Goal: Task Accomplishment & Management: Manage account settings

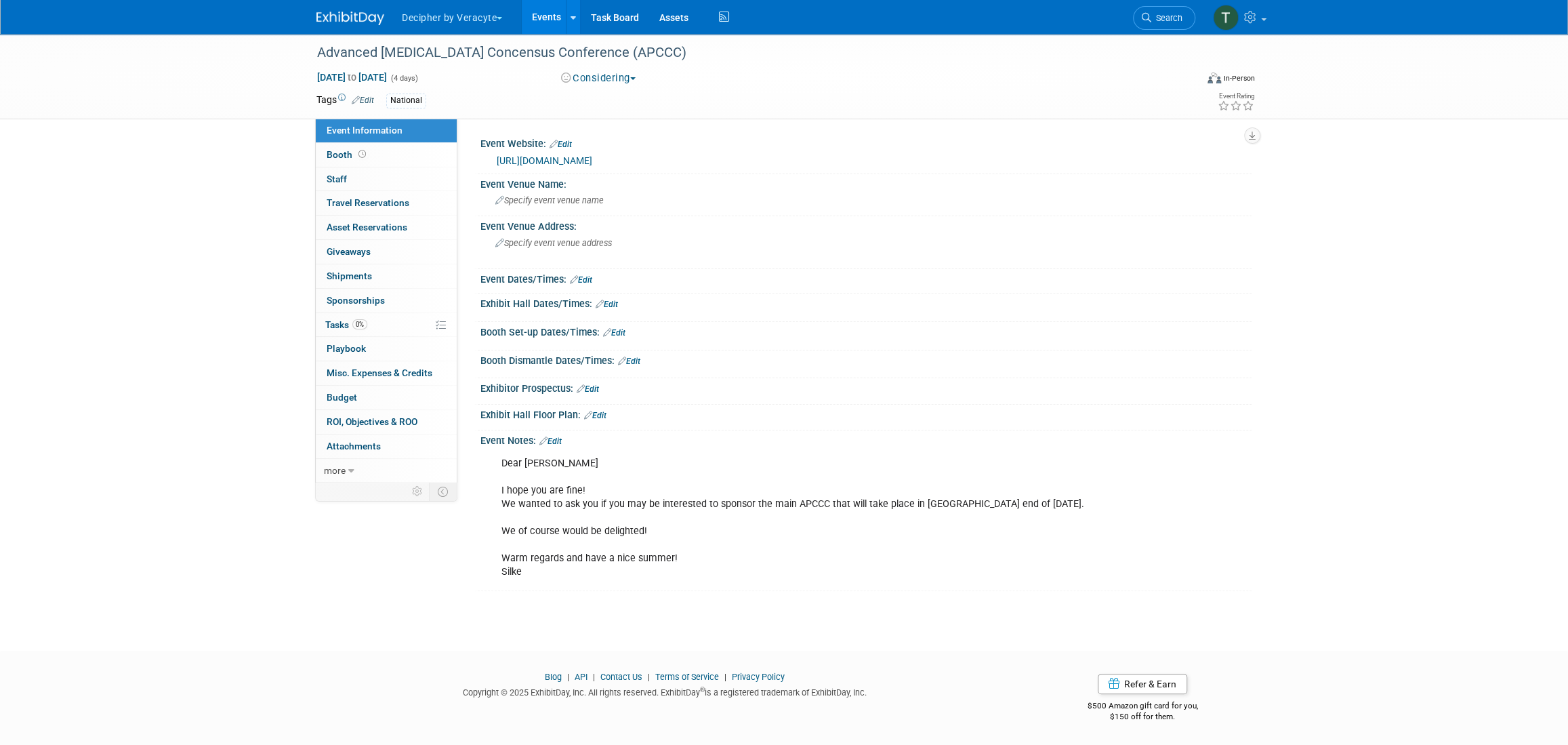
click at [554, 22] on link "Events" at bounding box center [546, 17] width 49 height 34
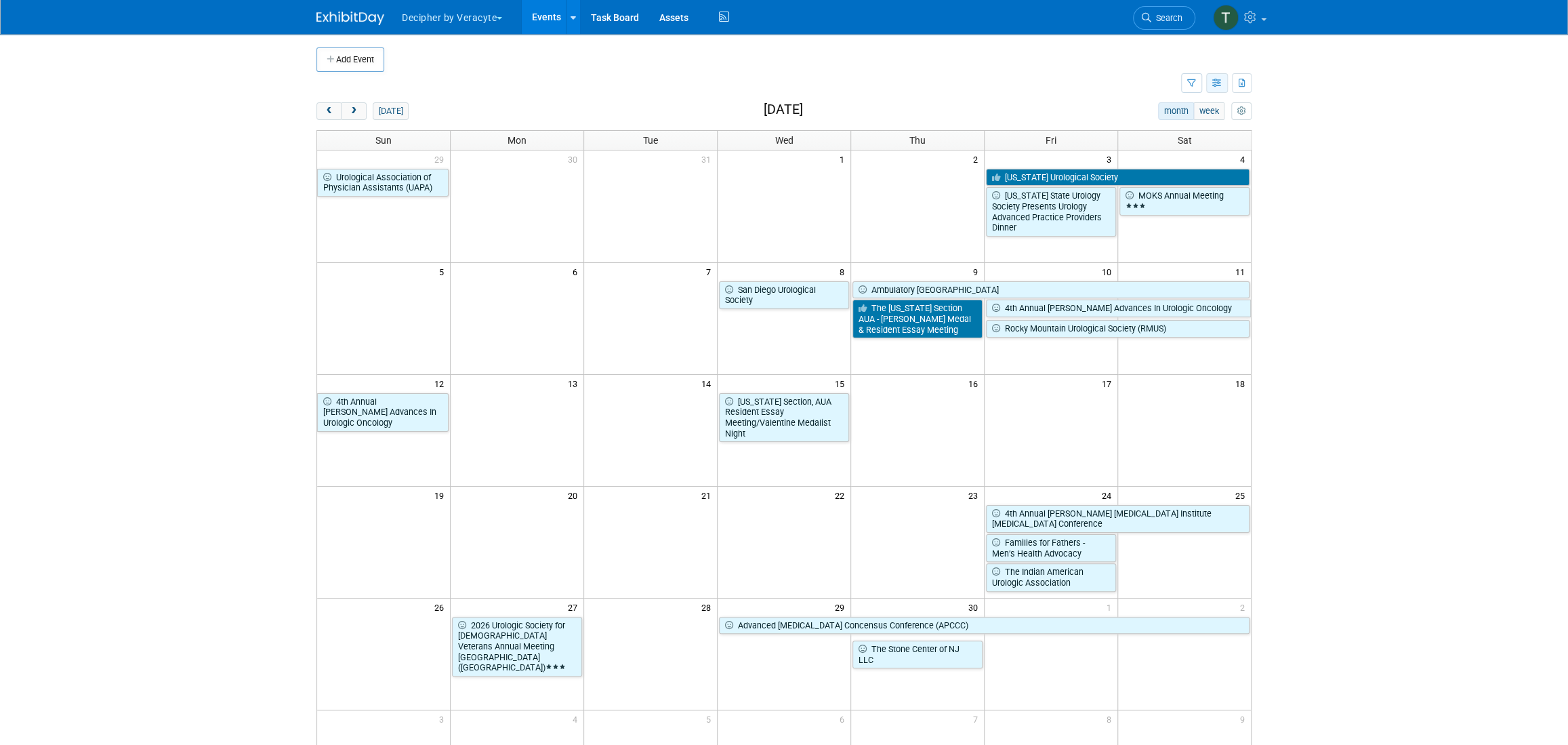
click at [1212, 82] on icon "button" at bounding box center [1217, 84] width 10 height 9
click at [1179, 130] on link "List View" at bounding box center [1160, 130] width 114 height 19
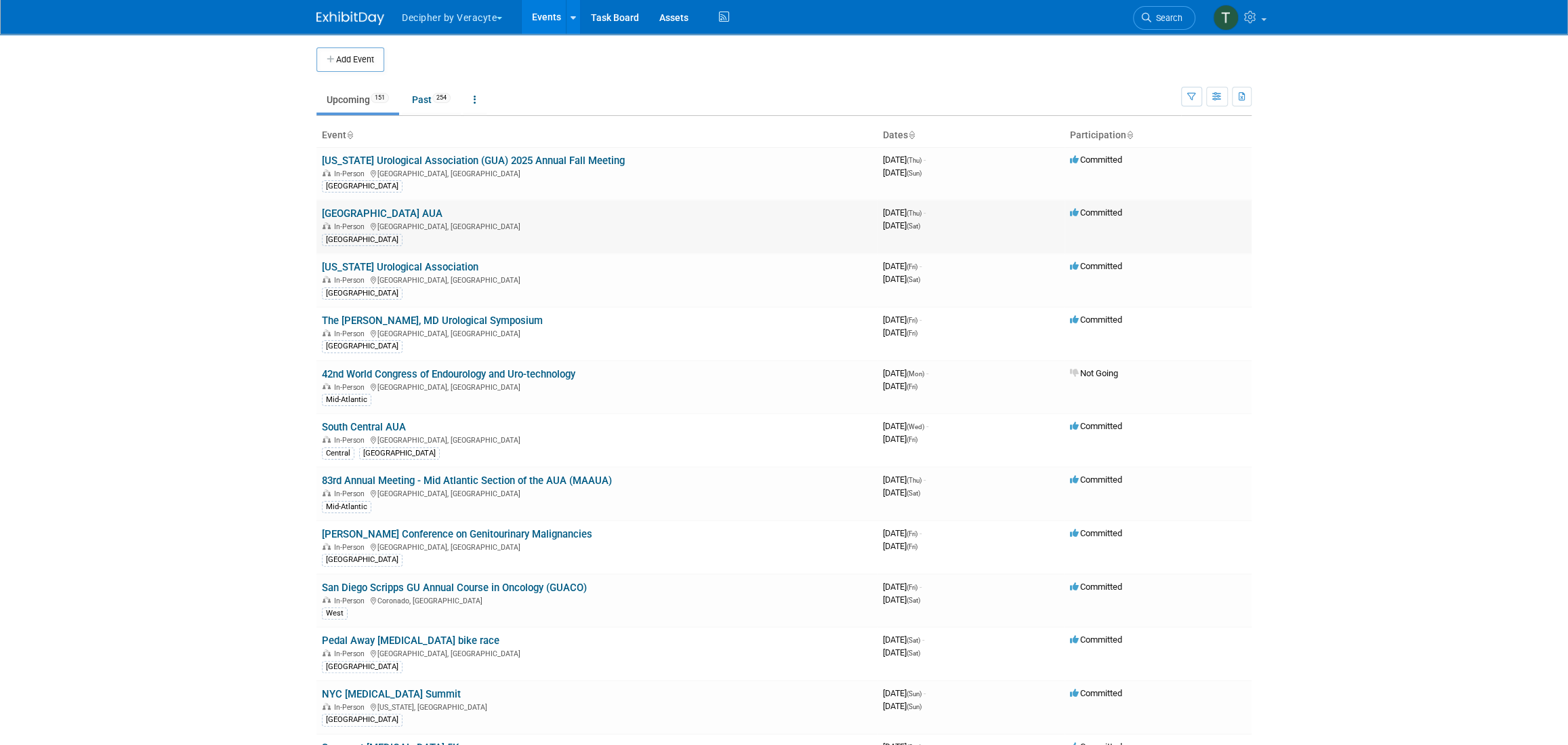
scroll to position [2705, 0]
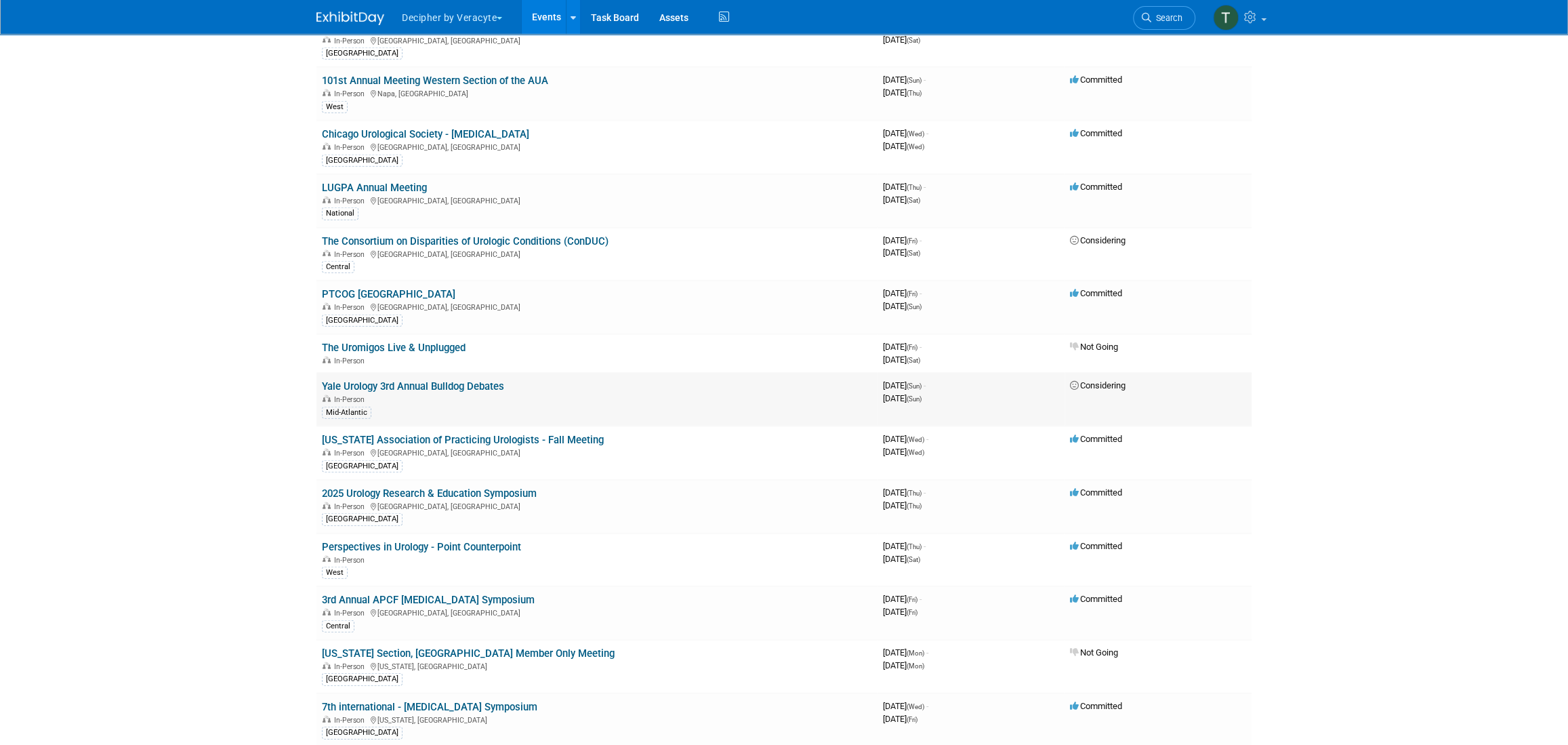
click at [459, 380] on link "Yale Urology 3rd Annual Bulldog Debates" at bounding box center [413, 387] width 183 height 12
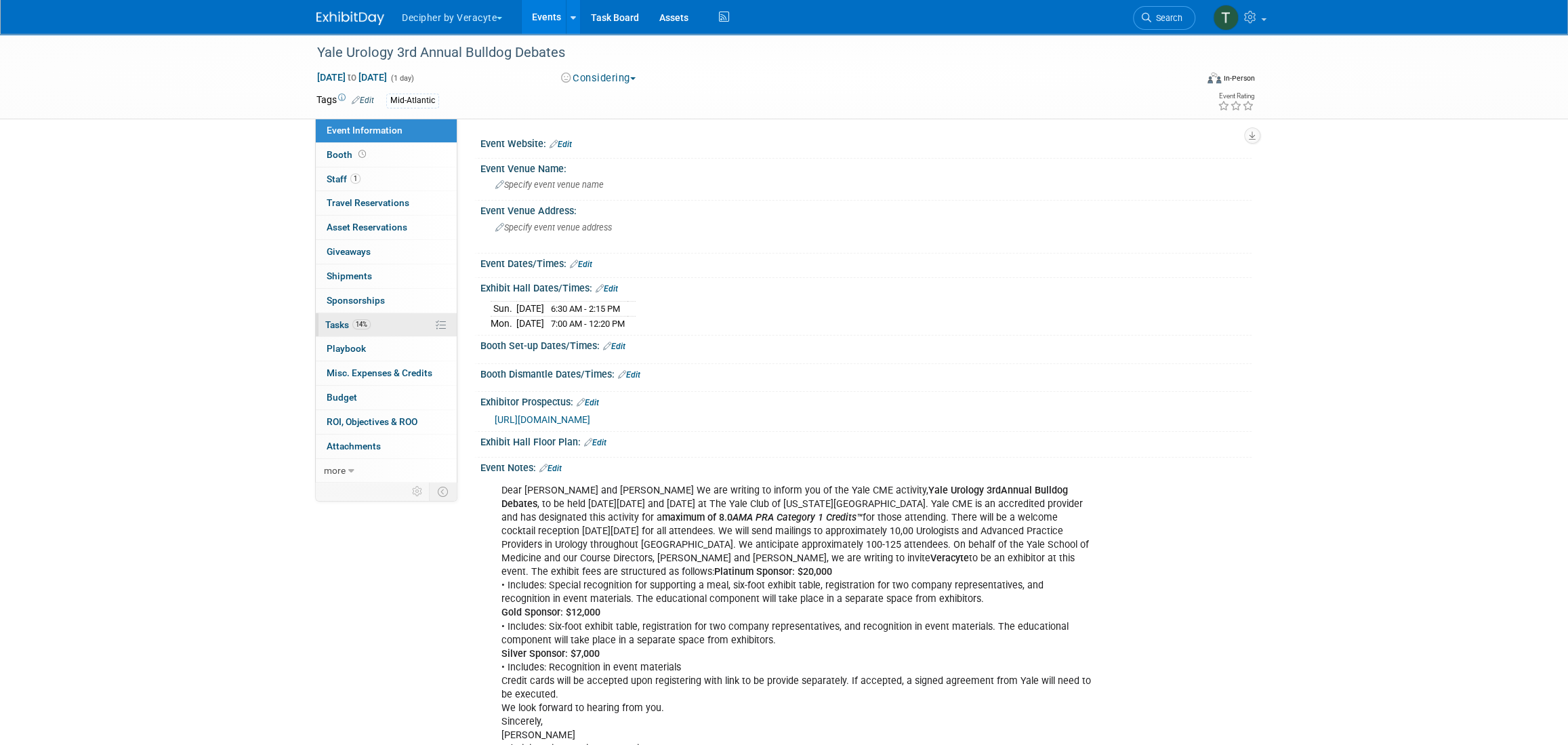
click at [414, 328] on link "14% Tasks 14%" at bounding box center [386, 324] width 141 height 23
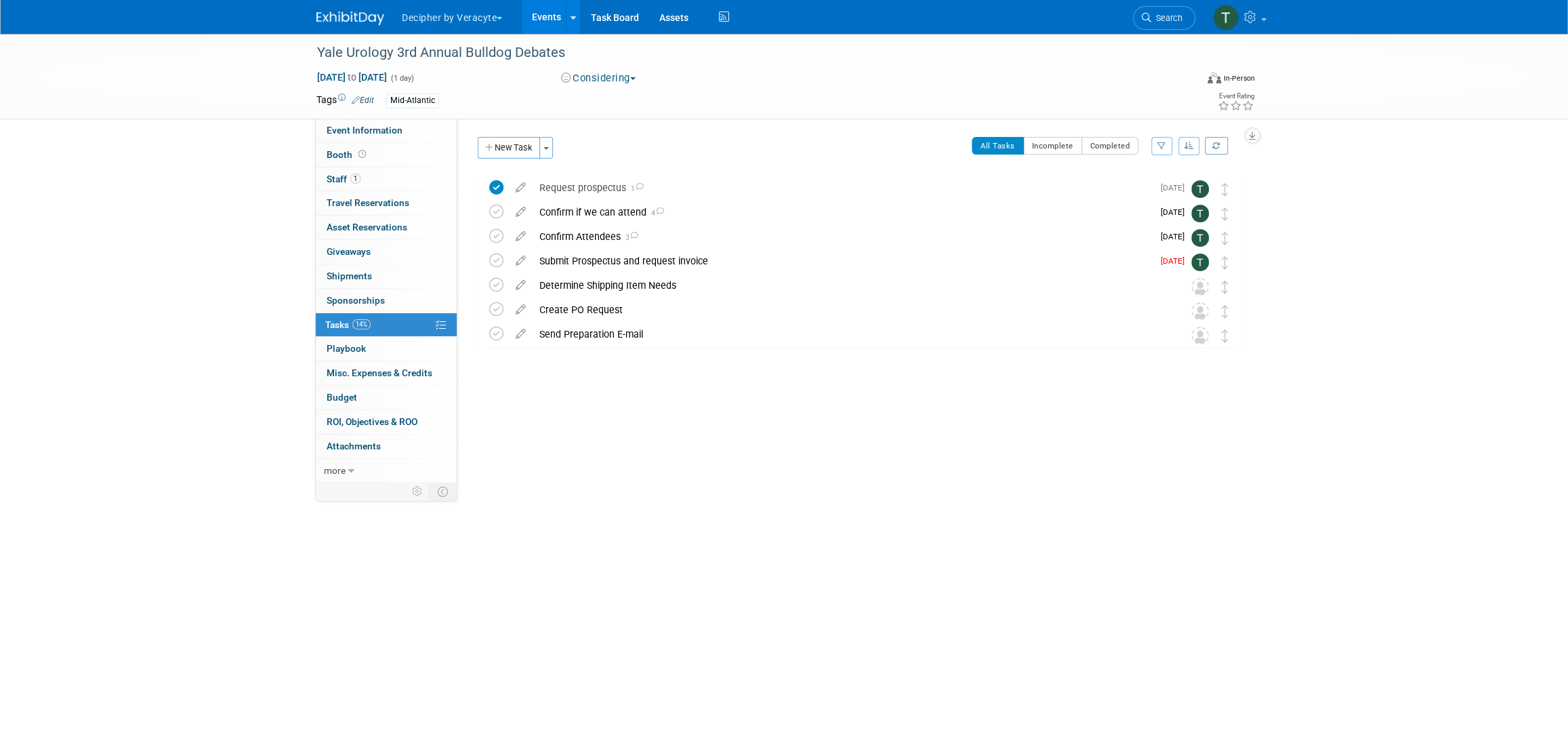
click at [556, 11] on link "Events" at bounding box center [546, 17] width 49 height 34
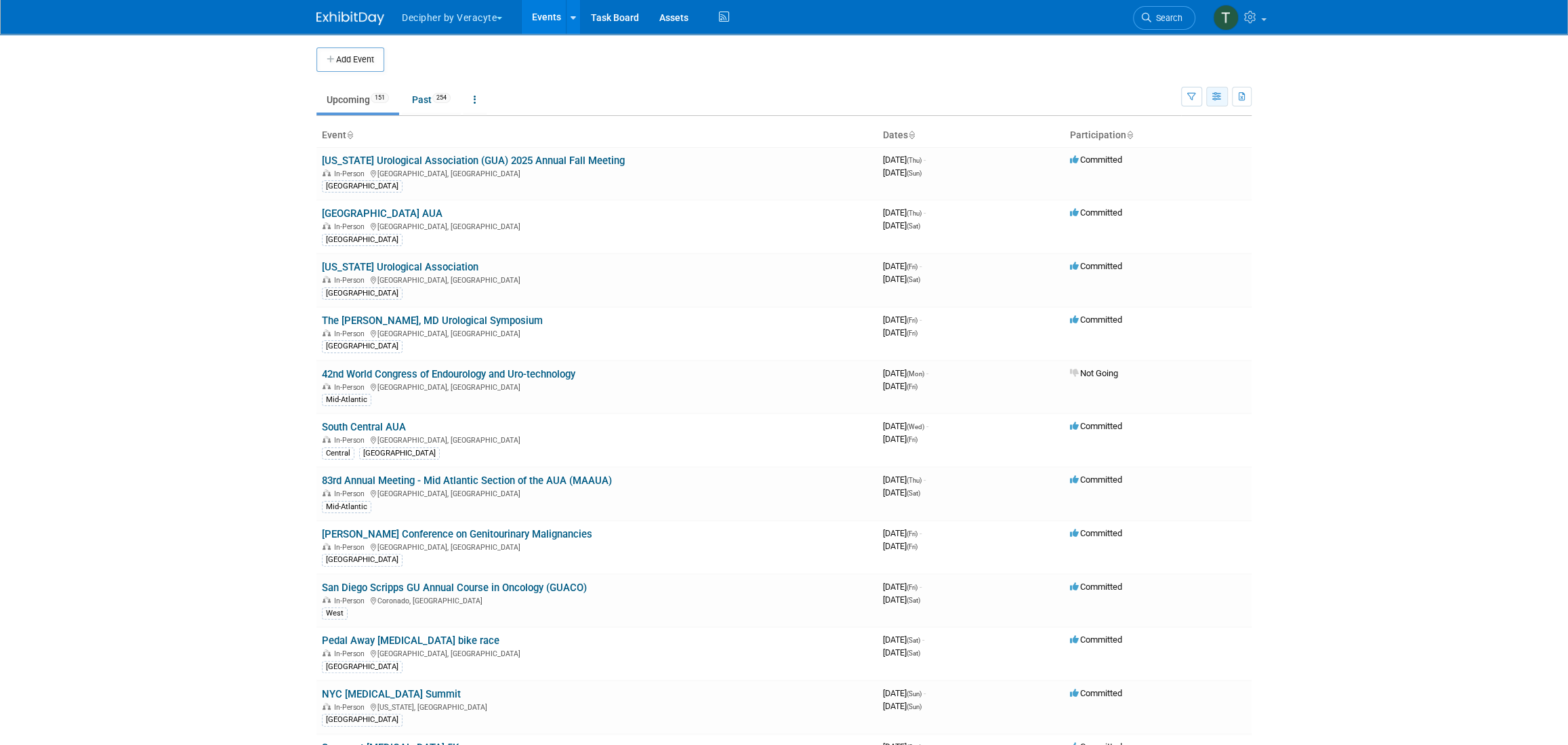
click at [1225, 99] on button "button" at bounding box center [1217, 97] width 22 height 20
click at [1173, 178] on link "Calendar View" at bounding box center [1160, 186] width 114 height 19
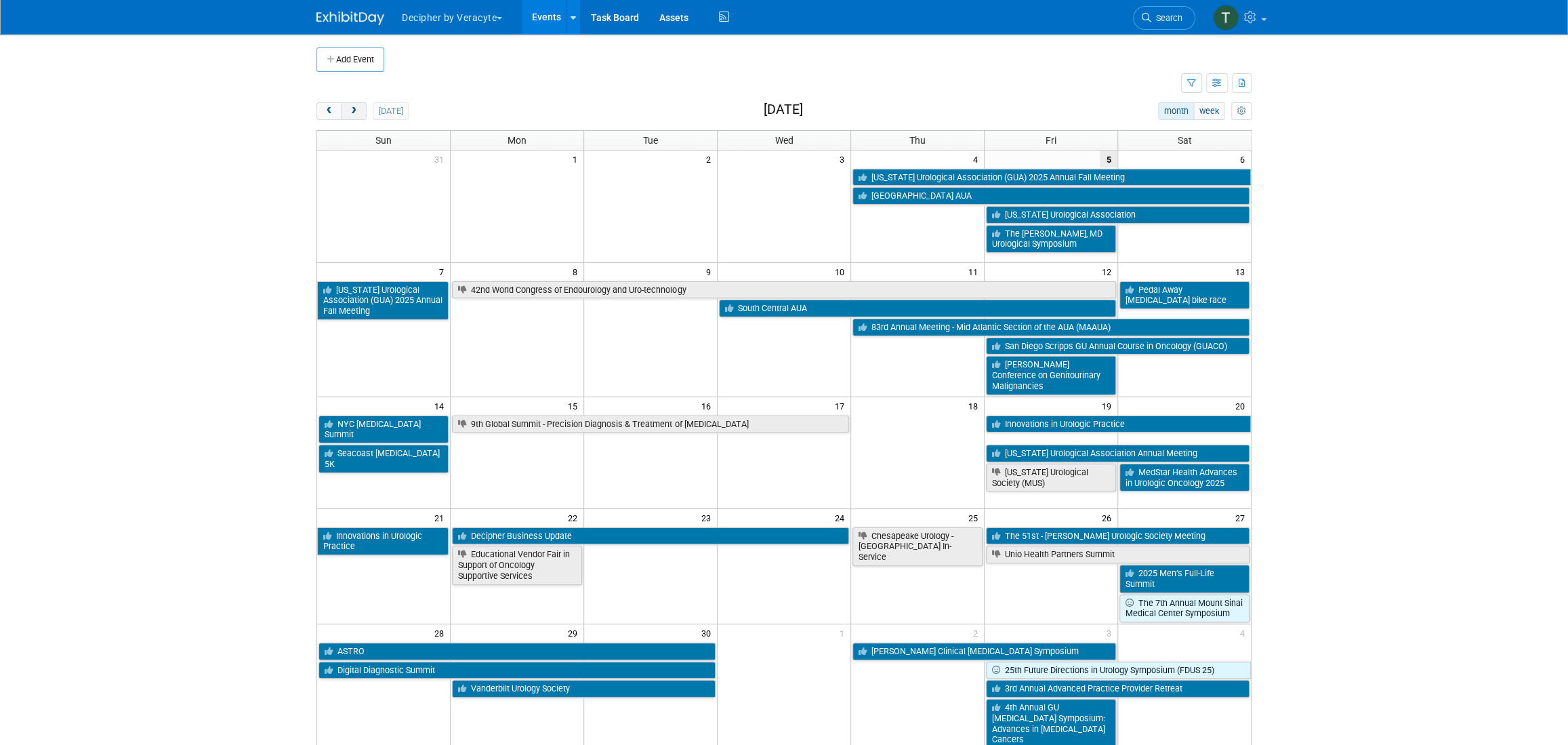
click at [355, 108] on span "next" at bounding box center [353, 111] width 10 height 9
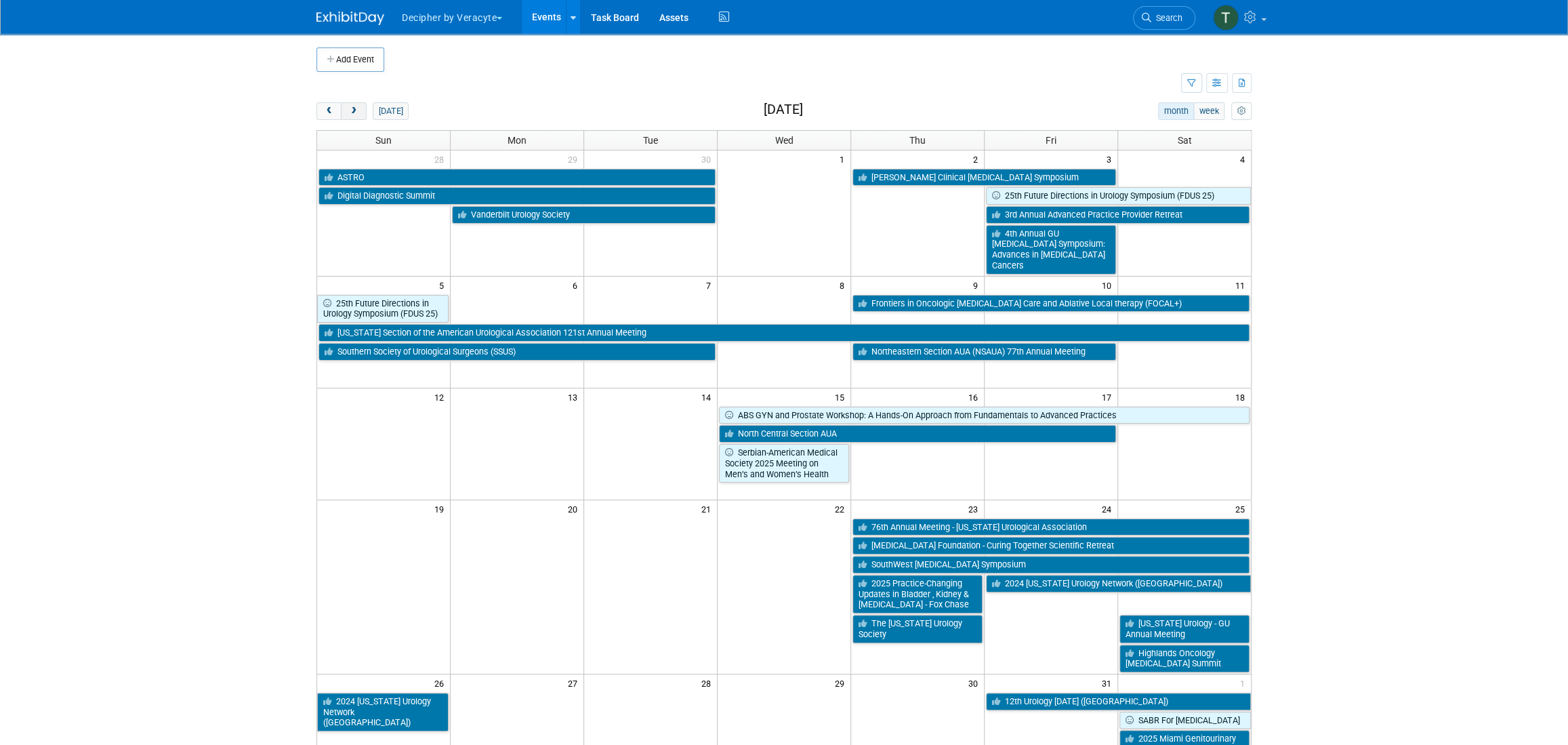
click at [355, 108] on span "next" at bounding box center [353, 111] width 10 height 9
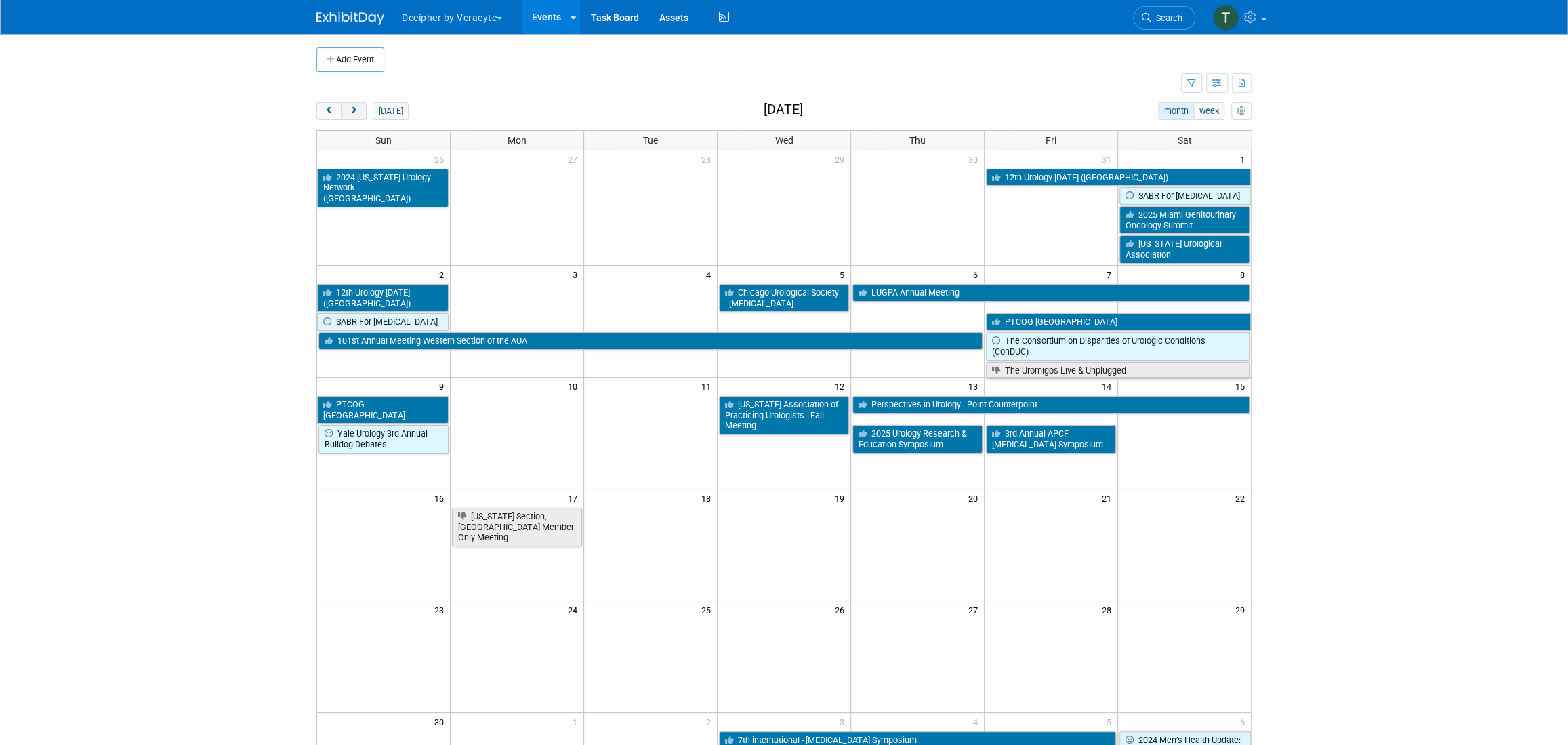
click at [355, 108] on span "next" at bounding box center [353, 111] width 10 height 9
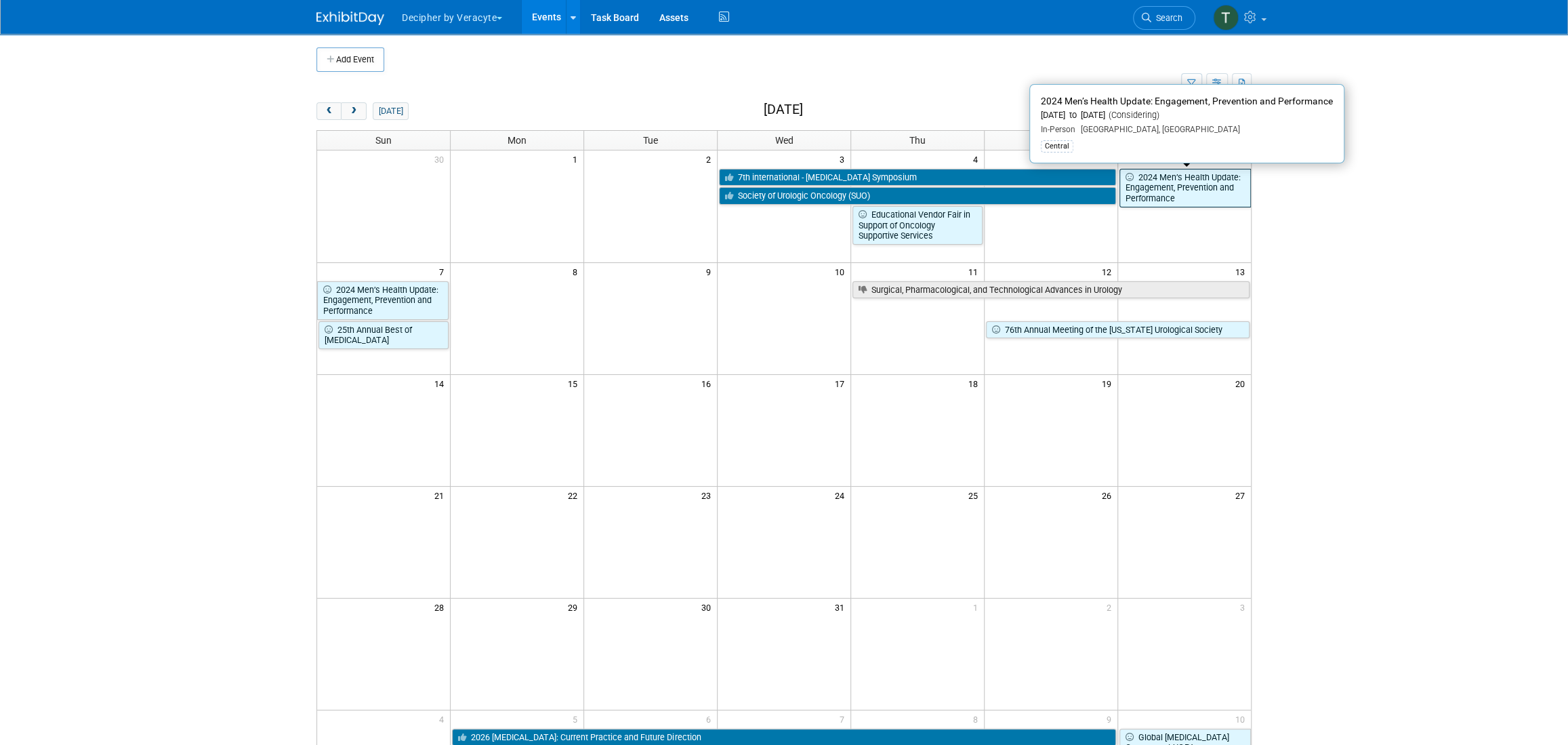
click at [1226, 196] on link "2024 Men’s Health Update: Engagement, Prevention and Performance" at bounding box center [1185, 188] width 132 height 39
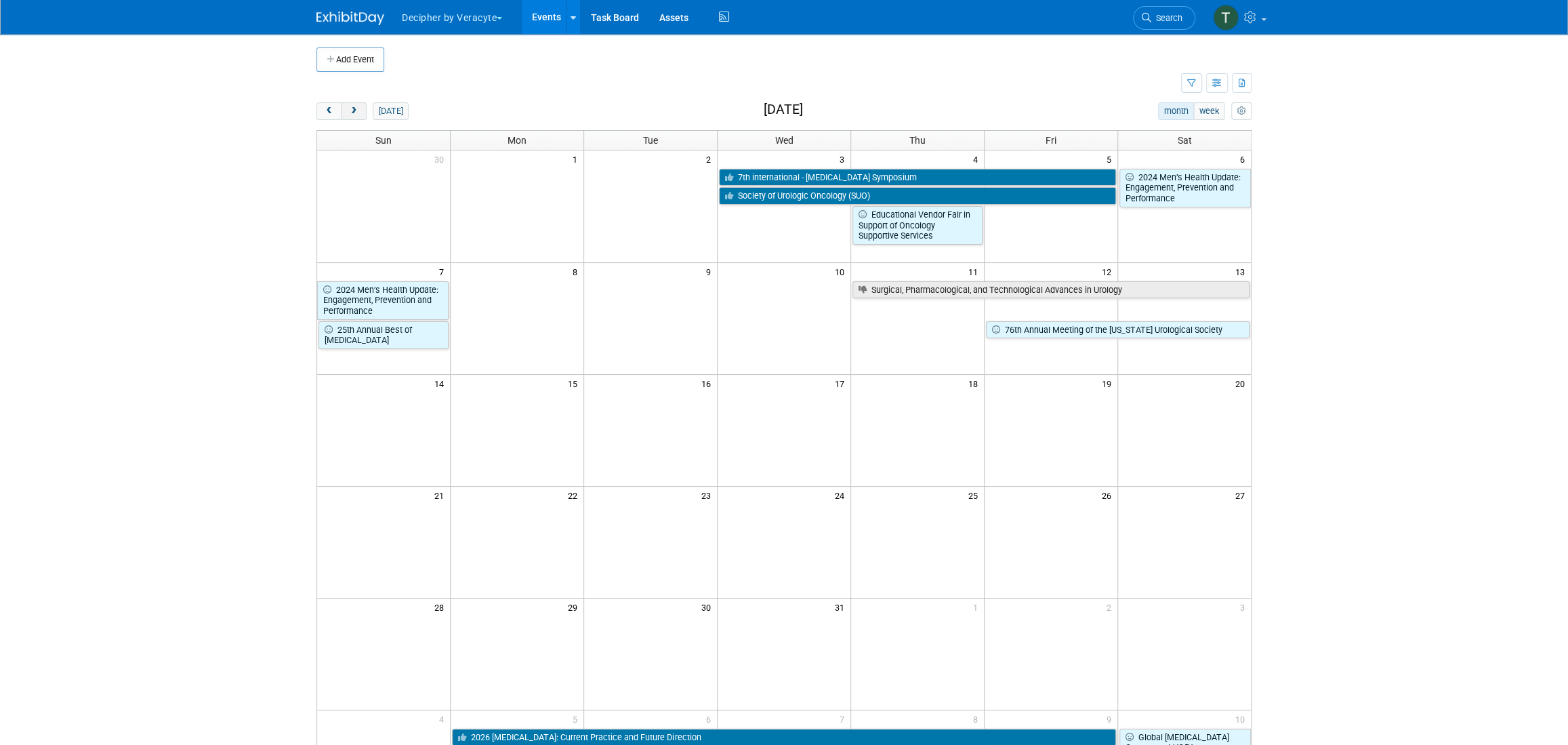
click at [363, 112] on button "next" at bounding box center [353, 111] width 25 height 17
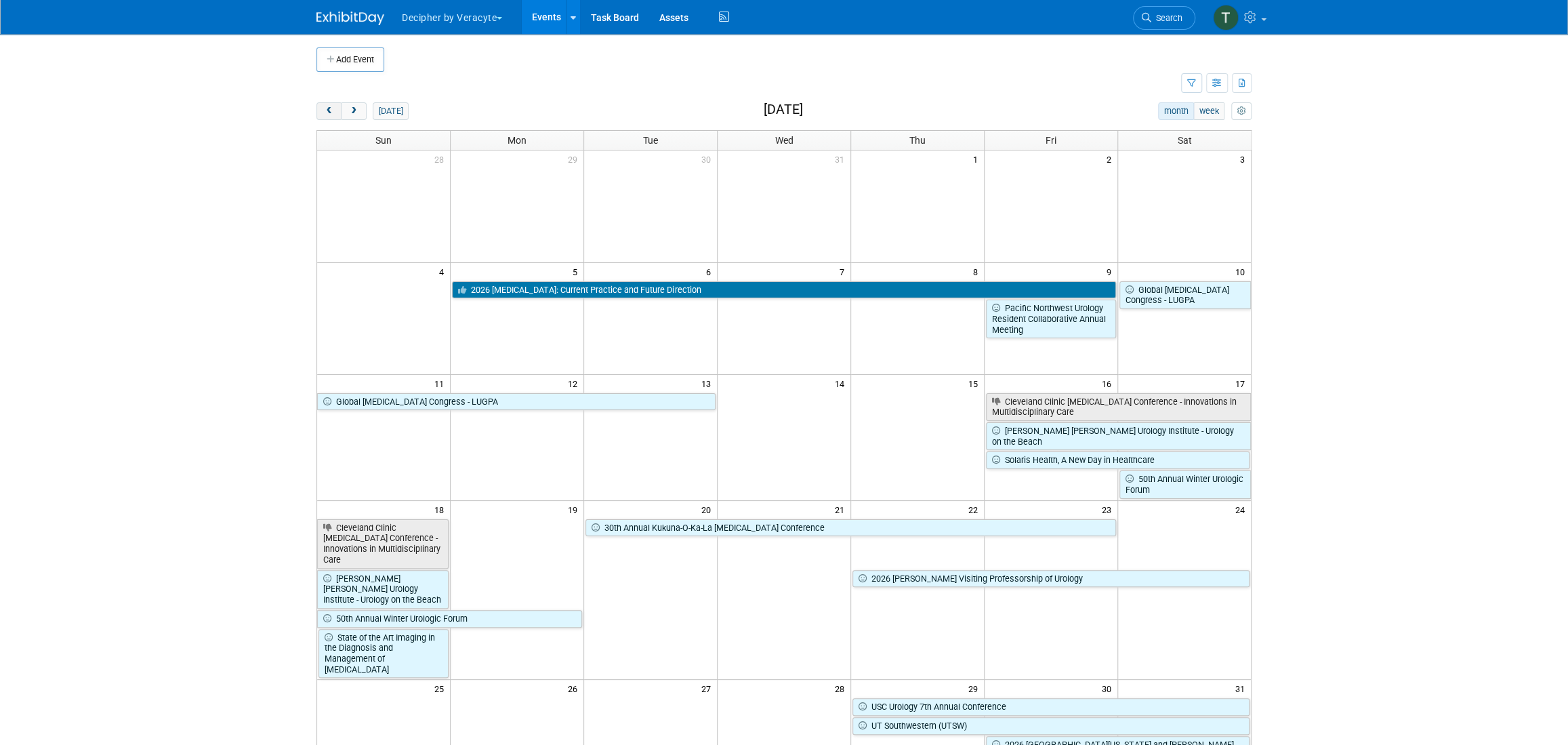
click at [324, 114] on span "prev" at bounding box center [329, 111] width 10 height 9
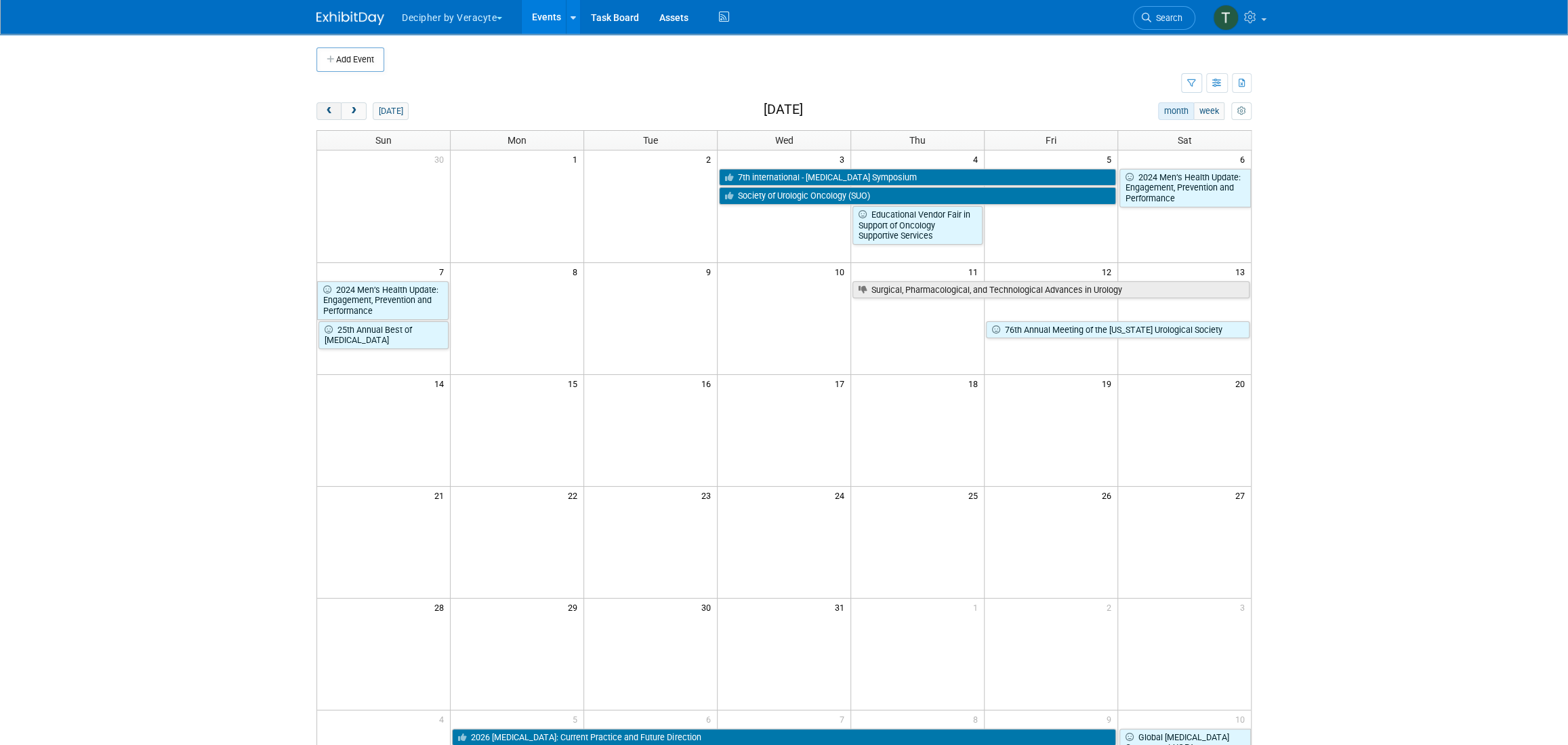
click at [324, 114] on span "prev" at bounding box center [329, 111] width 10 height 9
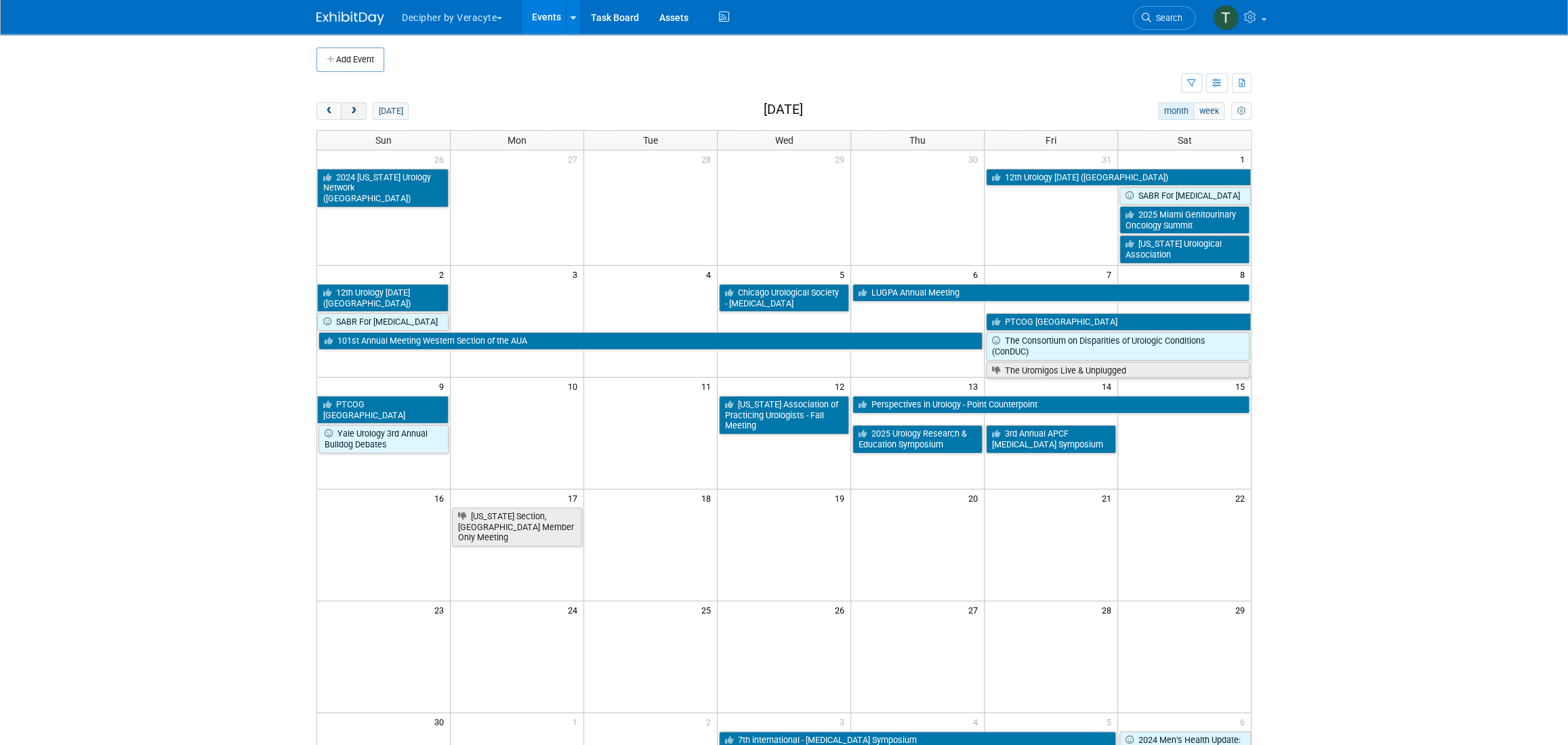
click at [357, 114] on span "next" at bounding box center [353, 111] width 10 height 9
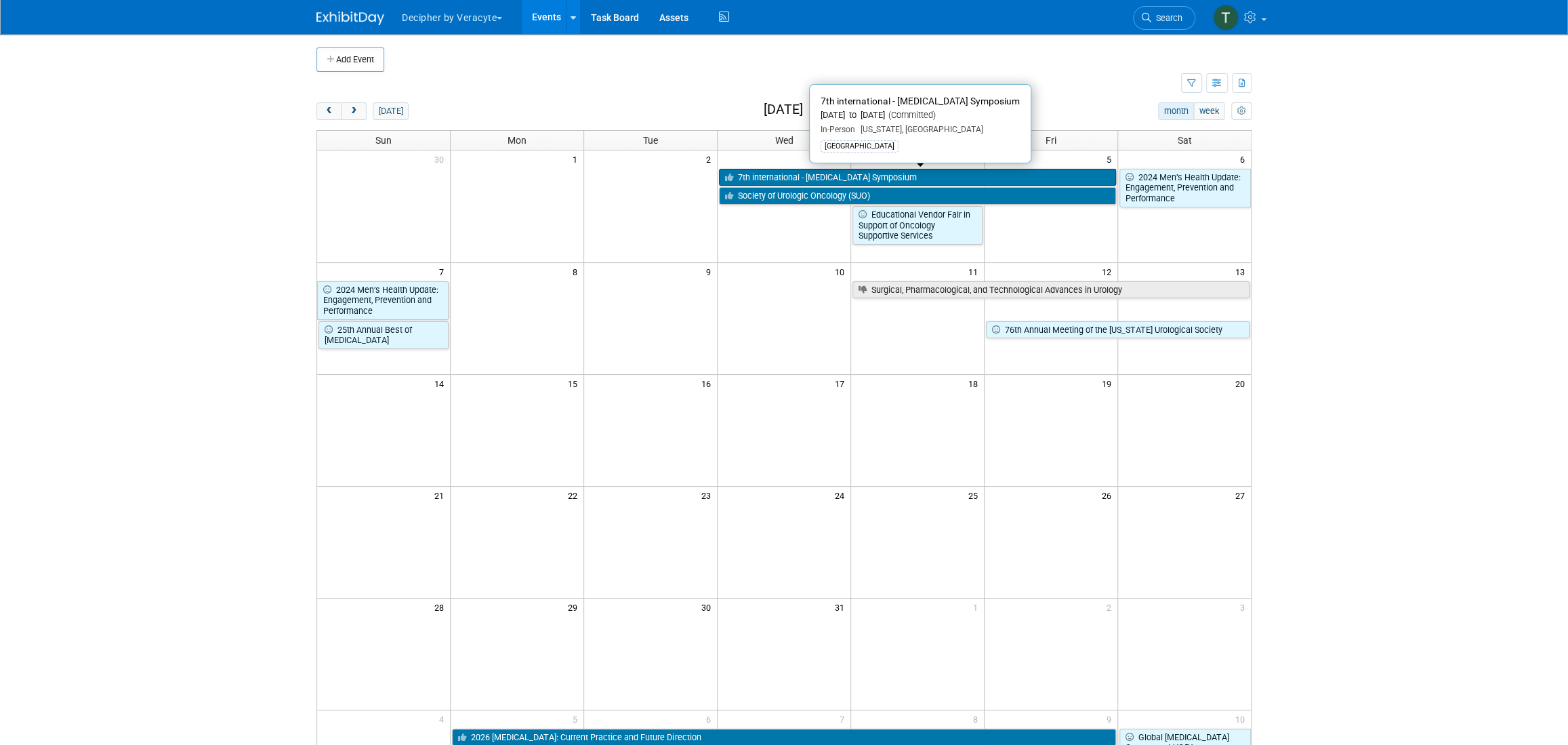
click at [896, 177] on link "7th international - [MEDICAL_DATA] Symposium" at bounding box center [917, 177] width 397 height 17
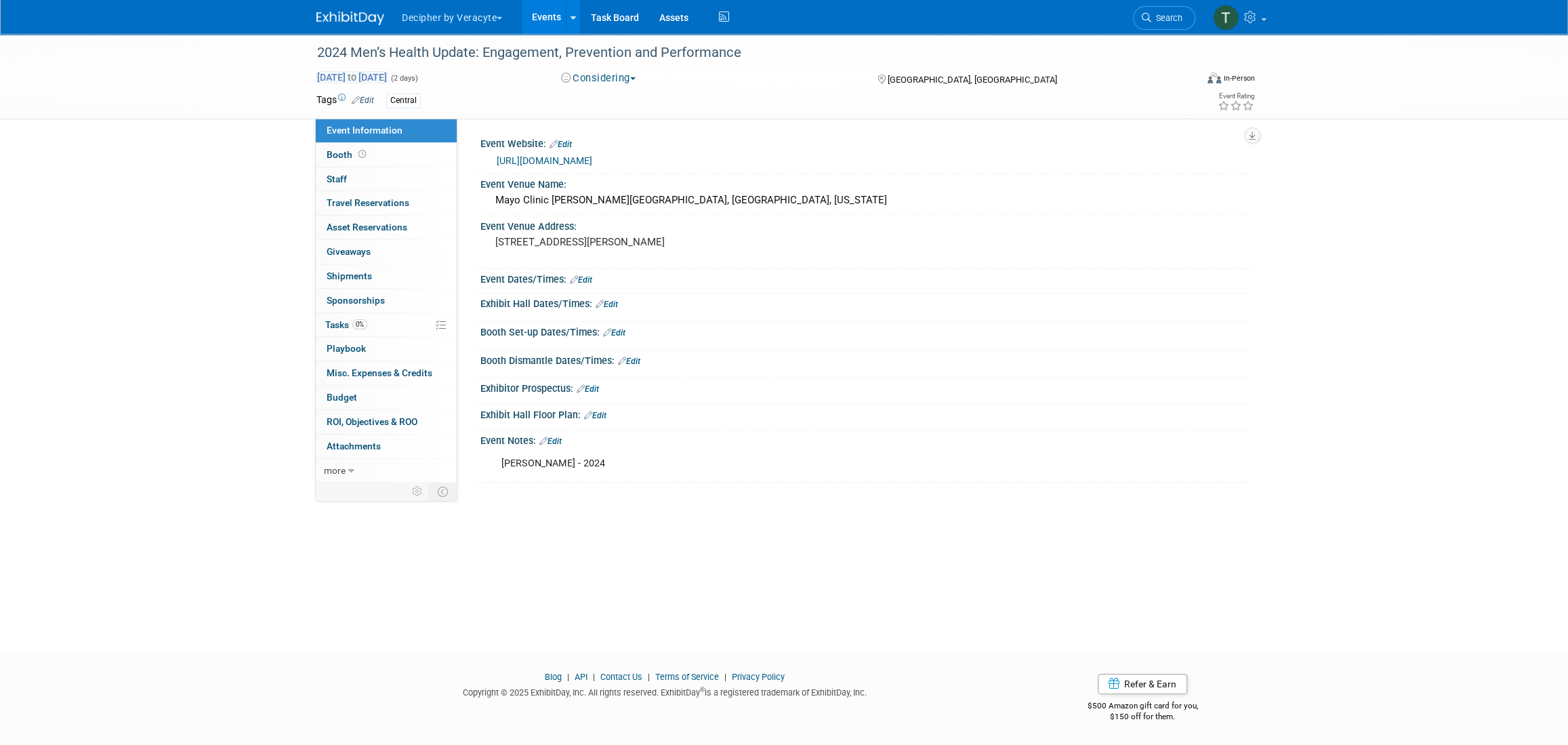
click at [388, 79] on span "Dec 6, 2025 to Dec 7, 2025" at bounding box center [352, 77] width 71 height 12
select select "11"
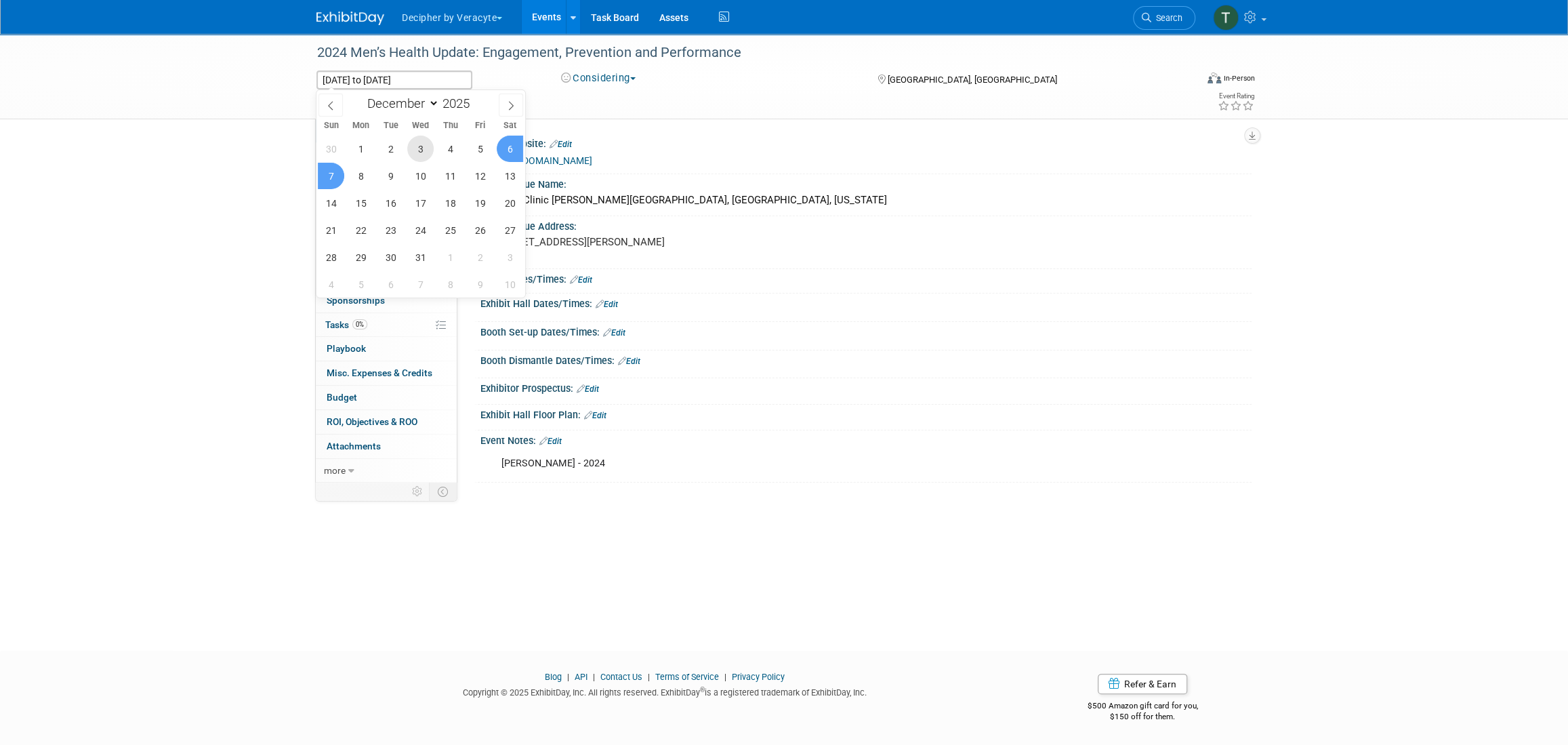
click at [427, 148] on span "3" at bounding box center [420, 149] width 27 height 27
type input "Dec 3, 2025"
click at [480, 148] on span "5" at bounding box center [479, 149] width 27 height 27
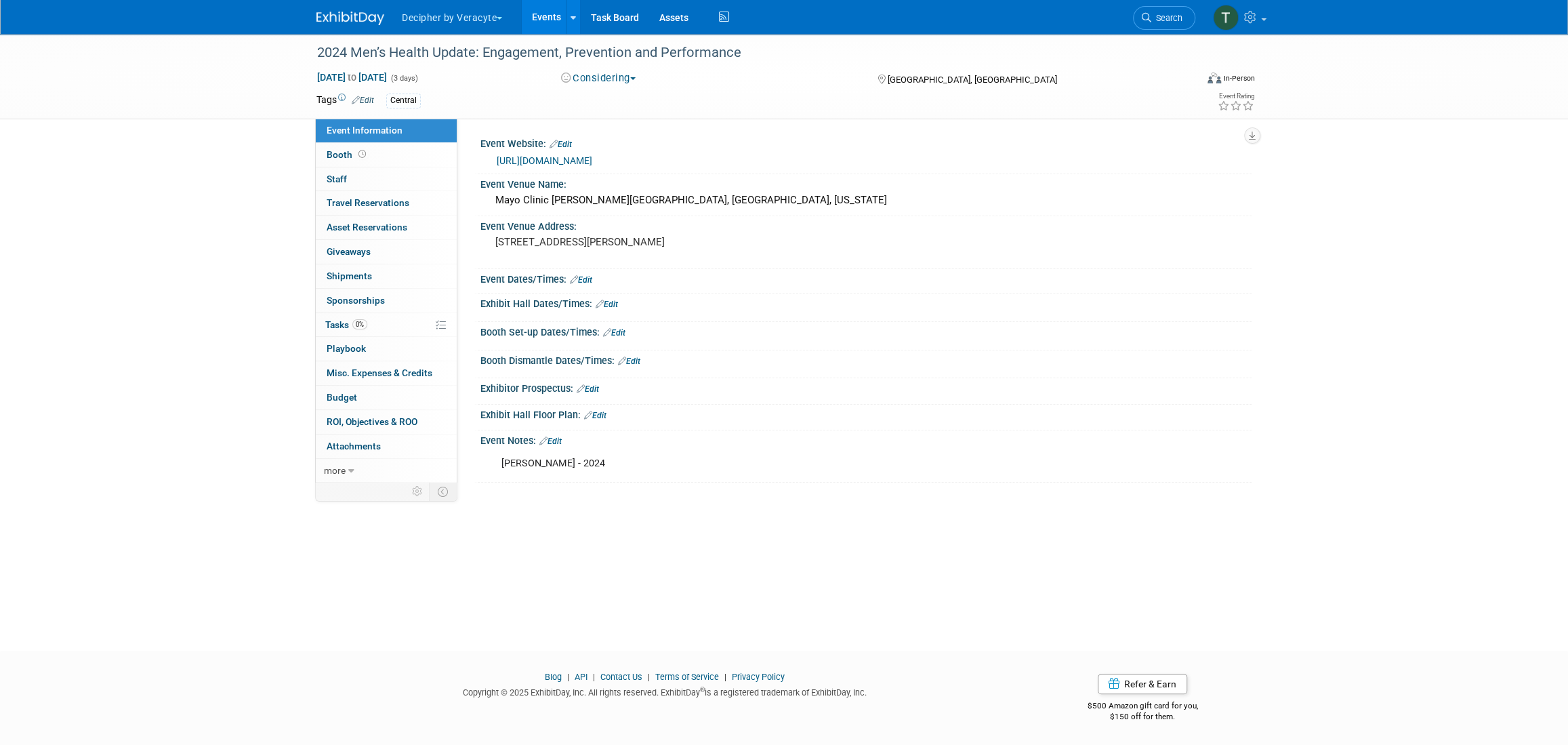
click at [553, 440] on link "Edit" at bounding box center [551, 441] width 23 height 10
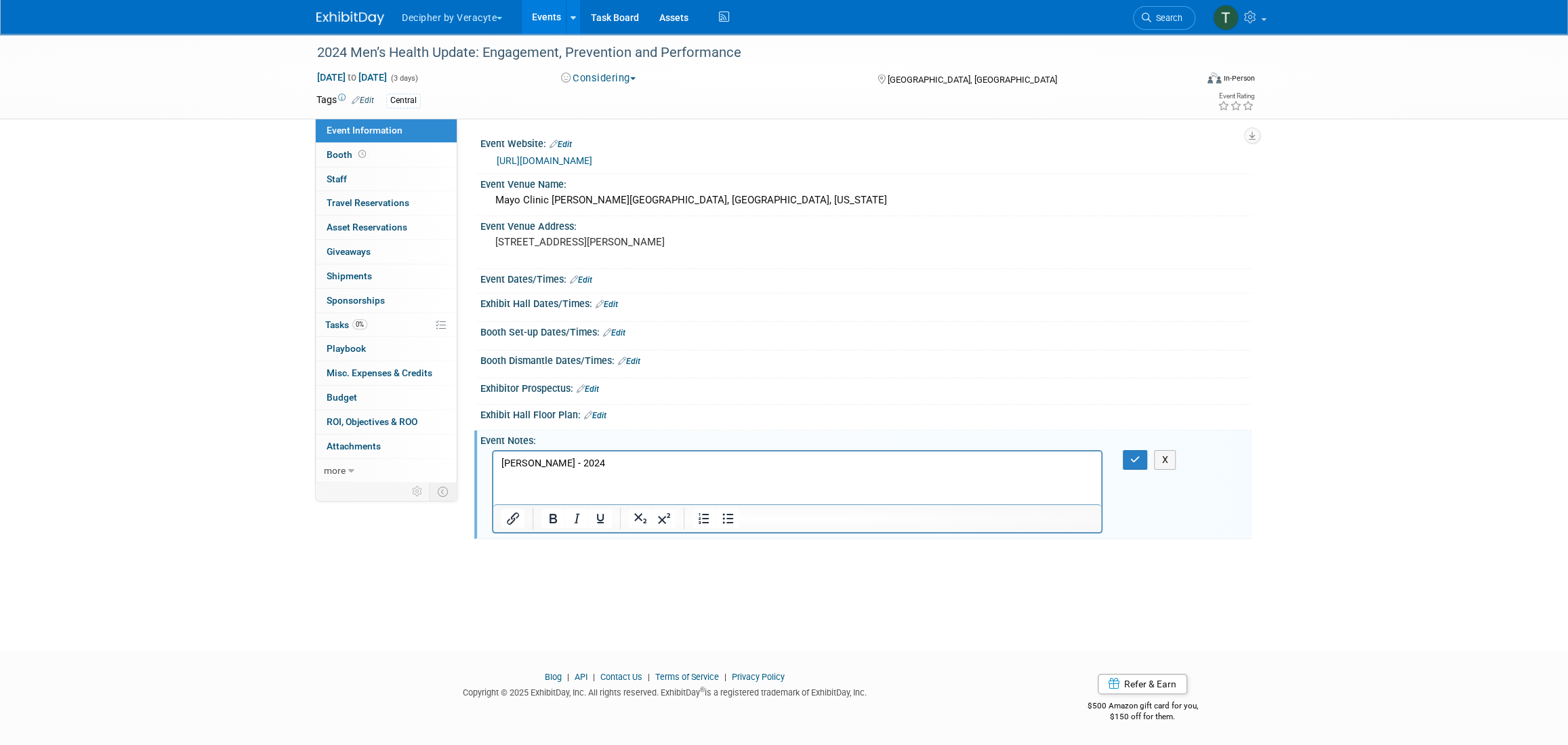
click at [551, 464] on p "Jeff W - 2024" at bounding box center [798, 463] width 592 height 14
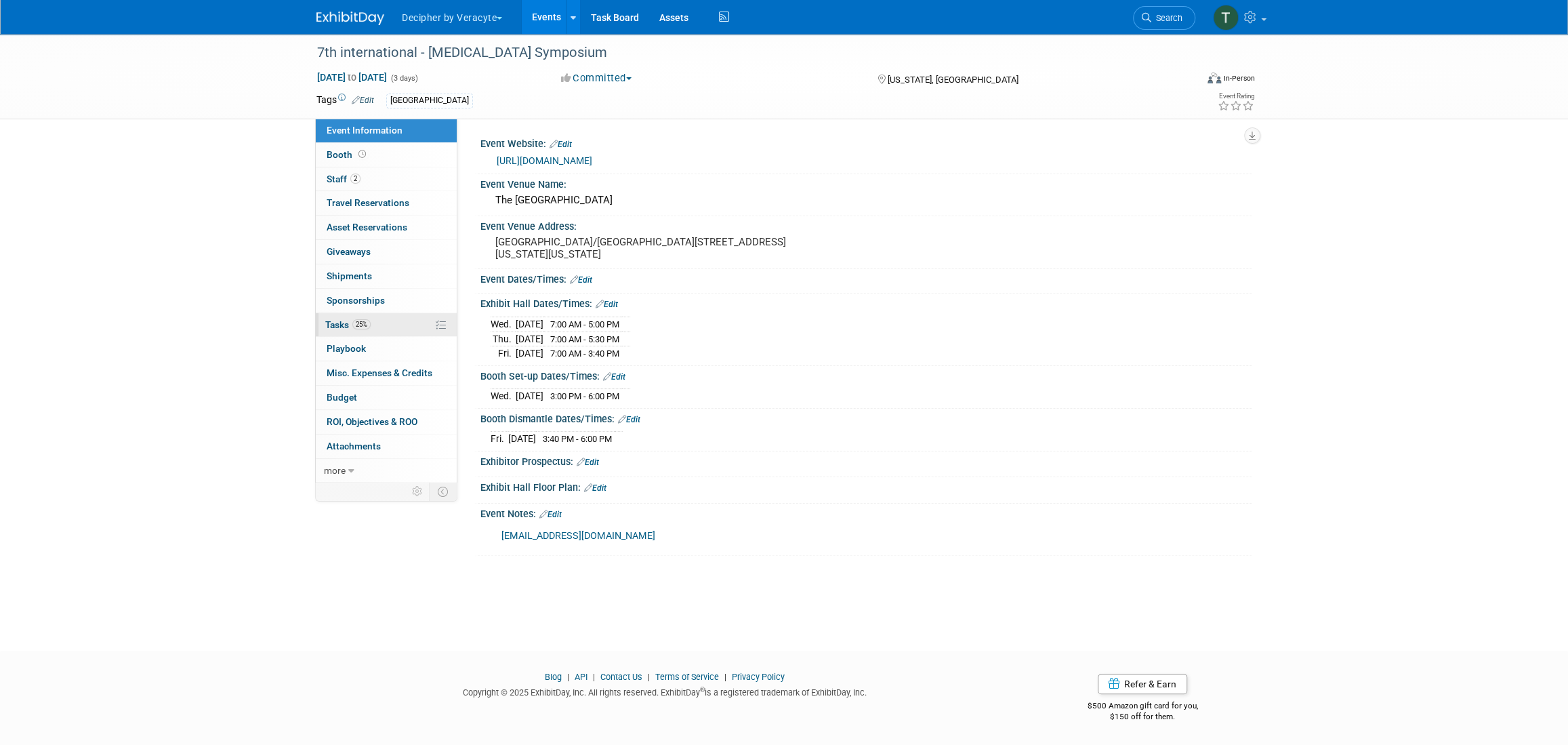
click at [364, 324] on span "25%" at bounding box center [361, 324] width 18 height 10
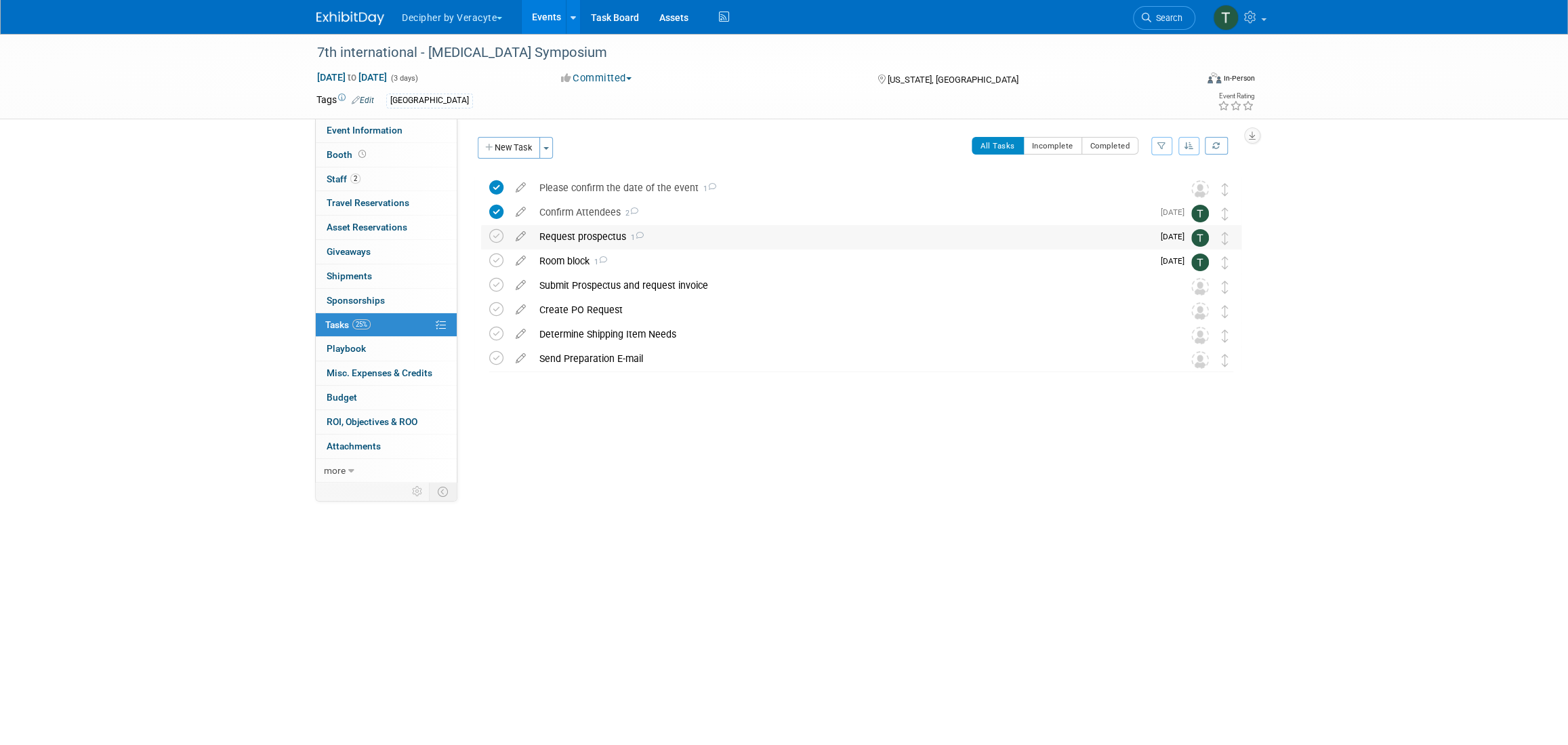
click at [614, 233] on div "Request prospectus 1" at bounding box center [842, 236] width 620 height 23
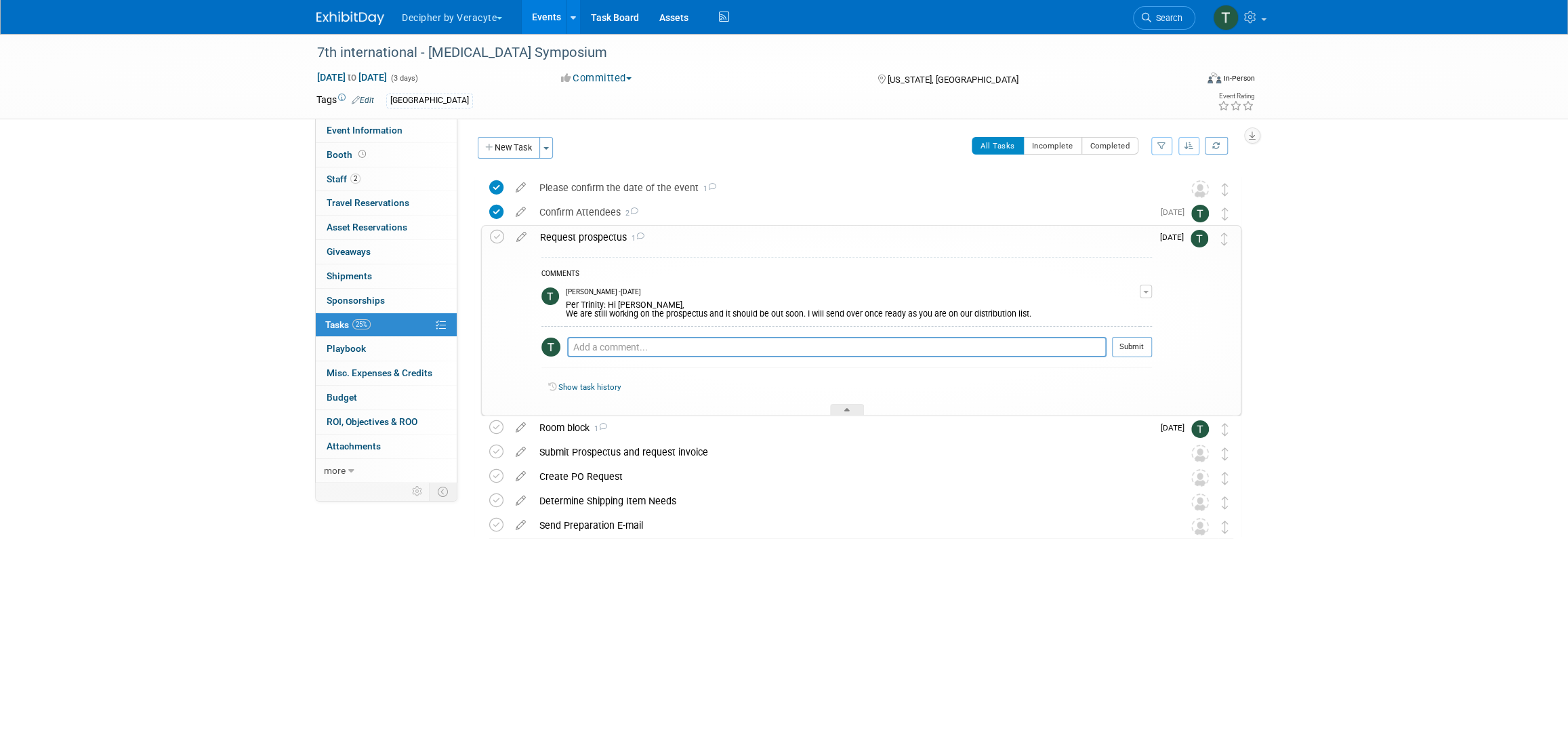
click at [614, 233] on div "Request prospectus 1" at bounding box center [842, 237] width 619 height 23
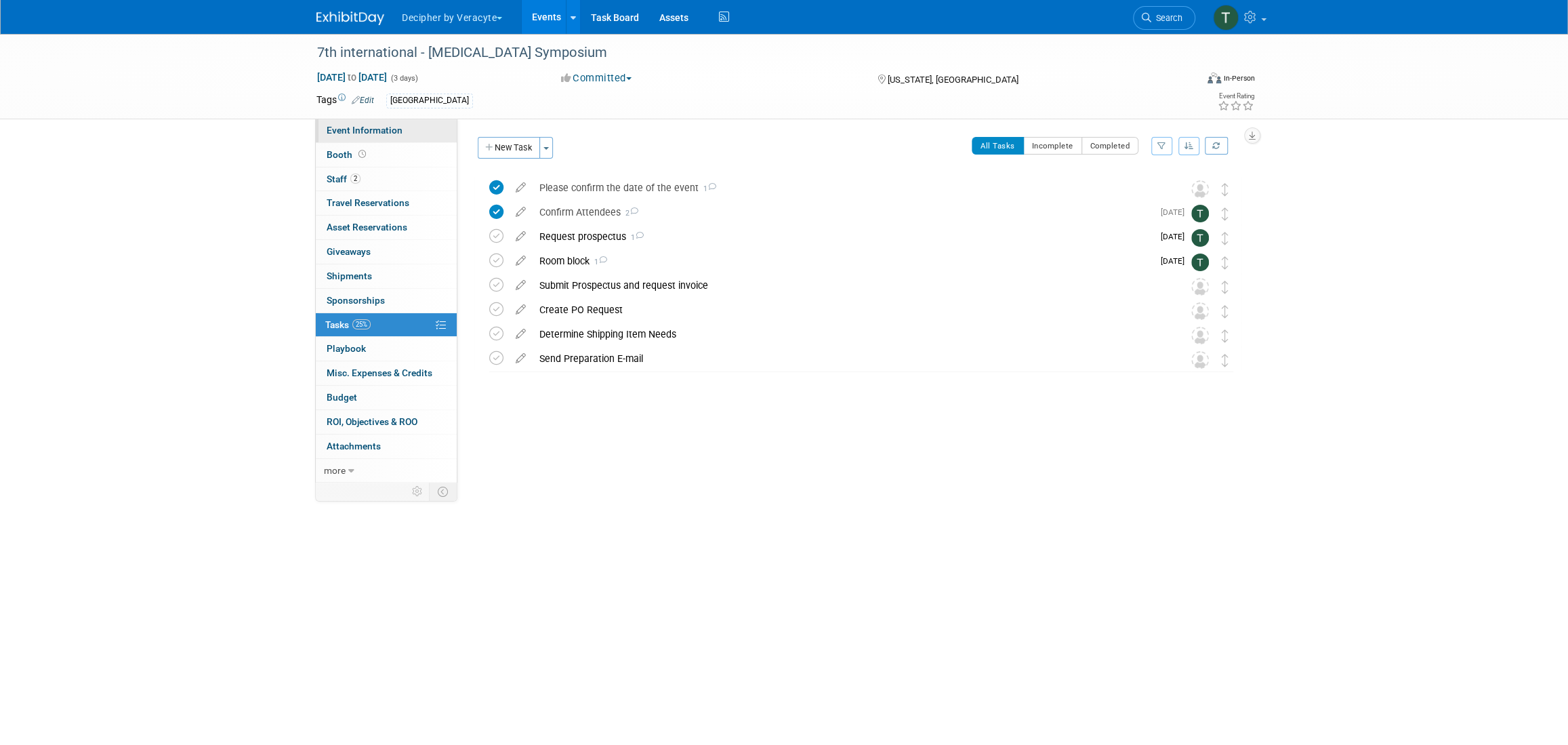
click at [414, 131] on link "Event Information" at bounding box center [386, 130] width 141 height 23
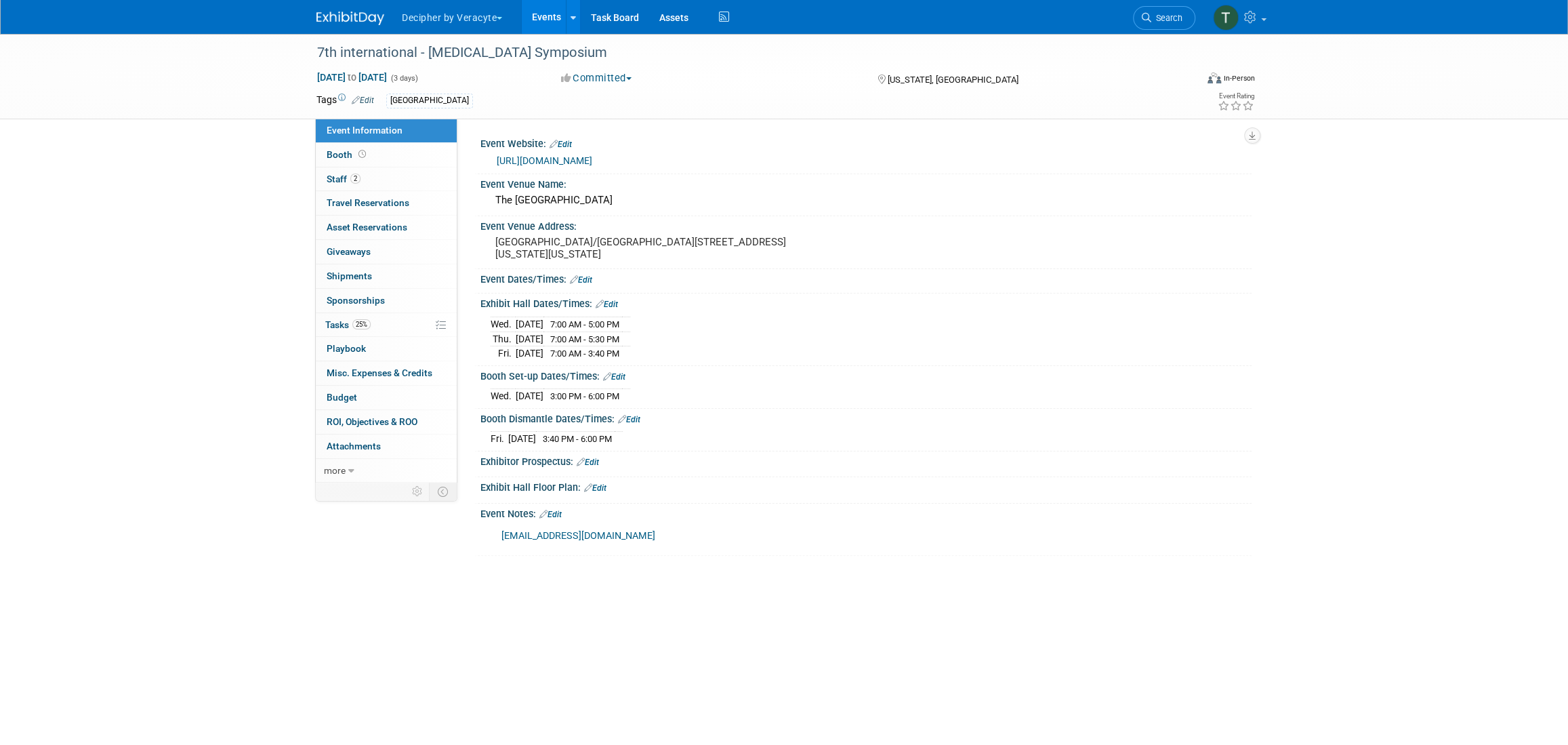
click at [595, 458] on link "Edit" at bounding box center [588, 462] width 23 height 10
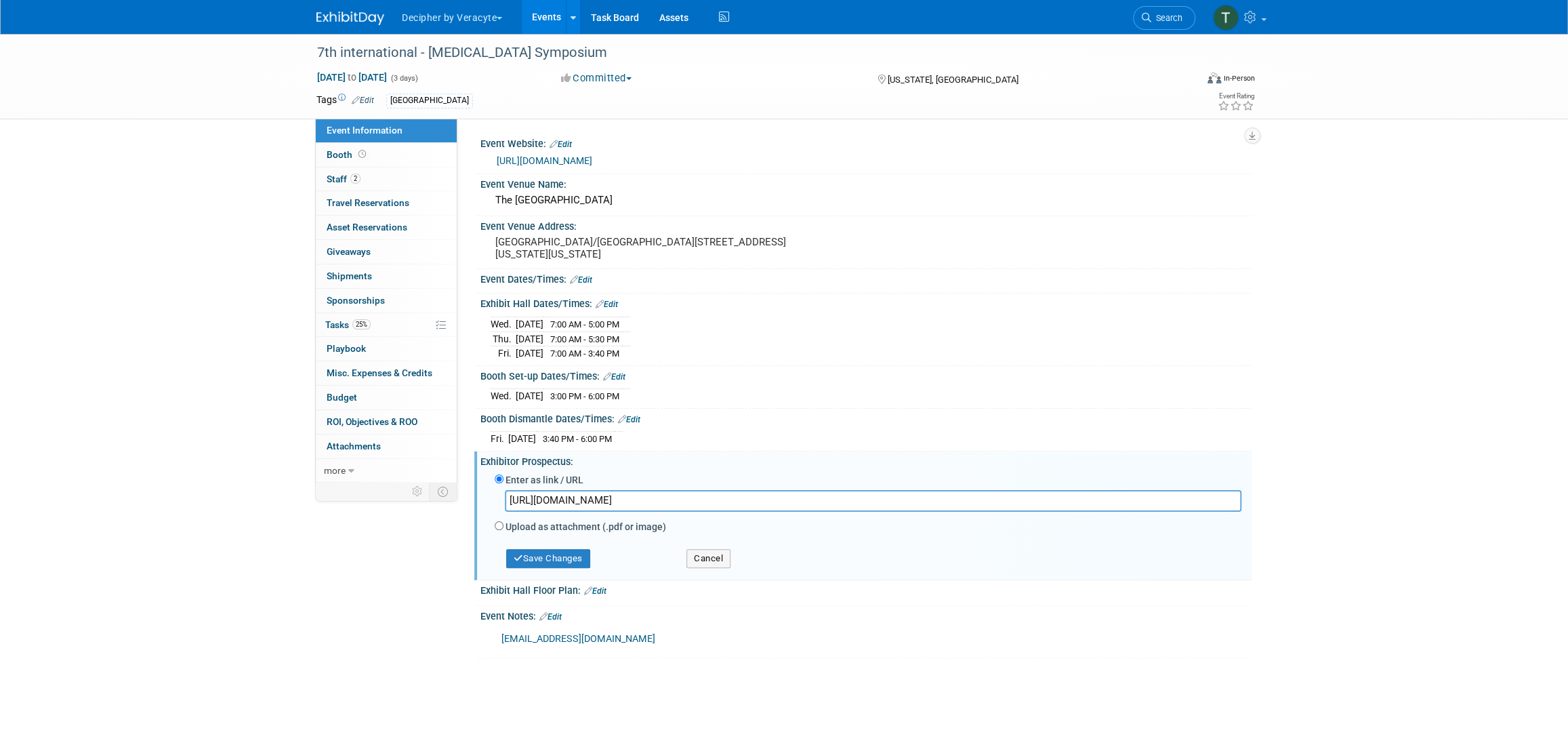
scroll to position [0, 1110]
type input "https://veracyte365.sharepoint.com/:b:/r/sites/DecipherMKTG/Shared%20Documents/…"
click at [575, 563] on button "Save Changes" at bounding box center [548, 559] width 84 height 19
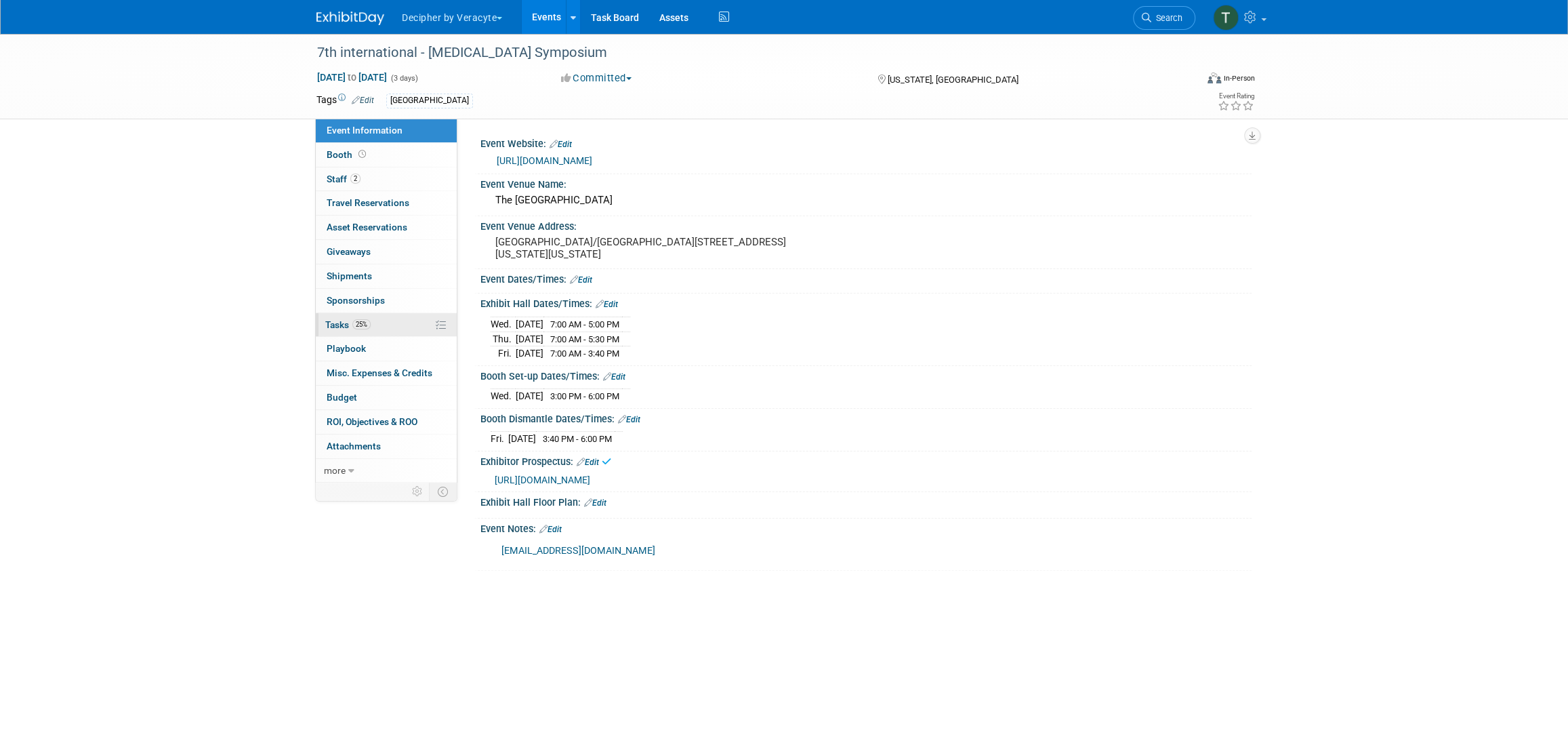
click at [404, 333] on link "25% Tasks 25%" at bounding box center [386, 324] width 141 height 23
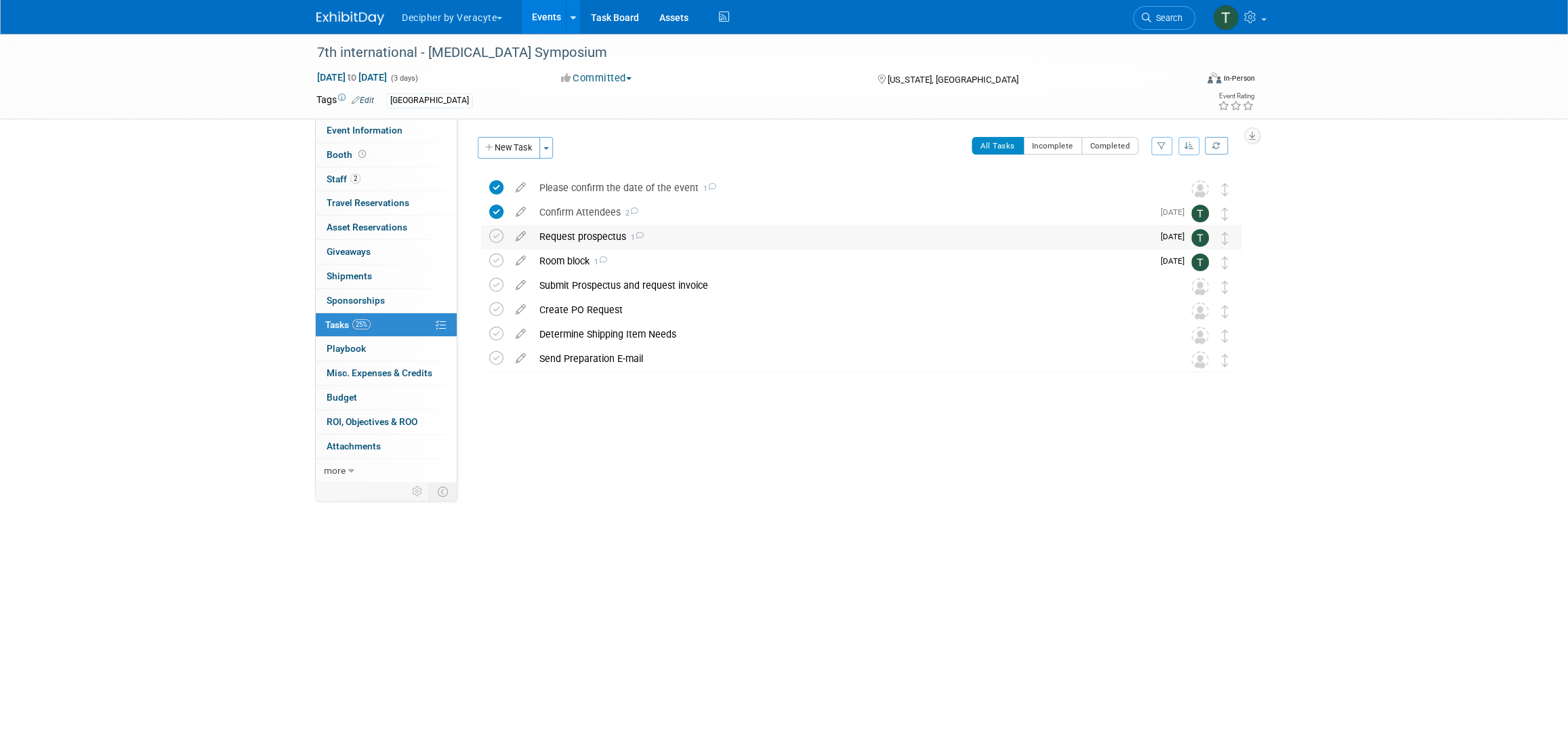
click at [505, 235] on td at bounding box center [499, 237] width 20 height 24
click at [499, 234] on icon at bounding box center [496, 236] width 14 height 14
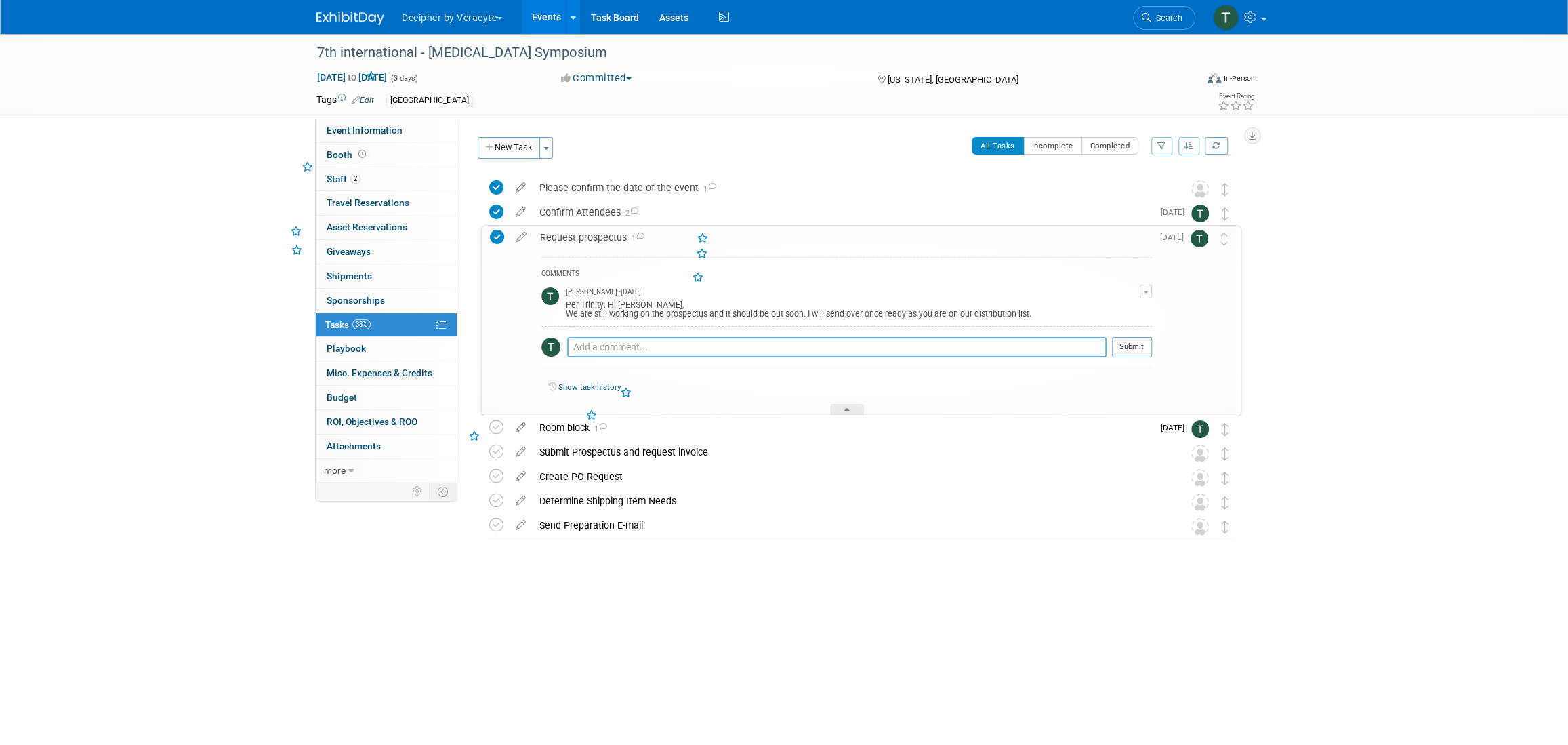
click at [633, 340] on textarea at bounding box center [837, 347] width 539 height 20
type textarea "this was obtained."
click at [1113, 355] on button "Submit" at bounding box center [1132, 347] width 40 height 20
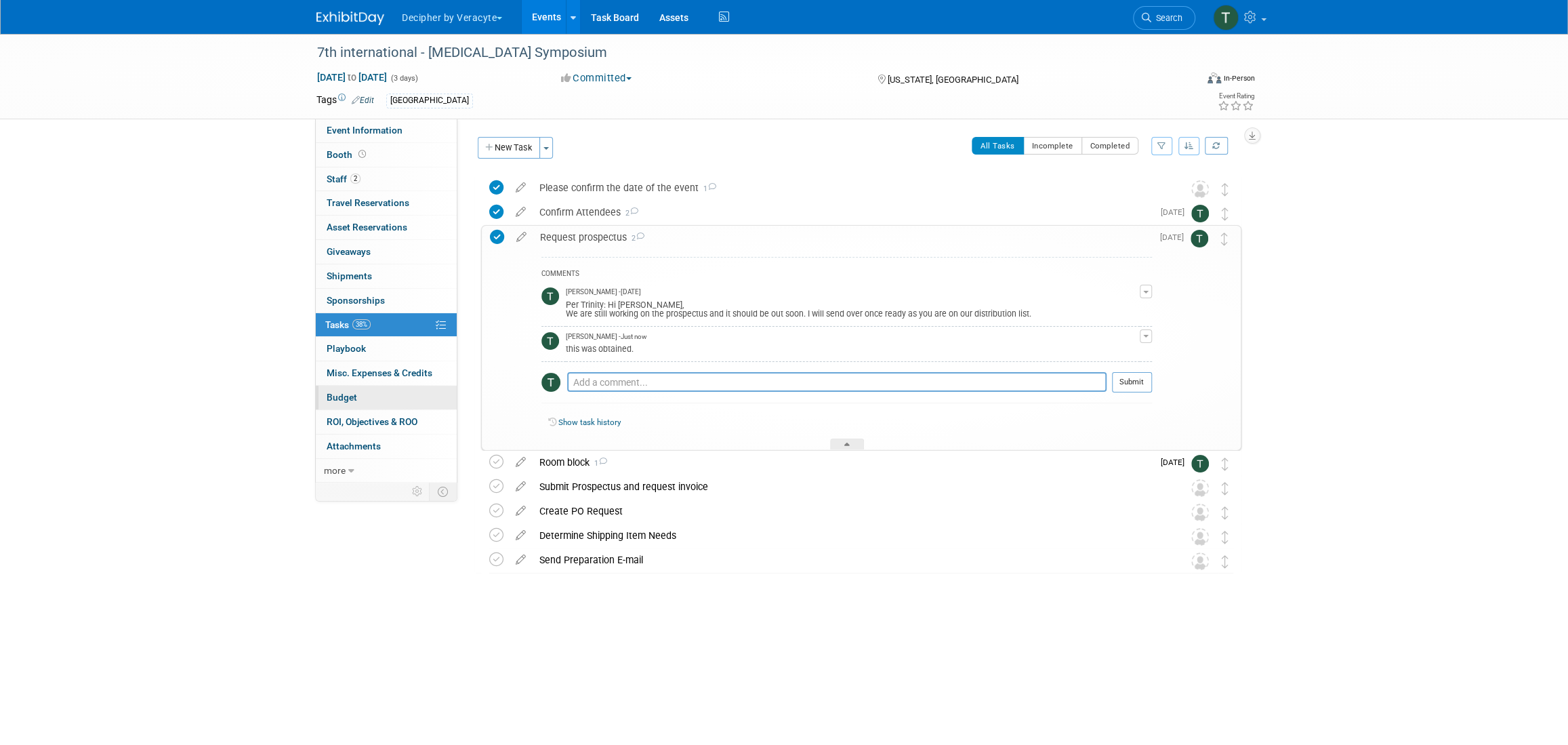
click at [369, 402] on link "Budget" at bounding box center [386, 397] width 141 height 23
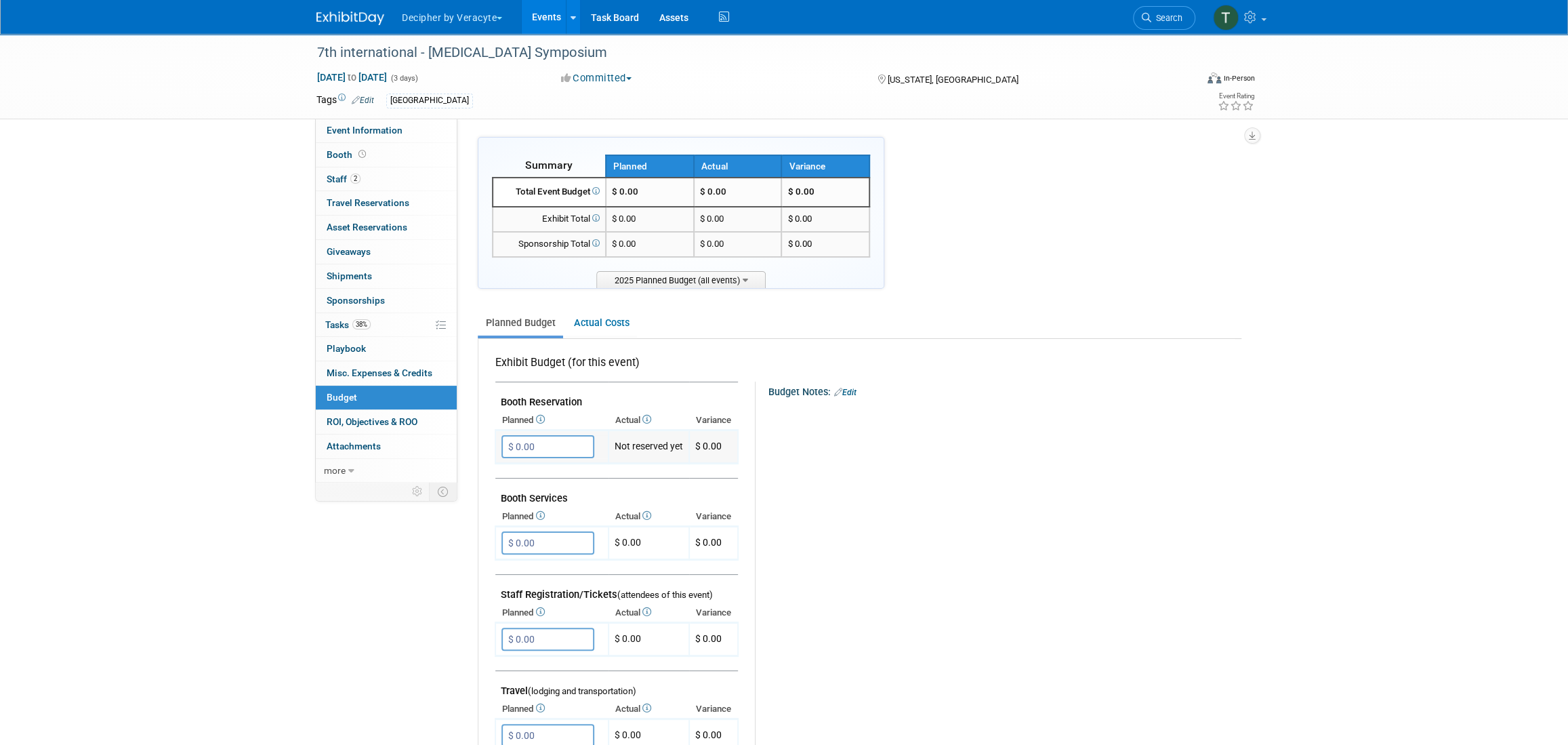
click at [523, 444] on input "$ 0.00" at bounding box center [548, 446] width 93 height 23
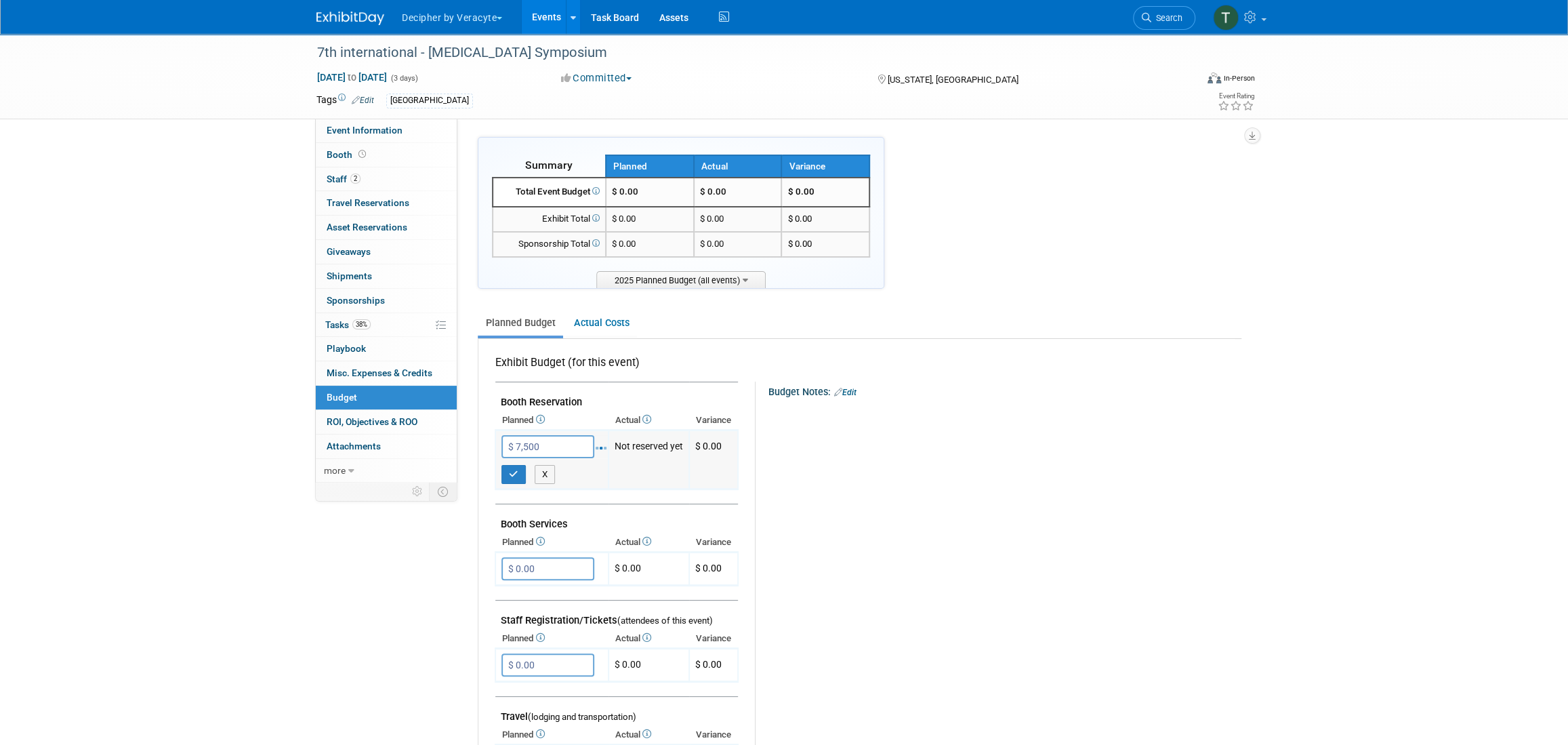
type input "$ 7,500.00"
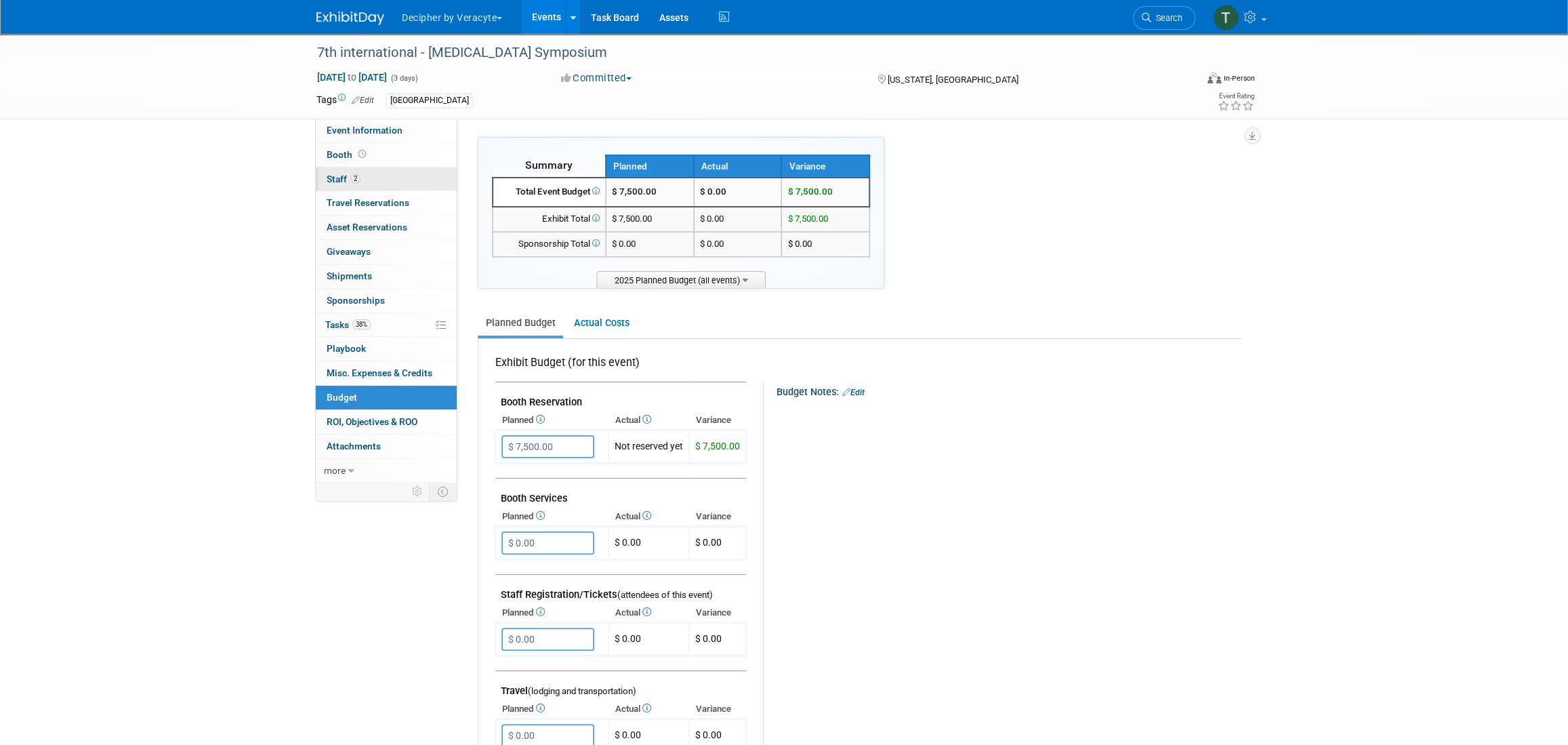
click at [385, 168] on link "2 Staff 2" at bounding box center [386, 179] width 141 height 23
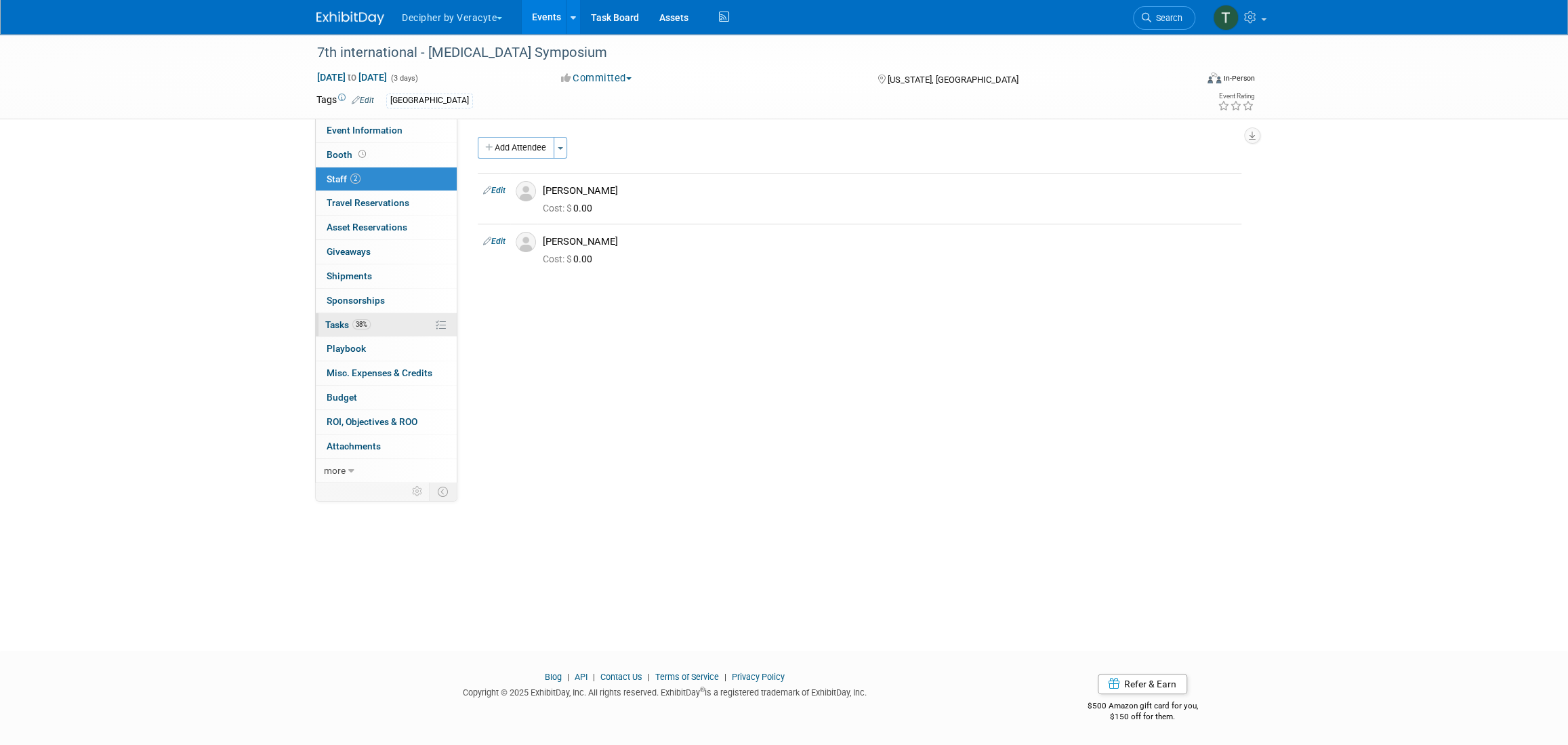
click at [370, 315] on link "38% Tasks 38%" at bounding box center [386, 324] width 141 height 23
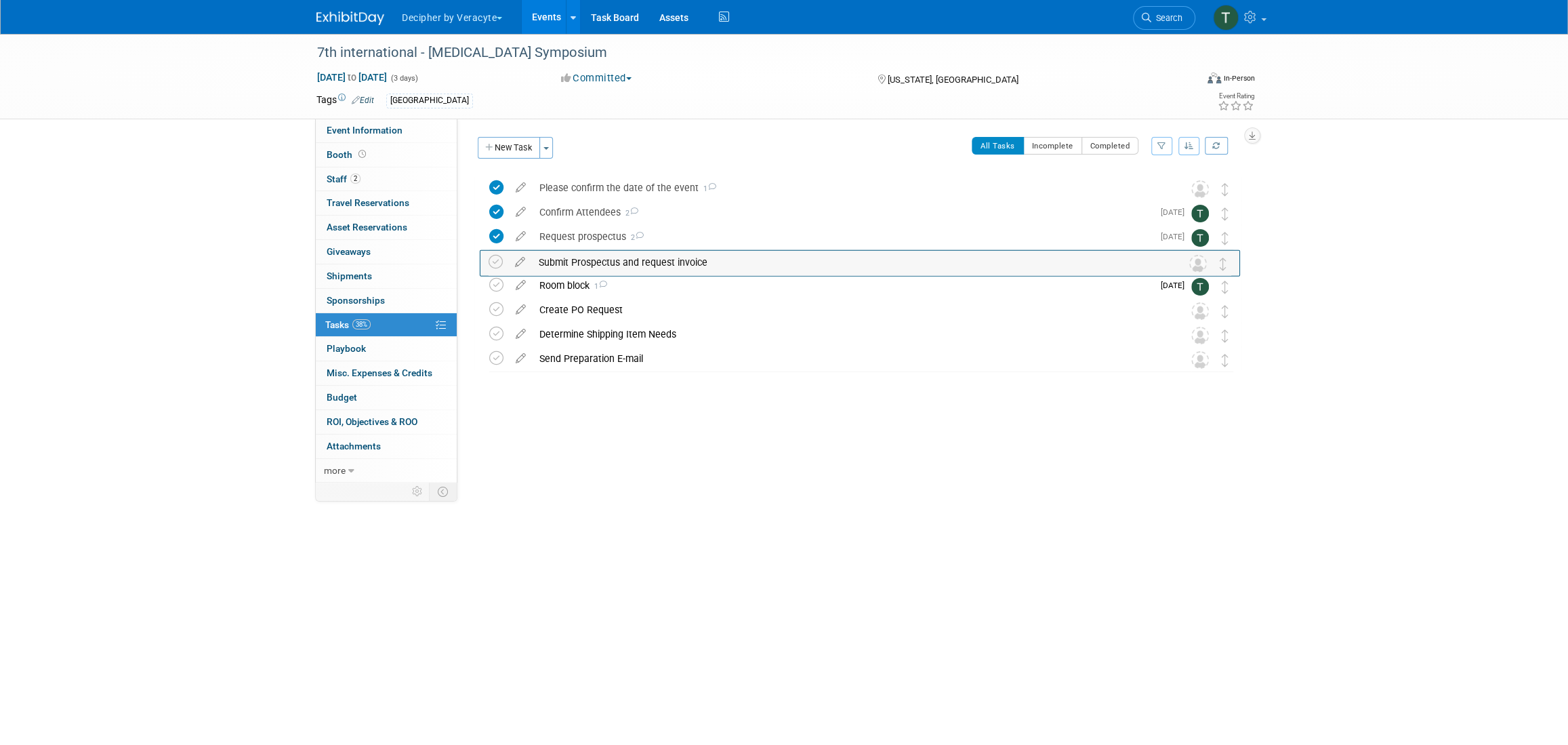
drag, startPoint x: 1230, startPoint y: 279, endPoint x: 1229, endPoint y: 258, distance: 21.0
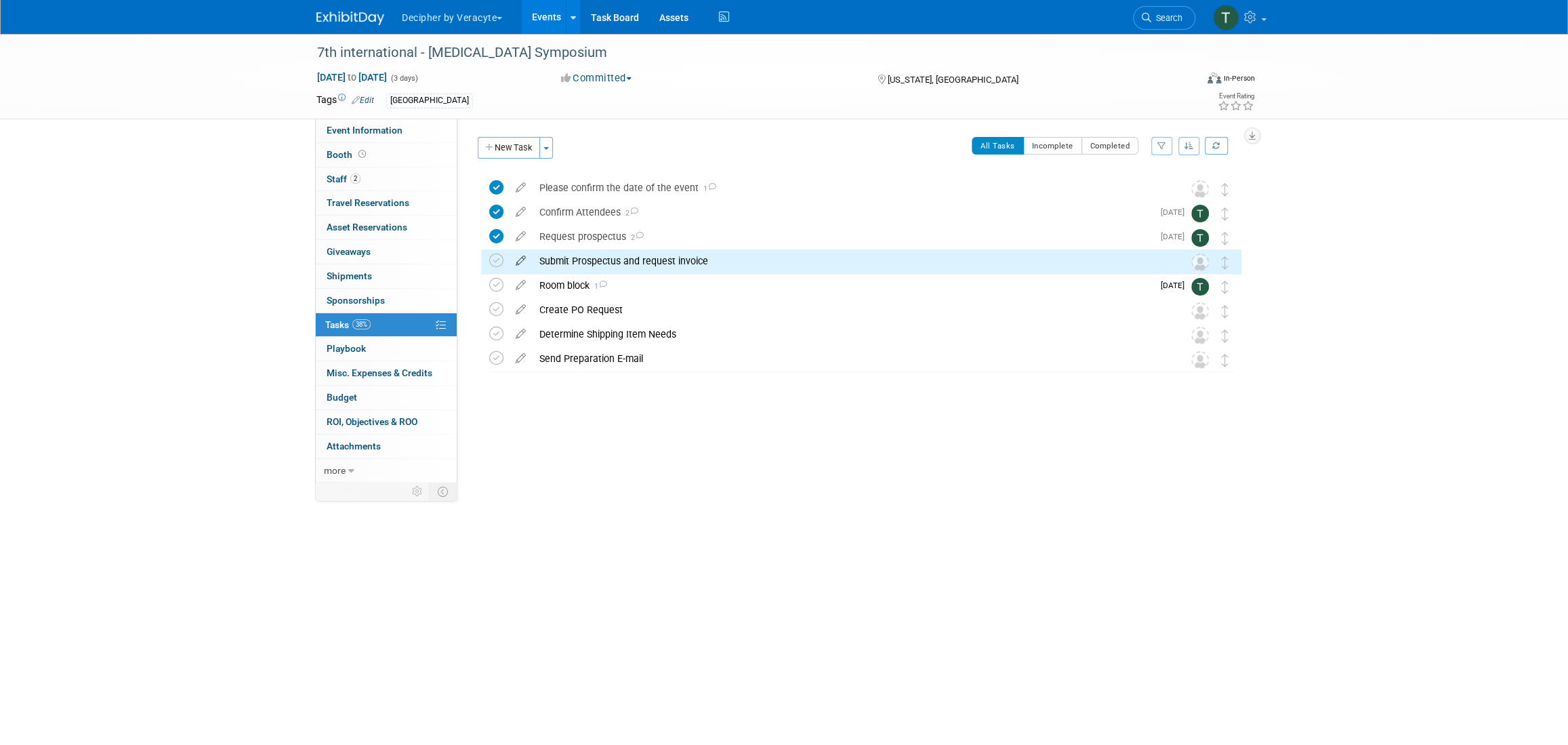
click at [517, 259] on icon at bounding box center [520, 258] width 23 height 17
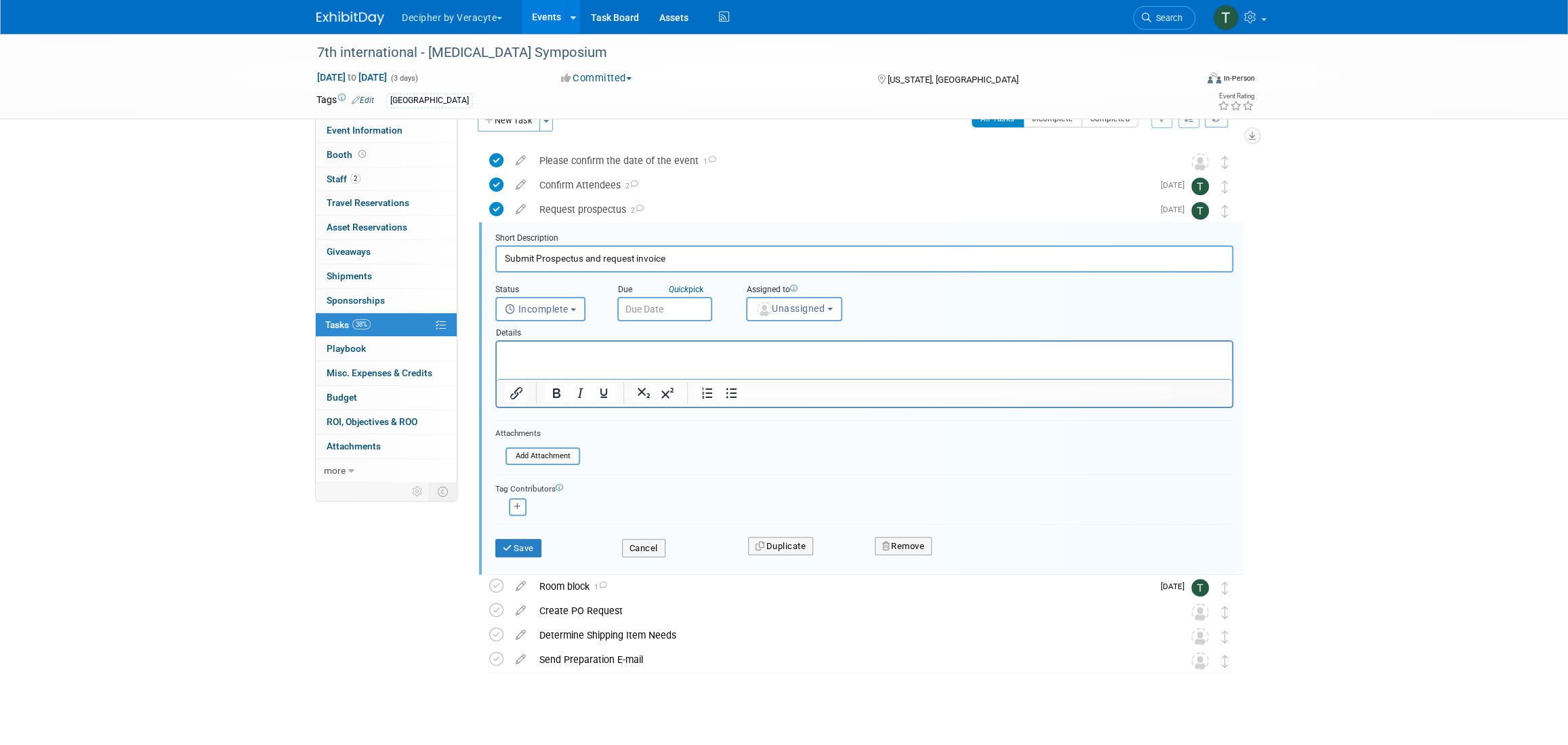
scroll to position [36, 0]
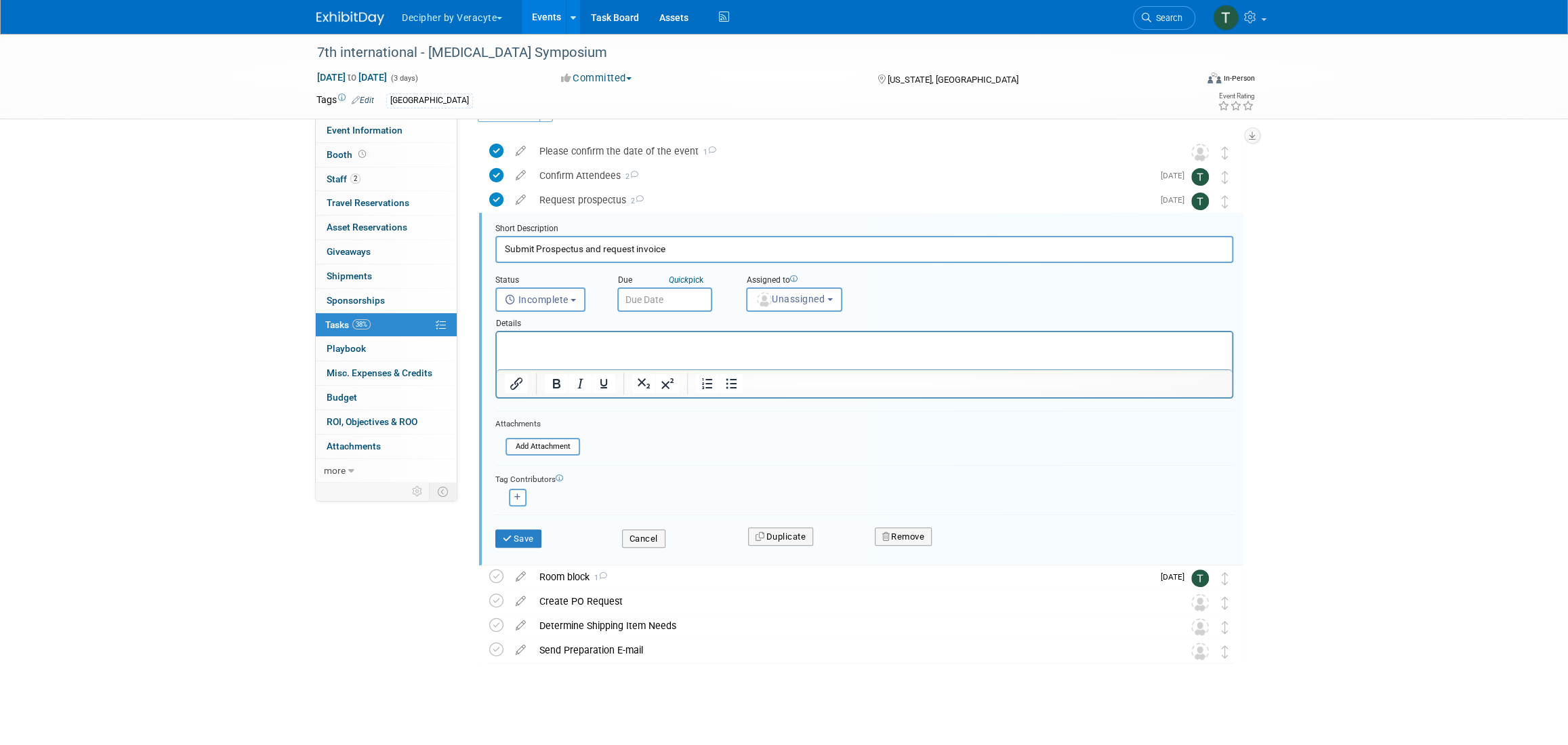
click at [659, 292] on input "text" at bounding box center [664, 299] width 95 height 24
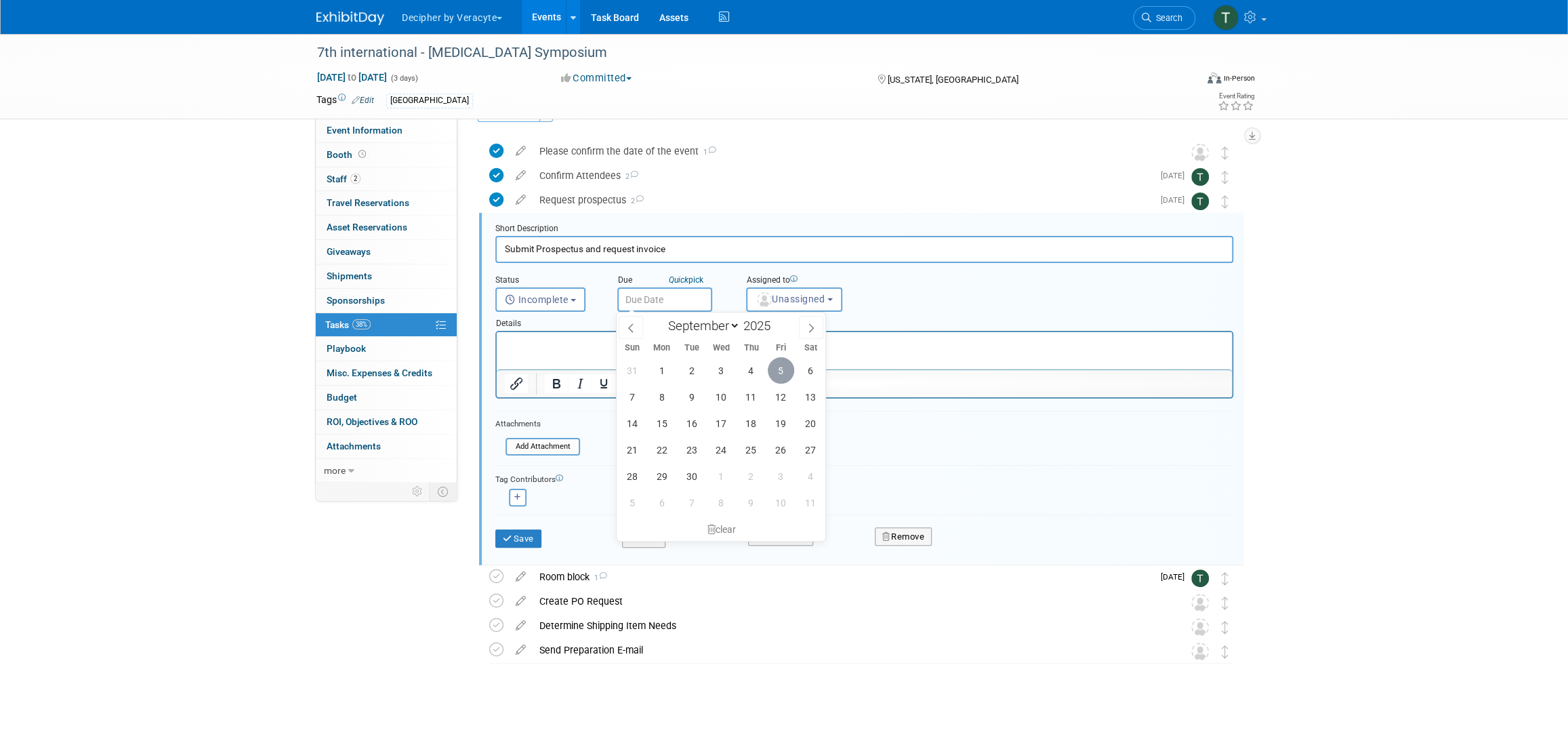
click at [784, 373] on span "5" at bounding box center [781, 370] width 27 height 27
type input "Sep 5, 2025"
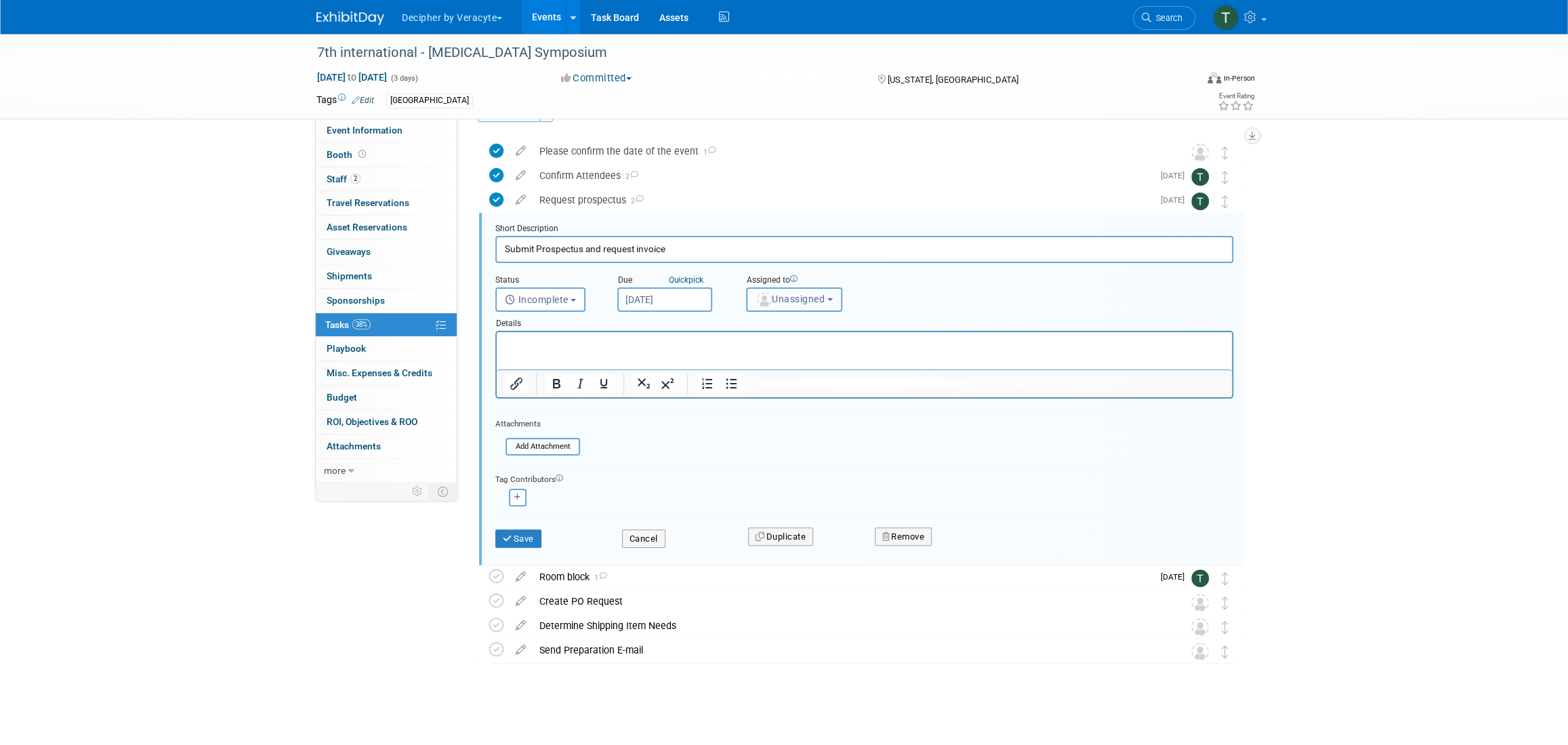
click at [793, 310] on button "Unassigned" at bounding box center [794, 299] width 96 height 24
click at [794, 344] on ul "Unassigned Adina Gerson-Gurwitz Amy Wahba Andrew Cala Andrew Hanson Chad Miller…" at bounding box center [828, 362] width 164 height 99
click at [789, 315] on div "Details" at bounding box center [864, 321] width 738 height 19
click at [789, 291] on button "Unassigned" at bounding box center [794, 299] width 96 height 24
click at [789, 325] on input "text" at bounding box center [817, 332] width 136 height 23
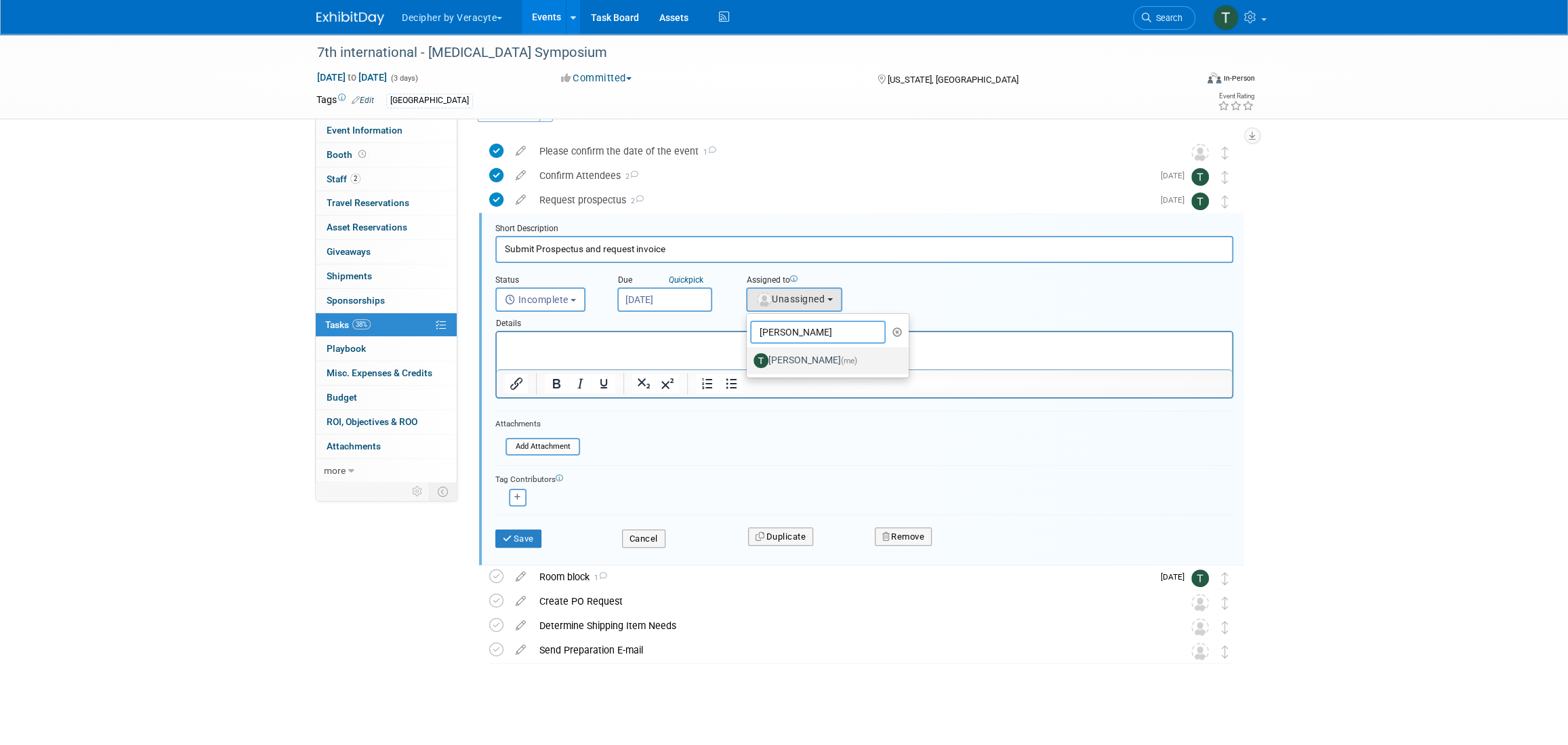
type input "tony"
click at [797, 354] on label "Tony Alvarado (me)" at bounding box center [824, 361] width 142 height 22
click at [749, 355] on input "Tony Alvarado (me)" at bounding box center [745, 359] width 9 height 9
select select "3ceeba8c-a19a-4597-a609-6fba7c9a515a"
click at [530, 540] on button "Save" at bounding box center [518, 539] width 46 height 19
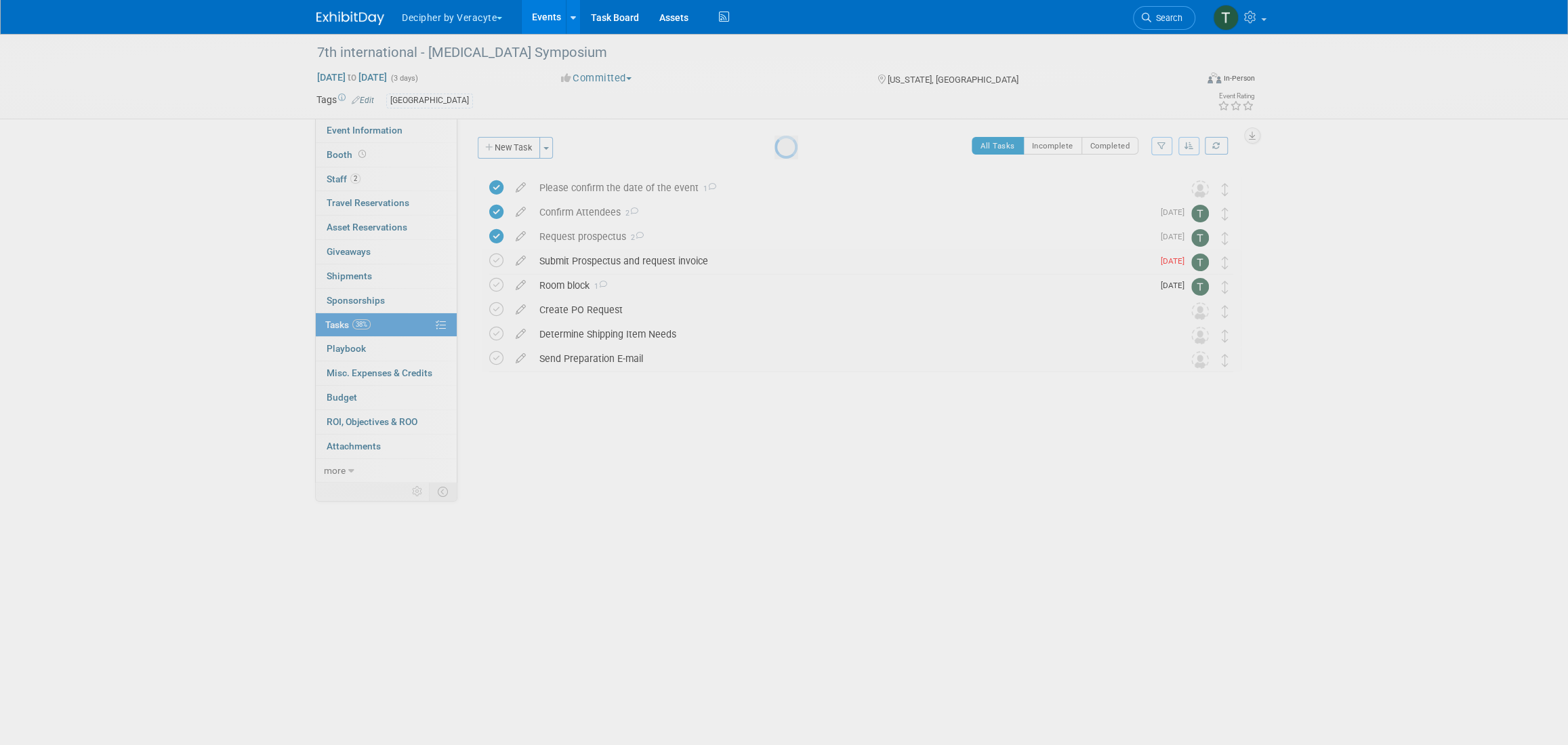
scroll to position [0, 0]
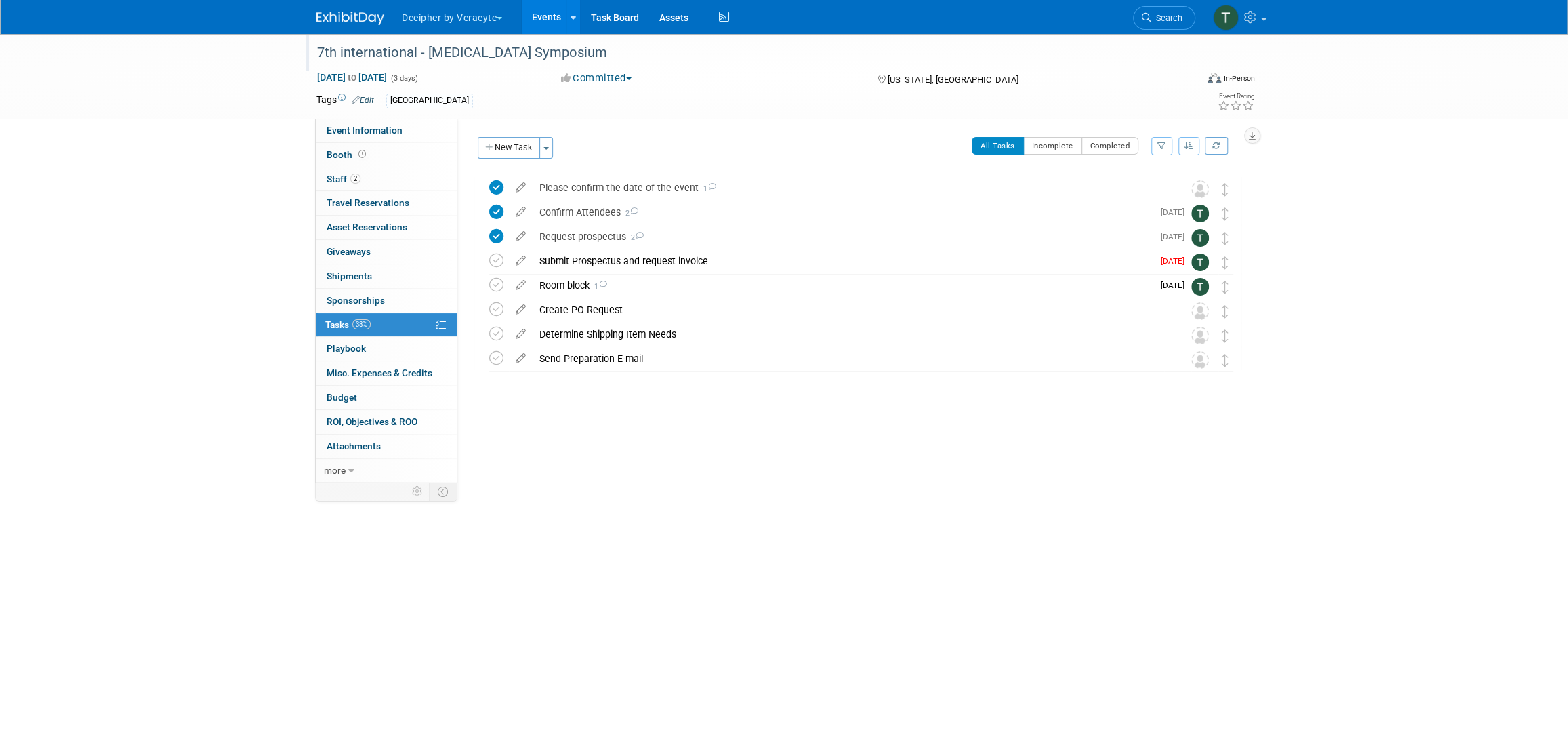
click at [473, 56] on div "7th international - [MEDICAL_DATA] Symposium" at bounding box center [743, 53] width 863 height 24
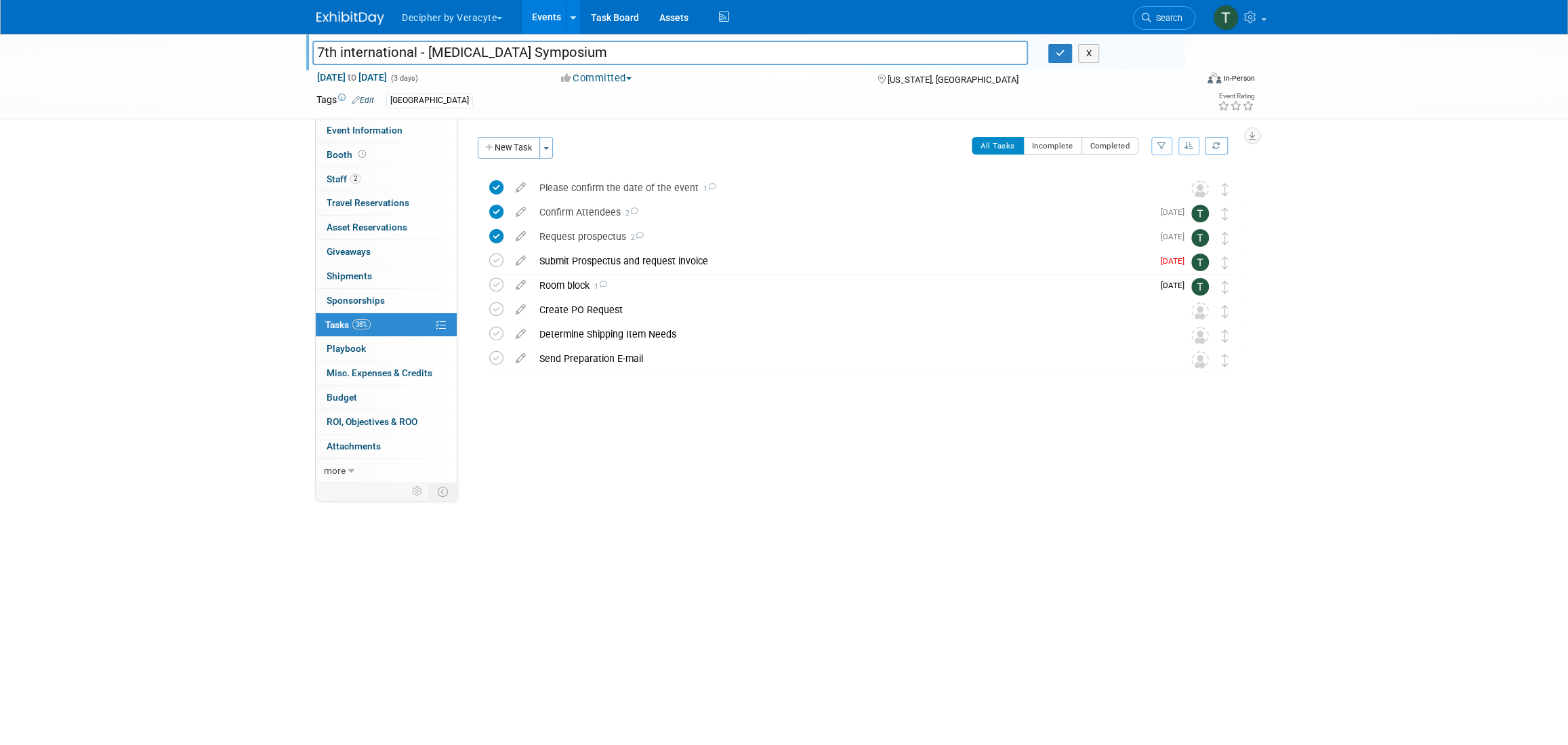
click at [473, 56] on input "7th international - [MEDICAL_DATA] Symposium" at bounding box center [670, 52] width 716 height 23
click at [576, 283] on div "Room block 1" at bounding box center [842, 285] width 620 height 23
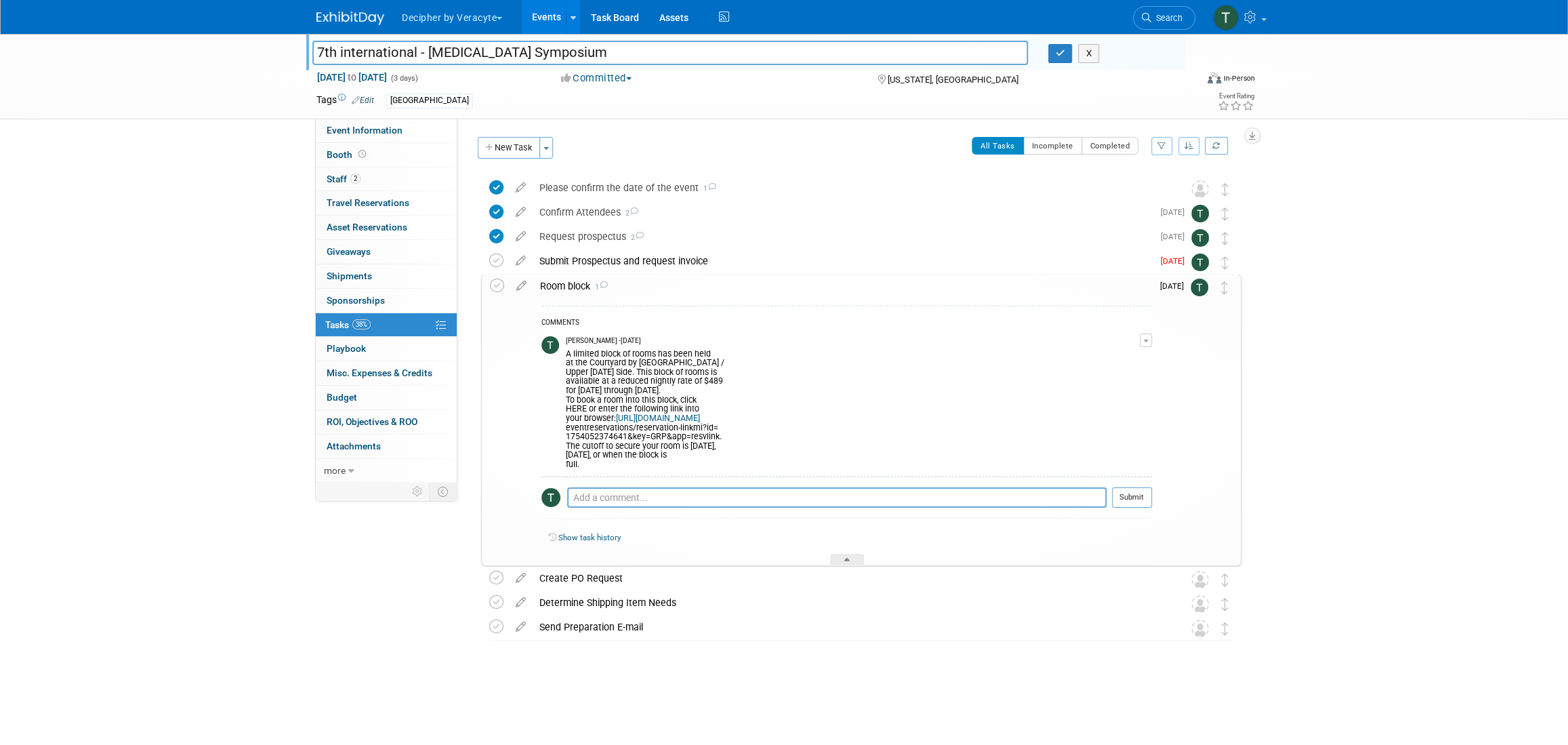
click at [583, 265] on div "Submit Prospectus and request invoice" at bounding box center [842, 261] width 620 height 23
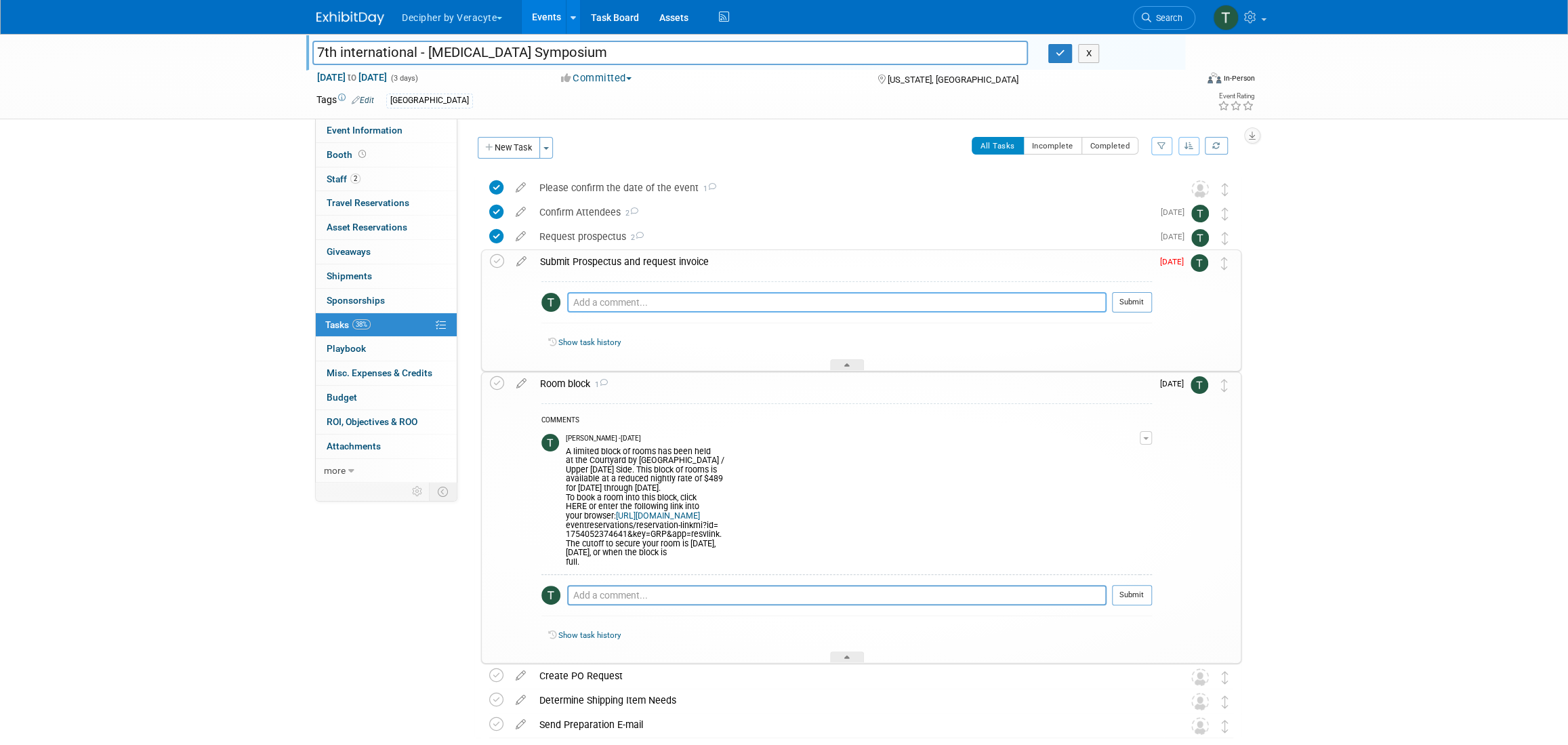
click at [633, 311] on textarea at bounding box center [837, 302] width 539 height 20
type textarea "sent via ironclad."
click at [1149, 308] on button "Submit" at bounding box center [1132, 302] width 40 height 20
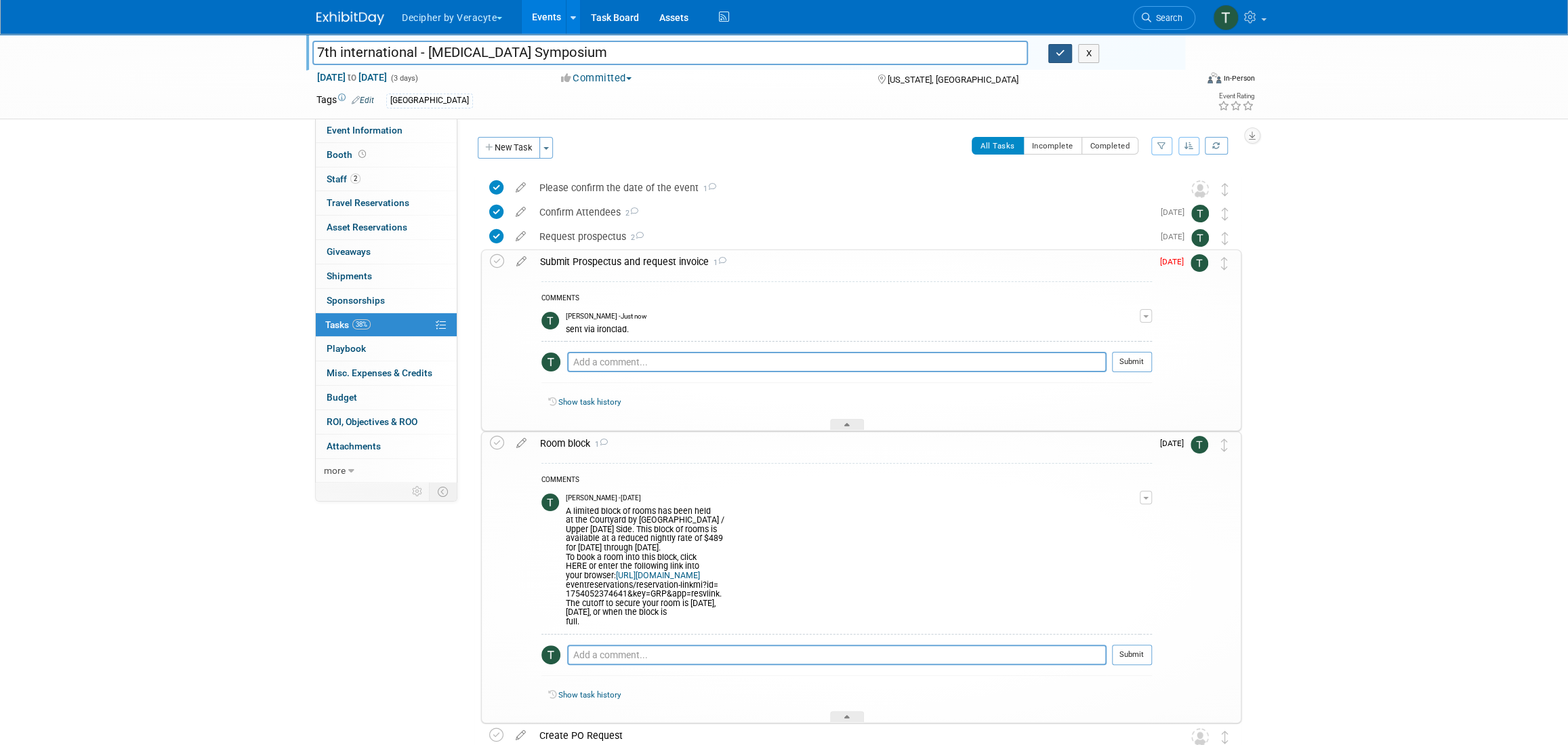
click at [1049, 59] on button "button" at bounding box center [1060, 53] width 24 height 19
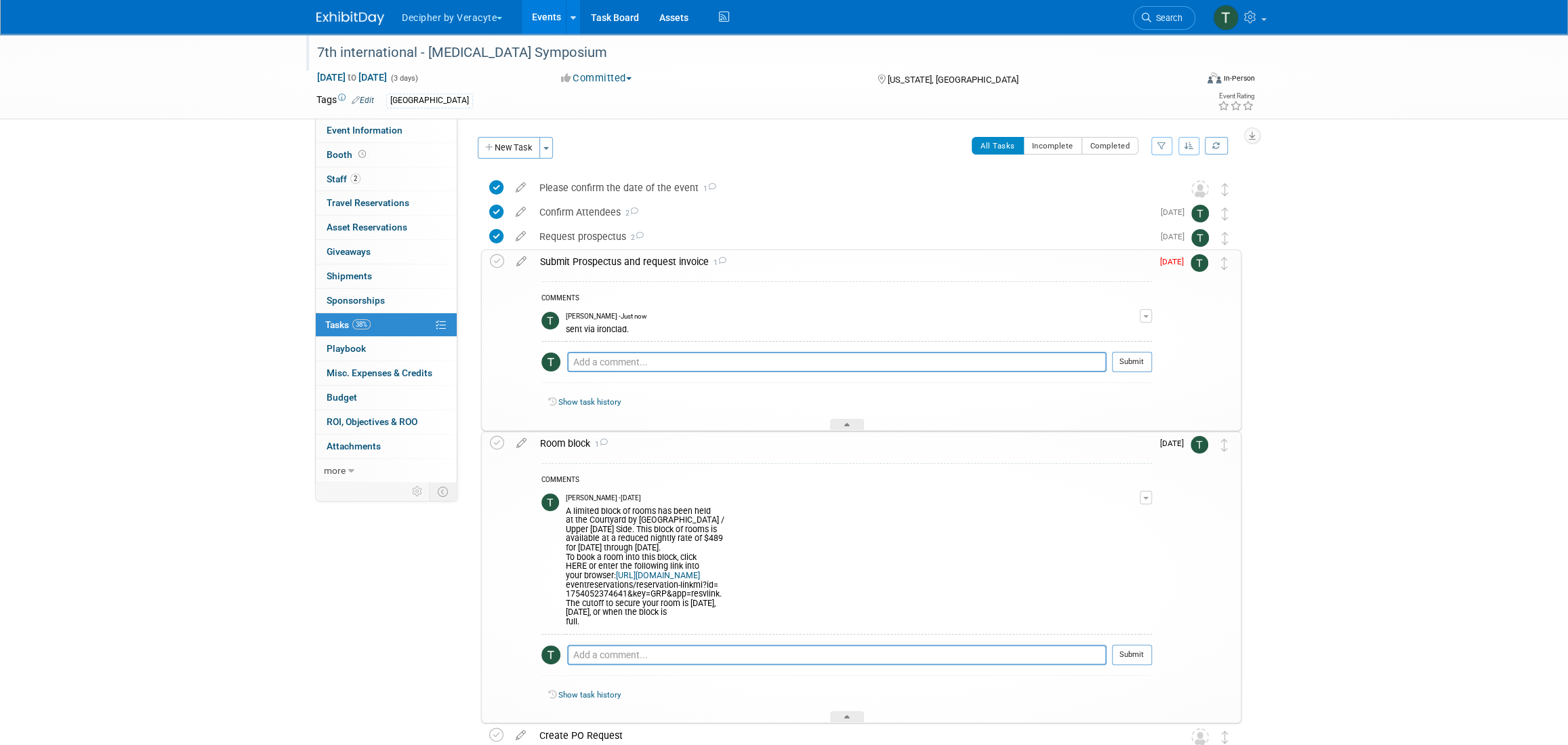
click at [633, 249] on div "Submit Prospectus and request invoice 1 COMMENTS Tony Alvarado - Just now sent …" at bounding box center [861, 340] width 761 height 182
click at [639, 261] on div "Submit Prospectus and request invoice 1" at bounding box center [842, 261] width 619 height 23
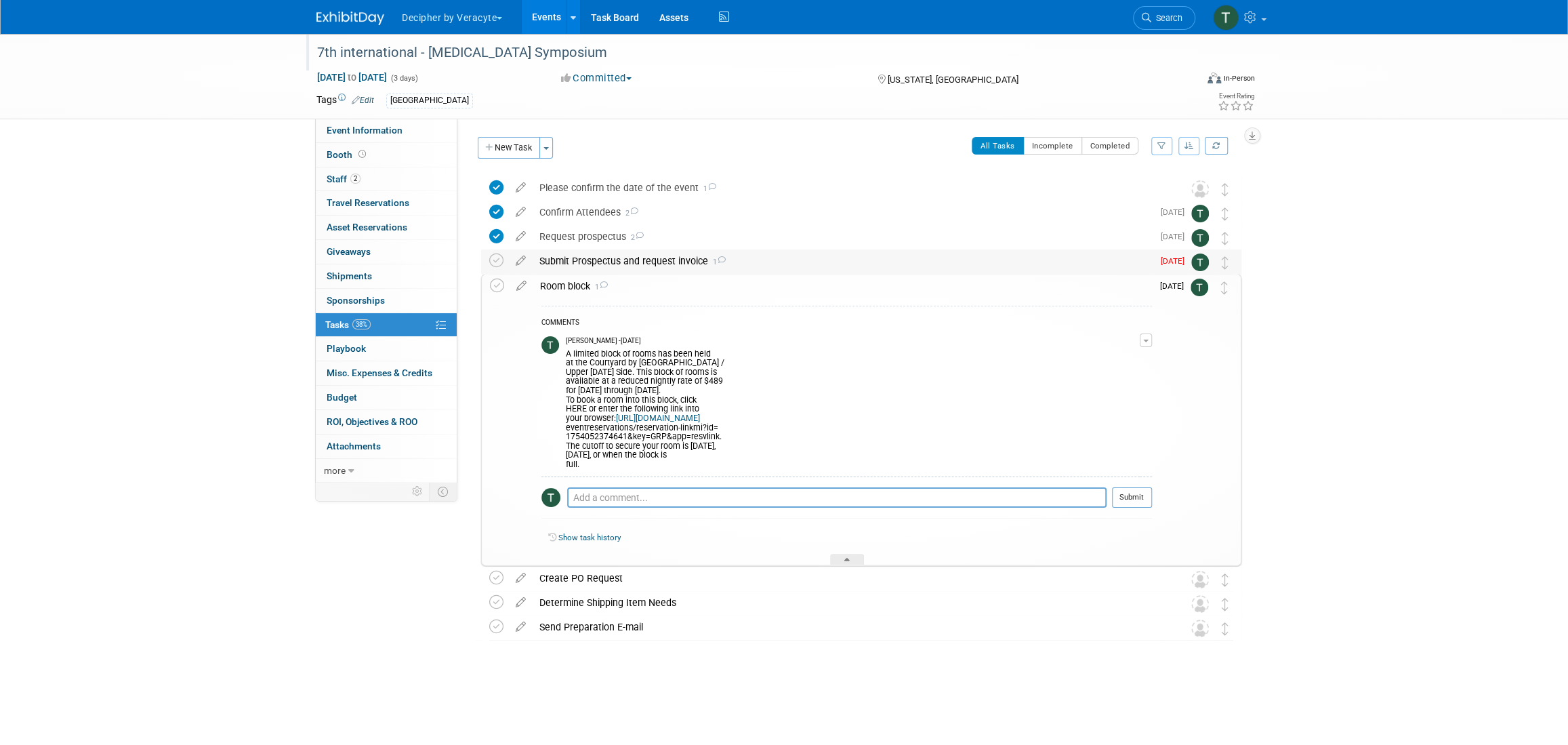
click at [639, 273] on table "Submit Prospectus and request invoice 1 COMMENTS Tony Alvarado - Just now sent …" at bounding box center [861, 261] width 744 height 25
click at [642, 288] on div "Room block 1" at bounding box center [842, 286] width 619 height 23
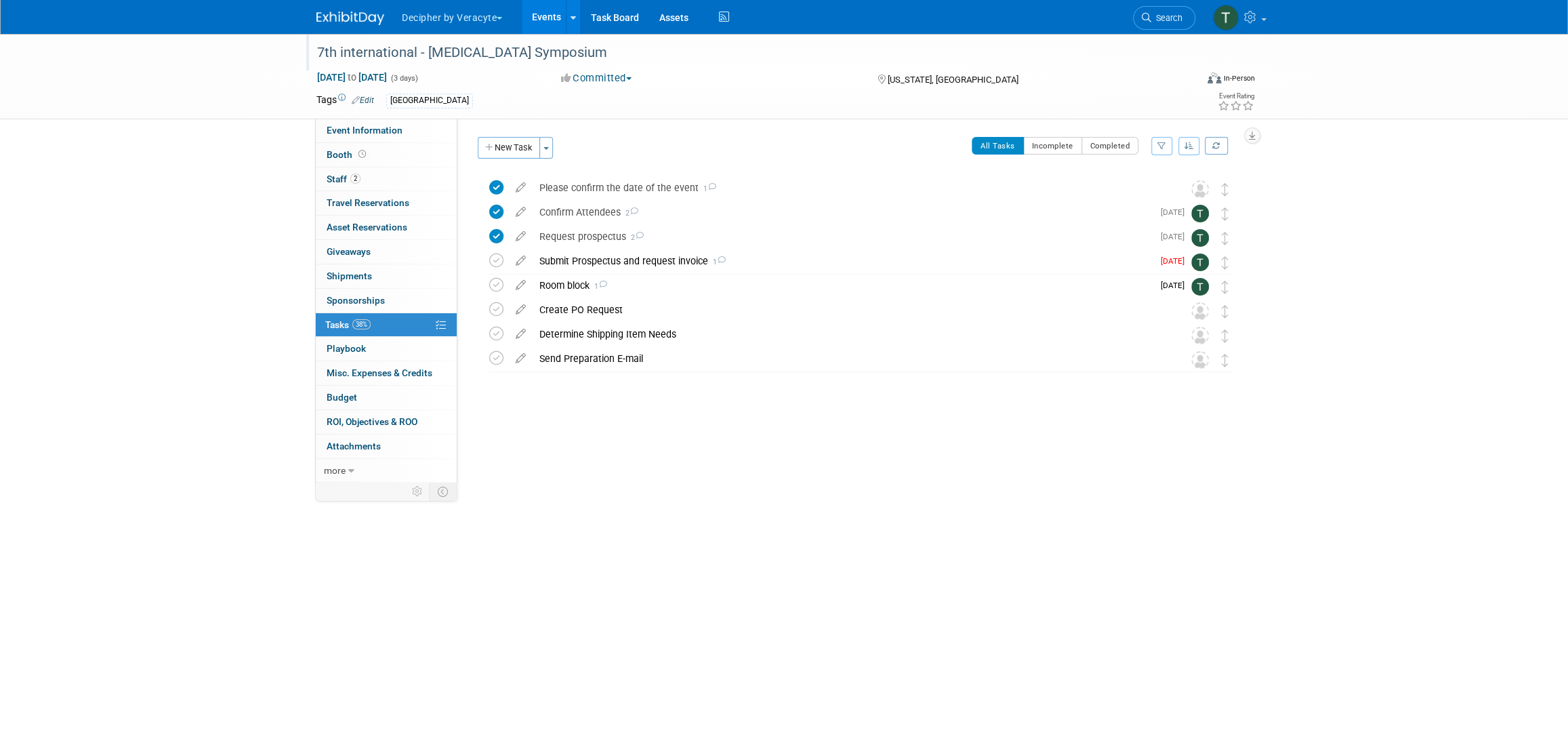
click at [531, 10] on link "Events" at bounding box center [546, 17] width 49 height 34
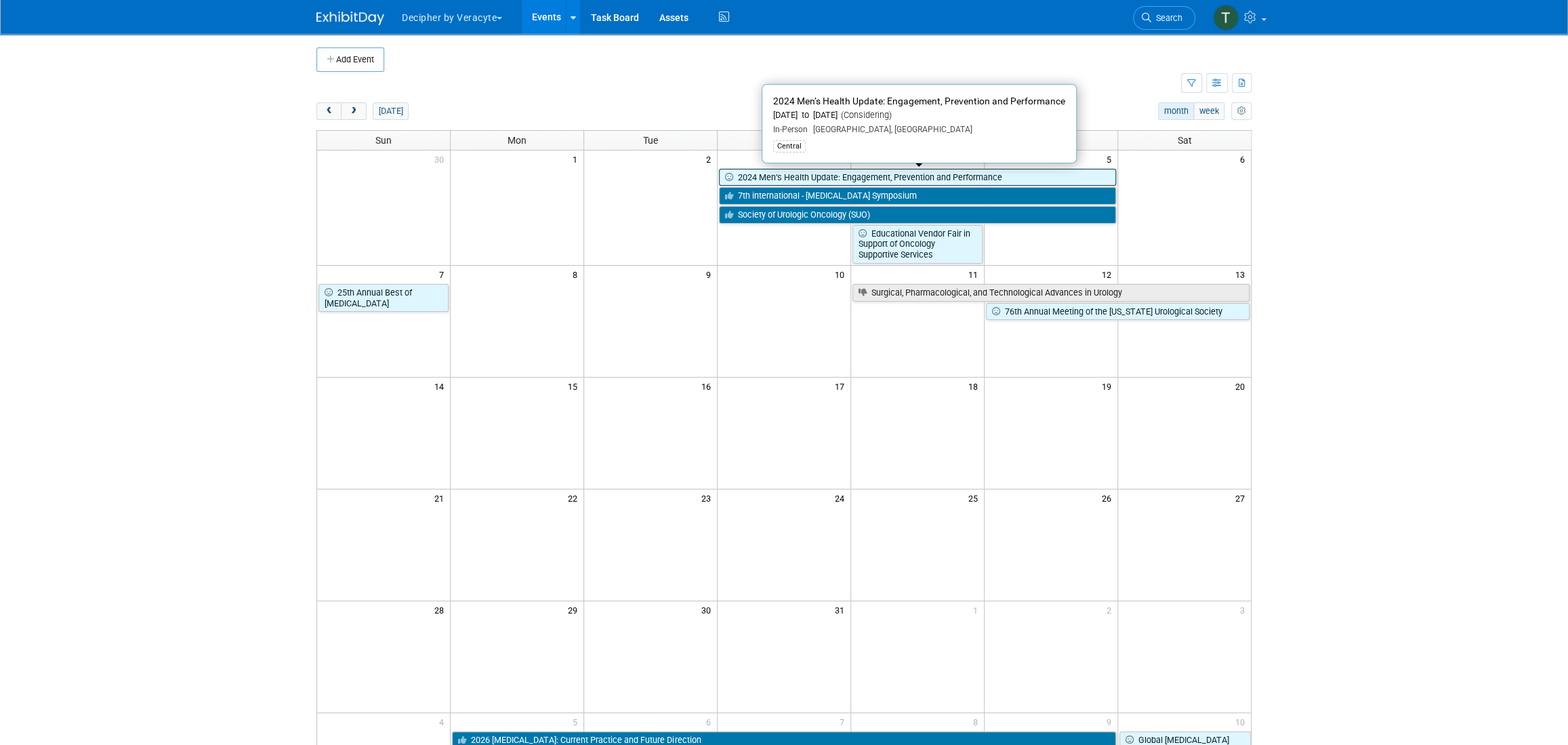
click at [931, 177] on link "2024 Men’s Health Update: Engagement, Prevention and Performance" at bounding box center [917, 177] width 397 height 17
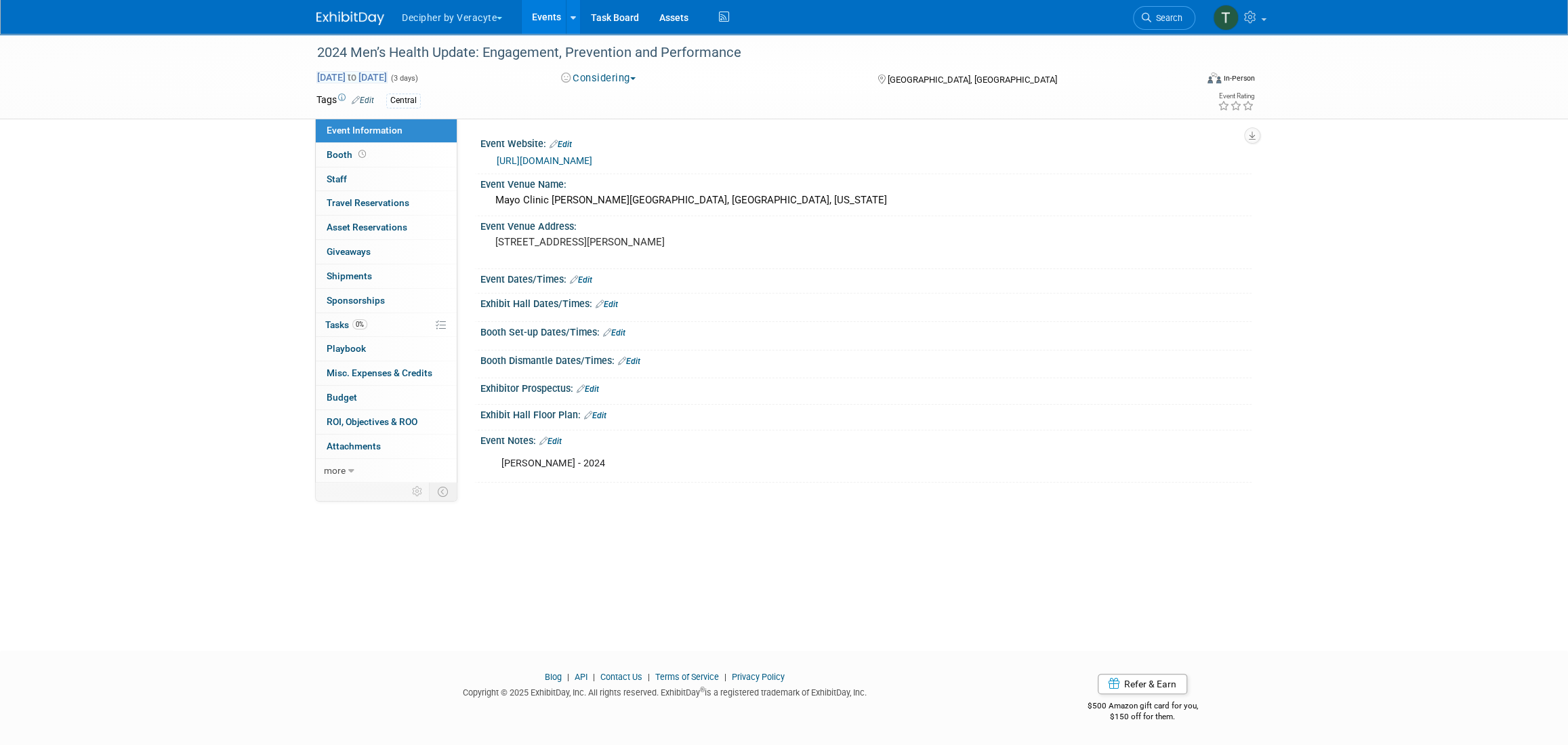
click at [388, 80] on span "[DATE] to [DATE]" at bounding box center [352, 77] width 71 height 12
select select "11"
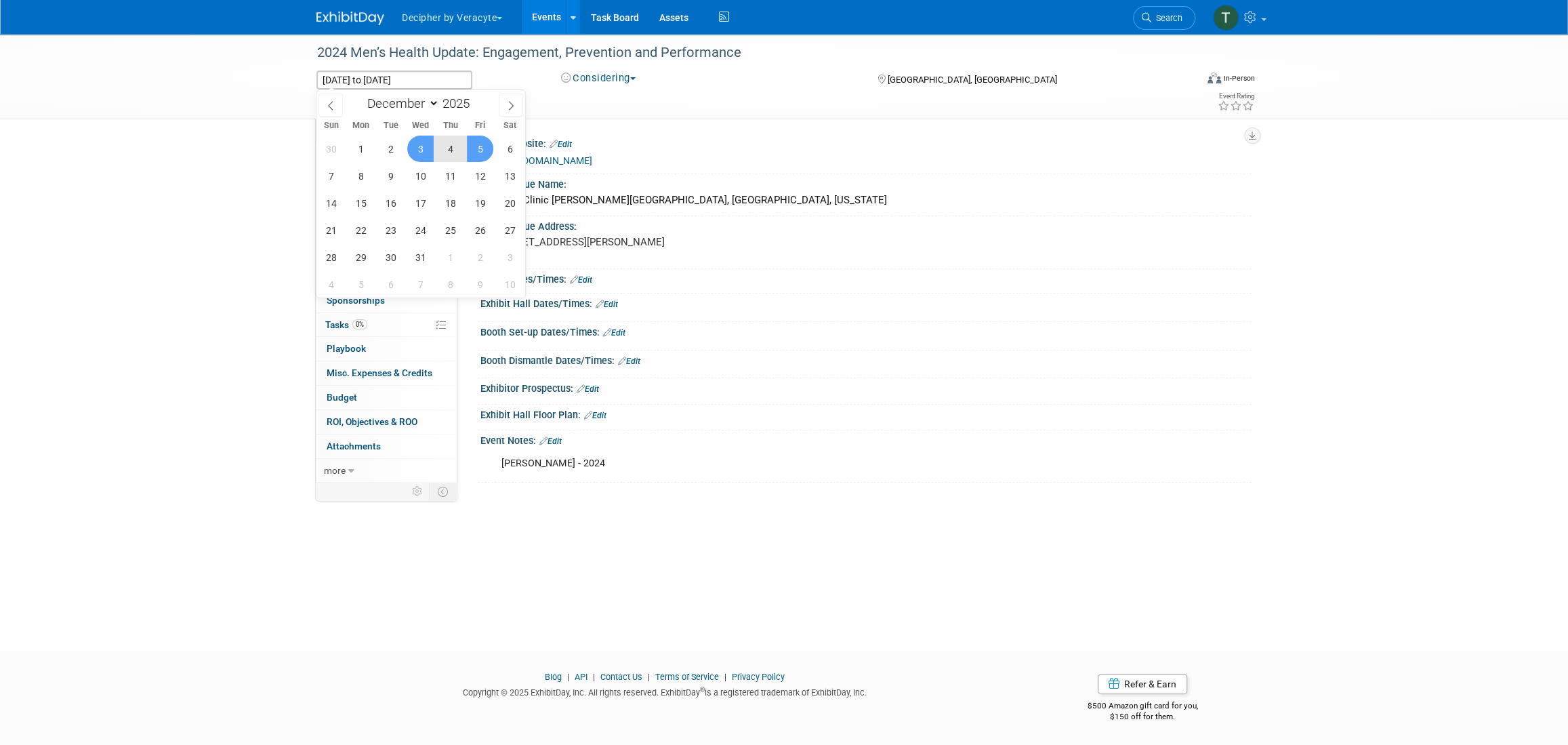
click at [482, 155] on span "5" at bounding box center [479, 149] width 27 height 27
type input "Dec 5, 2025"
click at [521, 149] on span "6" at bounding box center [510, 149] width 27 height 27
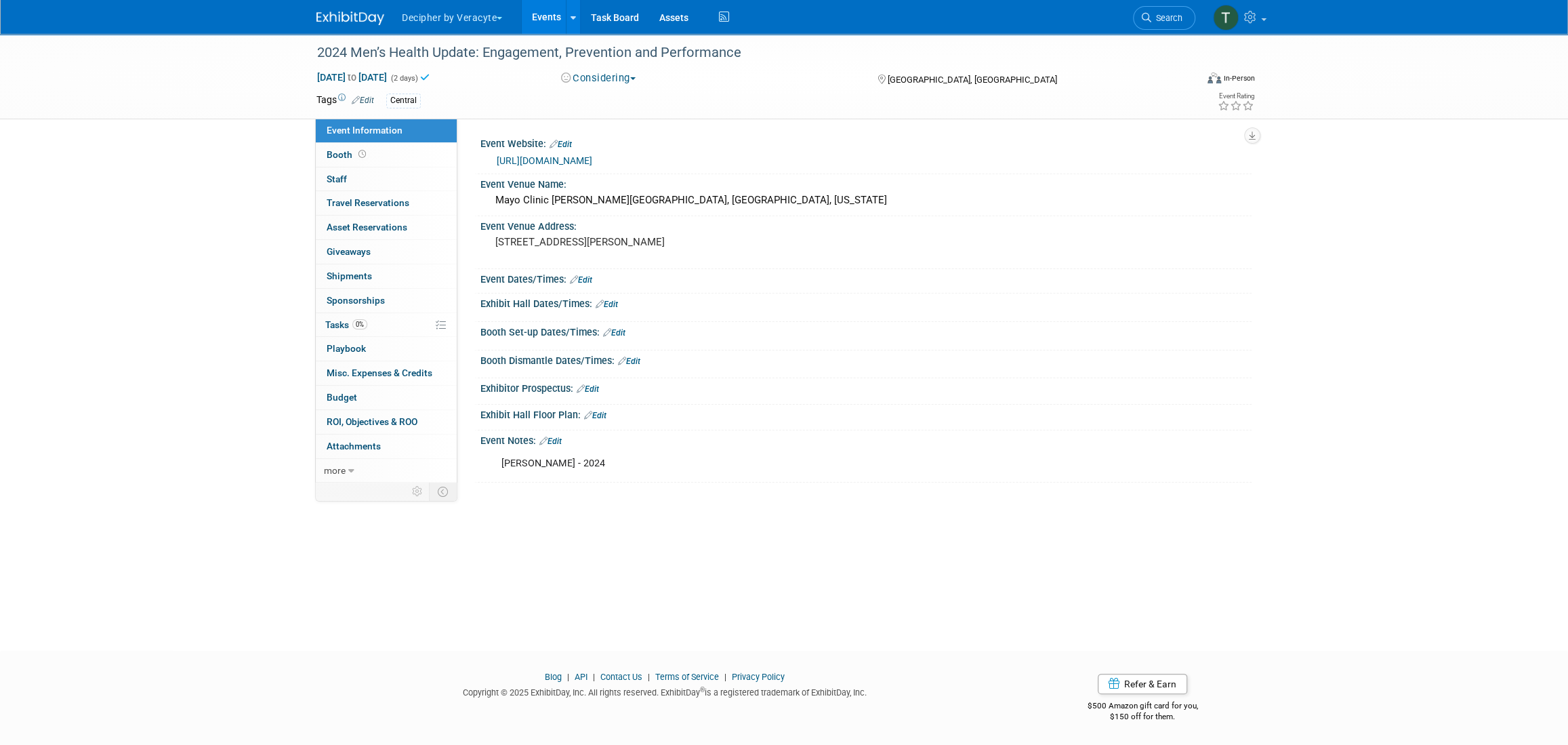
click at [538, 21] on link "Events" at bounding box center [546, 17] width 49 height 34
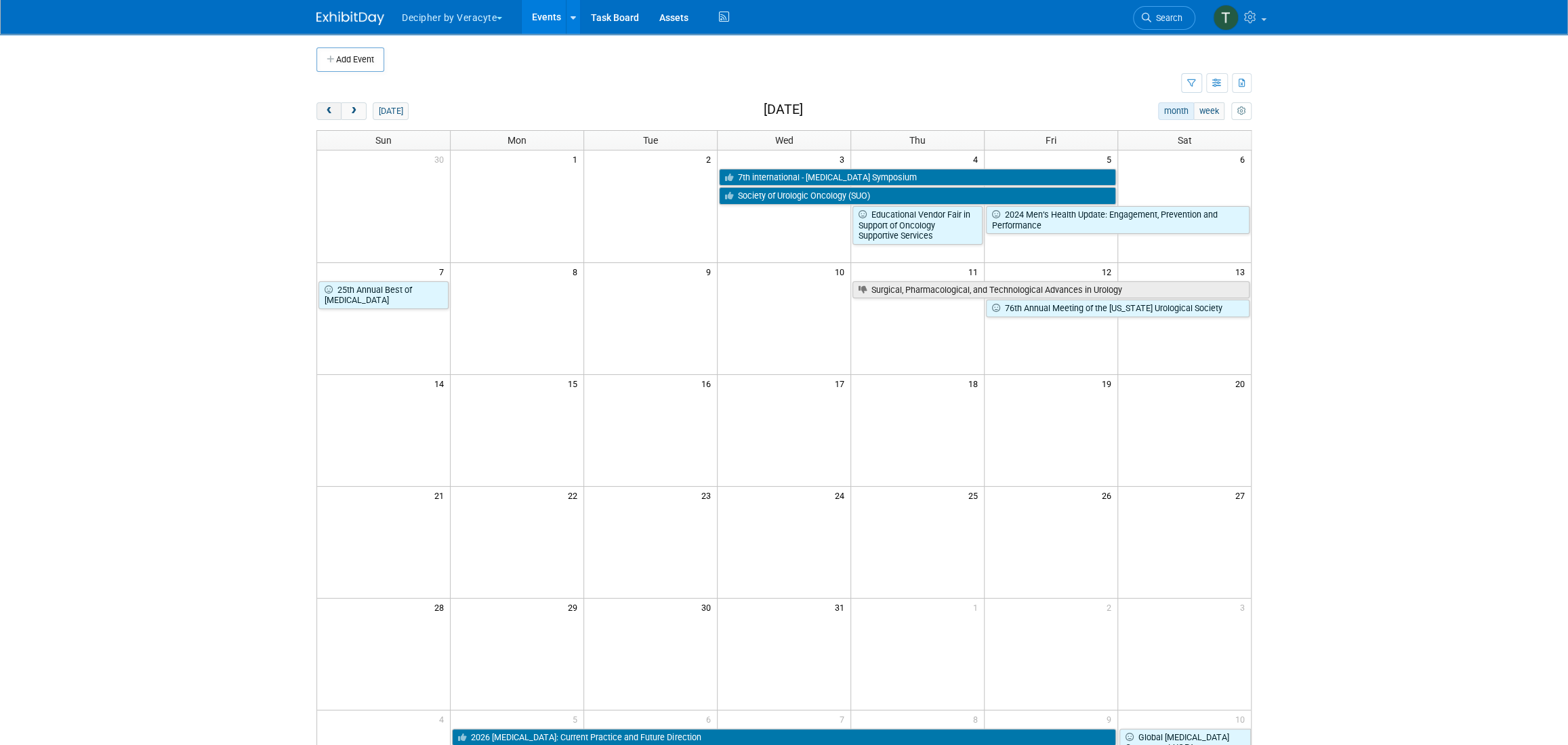
click at [334, 108] on button "prev" at bounding box center [329, 111] width 25 height 17
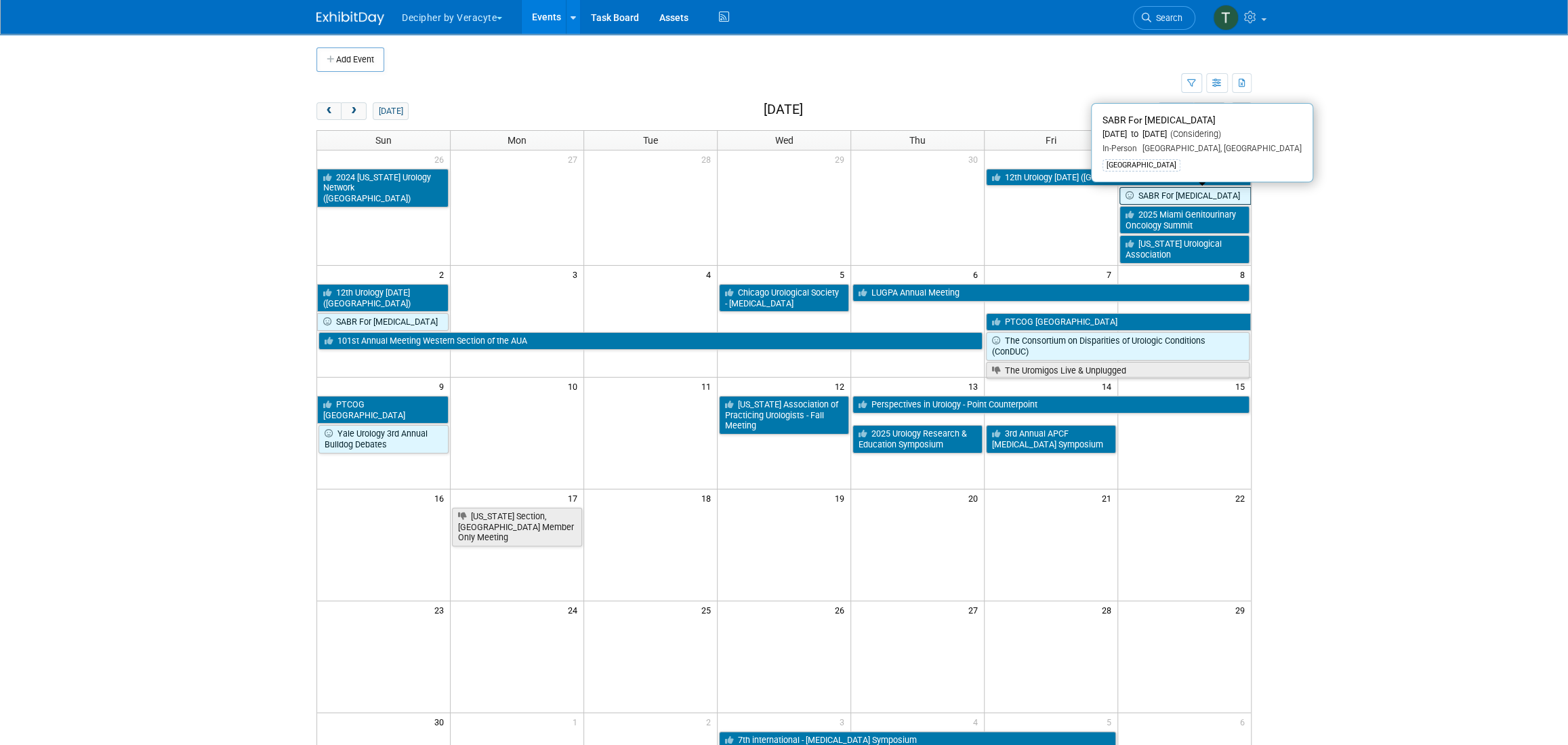
click at [1150, 197] on link "SABR For [MEDICAL_DATA]" at bounding box center [1185, 196] width 132 height 17
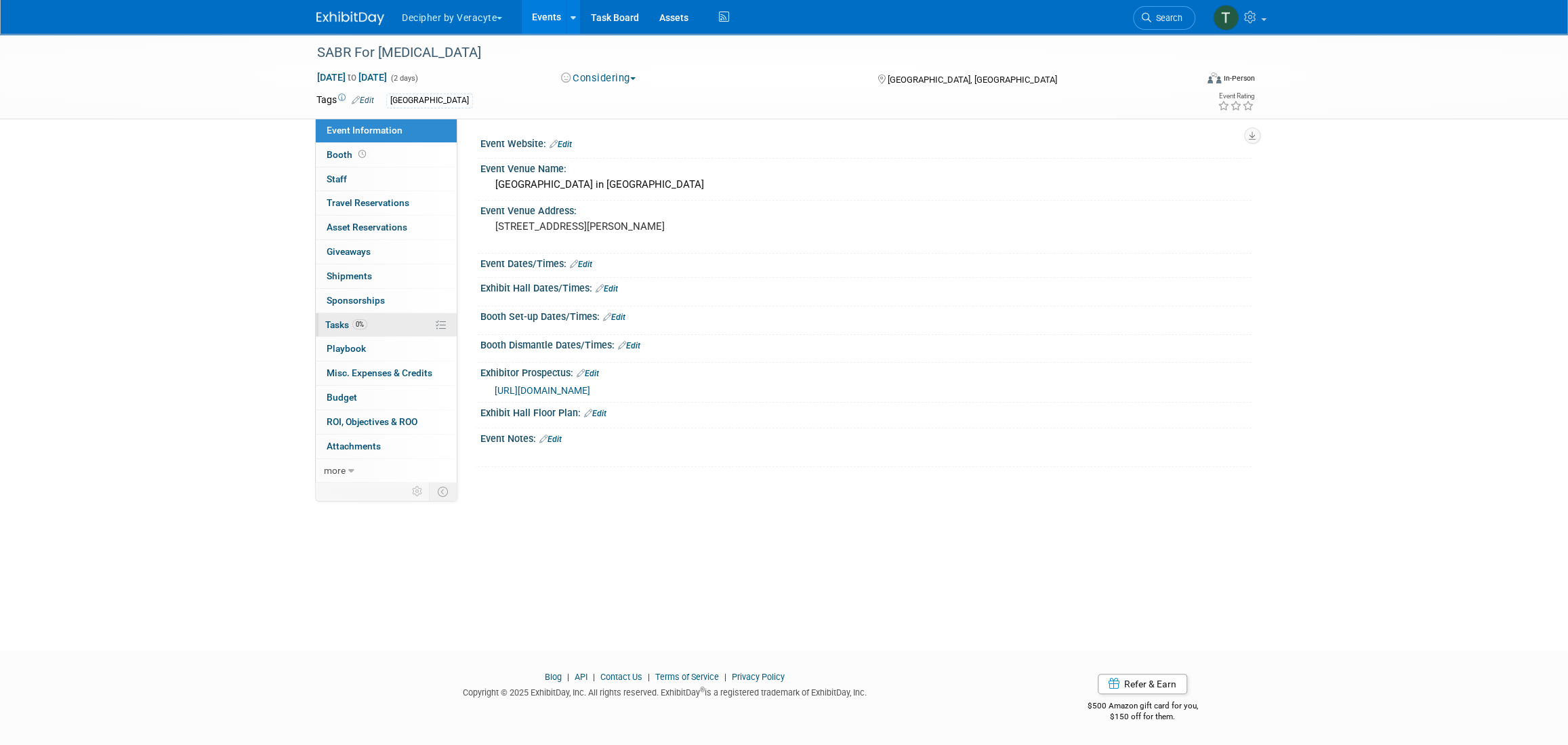
click at [406, 321] on link "0% Tasks 0%" at bounding box center [386, 324] width 141 height 23
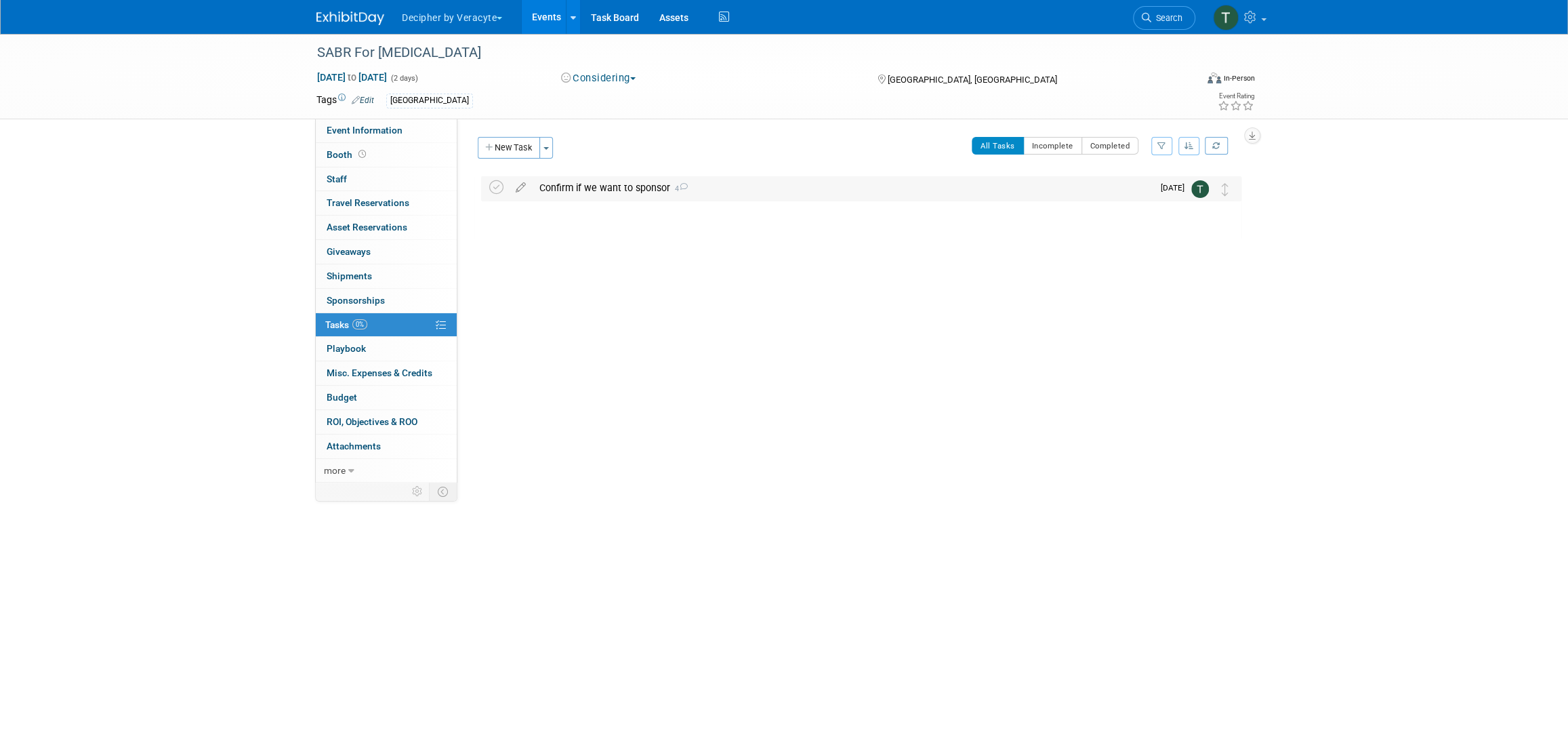
click at [588, 199] on td "Confirm if we want to sponsor 4 COMMENTS [PERSON_NAME] - [DATE] per [PERSON_NAM…" at bounding box center [842, 189] width 620 height 24
click at [588, 191] on div "Confirm if we want to sponsor 4" at bounding box center [842, 188] width 620 height 23
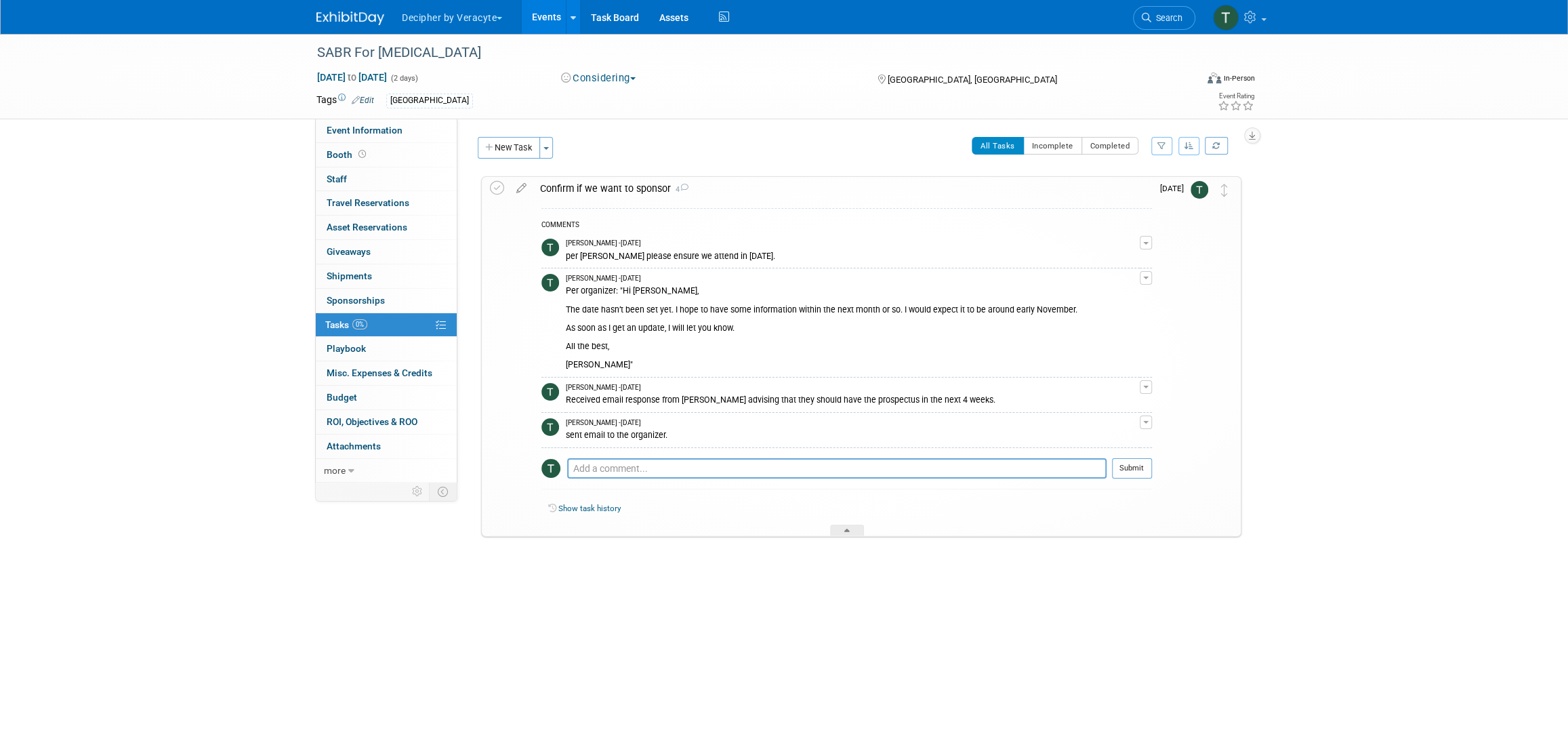
click at [645, 427] on div "sent email to the organizer." at bounding box center [853, 434] width 574 height 13
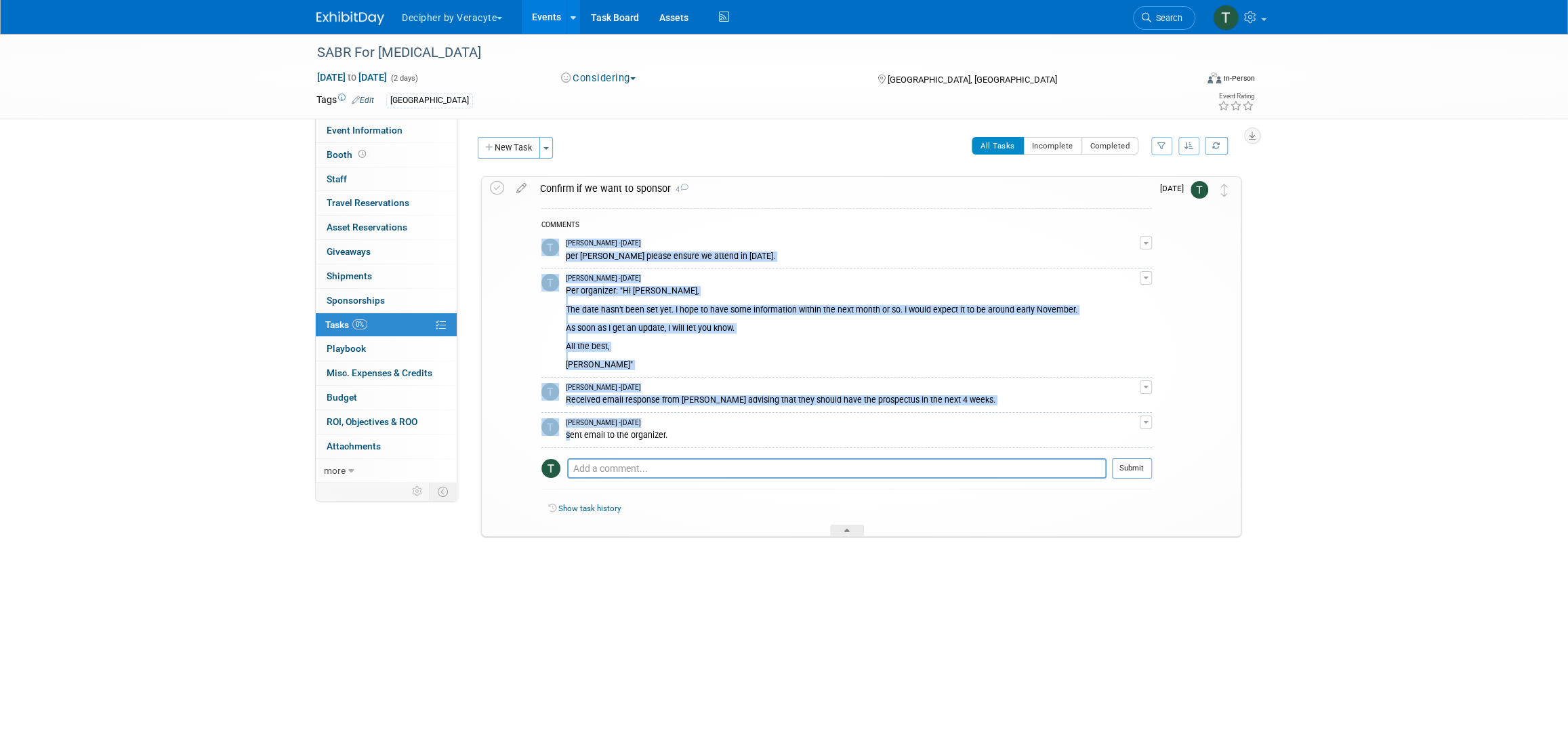
click at [645, 427] on div "sent email to the organizer." at bounding box center [853, 434] width 574 height 13
click at [545, 13] on link "Events" at bounding box center [546, 17] width 49 height 34
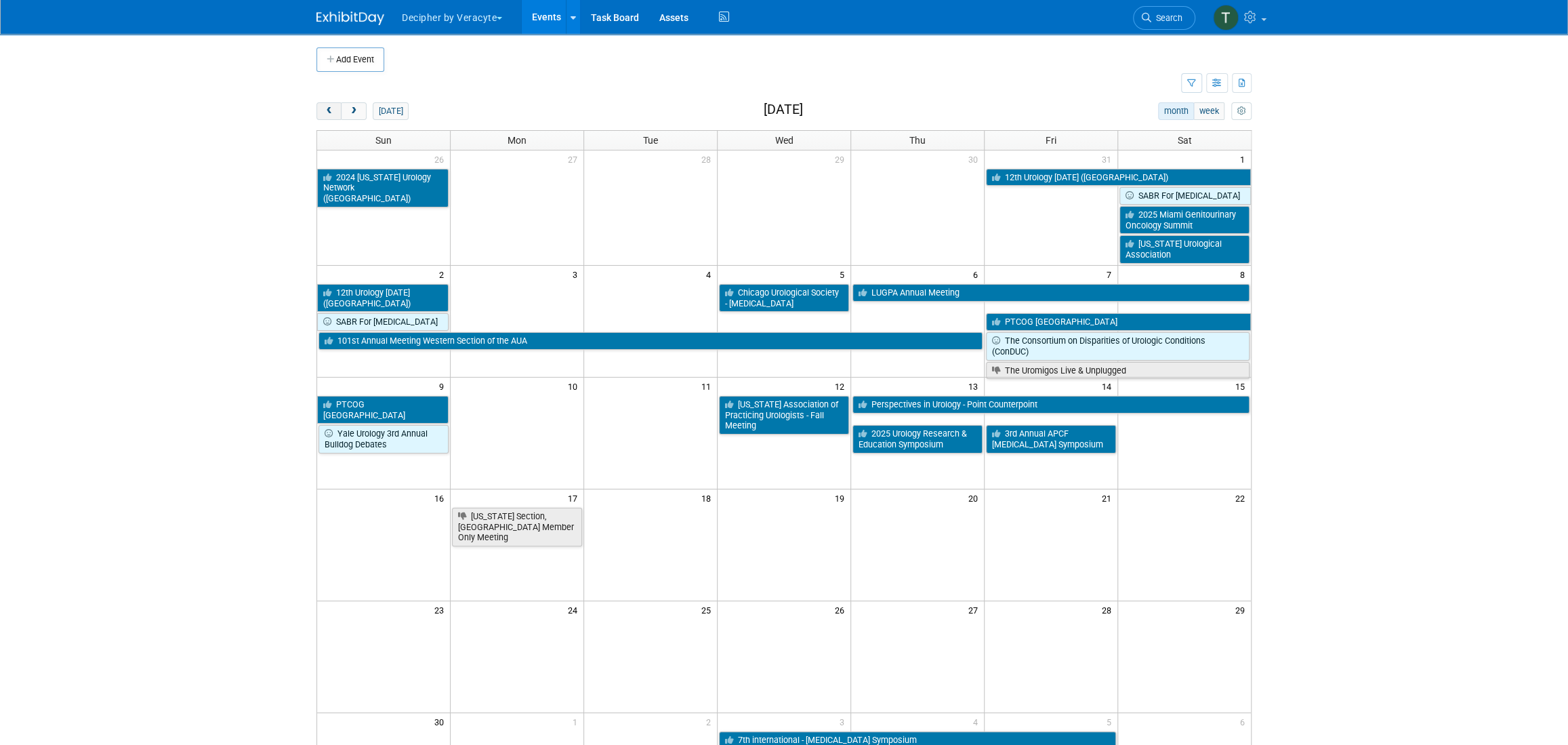
click at [331, 111] on span "prev" at bounding box center [329, 111] width 10 height 9
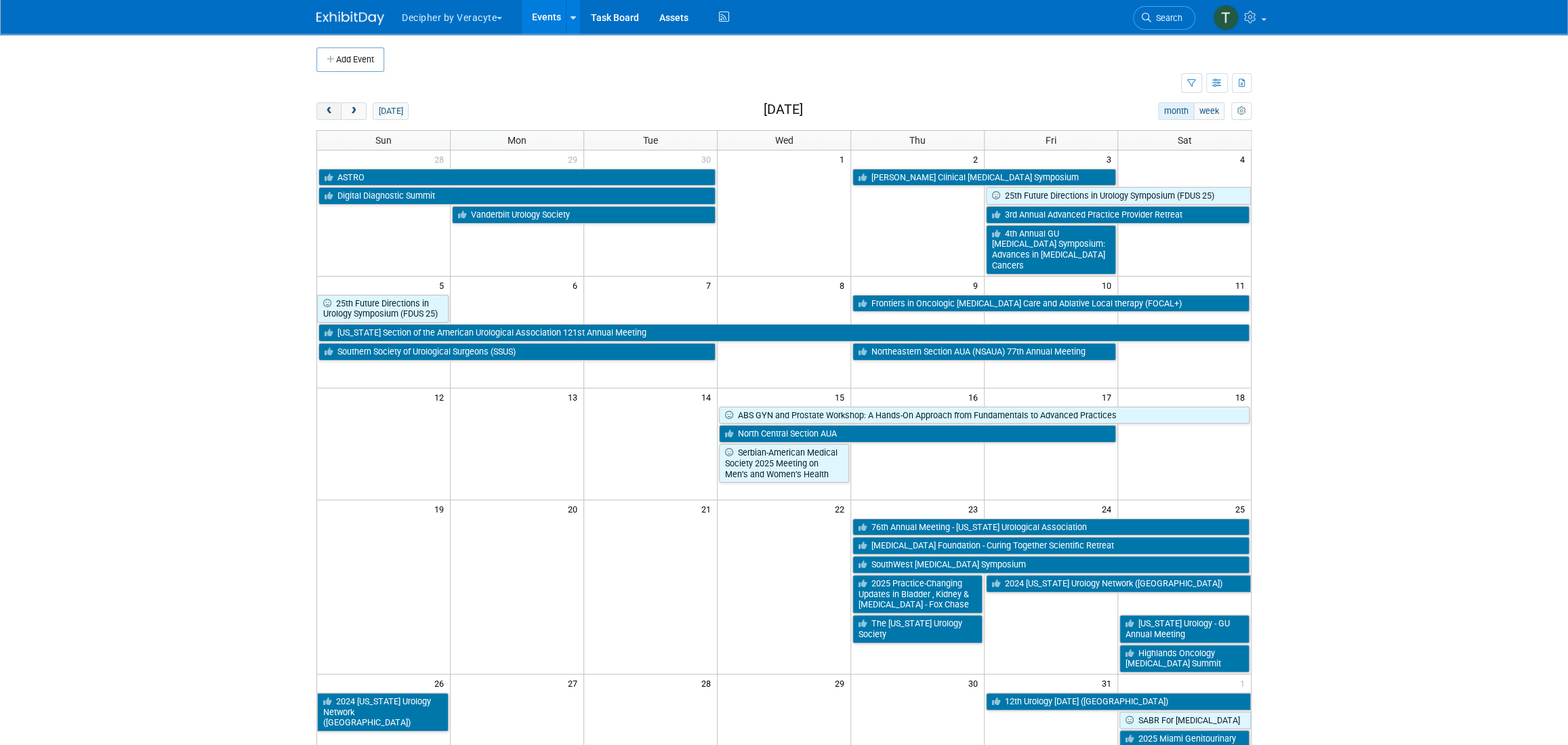
click at [331, 111] on span "prev" at bounding box center [329, 111] width 10 height 9
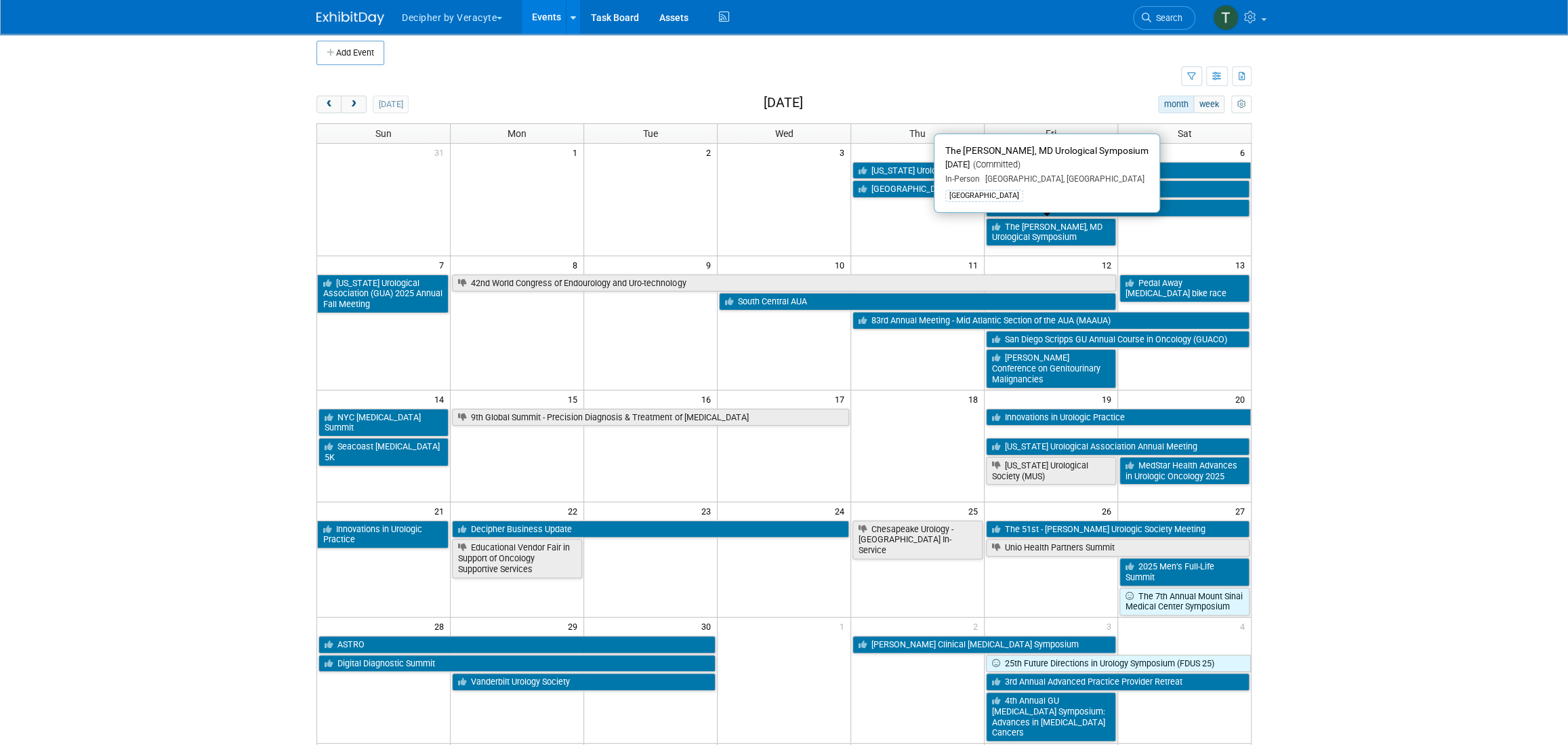
scroll to position [95, 0]
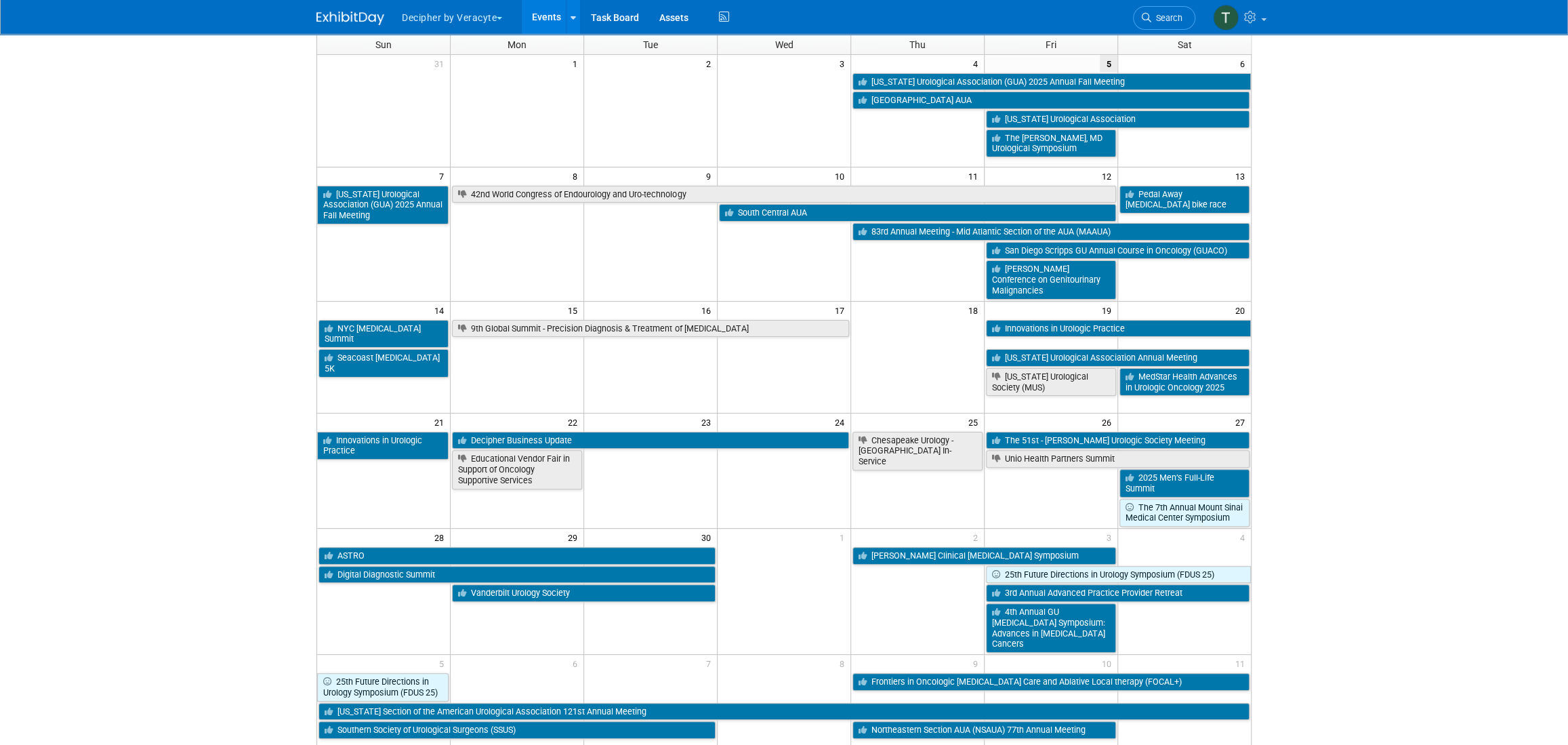
click at [1451, 460] on body "Decipher by Veracyte Explore: My Workspaces 2 Go to Workspace: Corporate Events…" at bounding box center [784, 277] width 1568 height 745
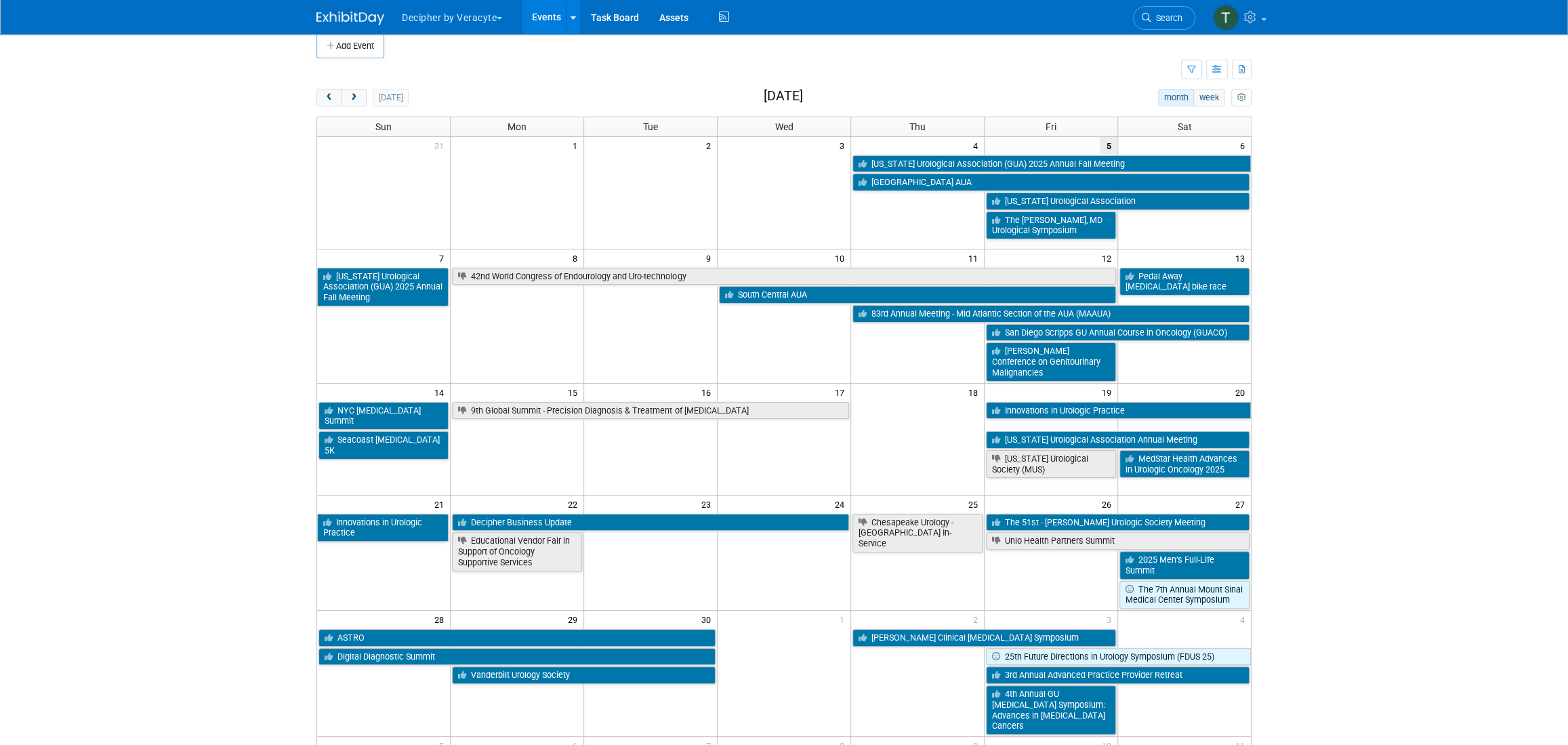
scroll to position [0, 0]
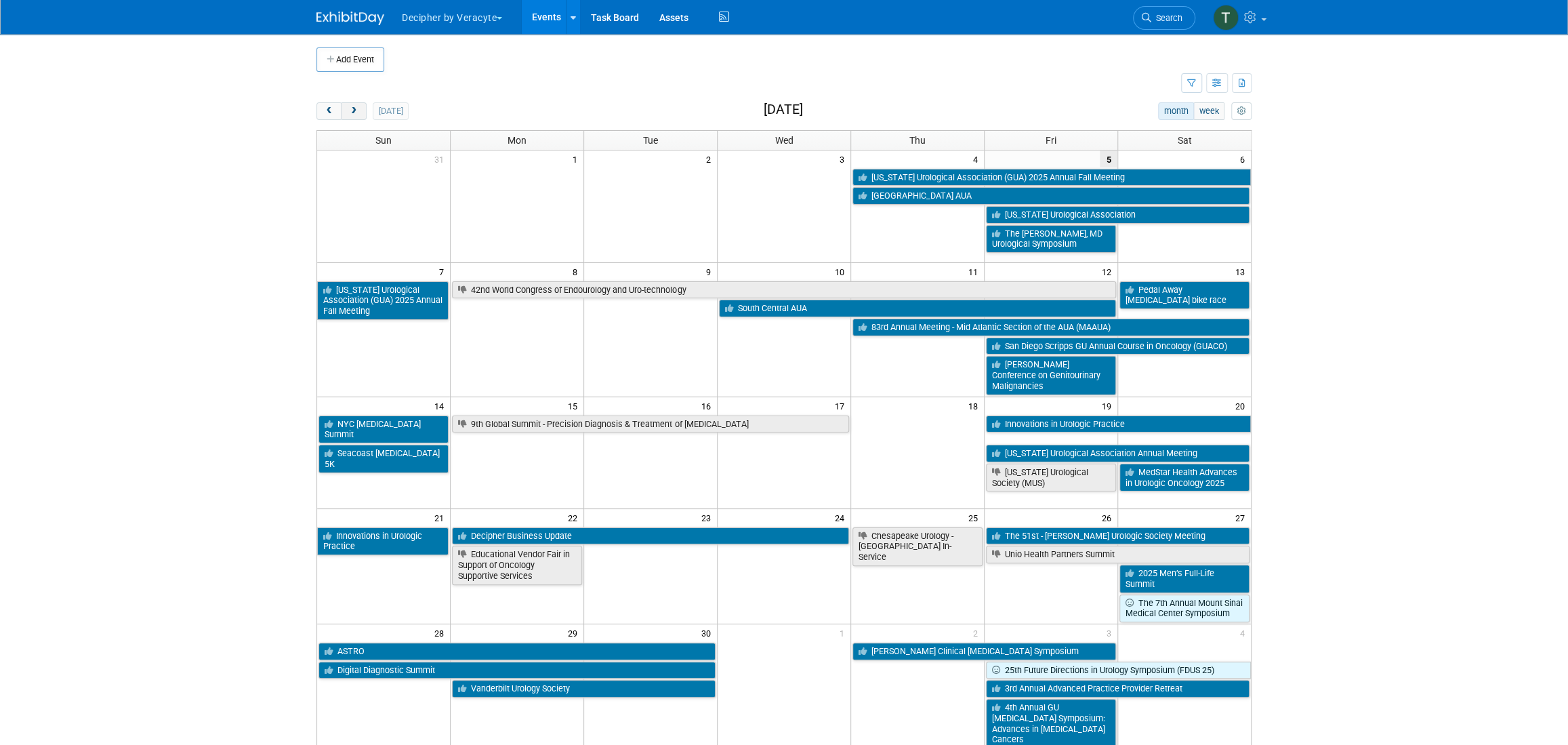
click at [360, 114] on button "next" at bounding box center [353, 111] width 25 height 17
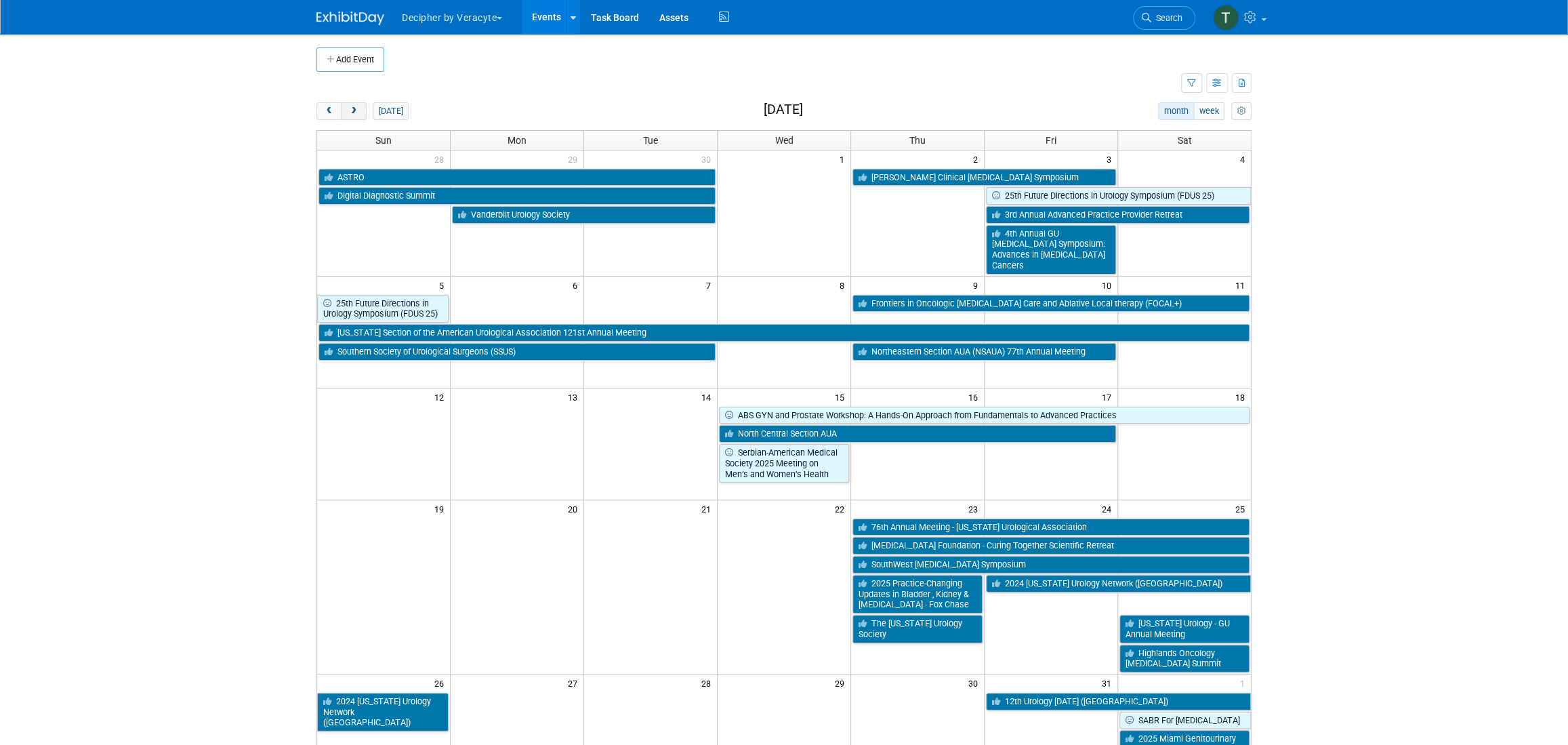
click at [364, 111] on button "next" at bounding box center [353, 111] width 25 height 17
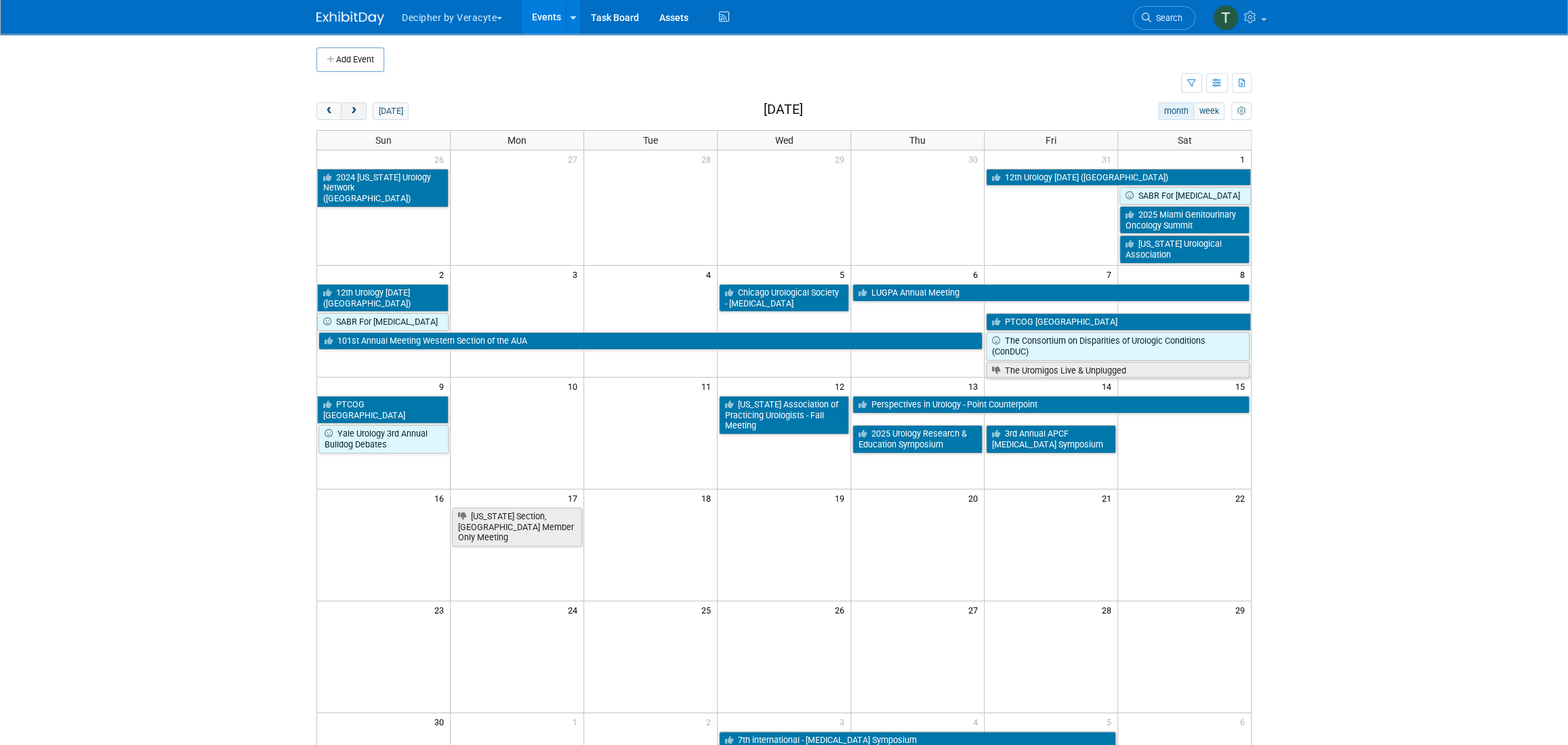
click at [364, 111] on button "next" at bounding box center [353, 111] width 25 height 17
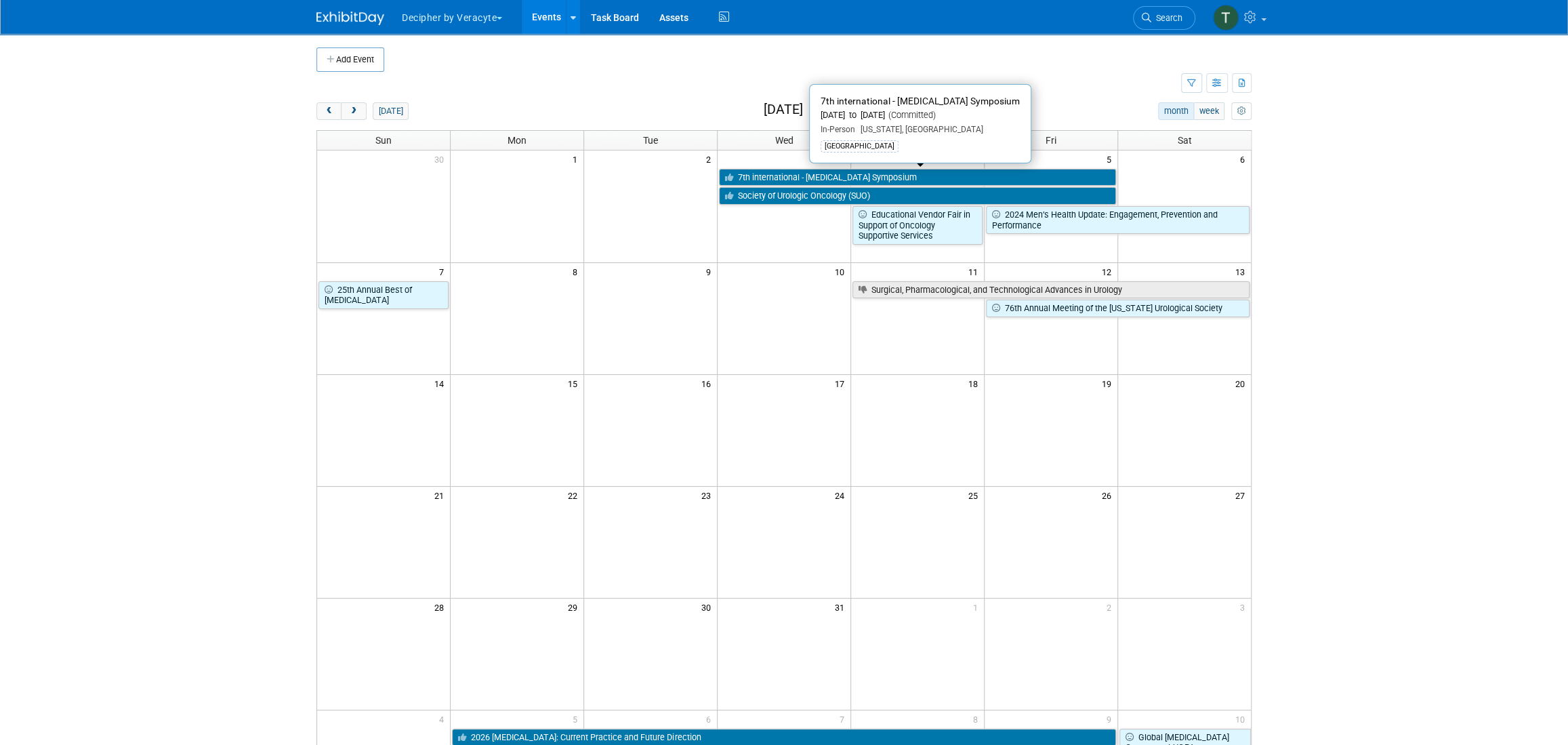
click at [852, 180] on link "7th international - [MEDICAL_DATA] Symposium" at bounding box center [917, 177] width 397 height 17
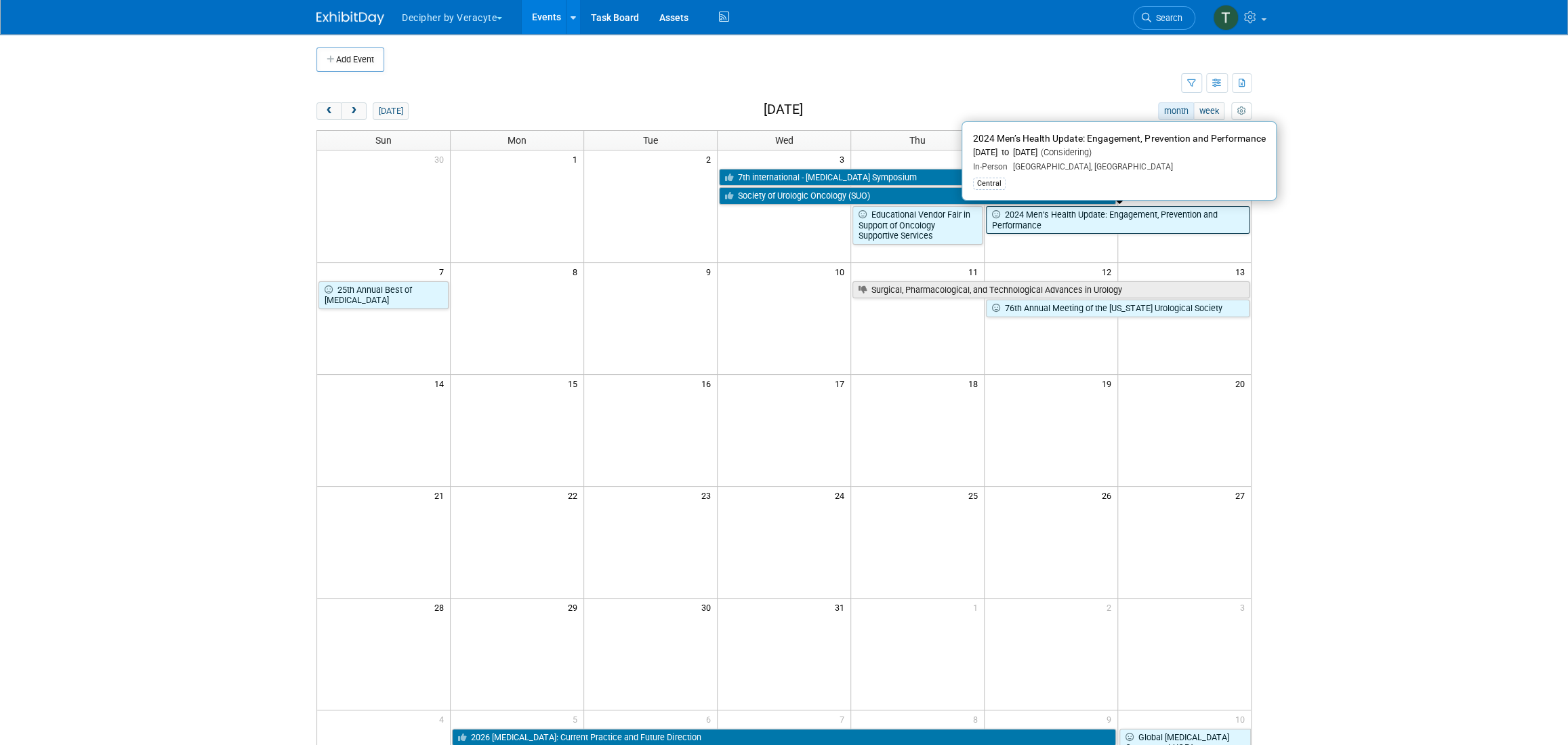
click at [1034, 222] on link "2024 Men’s Health Update: Engagement, Prevention and Performance" at bounding box center [1118, 220] width 264 height 28
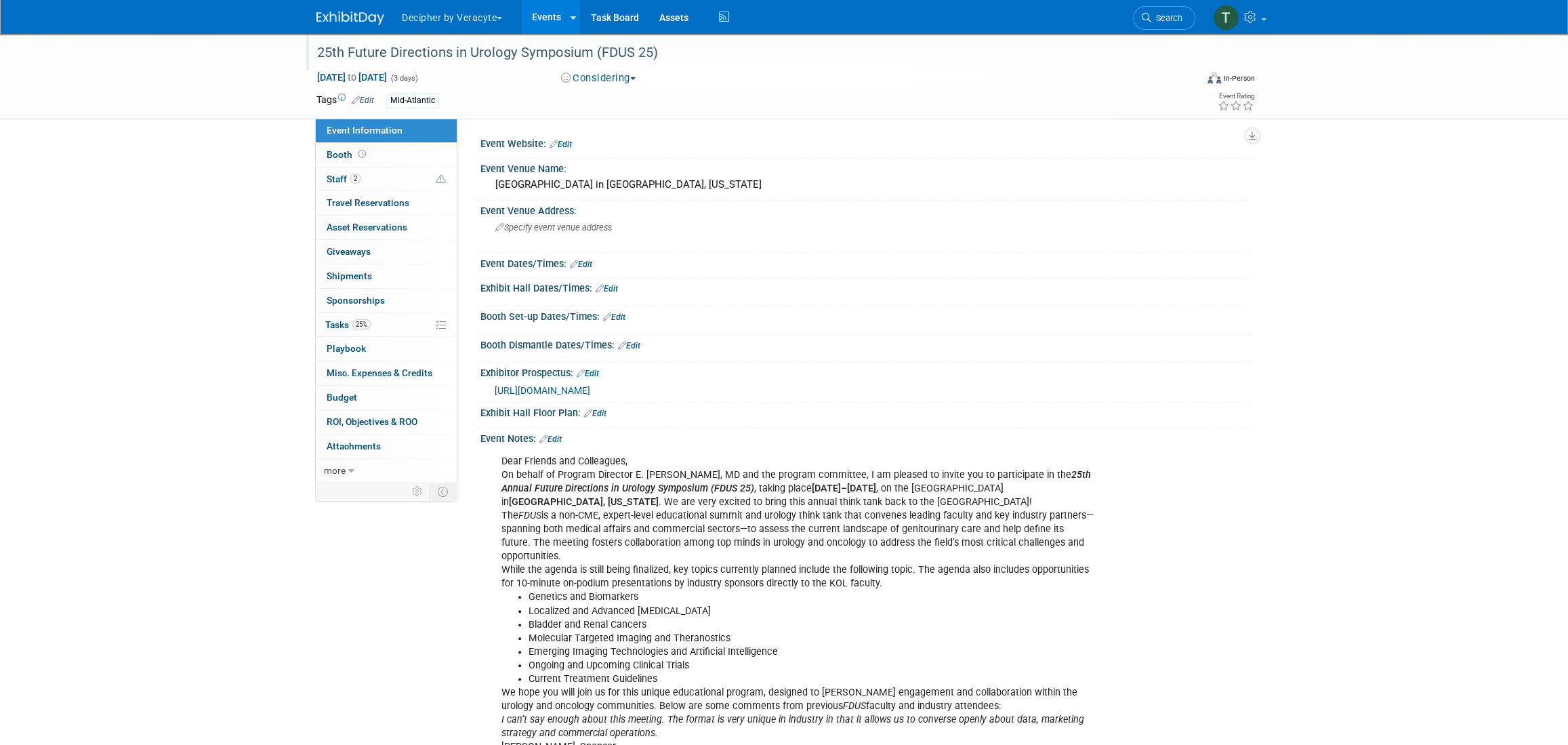
click at [595, 53] on div "25th Future Directions in Urology Symposium (FDUS 25)" at bounding box center [743, 53] width 863 height 24
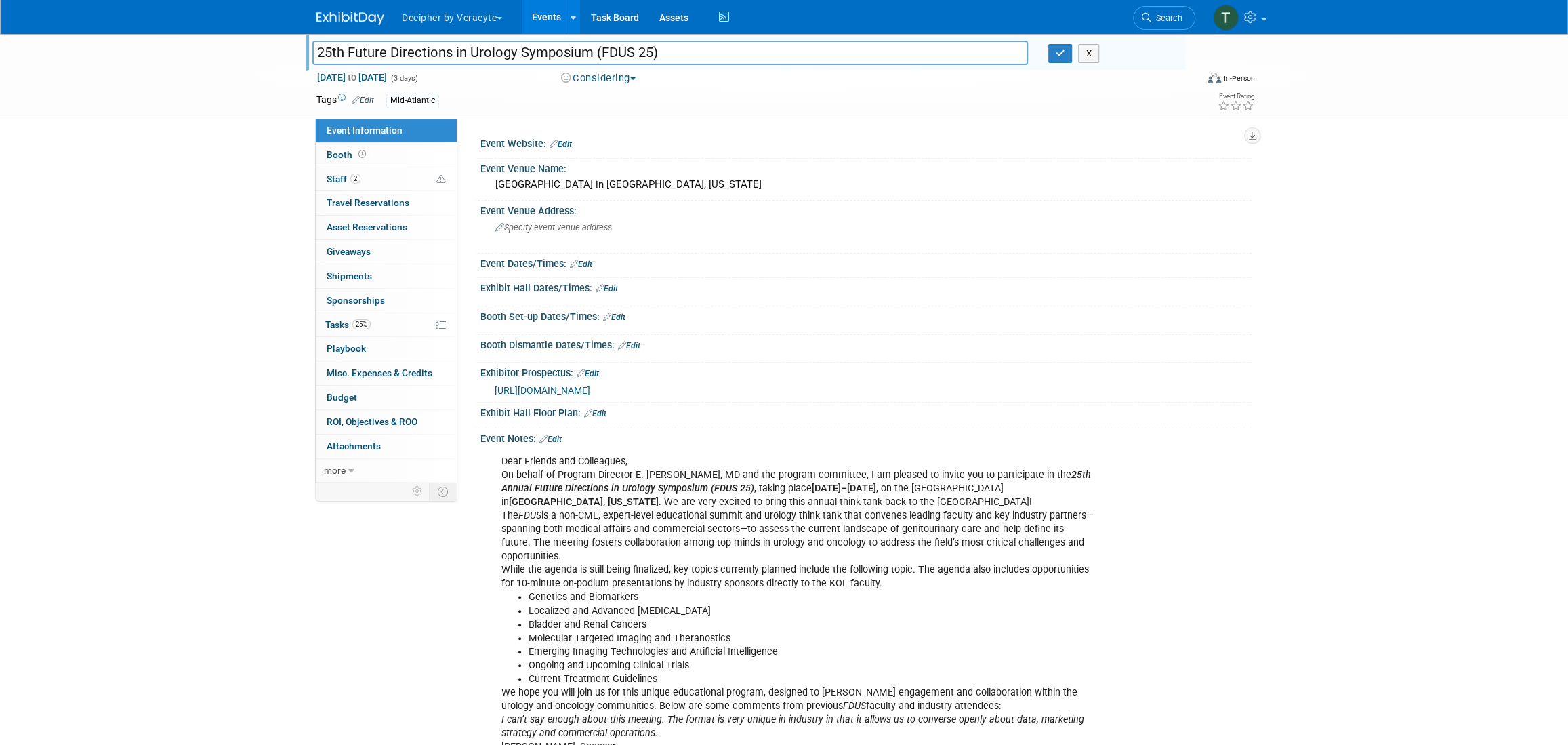
drag, startPoint x: 350, startPoint y: 51, endPoint x: 451, endPoint y: 52, distance: 101.0
click at [451, 52] on input "25th Future Directions in Urology Symposium (FDUS 25)" at bounding box center [670, 52] width 716 height 23
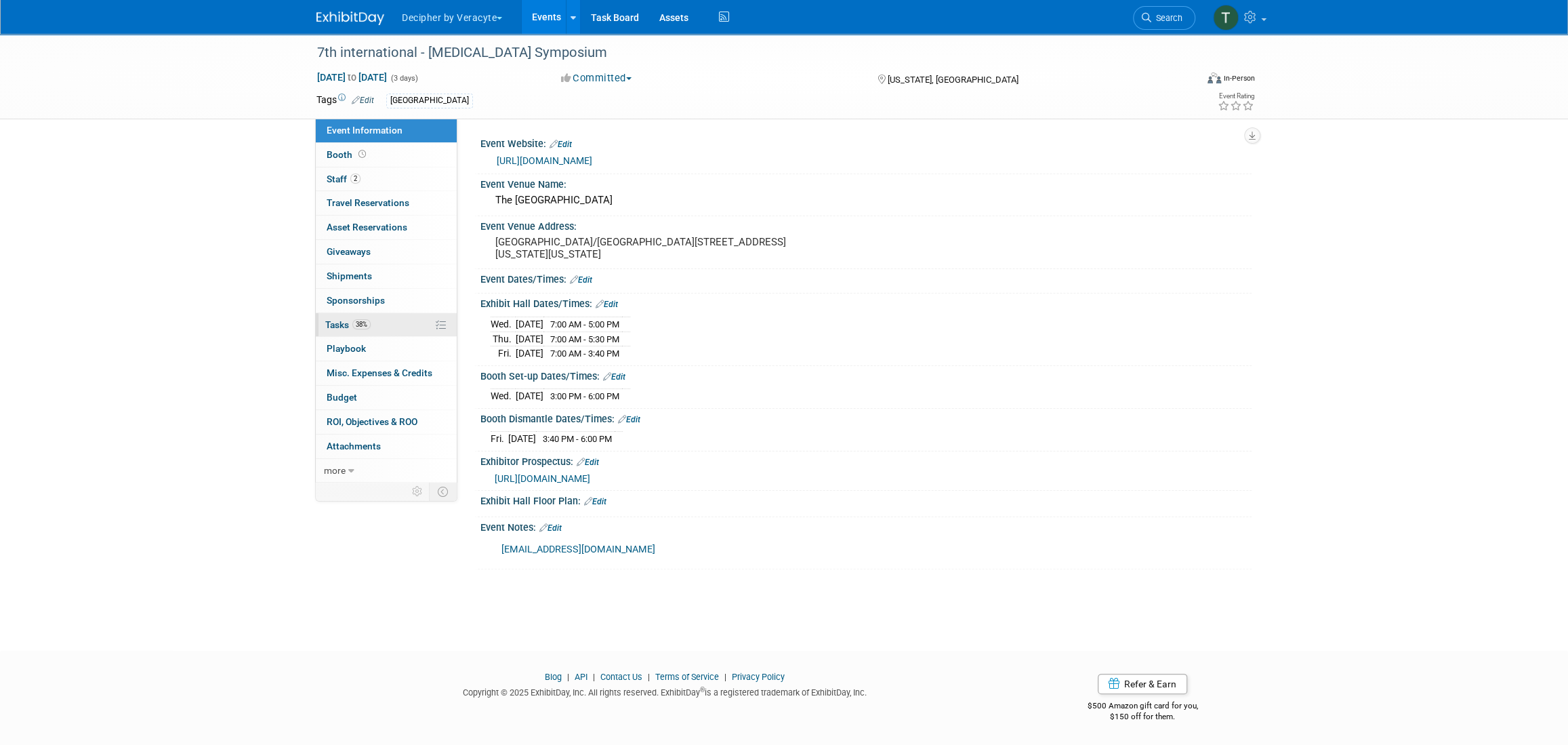
click at [388, 317] on link "38% Tasks 38%" at bounding box center [386, 324] width 141 height 23
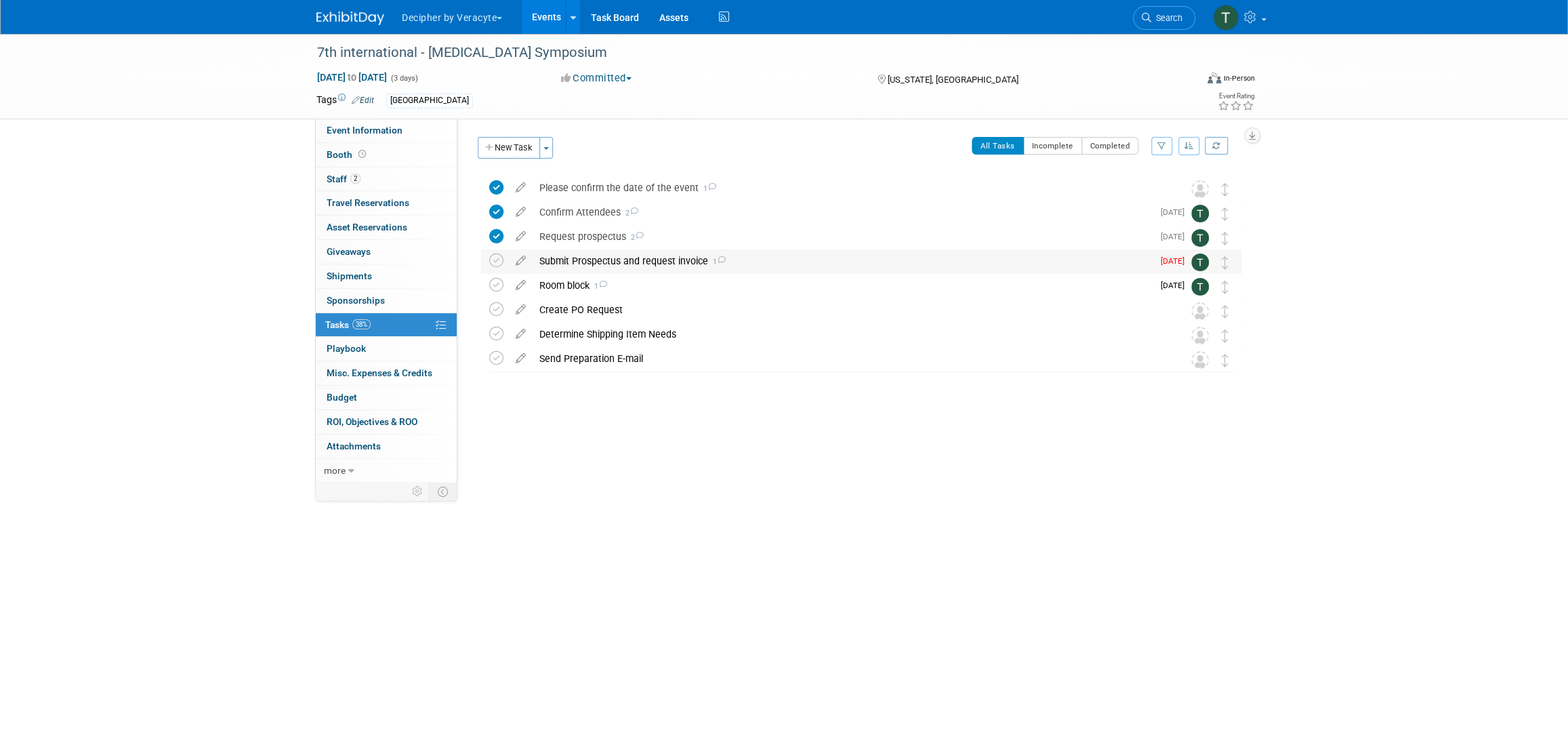
click at [613, 251] on div "Submit Prospectus and request invoice 1" at bounding box center [842, 261] width 620 height 23
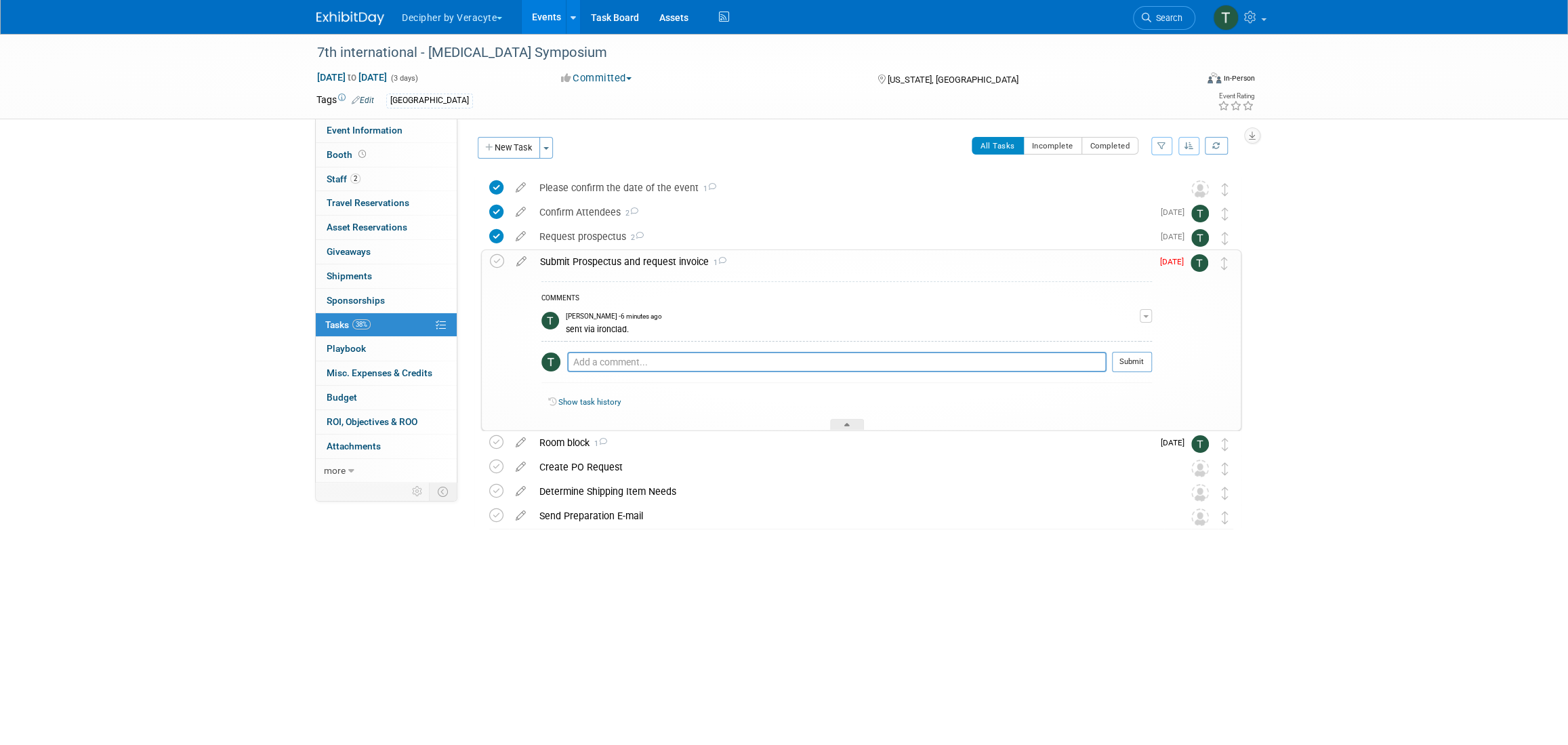
click at [634, 346] on div "COMMENTS Tony Alvarado - 6 minutes ago sent via ironclad. Edit Comment Remove P…" at bounding box center [847, 335] width 611 height 108
click at [639, 374] on div "Pro tip: Press Ctrl-Enter to submit comment." at bounding box center [837, 377] width 539 height 10
click at [648, 368] on textarea at bounding box center [837, 362] width 539 height 20
type textarea "sent to the organizer."
click at [1145, 365] on button "Submit" at bounding box center [1132, 362] width 40 height 20
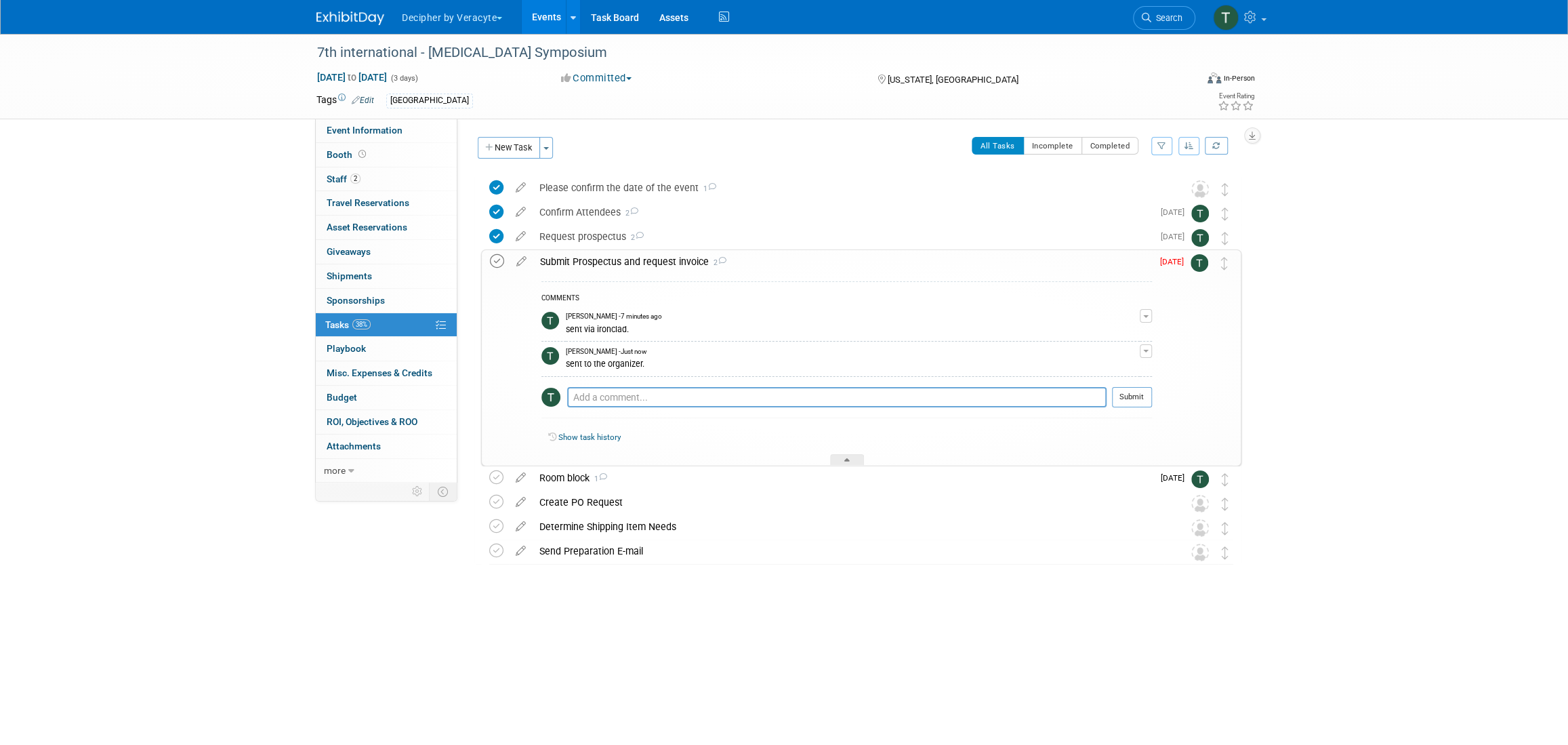
click at [504, 261] on td at bounding box center [500, 358] width 20 height 215
click at [501, 261] on icon at bounding box center [497, 261] width 14 height 14
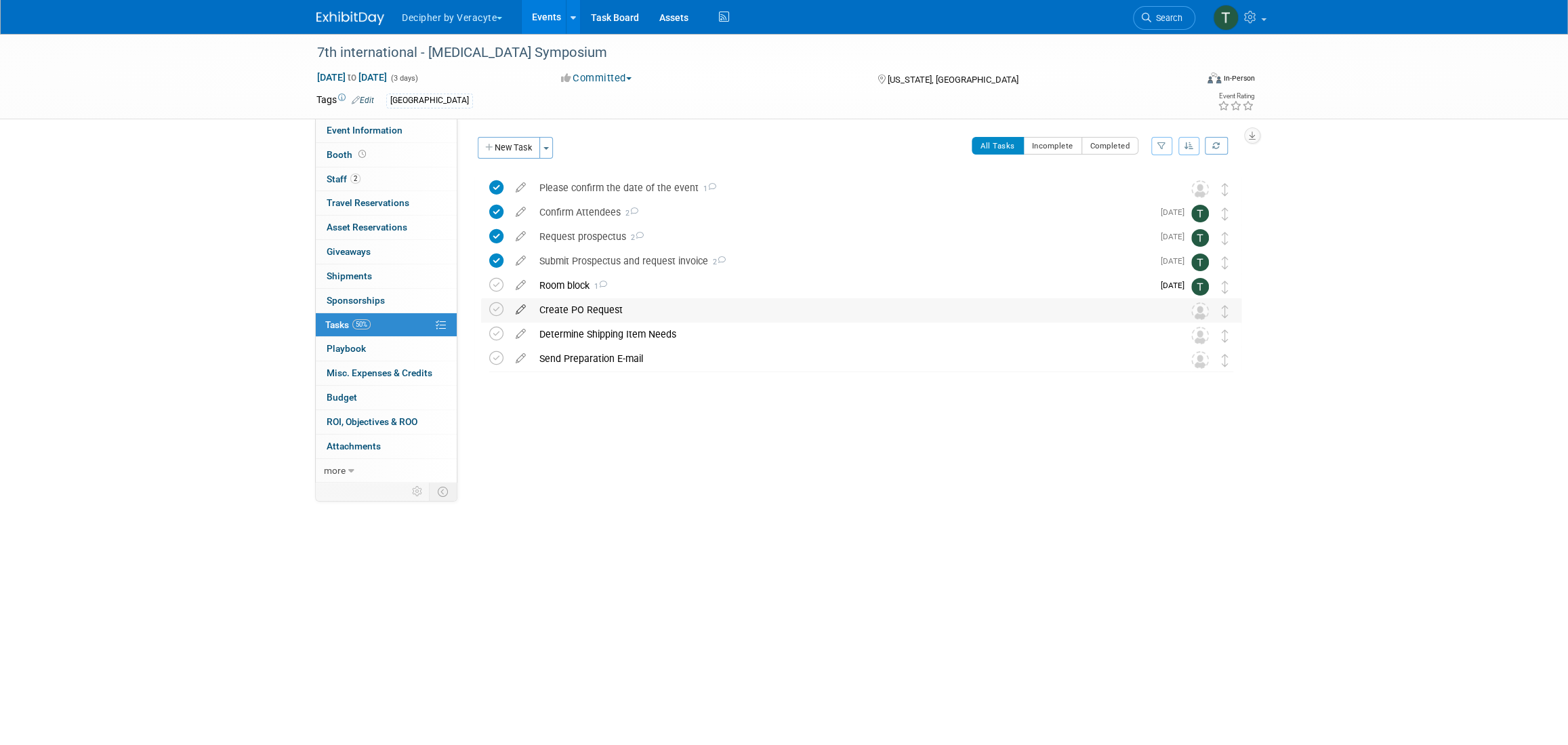
click at [523, 310] on icon at bounding box center [520, 307] width 23 height 17
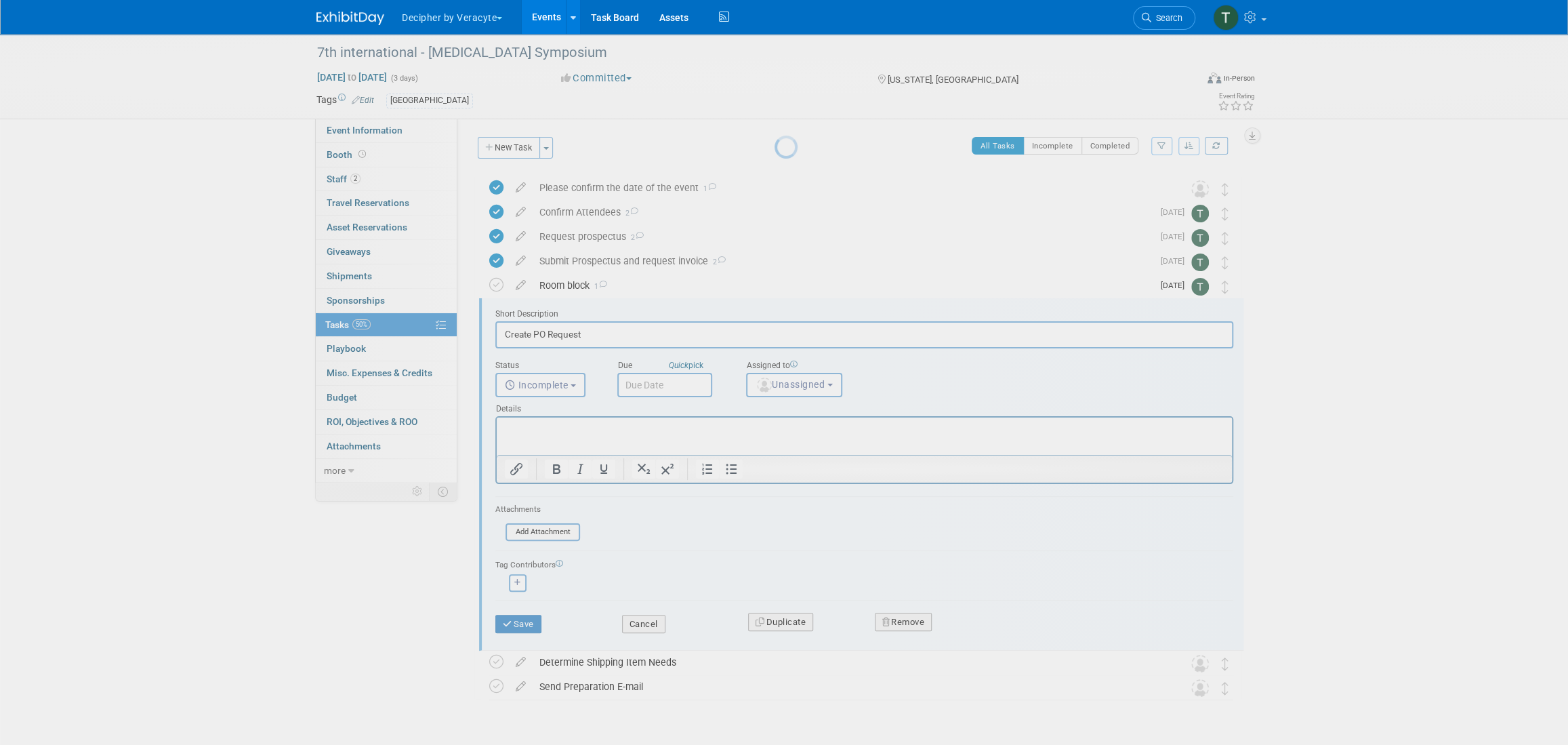
scroll to position [36, 0]
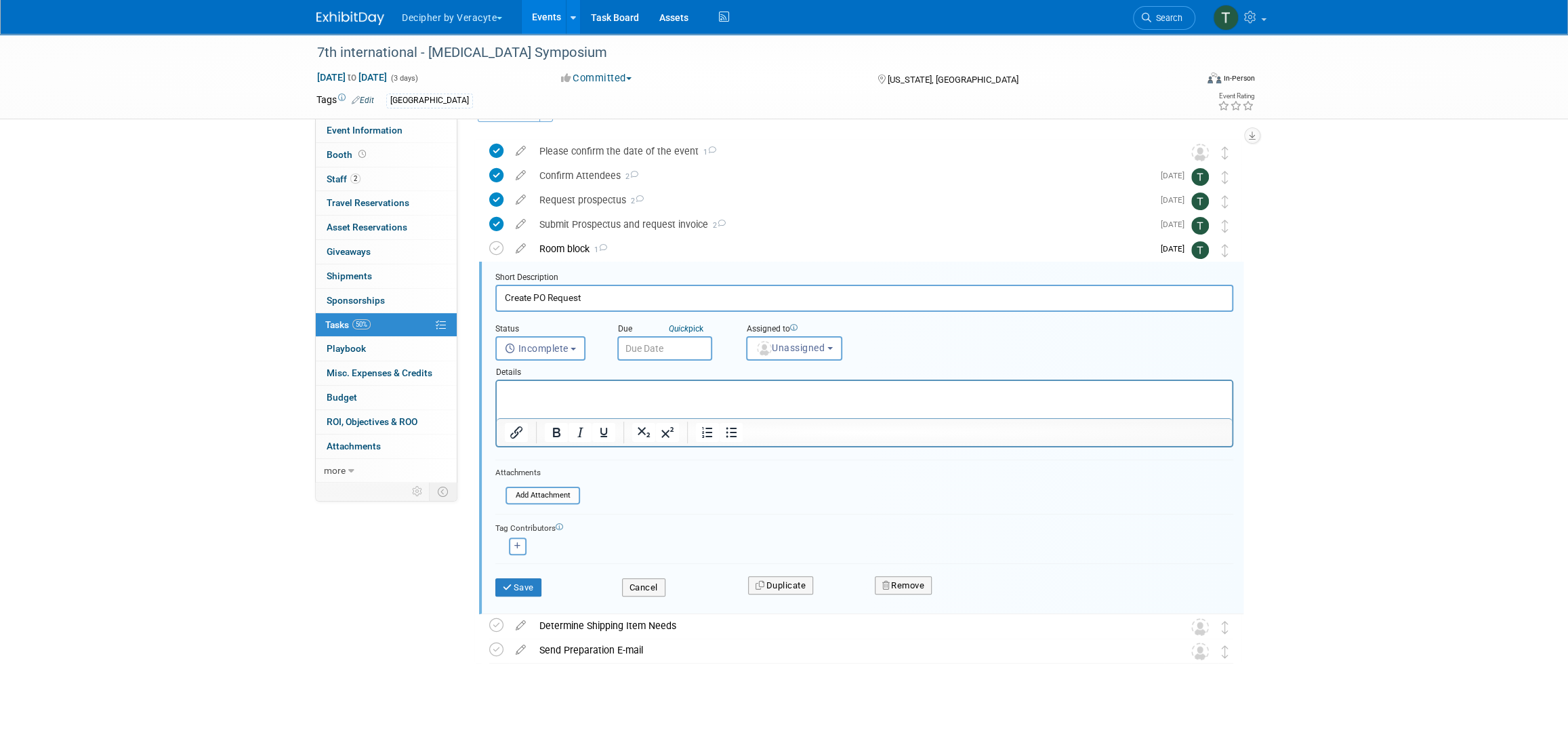
click at [689, 350] on input "text" at bounding box center [664, 349] width 95 height 24
click at [675, 473] on div "31 1 2 3 4 5 6 7 8 9 10 11 12 13 14 15 16 17 18 19 20 21 22 23 24 25 26 27 28 2…" at bounding box center [721, 485] width 209 height 158
click at [669, 471] on span "15" at bounding box center [661, 472] width 27 height 27
type input "Sep 15, 2025"
drag, startPoint x: 254, startPoint y: 10, endPoint x: 772, endPoint y: 374, distance: 633.1
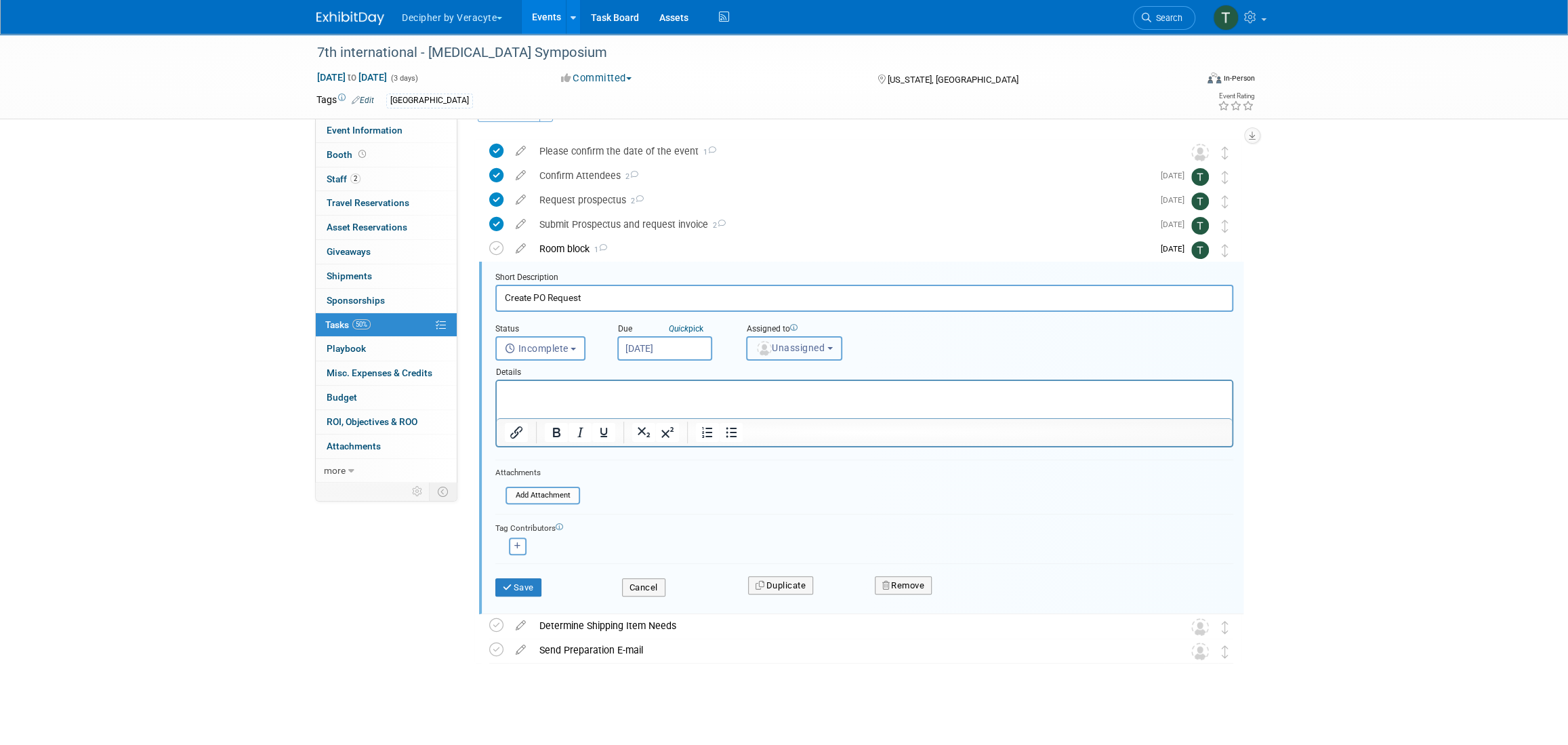
click at [771, 358] on button "Unassigned" at bounding box center [794, 349] width 96 height 24
click at [771, 376] on input "text" at bounding box center [817, 381] width 136 height 23
type input "tony"
click at [781, 396] on link "Tony Alvarado (me)" at bounding box center [828, 409] width 162 height 27
drag, startPoint x: 780, startPoint y: 402, endPoint x: 276, endPoint y: 30, distance: 626.4
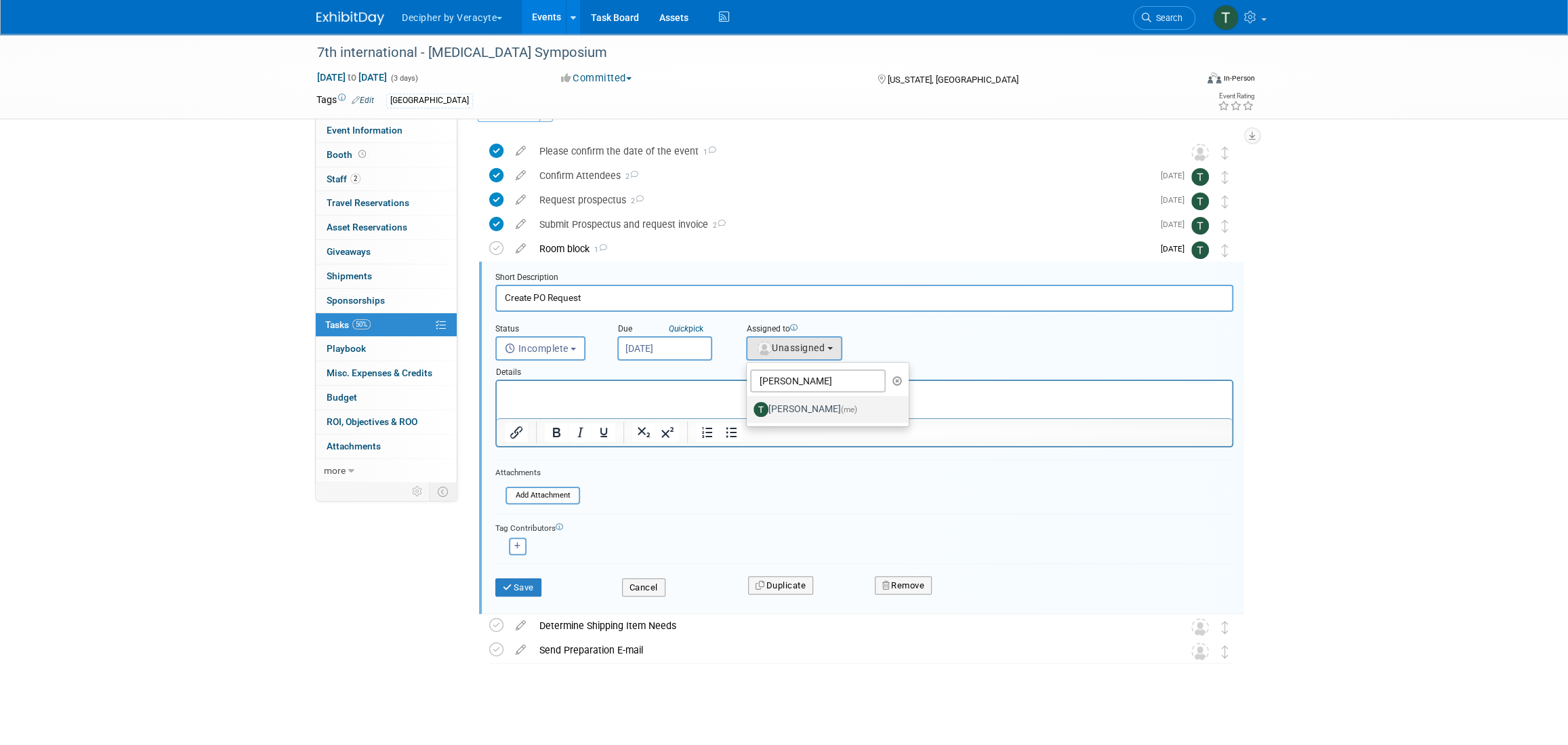
click at [780, 402] on label "Tony Alvarado (me)" at bounding box center [824, 409] width 142 height 22
click at [749, 403] on input "Tony Alvarado (me)" at bounding box center [745, 408] width 9 height 9
select select "3ceeba8c-a19a-4597-a609-6fba7c9a515a"
click at [519, 588] on button "Save" at bounding box center [518, 587] width 46 height 19
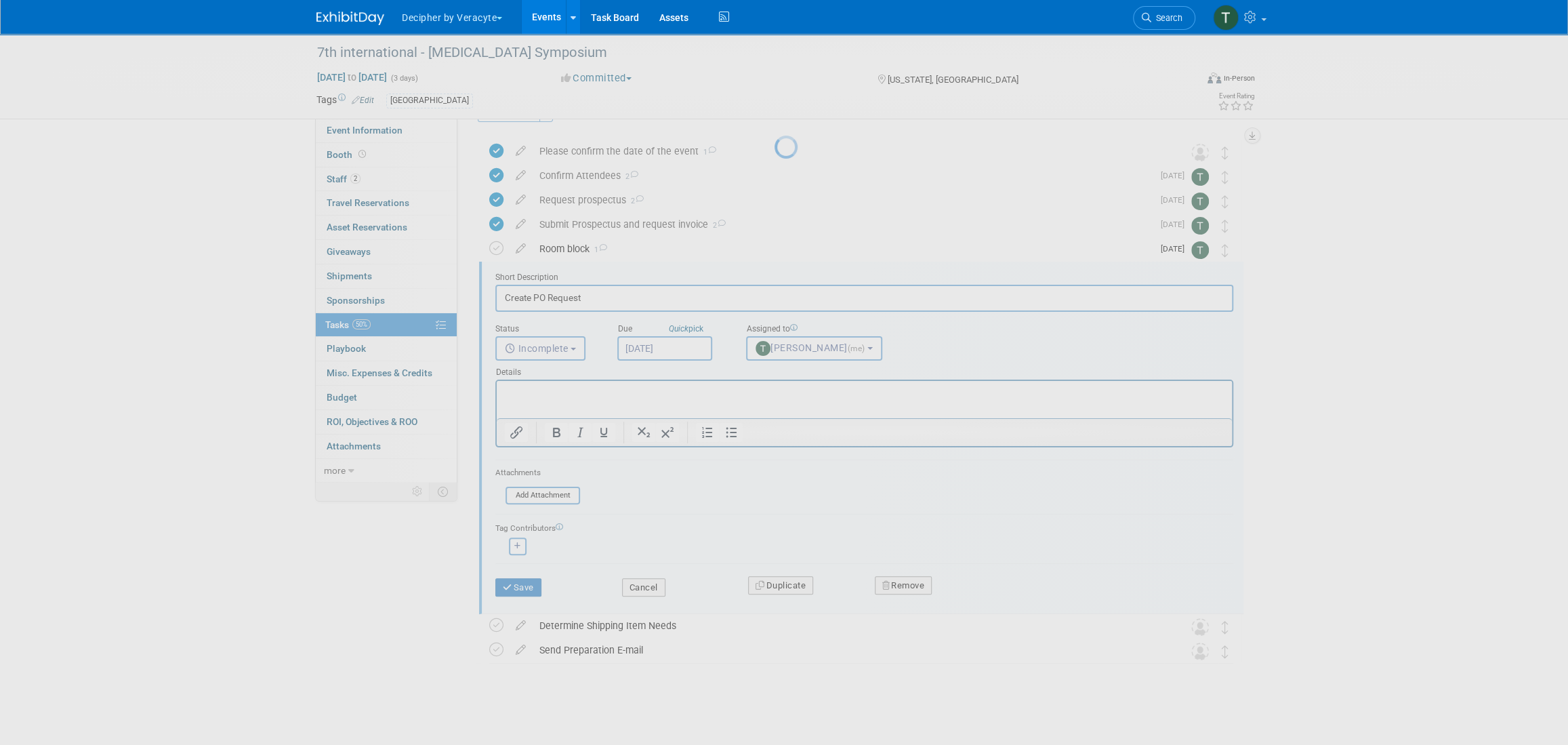
scroll to position [0, 0]
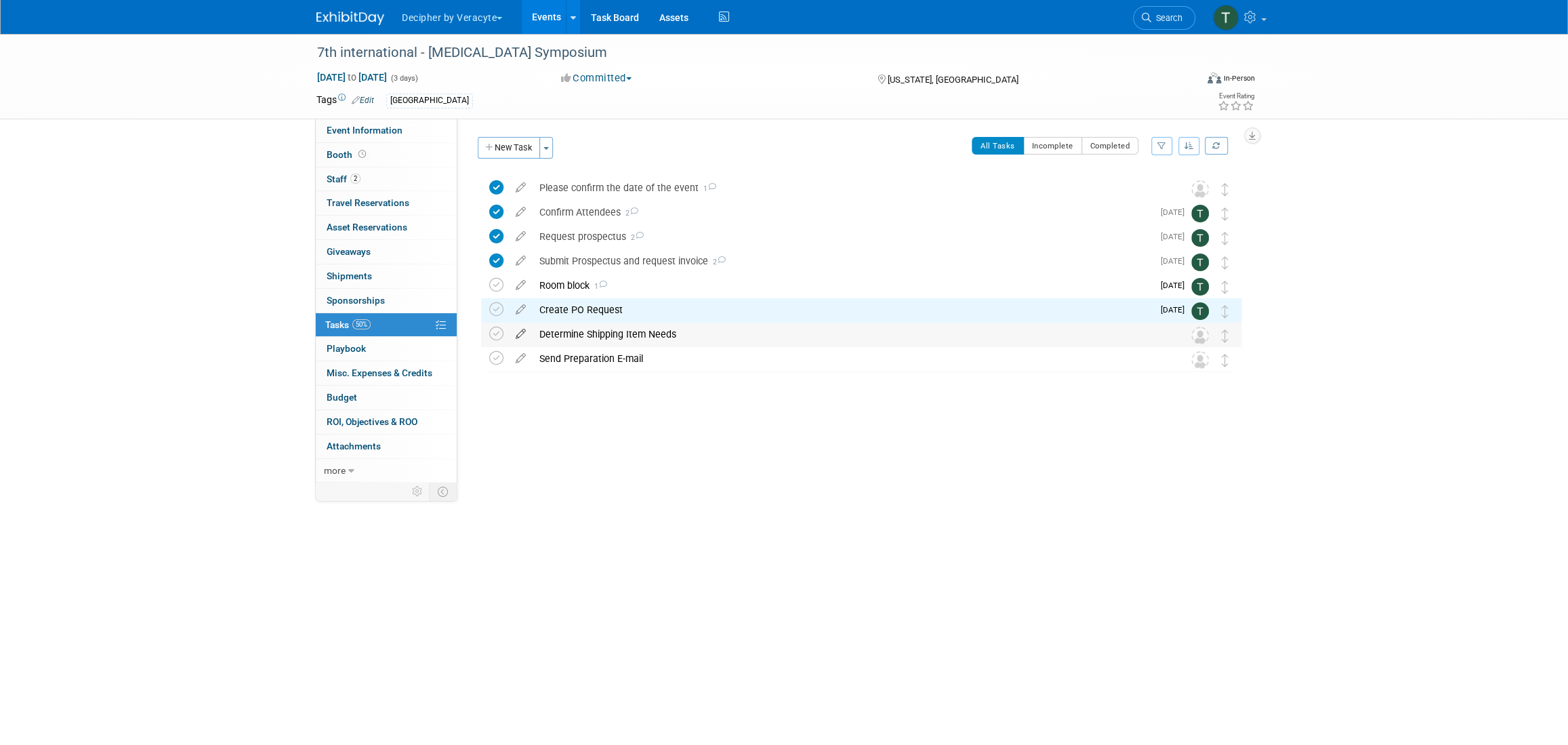
click at [517, 331] on icon at bounding box center [520, 331] width 23 height 17
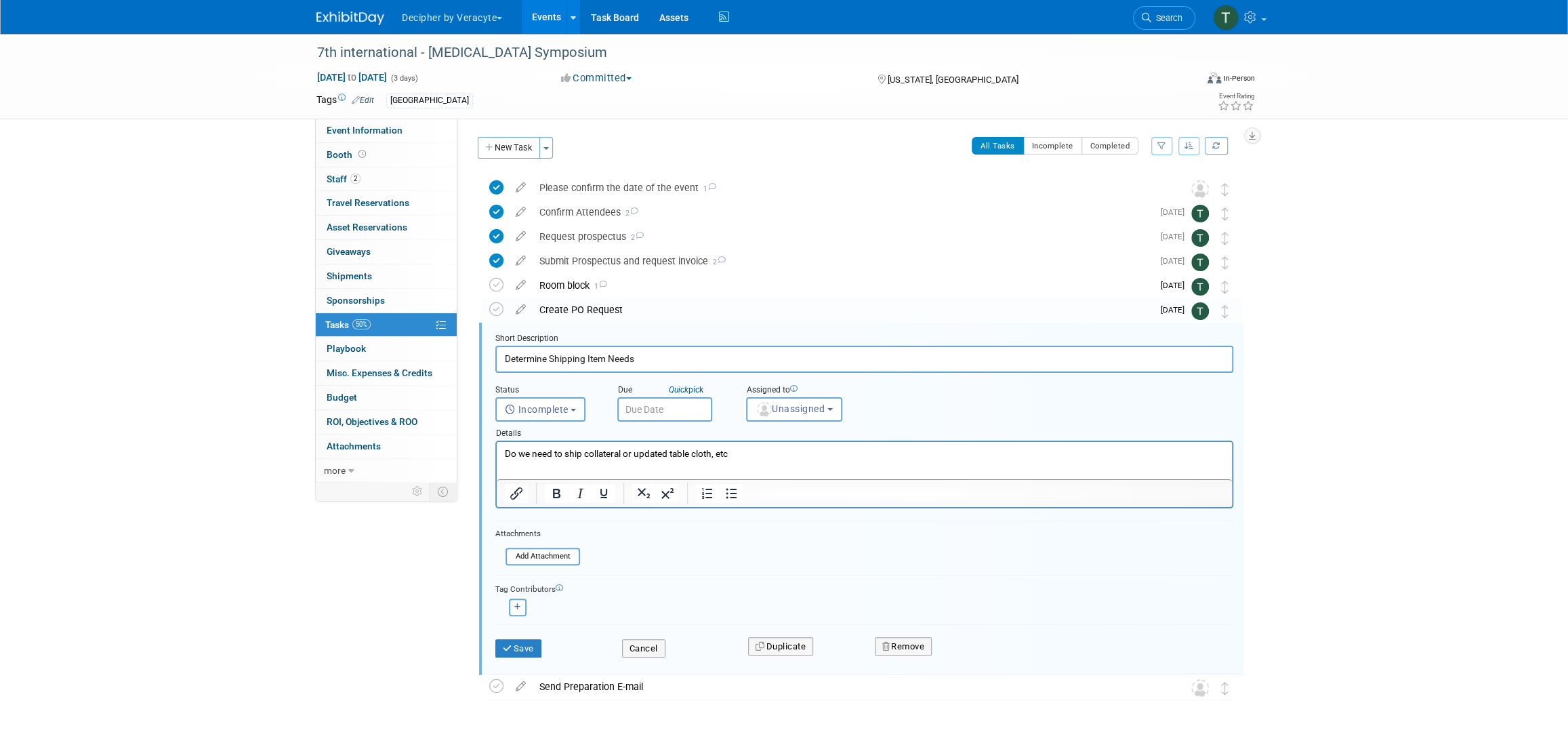
scroll to position [36, 0]
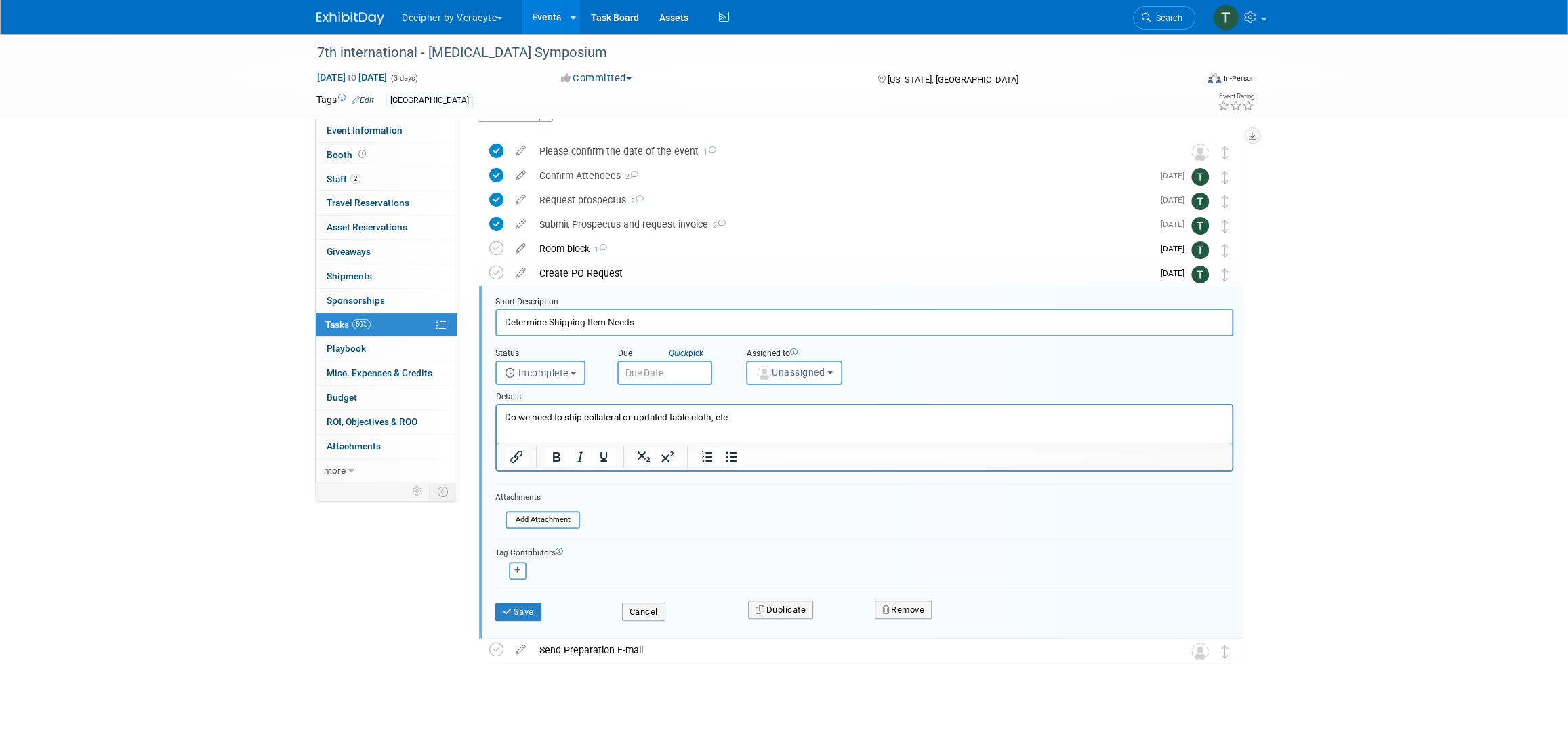
click at [664, 353] on div "Due Quick pick" at bounding box center [671, 354] width 108 height 13
click at [665, 363] on input "text" at bounding box center [664, 373] width 95 height 24
click at [803, 410] on span at bounding box center [811, 400] width 24 height 23
select select "9"
click at [685, 580] on span "4" at bounding box center [691, 576] width 27 height 27
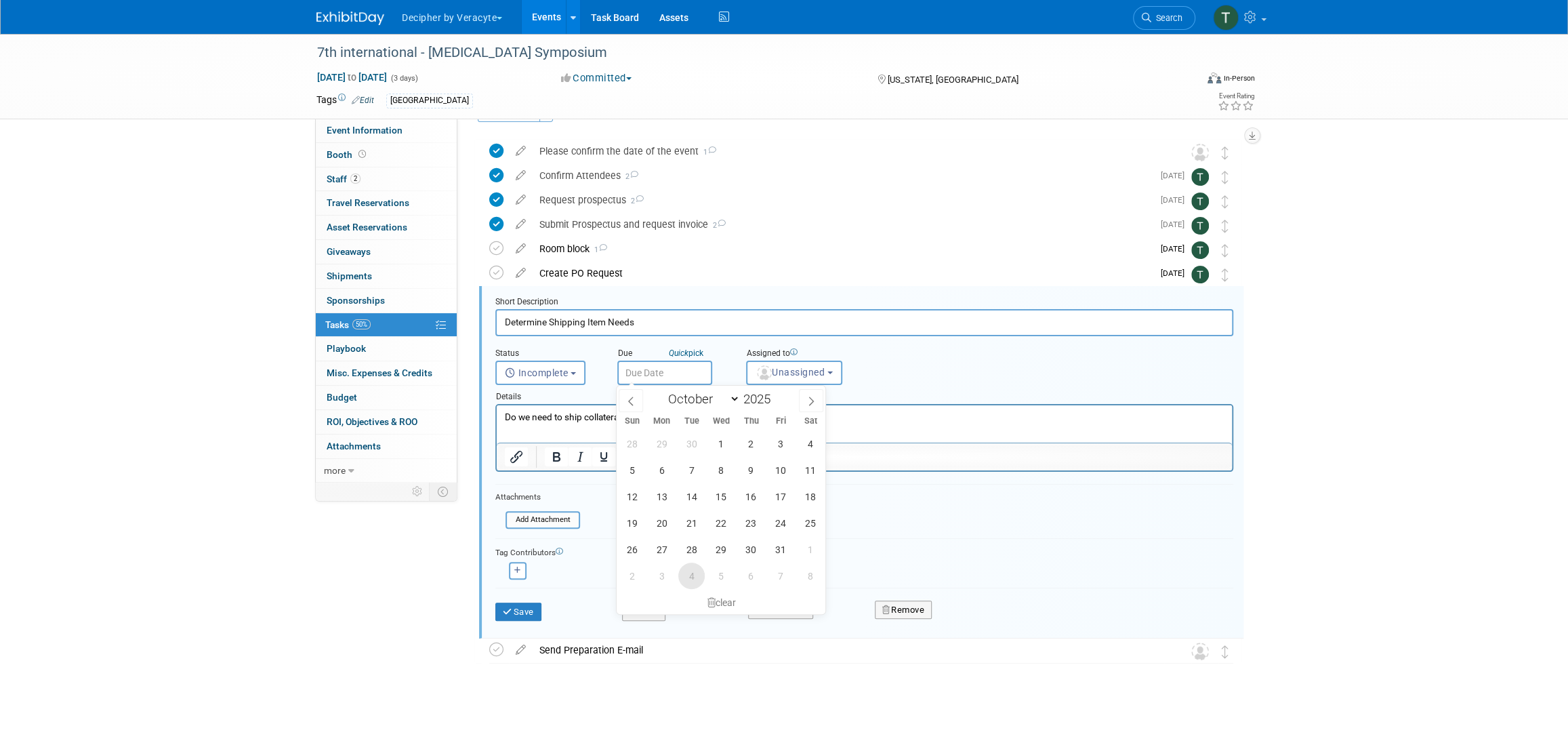
type input "Nov 4, 2025"
click at [768, 374] on img "button" at bounding box center [764, 373] width 15 height 15
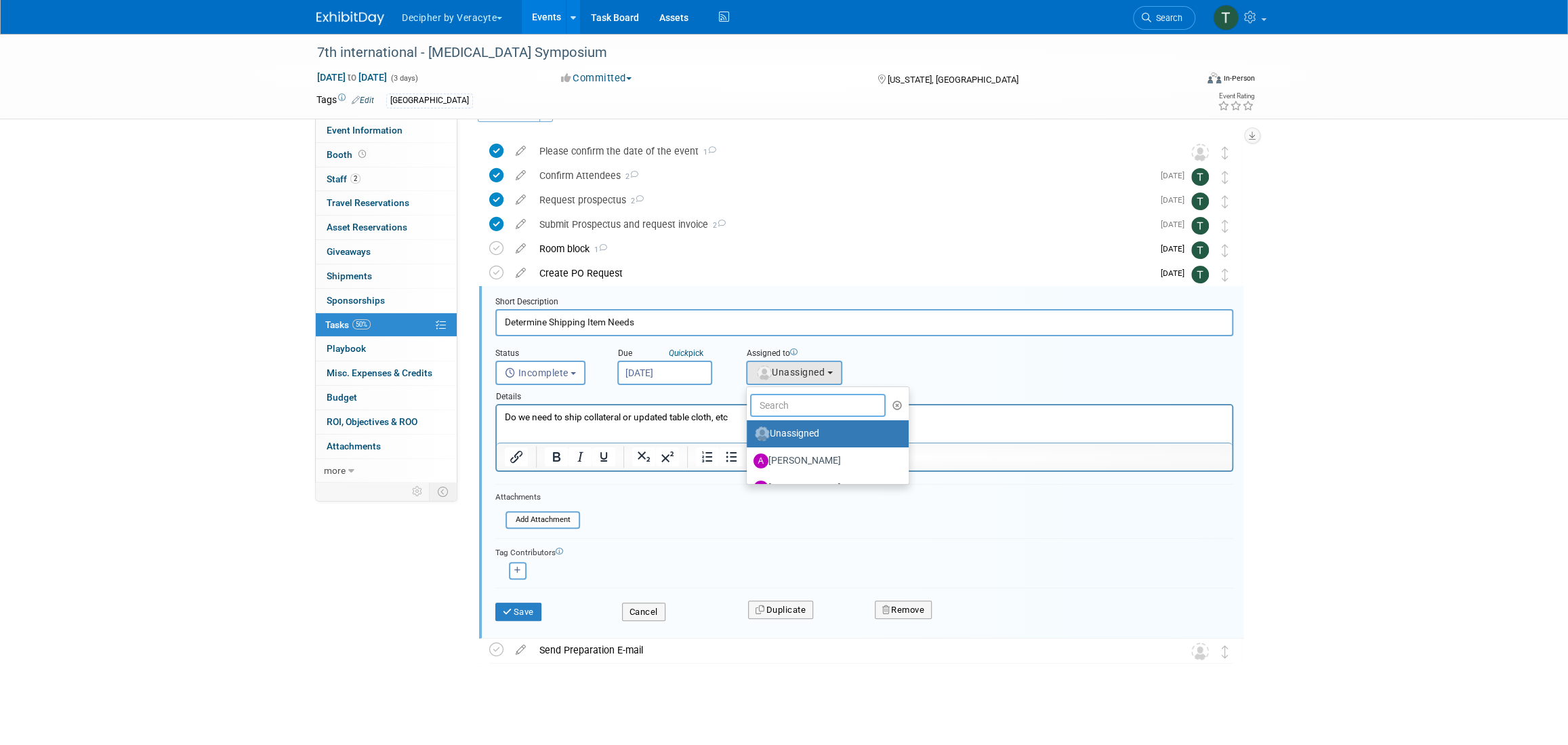
click at [776, 408] on input "text" at bounding box center [817, 405] width 136 height 23
type input "tony"
click at [781, 434] on label "Tony Alvarado (me)" at bounding box center [824, 434] width 142 height 22
click at [749, 434] on input "Tony Alvarado (me)" at bounding box center [745, 432] width 9 height 9
select select "3ceeba8c-a19a-4597-a609-6fba7c9a515a"
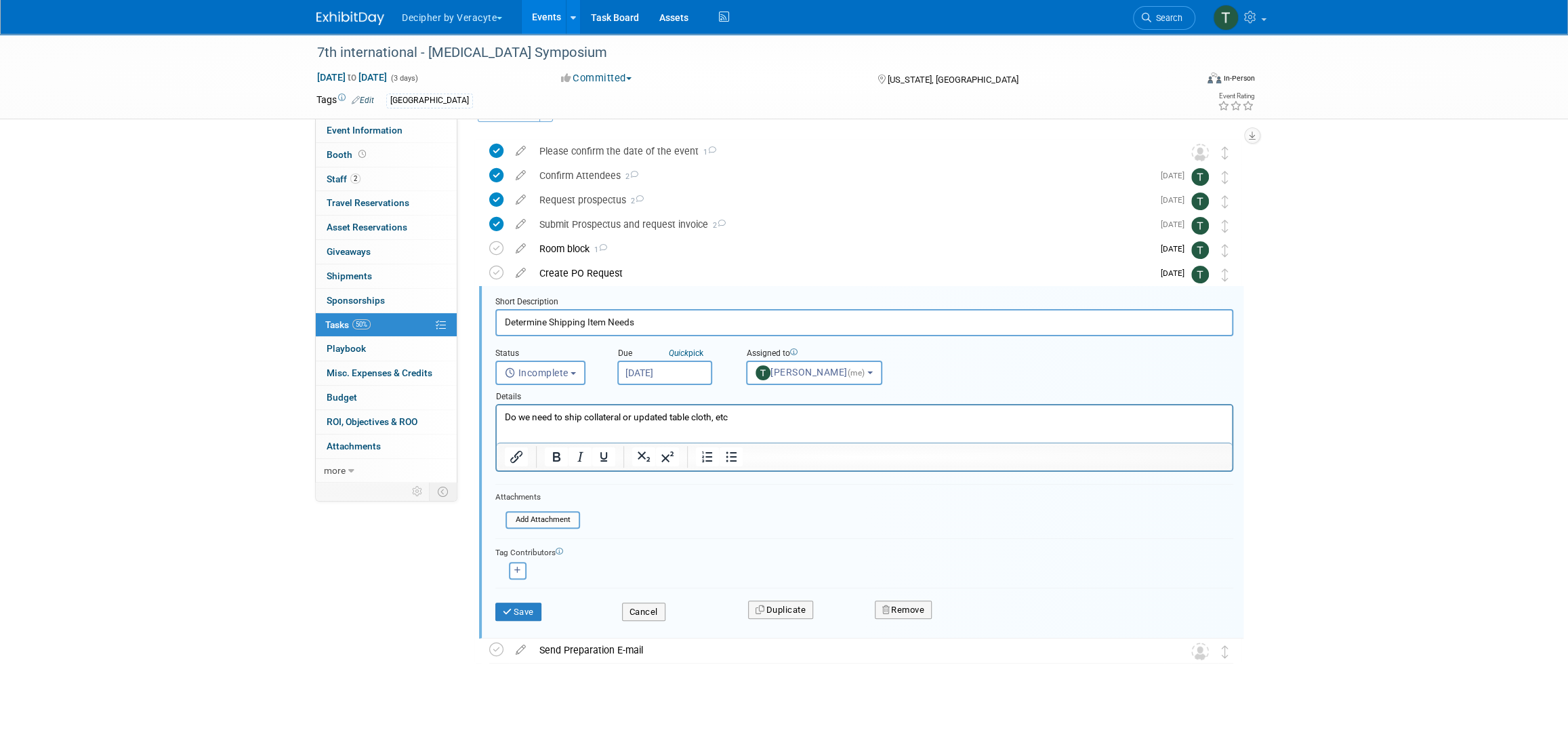
click at [529, 620] on div "Save Cancel Duplicate Remove" at bounding box center [864, 610] width 758 height 32
click at [530, 614] on button "Save" at bounding box center [518, 612] width 46 height 19
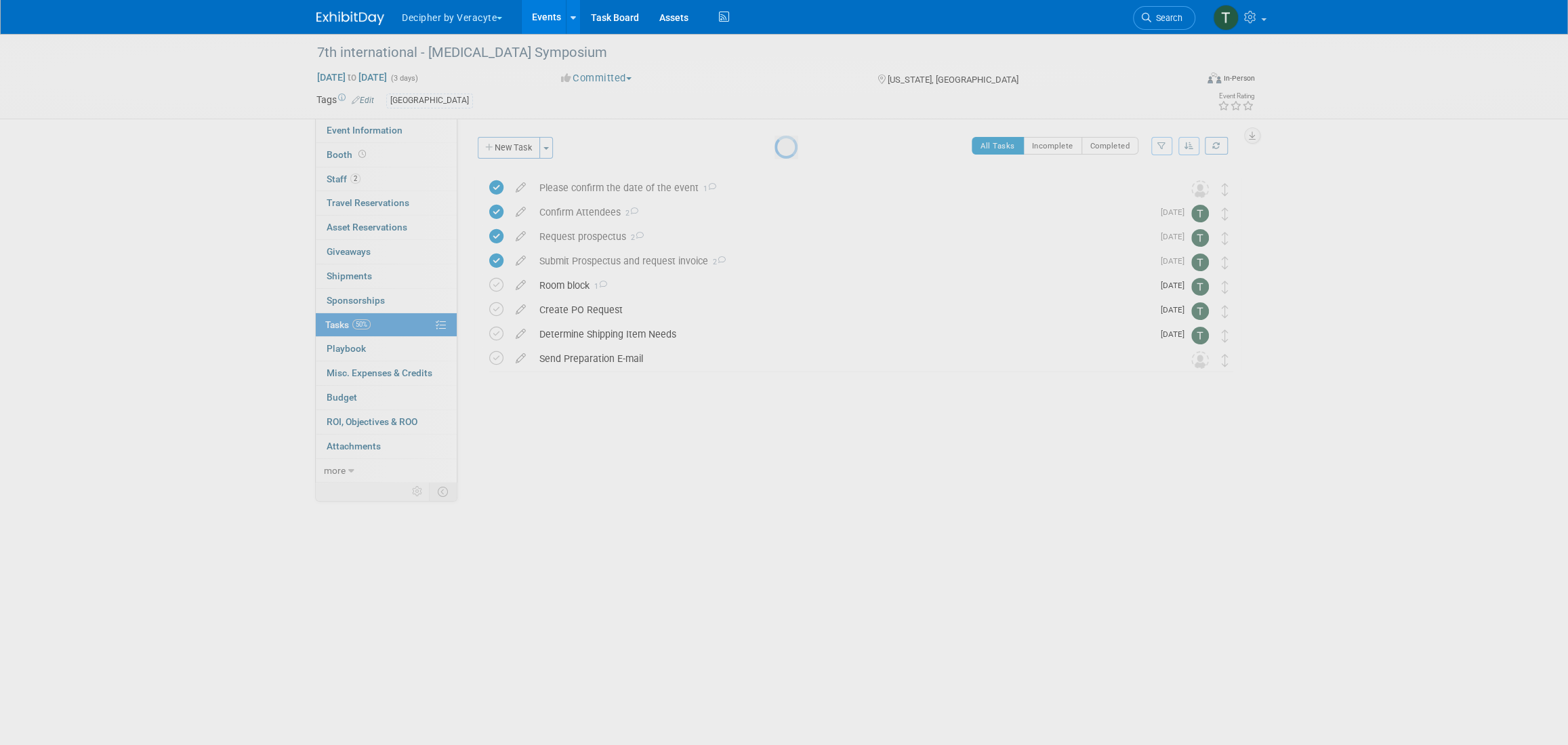
scroll to position [0, 0]
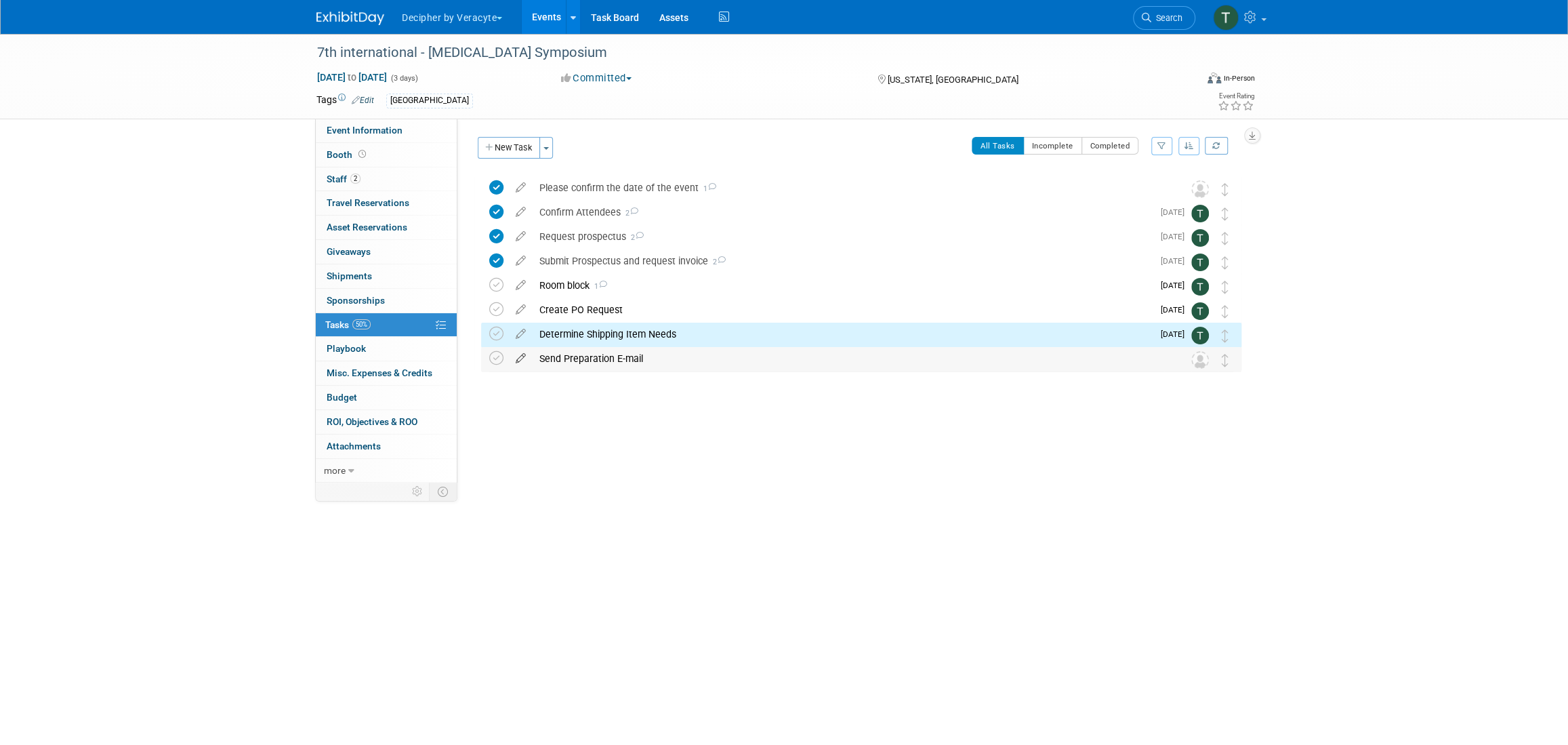
click at [523, 361] on icon at bounding box center [520, 355] width 23 height 17
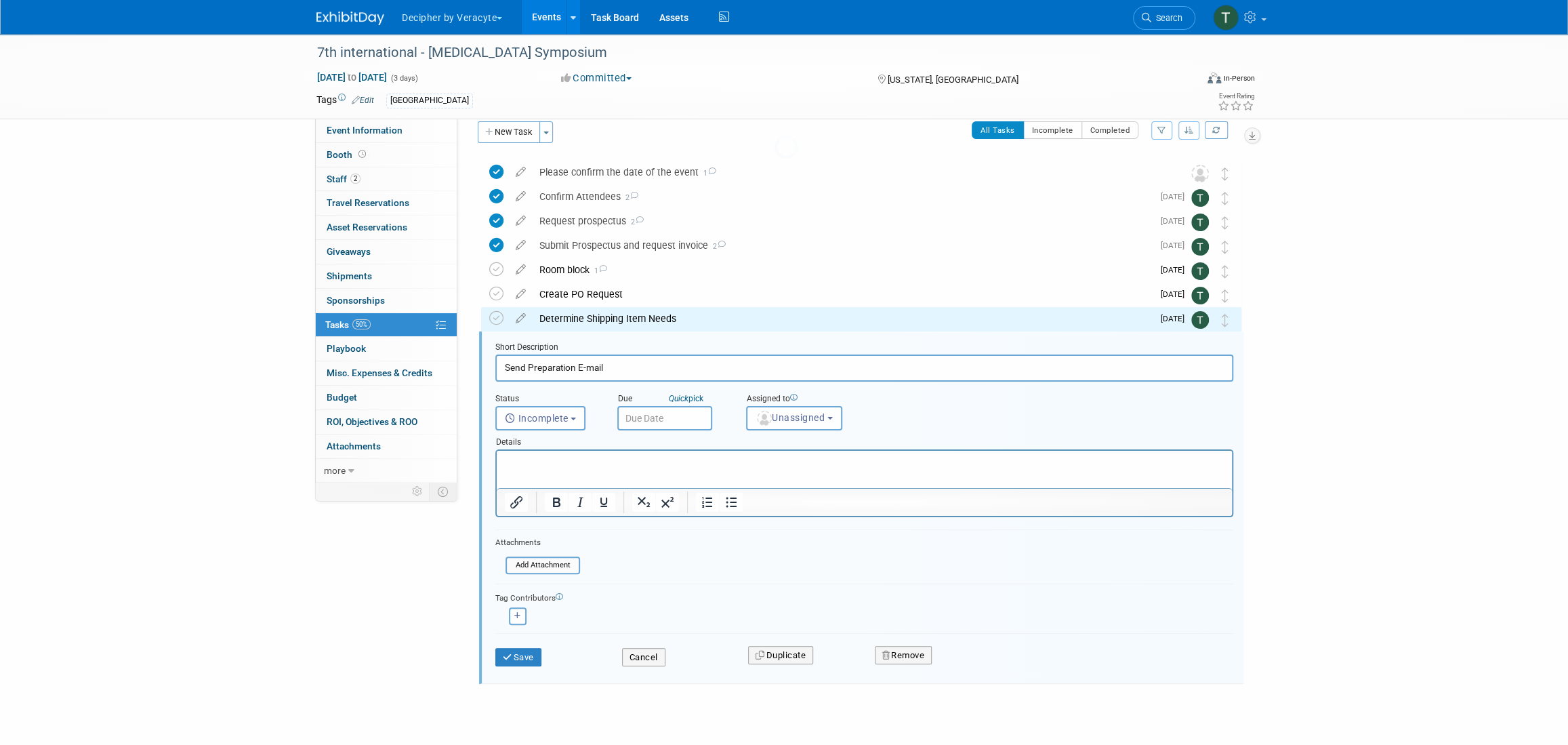
scroll to position [36, 0]
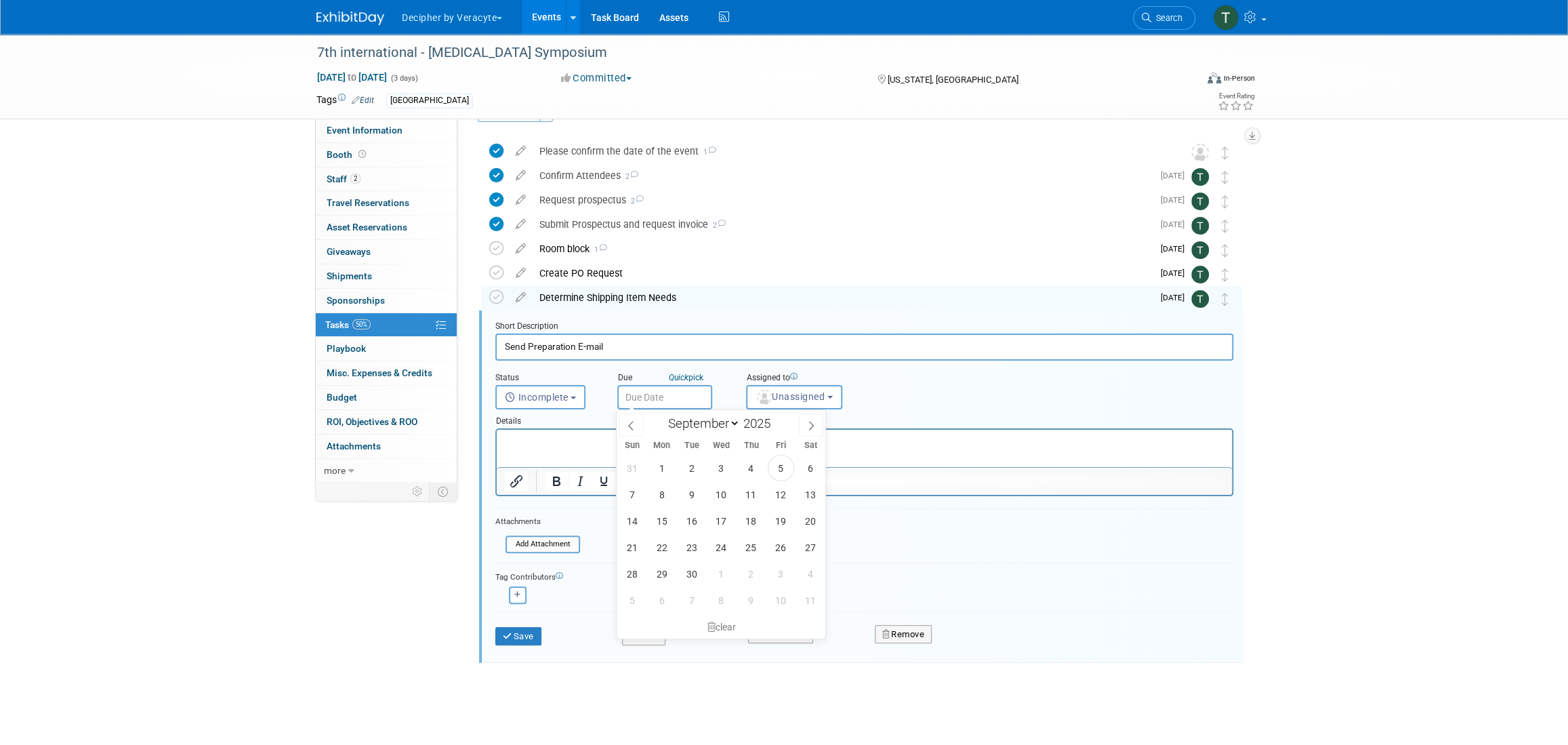
click at [692, 393] on input "text" at bounding box center [664, 397] width 95 height 24
click at [807, 425] on icon at bounding box center [811, 426] width 10 height 10
select select "10"
click at [730, 499] on span "5" at bounding box center [721, 494] width 27 height 27
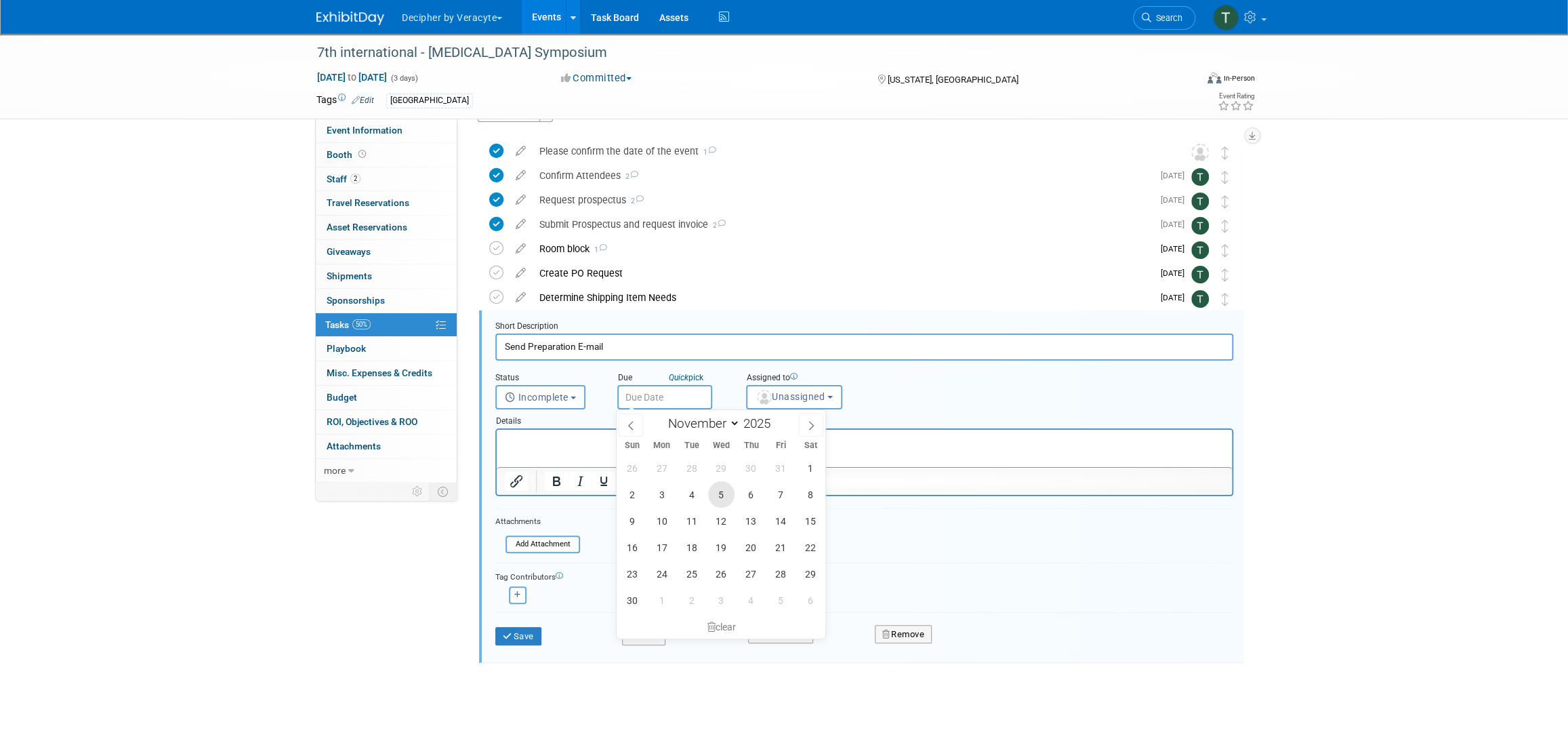
type input "Nov 5, 2025"
click at [811, 393] on span "Unassigned" at bounding box center [789, 396] width 69 height 11
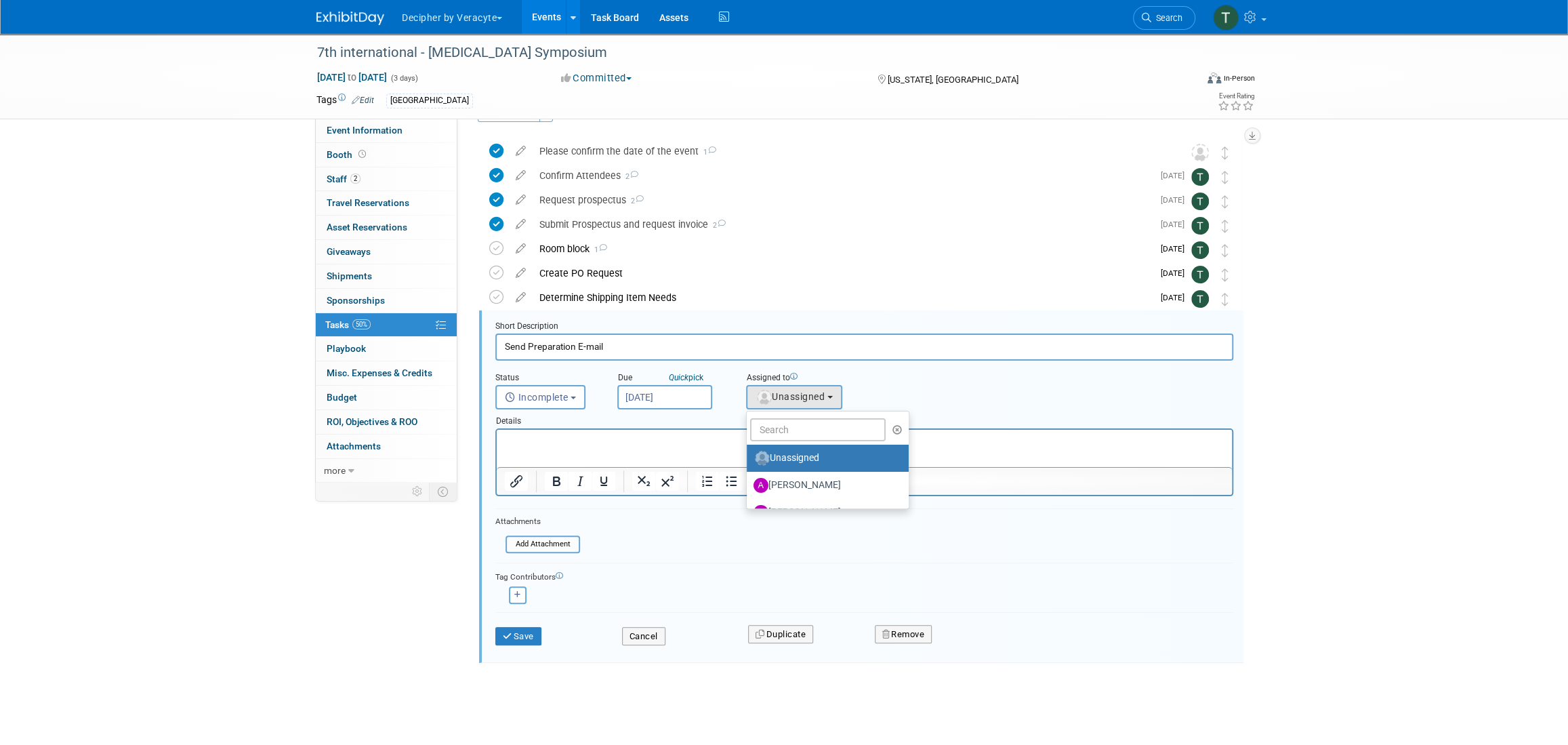
click at [799, 440] on div at bounding box center [827, 430] width 155 height 23
click at [800, 420] on input "text" at bounding box center [817, 430] width 136 height 23
type input "tony"
click at [813, 466] on label "Tony Alvarado (me)" at bounding box center [824, 458] width 142 height 22
click at [749, 461] on input "Tony Alvarado (me)" at bounding box center [745, 457] width 9 height 9
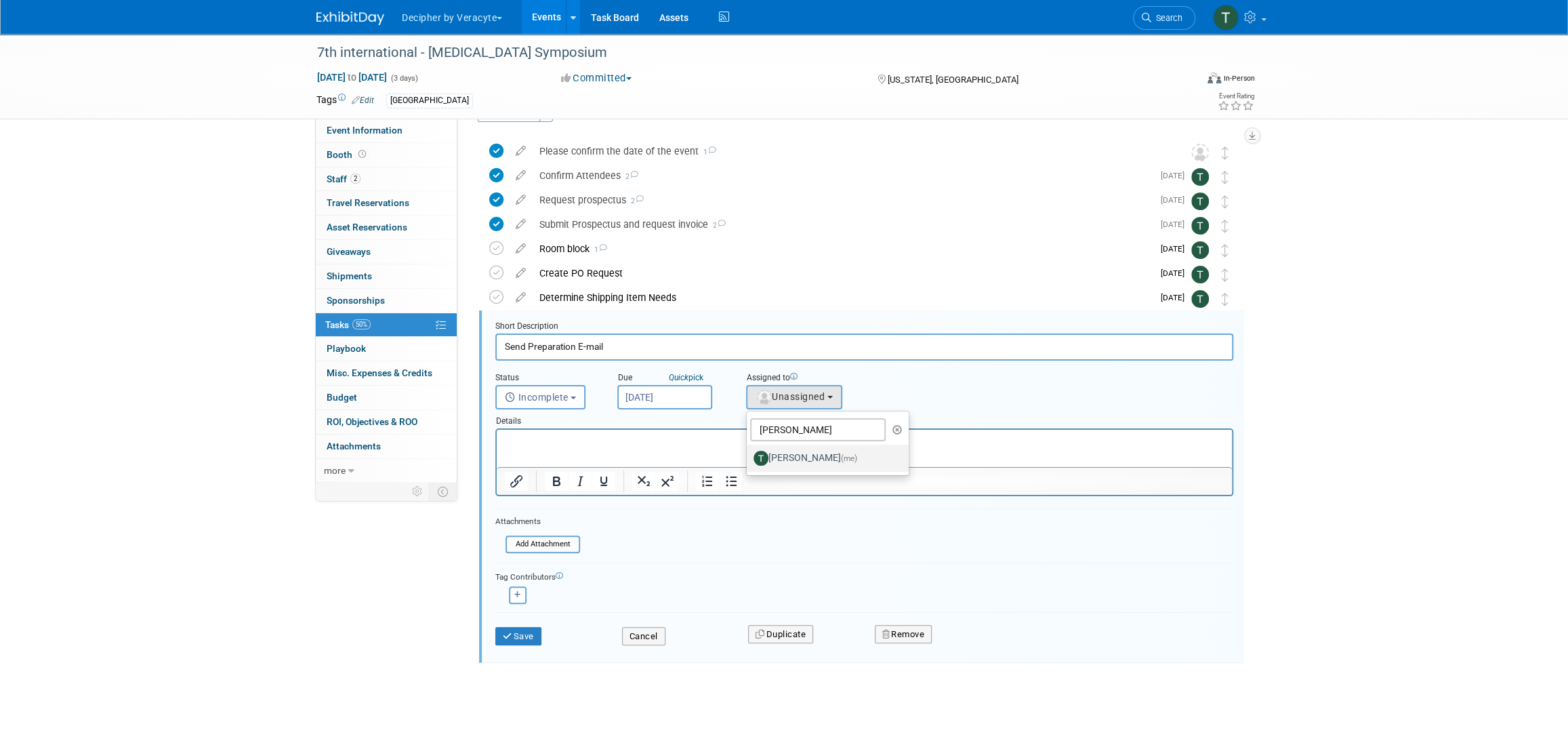
select select "3ceeba8c-a19a-4597-a609-6fba7c9a515a"
click at [504, 636] on icon "submit" at bounding box center [508, 637] width 11 height 9
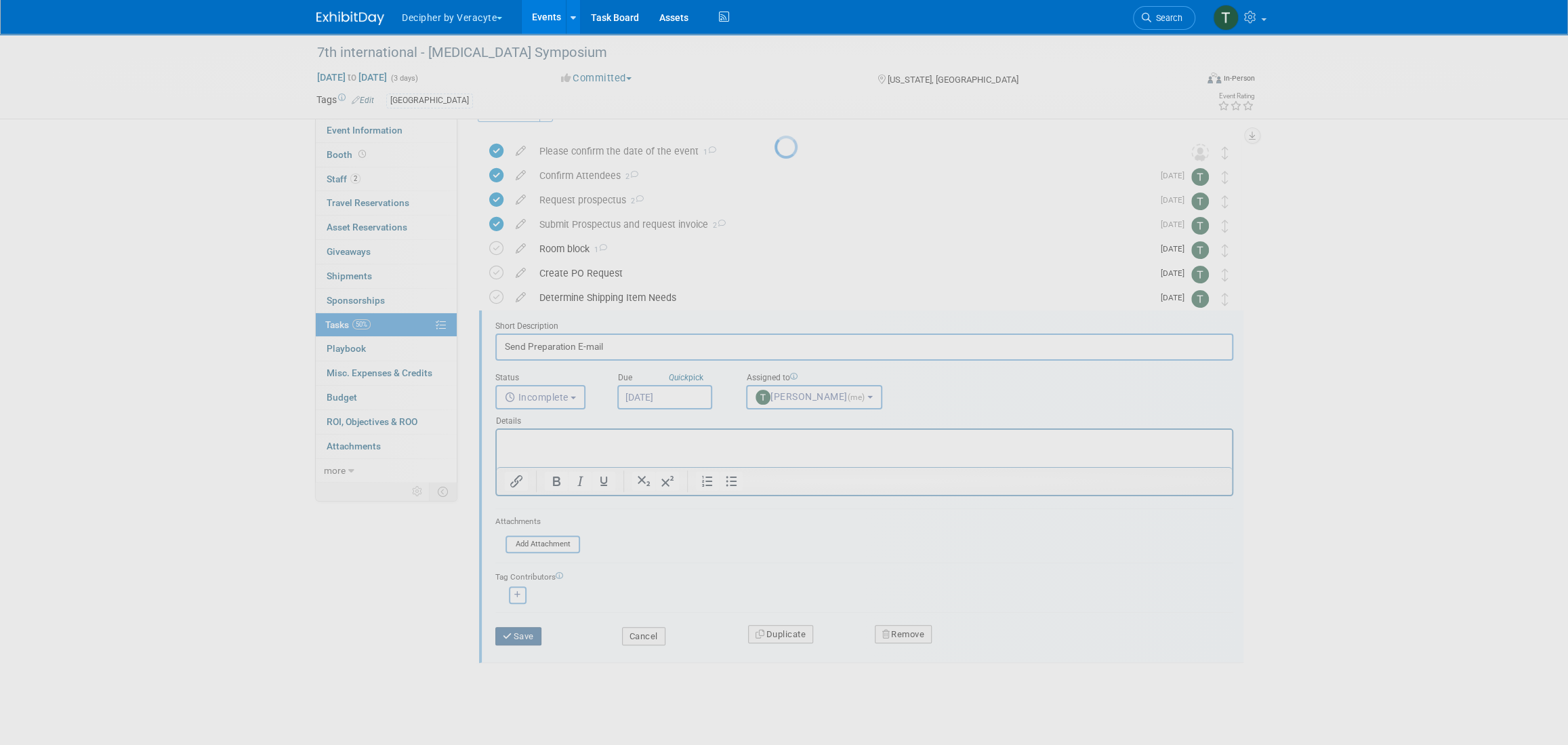
scroll to position [0, 0]
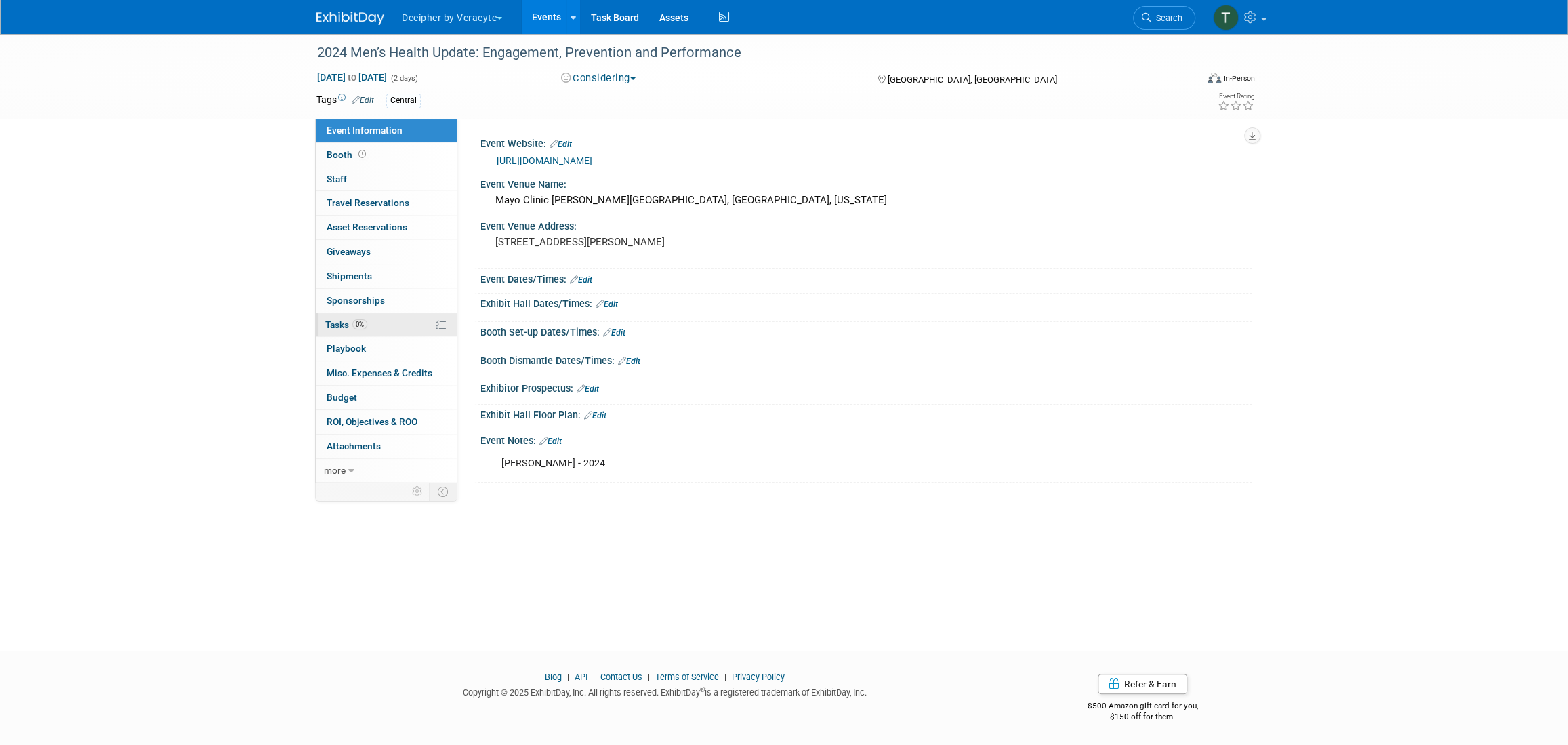
click at [359, 313] on link "0% Tasks 0%" at bounding box center [386, 324] width 141 height 23
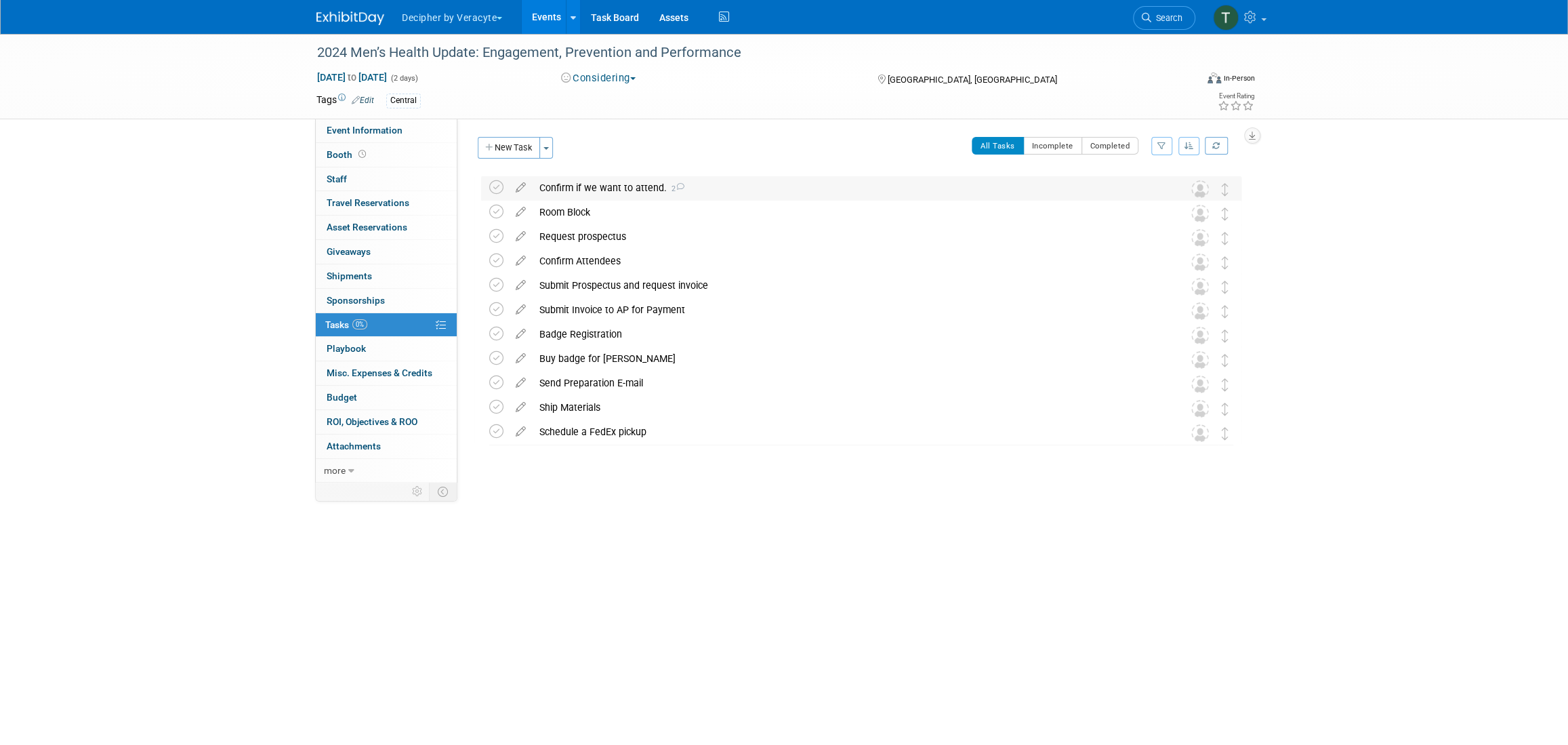
click at [608, 193] on div "Confirm if we want to attend. 2" at bounding box center [848, 188] width 632 height 23
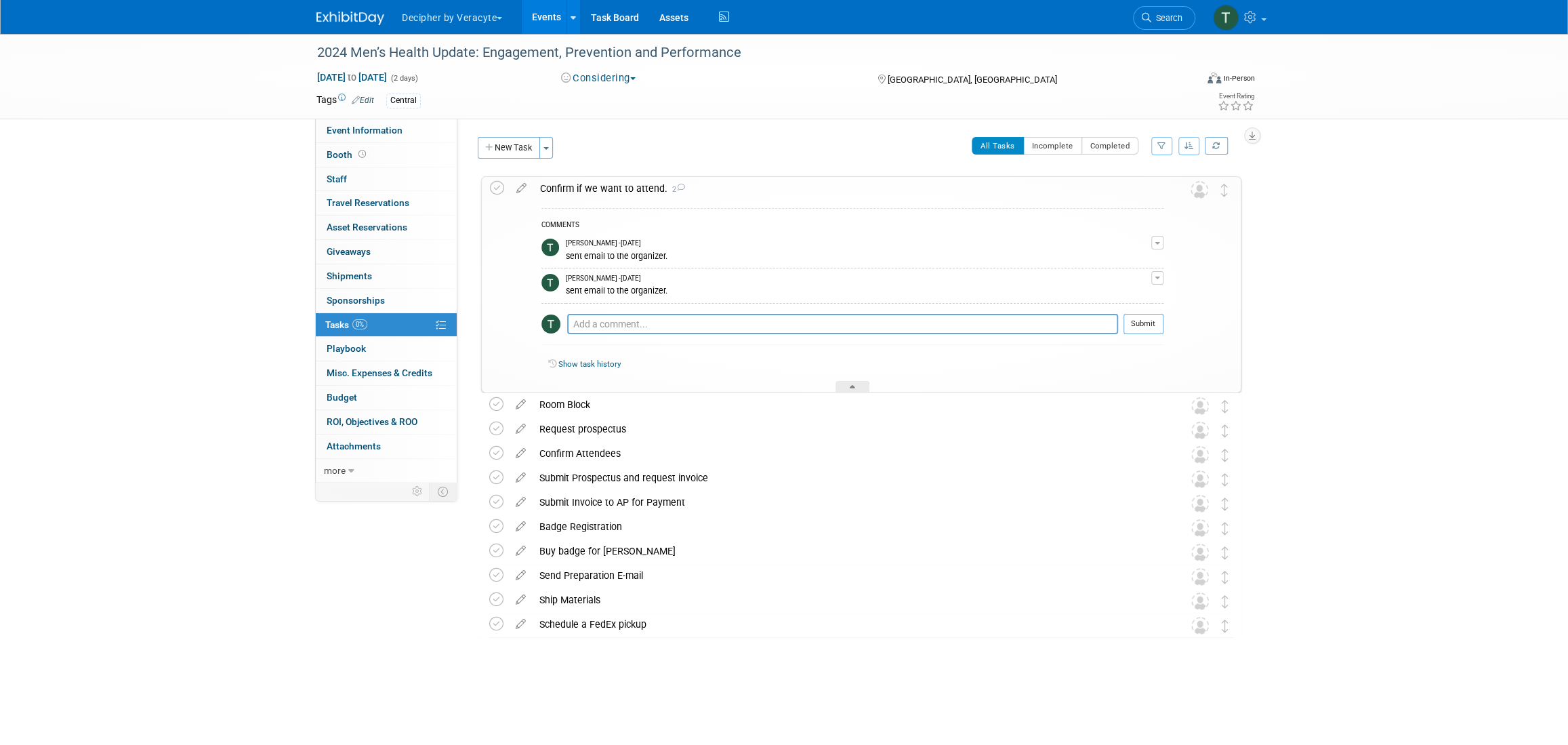
click at [642, 346] on div "COMMENTS [PERSON_NAME] - [DATE] sent email to the organizer. Edit Comment Remov…" at bounding box center [852, 280] width 622 height 144
click at [642, 328] on textarea at bounding box center [842, 324] width 551 height 20
paste textarea "[EMAIL_ADDRESS][DOMAIN_NAME]>"
type textarea "sent email to this organizer: [EMAIL_ADDRESS][DOMAIN_NAME]"
click at [1156, 320] on button "Submit" at bounding box center [1143, 324] width 40 height 20
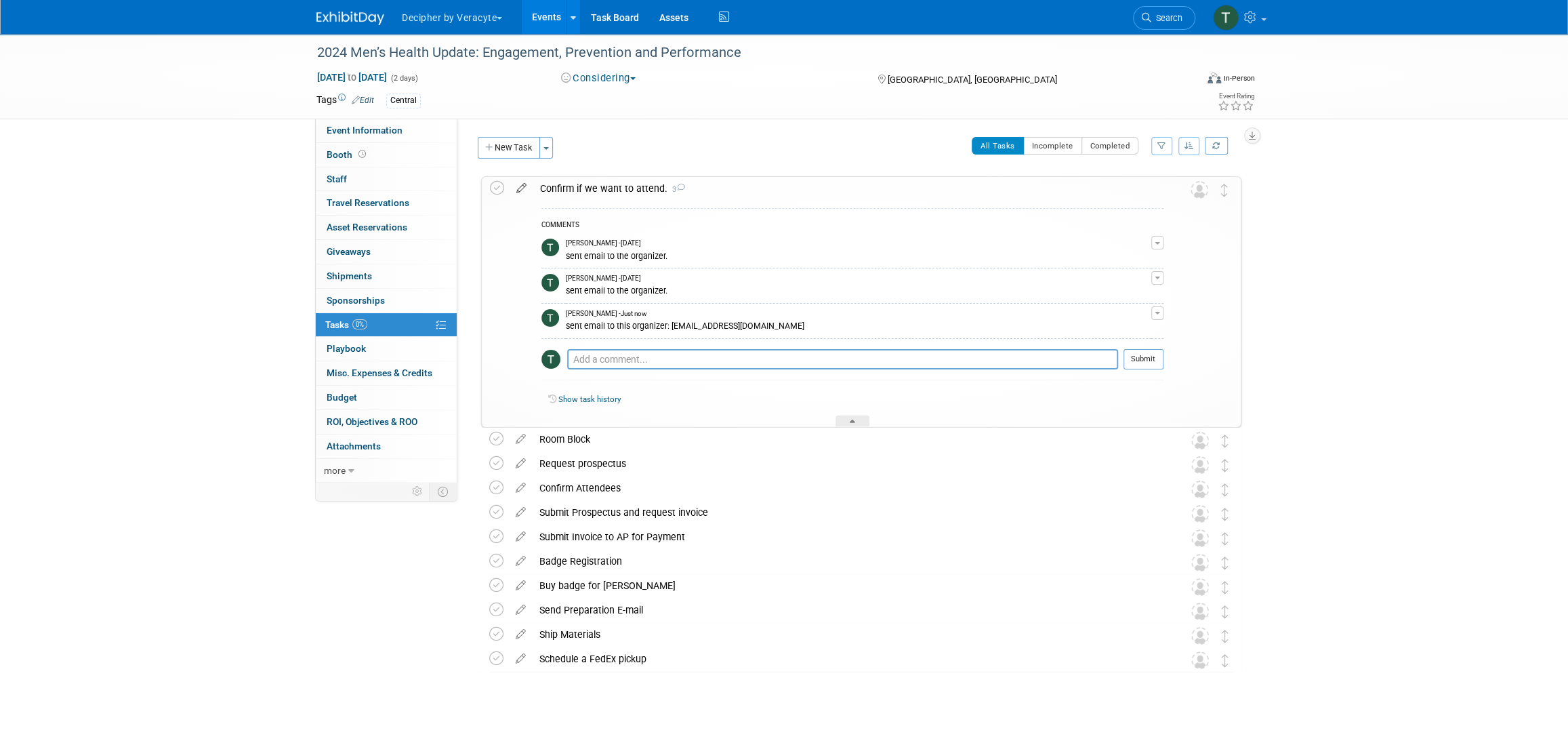
click at [527, 187] on icon at bounding box center [521, 185] width 23 height 17
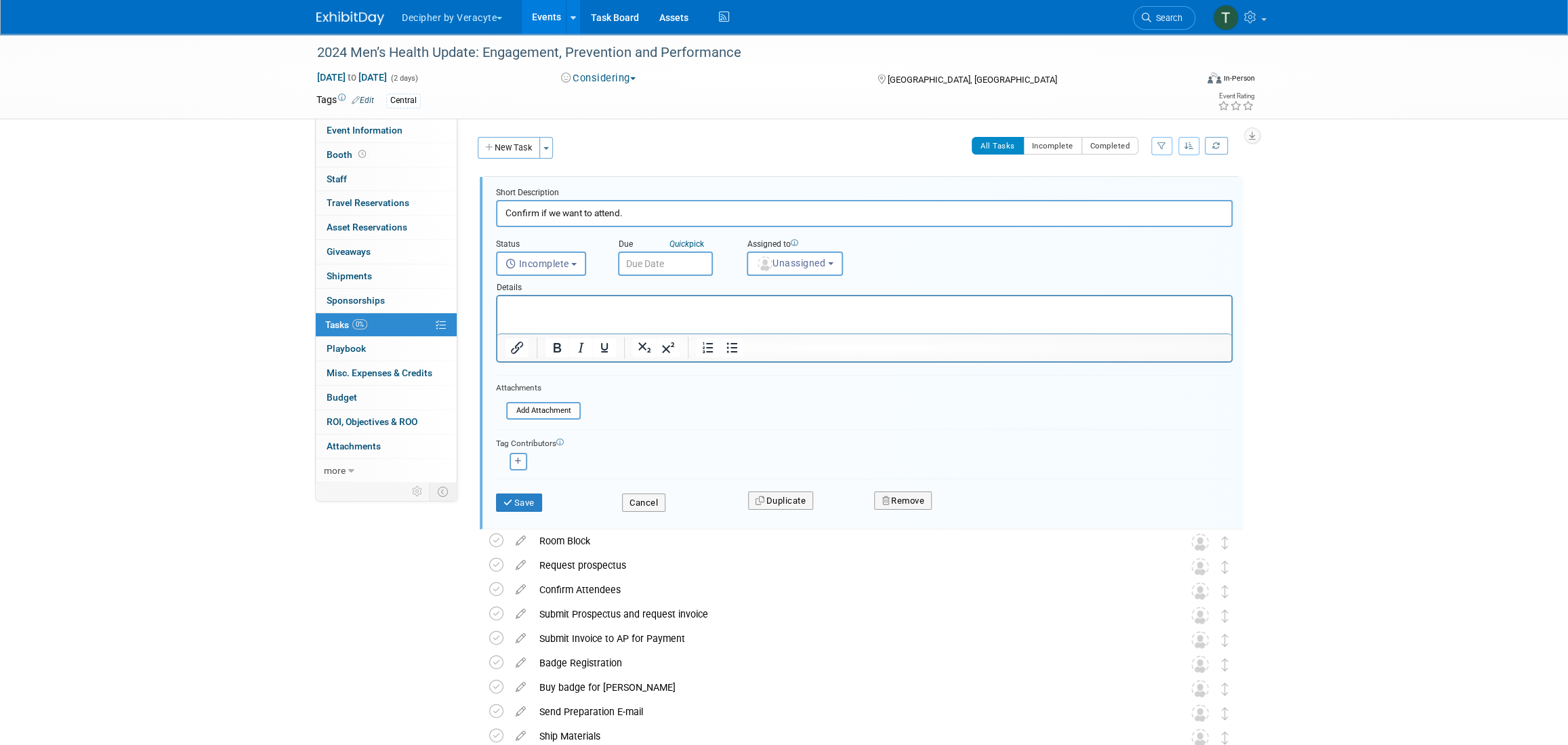
click at [664, 265] on input "text" at bounding box center [665, 264] width 95 height 24
click at [697, 409] on span "23" at bounding box center [692, 414] width 27 height 27
type input "[DATE]"
click at [793, 262] on span "Unassigned" at bounding box center [790, 263] width 69 height 11
click at [795, 299] on input "text" at bounding box center [818, 296] width 136 height 23
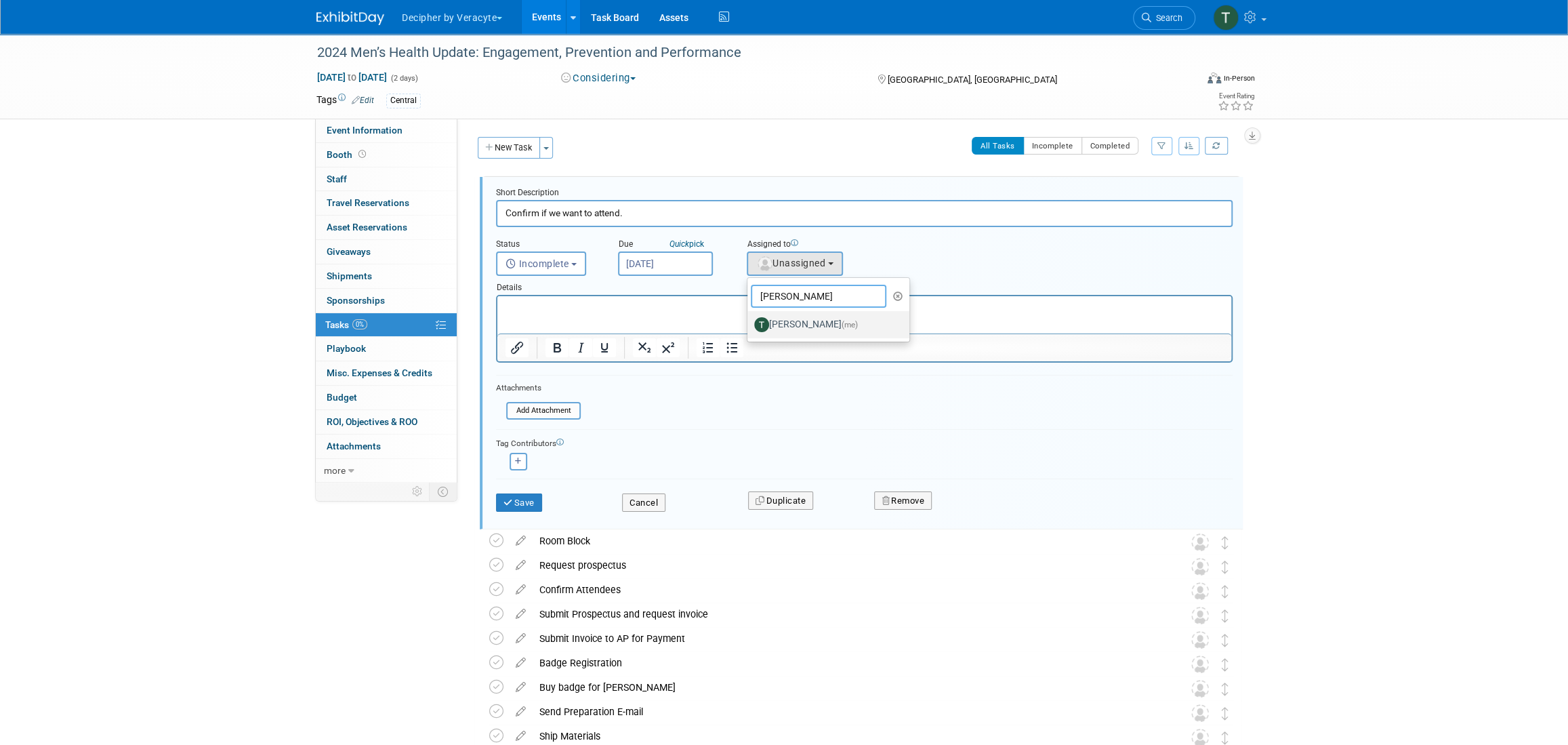
type input "[PERSON_NAME]"
click at [795, 333] on label "[PERSON_NAME] (me)" at bounding box center [825, 324] width 142 height 22
click at [749, 327] on input "[PERSON_NAME] (me)" at bounding box center [745, 323] width 9 height 9
select select "3ceeba8c-a19a-4597-a609-6fba7c9a515a"
click at [519, 502] on button "Save" at bounding box center [519, 502] width 46 height 19
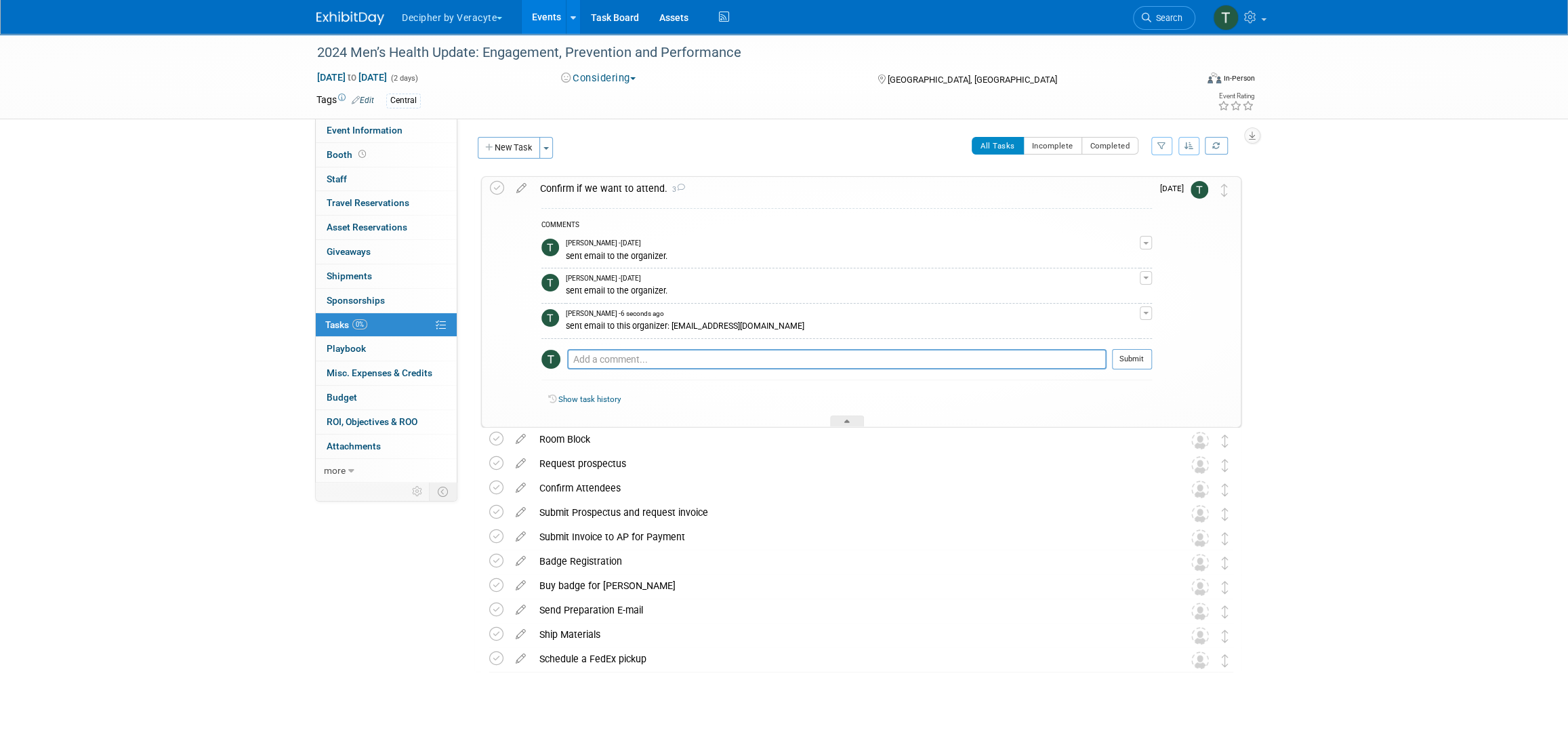
click at [604, 192] on div "Confirm if we want to attend. 3" at bounding box center [842, 188] width 619 height 23
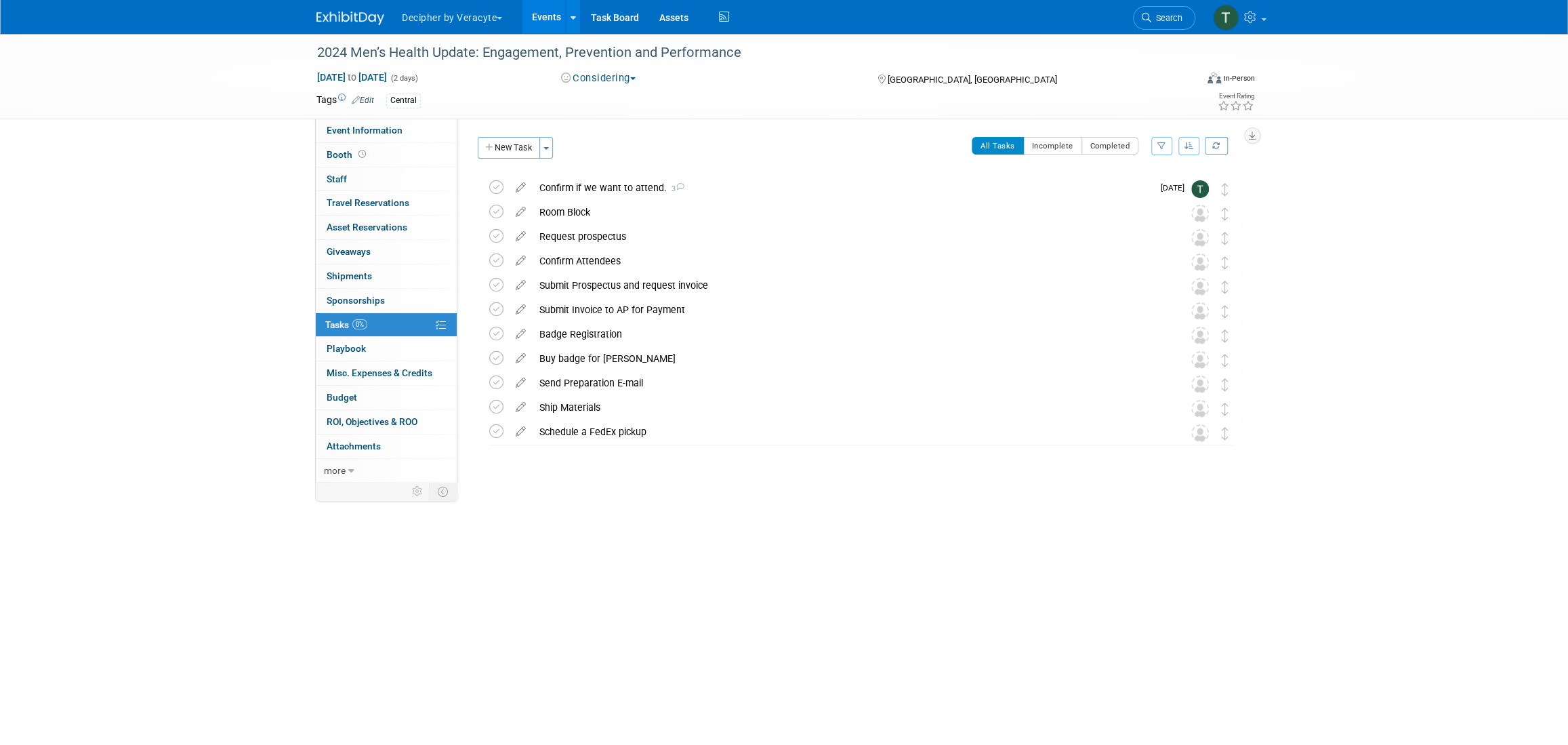
click at [560, 19] on link "Events" at bounding box center [546, 17] width 49 height 34
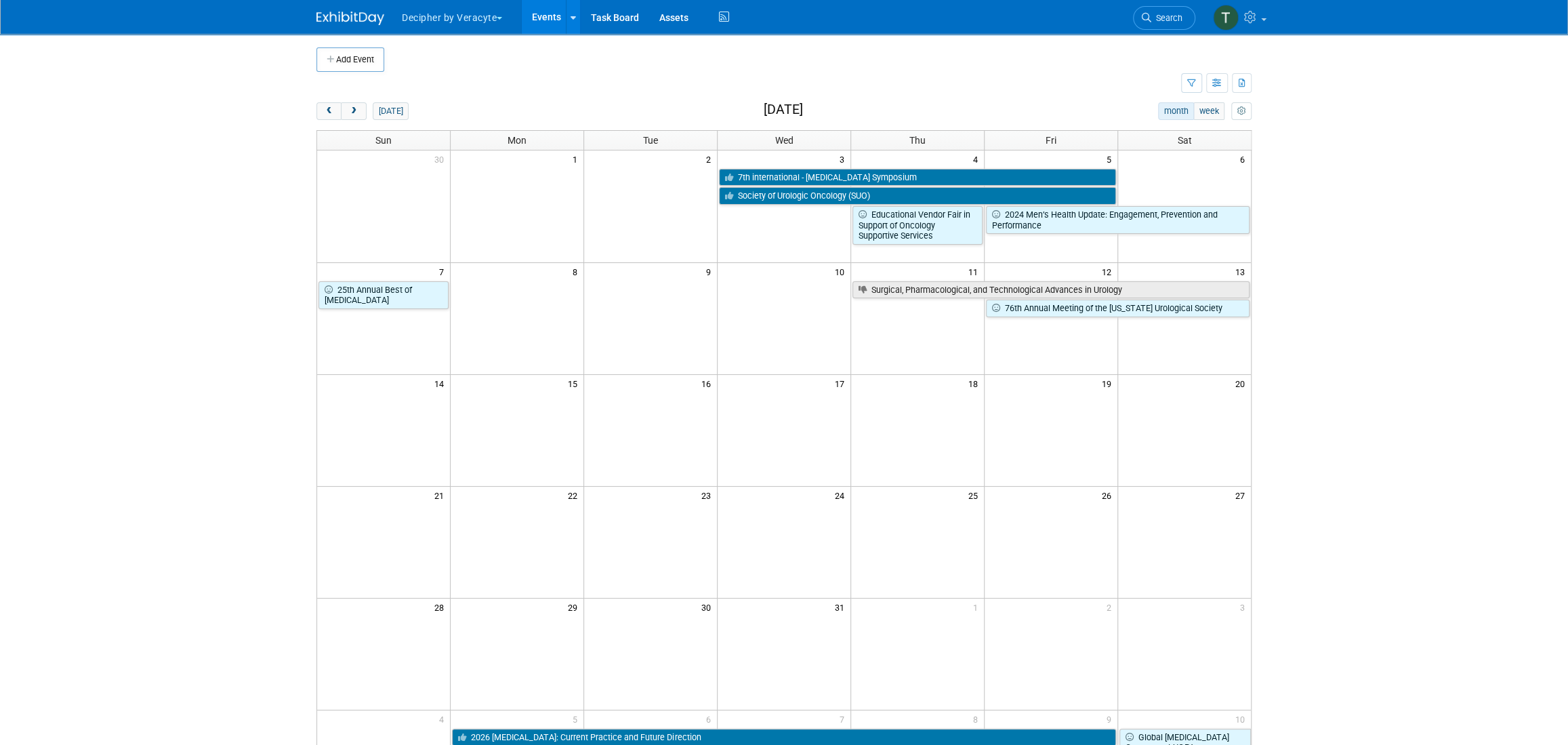
click at [1212, 70] on td at bounding box center [1229, 60] width 45 height 24
click at [1220, 80] on icon "button" at bounding box center [1217, 84] width 10 height 9
click at [1207, 145] on link "Detail View" at bounding box center [1160, 151] width 114 height 19
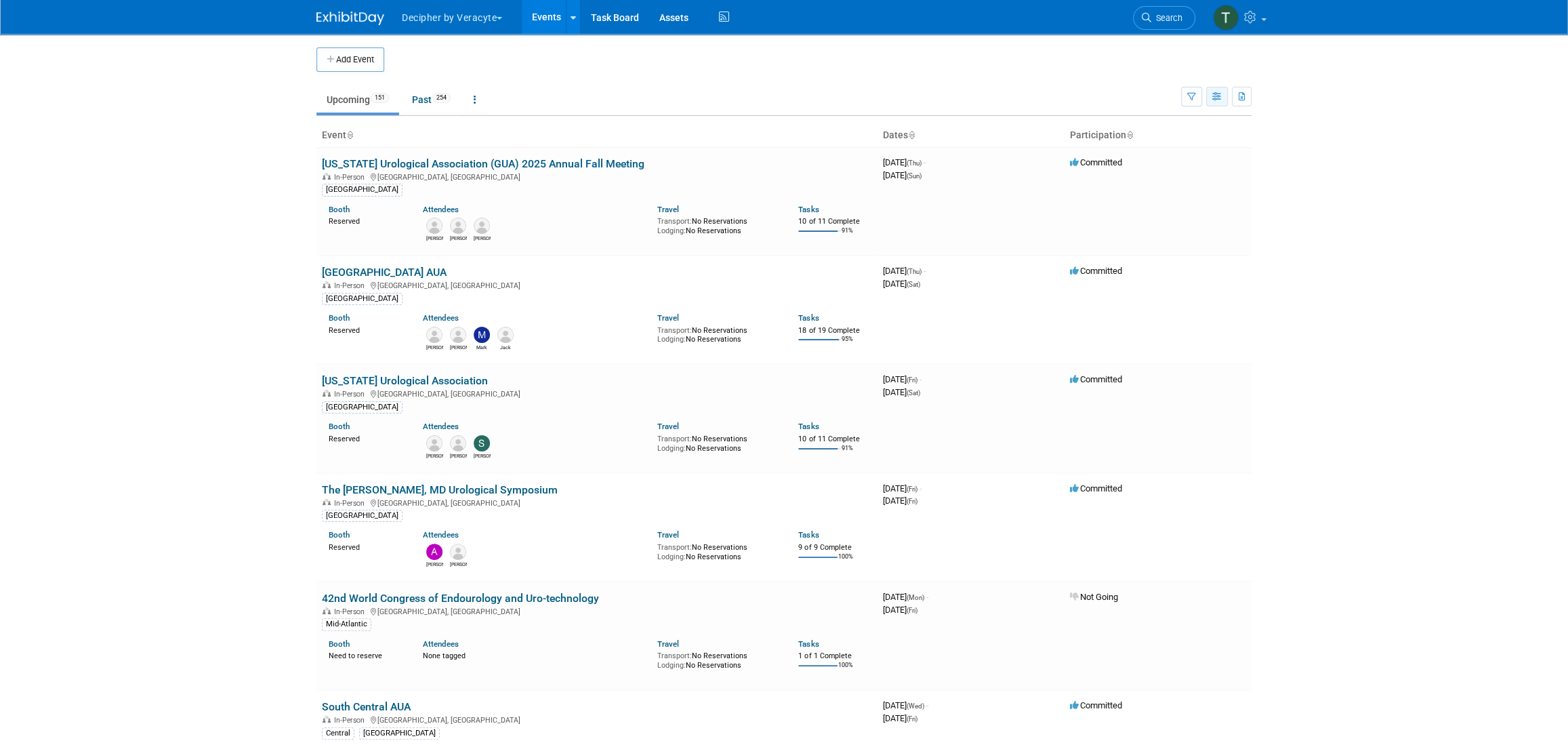
click at [1216, 99] on icon "button" at bounding box center [1217, 98] width 10 height 9
click at [1216, 127] on div "View Preference:" at bounding box center [1160, 122] width 114 height 21
click at [1211, 144] on link "List View" at bounding box center [1160, 143] width 114 height 19
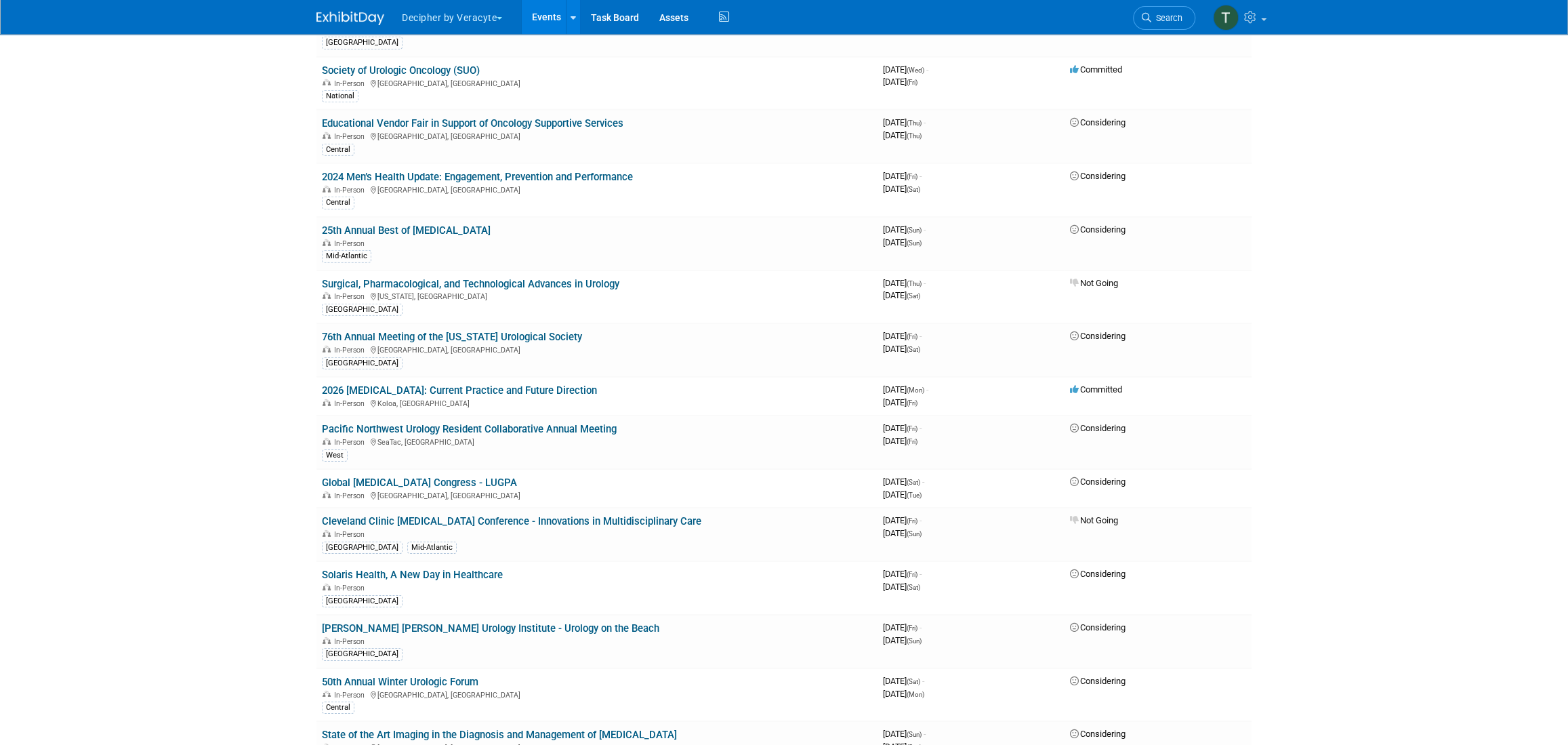
scroll to position [1338, 0]
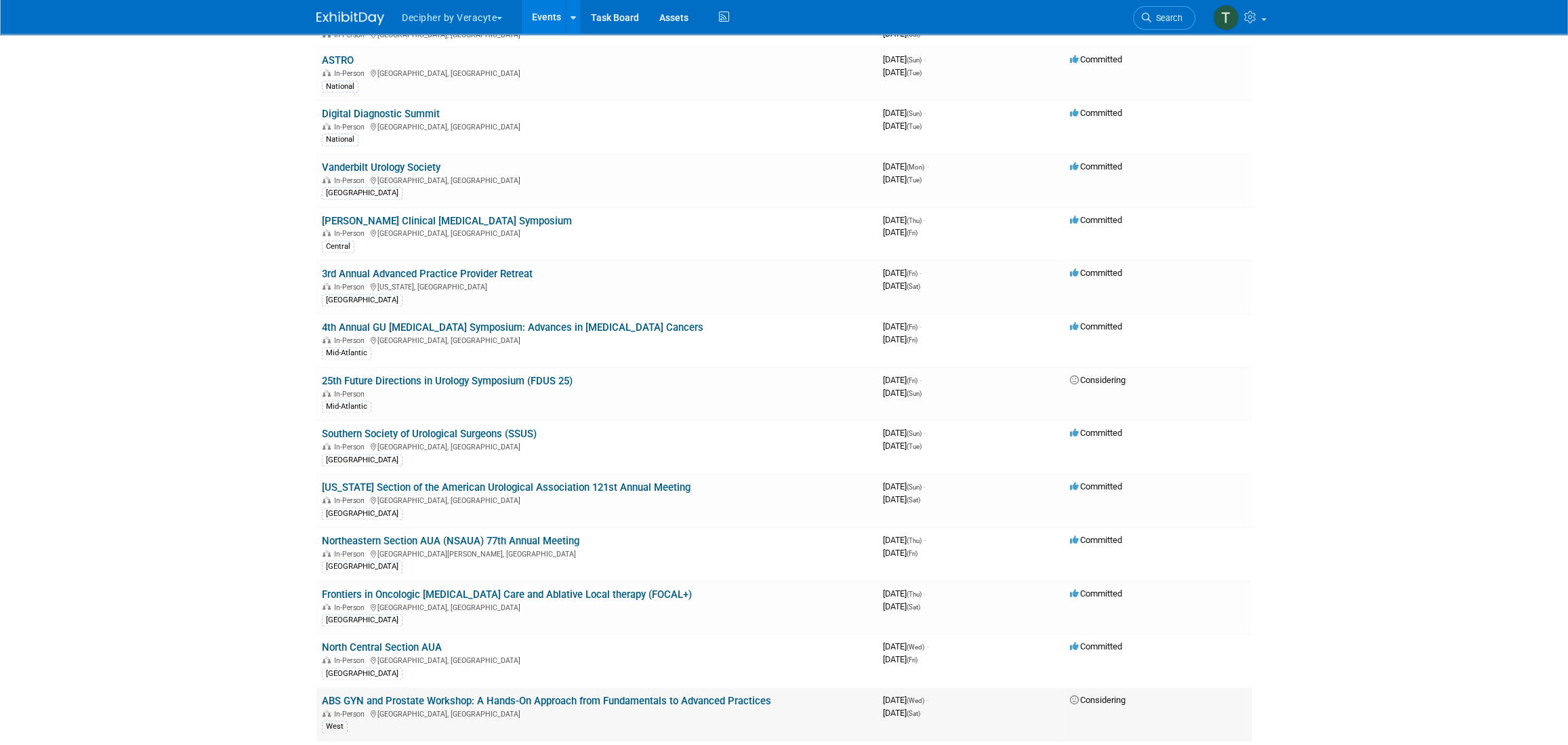
click at [673, 695] on link "ABS GYN and Prostate Workshop: A Hands-On Approach from Fundamentals to Advance…" at bounding box center [546, 701] width 449 height 12
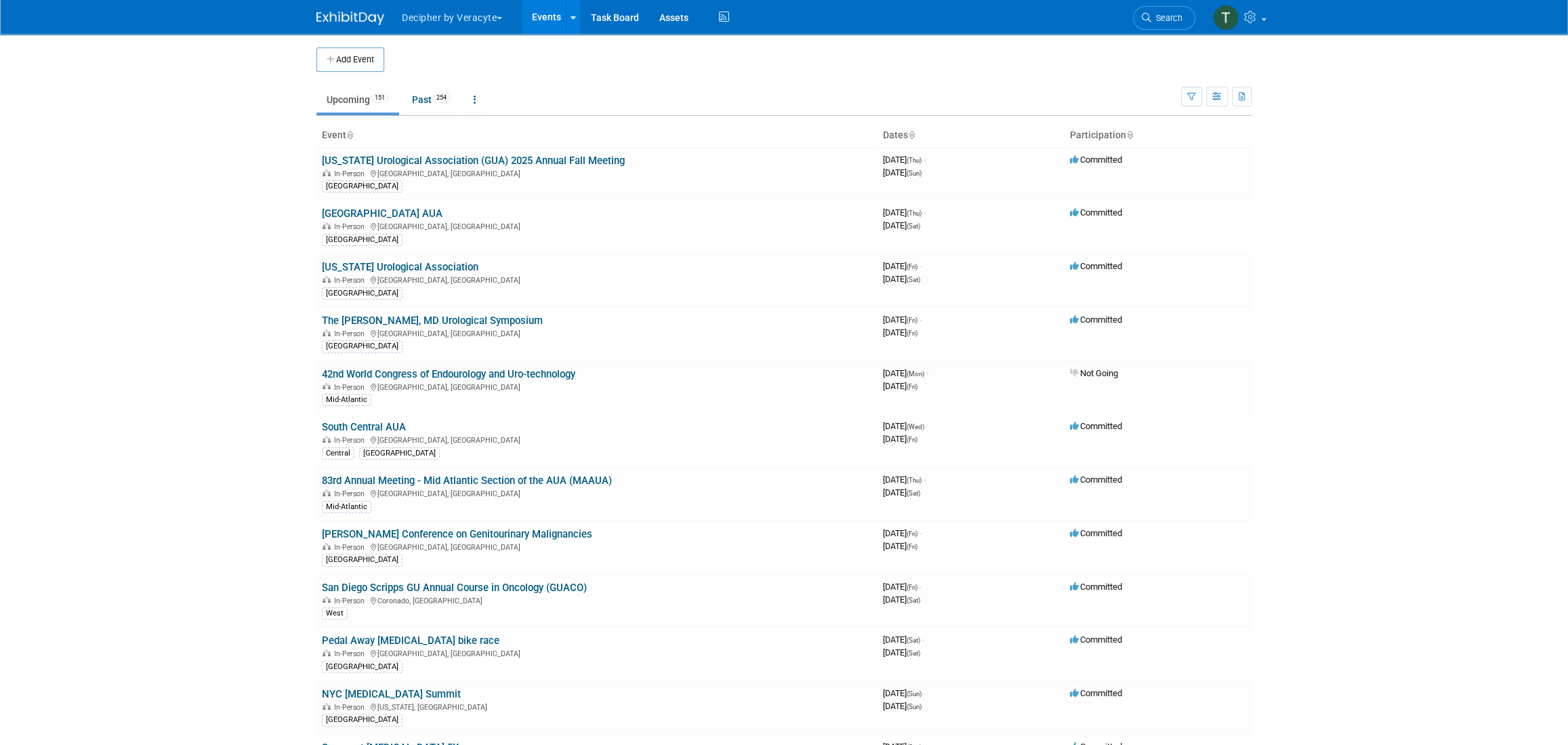
scroll to position [2864, 0]
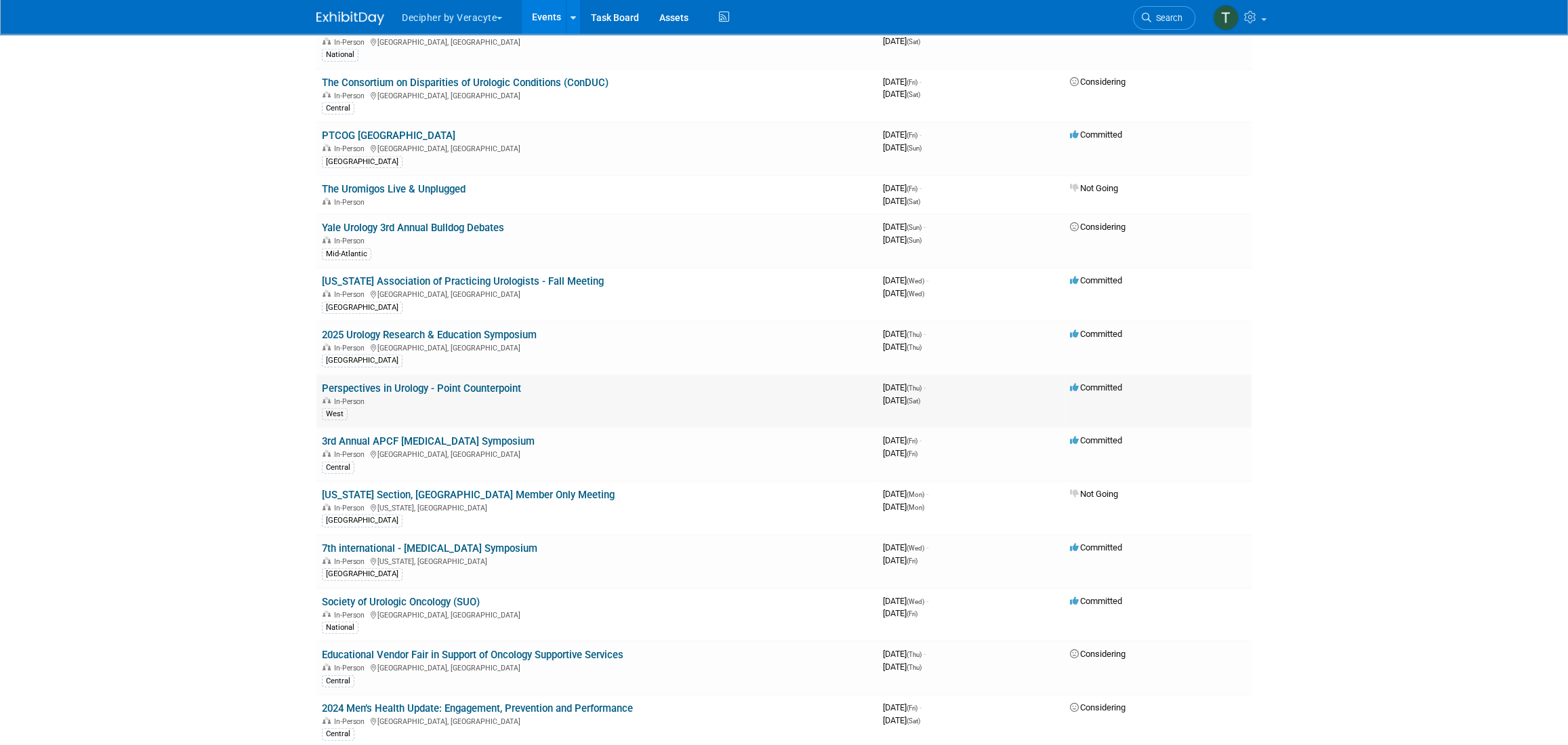
click at [398, 378] on td "Perspectives in Urology - Point Counterpoint In-Person West" at bounding box center [597, 402] width 561 height 54
click at [398, 383] on link "Perspectives in Urology - Point Counterpoint" at bounding box center [421, 389] width 199 height 12
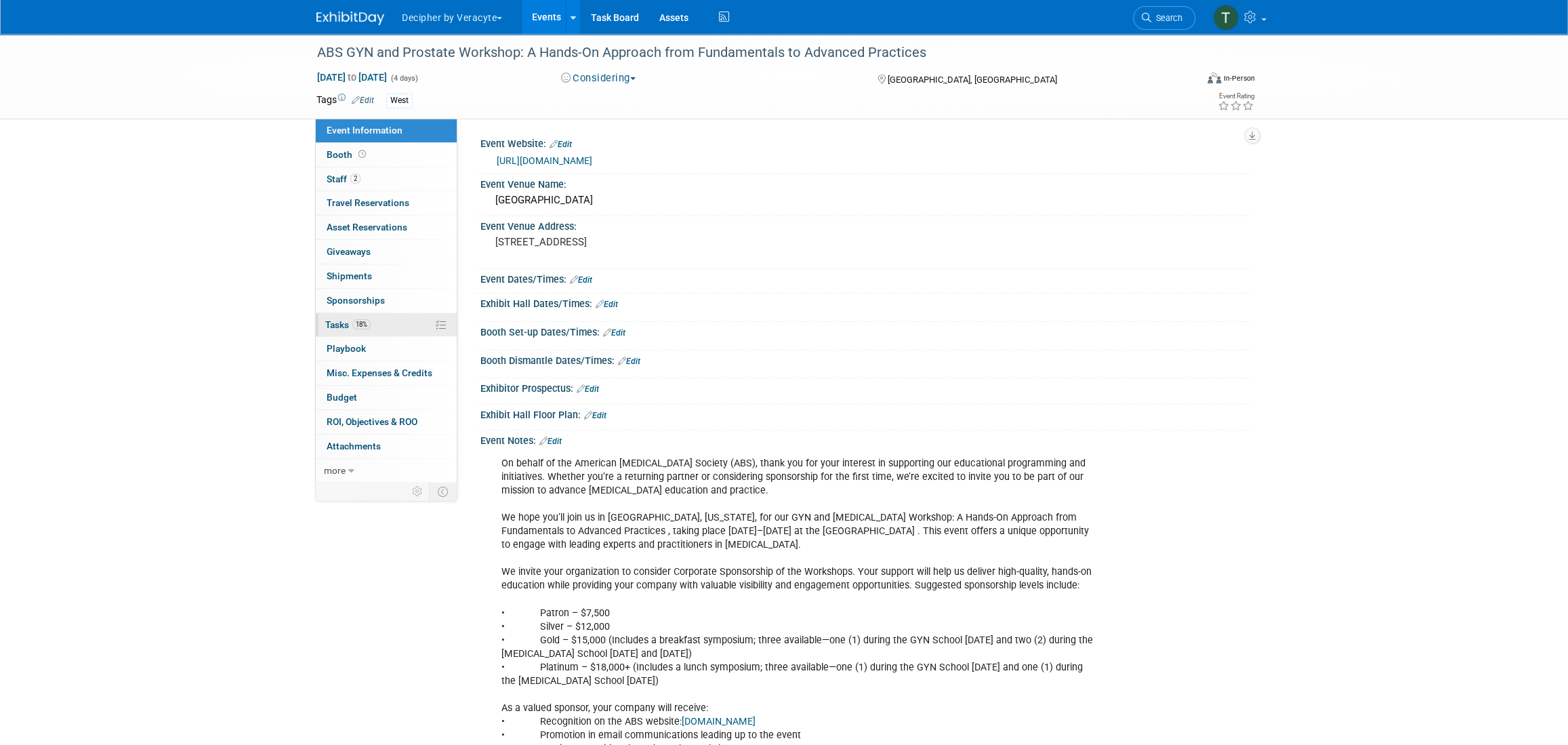
click at [370, 322] on span "18%" at bounding box center [361, 324] width 18 height 10
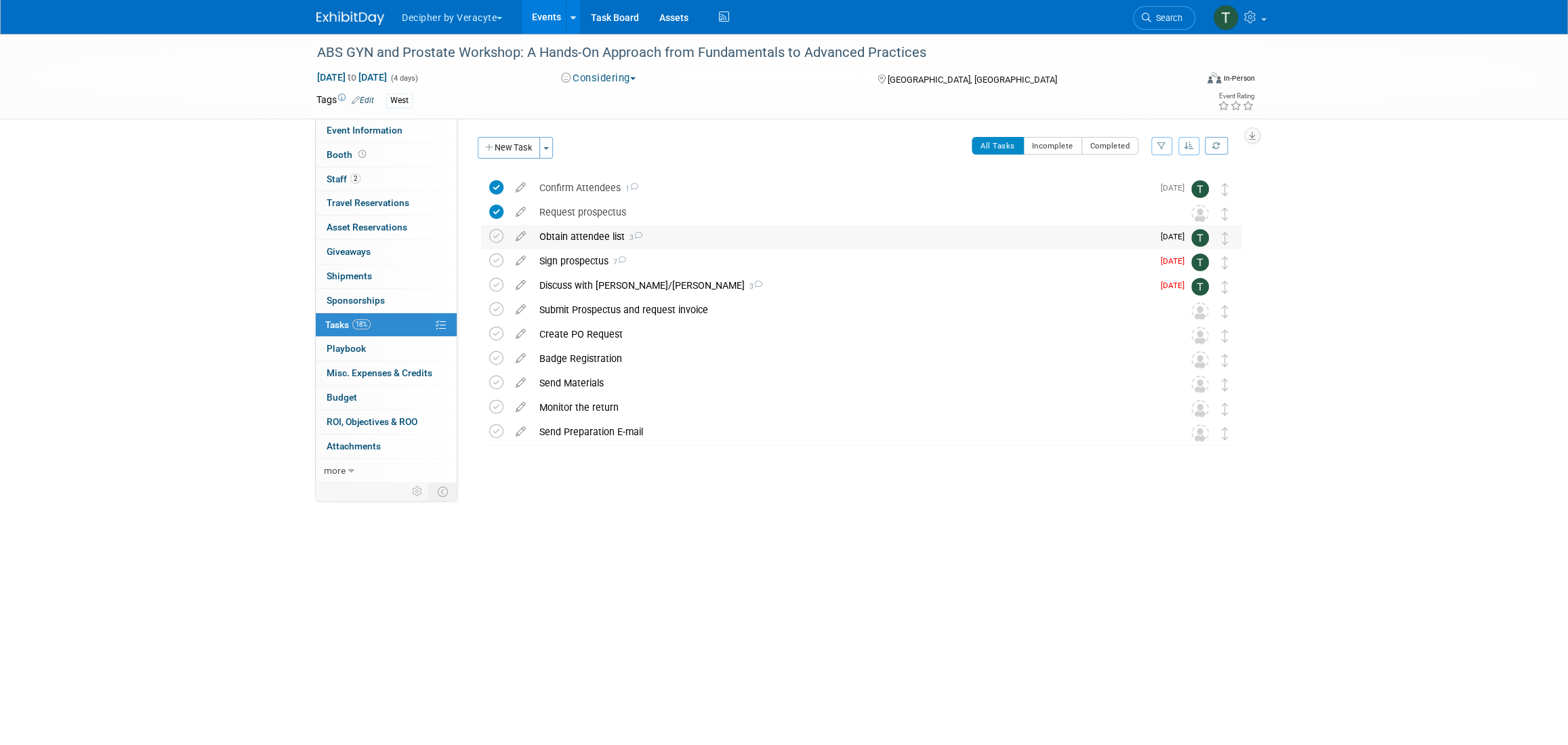
click at [593, 243] on div "Obtain attendee list 3" at bounding box center [842, 236] width 620 height 23
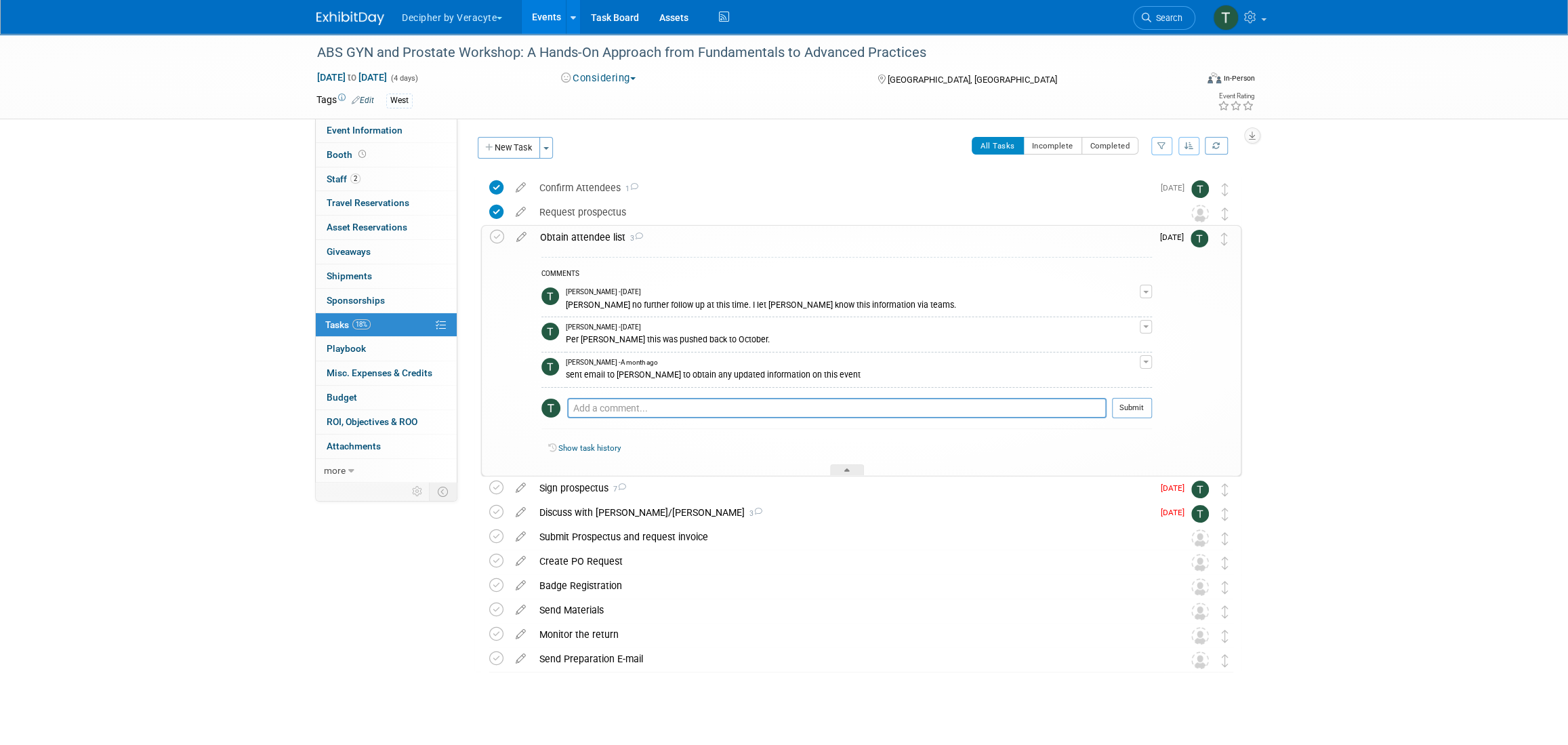
click at [593, 243] on div "Obtain attendee list 3" at bounding box center [842, 237] width 619 height 23
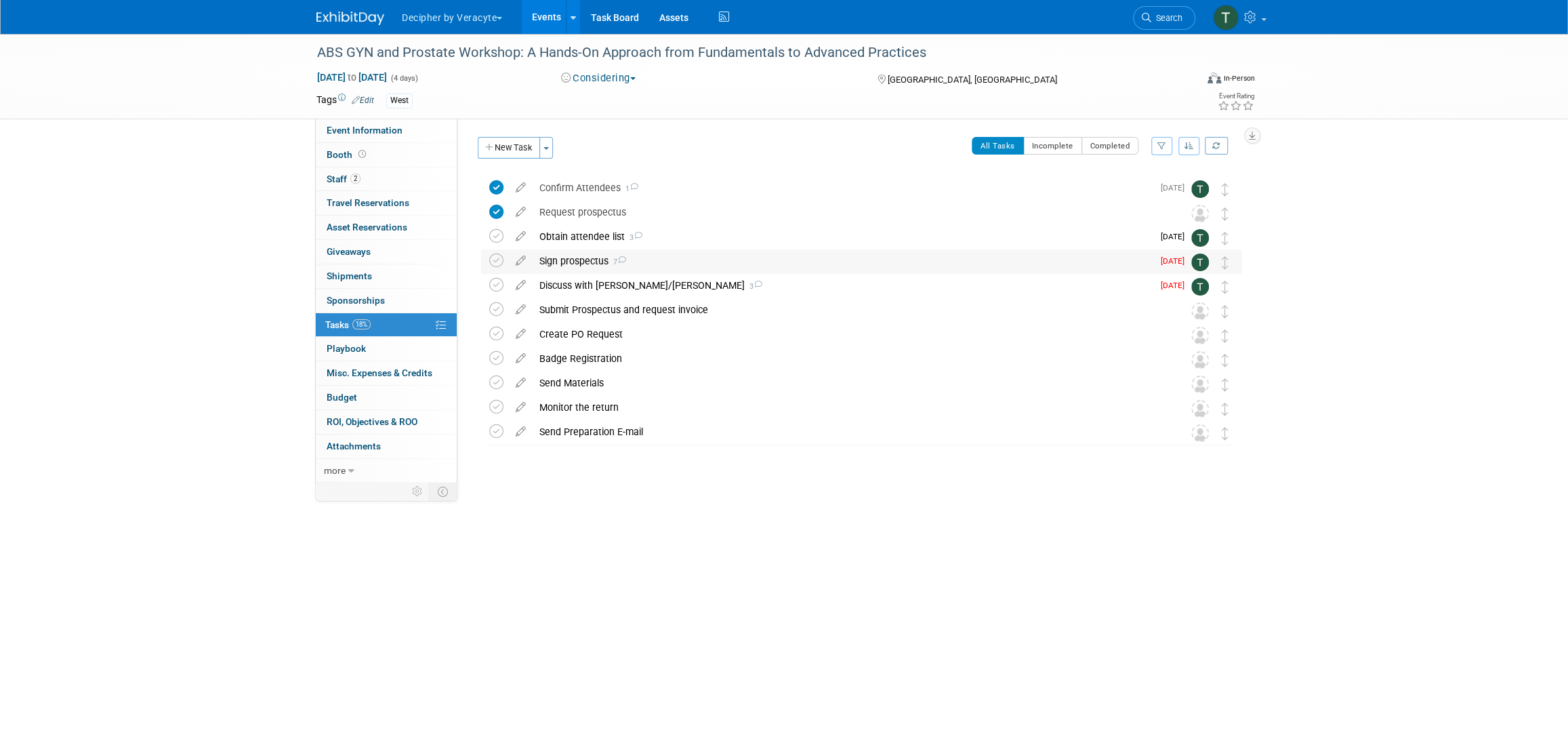
click at [593, 254] on div "Sign prospectus 7" at bounding box center [842, 261] width 620 height 23
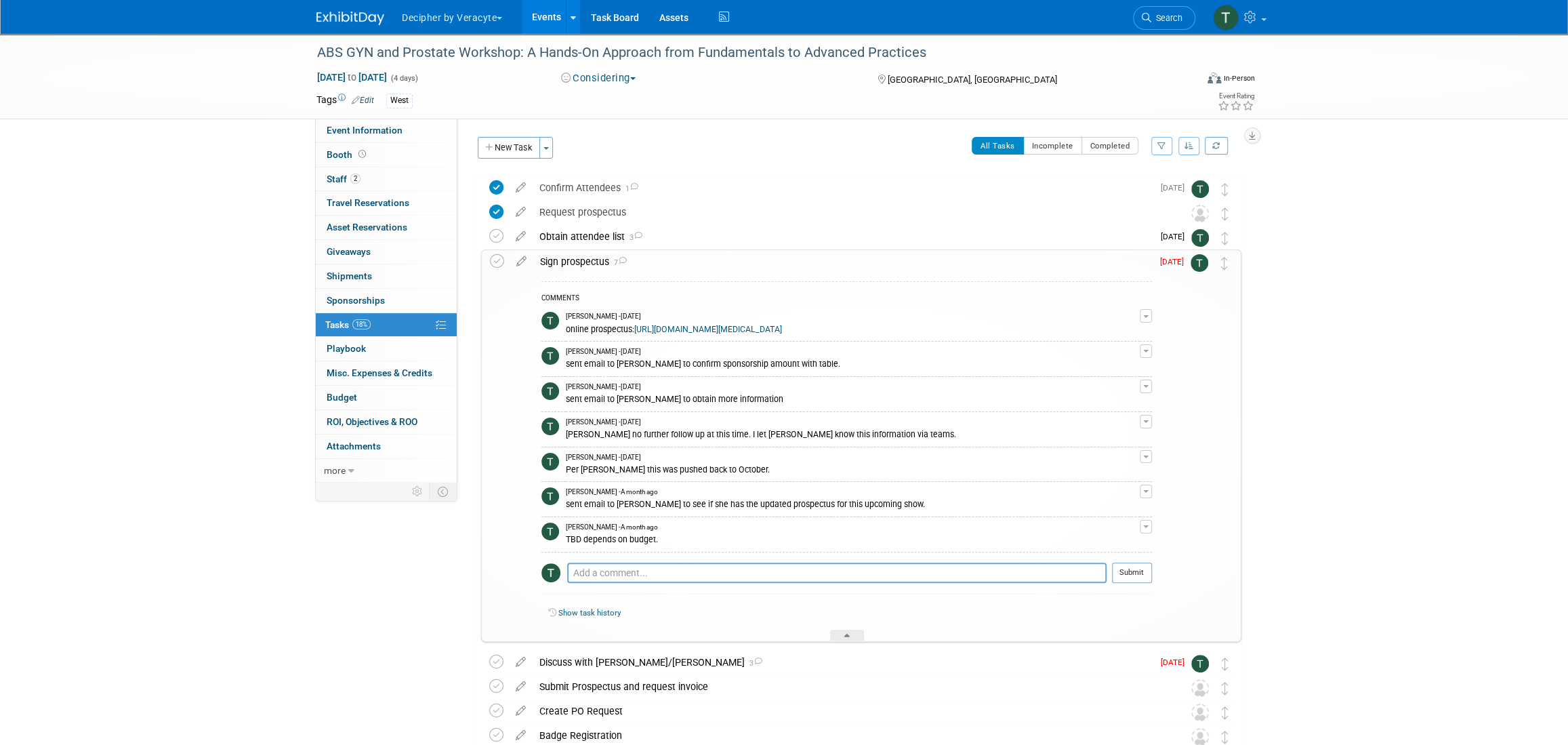
click at [593, 254] on div "Sign prospectus 7" at bounding box center [842, 261] width 619 height 23
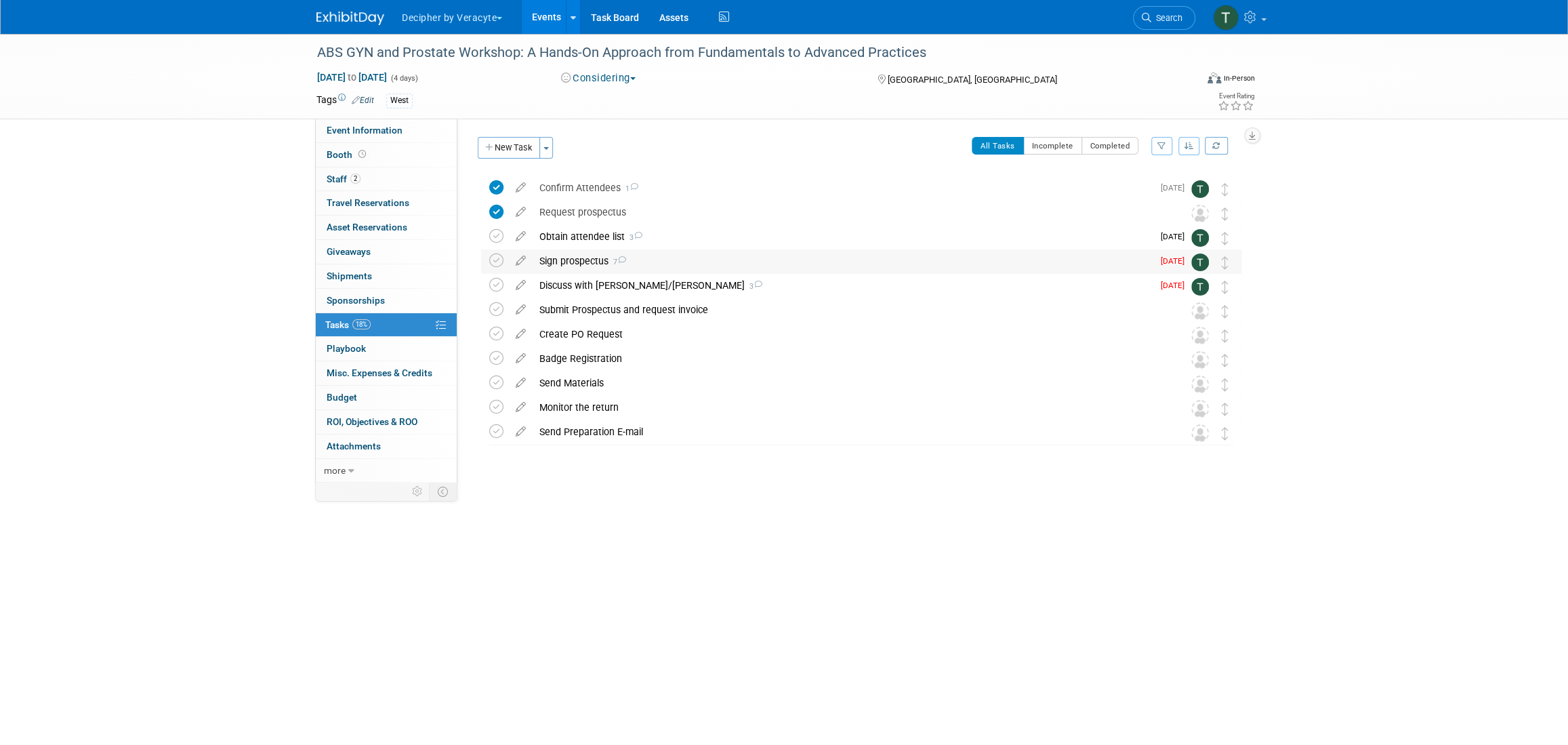
click at [593, 254] on div "Sign prospectus 7" at bounding box center [842, 261] width 620 height 23
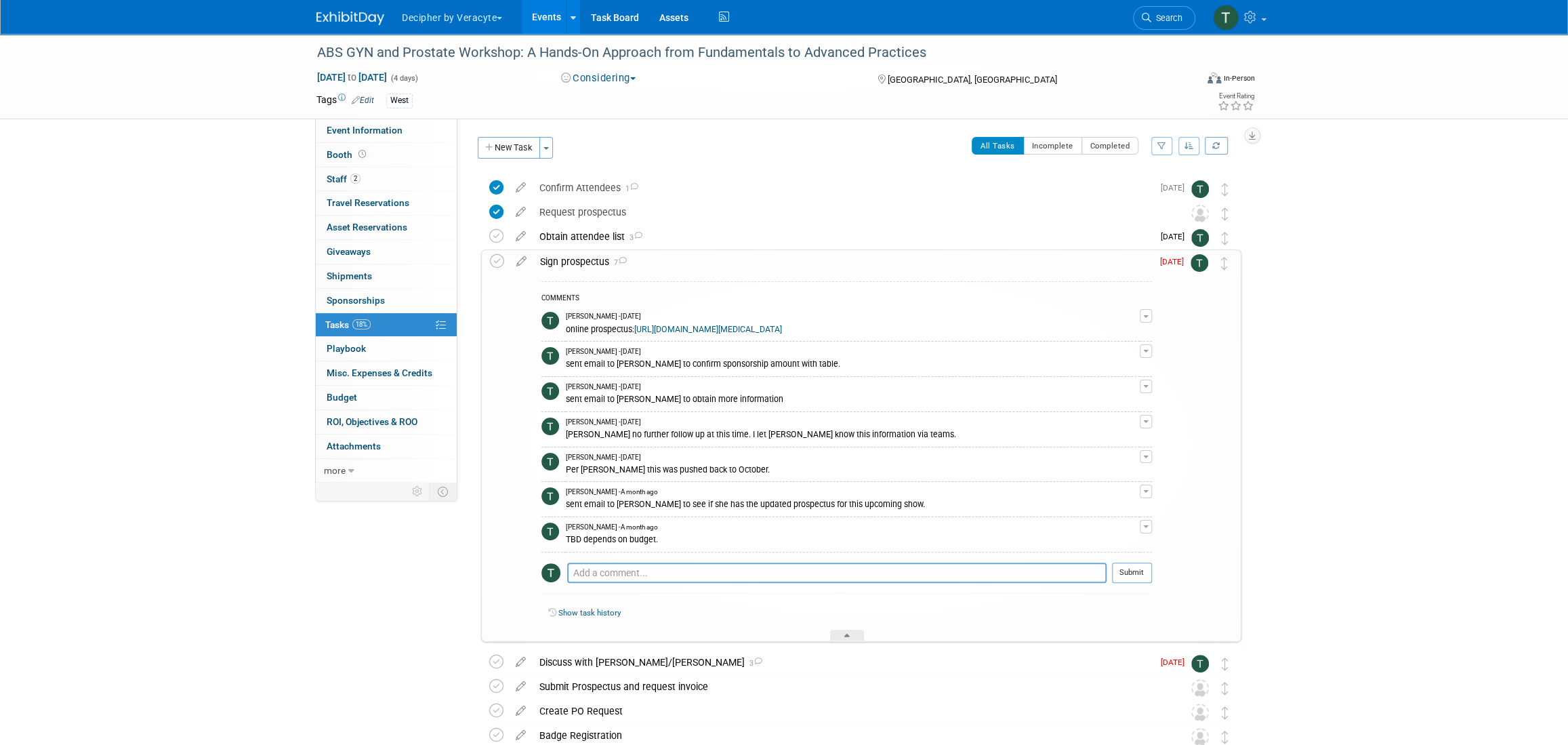
click at [659, 334] on link "https://www.americanbrachytherapy.org/meetings-events/prostate-brachytherapy-es…" at bounding box center [707, 330] width 148 height 10
click at [370, 140] on link "Event Information" at bounding box center [386, 130] width 141 height 23
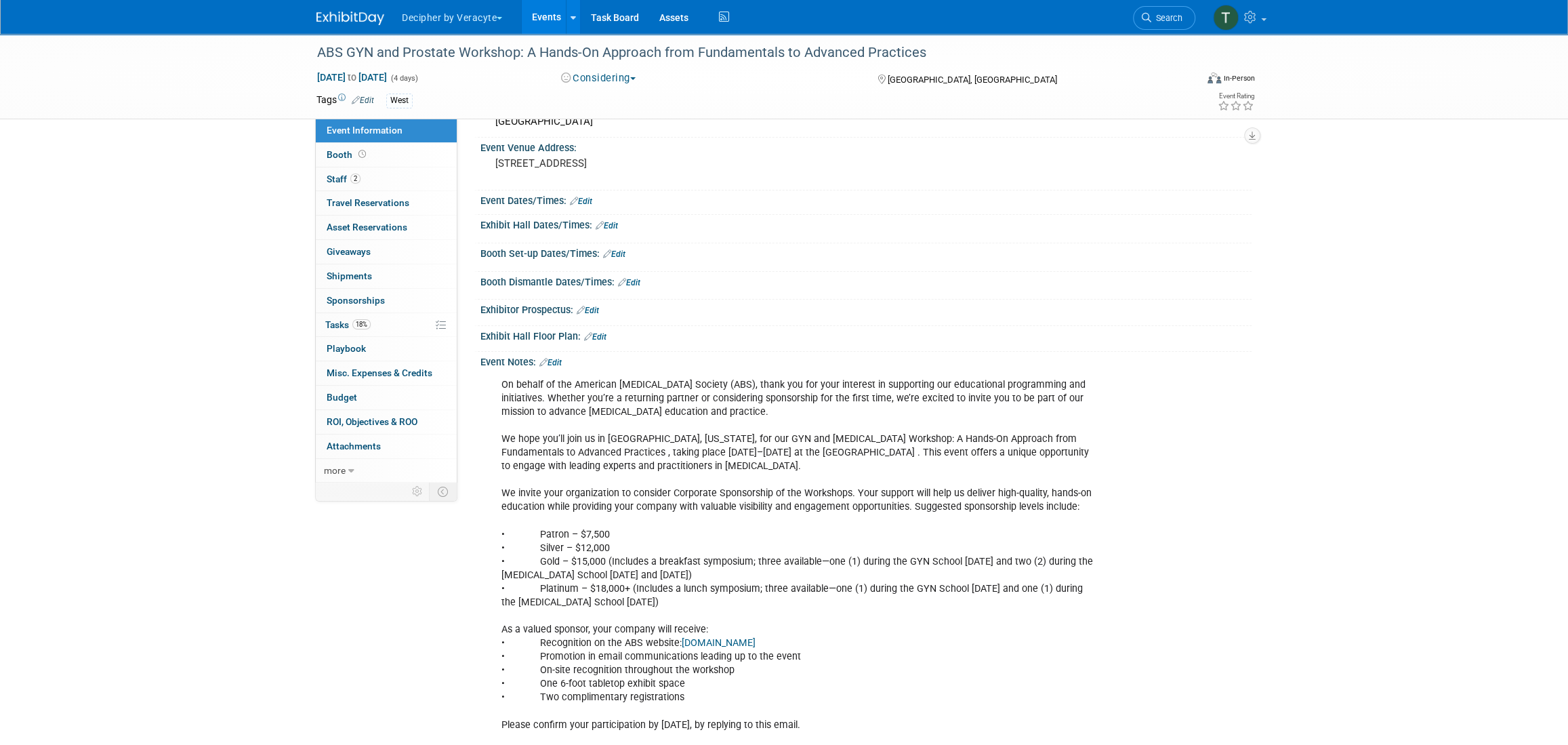
scroll to position [151, 0]
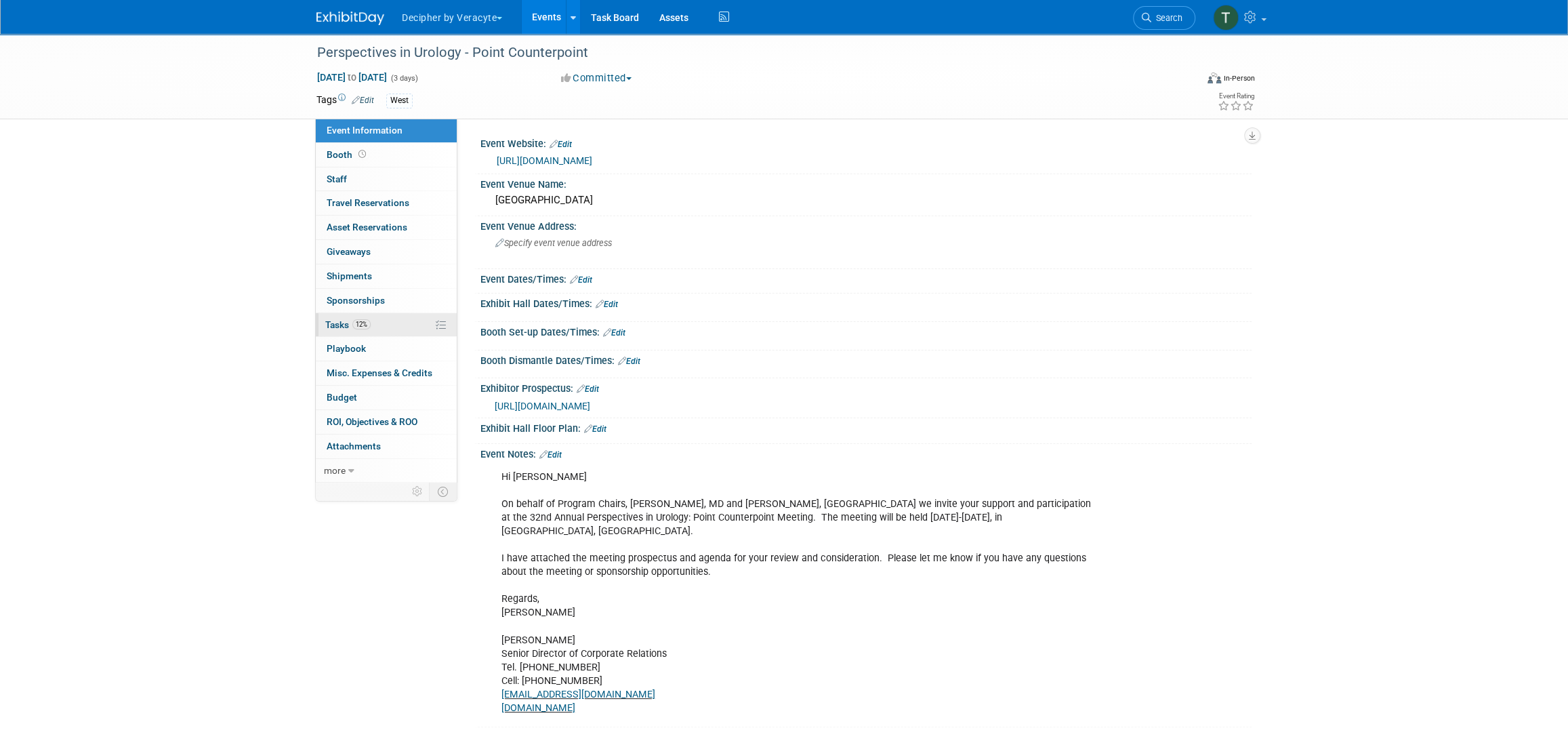
click at [395, 313] on link "12% Tasks 12%" at bounding box center [386, 324] width 141 height 23
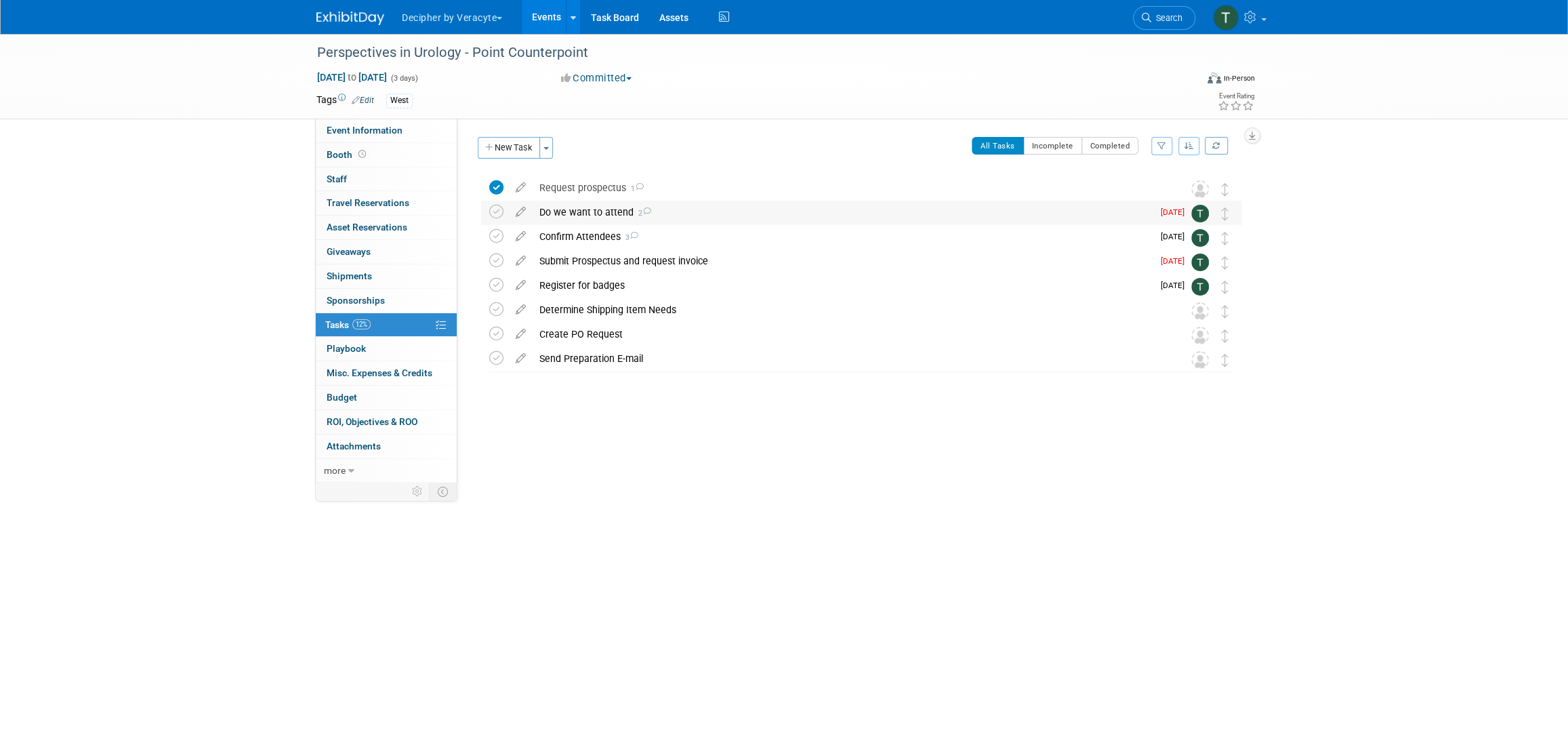
click at [620, 201] on div "Do we want to attend 2" at bounding box center [842, 212] width 620 height 23
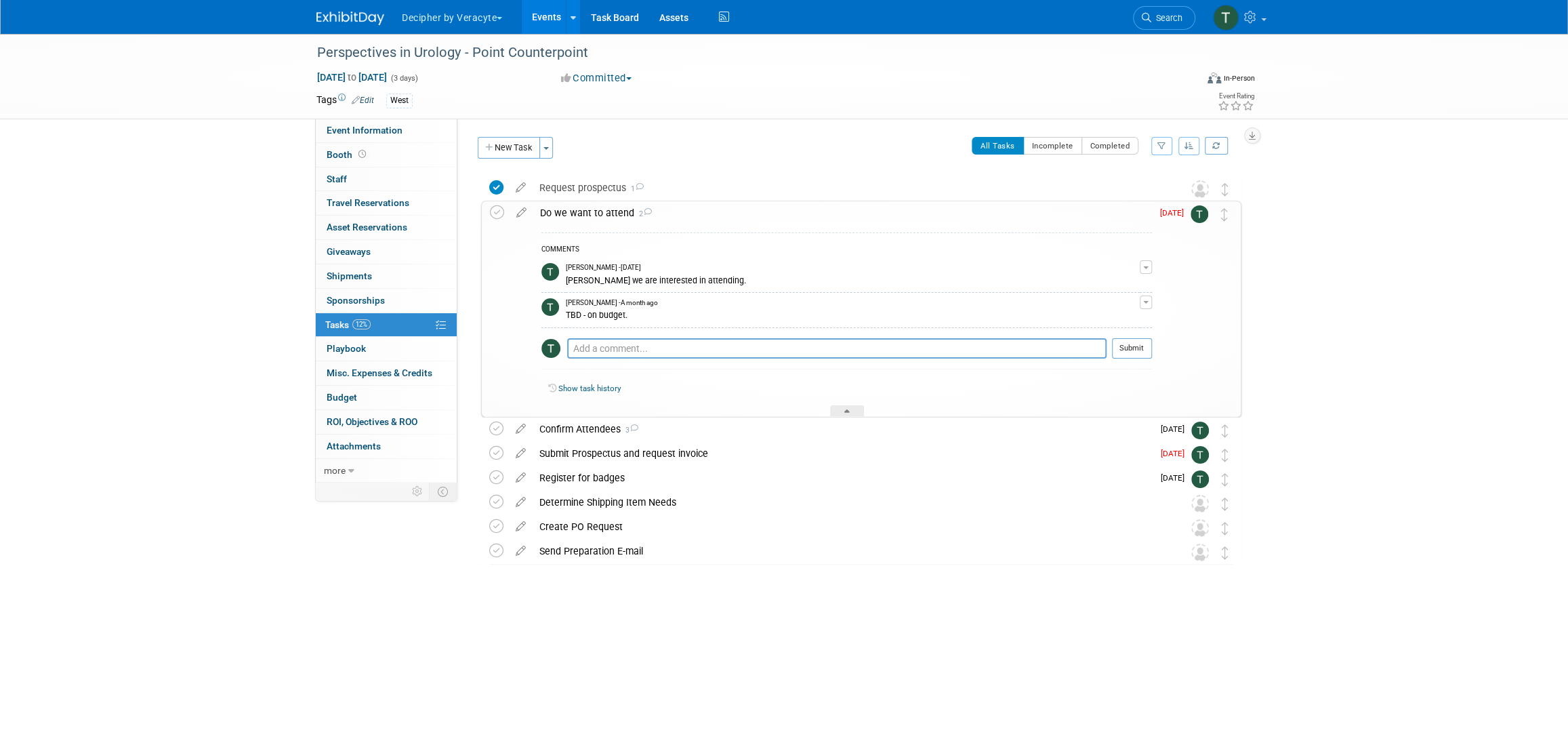
click at [619, 207] on div "Do we want to attend 2" at bounding box center [842, 213] width 619 height 23
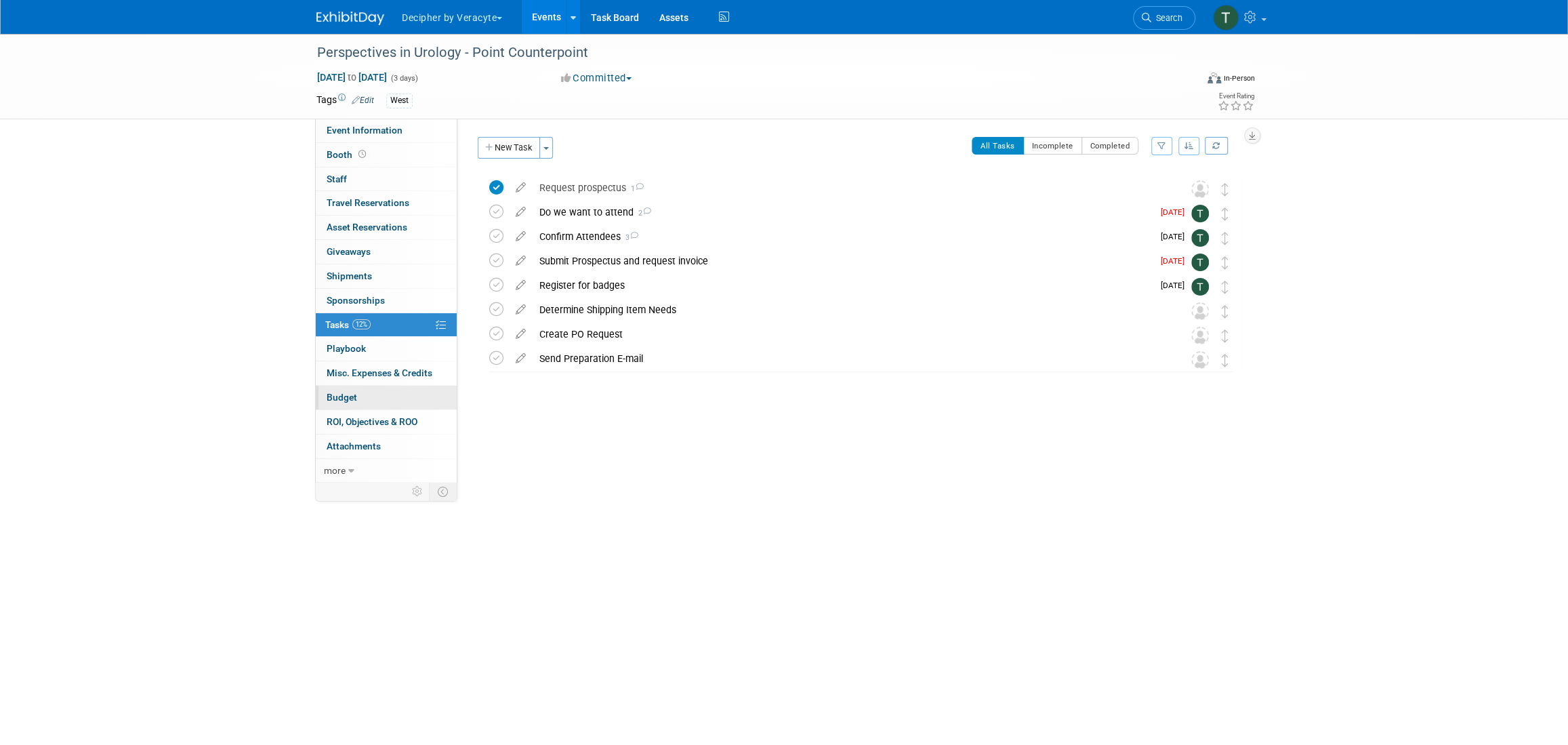
click at [372, 399] on link "Budget" at bounding box center [386, 397] width 141 height 23
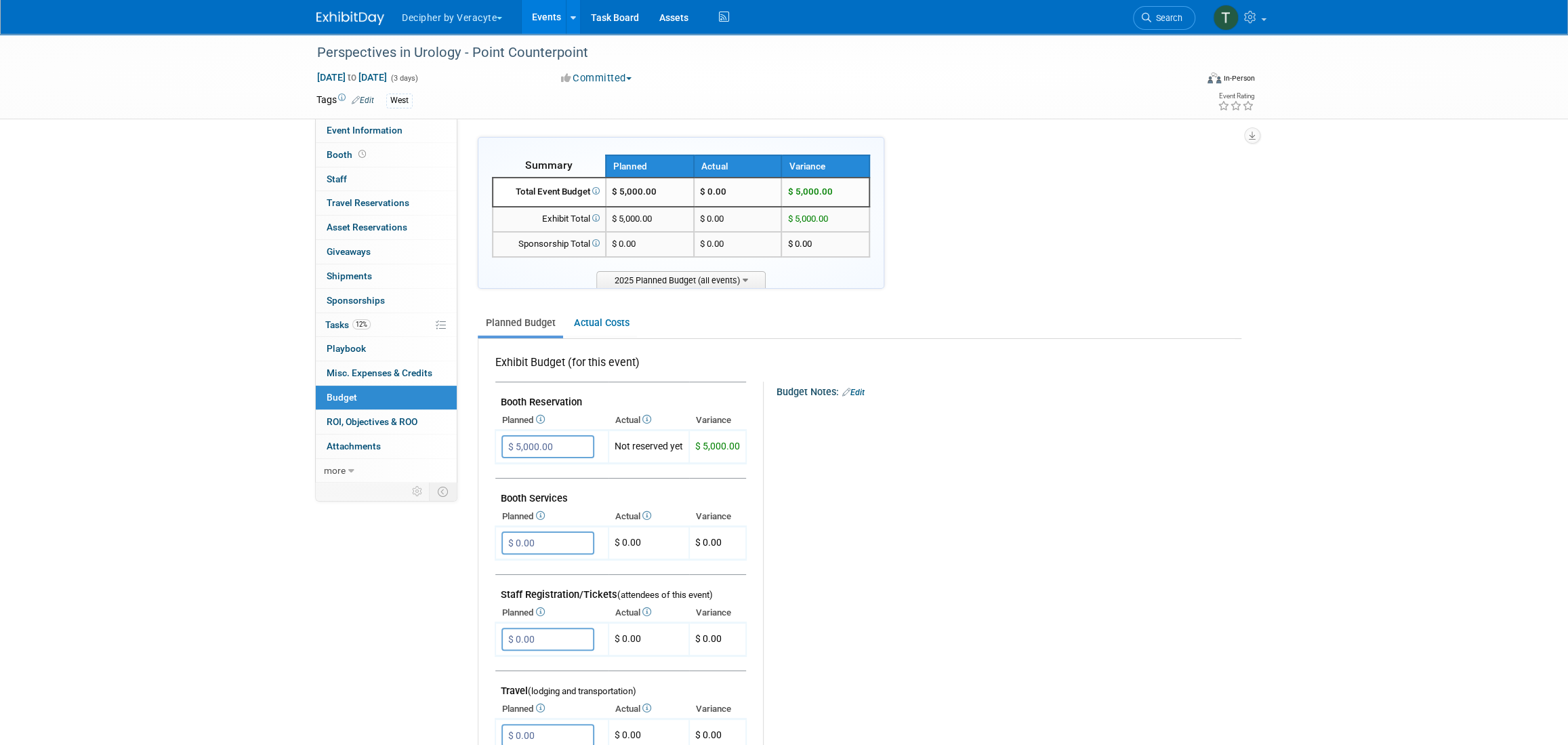
click at [558, 17] on link "Events" at bounding box center [546, 17] width 49 height 34
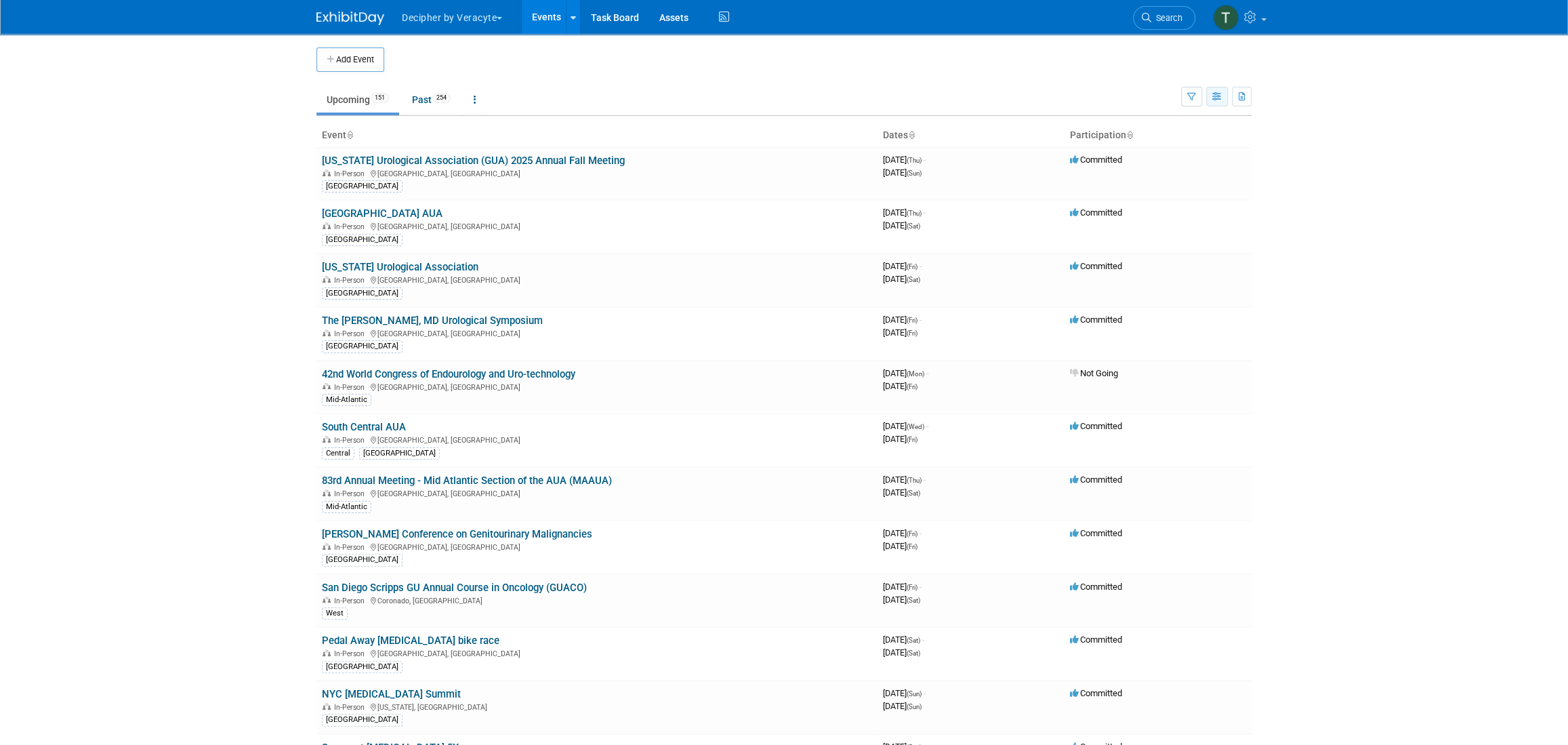
click at [1223, 101] on button "button" at bounding box center [1217, 97] width 22 height 20
click at [1177, 193] on link "Calendar View" at bounding box center [1160, 186] width 114 height 19
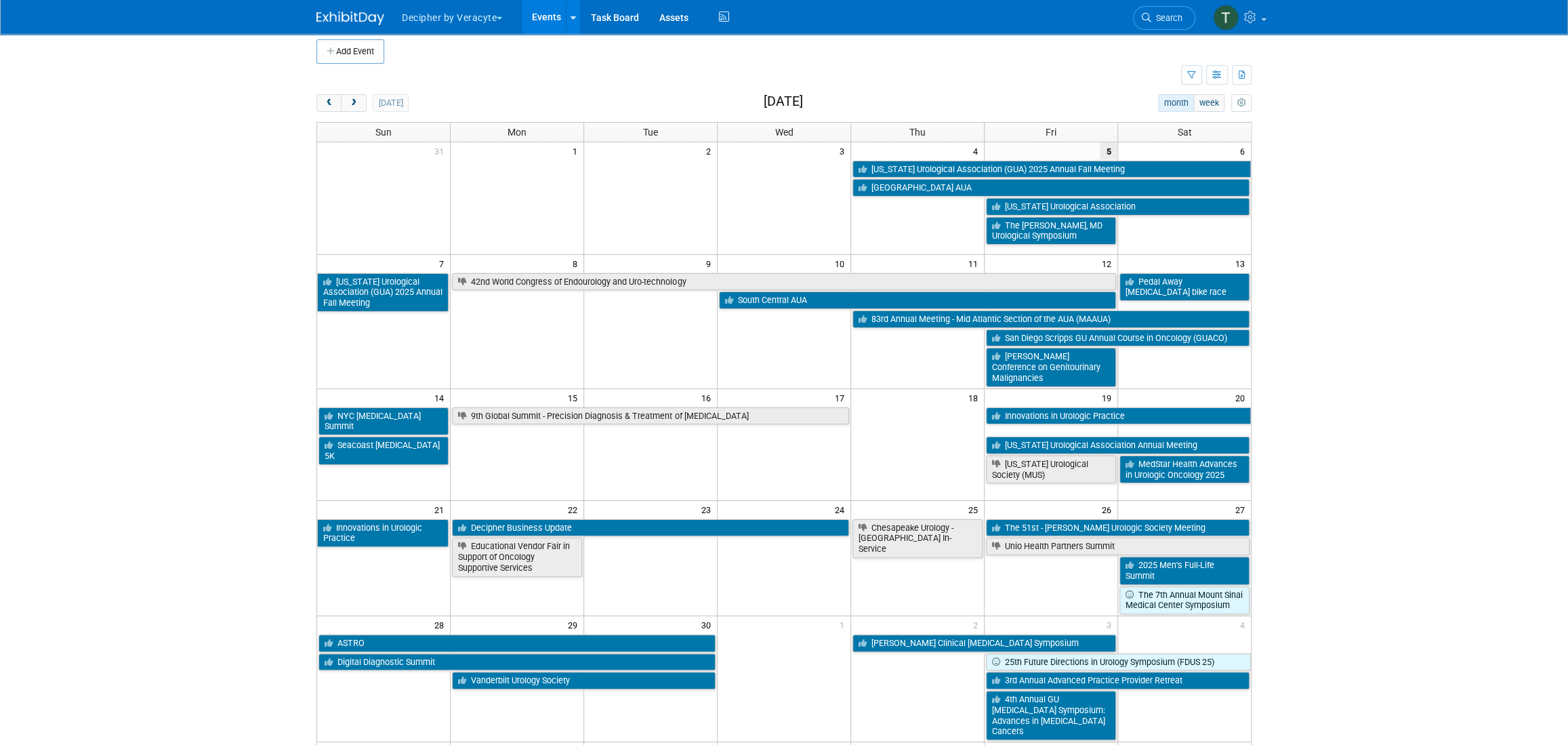
scroll to position [10, 0]
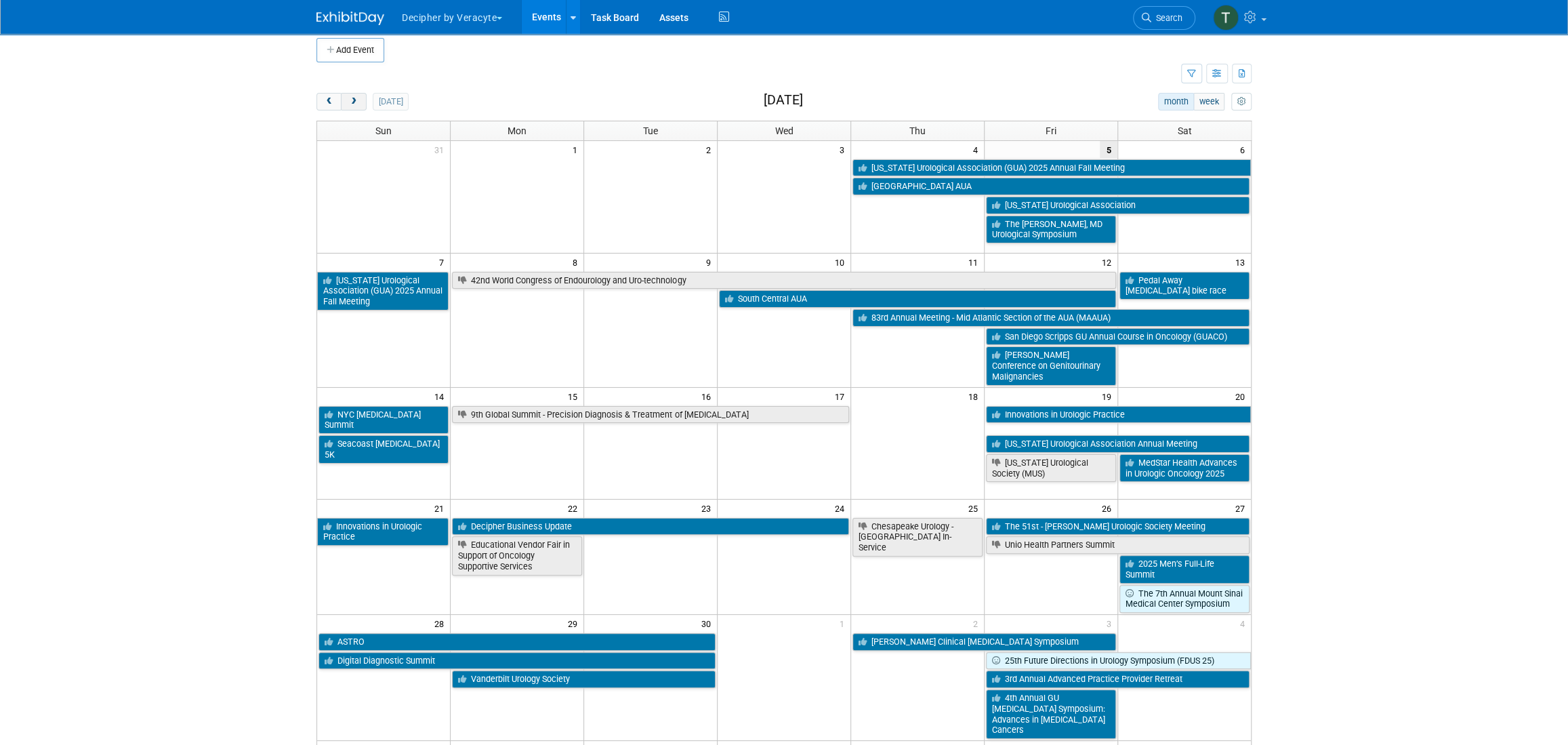
click at [352, 105] on span "next" at bounding box center [353, 102] width 10 height 9
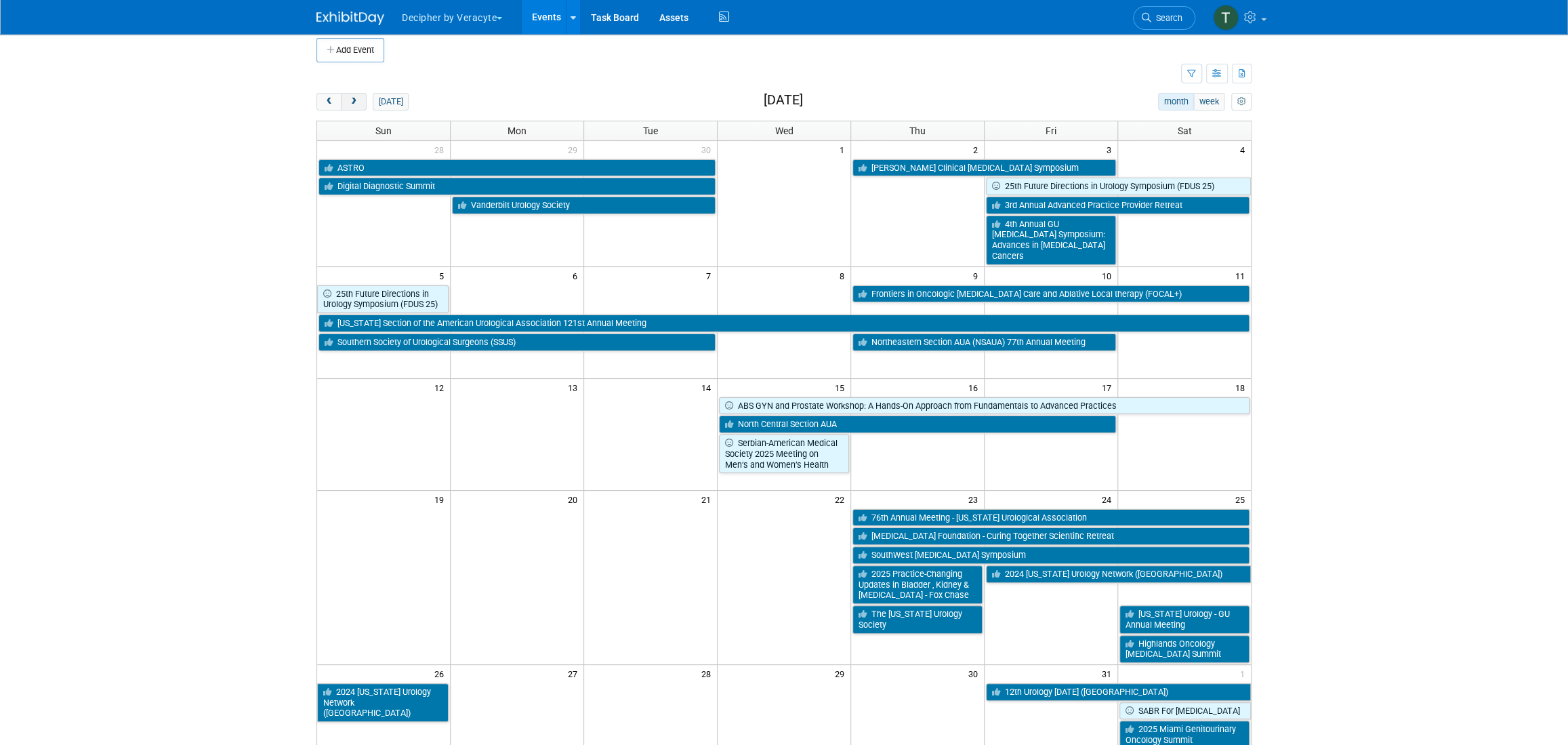
click at [352, 105] on span "next" at bounding box center [353, 102] width 10 height 9
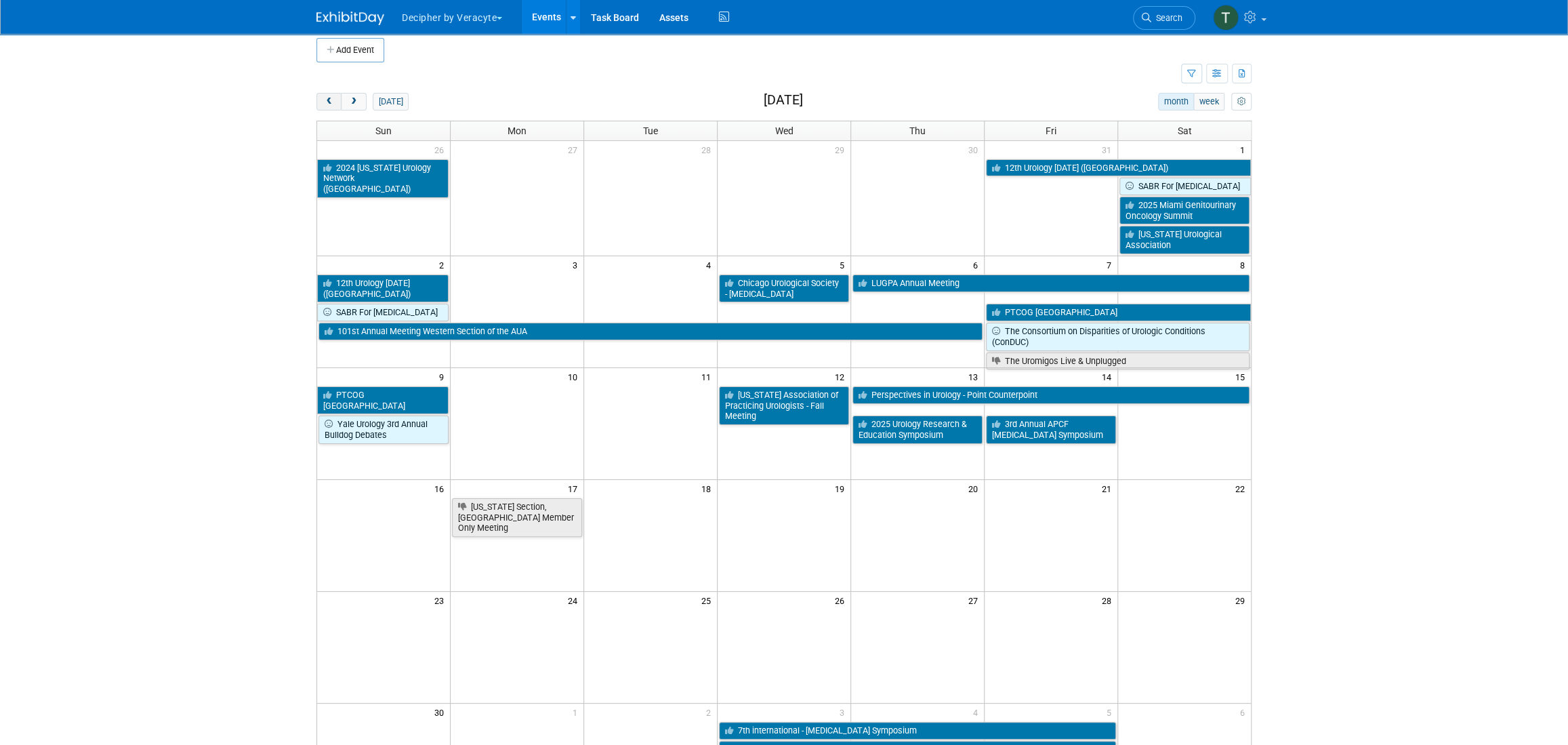
click at [335, 105] on button "prev" at bounding box center [329, 102] width 25 height 17
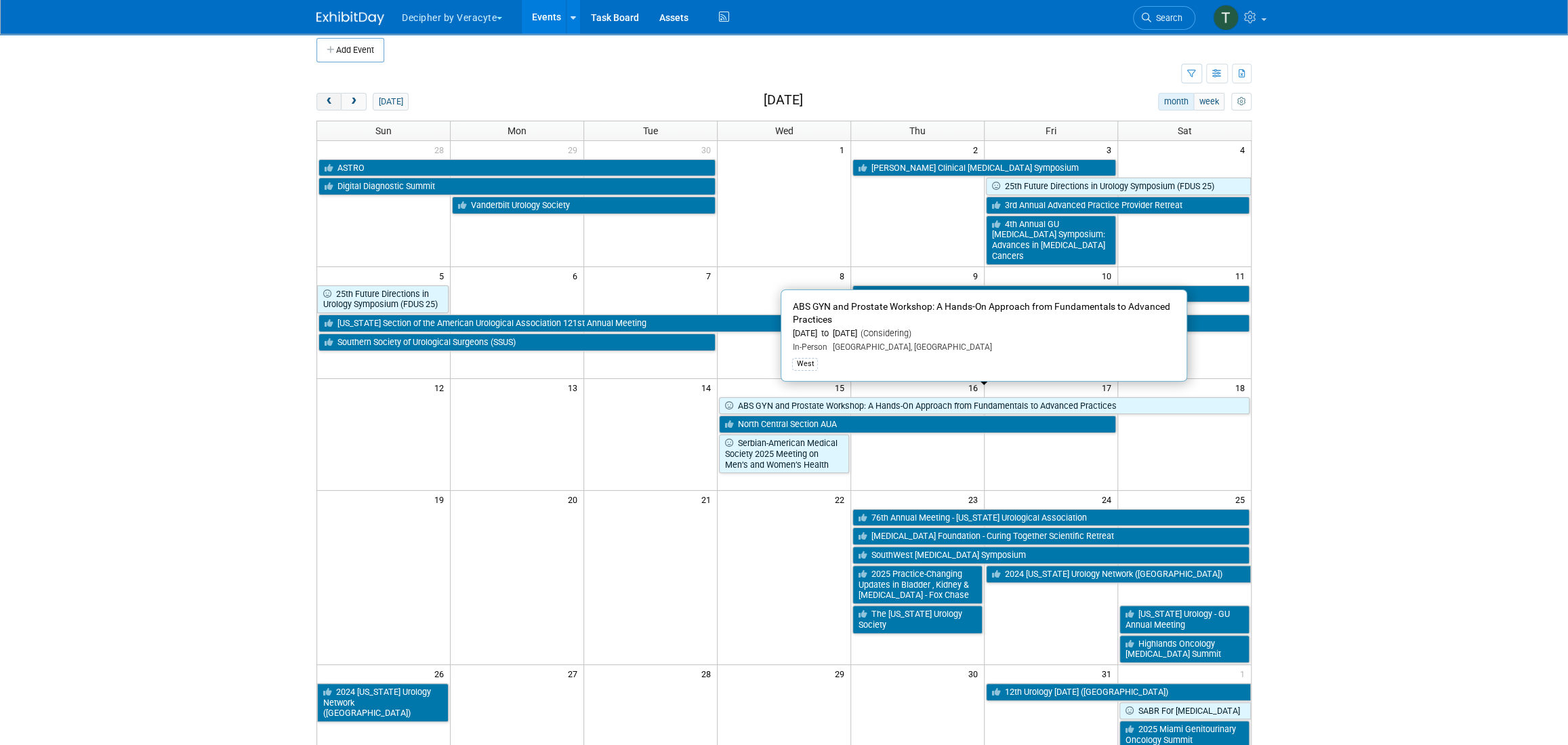
click at [332, 101] on span "prev" at bounding box center [329, 102] width 10 height 9
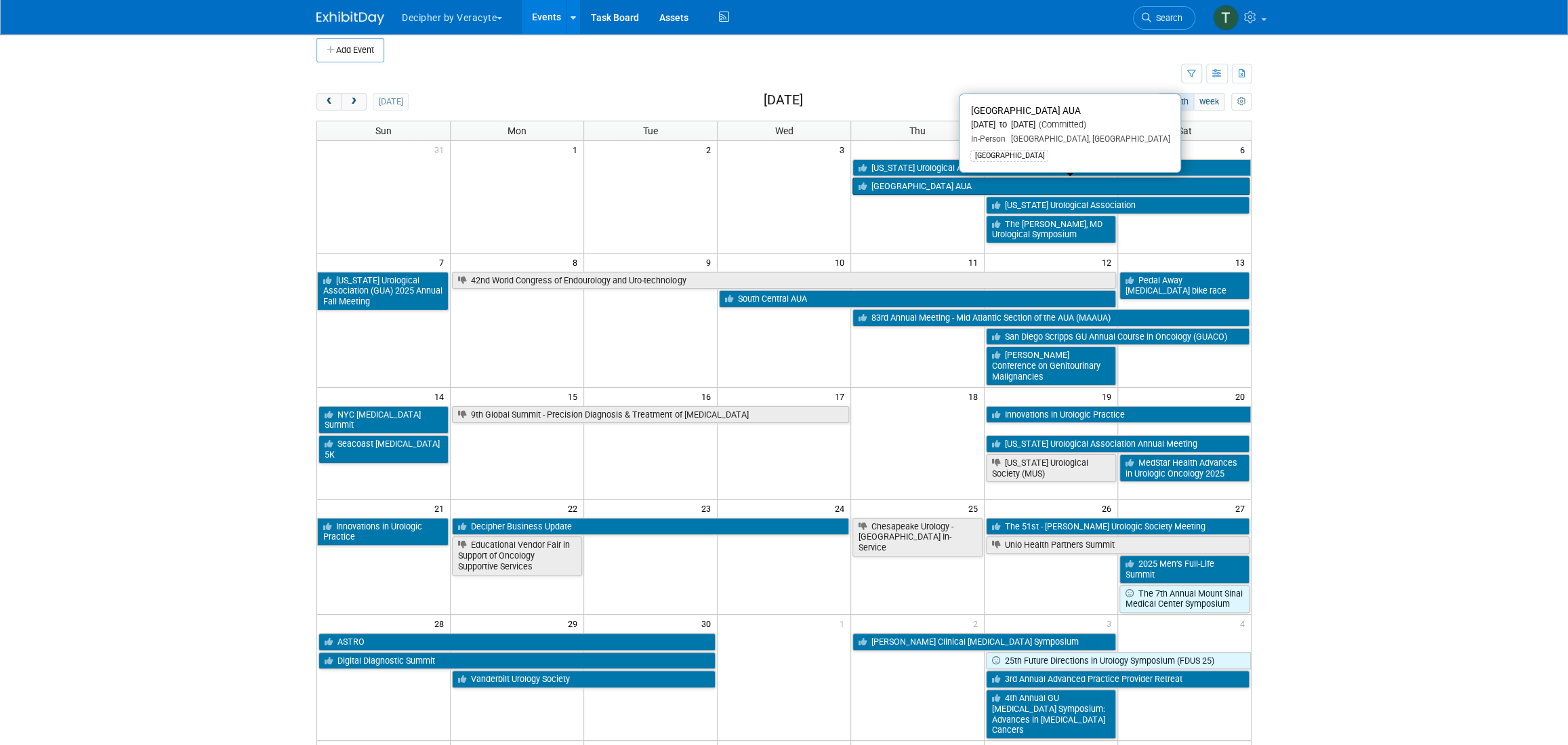
click at [911, 186] on link "New England AUA" at bounding box center [1051, 186] width 397 height 17
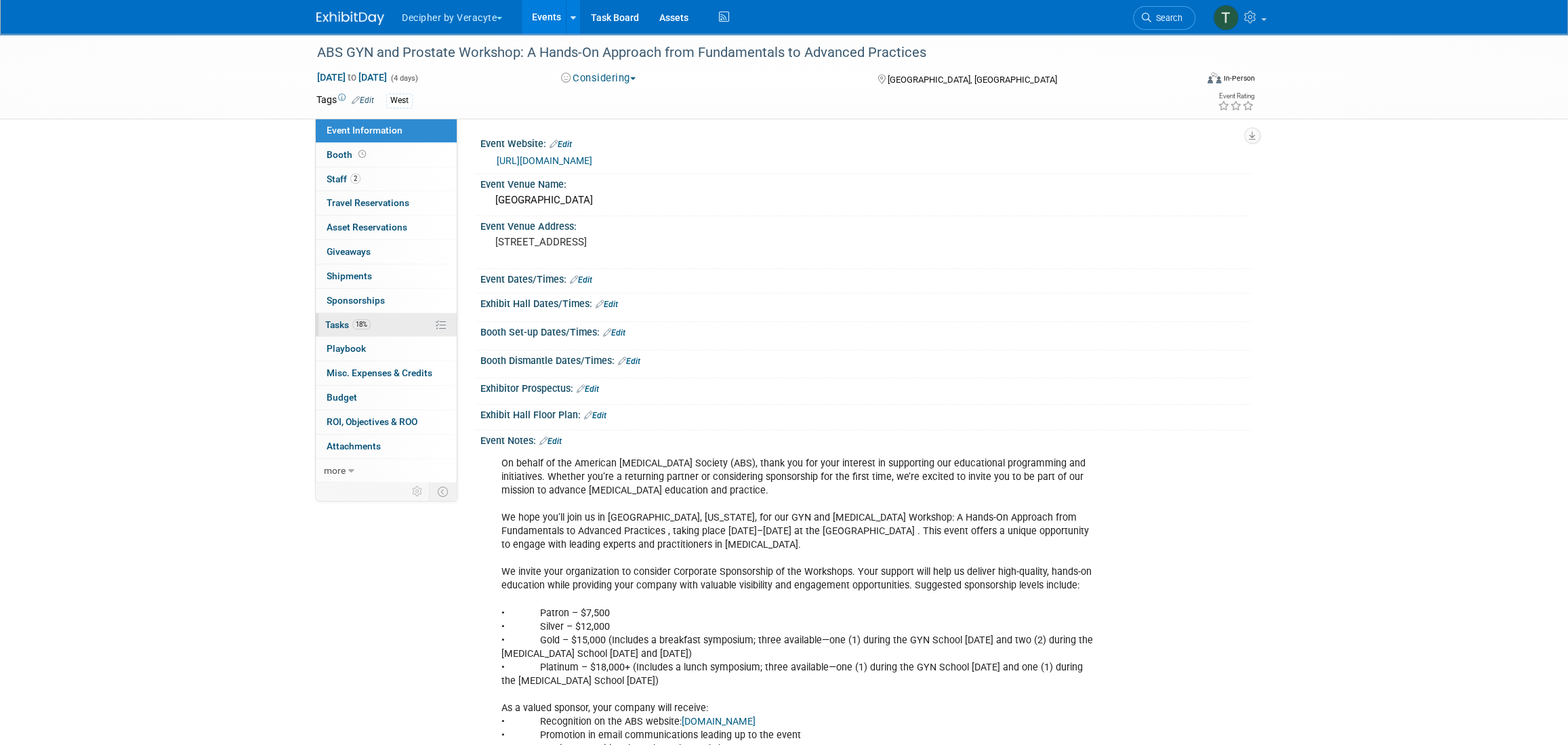
click at [365, 315] on link "18% Tasks 18%" at bounding box center [386, 324] width 141 height 23
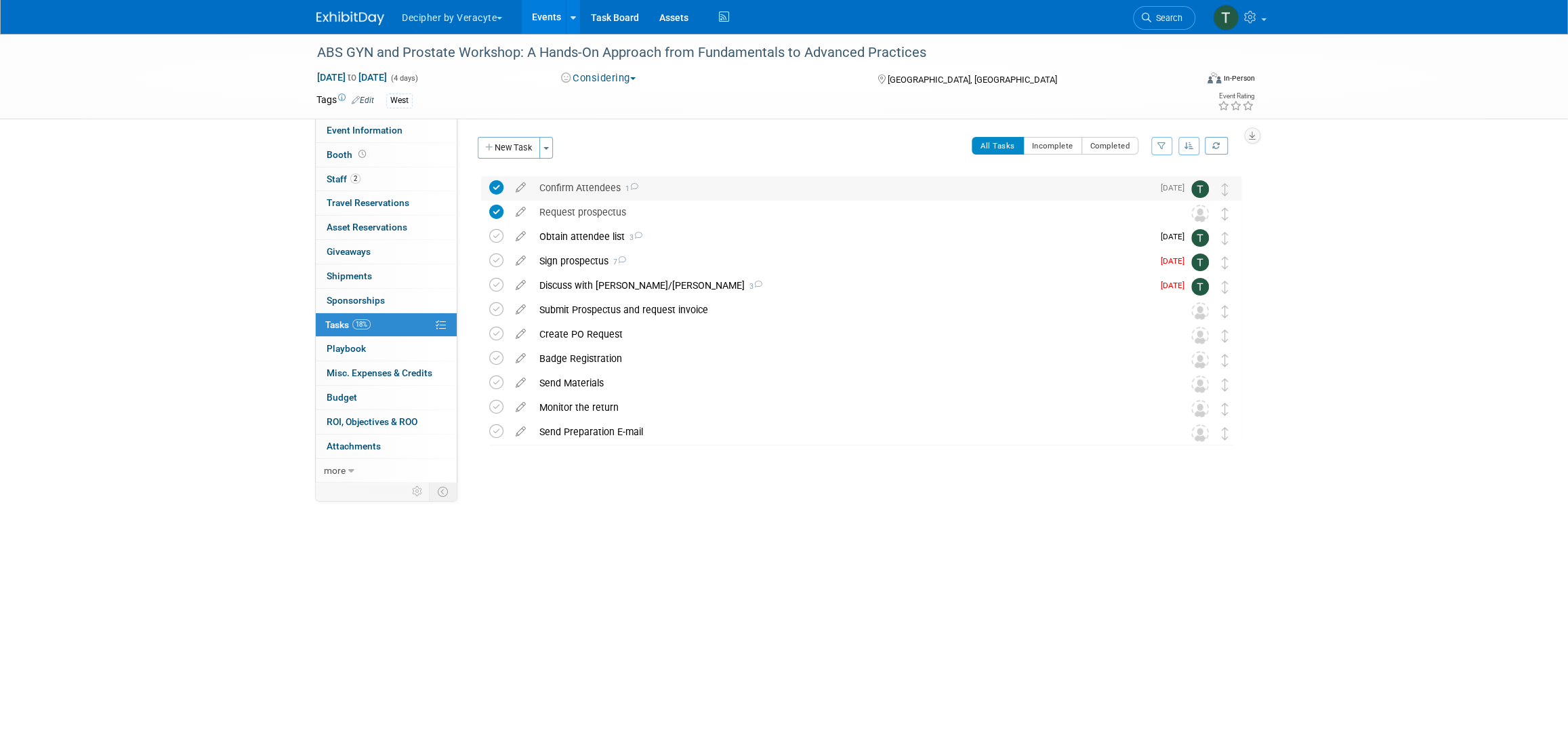
click at [595, 193] on div "Confirm Attendees 1" at bounding box center [842, 188] width 620 height 23
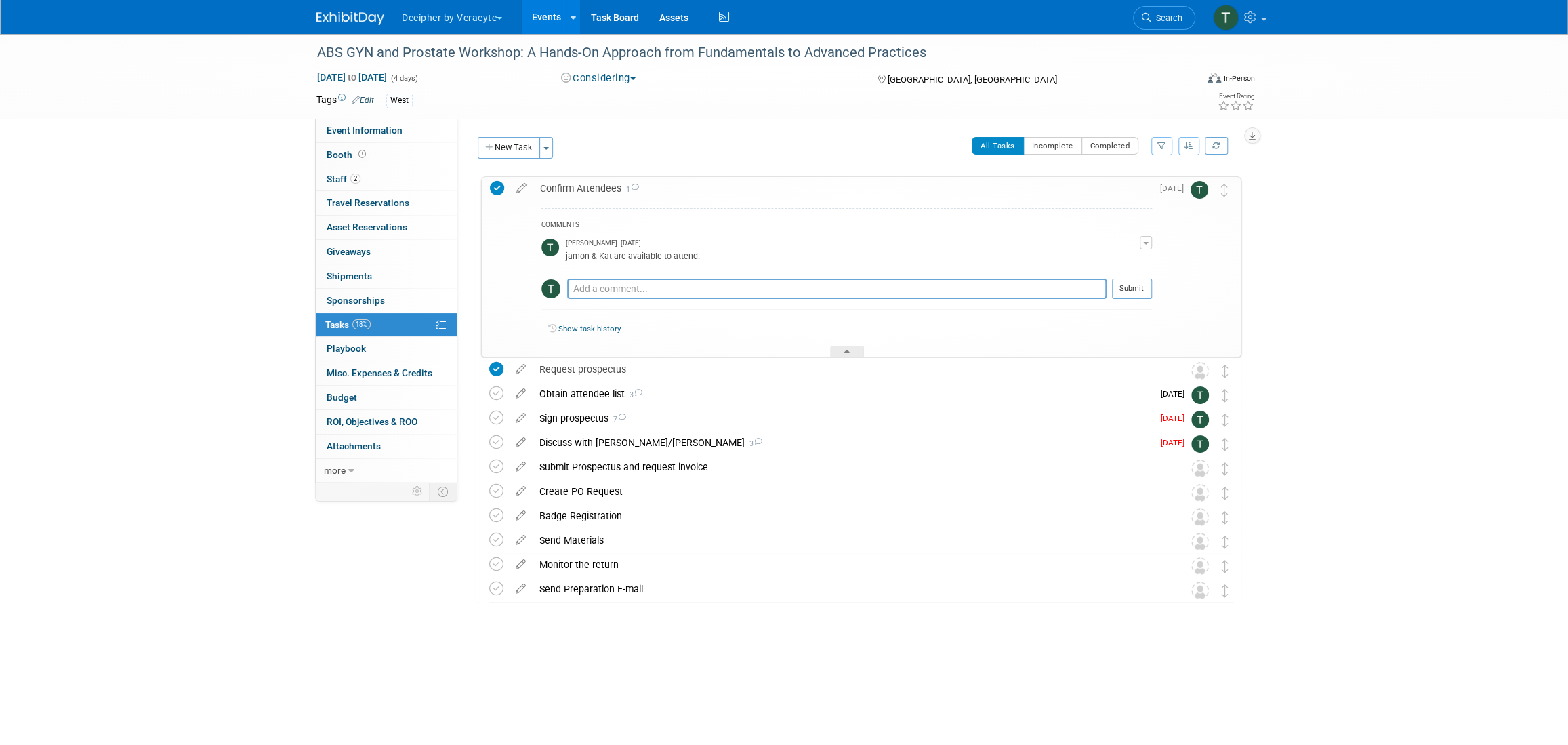
click at [595, 193] on div "Confirm Attendees 1" at bounding box center [842, 188] width 619 height 23
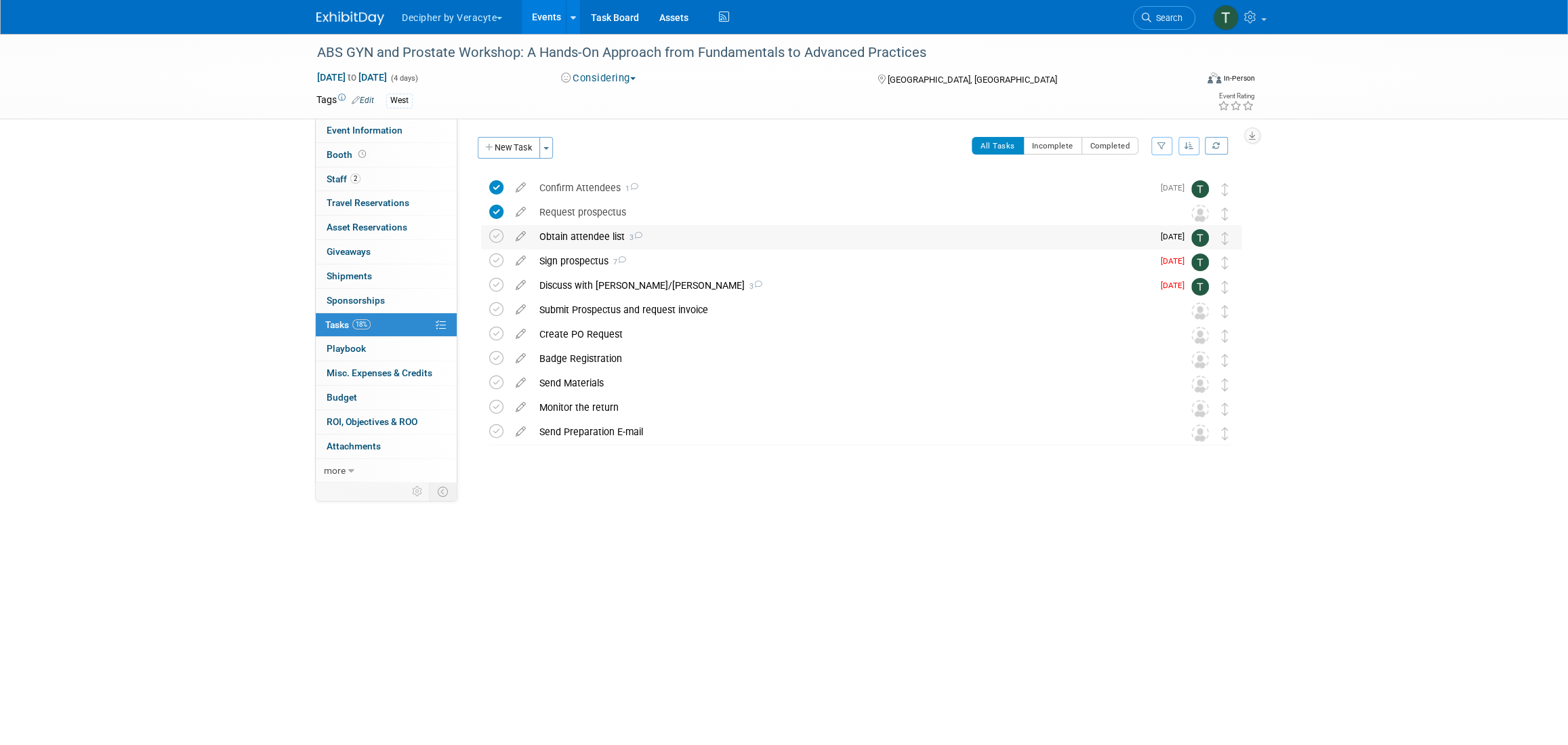
click at [596, 229] on div "Obtain attendee list 3" at bounding box center [842, 236] width 620 height 23
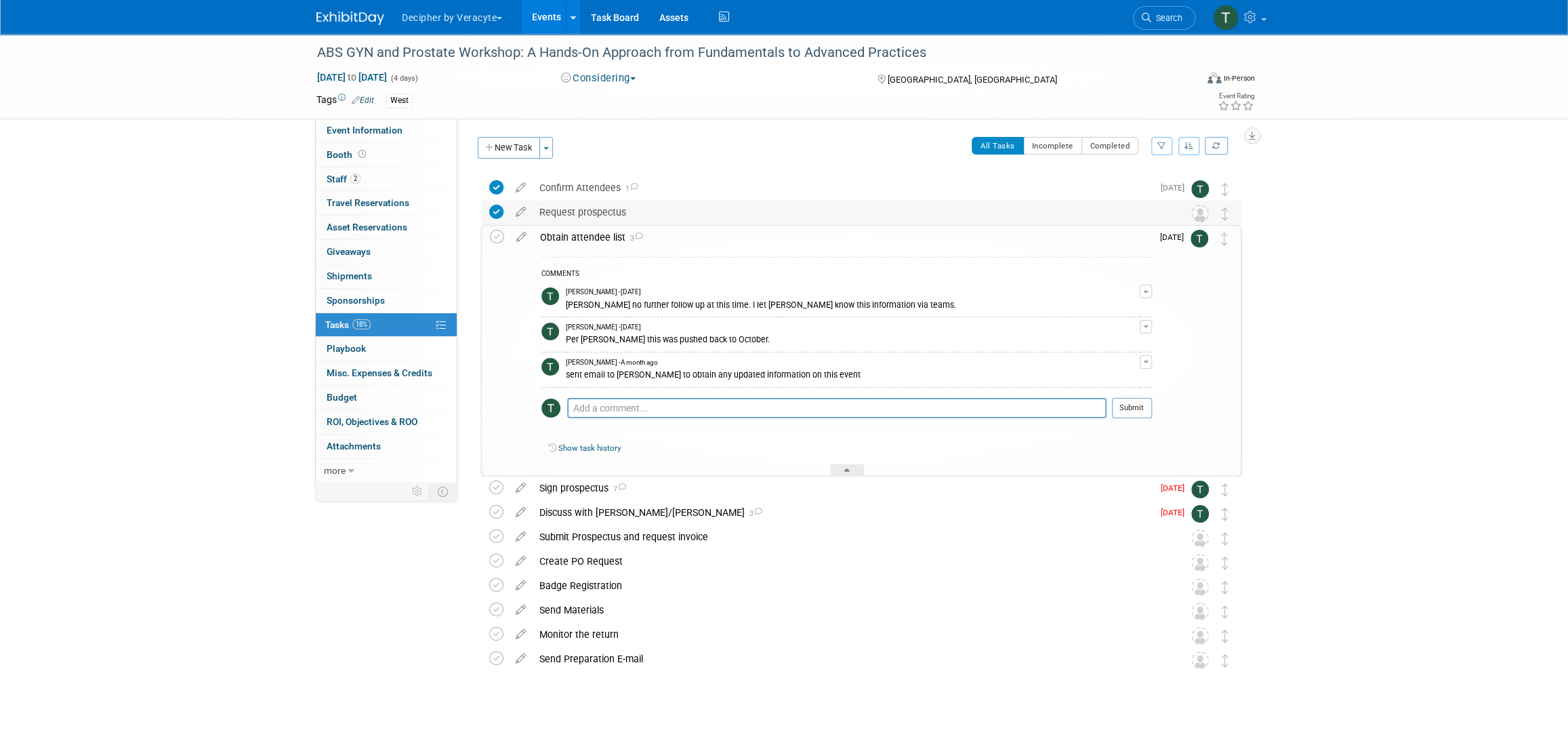
click at [596, 215] on div "Request prospectus" at bounding box center [848, 212] width 632 height 23
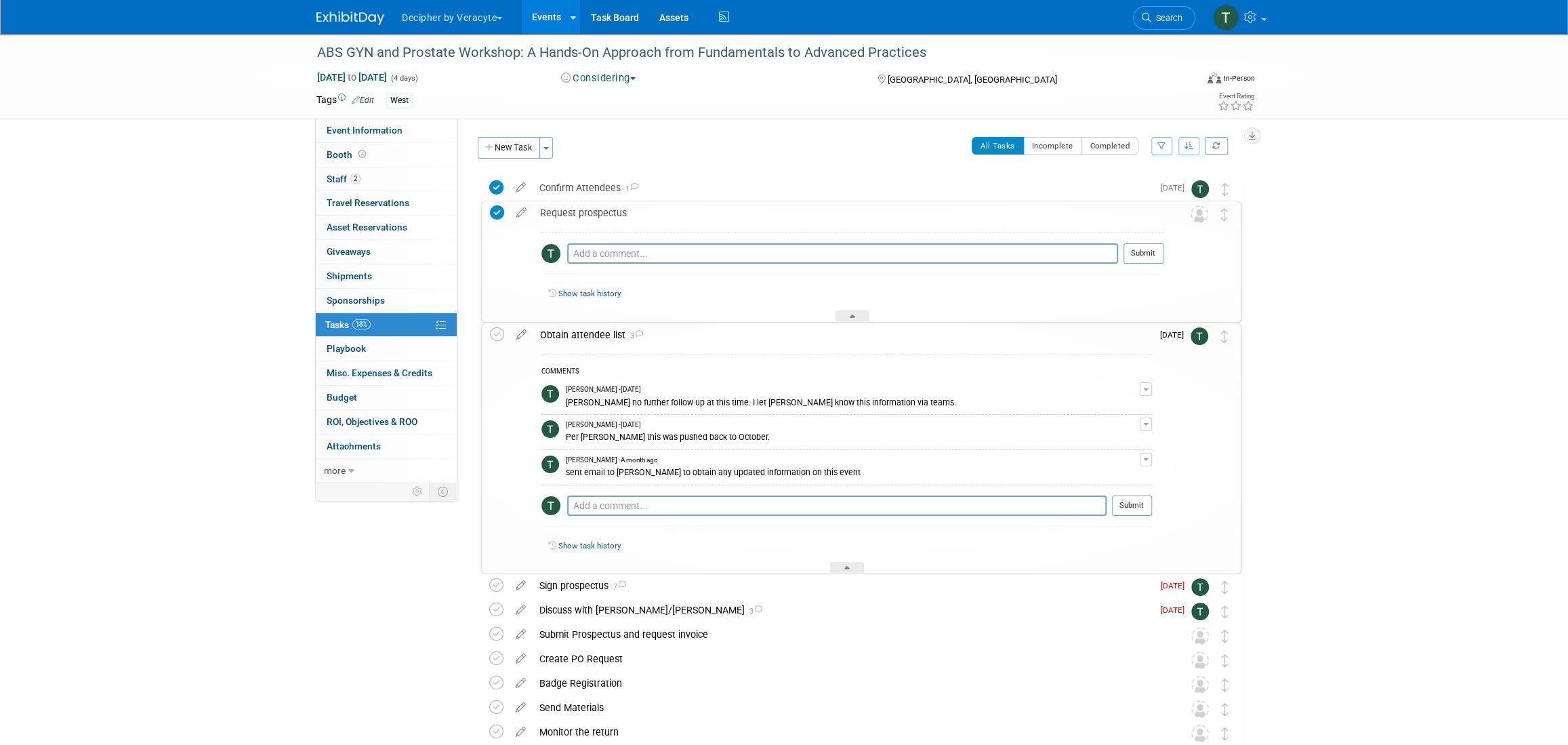
click at [596, 215] on div "Request prospectus" at bounding box center [848, 213] width 630 height 23
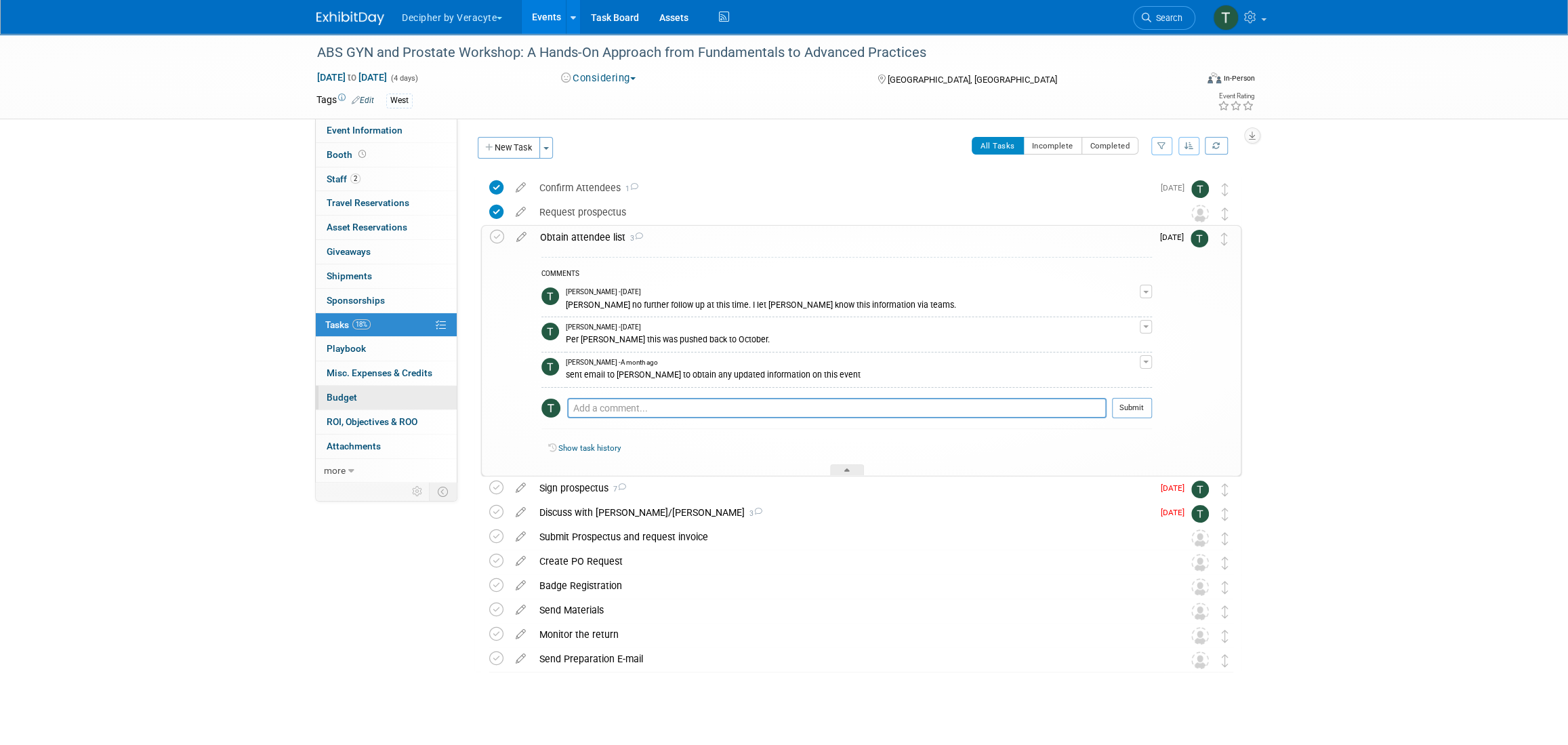
click at [409, 398] on link "Budget" at bounding box center [386, 397] width 141 height 23
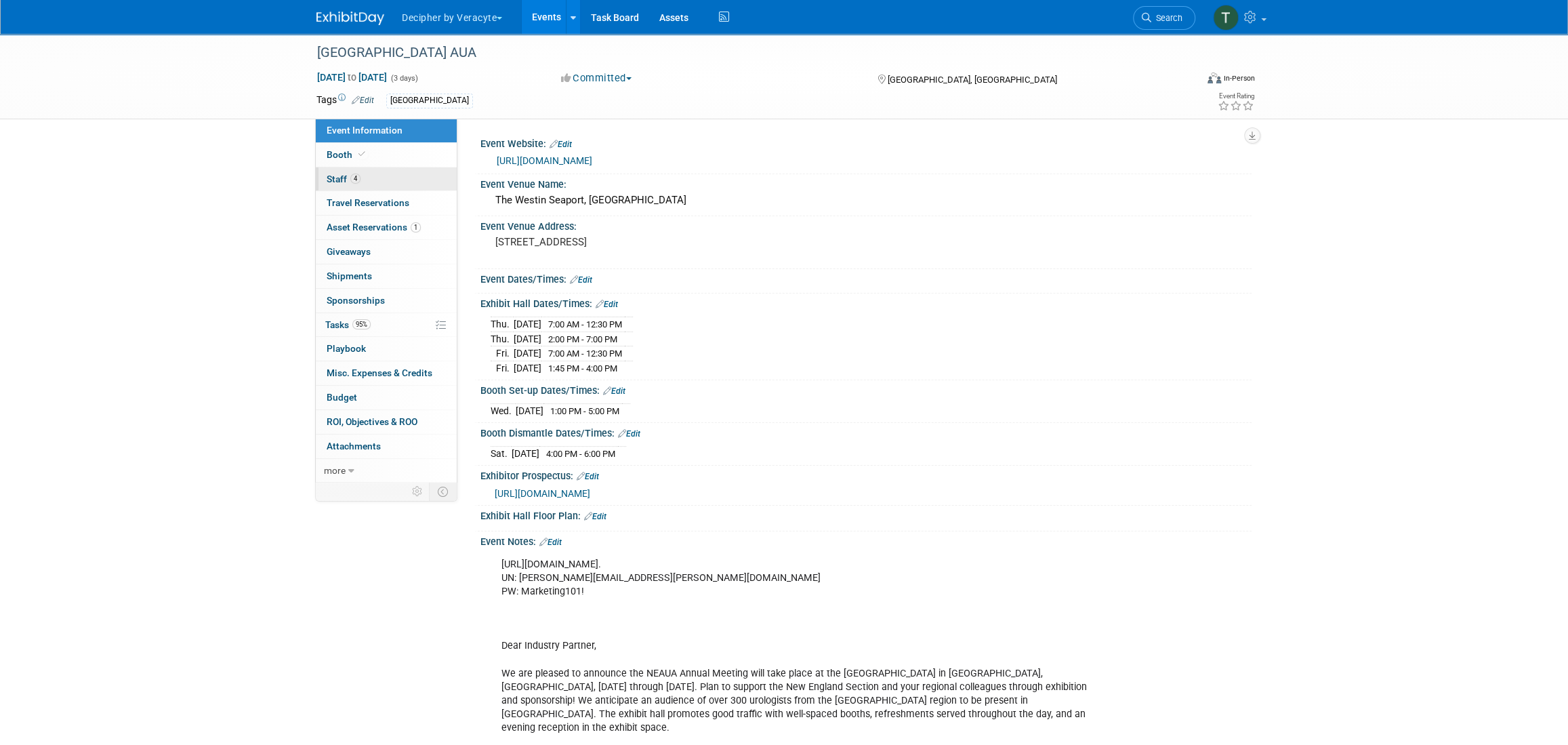
click at [392, 186] on link "4 Staff 4" at bounding box center [386, 179] width 141 height 23
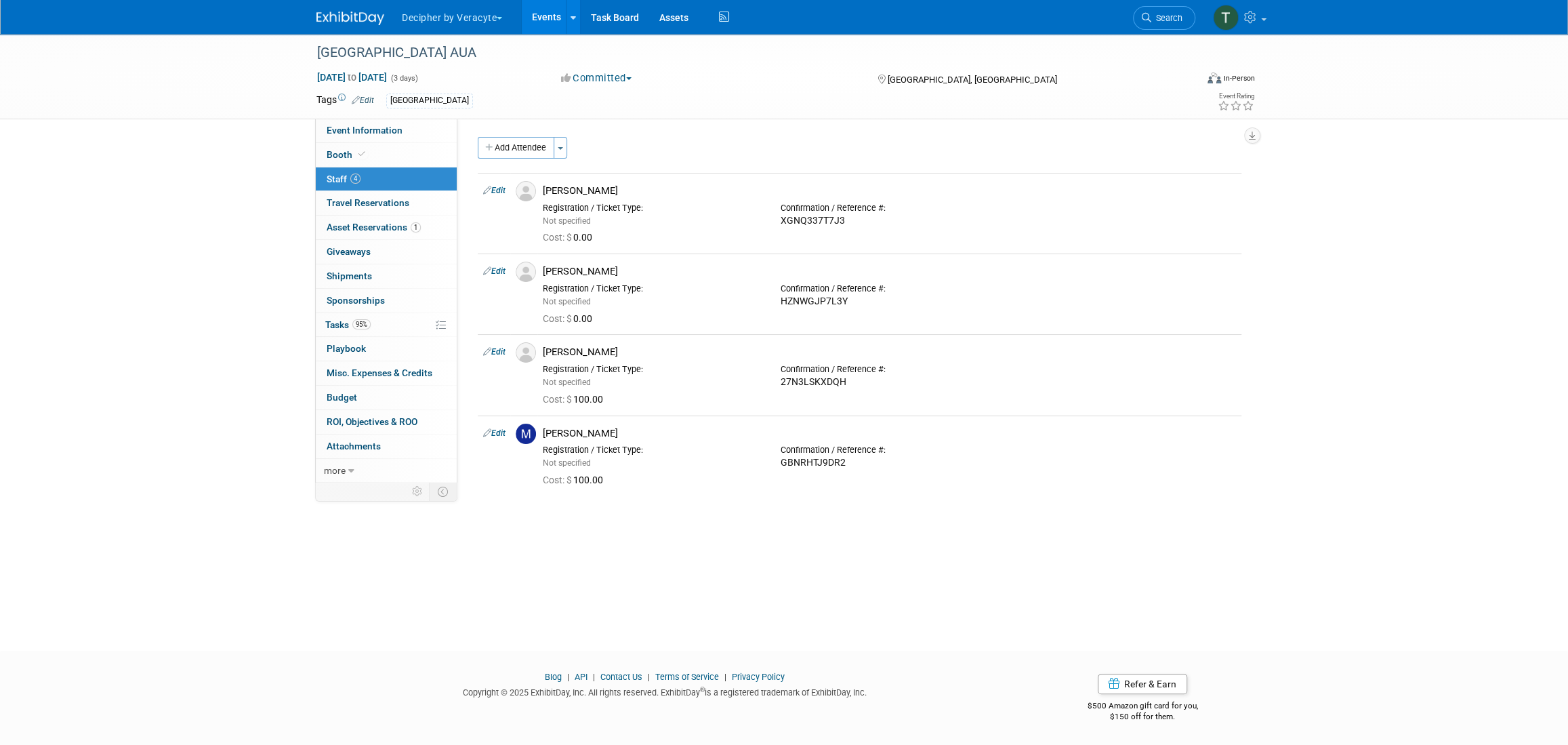
click at [533, 27] on link "Events" at bounding box center [546, 17] width 49 height 34
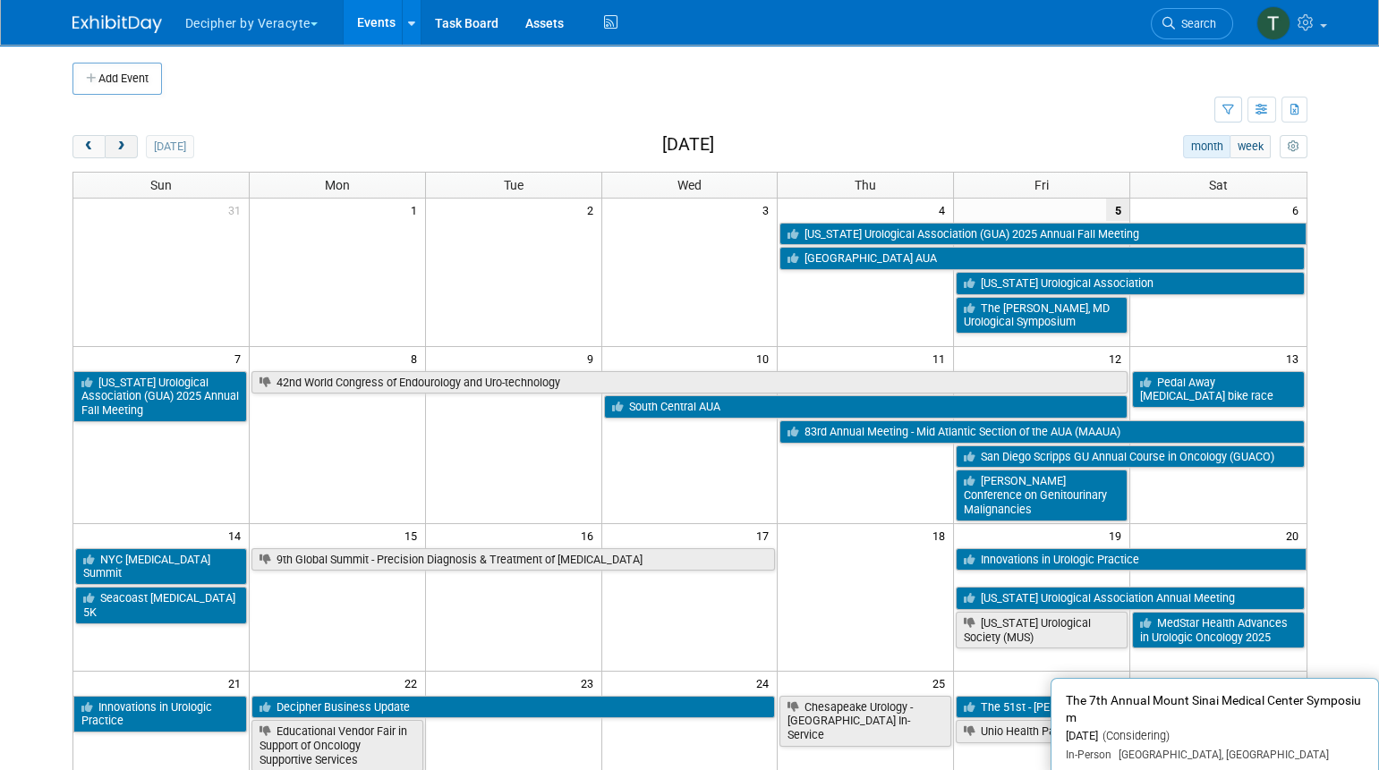
click at [127, 144] on button "next" at bounding box center [121, 146] width 33 height 23
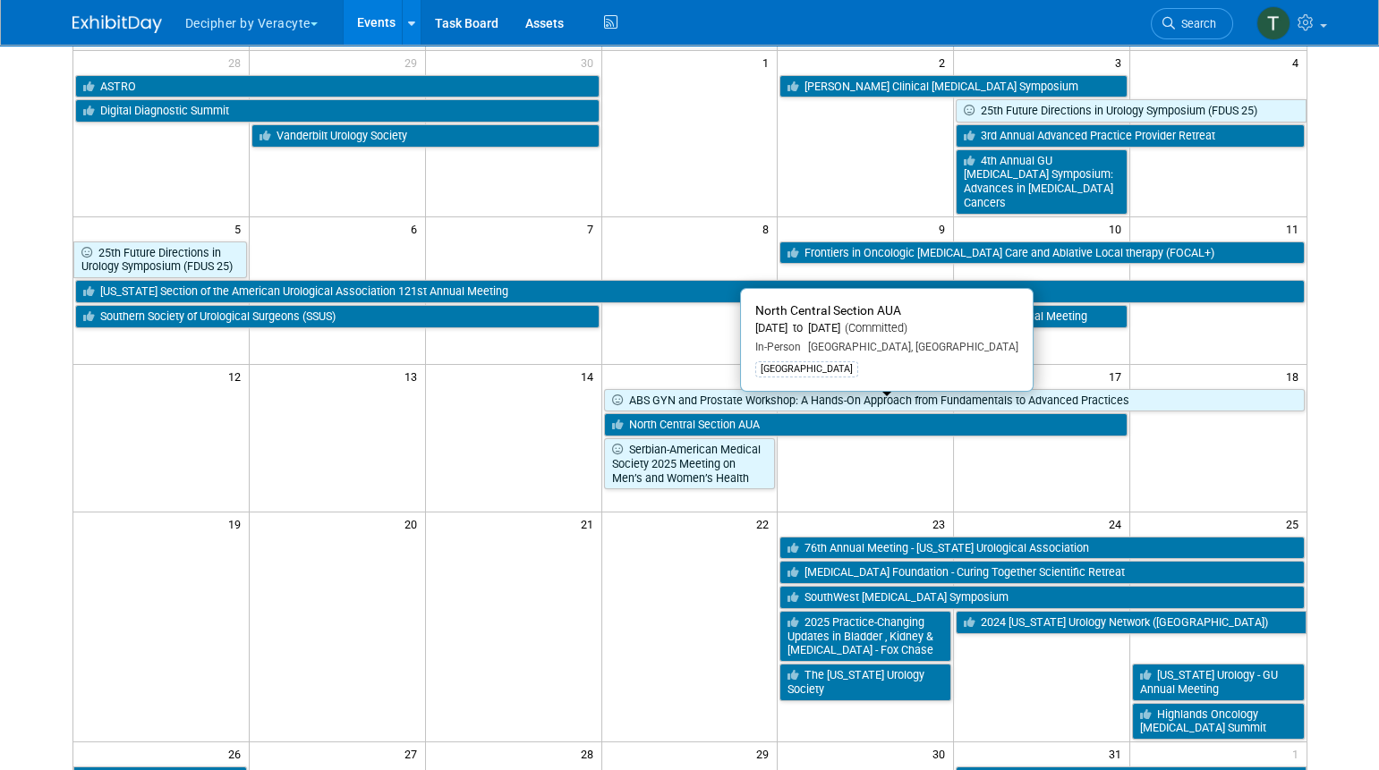
scroll to position [598, 0]
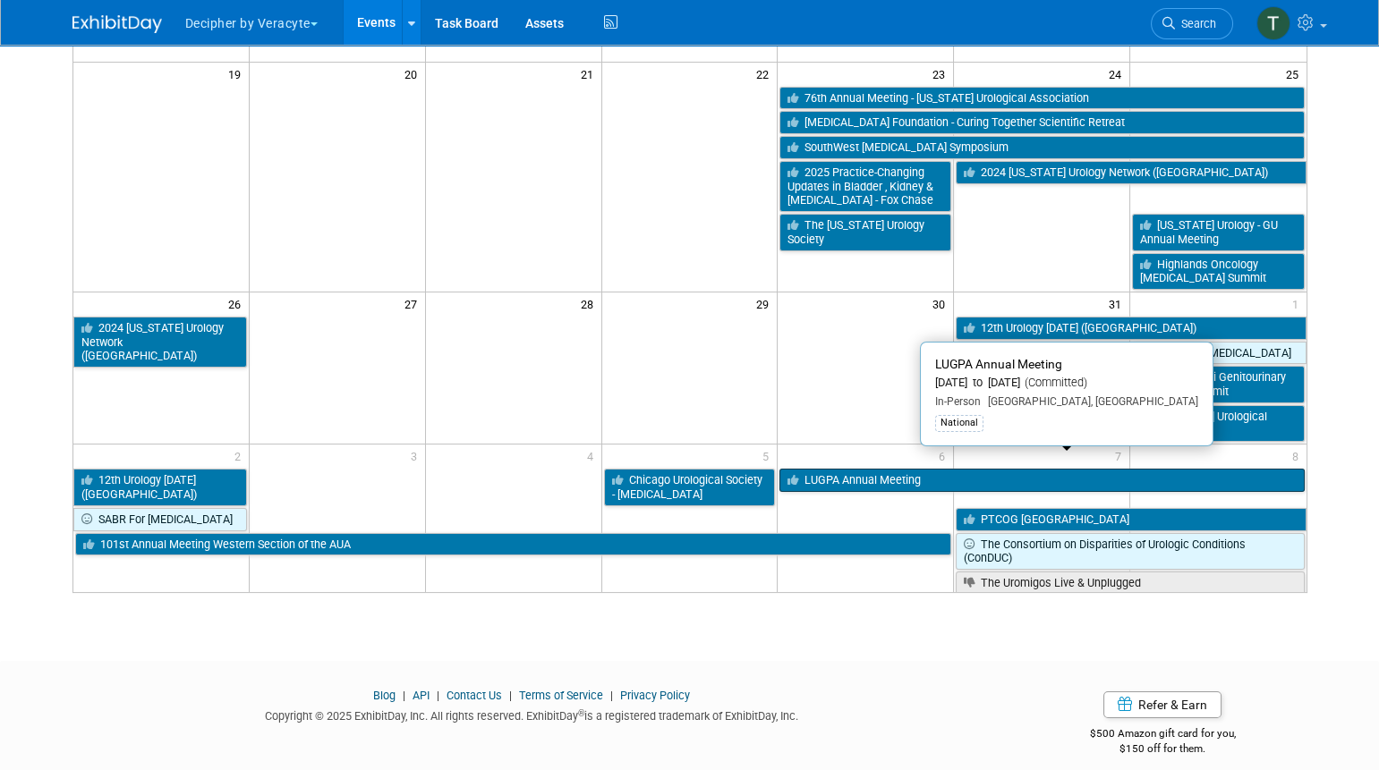
click at [895, 469] on link "LUGPA Annual Meeting" at bounding box center [1041, 480] width 524 height 23
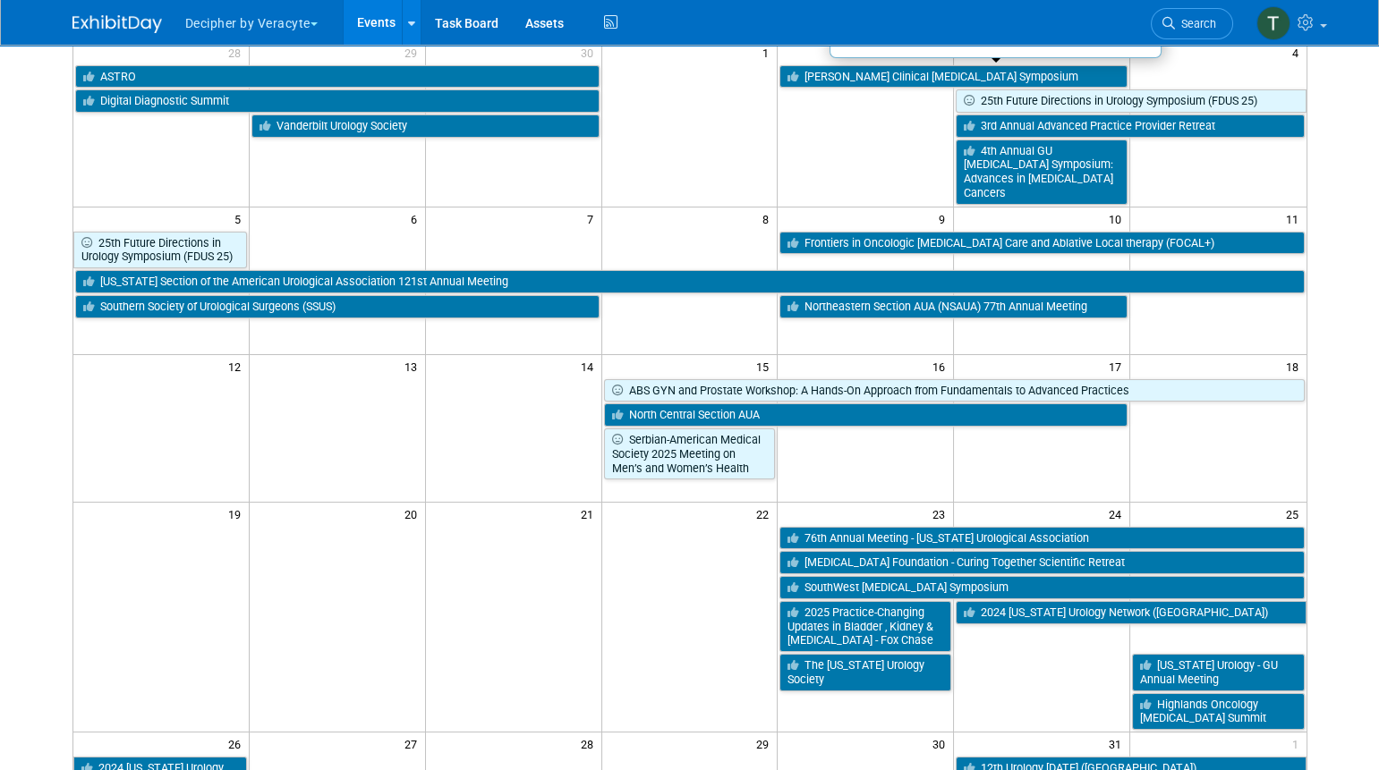
scroll to position [0, 0]
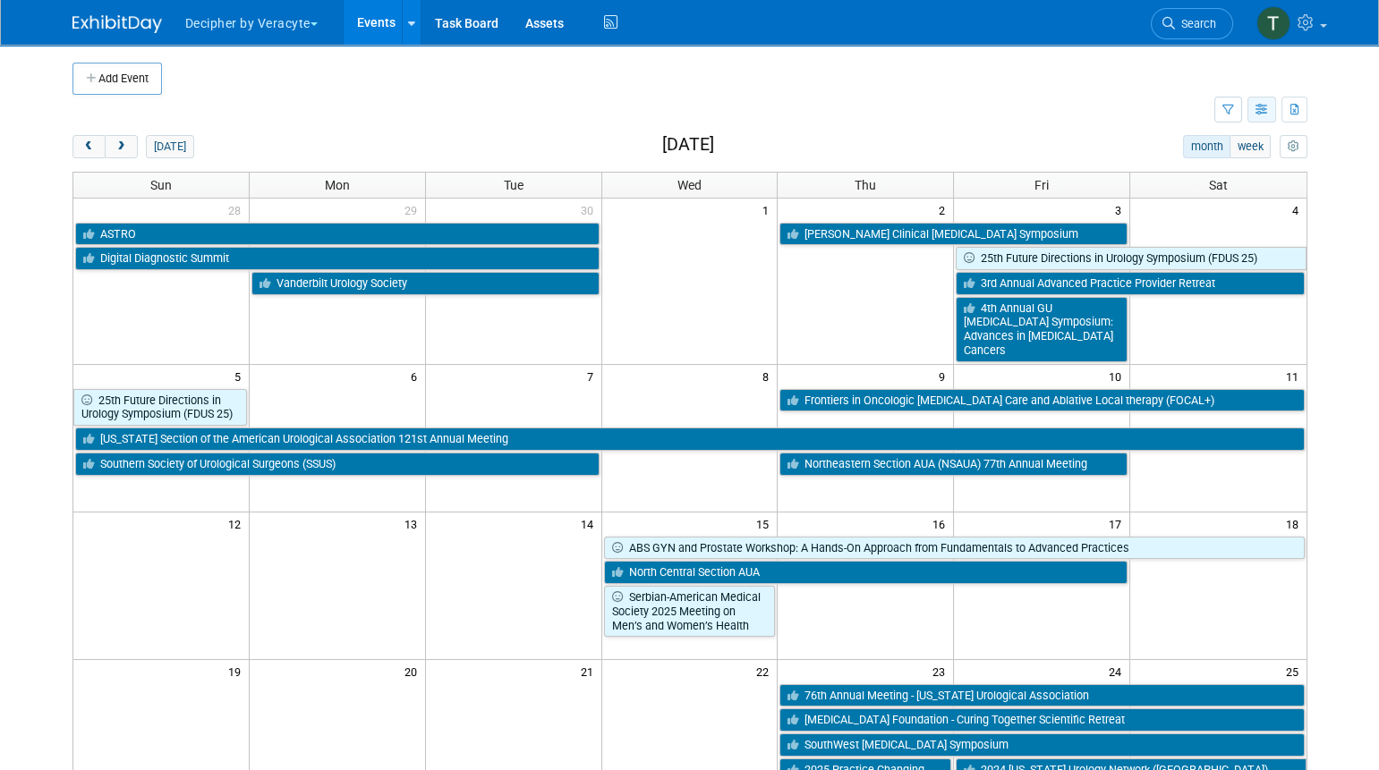
click at [1269, 115] on button "button" at bounding box center [1261, 110] width 29 height 26
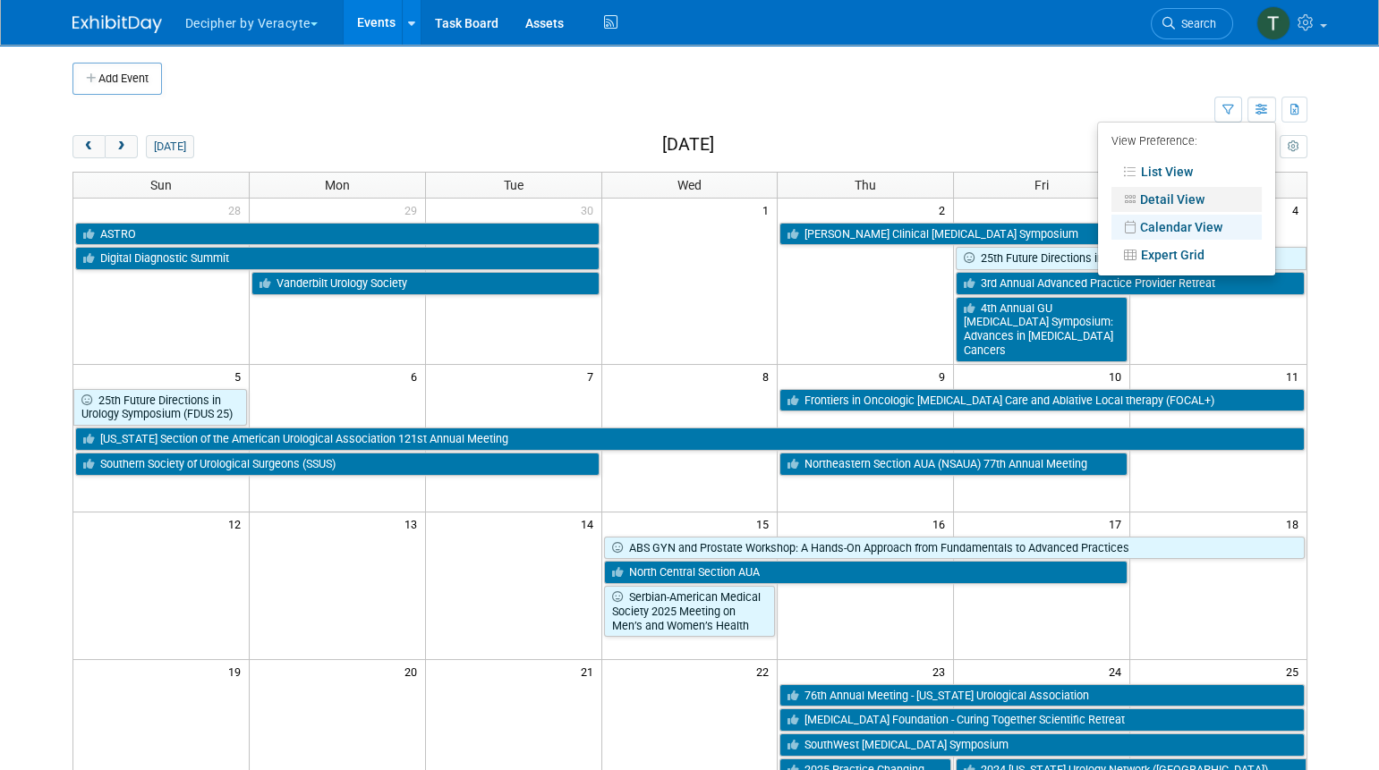
click at [1226, 200] on link "Detail View" at bounding box center [1186, 199] width 150 height 25
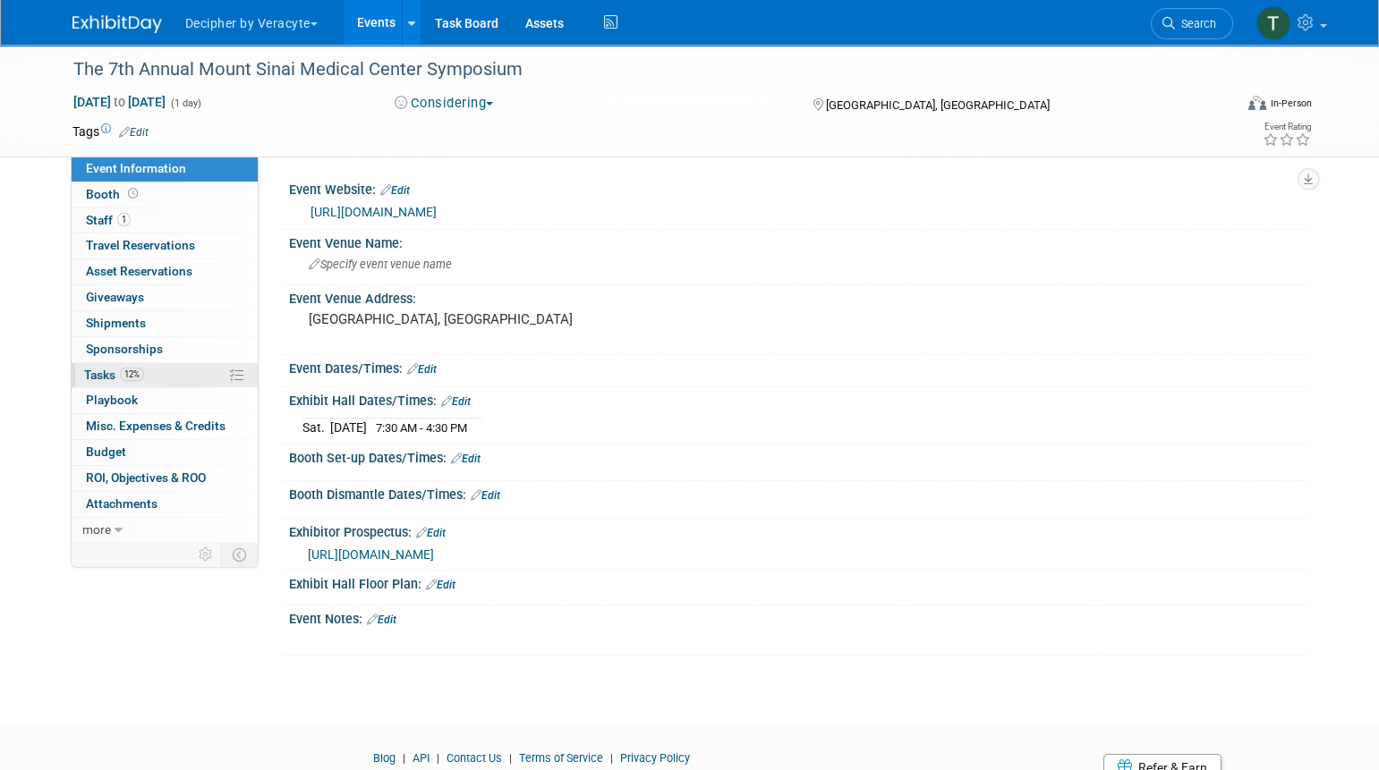
click at [178, 375] on link "12% Tasks 12%" at bounding box center [165, 375] width 186 height 25
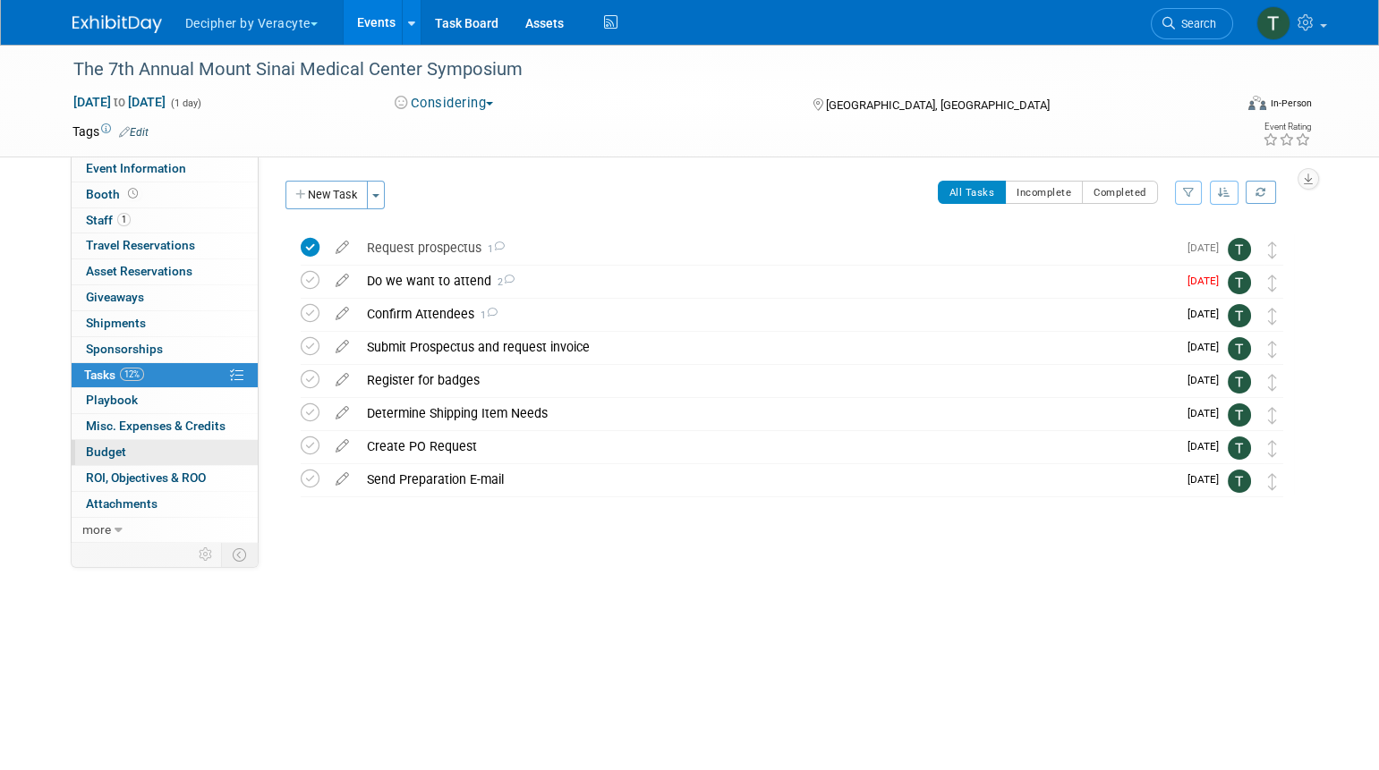
click at [195, 451] on link "Budget" at bounding box center [165, 452] width 186 height 25
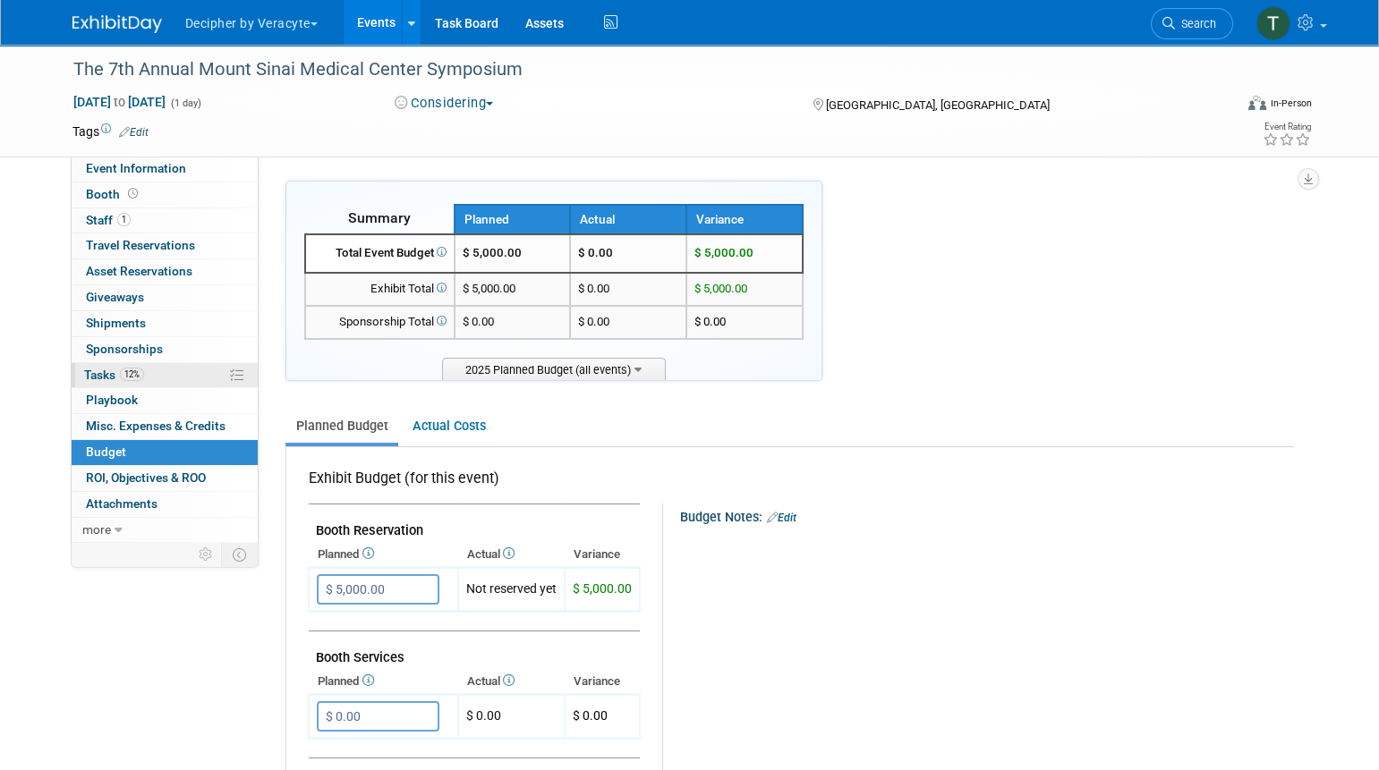
click at [166, 386] on link "12% Tasks 12%" at bounding box center [165, 375] width 186 height 25
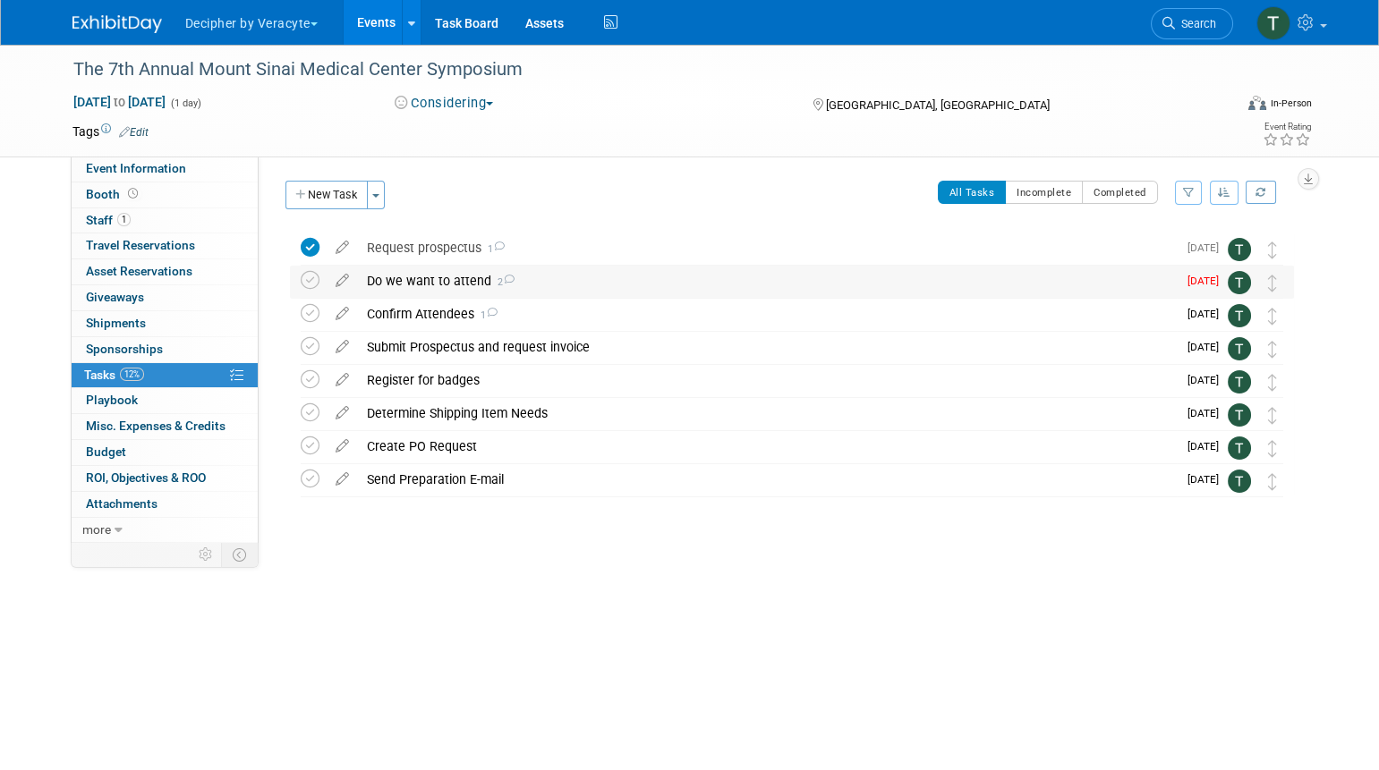
click at [419, 280] on div "Do we want to attend 2" at bounding box center [767, 281] width 819 height 30
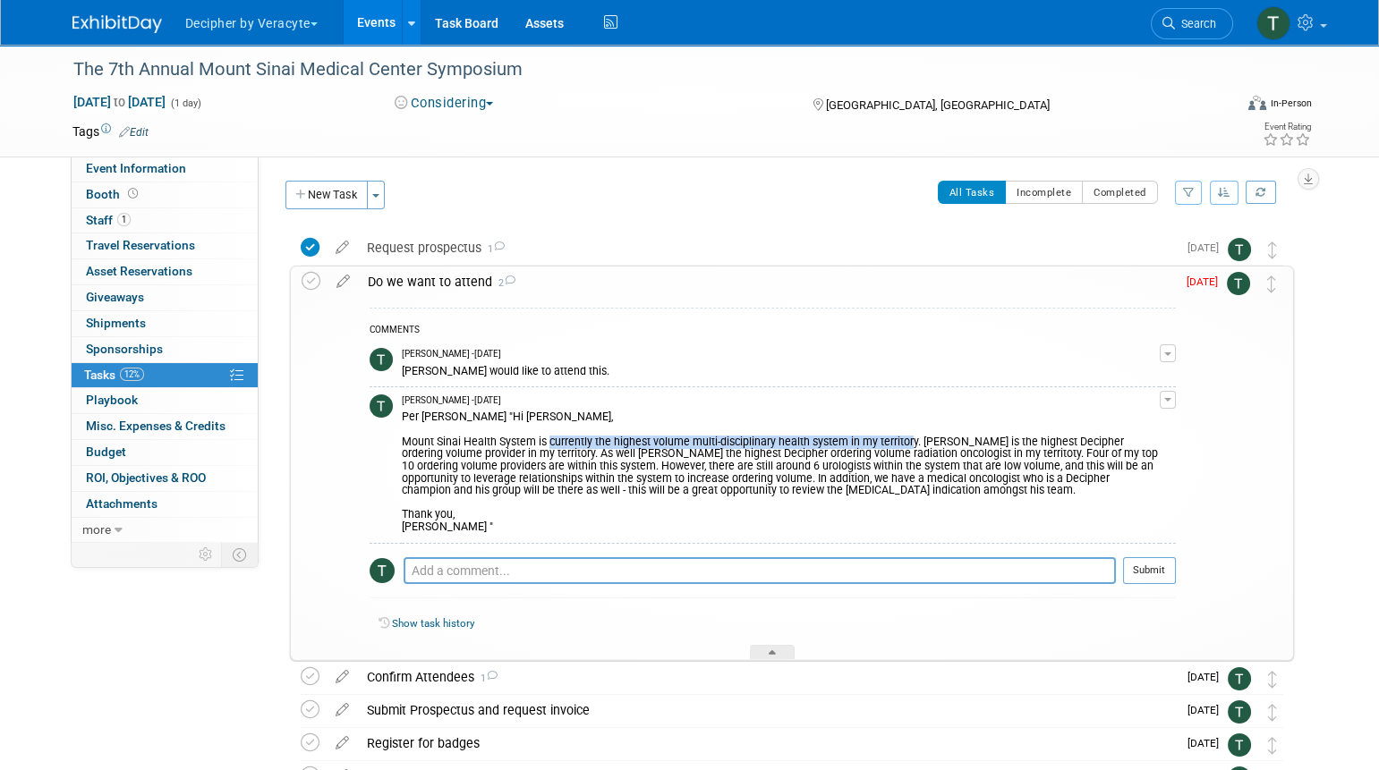
drag, startPoint x: 551, startPoint y: 446, endPoint x: 913, endPoint y: 445, distance: 362.3
click at [913, 445] on div "Per [PERSON_NAME] "Hi [PERSON_NAME], Mount Sinai Health System is currently the…" at bounding box center [781, 470] width 758 height 126
click at [1040, 444] on div "Per [PERSON_NAME] "Hi [PERSON_NAME], Mount Sinai Health System is currently the…" at bounding box center [781, 470] width 758 height 126
click at [952, 436] on div "Per [PERSON_NAME] "Hi [PERSON_NAME], Mount Sinai Health System is currently the…" at bounding box center [781, 470] width 758 height 126
click at [479, 565] on textarea at bounding box center [759, 570] width 712 height 27
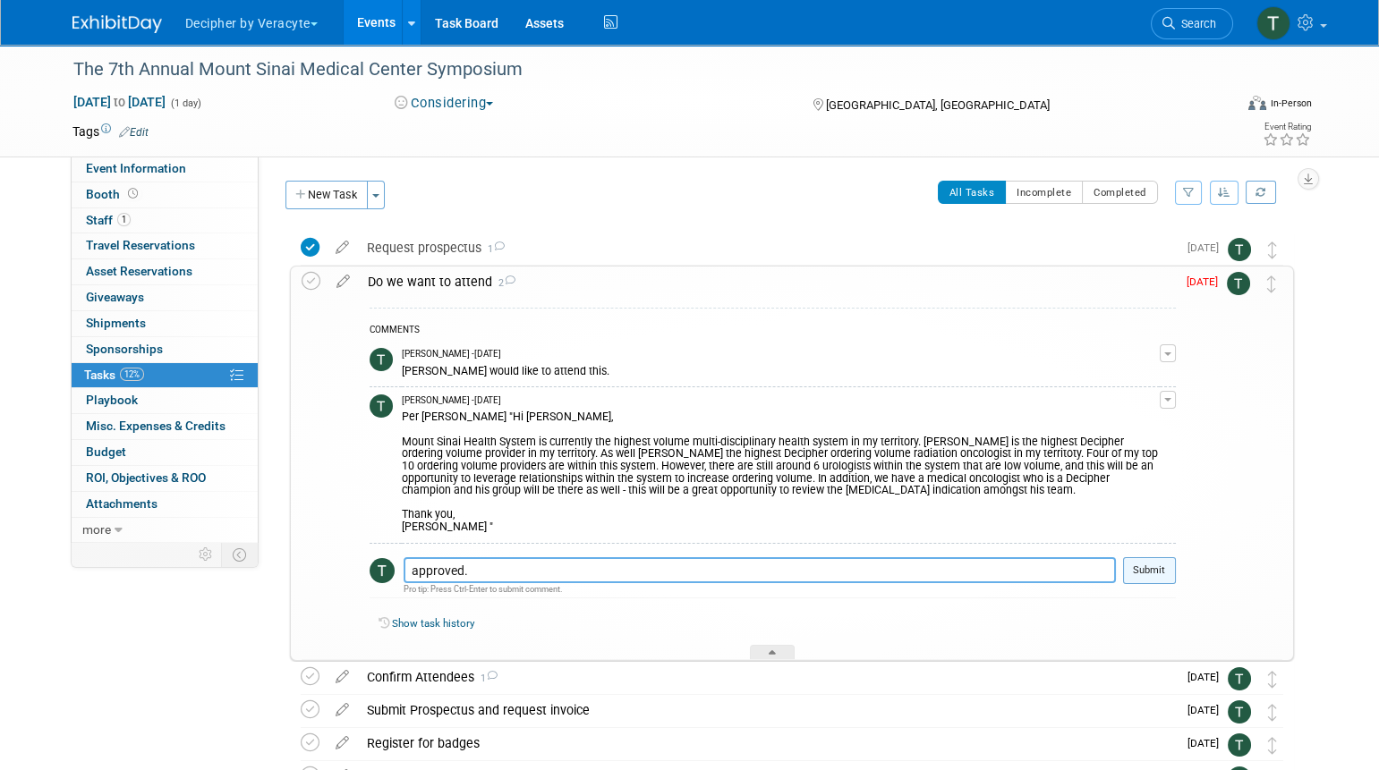
type textarea "approved."
click at [1133, 568] on button "Submit" at bounding box center [1149, 570] width 53 height 27
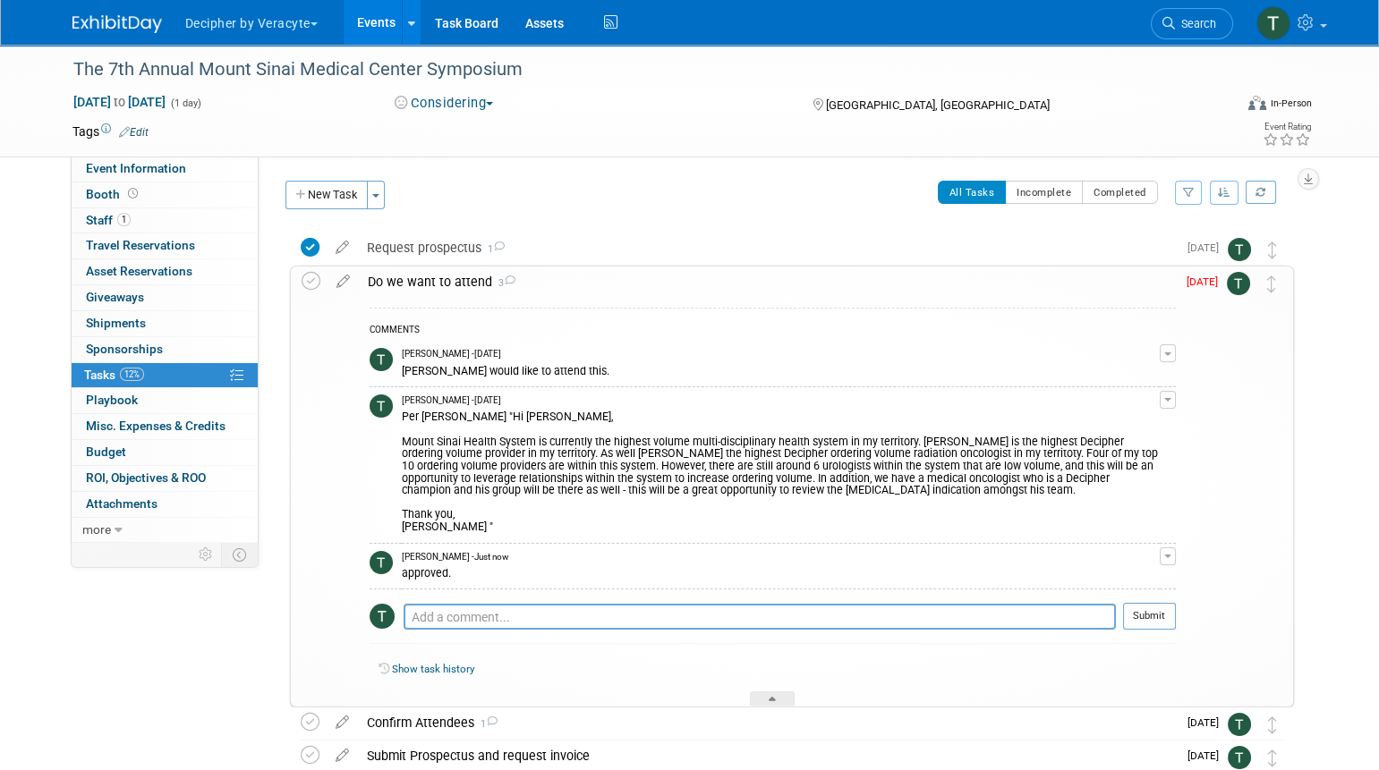
click at [298, 282] on div "Do we want to attend 3 COMMENTS [PERSON_NAME] - [DATE] [PERSON_NAME] would like…" at bounding box center [792, 487] width 1004 height 442
click at [313, 281] on icon at bounding box center [310, 281] width 19 height 19
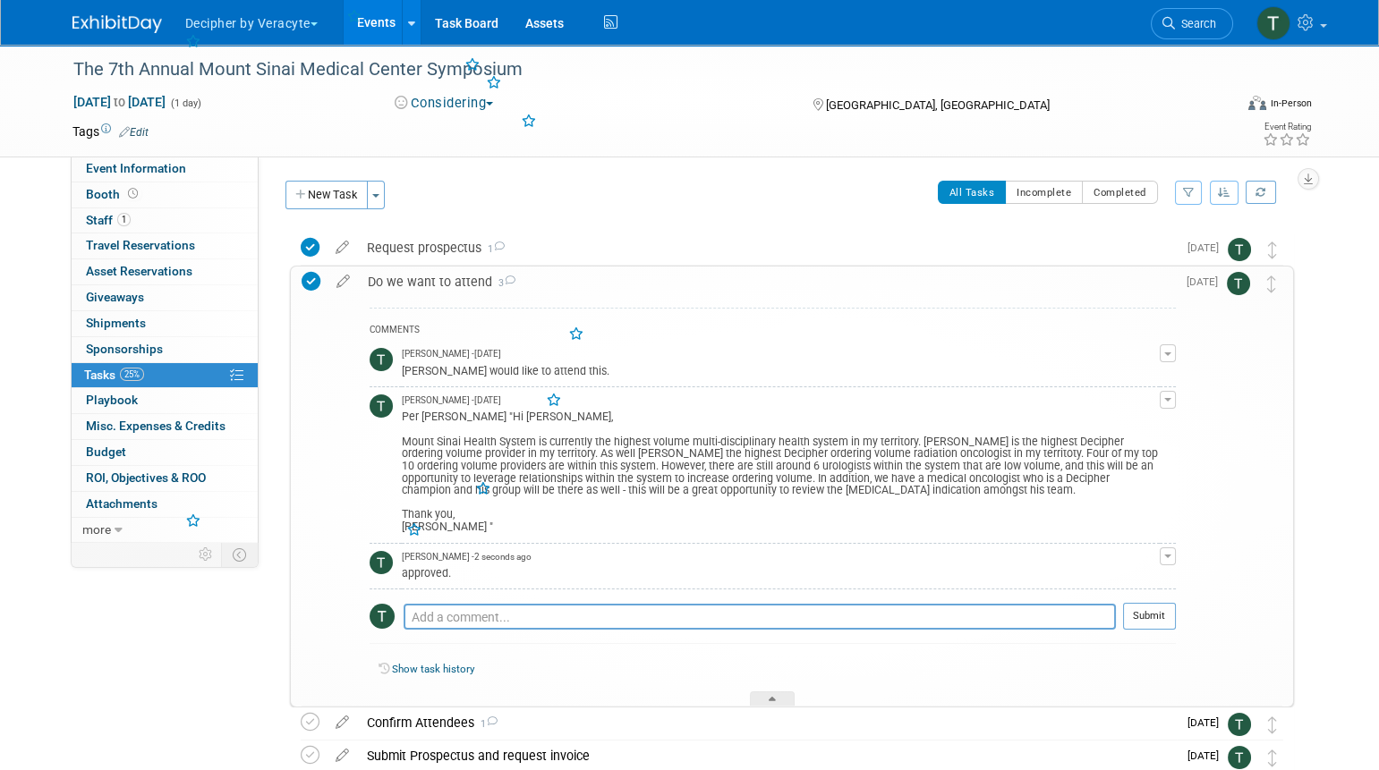
click at [488, 281] on div "Do we want to attend 3" at bounding box center [767, 282] width 817 height 30
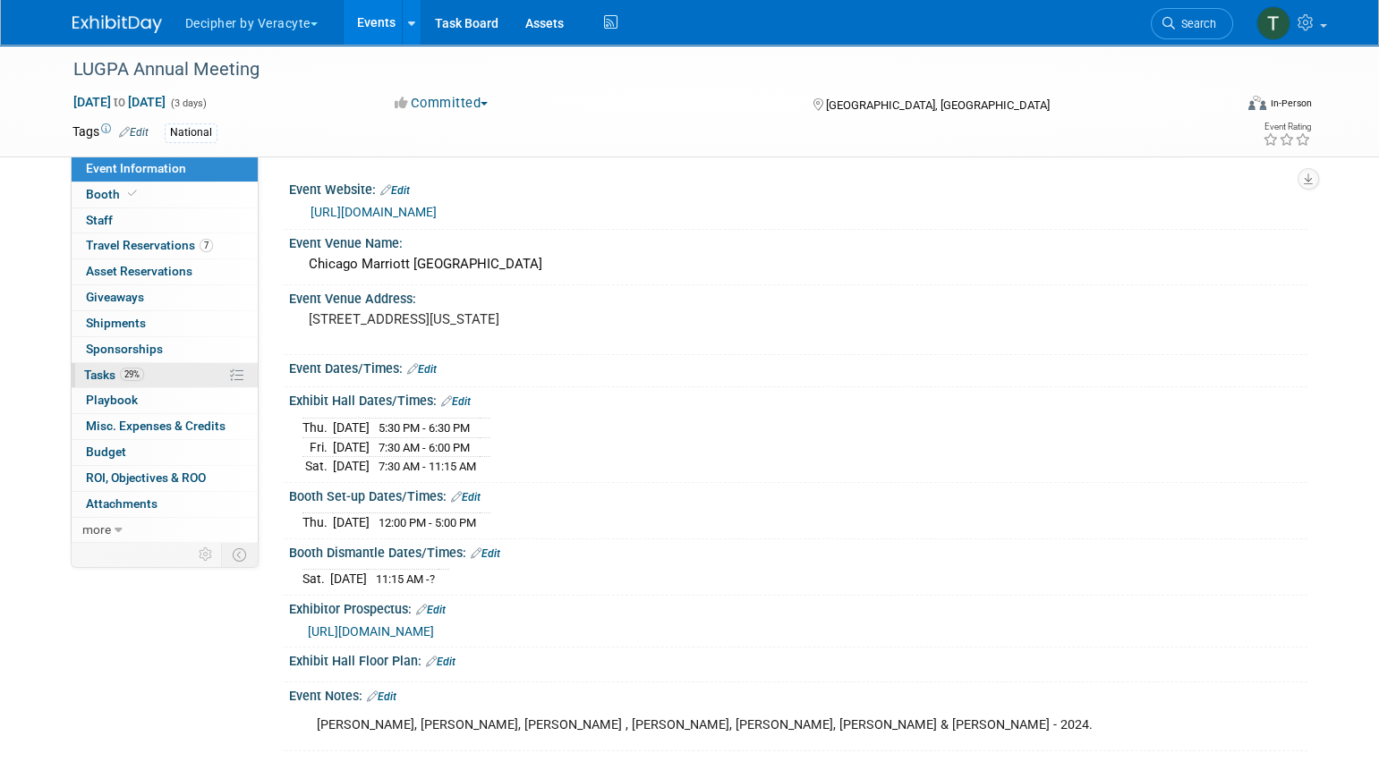
click at [132, 370] on span "29%" at bounding box center [132, 374] width 24 height 13
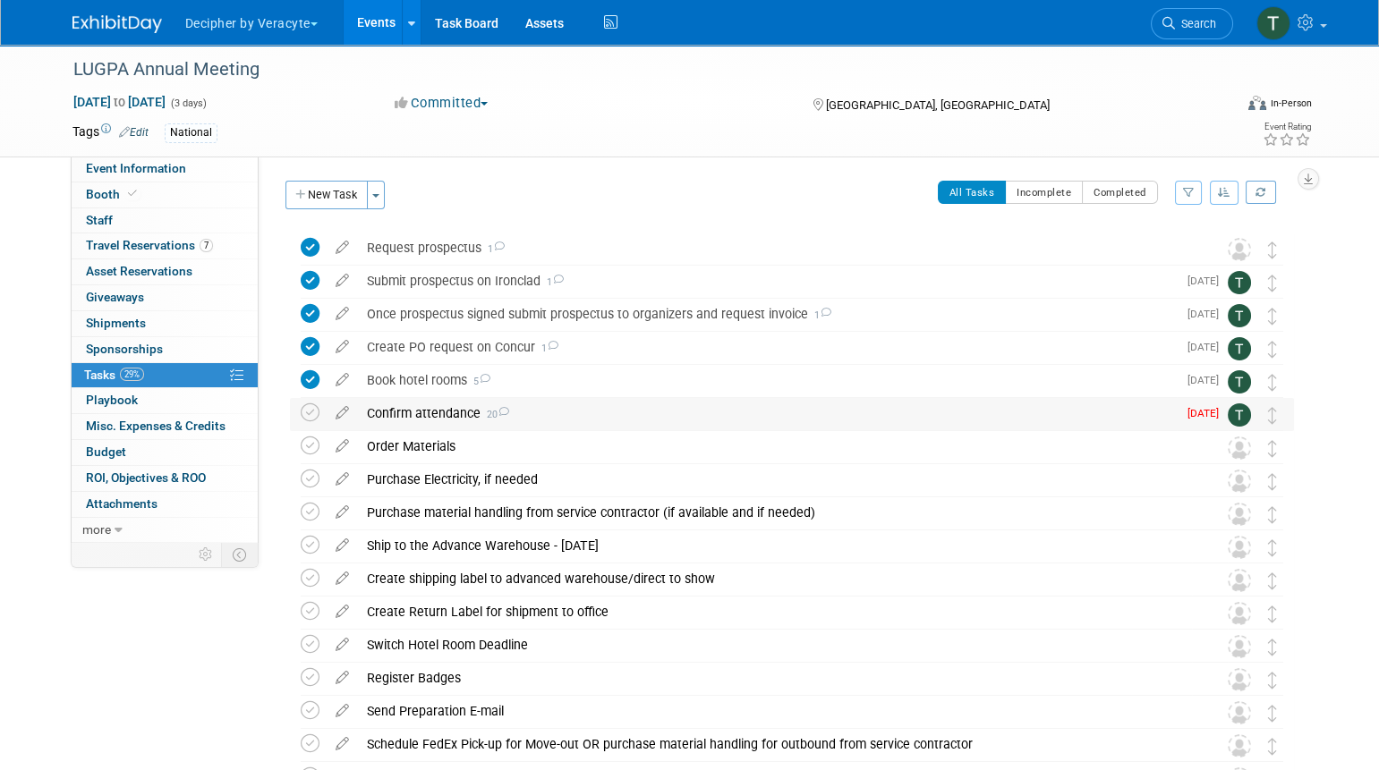
click at [409, 420] on div "Confirm attendance 20" at bounding box center [767, 413] width 819 height 30
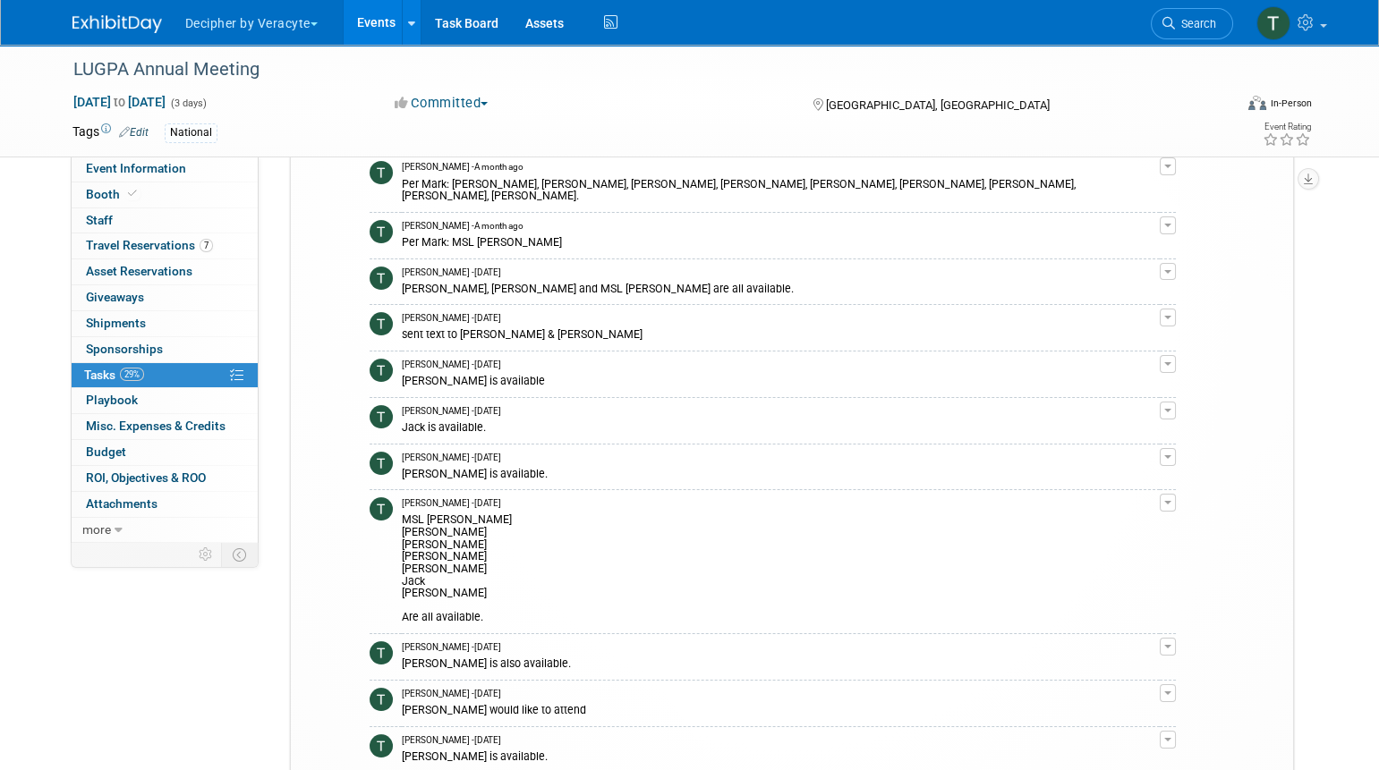
scroll to position [760, 0]
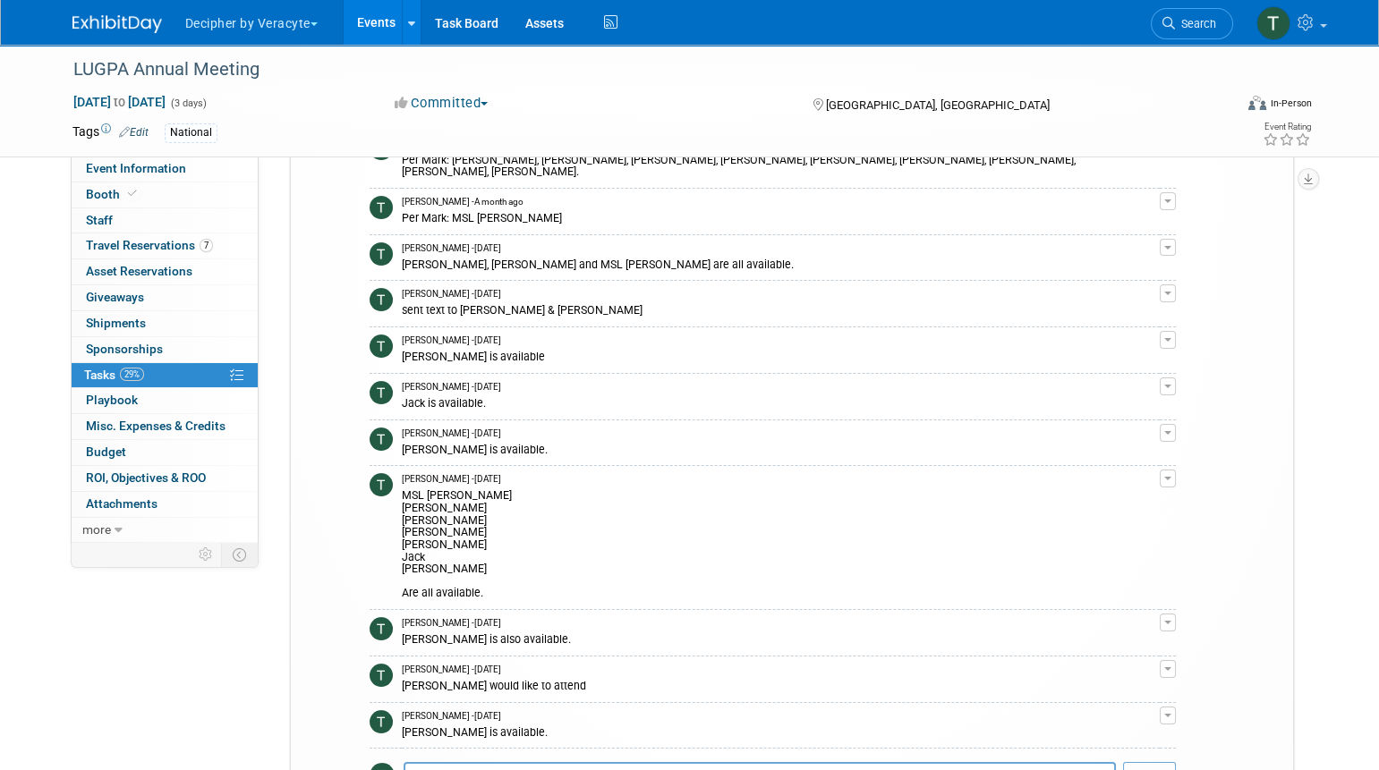
click at [414, 486] on div "MSL Kathryn Greg Julie Adam Steve Jack Christina Are all available." at bounding box center [781, 543] width 758 height 115
drag, startPoint x: 458, startPoint y: 484, endPoint x: 393, endPoint y: 487, distance: 65.4
click at [393, 487] on tr "Tony Alvarado - 15 days ago MSL Kathryn Greg Julie Adam Steve Jack Christina Ar…" at bounding box center [772, 538] width 806 height 144
click at [412, 493] on div "MSL Kathryn Greg Julie Adam Steve Jack Christina Are all available." at bounding box center [781, 543] width 758 height 115
click at [416, 503] on div "MSL Kathryn Greg Julie Adam Steve Jack Christina Are all available." at bounding box center [781, 543] width 758 height 115
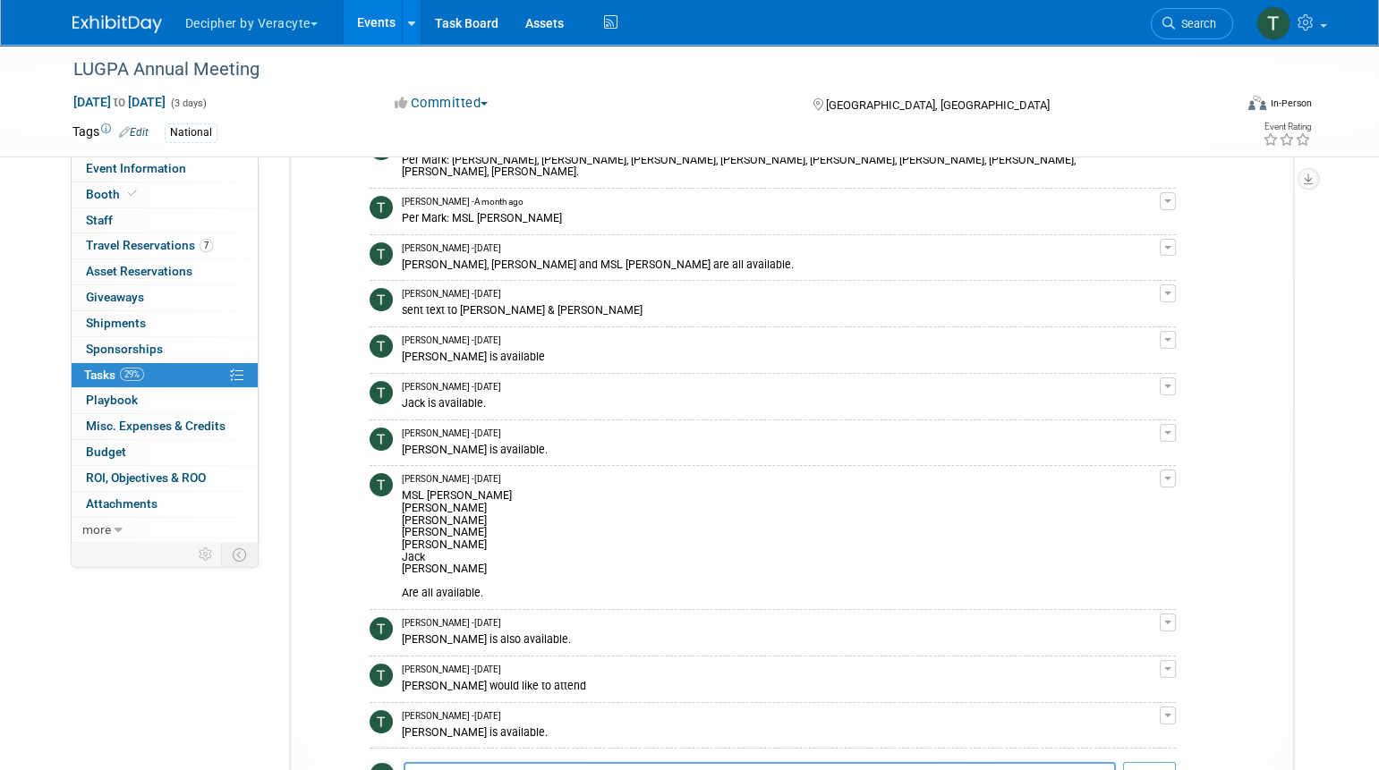
click at [416, 516] on div "MSL Kathryn Greg Julie Adam Steve Jack Christina Are all available." at bounding box center [781, 543] width 758 height 115
click at [419, 532] on div "MSL Kathryn Greg Julie Adam Steve Jack Christina Are all available." at bounding box center [781, 543] width 758 height 115
click at [419, 541] on div "MSL Kathryn Greg Julie Adam Steve Jack Christina Are all available." at bounding box center [781, 543] width 758 height 115
click at [420, 559] on div "MSL Kathryn Greg Julie Adam Steve Jack Christina Are all available." at bounding box center [781, 543] width 758 height 115
click at [437, 630] on div "Chris Cowan is also available." at bounding box center [781, 638] width 758 height 17
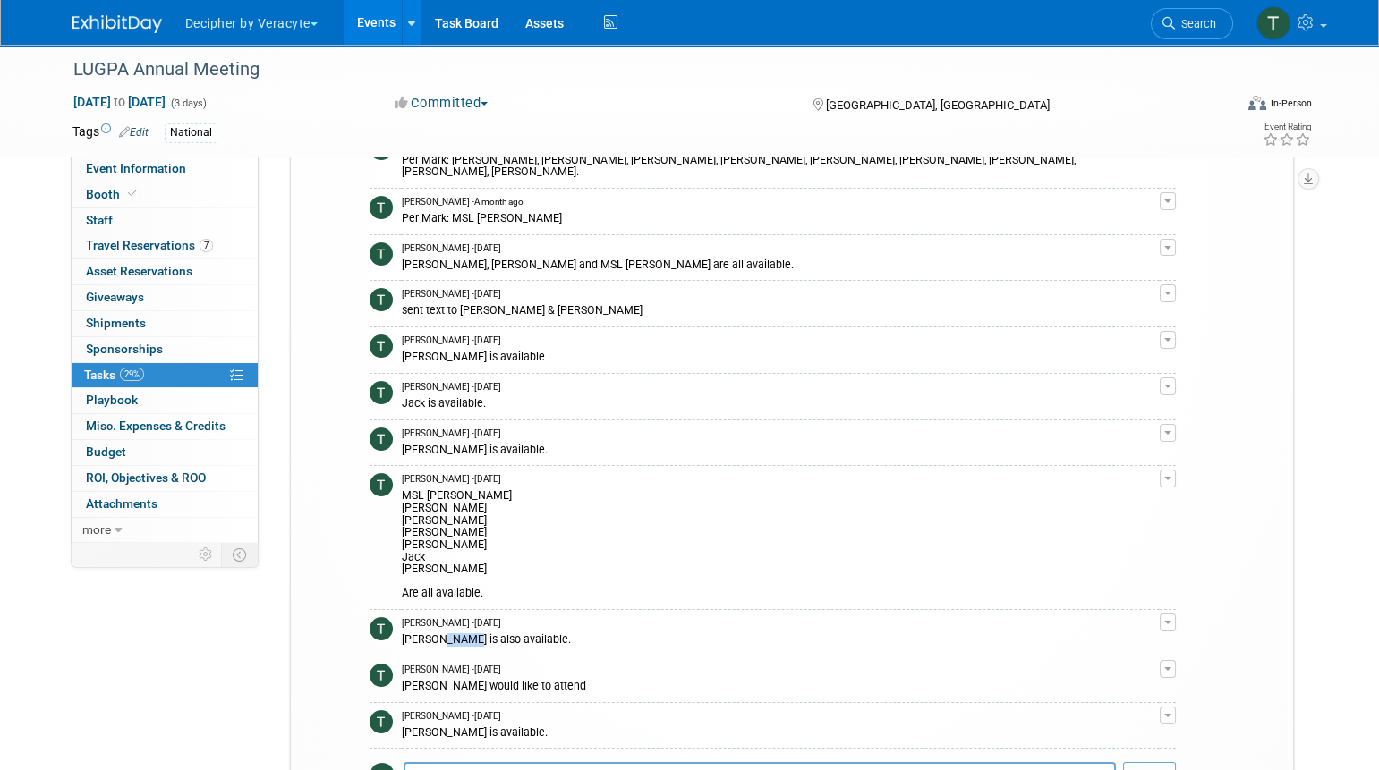
click at [437, 630] on div "Chris Cowan is also available." at bounding box center [781, 638] width 758 height 17
click at [451, 486] on div "MSL Kathryn Greg Julie Adam Steve Jack Christina Are all available." at bounding box center [781, 543] width 758 height 115
click at [416, 496] on div "MSL Kathryn Greg Julie Adam Steve Jack Christina Are all available." at bounding box center [781, 543] width 758 height 115
click at [417, 505] on div "MSL Kathryn Greg Julie Adam Steve Jack Christina Are all available." at bounding box center [781, 543] width 758 height 115
click at [419, 514] on div "MSL Kathryn Greg Julie Adam Steve Jack Christina Are all available." at bounding box center [781, 543] width 758 height 115
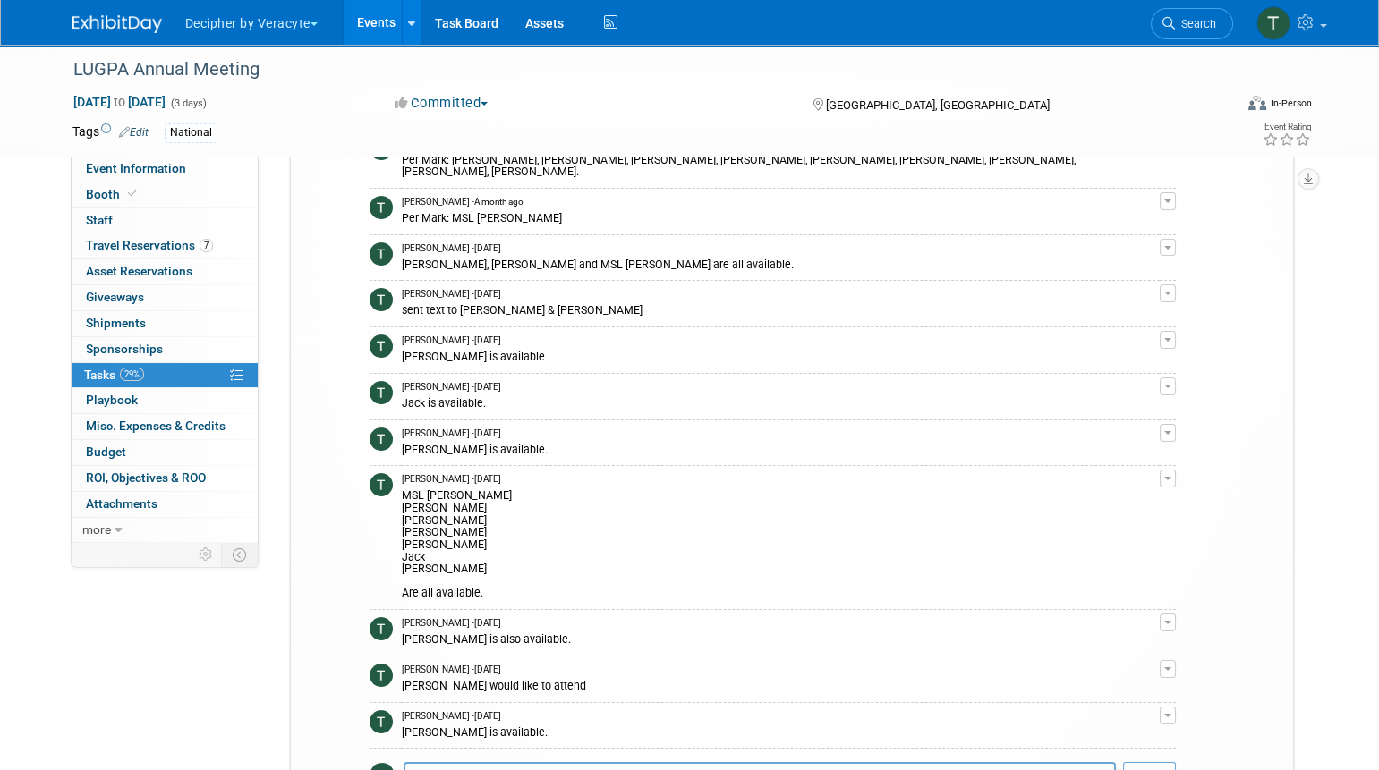
click at [419, 532] on div "MSL Kathryn Greg Julie Adam Steve Jack Christina Are all available." at bounding box center [781, 543] width 758 height 115
click at [417, 542] on div "MSL Kathryn Greg Julie Adam Steve Jack Christina Are all available." at bounding box center [781, 543] width 758 height 115
click at [423, 558] on div "MSL Kathryn Greg Julie Adam Steve Jack Christina Are all available." at bounding box center [781, 543] width 758 height 115
click at [446, 630] on div "Chris Cowan is also available." at bounding box center [781, 638] width 758 height 17
click at [454, 677] on div "Andy would like to attend" at bounding box center [781, 684] width 758 height 17
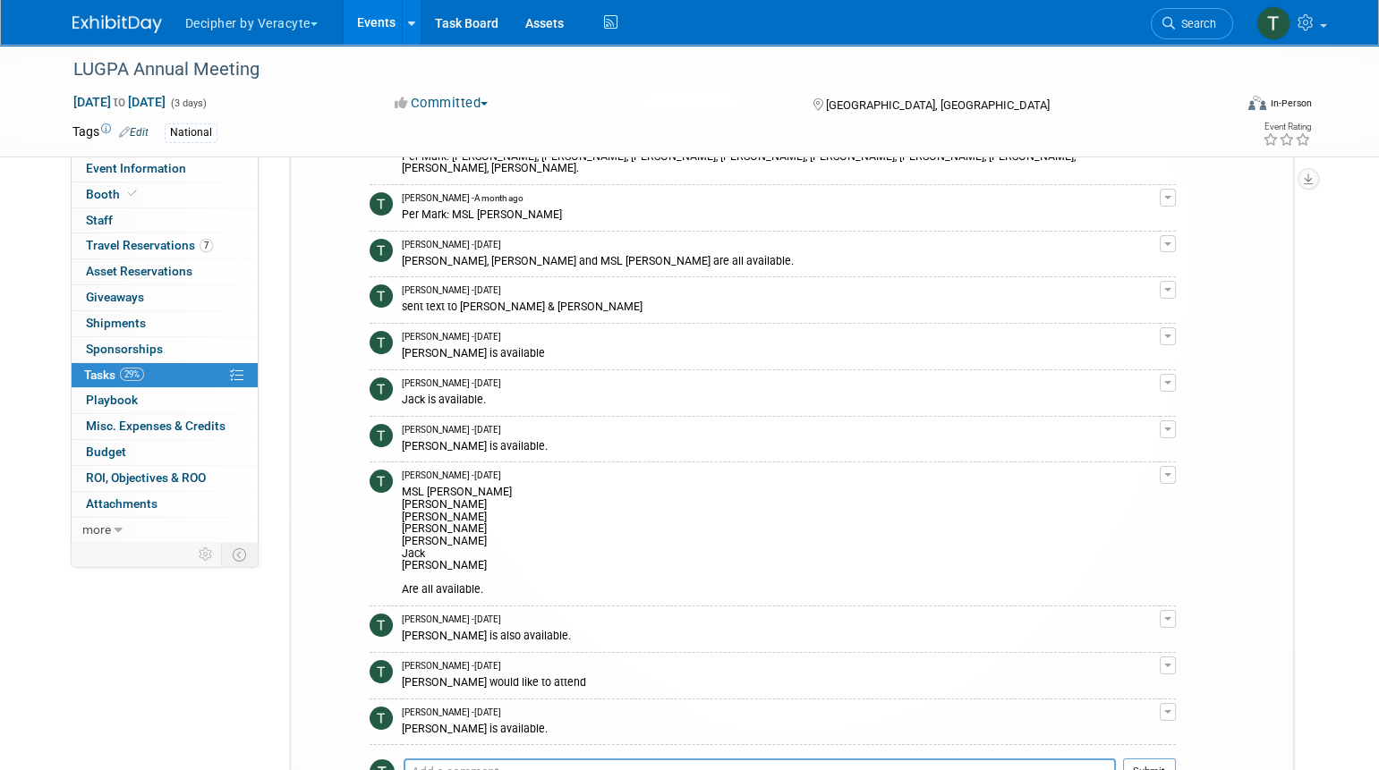
scroll to position [764, 0]
click at [455, 724] on td "Tony Alvarado - 7 days ago Trevor is available." at bounding box center [781, 722] width 758 height 47
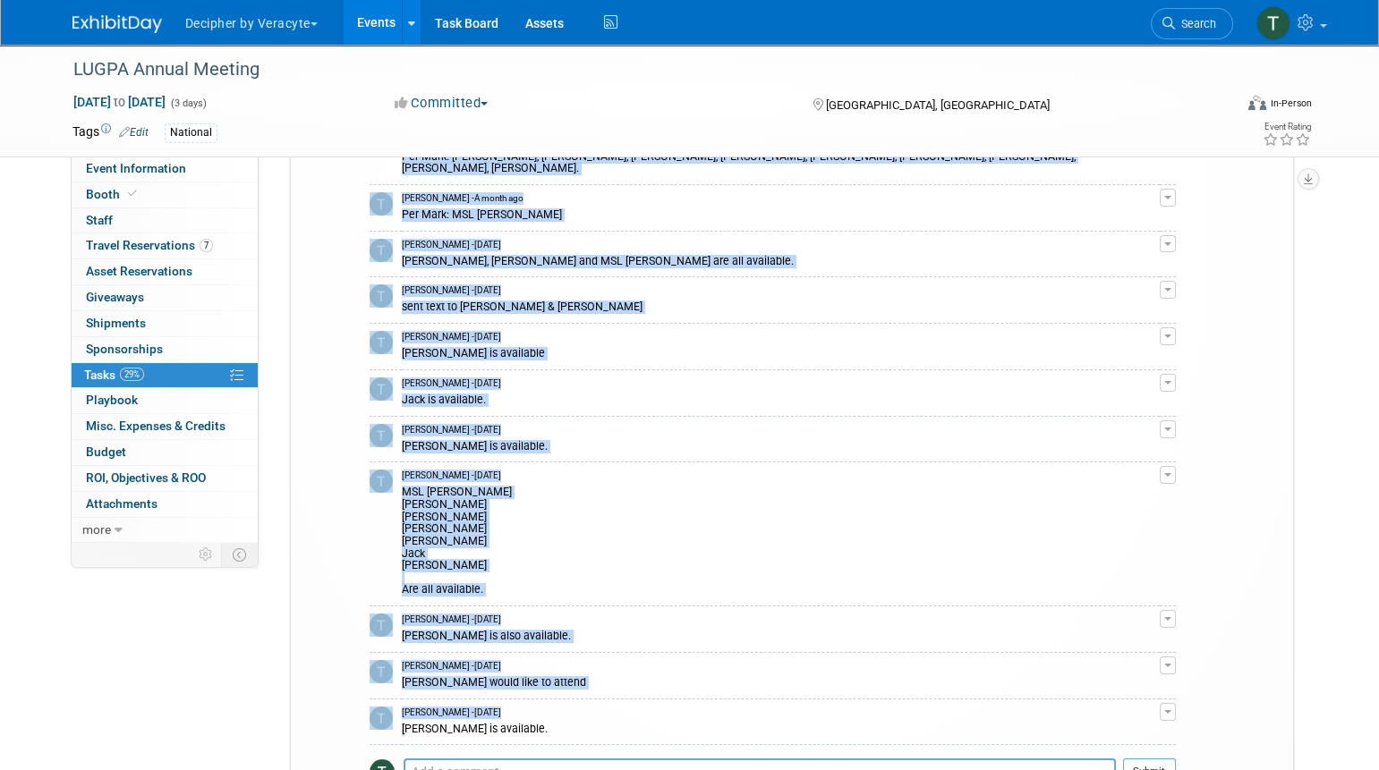
click at [455, 724] on td "Tony Alvarado - 7 days ago Trevor is available." at bounding box center [781, 722] width 758 height 47
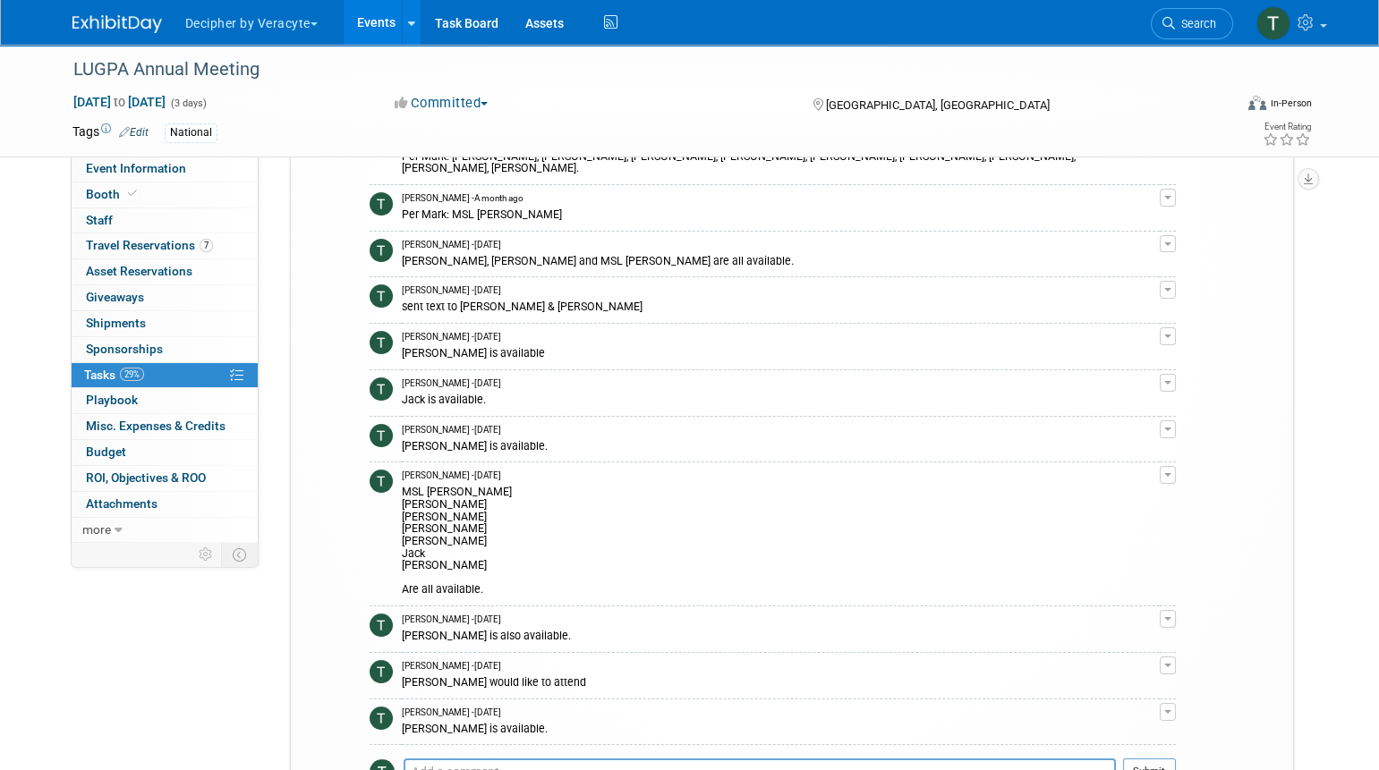
click at [670, 571] on div "MSL Kathryn Greg Julie Adam Steve Jack Christina Are all available." at bounding box center [781, 539] width 758 height 115
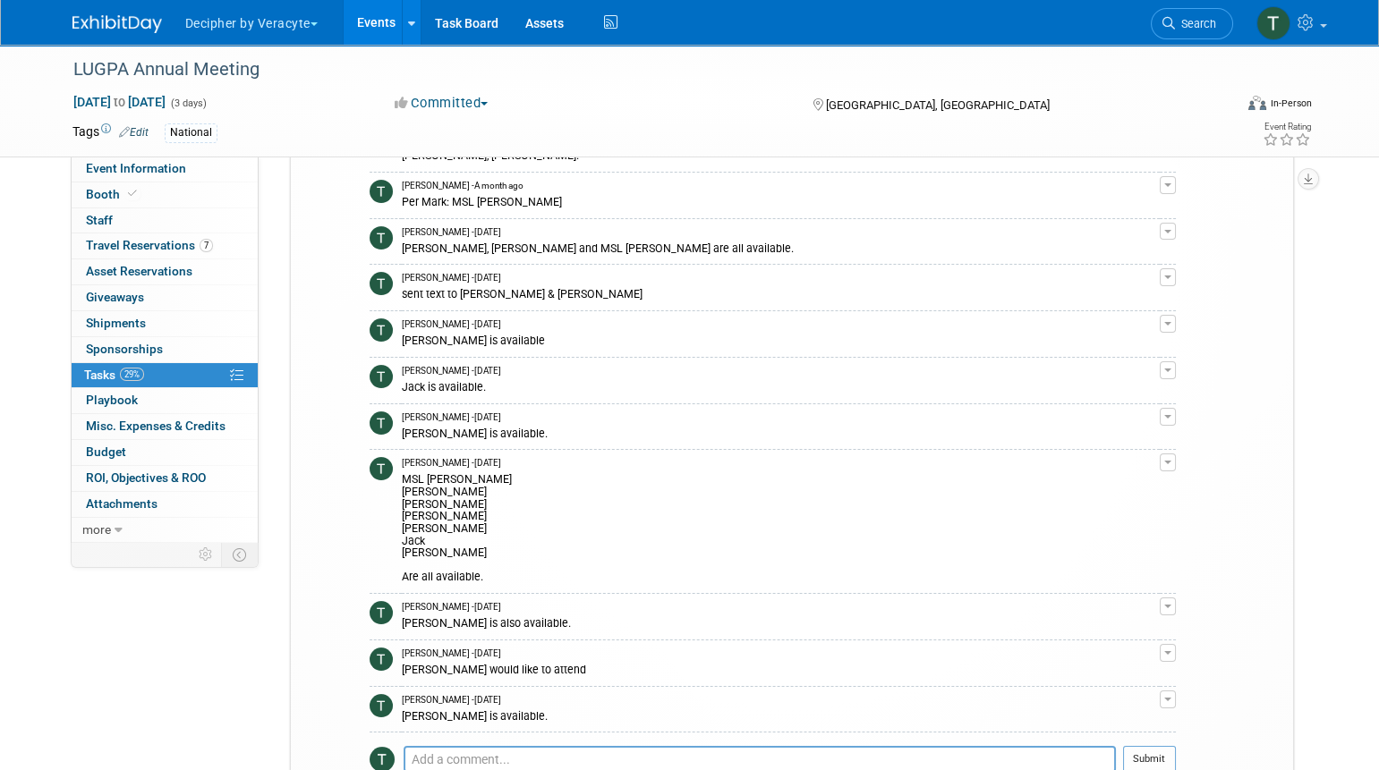
scroll to position [782, 0]
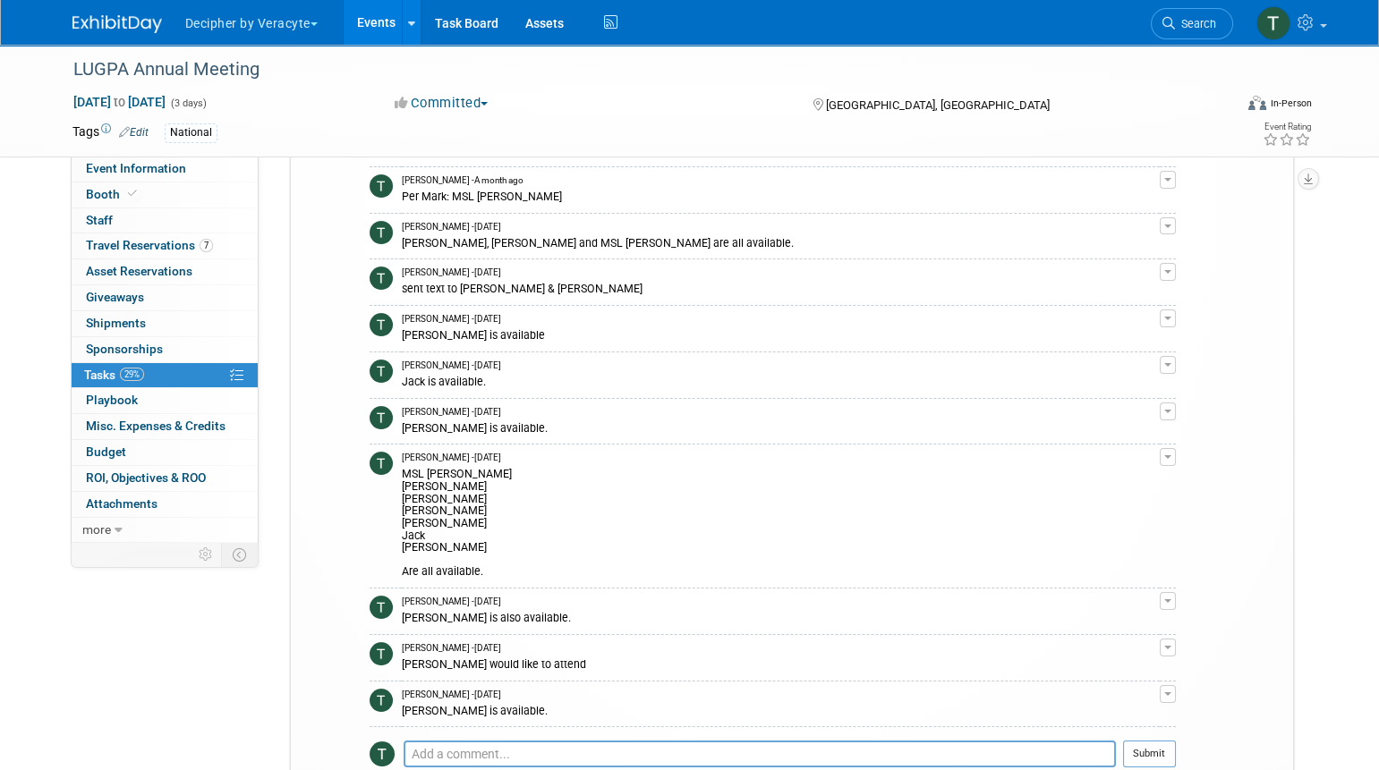
click at [492, 655] on div "Andy would like to attend" at bounding box center [781, 663] width 758 height 17
click at [493, 615] on td "Tony Alvarado - 15 days ago Chris Cowan is also available." at bounding box center [781, 612] width 758 height 47
click at [425, 499] on div "MSL Kathryn Greg Julie Adam Steve Jack Christina Are all available." at bounding box center [781, 521] width 758 height 115
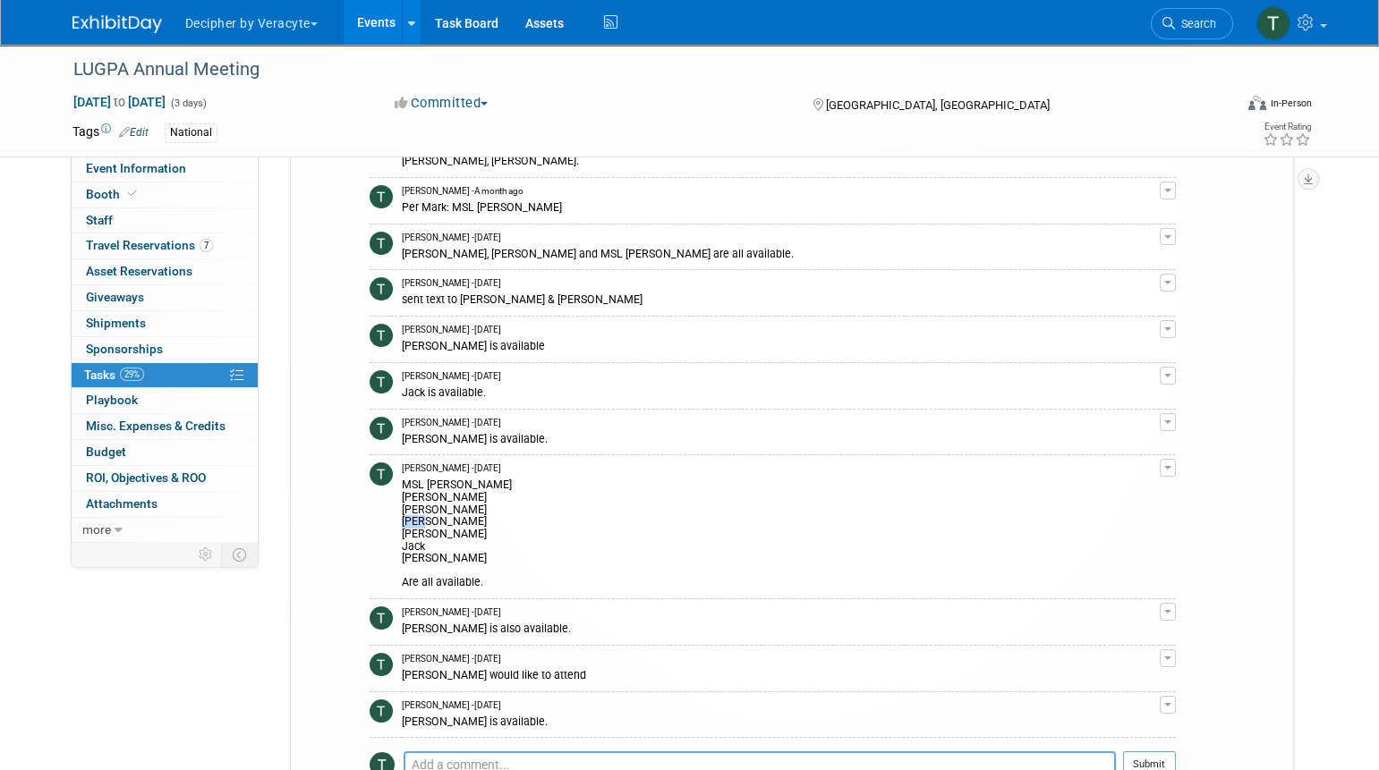
scroll to position [770, 0]
drag, startPoint x: 453, startPoint y: 197, endPoint x: 488, endPoint y: 199, distance: 35.9
click at [488, 199] on div "Per Mark: MSL Kathryn" at bounding box center [781, 207] width 758 height 17
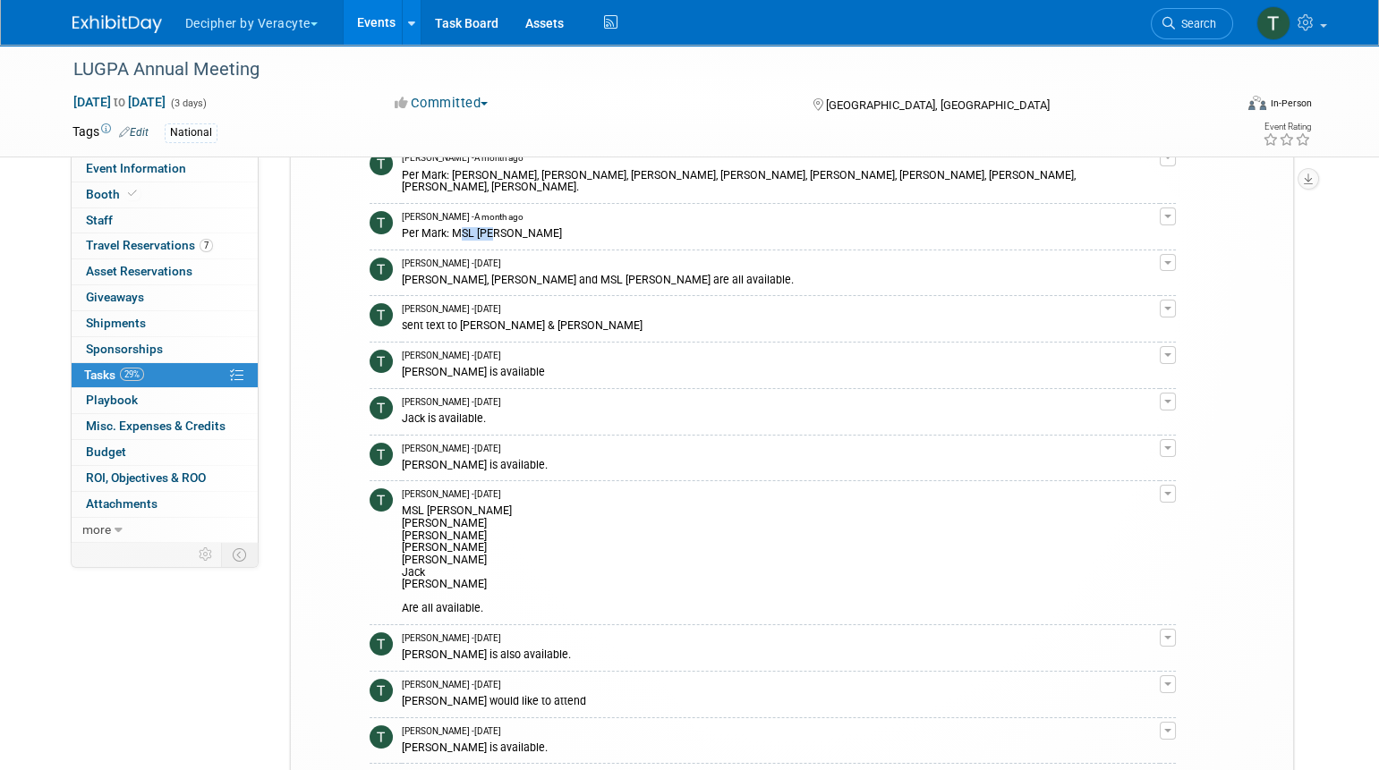
scroll to position [744, 0]
drag, startPoint x: 408, startPoint y: 267, endPoint x: 607, endPoint y: 268, distance: 199.5
click at [607, 271] on div "Greg, Julie and MSL Kathryn are all available." at bounding box center [781, 279] width 758 height 17
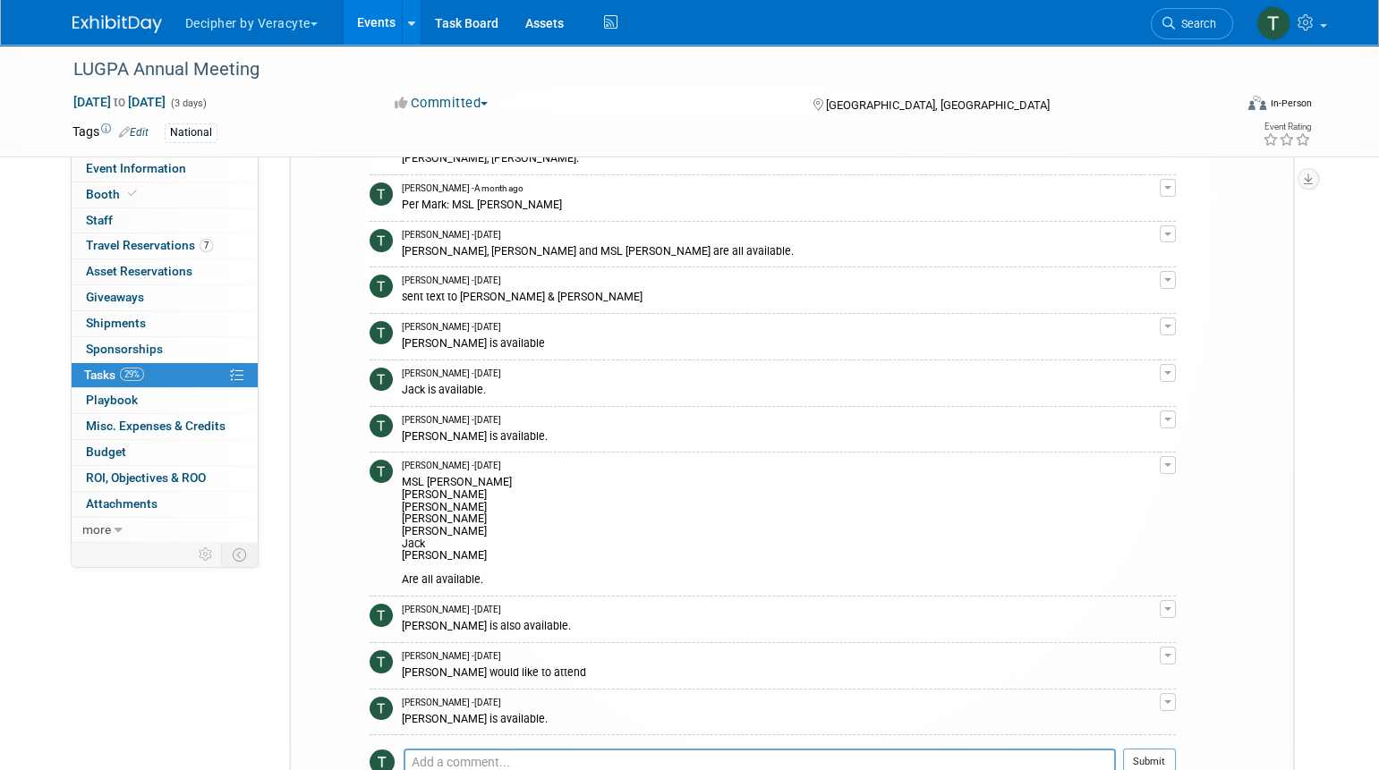
scroll to position [776, 0]
drag, startPoint x: 399, startPoint y: 479, endPoint x: 423, endPoint y: 493, distance: 27.6
click at [423, 493] on tr "Tony Alvarado - 15 days ago MSL Kathryn Greg Julie Adam Steve Jack Christina Ar…" at bounding box center [772, 523] width 806 height 144
click at [423, 493] on div "MSL Kathryn Greg Julie Adam Steve Jack Christina Are all available." at bounding box center [781, 528] width 758 height 115
drag, startPoint x: 455, startPoint y: 537, endPoint x: 403, endPoint y: 484, distance: 74.0
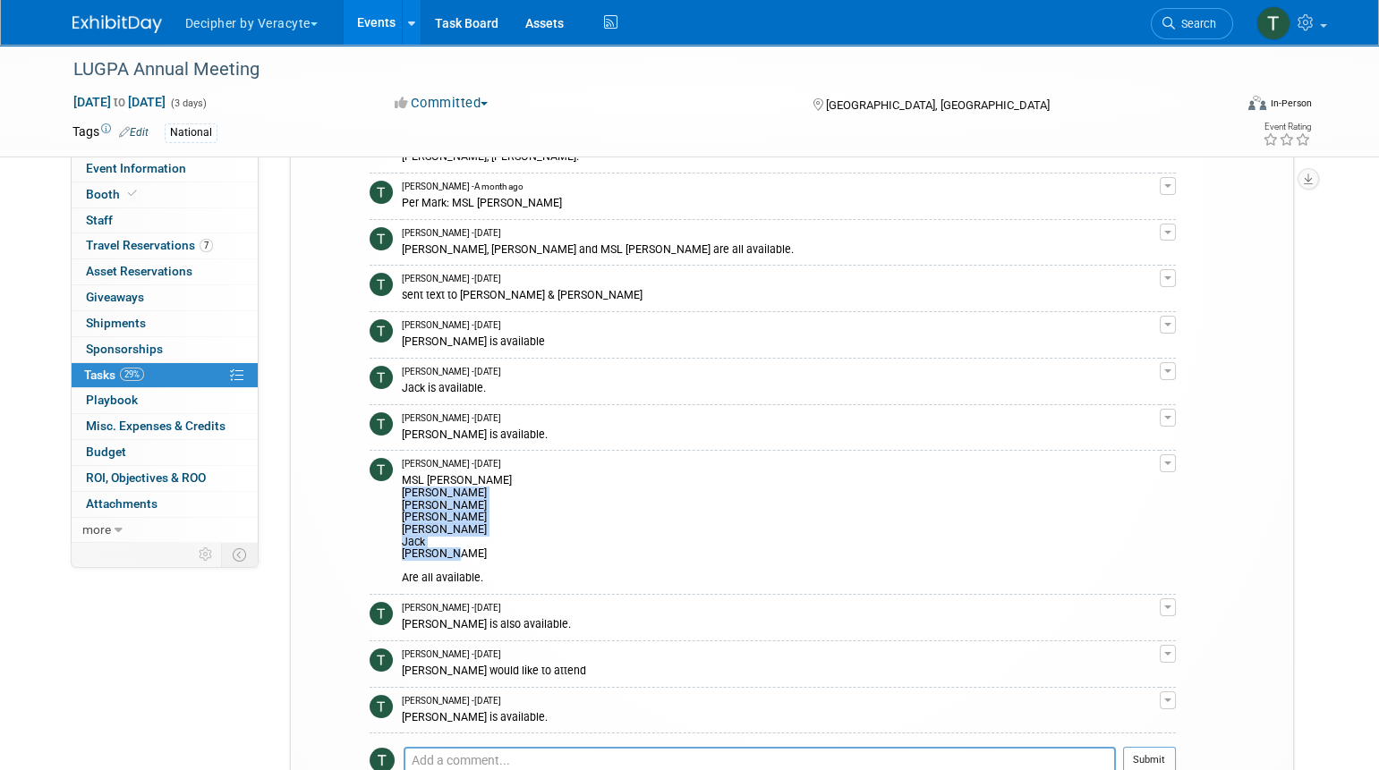
click at [403, 484] on div "MSL Kathryn Greg Julie Adam Steve Jack Christina Are all available." at bounding box center [781, 528] width 758 height 115
click at [1168, 454] on button "button" at bounding box center [1167, 463] width 16 height 18
click at [1126, 479] on link "Edit Comment" at bounding box center [1103, 489] width 141 height 25
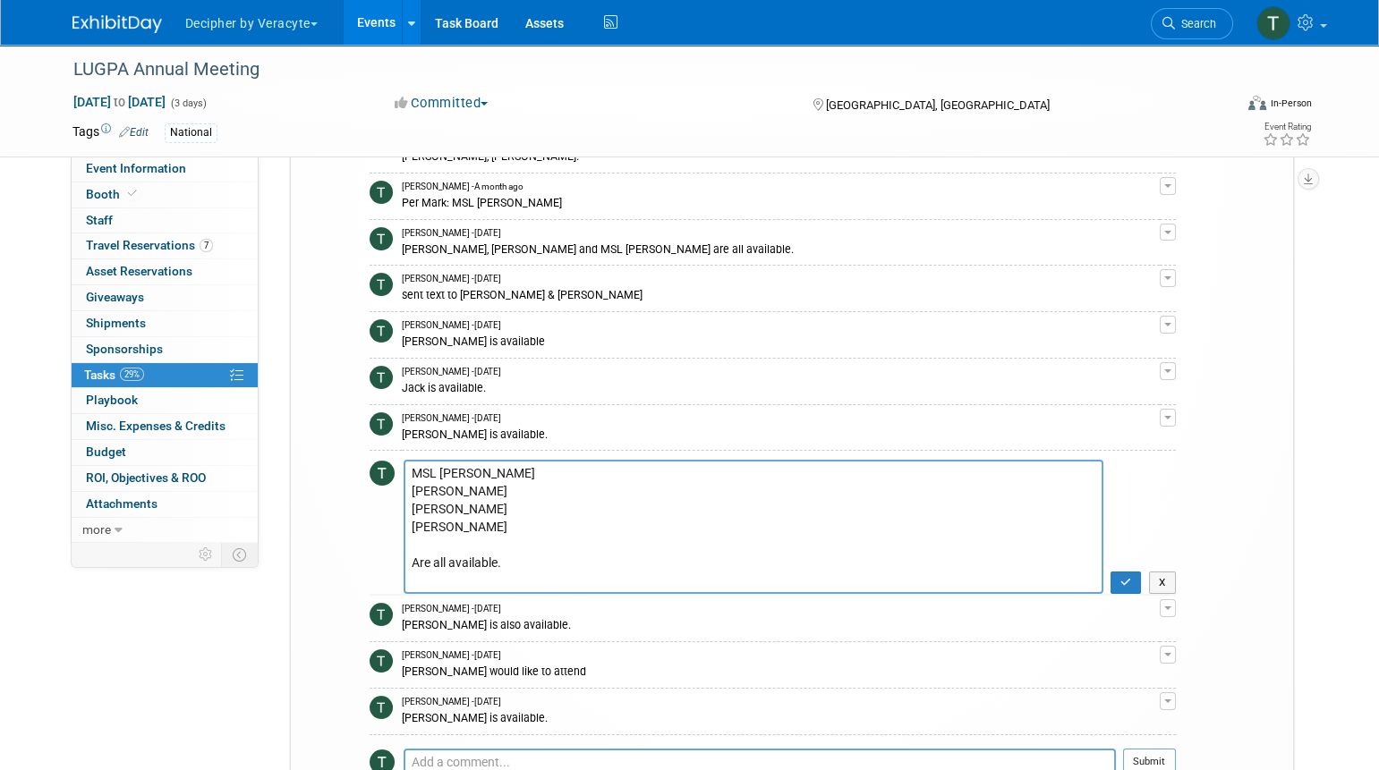
drag, startPoint x: 492, startPoint y: 458, endPoint x: 407, endPoint y: 457, distance: 85.0
click at [407, 460] on textarea "MSL Kathryn Greg Julie Adam Steve Jack Christina Are all available." at bounding box center [753, 527] width 700 height 134
click at [553, 541] on textarea "MSL Kathryn Greg Julie Adam Steve Jack Christina Are all available." at bounding box center [753, 527] width 700 height 134
type textarea "Greg Julie Adam Steve Jack Christina Andy Are all available."
click at [1120, 577] on button "button" at bounding box center [1125, 583] width 31 height 23
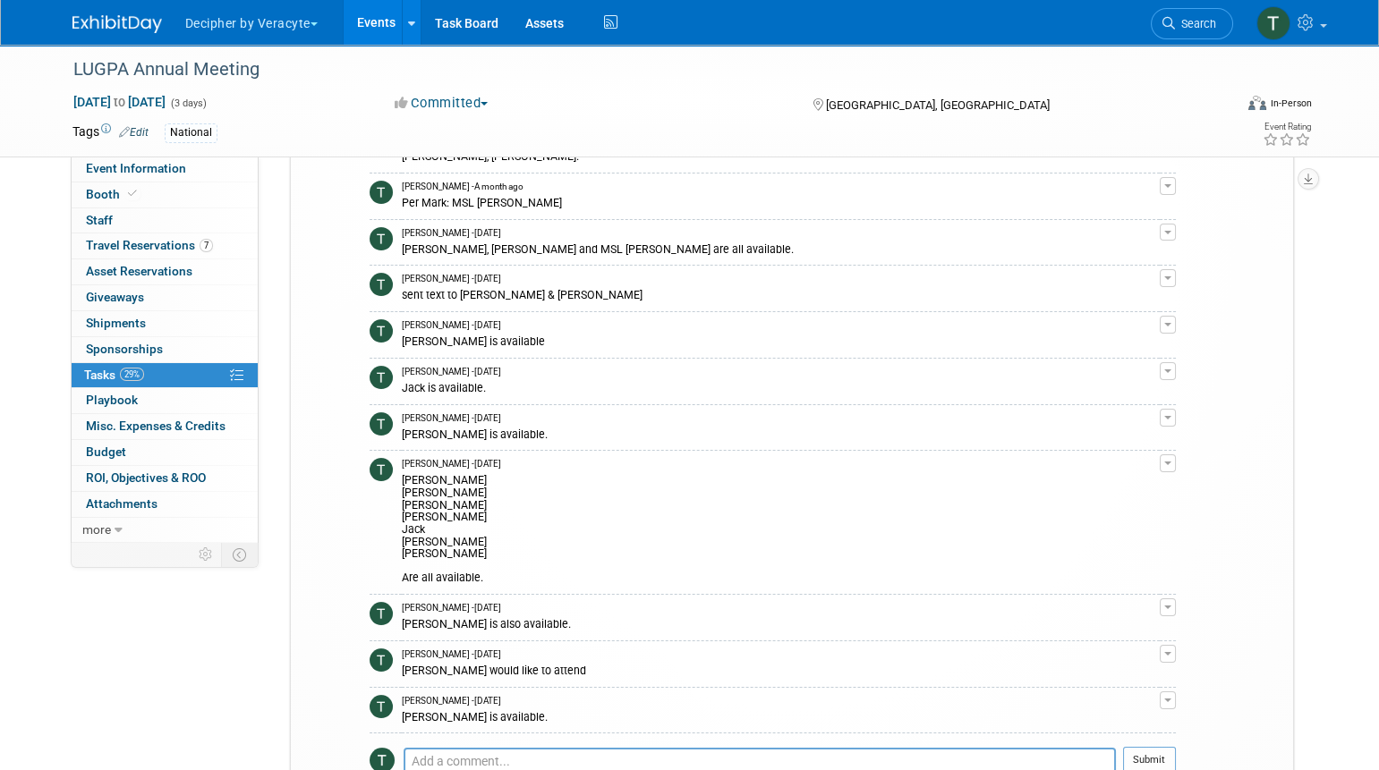
click at [441, 537] on div "Greg Julie Adam Steve Jack Christina Andy Are all available." at bounding box center [781, 528] width 758 height 115
click at [420, 471] on div "Greg Julie Adam Steve Jack Christina Andy Are all available." at bounding box center [781, 528] width 758 height 115
click at [419, 483] on div "Greg Julie Adam Steve Jack Christina Andy Are all available." at bounding box center [781, 528] width 758 height 115
click at [419, 493] on div "Greg Julie Adam Steve Jack Christina Andy Are all available." at bounding box center [781, 528] width 758 height 115
click at [418, 508] on div "Greg Julie Adam Steve Jack Christina Andy Are all available." at bounding box center [781, 528] width 758 height 115
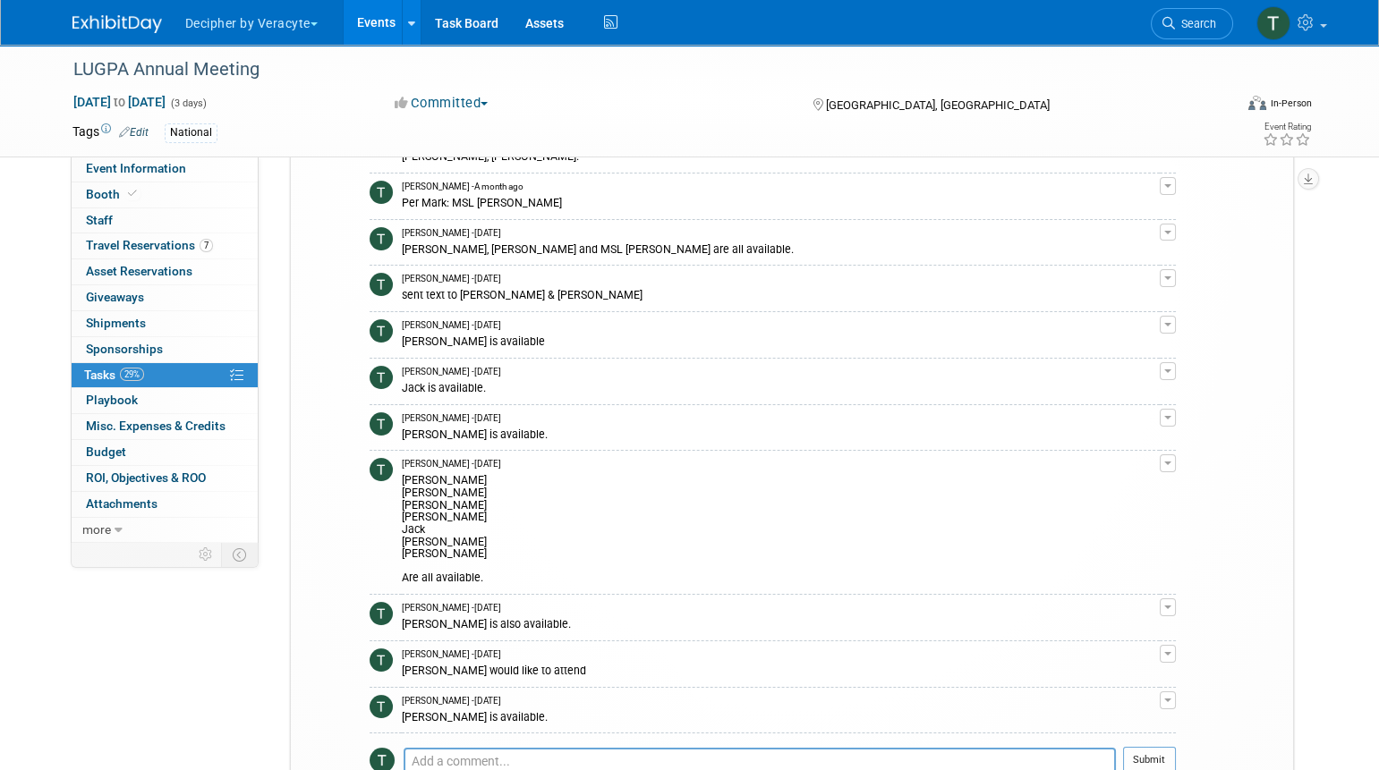
click at [418, 514] on div "Greg Julie Adam Steve Jack Christina Andy Are all available." at bounding box center [781, 528] width 758 height 115
click at [418, 526] on div "Greg Julie Adam Steve Jack Christina Andy Are all available." at bounding box center [781, 528] width 758 height 115
click at [419, 540] on div "Greg Julie Adam Steve Jack Christina Andy Are all available." at bounding box center [781, 528] width 758 height 115
click at [440, 615] on div "Chris Cowan is also available." at bounding box center [781, 623] width 758 height 17
click at [1168, 454] on button "button" at bounding box center [1167, 463] width 16 height 18
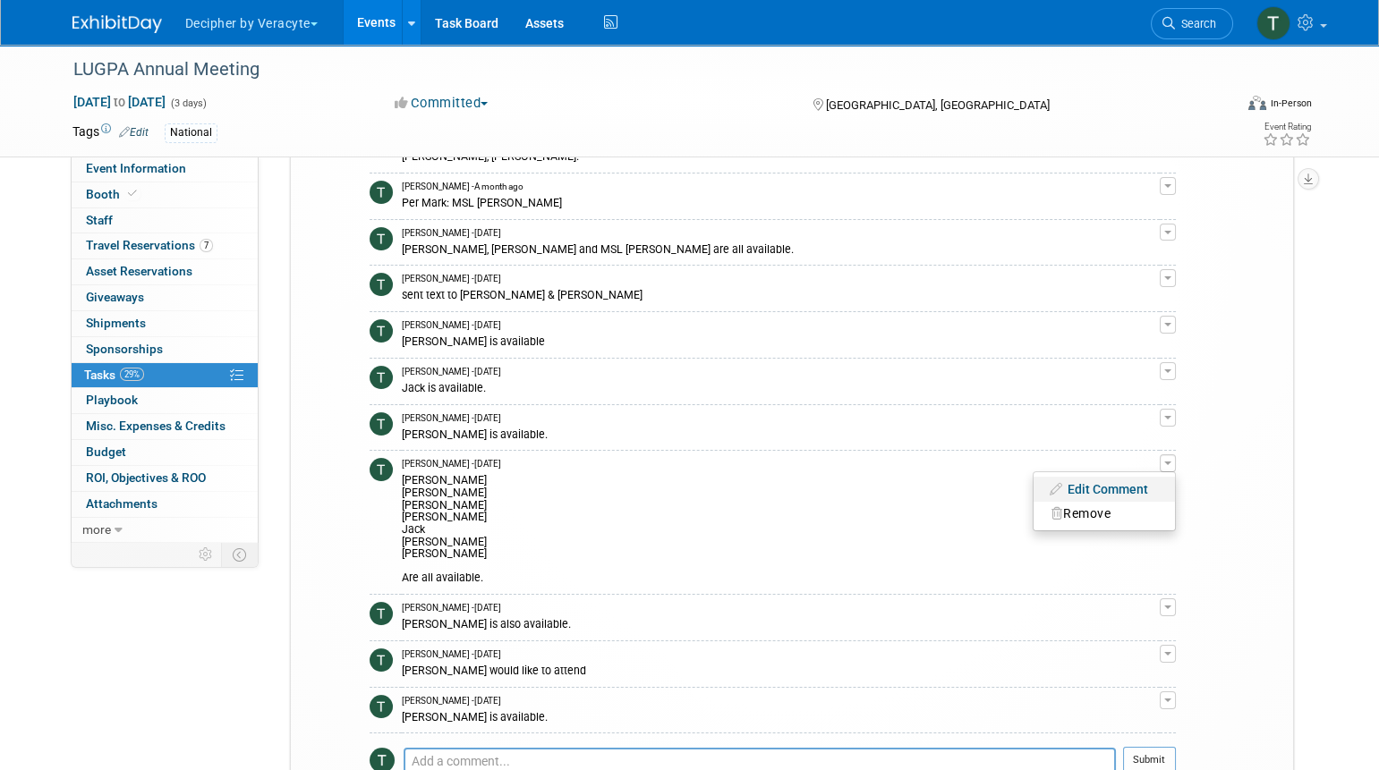
drag, startPoint x: 1097, startPoint y: 491, endPoint x: 1096, endPoint y: 477, distance: 14.3
click at [1096, 477] on ul "Edit Comment Remove" at bounding box center [1103, 501] width 143 height 60
click at [1174, 458] on td "Edit Comment Remove" at bounding box center [1167, 523] width 16 height 144
click at [1159, 458] on div "Tony Alvarado - 15 days ago" at bounding box center [781, 464] width 758 height 13
click at [1168, 454] on button "button" at bounding box center [1167, 463] width 16 height 18
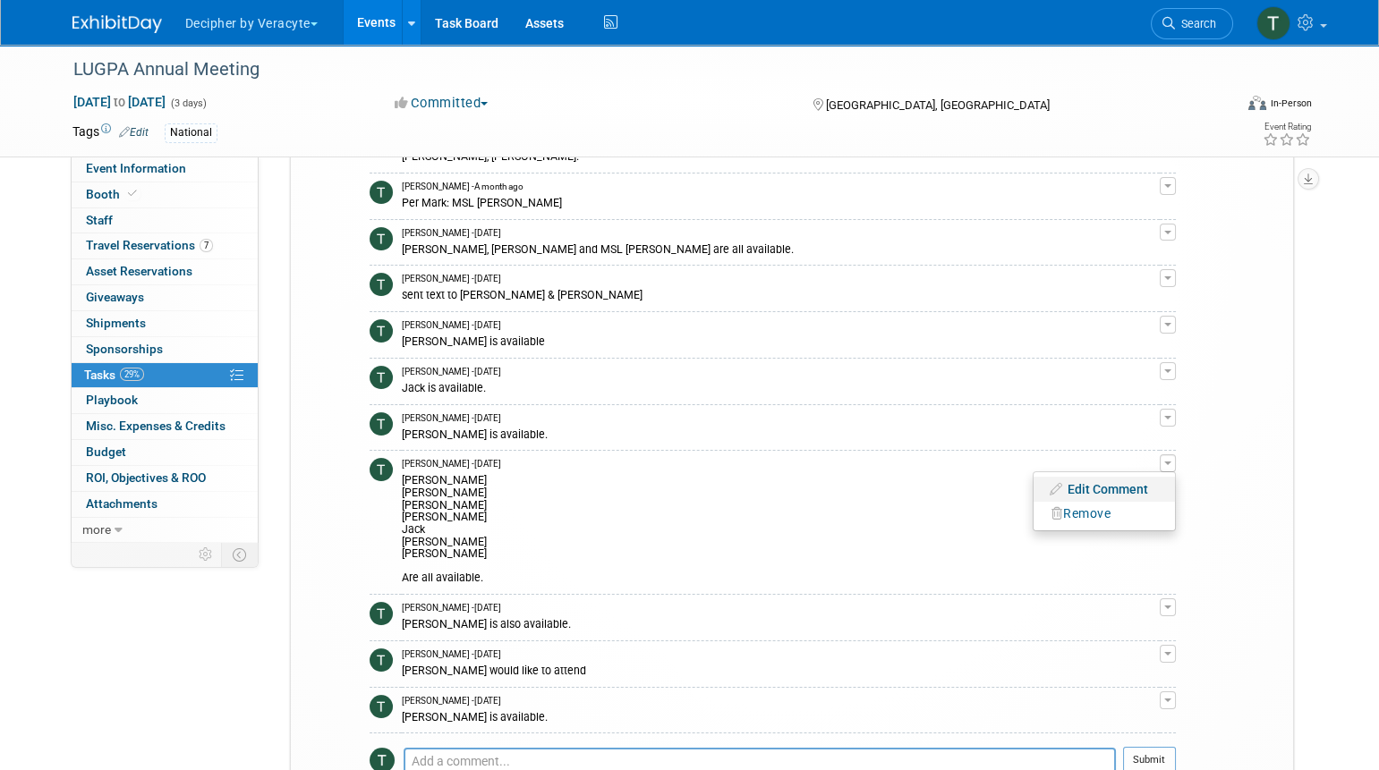
click at [1157, 477] on link "Edit Comment" at bounding box center [1103, 489] width 141 height 25
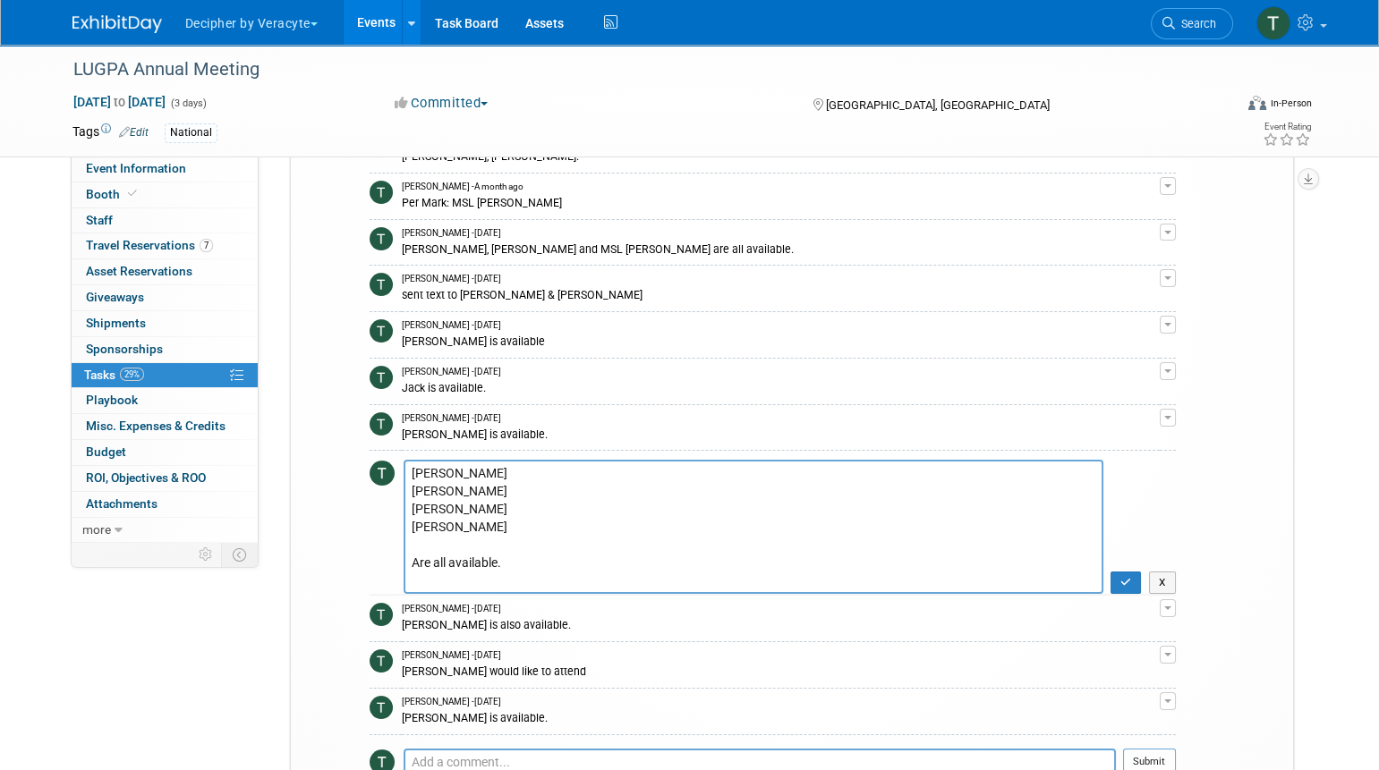
click at [585, 543] on textarea "Greg Julie Adam Steve Jack Christina Andy Are all available." at bounding box center [753, 527] width 700 height 134
click at [546, 540] on textarea "Greg Julie Adam Steve Jack Christina Andy Are all available." at bounding box center [753, 527] width 700 height 134
type textarea "Greg Julie Adam Steve Jack Christina Andy Chris Cowan Trevor Are all available."
click at [1132, 577] on icon "button" at bounding box center [1126, 582] width 12 height 11
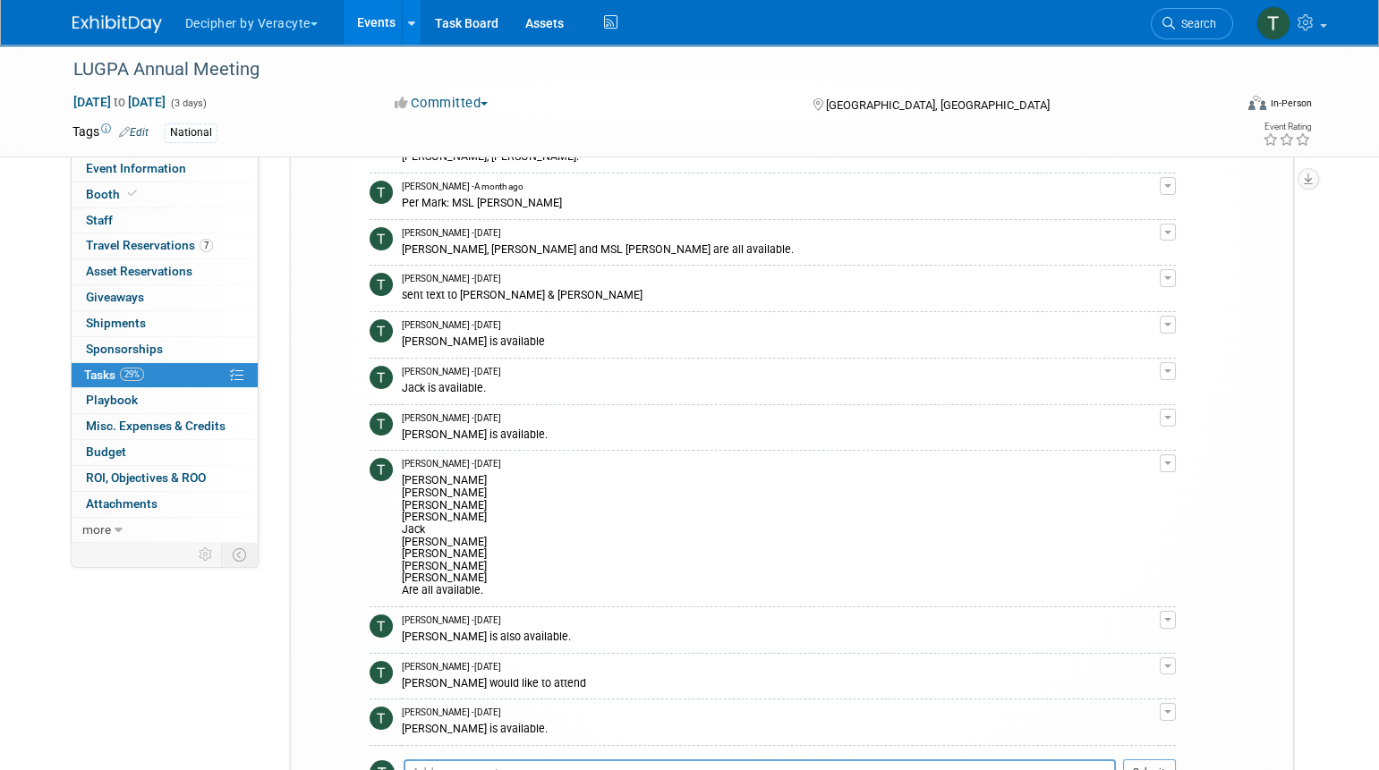
click at [481, 547] on div "Greg Julie Adam Steve Jack Christina Andy Chris Cowan Trevor Are all available." at bounding box center [781, 534] width 758 height 126
drag, startPoint x: 462, startPoint y: 557, endPoint x: 419, endPoint y: 513, distance: 62.0
click at [420, 527] on div "Greg Julie Adam Steve Jack Christina Andy Chris Cowan Trevor Are all available." at bounding box center [781, 534] width 758 height 126
click at [418, 503] on div "Greg Julie Adam Steve Jack Christina Andy Chris Cowan Trevor Are all available." at bounding box center [781, 534] width 758 height 126
click at [415, 488] on div "Greg Julie Adam Steve Jack Christina Andy Chris Cowan Trevor Are all available." at bounding box center [781, 534] width 758 height 126
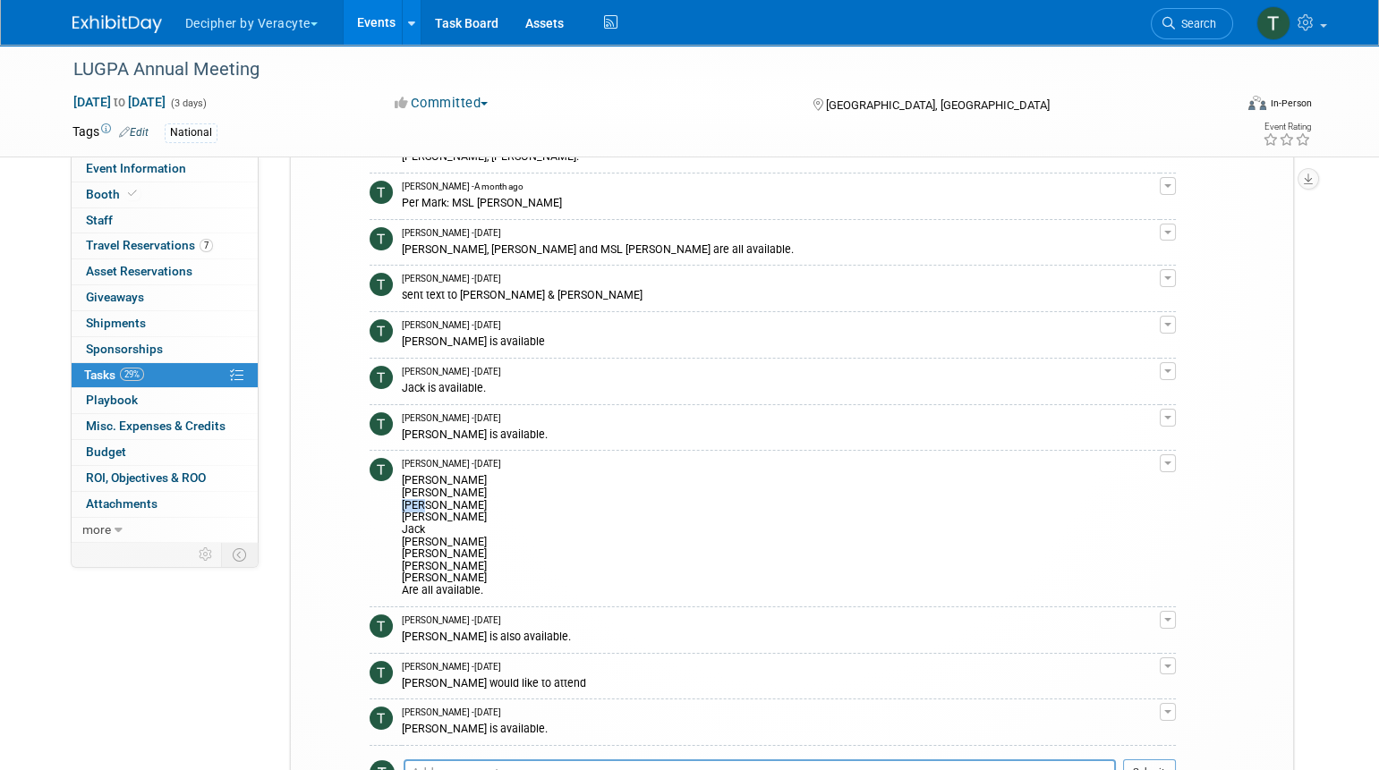
click at [415, 488] on div "Greg Julie Adam Steve Jack Christina Andy Chris Cowan Trevor Are all available." at bounding box center [781, 534] width 758 height 126
click at [439, 496] on div "Greg Julie Adam Steve Jack Christina Andy Chris Cowan Trevor Are all available." at bounding box center [781, 534] width 758 height 126
drag, startPoint x: 462, startPoint y: 568, endPoint x: 408, endPoint y: 471, distance: 111.0
click at [408, 471] on div "Greg Julie Adam Steve Jack Christina Andy Chris Cowan Trevor Are all available." at bounding box center [781, 534] width 758 height 126
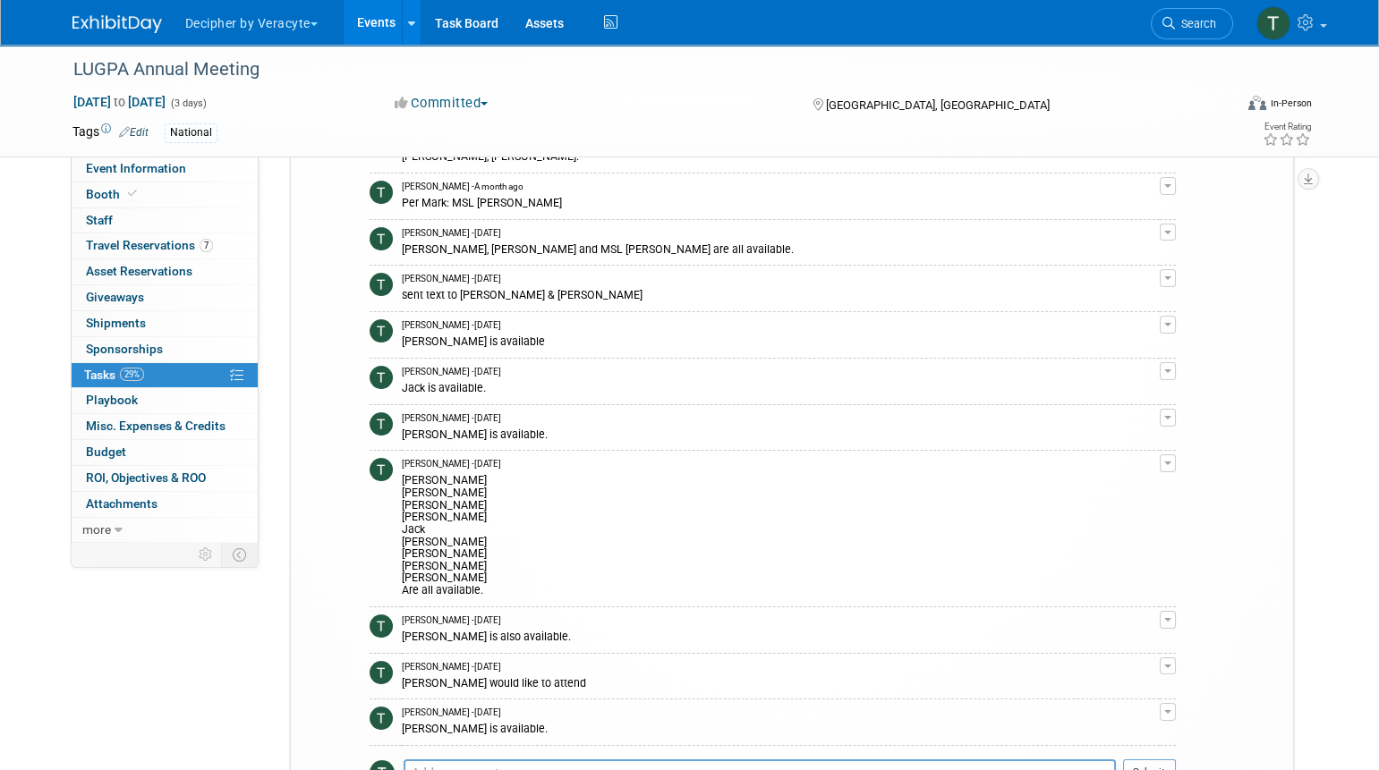
click at [422, 503] on div "Greg Julie Adam Steve Jack Christina Andy Chris Cowan Trevor Are all available." at bounding box center [781, 534] width 758 height 126
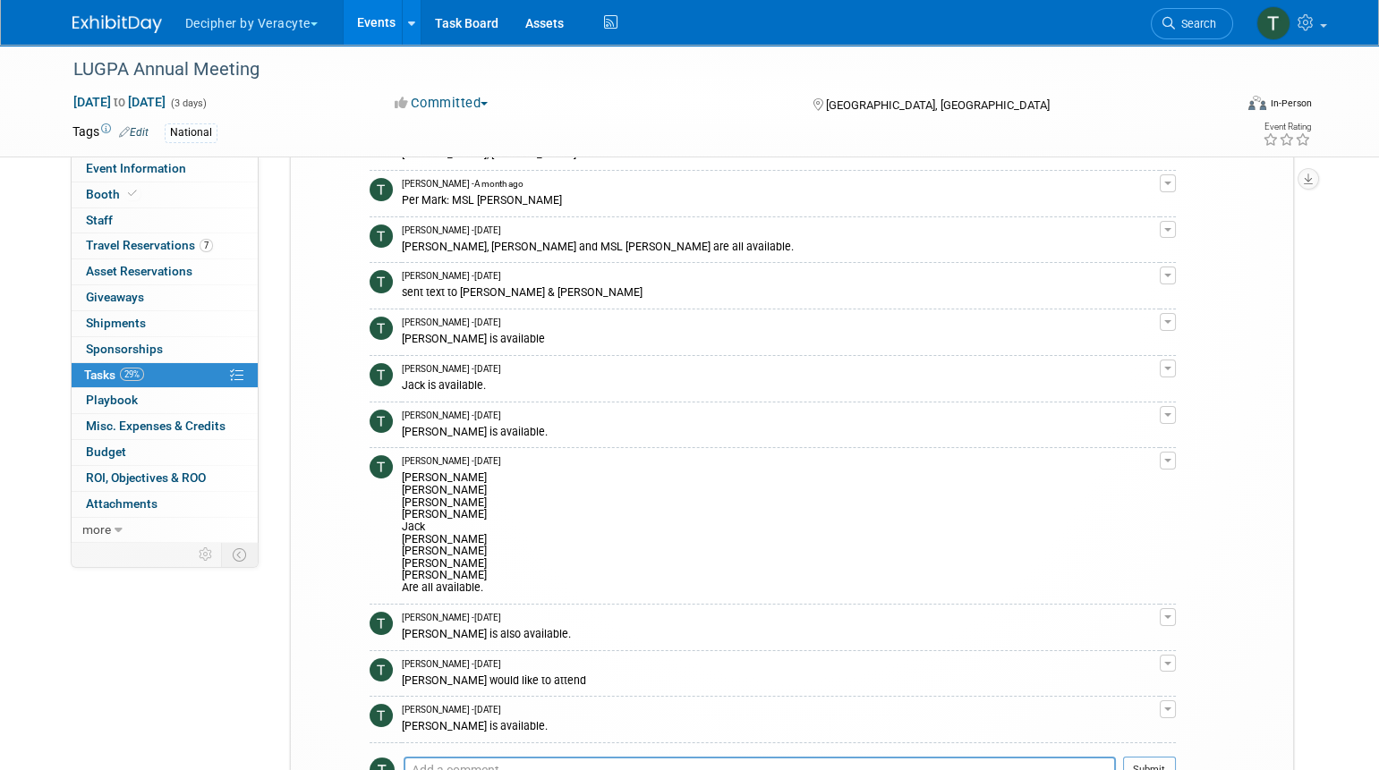
scroll to position [779, 0]
click at [179, 175] on span "Event Information" at bounding box center [136, 168] width 100 height 14
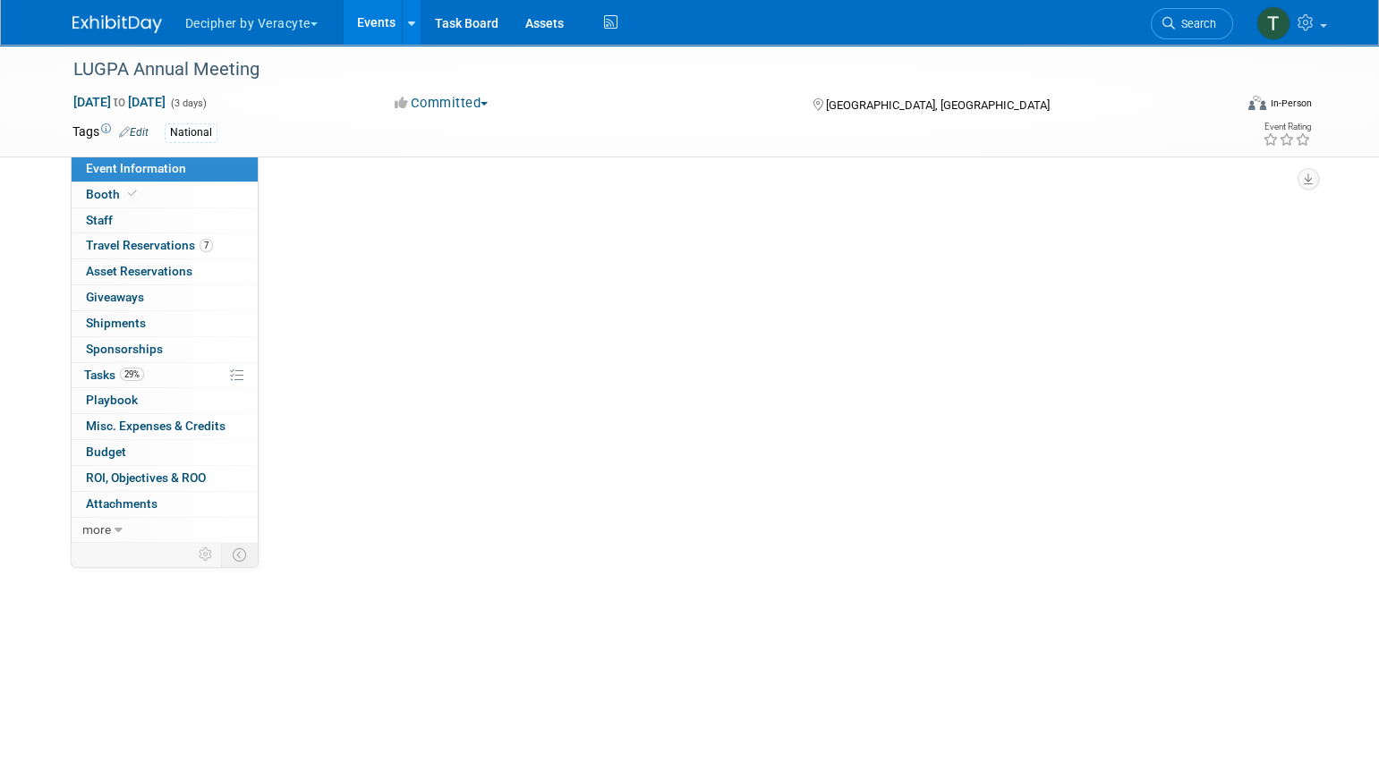
scroll to position [0, 0]
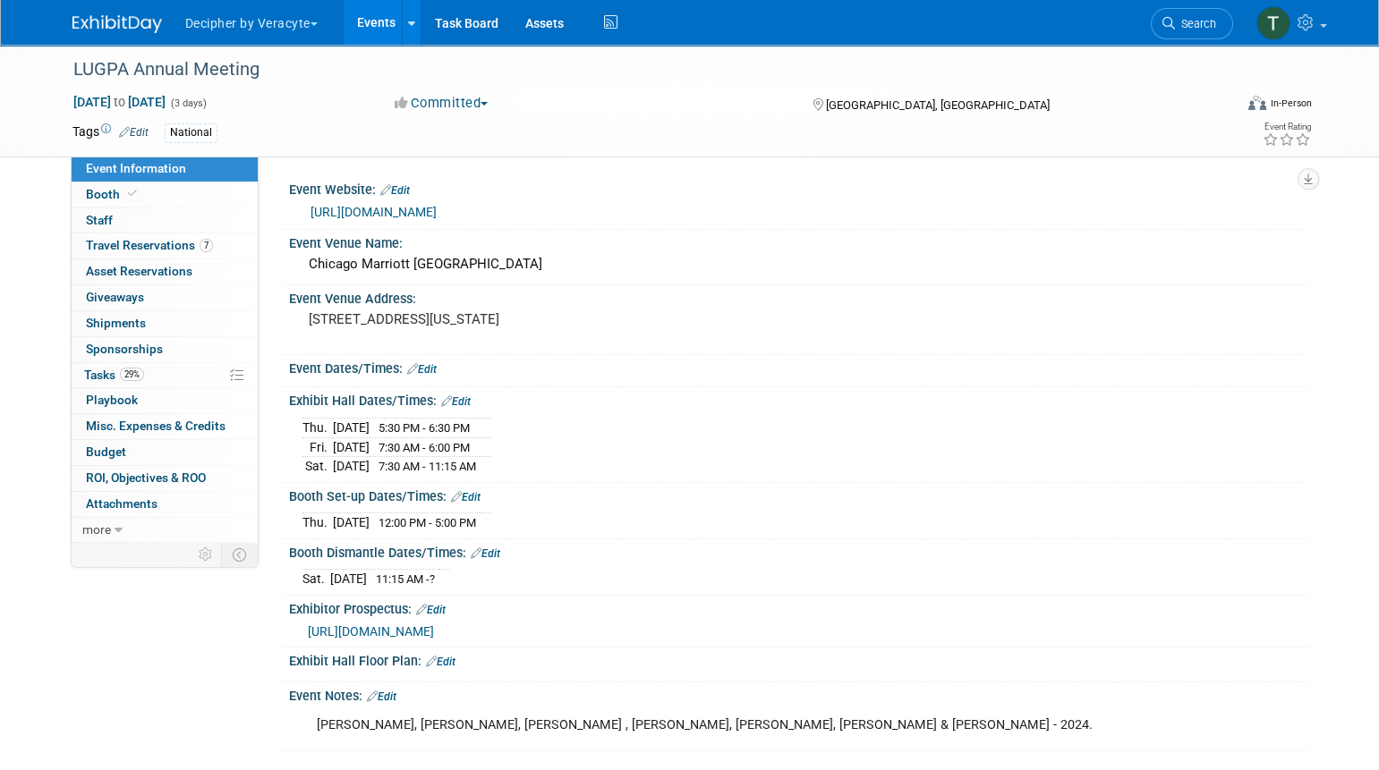
click at [434, 628] on span "https://veracyte365.sharepoint.com/:b:/r/sites/DecipherMKTG/Shared%20Documents/…" at bounding box center [371, 631] width 126 height 14
click at [191, 376] on link "29% Tasks 29%" at bounding box center [165, 375] width 186 height 25
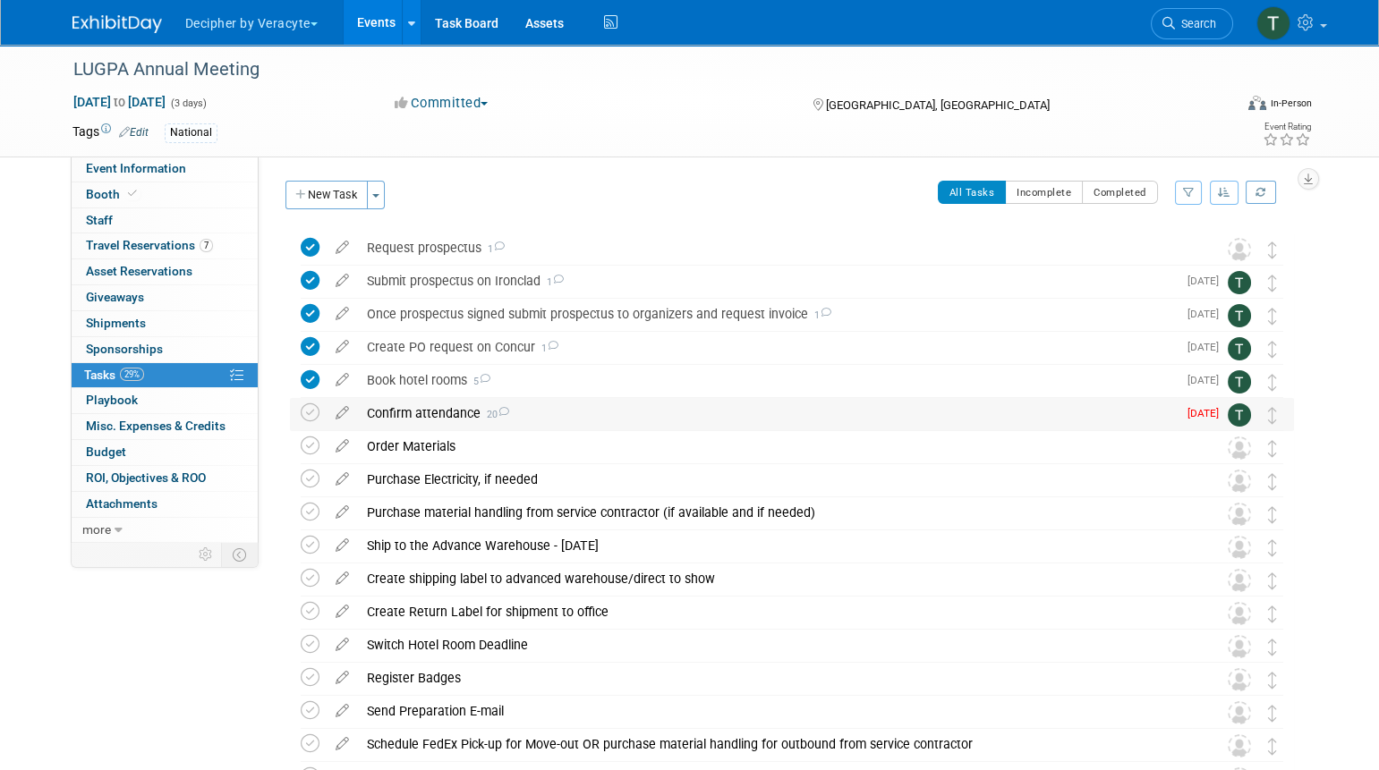
click at [463, 418] on div "Confirm attendance 20" at bounding box center [767, 413] width 819 height 30
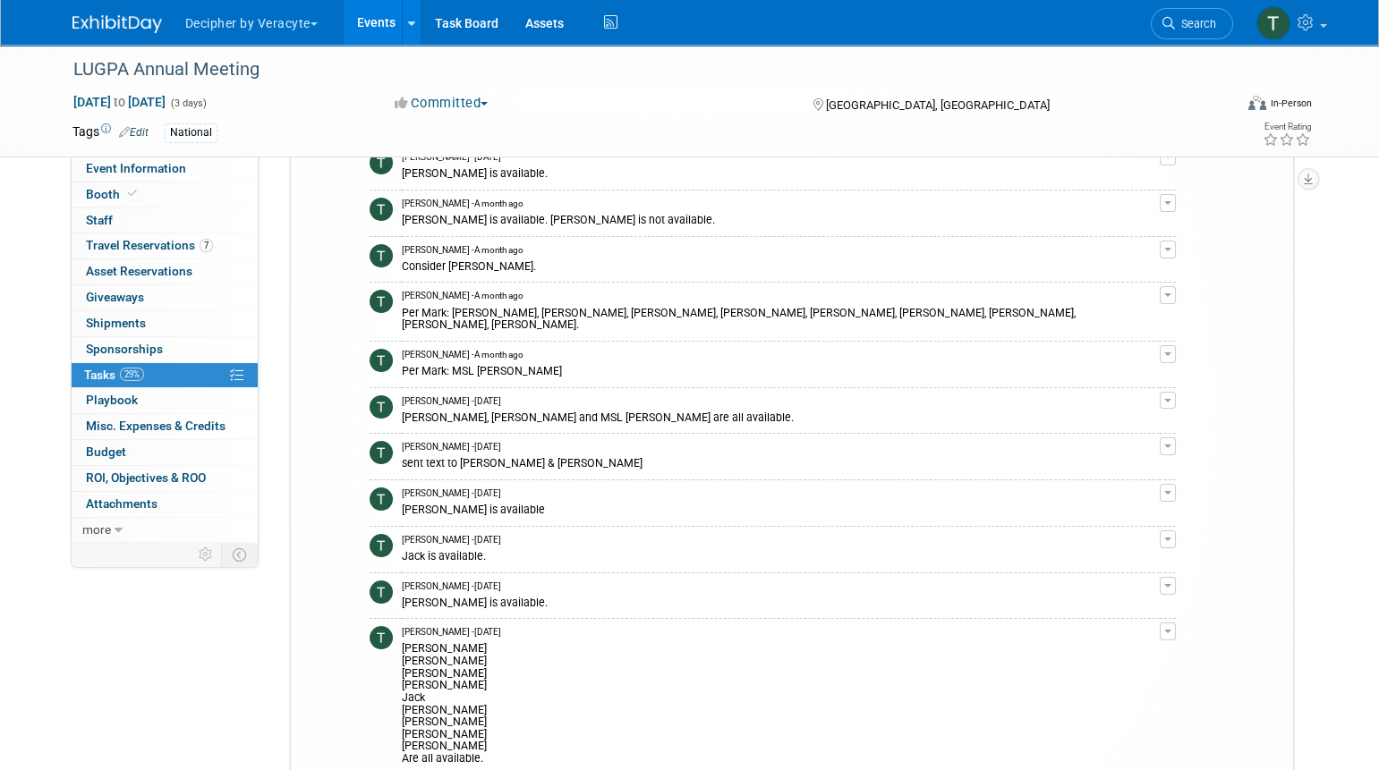
scroll to position [810, 0]
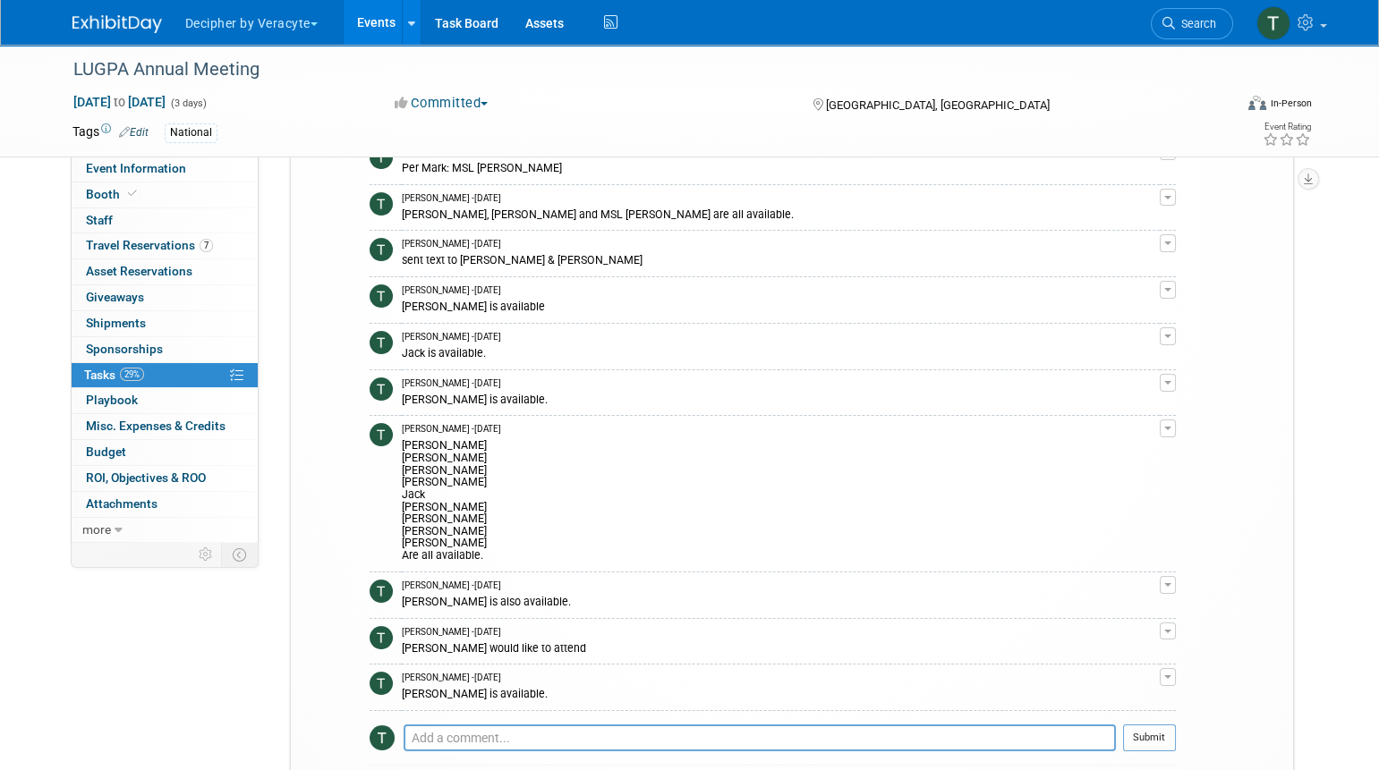
click at [1179, 416] on tr "Confirm attendance 20 COMMENTS Tony Alvarado - 3 months ago Andy is available. …" at bounding box center [791, 207] width 980 height 1239
click at [1175, 420] on button "button" at bounding box center [1167, 429] width 16 height 18
click at [1120, 442] on link "Edit Comment" at bounding box center [1103, 454] width 141 height 25
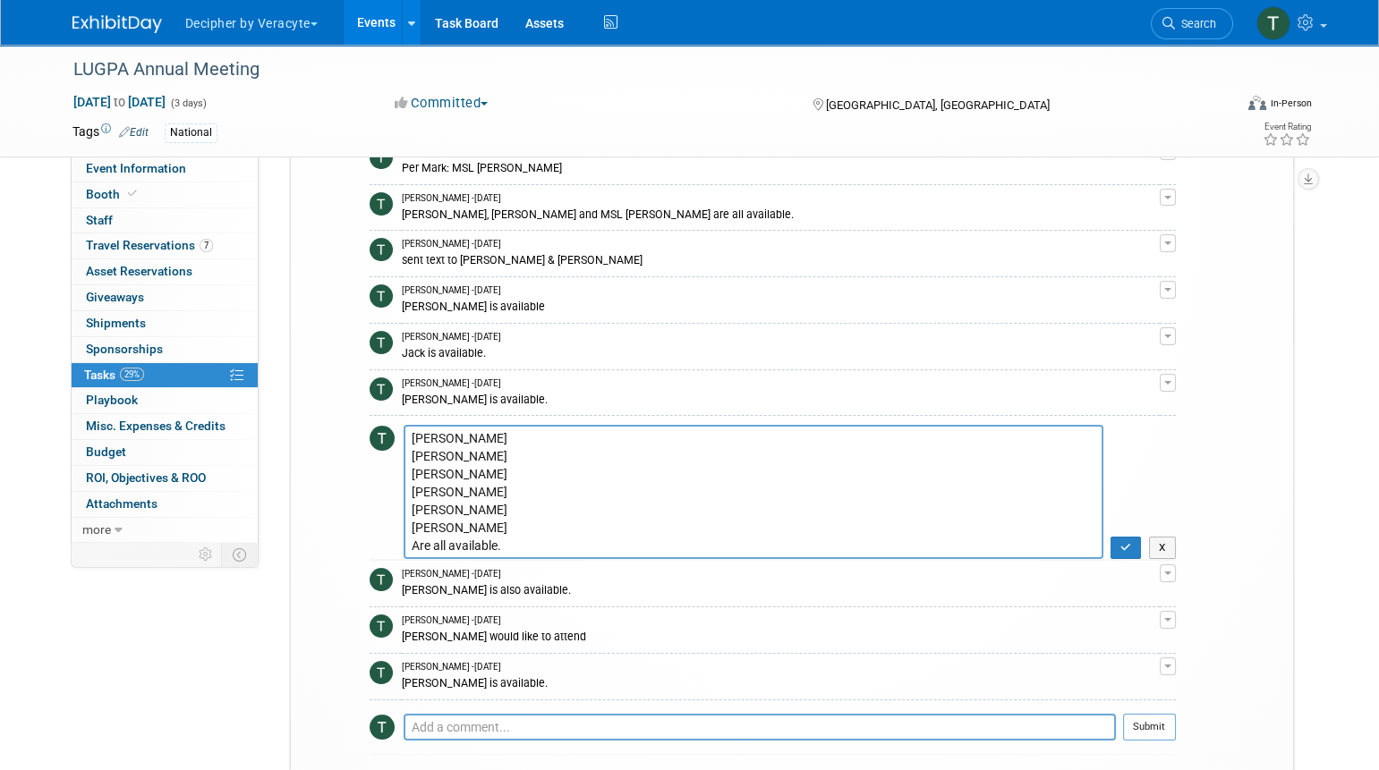
scroll to position [53, 0]
click at [539, 496] on textarea "Greg Julie Adam Steve Jack Christina Andy Chris Cowan Trevor Are all available." at bounding box center [753, 492] width 700 height 134
type textarea "Greg Julie Adam Steve Jack Christina Andy Chris Cowan - remove Trevor Are all a…"
click at [1127, 542] on icon "button" at bounding box center [1126, 547] width 12 height 11
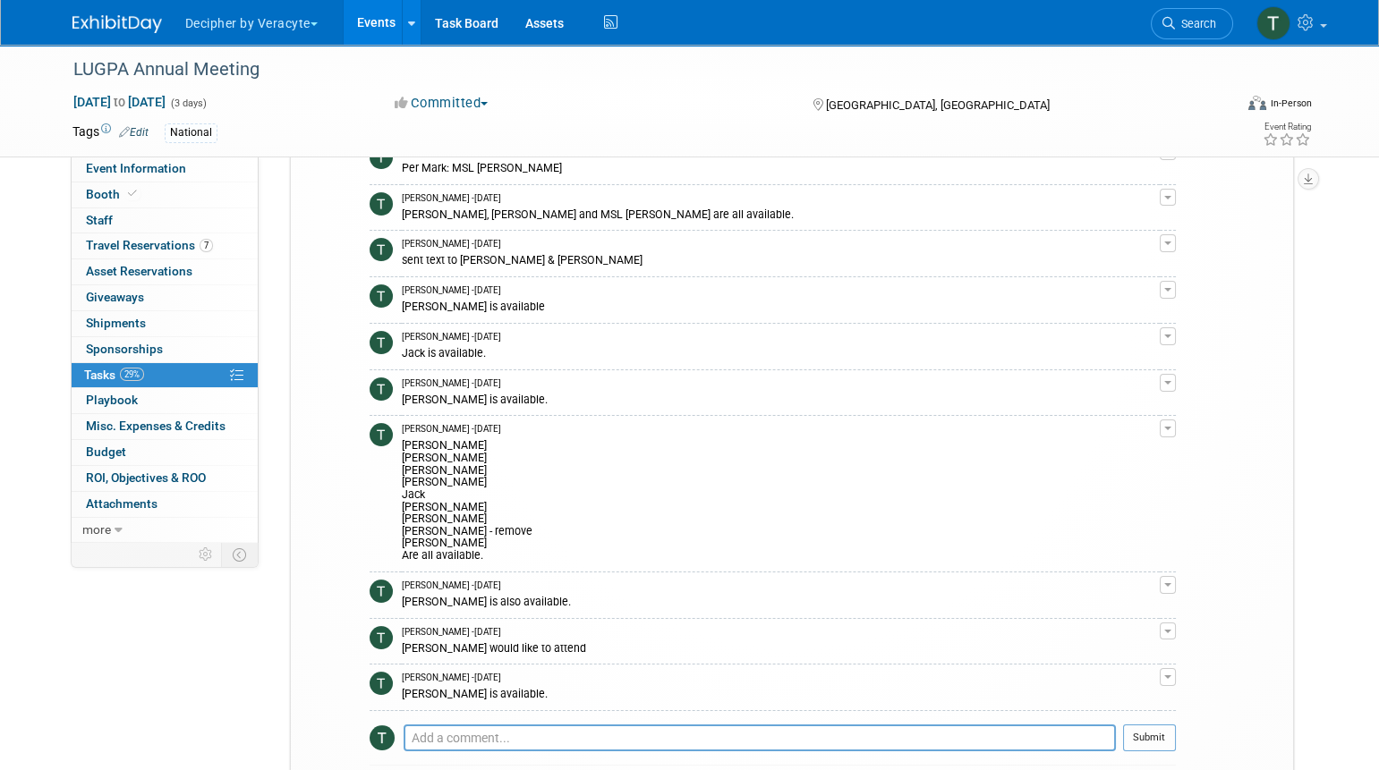
click at [427, 533] on div "Greg Julie Adam Steve Jack Christina Andy Chris Cowan - remove Trevor Are all a…" at bounding box center [781, 499] width 758 height 126
click at [422, 499] on div "Greg Julie Adam Steve Jack Christina Andy Chris Cowan - remove Trevor Are all a…" at bounding box center [781, 499] width 758 height 126
click at [423, 496] on div "Greg Julie Adam Steve Jack Christina Andy Chris Cowan - remove Trevor Are all a…" at bounding box center [781, 499] width 758 height 126
click at [419, 483] on div "Greg Julie Adam Steve Jack Christina Andy Chris Cowan - remove Trevor Are all a…" at bounding box center [781, 499] width 758 height 126
click at [420, 471] on div "Greg Julie Adam Steve Jack Christina Andy Chris Cowan - remove Trevor Are all a…" at bounding box center [781, 499] width 758 height 126
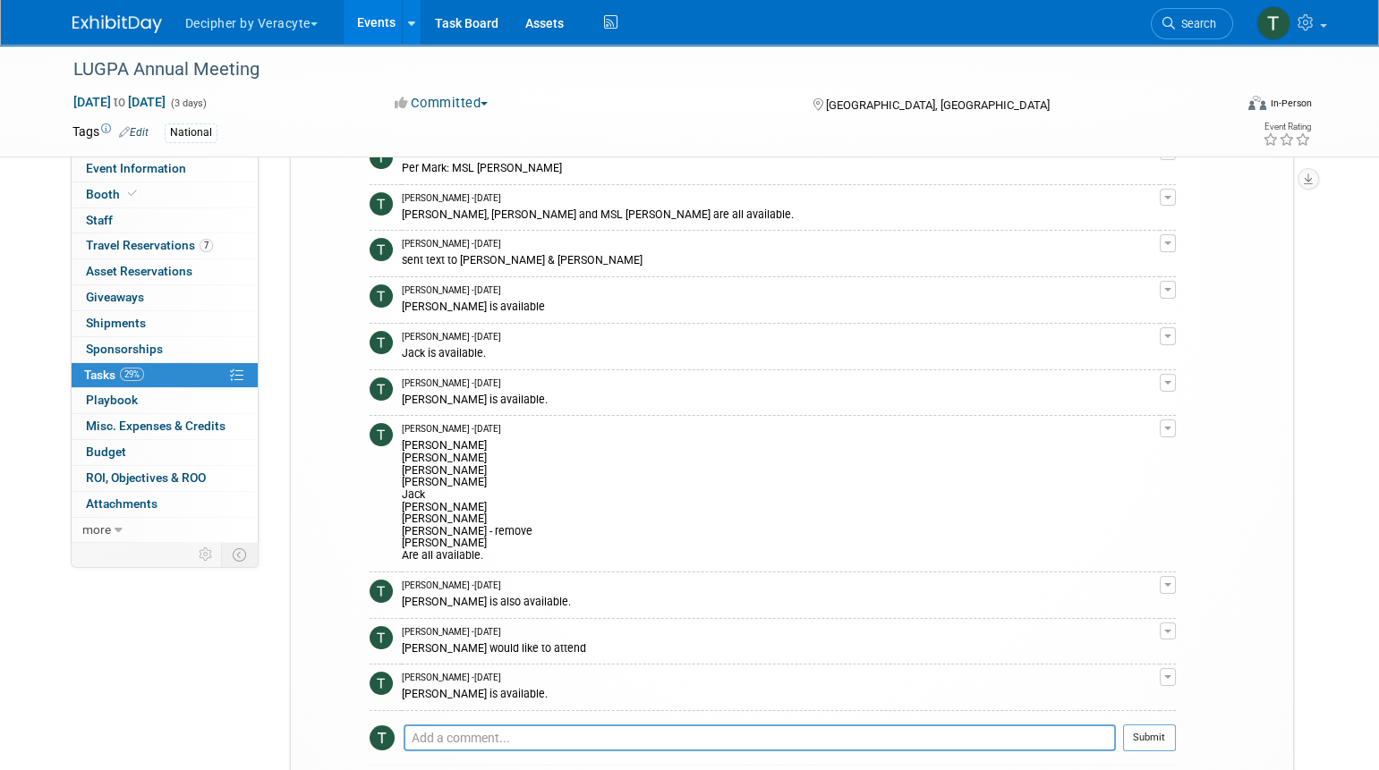
click at [420, 458] on div "Greg Julie Adam Steve Jack Christina Andy Chris Cowan - remove Trevor Are all a…" at bounding box center [781, 499] width 758 height 126
click at [419, 446] on div "Greg Julie Adam Steve Jack Christina Andy Chris Cowan - remove Trevor Are all a…" at bounding box center [781, 499] width 758 height 126
click at [419, 436] on div "Greg Julie Adam Steve Jack Christina Andy Chris Cowan - remove Trevor Are all a…" at bounding box center [781, 499] width 758 height 126
click at [418, 461] on div "Greg Julie Adam Steve Jack Christina Andy Chris Cowan - remove Trevor Are all a…" at bounding box center [781, 499] width 758 height 126
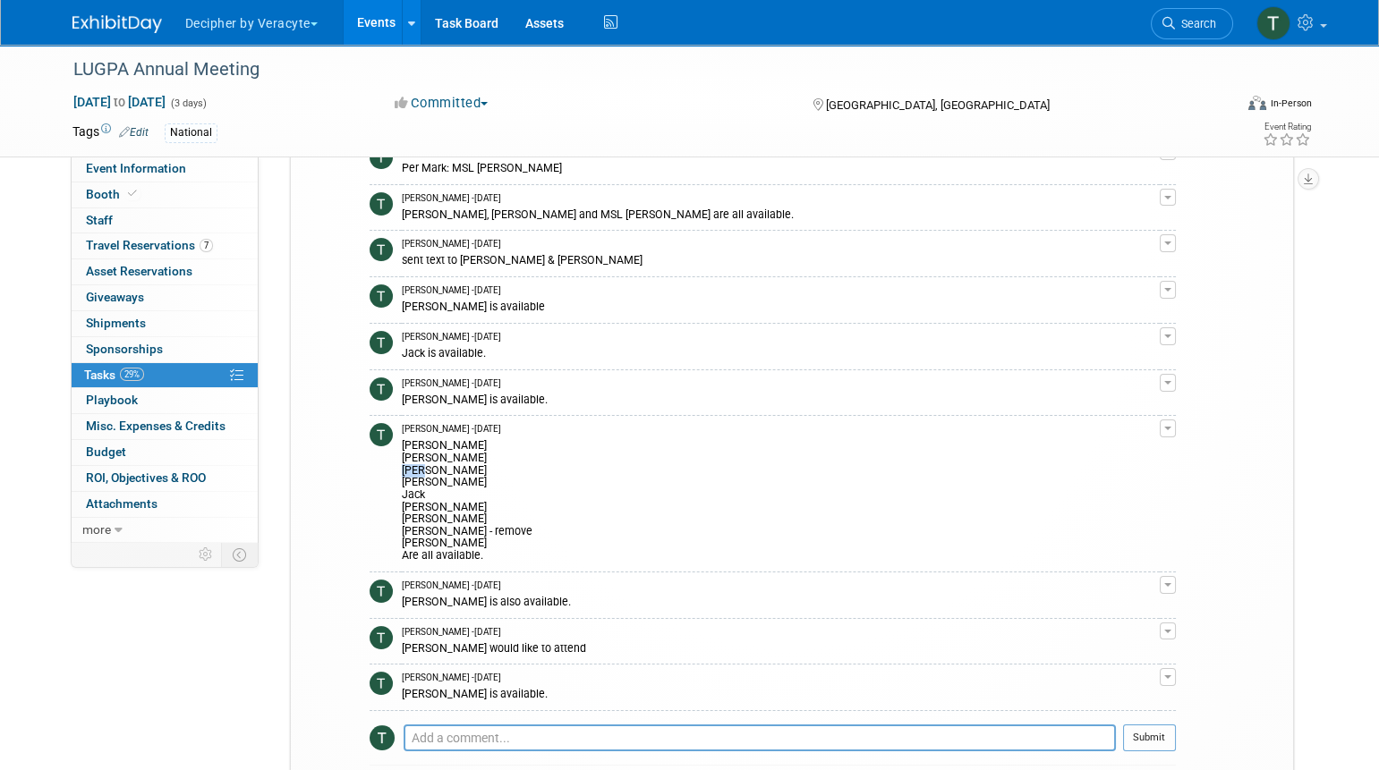
click at [417, 454] on div "Greg Julie Adam Steve Jack Christina Andy Chris Cowan - remove Trevor Are all a…" at bounding box center [781, 499] width 758 height 126
click at [418, 459] on div "Greg Julie Adam Steve Jack Christina Andy Chris Cowan - remove Trevor Are all a…" at bounding box center [781, 499] width 758 height 126
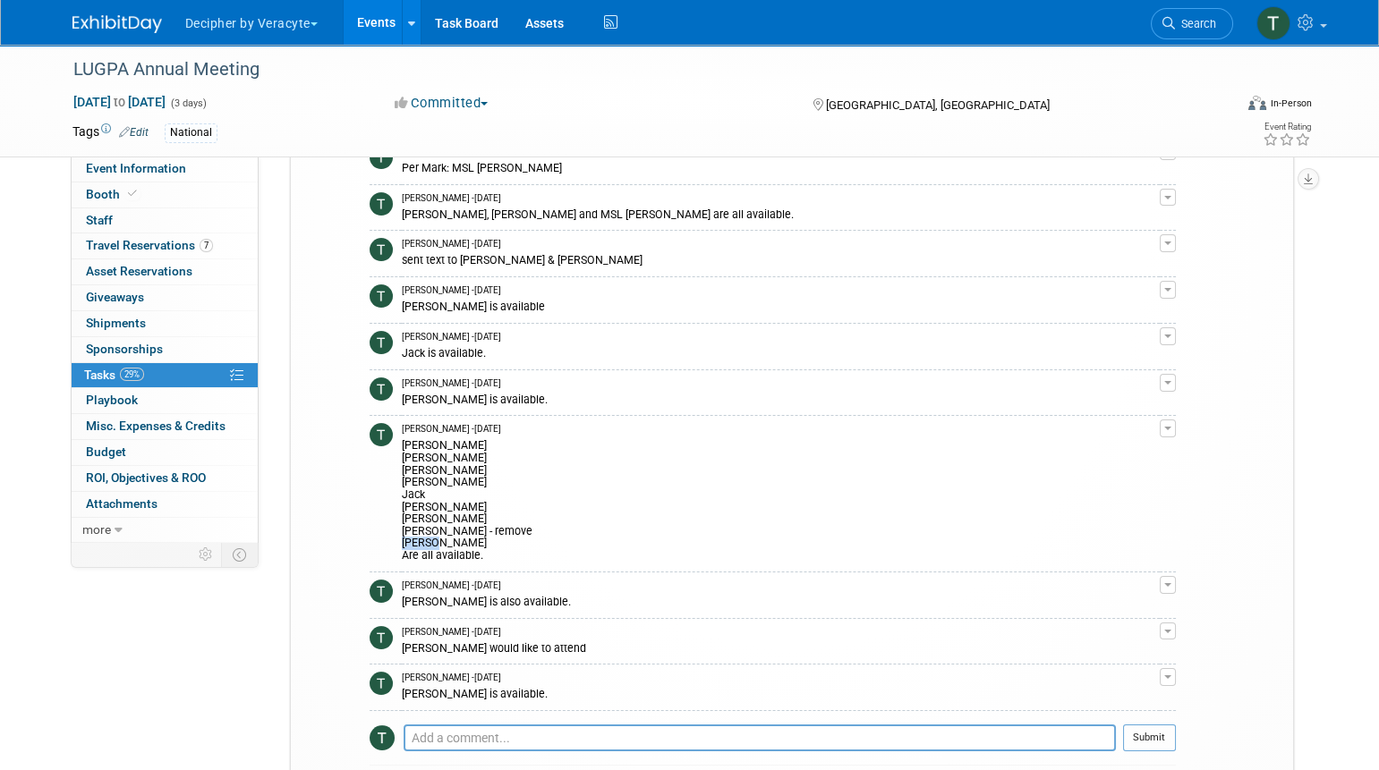
drag, startPoint x: 435, startPoint y: 529, endPoint x: 402, endPoint y: 528, distance: 33.1
click at [402, 528] on div "Greg Julie Adam Steve Jack Christina Andy Chris Cowan - remove Trevor Are all a…" at bounding box center [781, 499] width 758 height 126
click at [429, 456] on div "Greg Julie Adam Steve Jack Christina Andy Chris Cowan - remove Trevor Are all a…" at bounding box center [781, 499] width 758 height 126
click at [496, 725] on textarea at bounding box center [759, 738] width 712 height 27
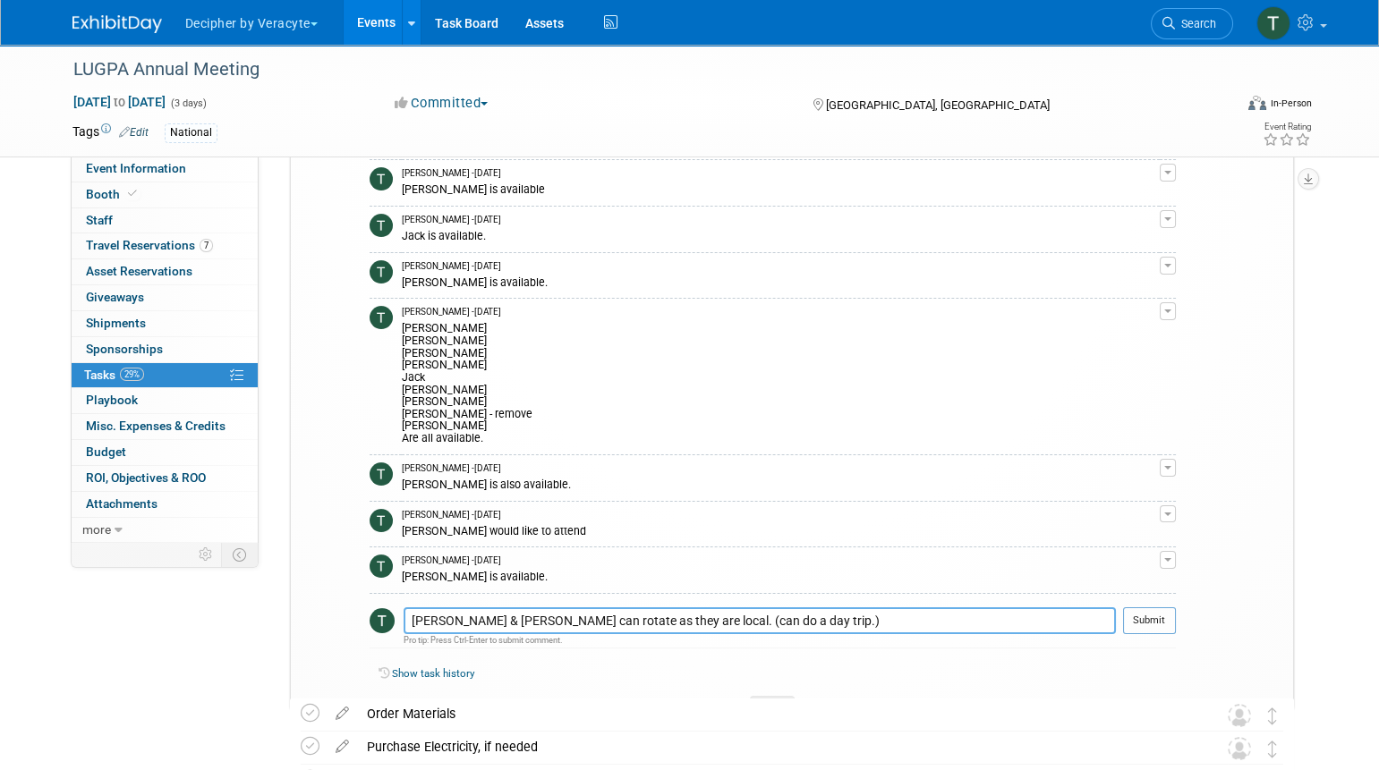
scroll to position [1028, 0]
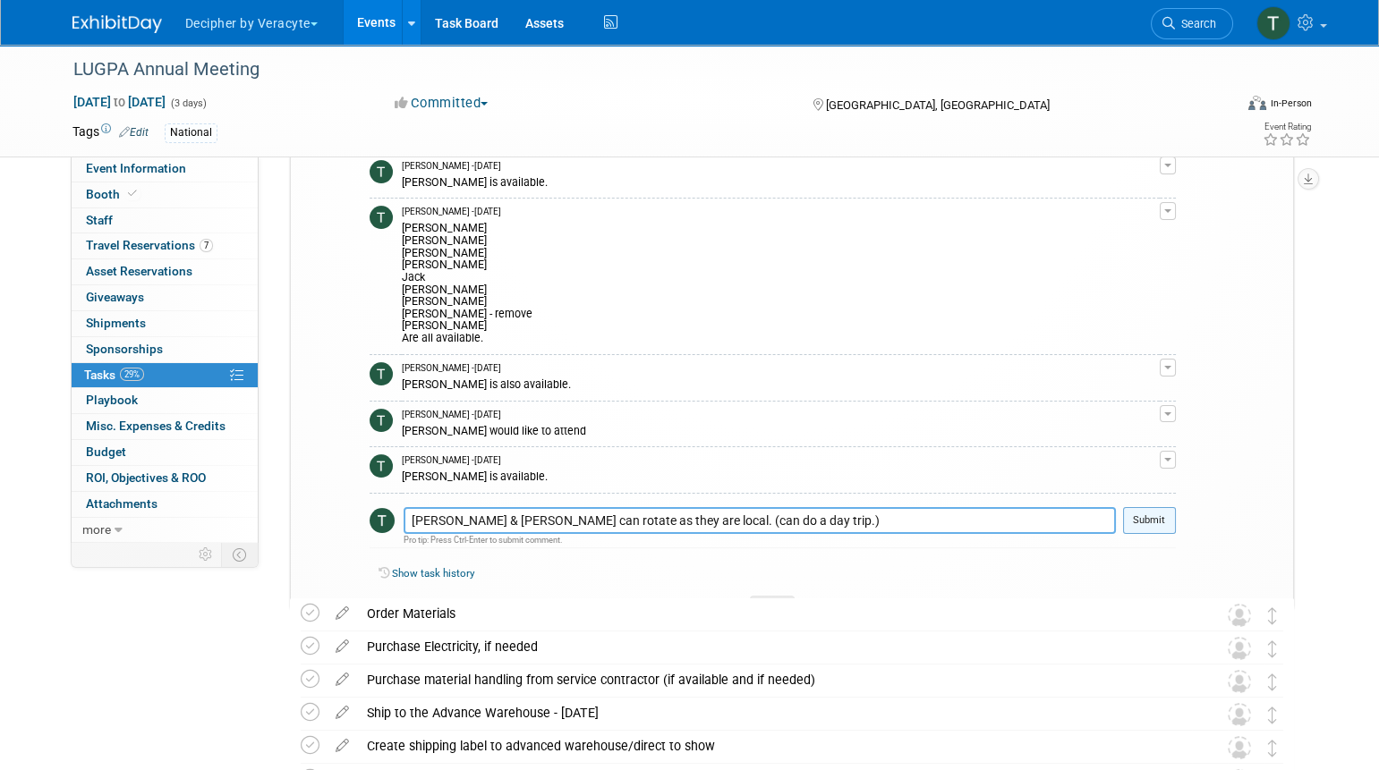
type textarea "Adam & Trevor can rotate as they are local. (can do a day trip.)"
click at [1153, 514] on button "Submit" at bounding box center [1149, 520] width 53 height 27
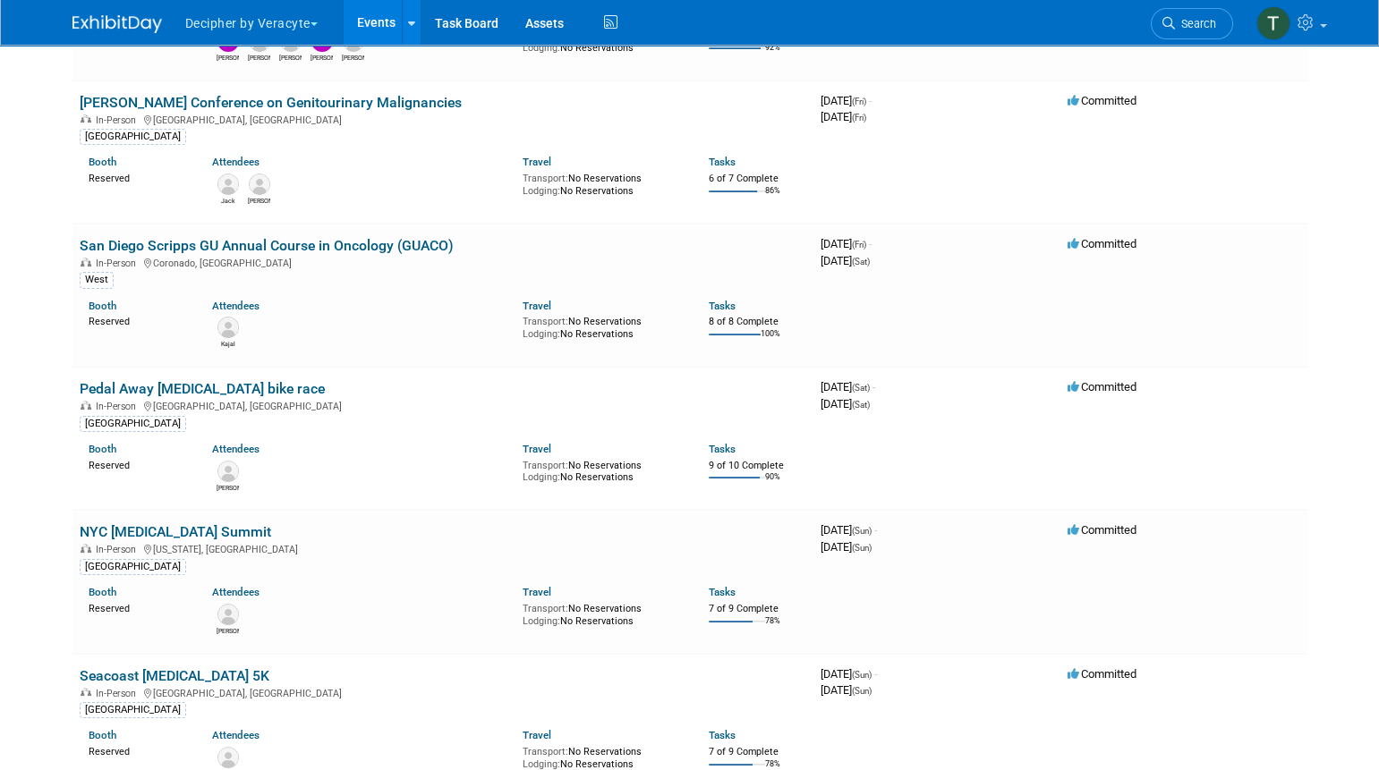
scroll to position [5407, 0]
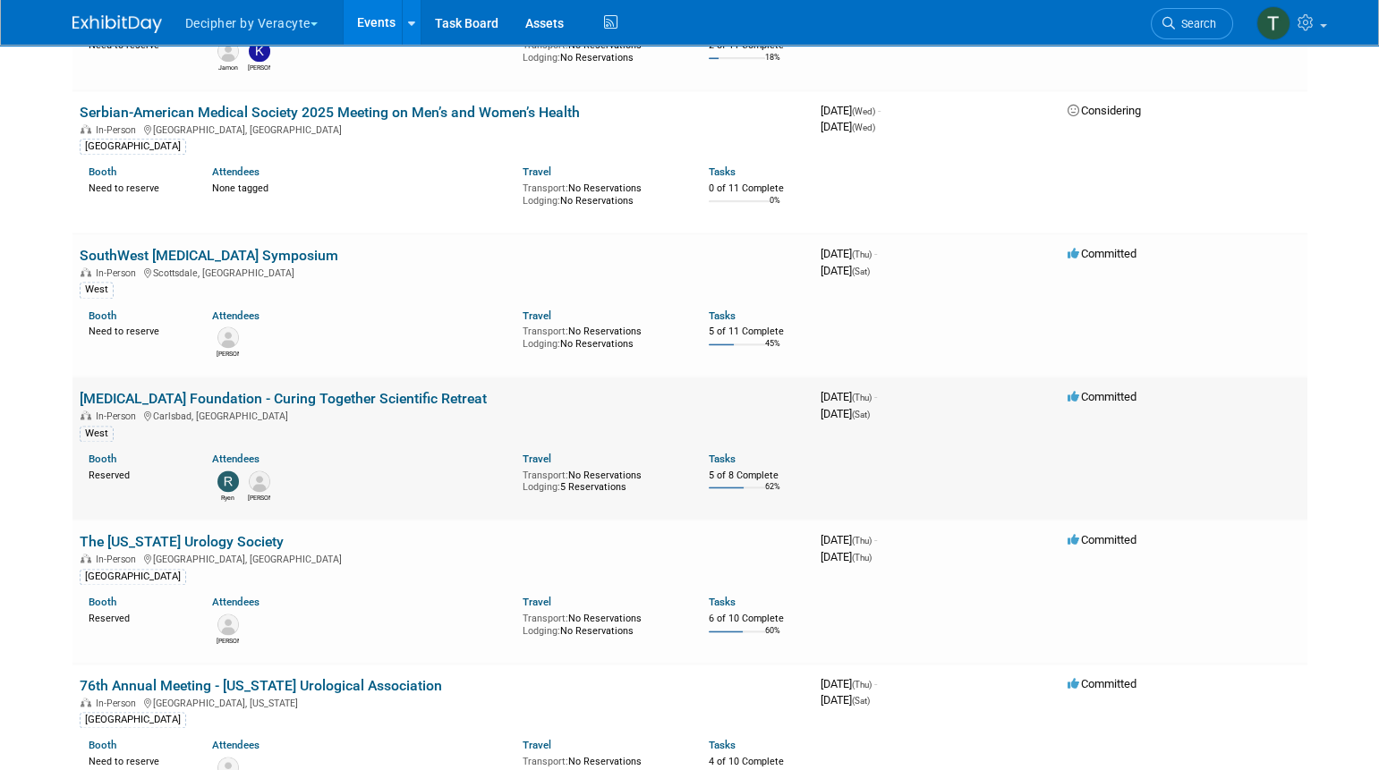
click at [349, 390] on link "[MEDICAL_DATA] Foundation - Curing Together Scientific Retreat" at bounding box center [283, 398] width 407 height 17
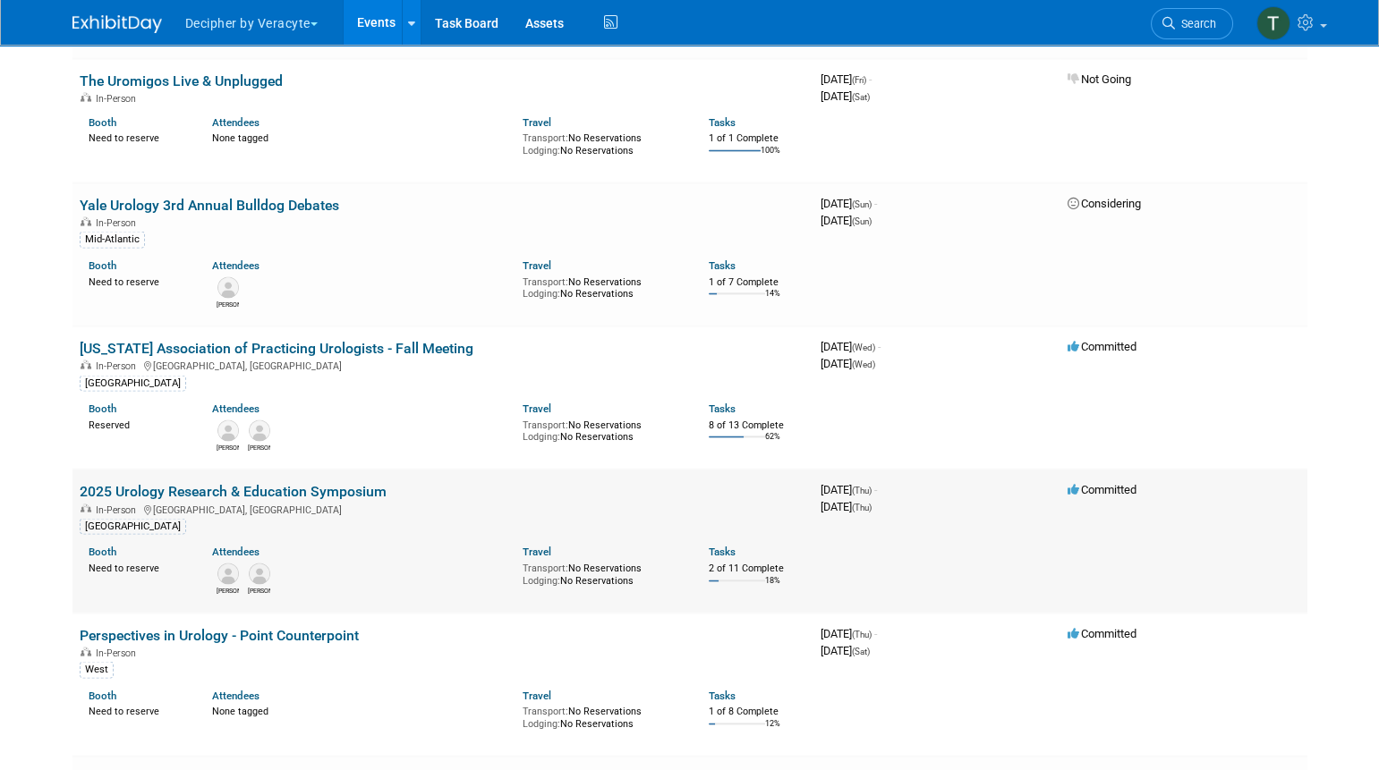
scroll to position [8018, 0]
click at [327, 627] on link "Perspectives in Urology - Point Counterpoint" at bounding box center [219, 635] width 279 height 17
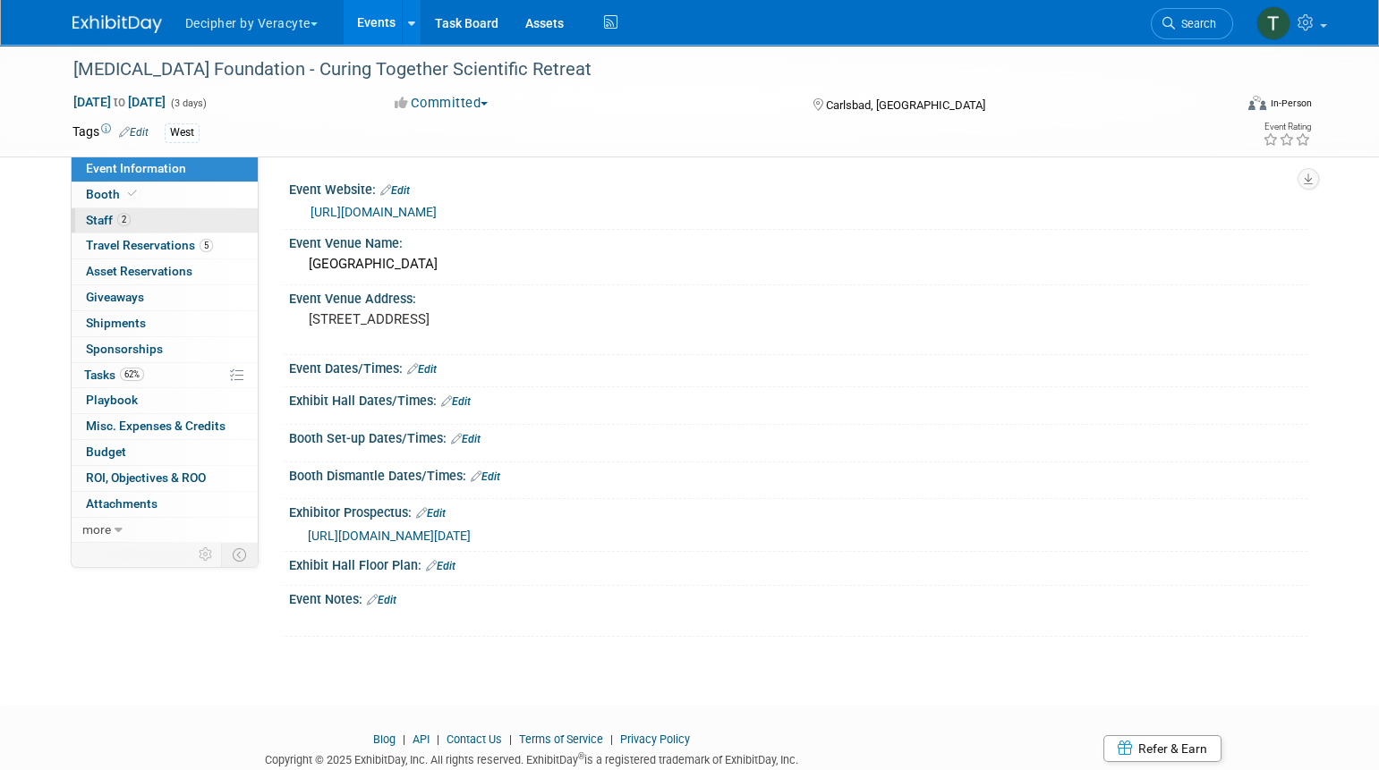
click at [190, 222] on link "2 Staff 2" at bounding box center [165, 220] width 186 height 25
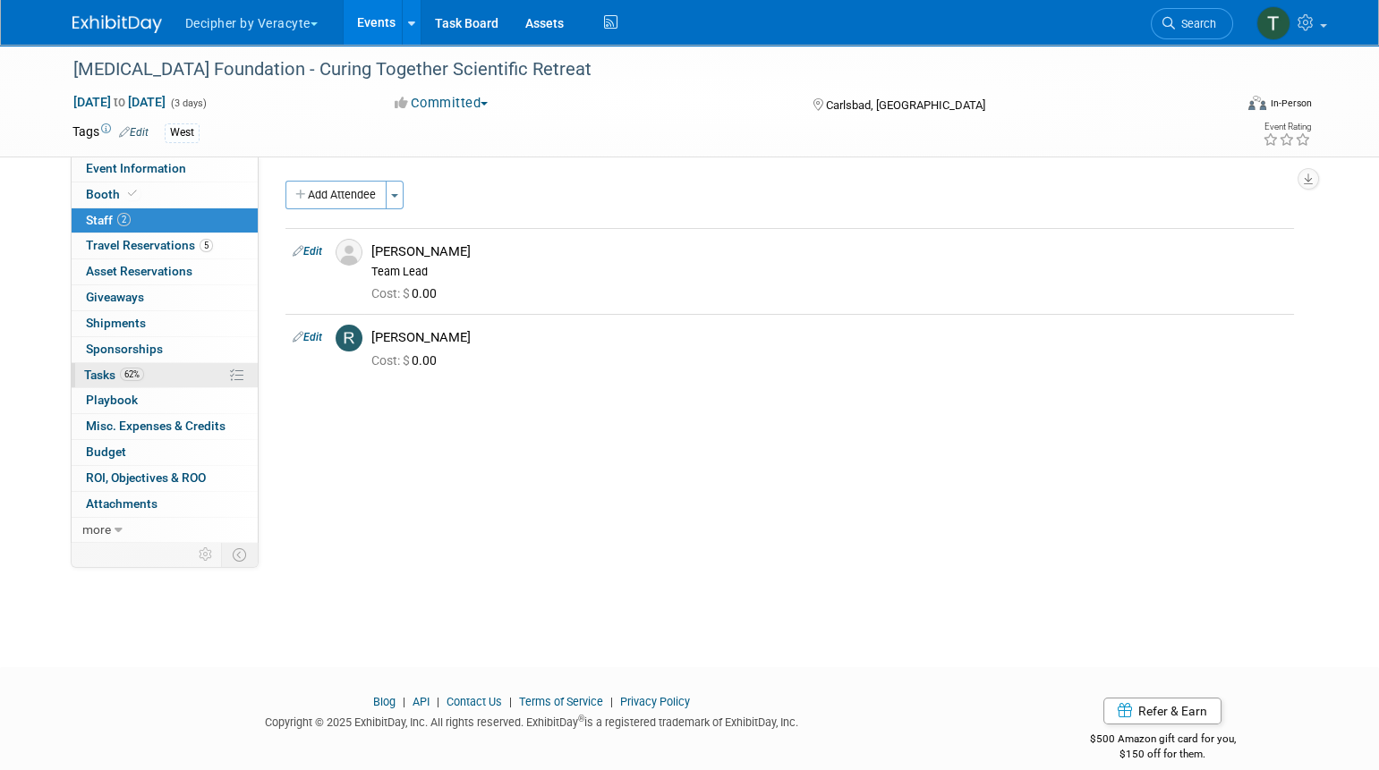
click at [192, 383] on link "62% Tasks 62%" at bounding box center [165, 375] width 186 height 25
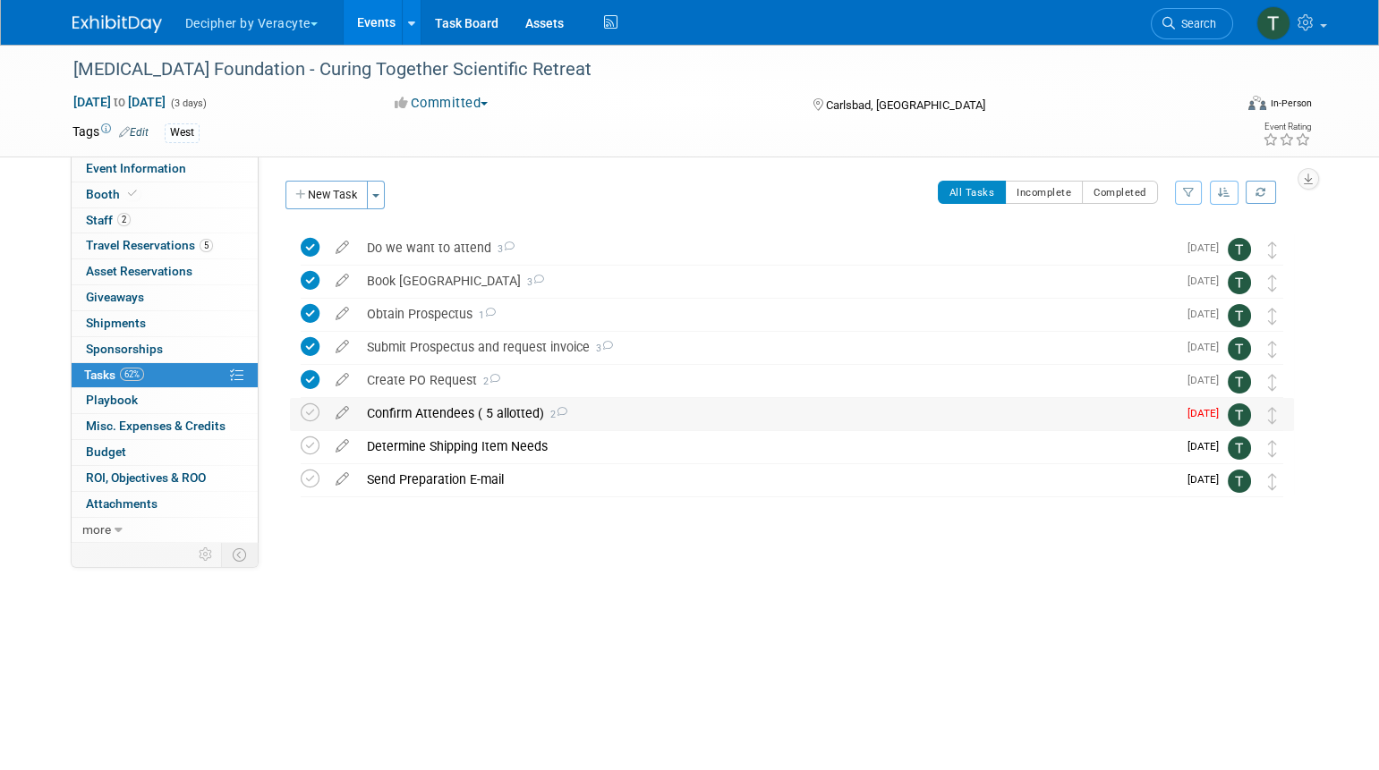
click at [405, 418] on div "Confirm Attendees ( 5 allotted) 2" at bounding box center [767, 413] width 819 height 30
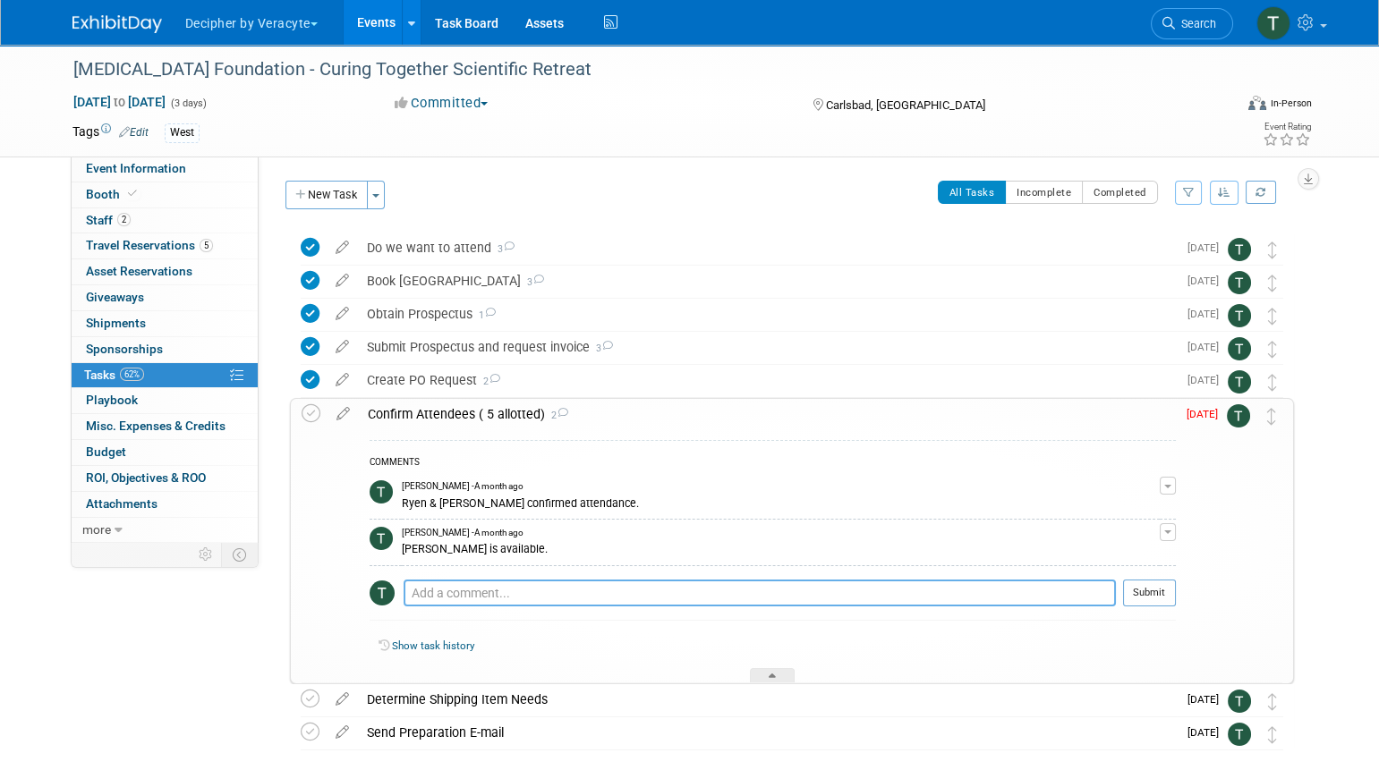
click at [509, 589] on textarea at bounding box center [759, 593] width 712 height 27
click at [596, 591] on textarea at bounding box center [759, 593] width 712 height 27
click at [125, 452] on link "Budget" at bounding box center [165, 452] width 186 height 25
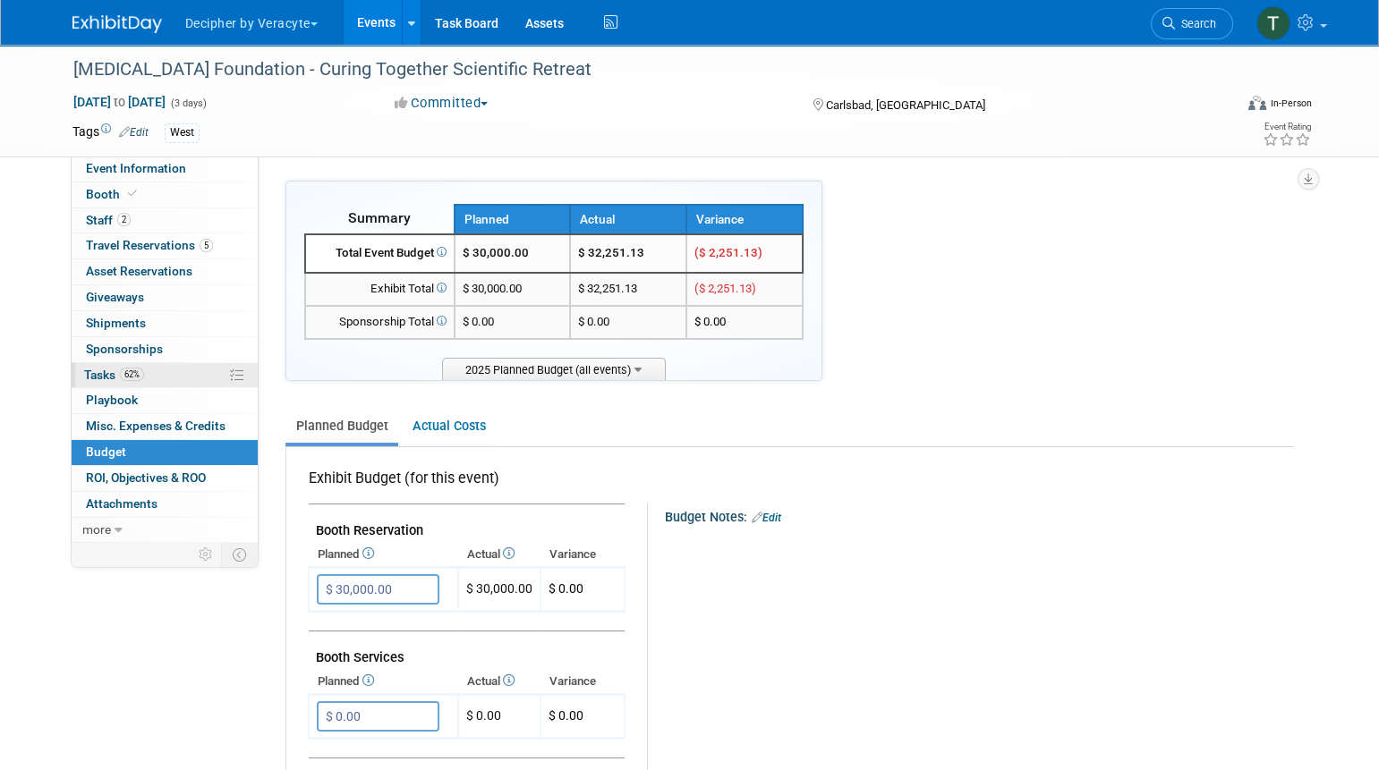
click at [159, 374] on link "62% Tasks 62%" at bounding box center [165, 375] width 186 height 25
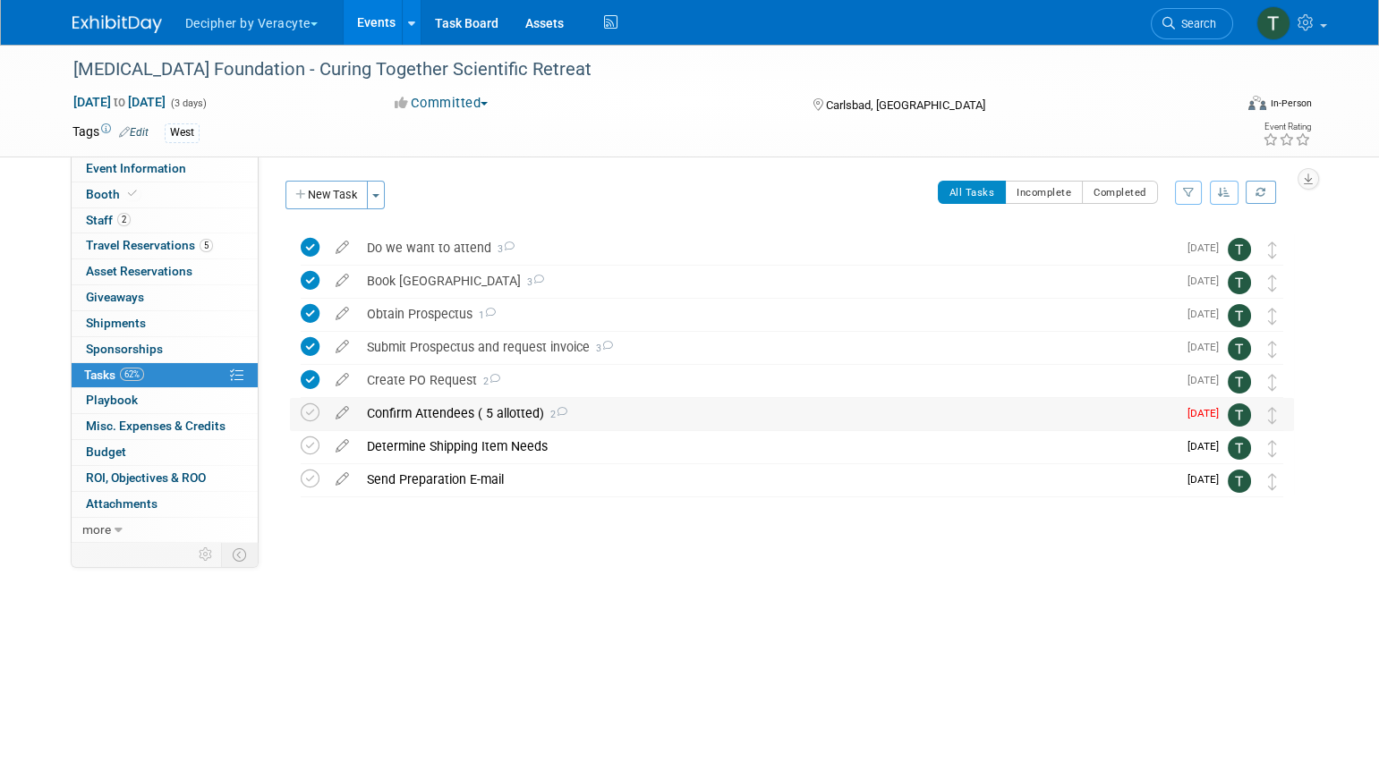
click at [376, 401] on div "Confirm Attendees ( 5 allotted) 2" at bounding box center [767, 413] width 819 height 30
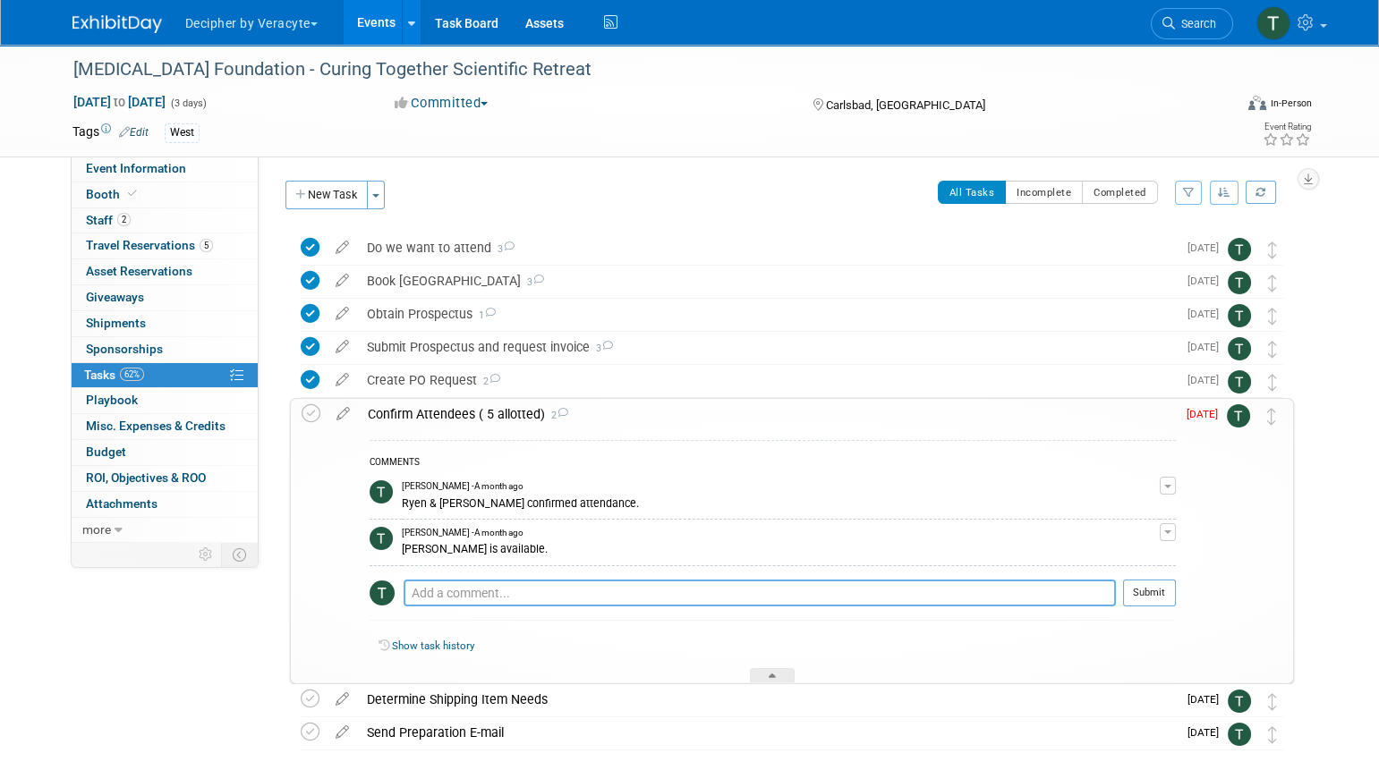
click at [542, 580] on textarea at bounding box center [759, 593] width 712 height 27
type textarea "Maybe Mark, or consider MSLs per Ryen."
click at [1152, 592] on button "Submit" at bounding box center [1149, 593] width 53 height 27
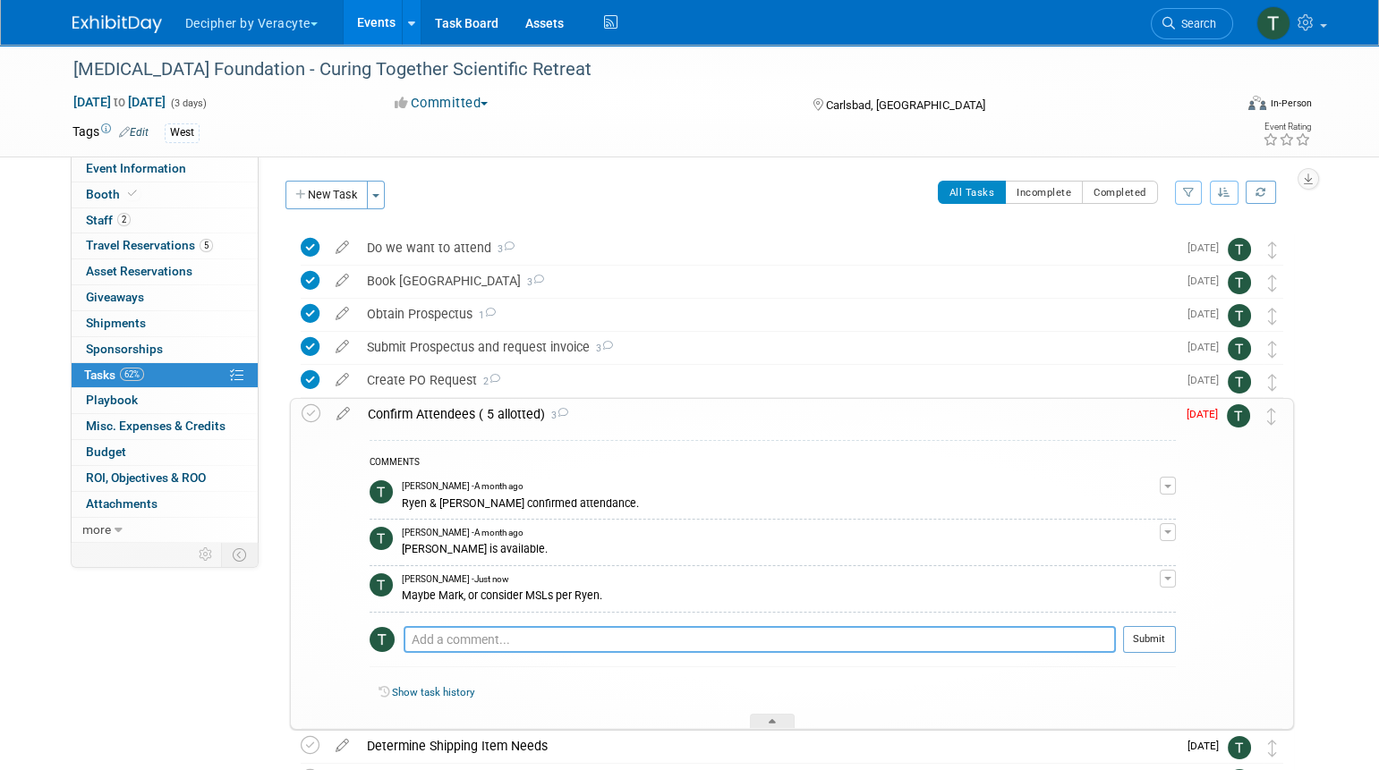
click at [917, 637] on textarea at bounding box center [759, 639] width 712 height 27
click at [827, 653] on div "Pro tip: Press Ctrl-Enter to submit comment." at bounding box center [759, 659] width 712 height 13
click at [847, 645] on textarea at bounding box center [759, 639] width 712 height 27
type textarea "Tony to follow up with Ryen"
click at [1150, 645] on button "Submit" at bounding box center [1149, 639] width 53 height 27
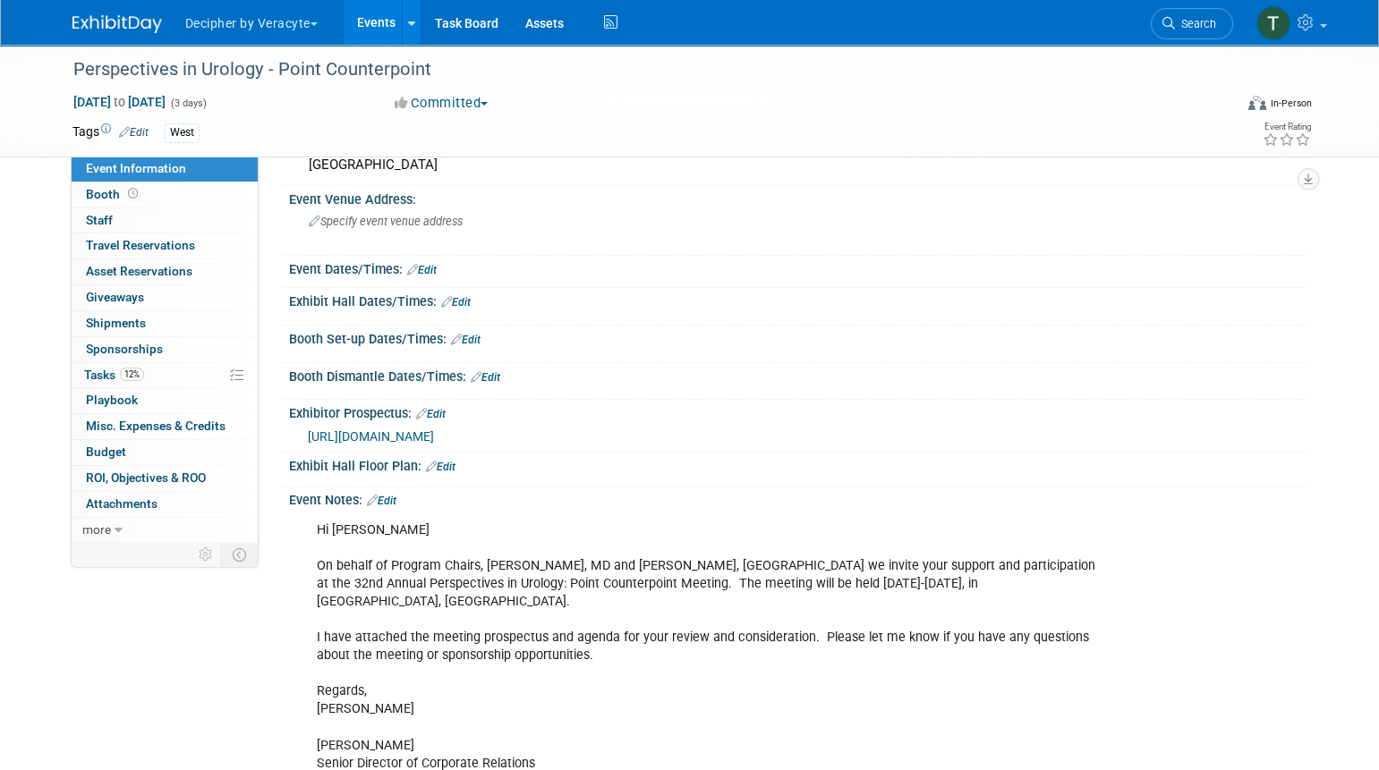
scroll to position [101, 0]
click at [169, 446] on link "Budget" at bounding box center [165, 452] width 186 height 25
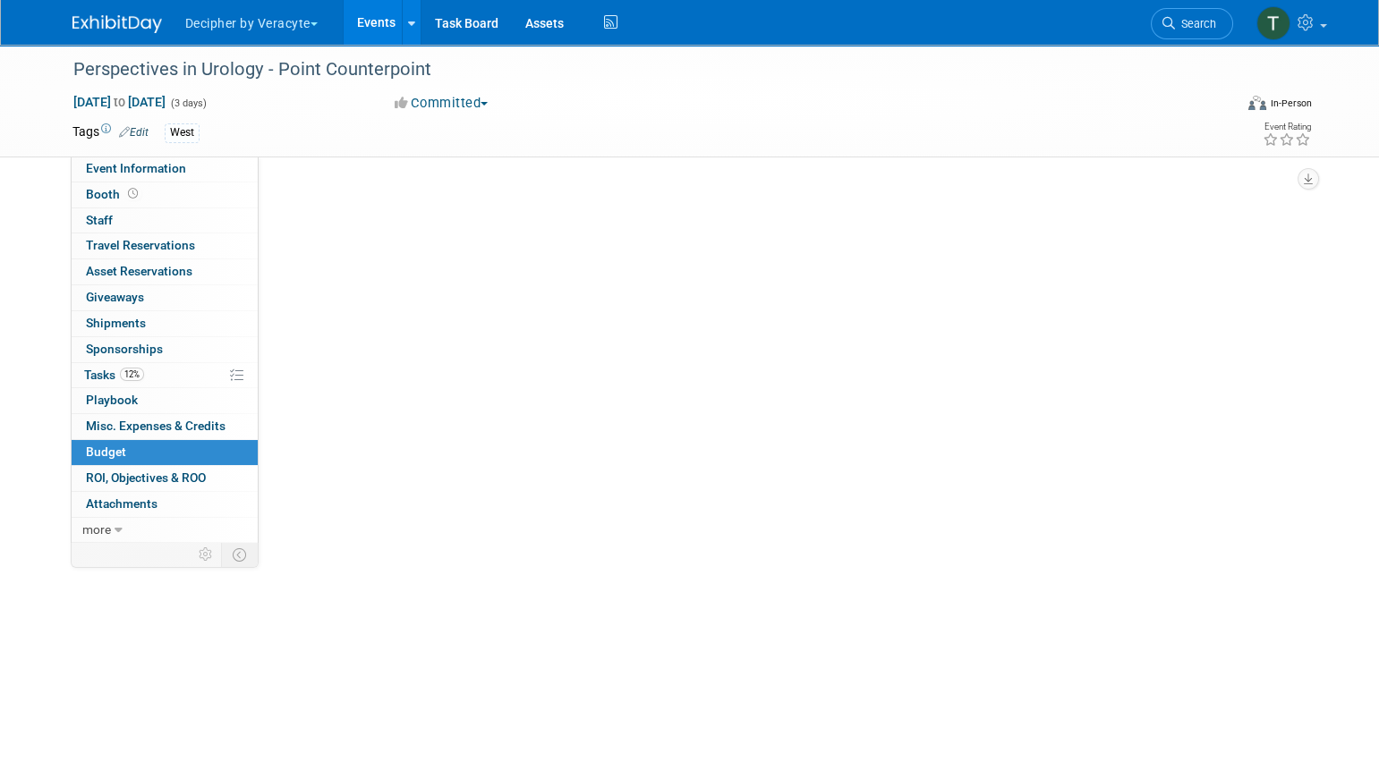
scroll to position [0, 0]
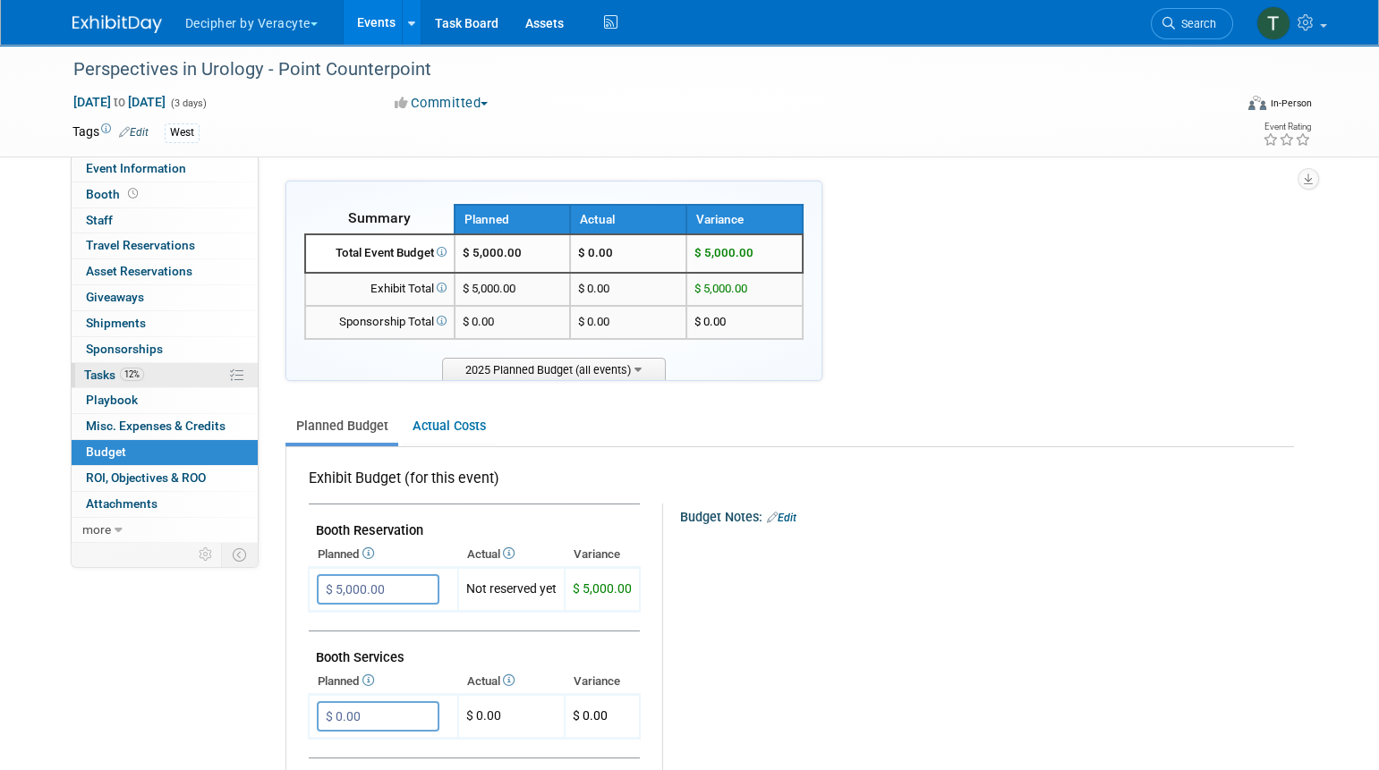
click at [183, 377] on link "12% Tasks 12%" at bounding box center [165, 375] width 186 height 25
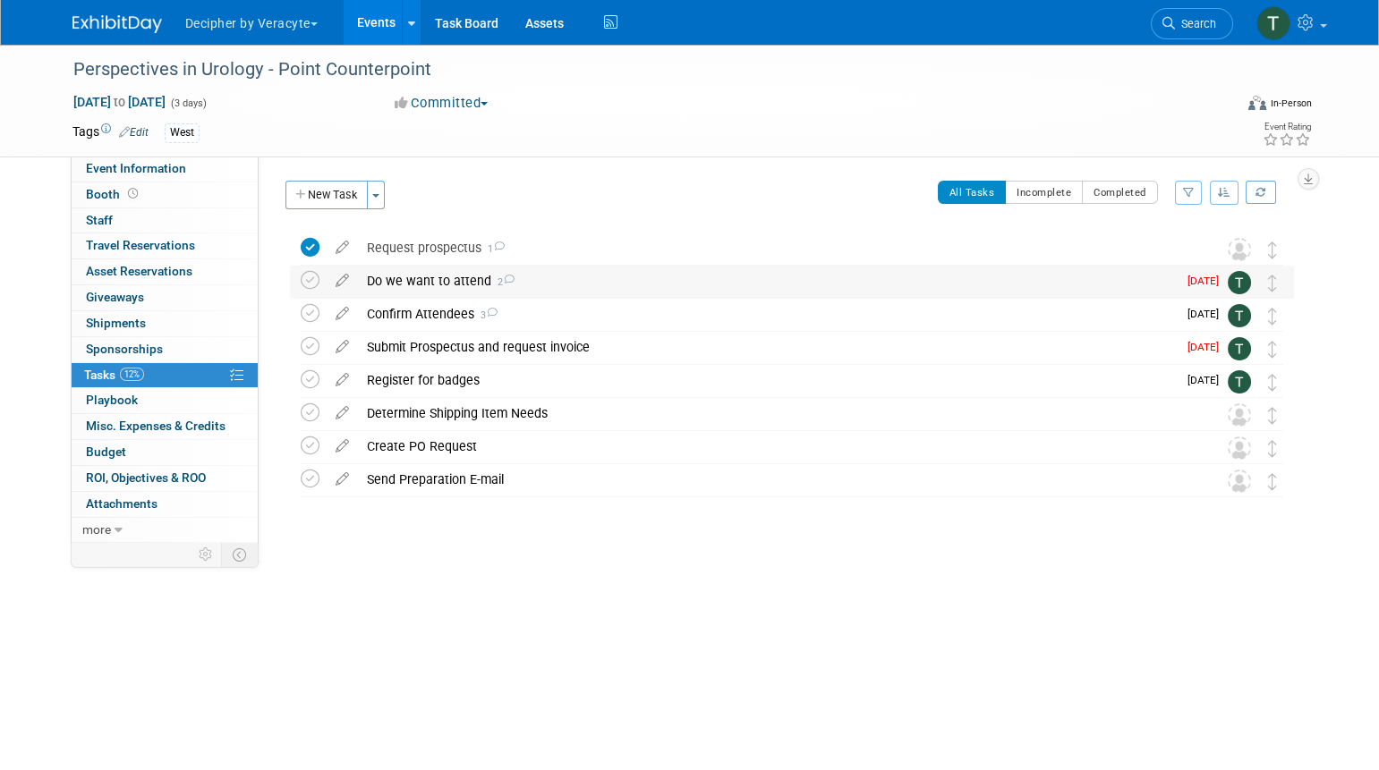
click at [437, 290] on div "Do we want to attend 2" at bounding box center [767, 281] width 819 height 30
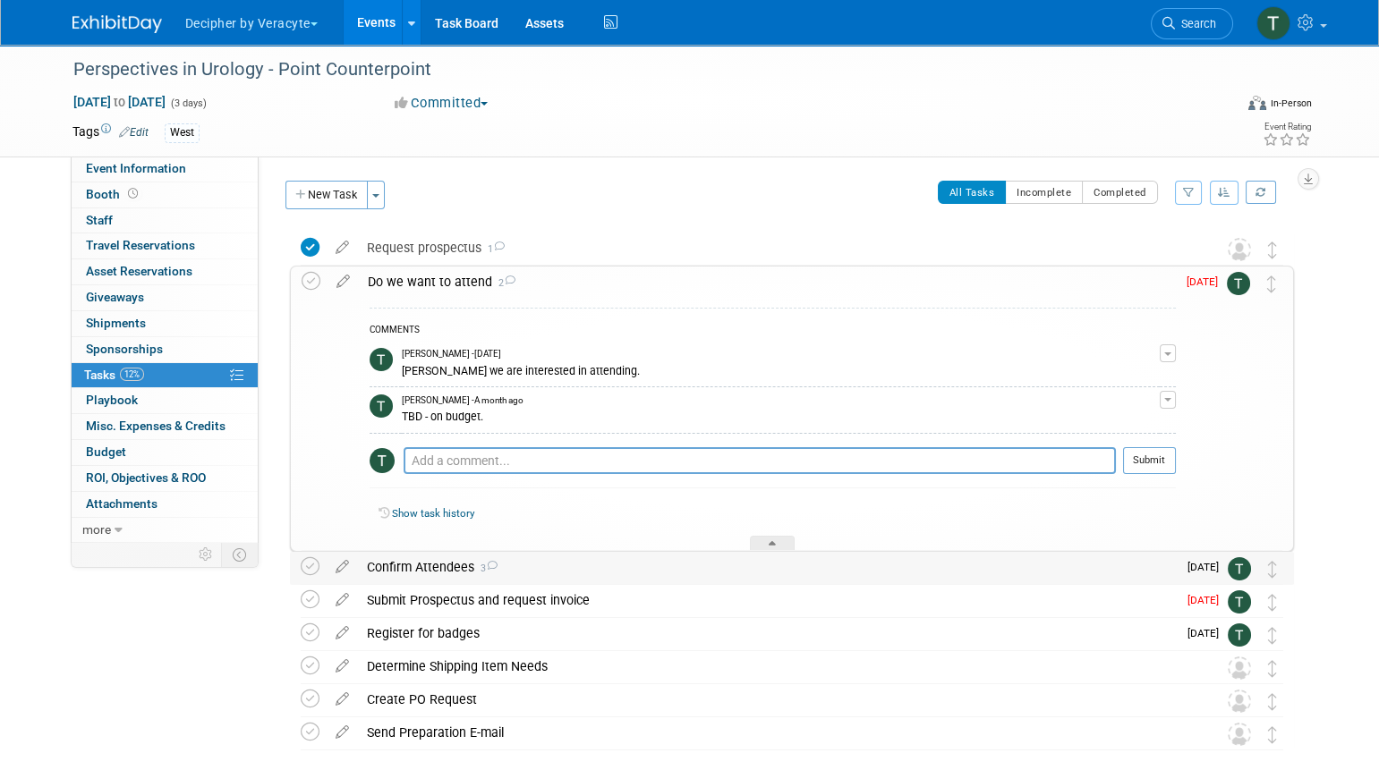
click at [446, 568] on div "Confirm Attendees 3" at bounding box center [767, 567] width 819 height 30
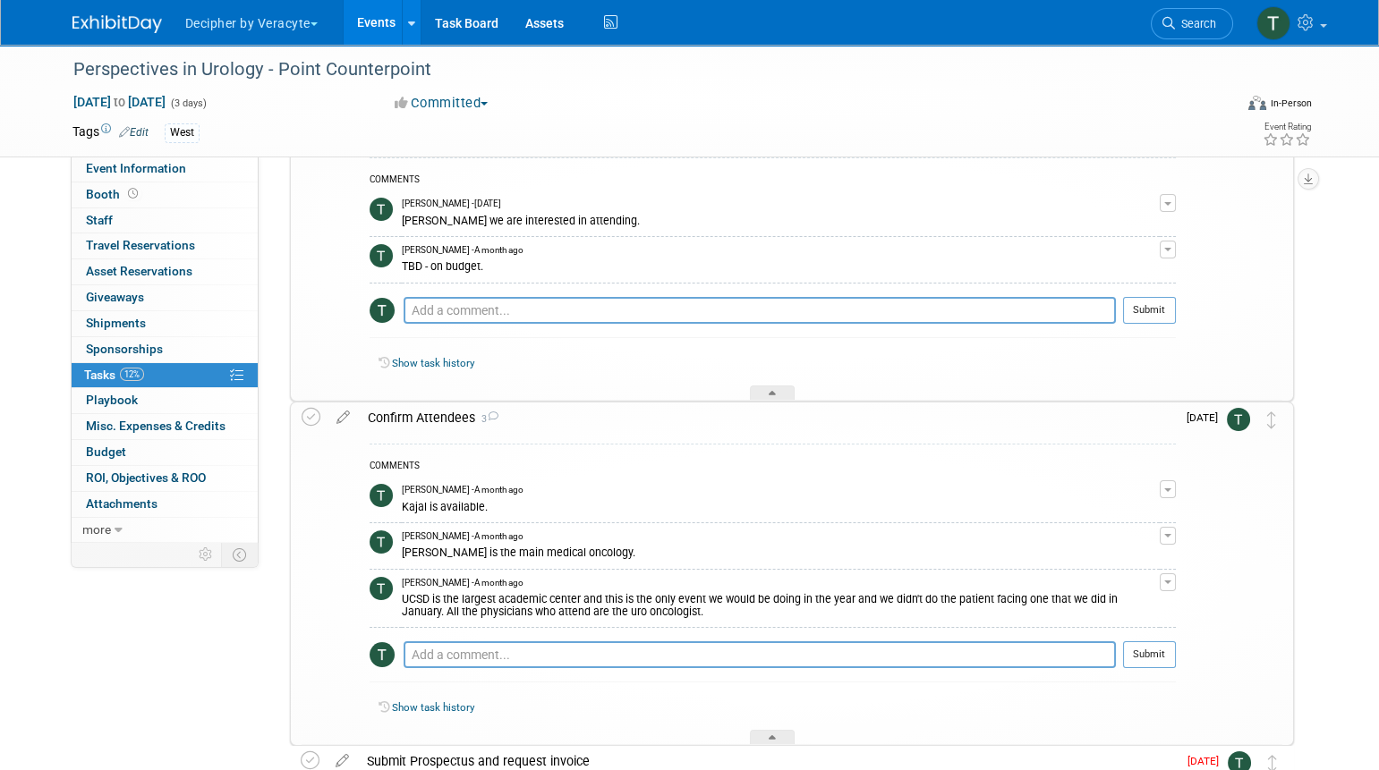
scroll to position [155, 0]
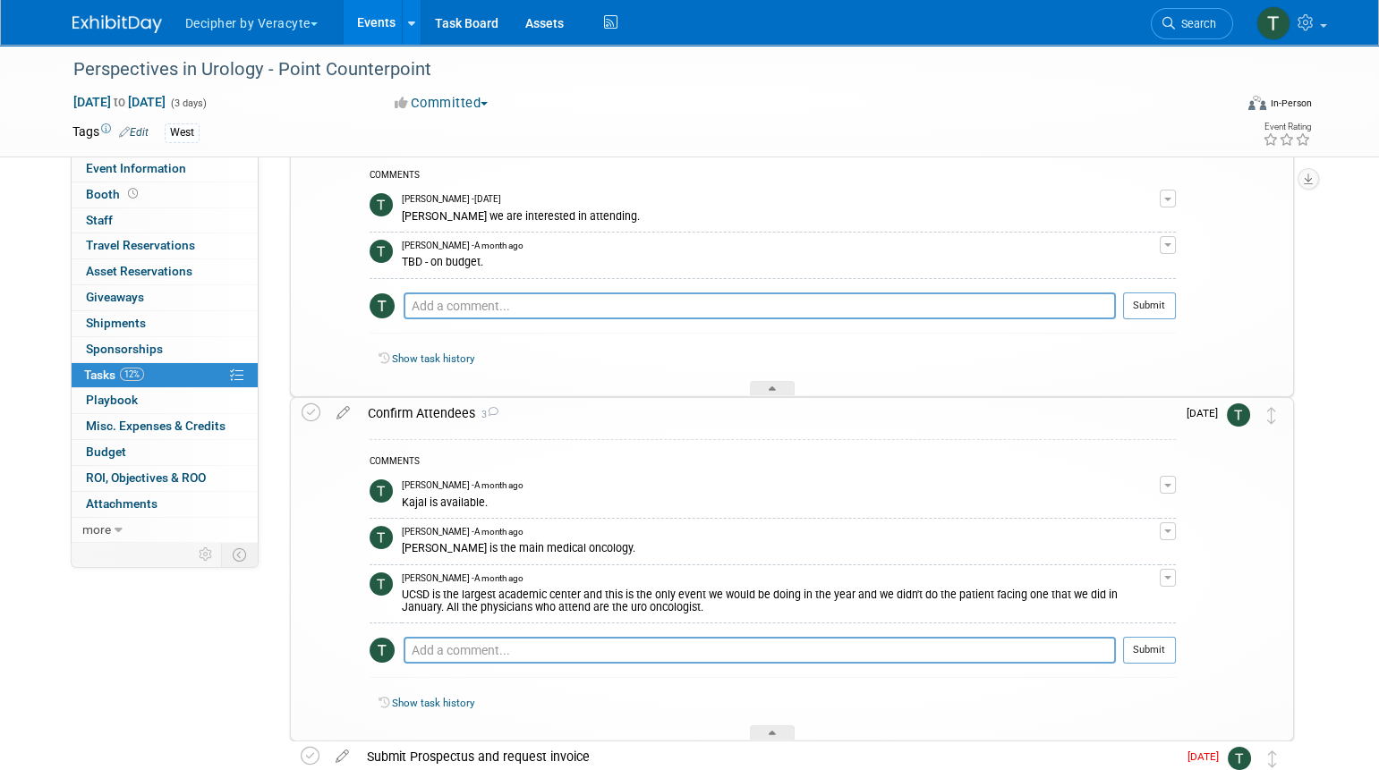
click at [443, 552] on div "[PERSON_NAME] is the main medical oncology." at bounding box center [781, 547] width 758 height 17
click at [476, 637] on textarea at bounding box center [759, 650] width 712 height 27
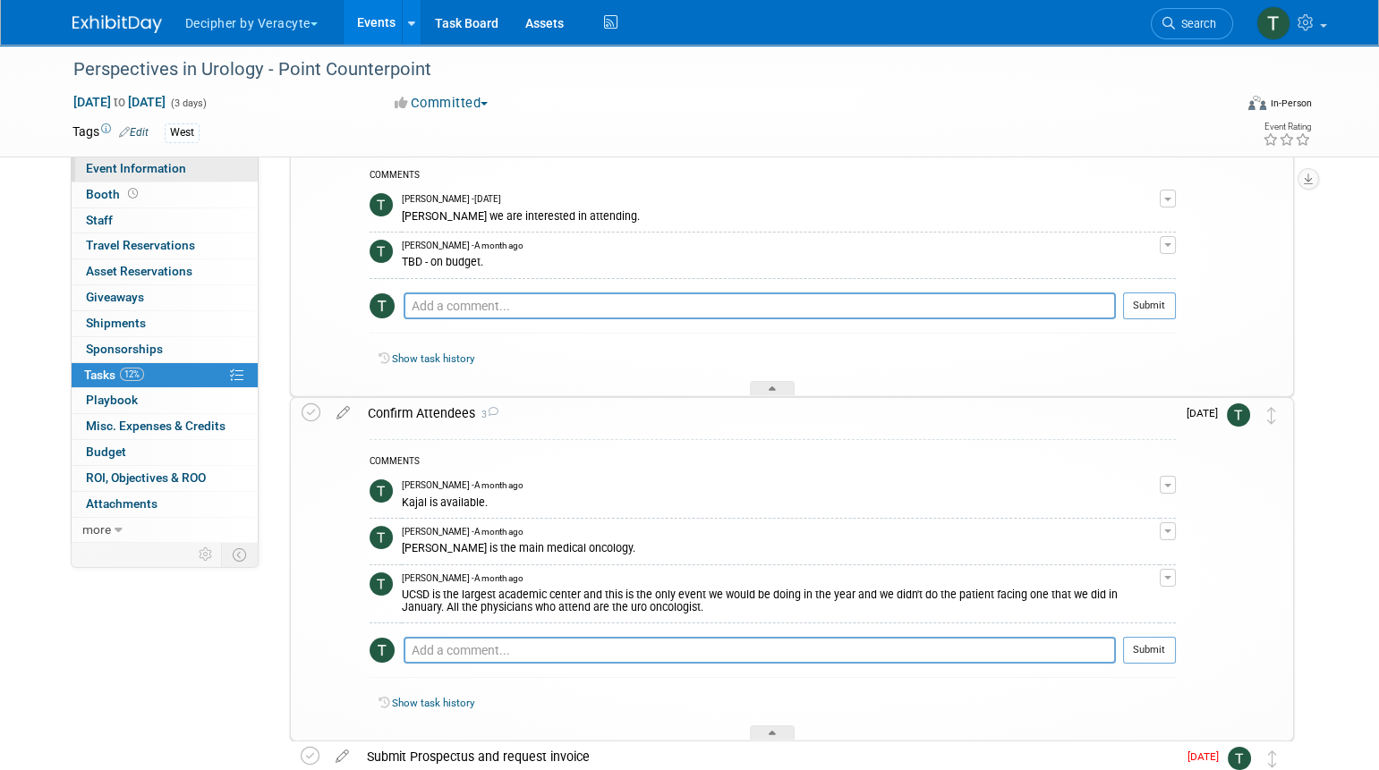
click at [184, 175] on link "Event Information" at bounding box center [165, 169] width 186 height 25
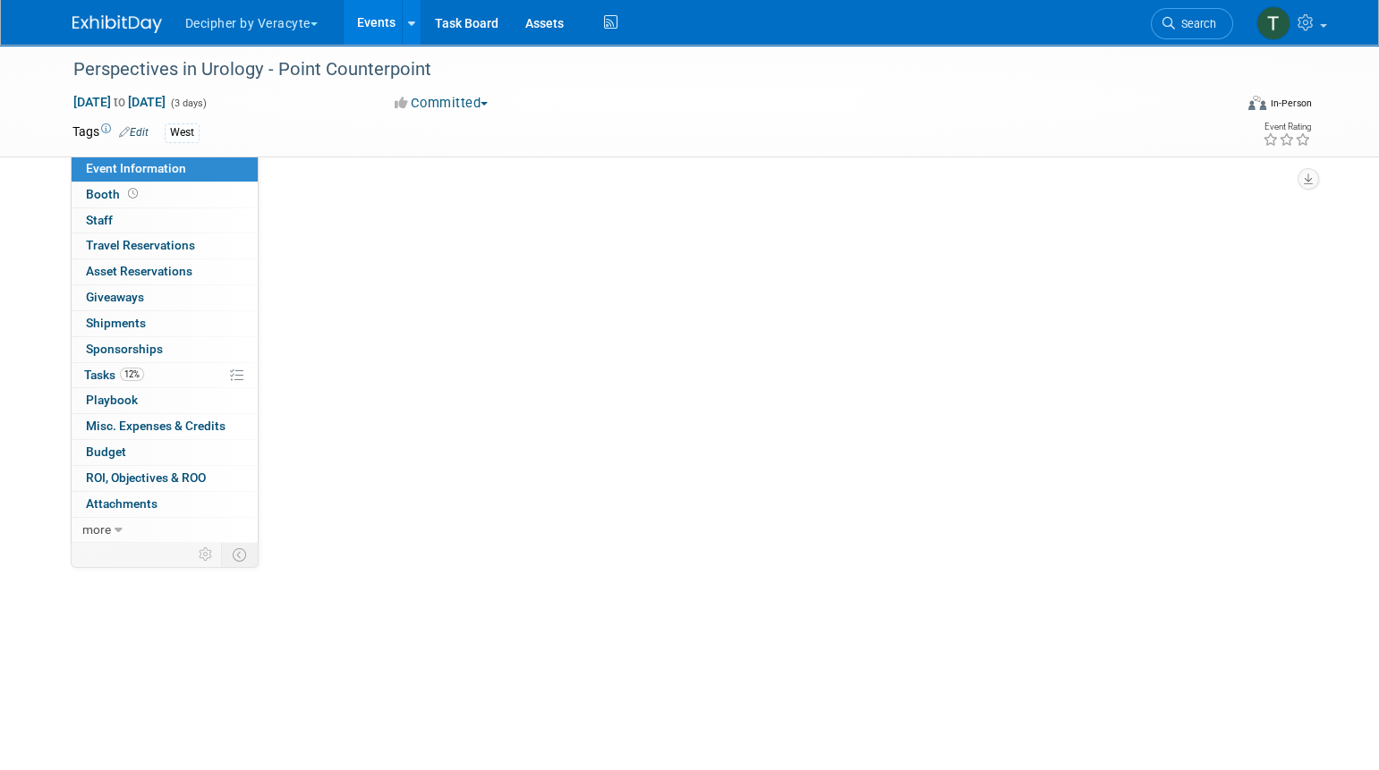
scroll to position [0, 0]
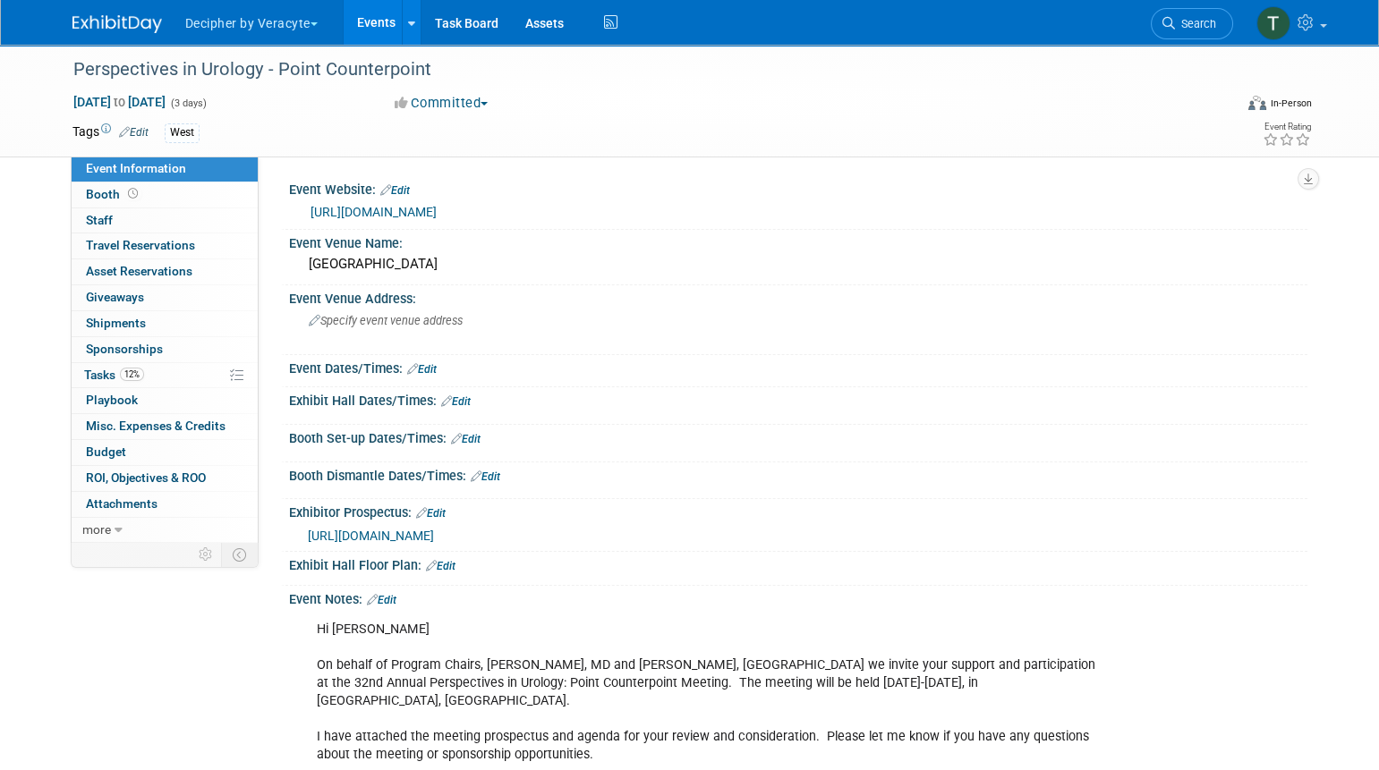
click at [434, 539] on span "[URL][DOMAIN_NAME]" at bounding box center [371, 536] width 126 height 14
click at [213, 458] on link "Budget" at bounding box center [165, 452] width 186 height 25
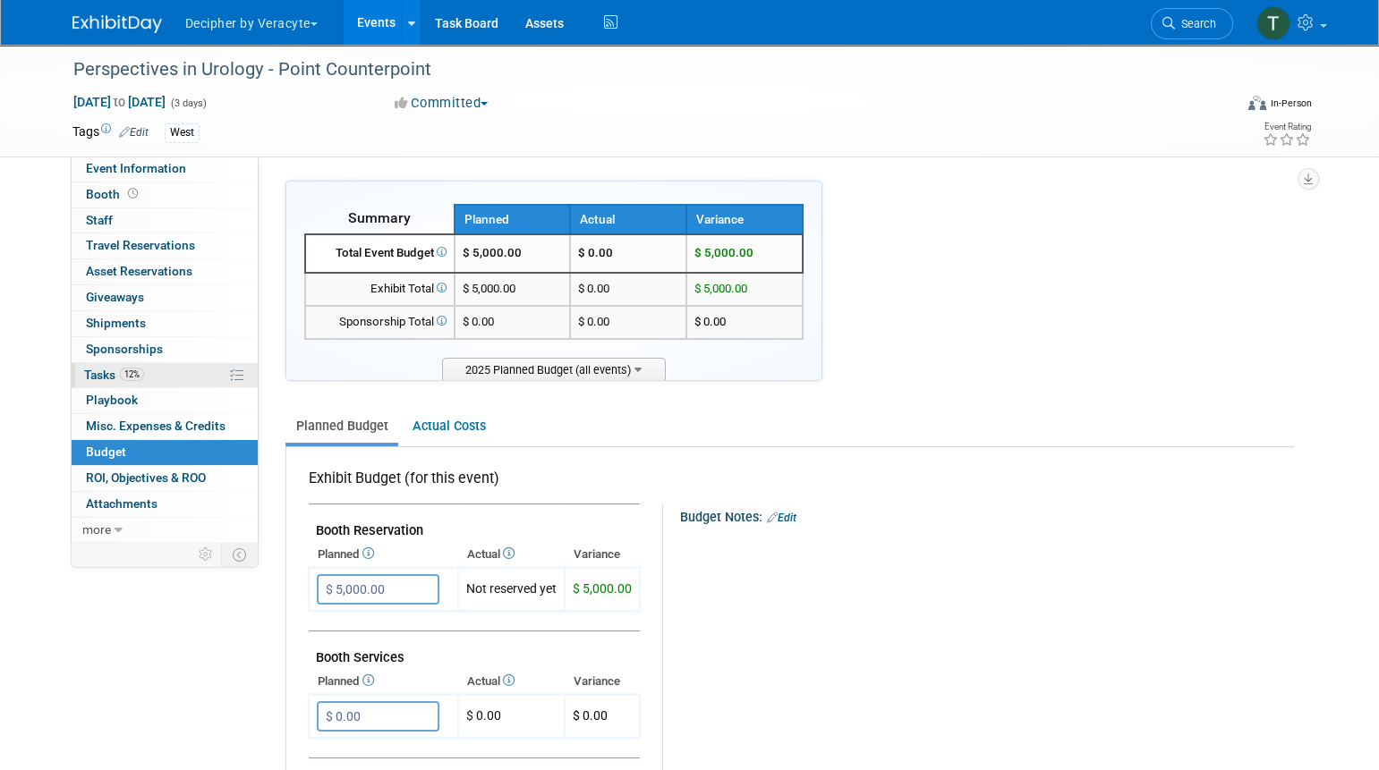
click at [182, 371] on link "12% Tasks 12%" at bounding box center [165, 375] width 186 height 25
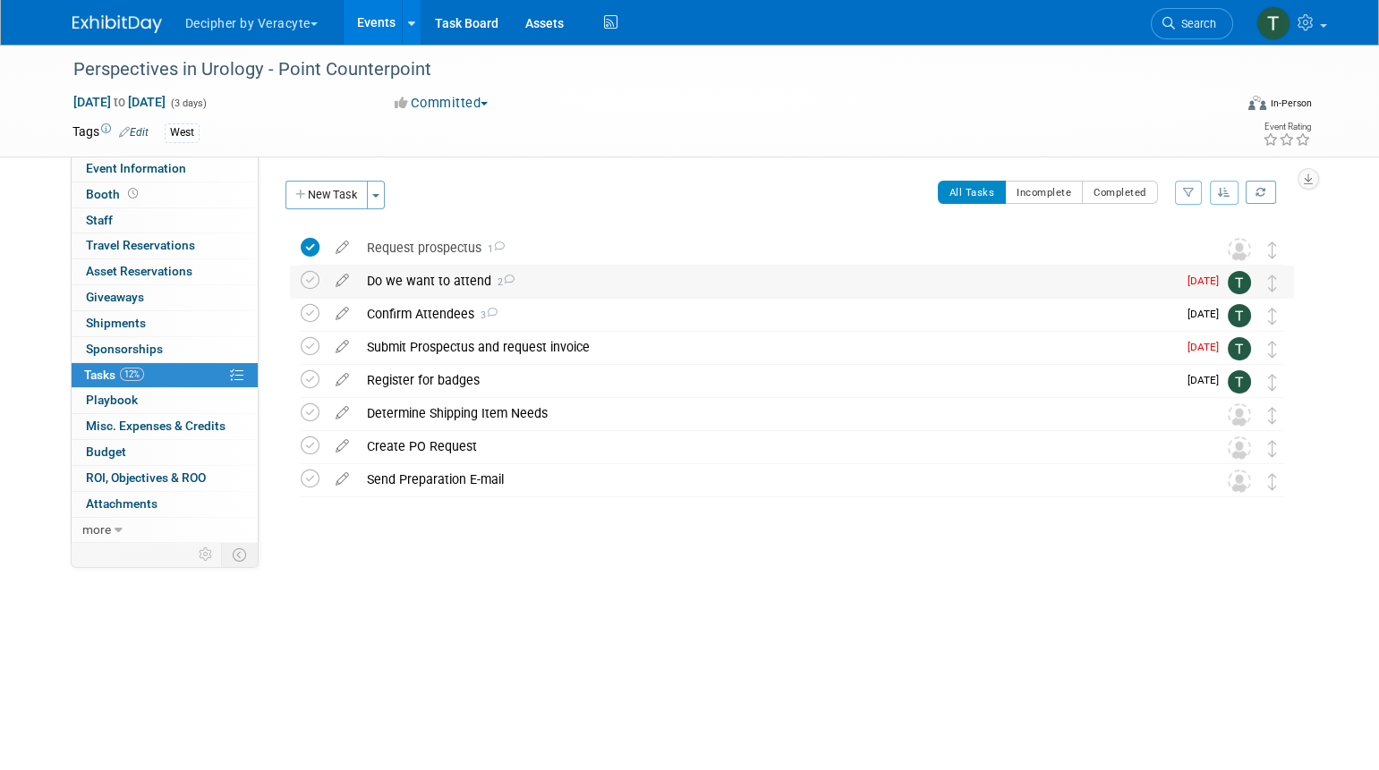
click at [454, 285] on div "Do we want to attend 2" at bounding box center [767, 281] width 819 height 30
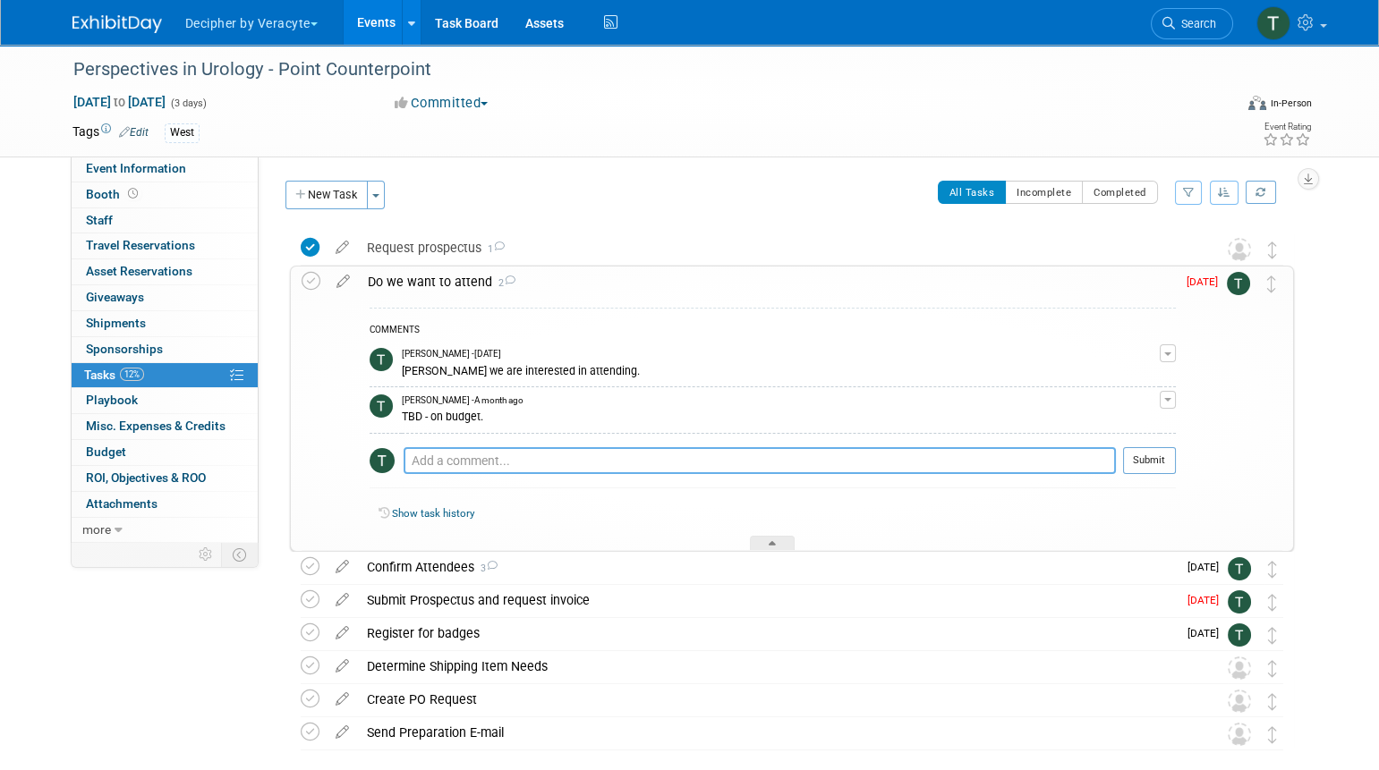
click at [436, 461] on textarea at bounding box center [759, 460] width 712 height 27
type textarea "Approved."
click at [1162, 467] on button "Submit" at bounding box center [1149, 460] width 53 height 27
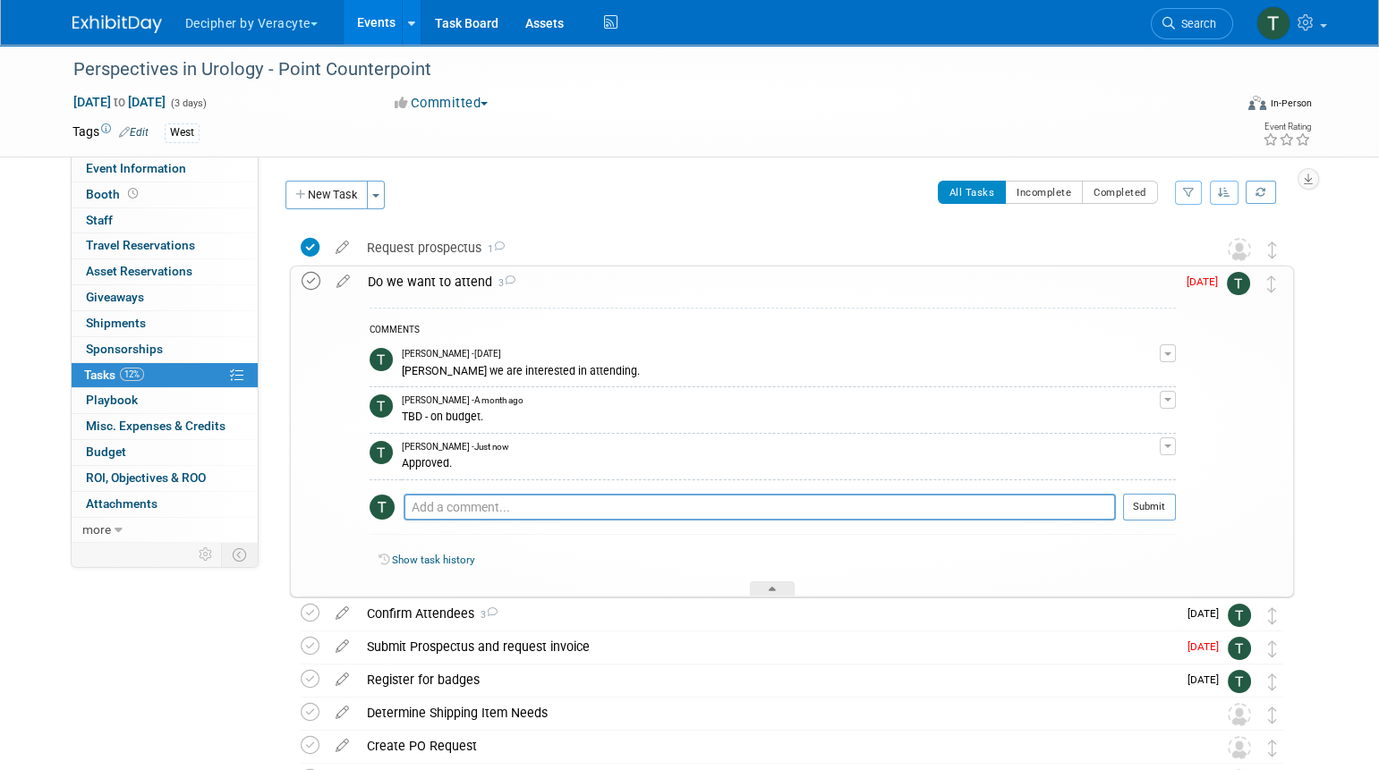
click at [301, 284] on icon at bounding box center [310, 281] width 19 height 19
click at [379, 28] on link "Events" at bounding box center [376, 22] width 65 height 45
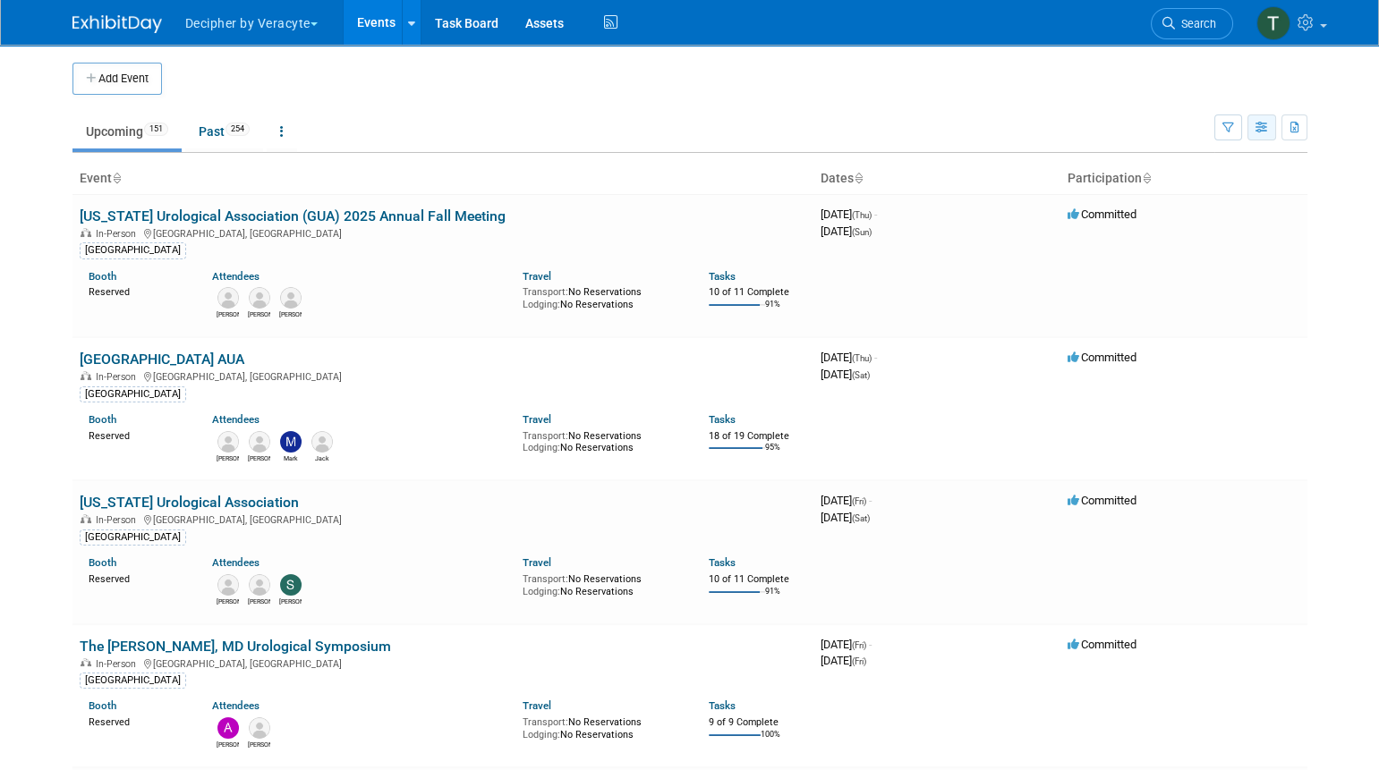
click at [1257, 132] on button "button" at bounding box center [1261, 128] width 29 height 26
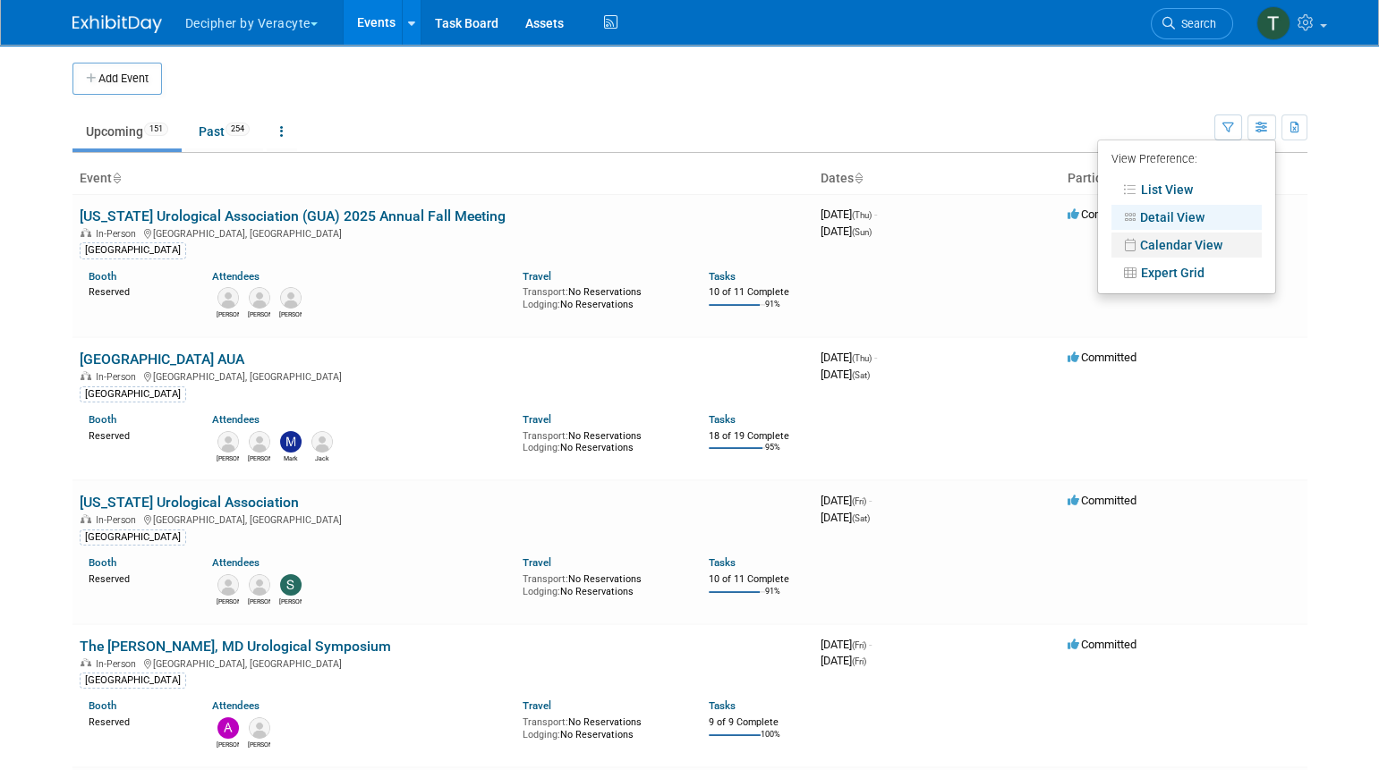
click at [1230, 242] on link "Calendar View" at bounding box center [1186, 245] width 150 height 25
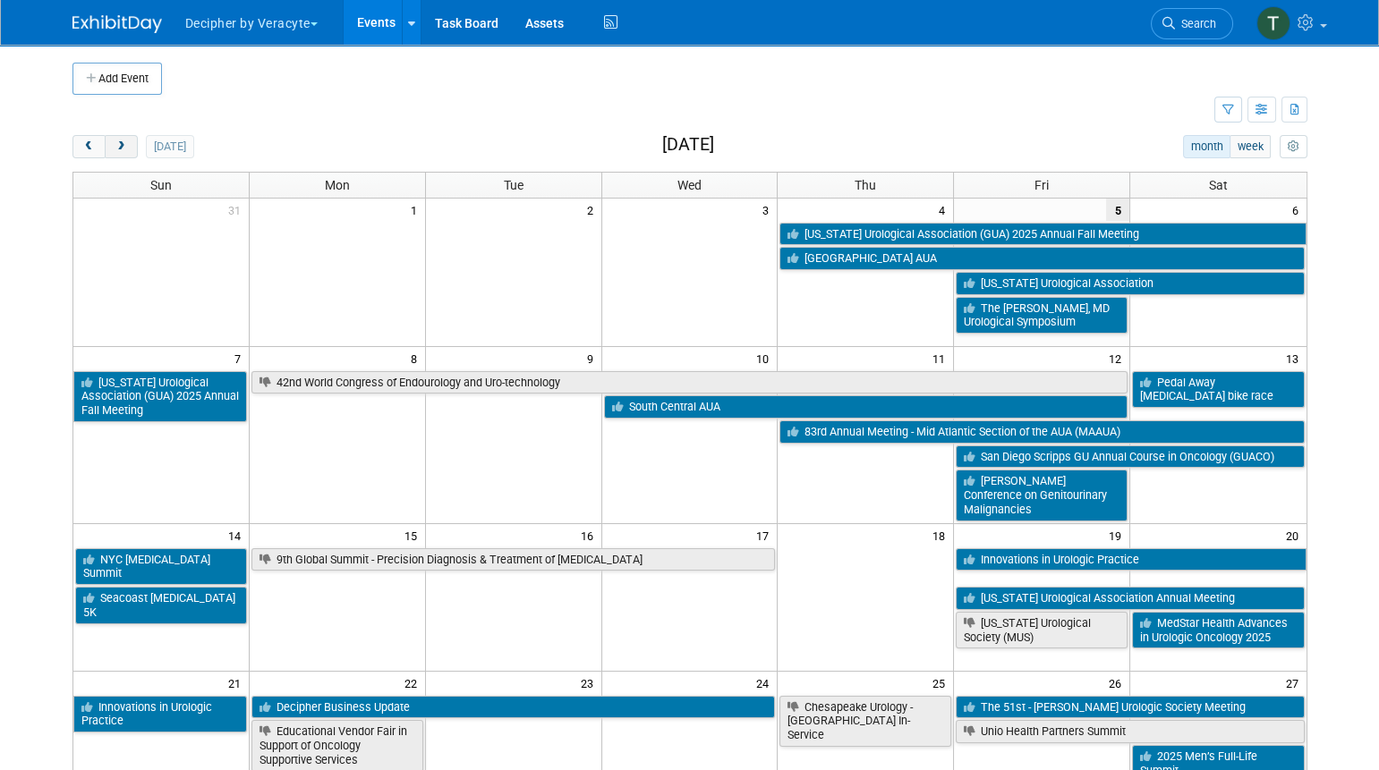
click at [122, 155] on button "next" at bounding box center [121, 146] width 33 height 23
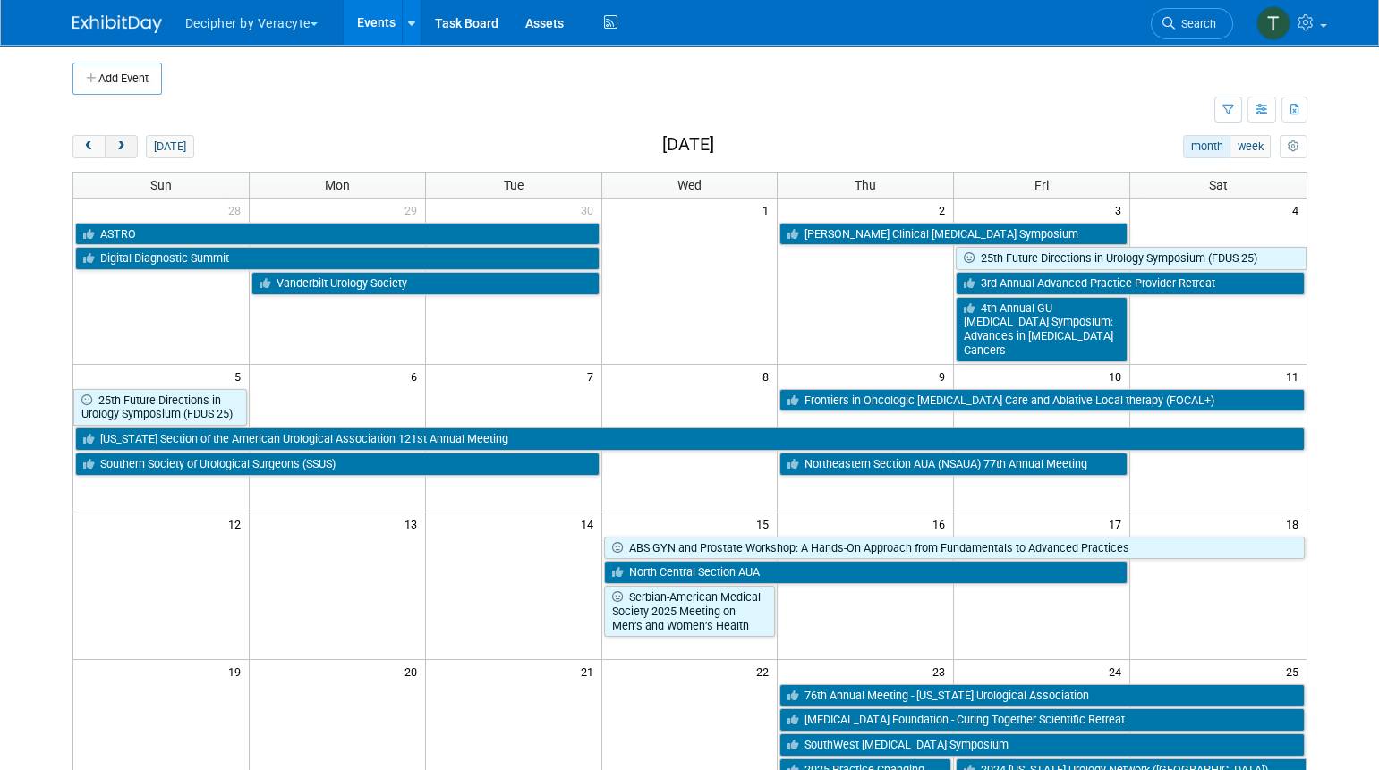
click at [122, 155] on button "next" at bounding box center [121, 146] width 33 height 23
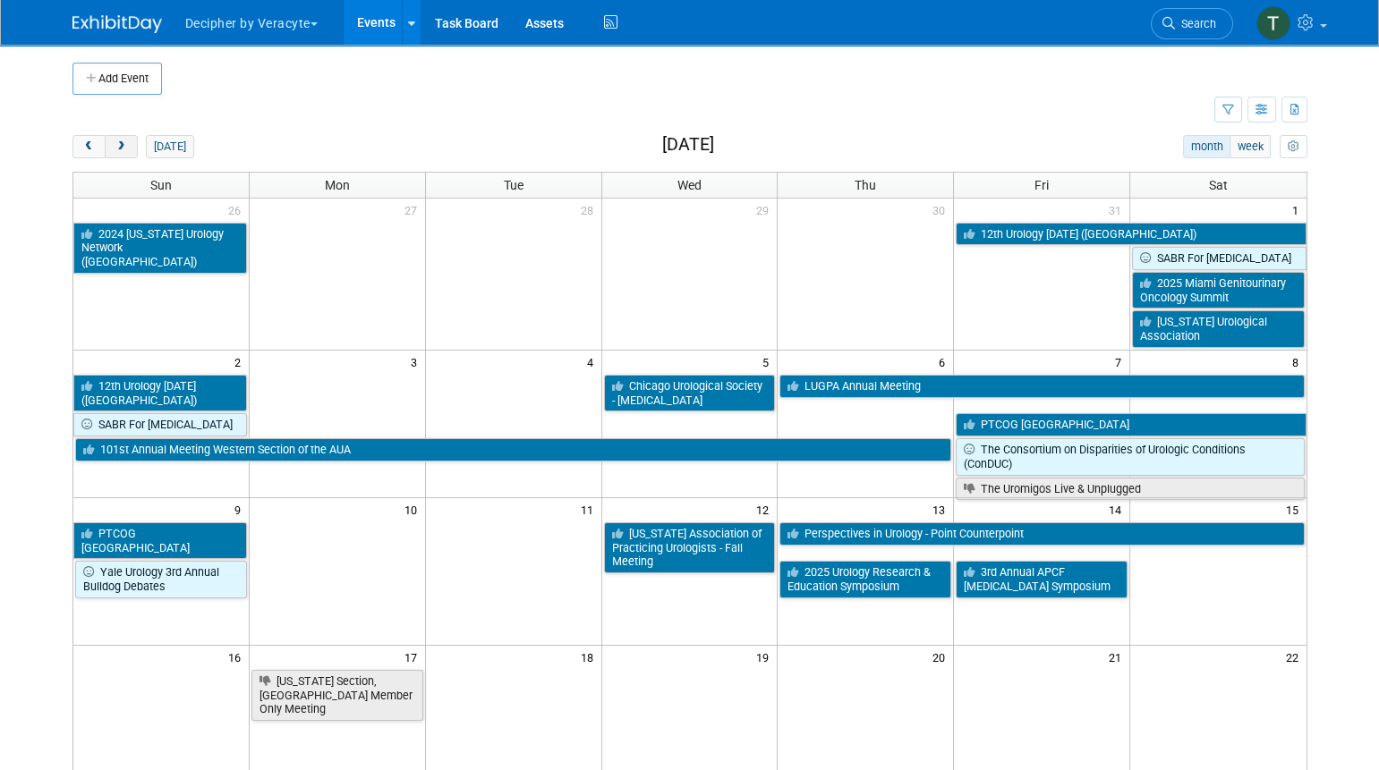
click at [122, 155] on button "next" at bounding box center [121, 146] width 33 height 23
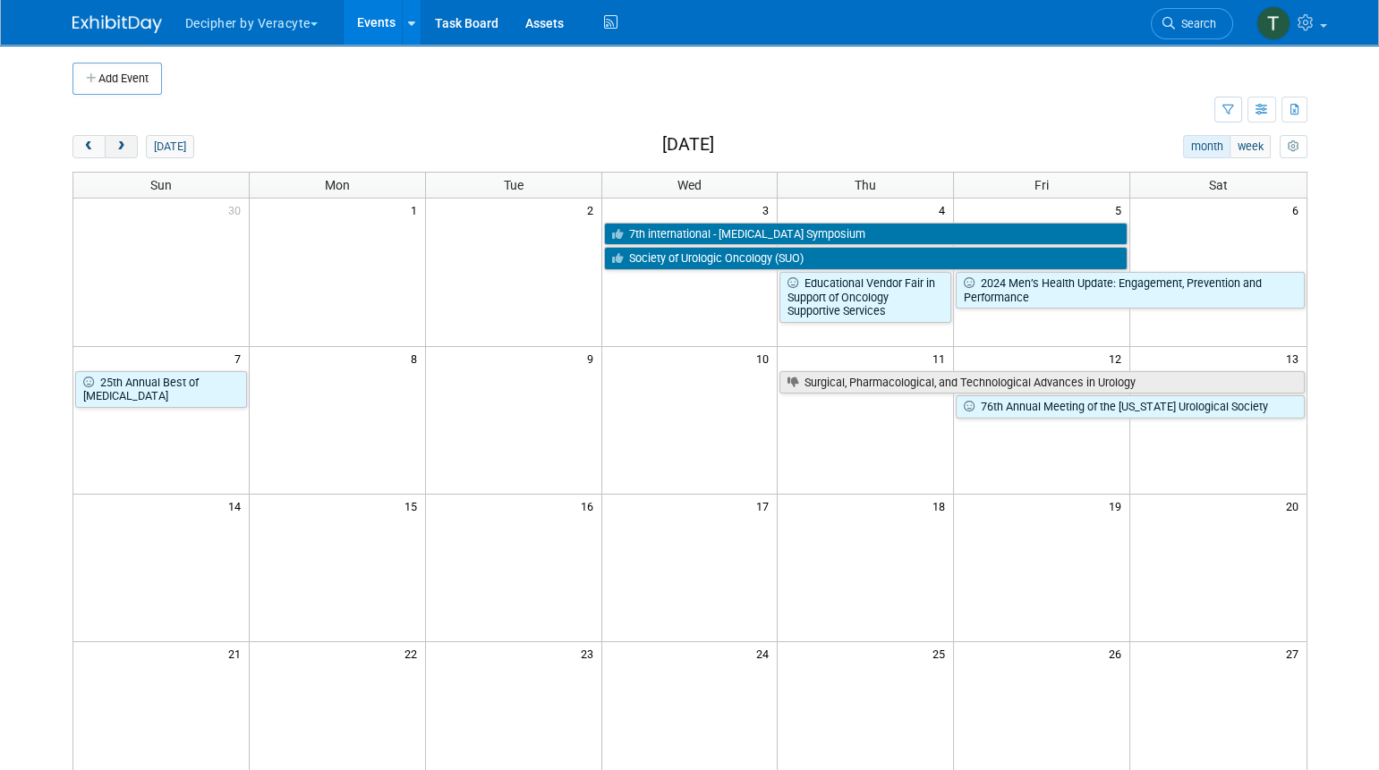
click at [122, 155] on button "next" at bounding box center [121, 146] width 33 height 23
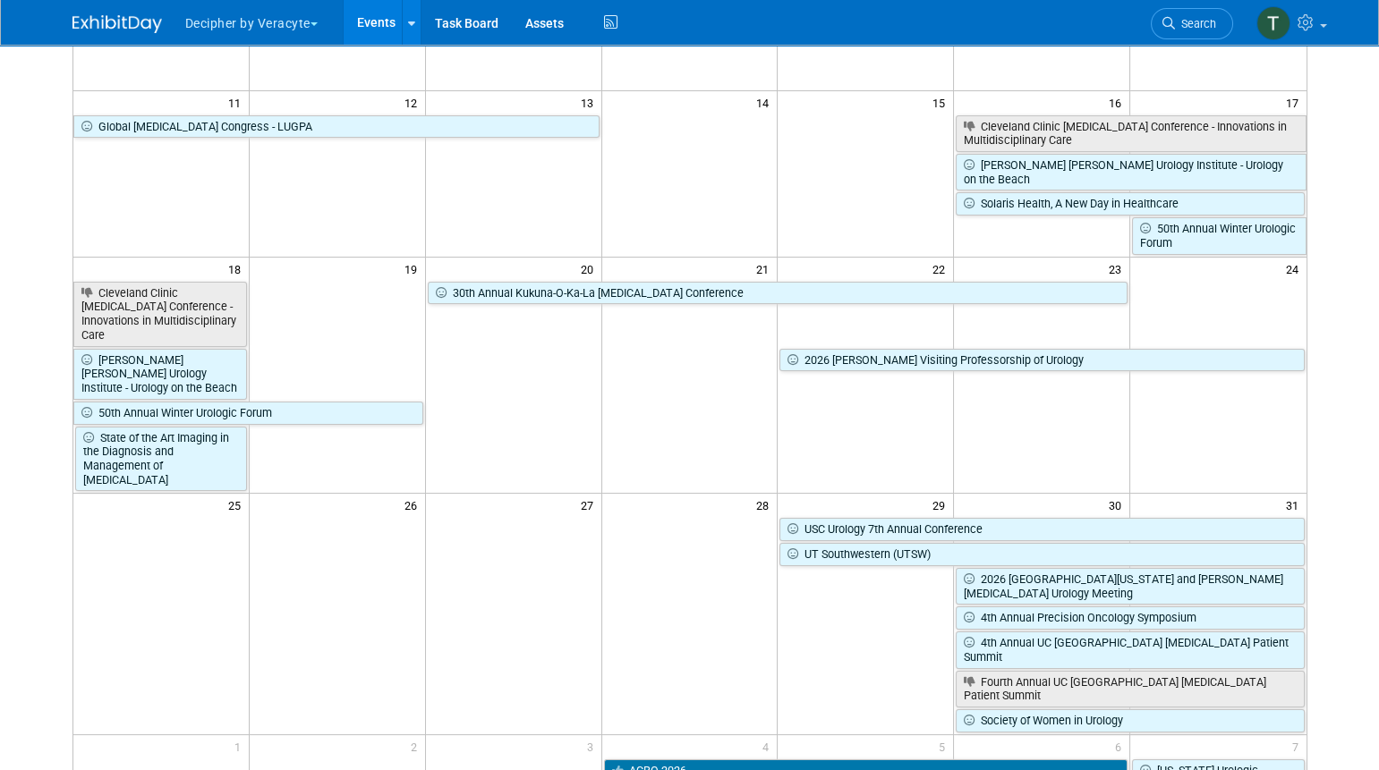
scroll to position [407, 0]
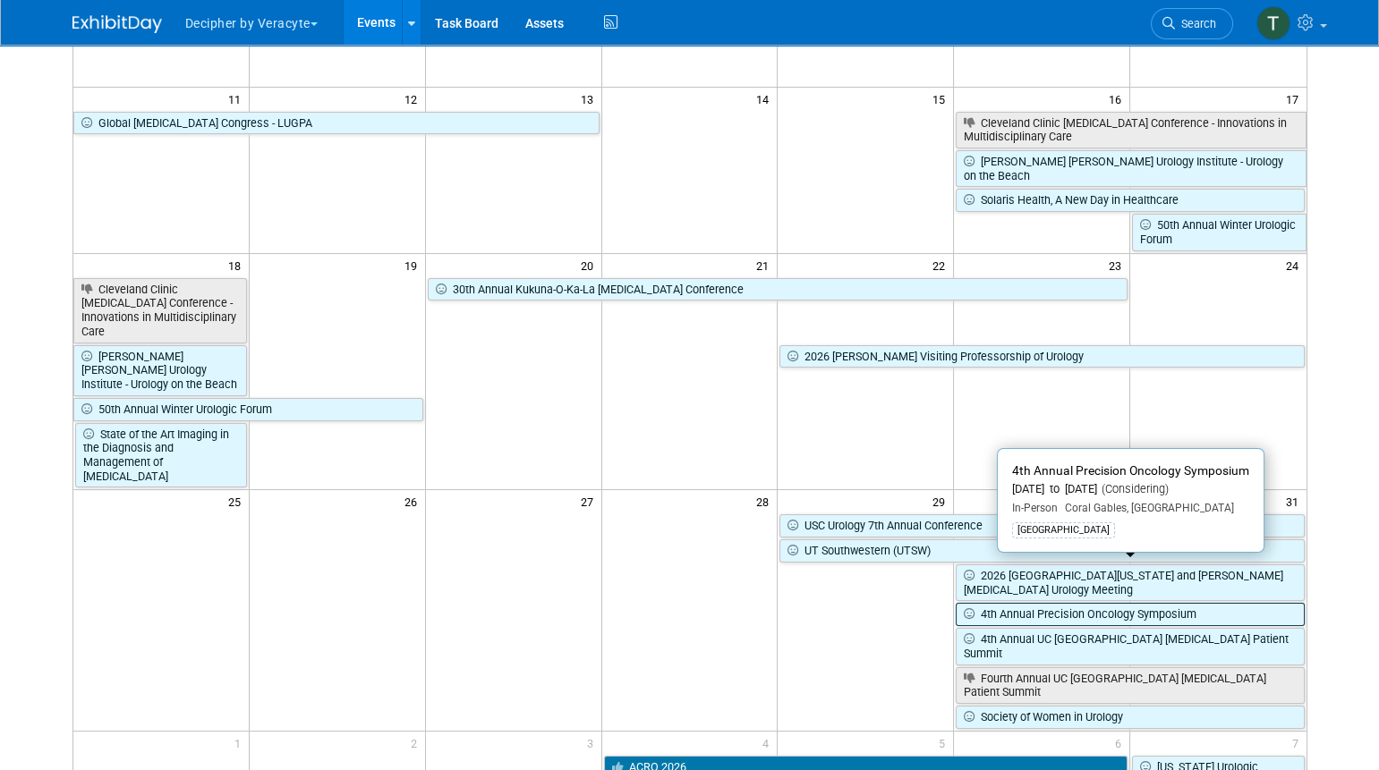
click at [1116, 603] on link "4th Annual Precision Oncology Symposium" at bounding box center [1129, 614] width 348 height 23
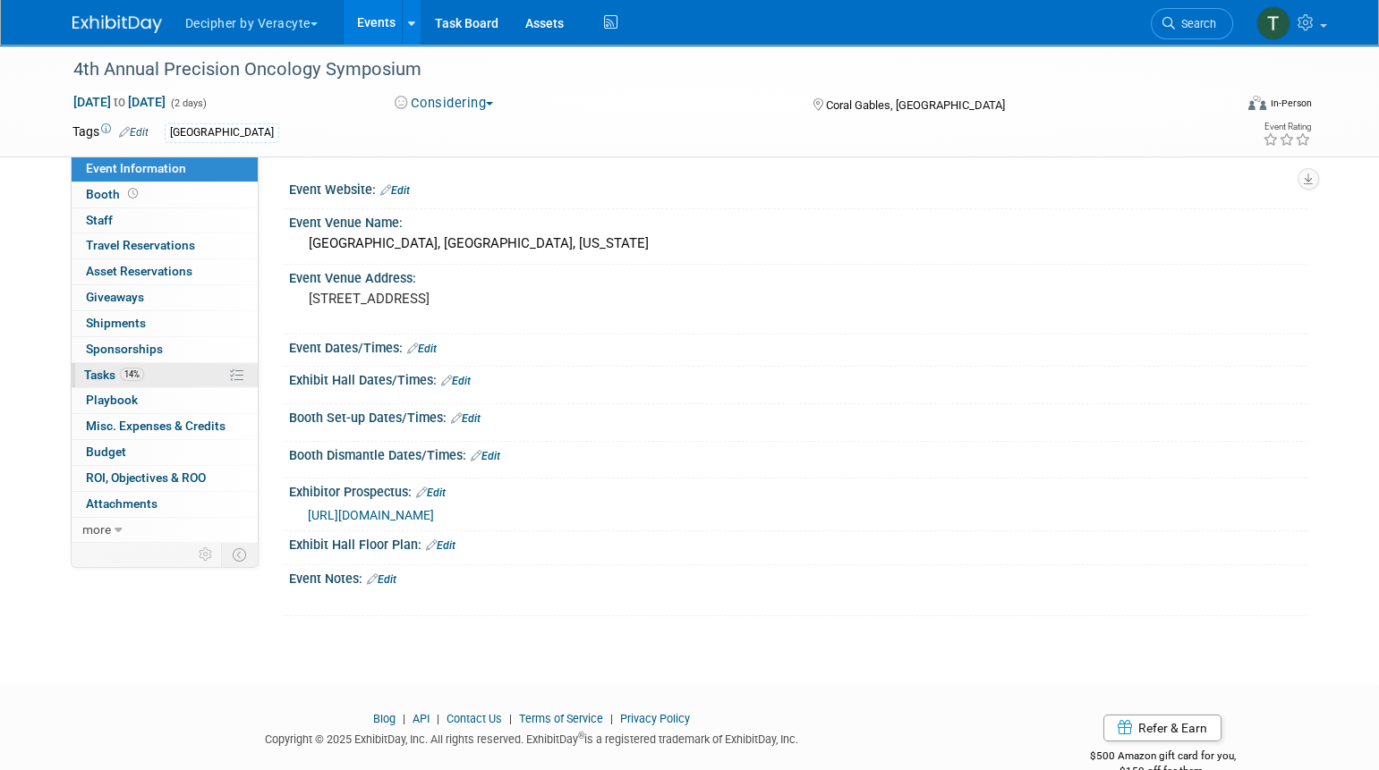
click at [163, 368] on link "14% Tasks 14%" at bounding box center [165, 375] width 186 height 25
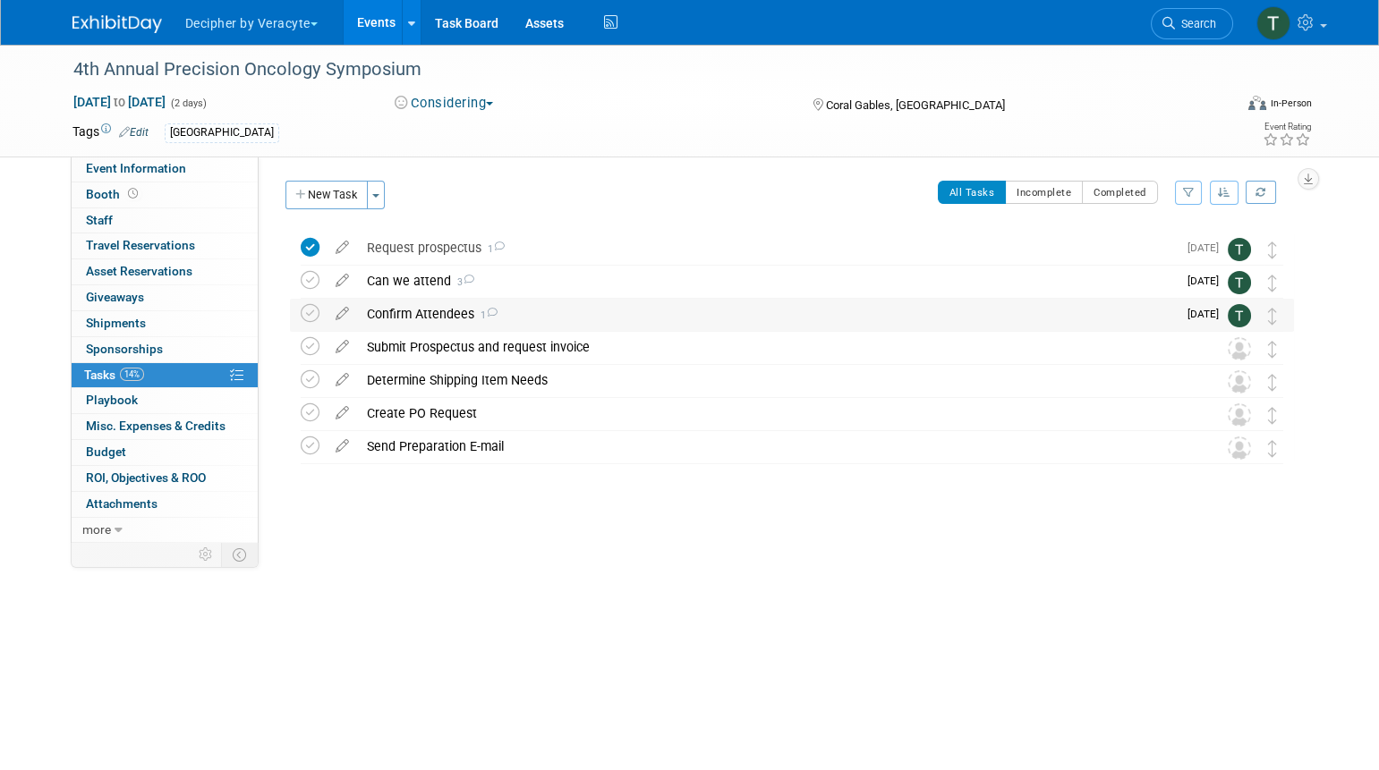
click at [446, 307] on div "Confirm Attendees 1" at bounding box center [767, 314] width 819 height 30
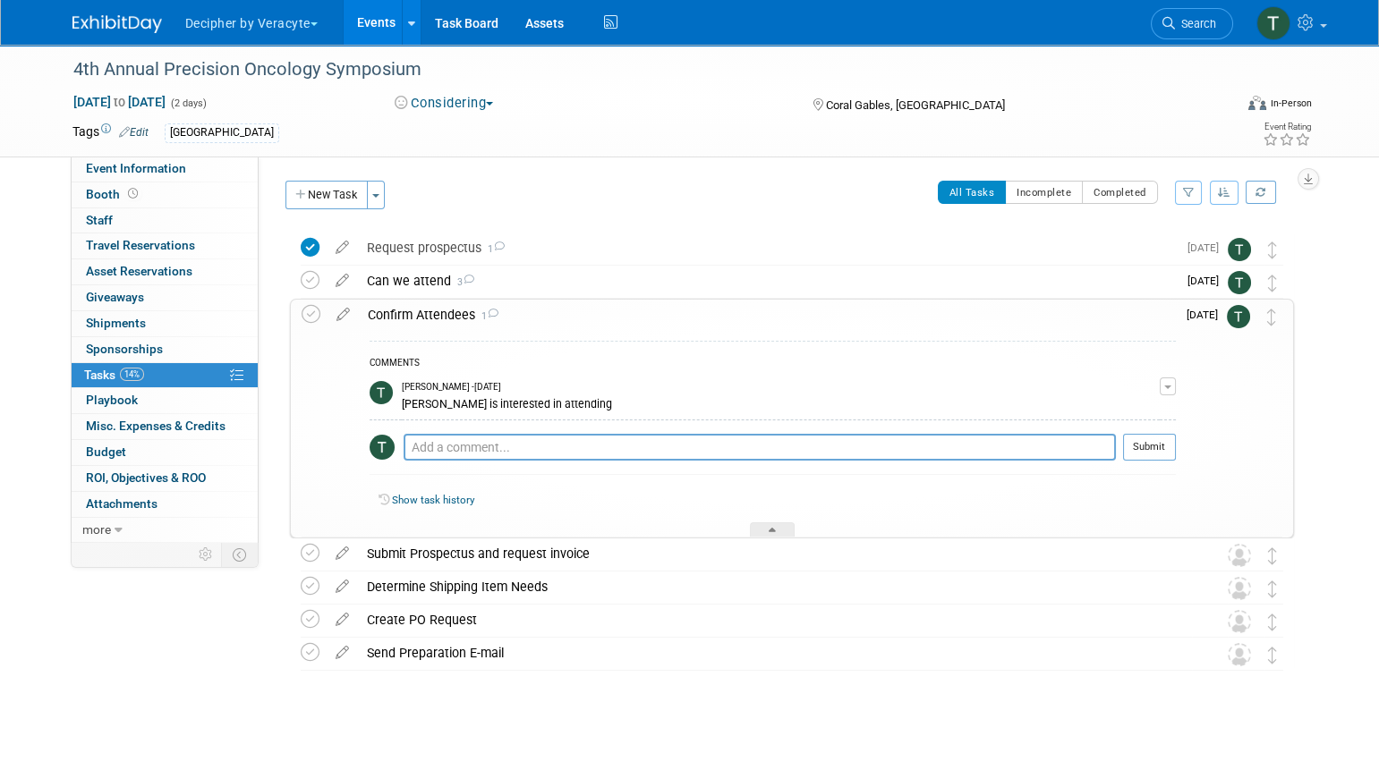
click at [446, 307] on div "Confirm Attendees 1" at bounding box center [767, 315] width 817 height 30
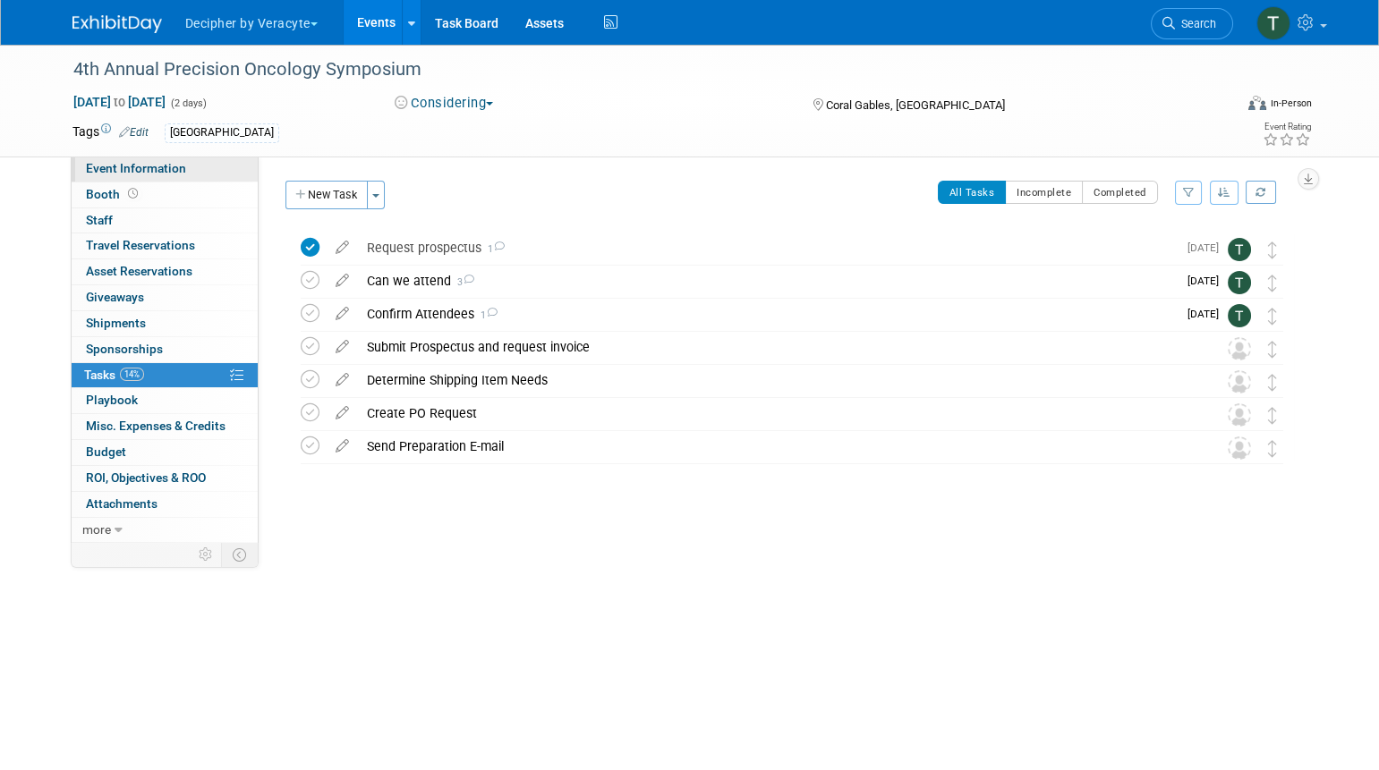
click at [135, 163] on span "Event Information" at bounding box center [136, 168] width 100 height 14
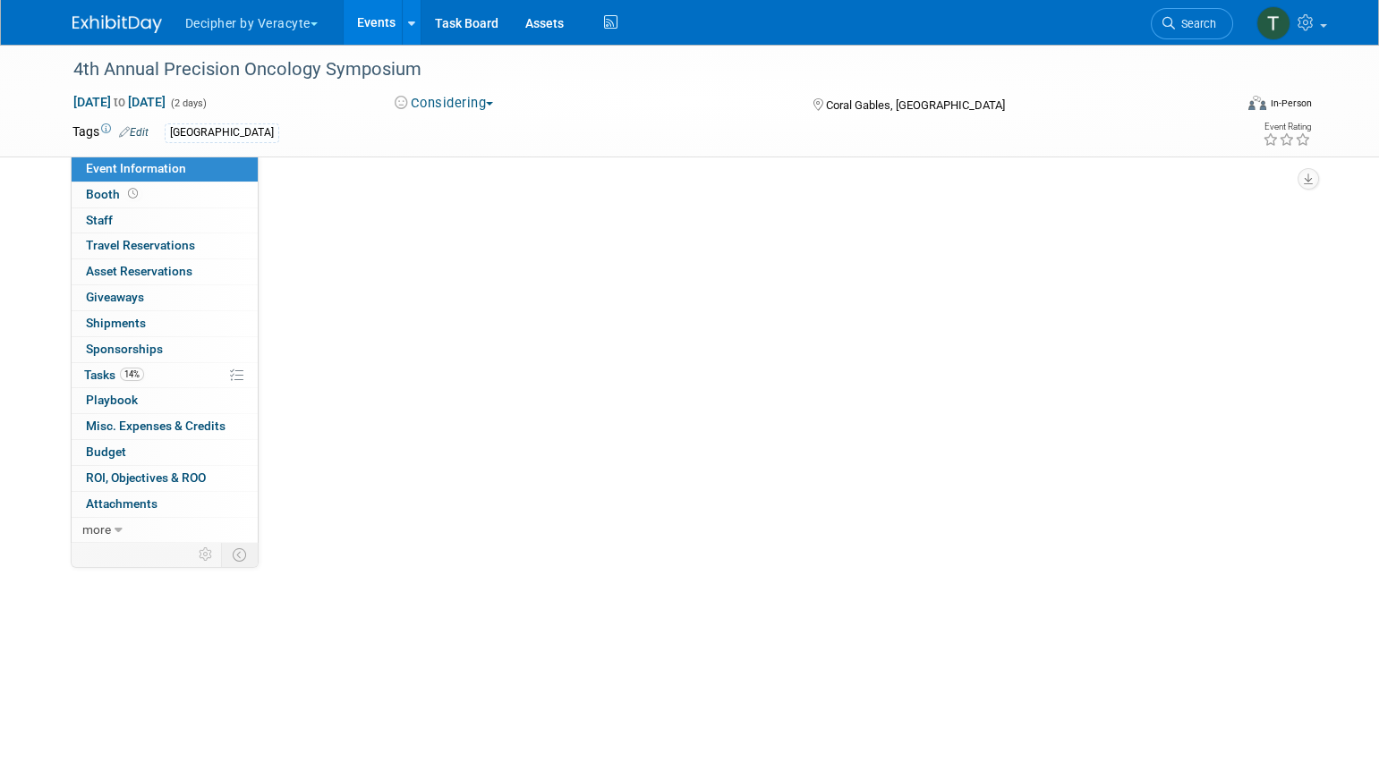
click at [135, 163] on span "Event Information" at bounding box center [136, 168] width 100 height 14
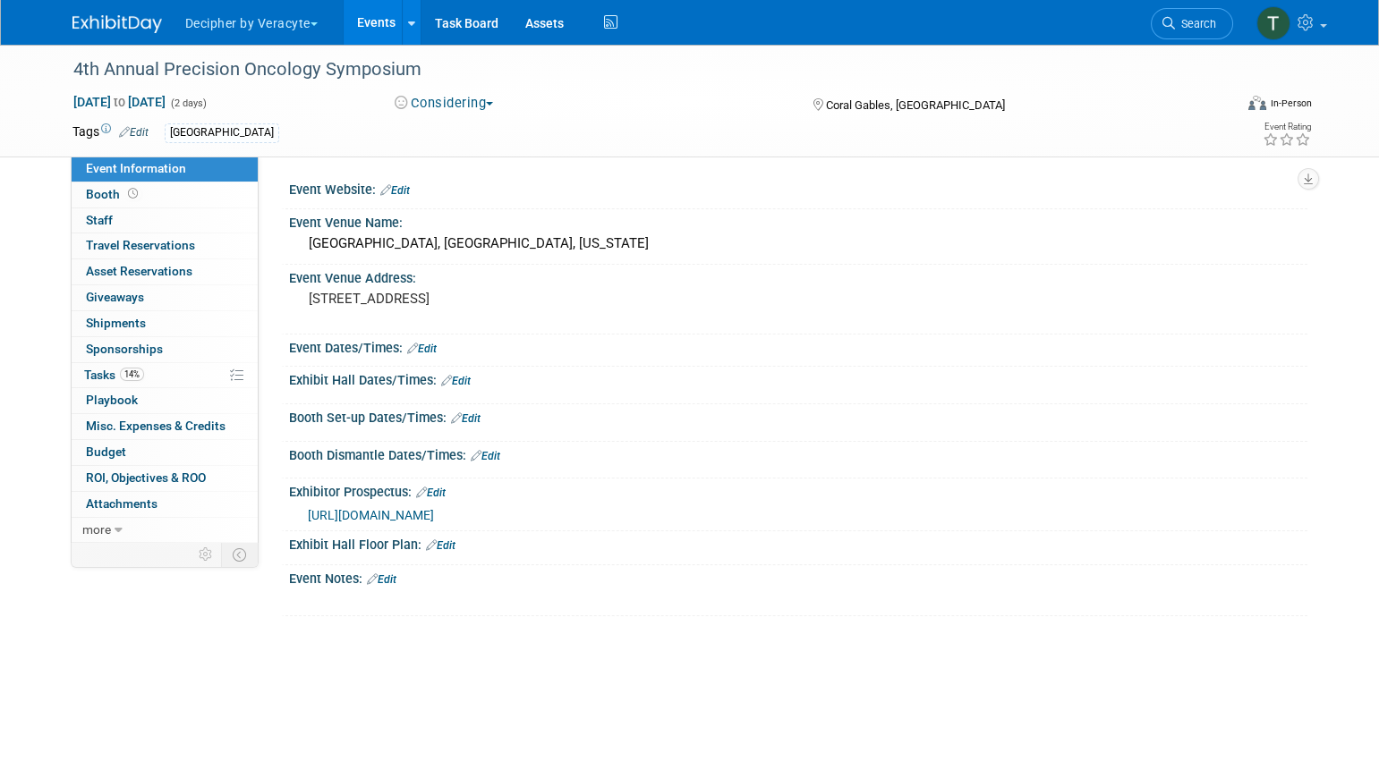
click at [408, 522] on span "https://veracyte365.sharepoint.com/:b:/r/sites/DecipherMKTG/Shared%20Documents/…" at bounding box center [371, 515] width 126 height 14
click at [172, 446] on link "Budget" at bounding box center [165, 452] width 186 height 25
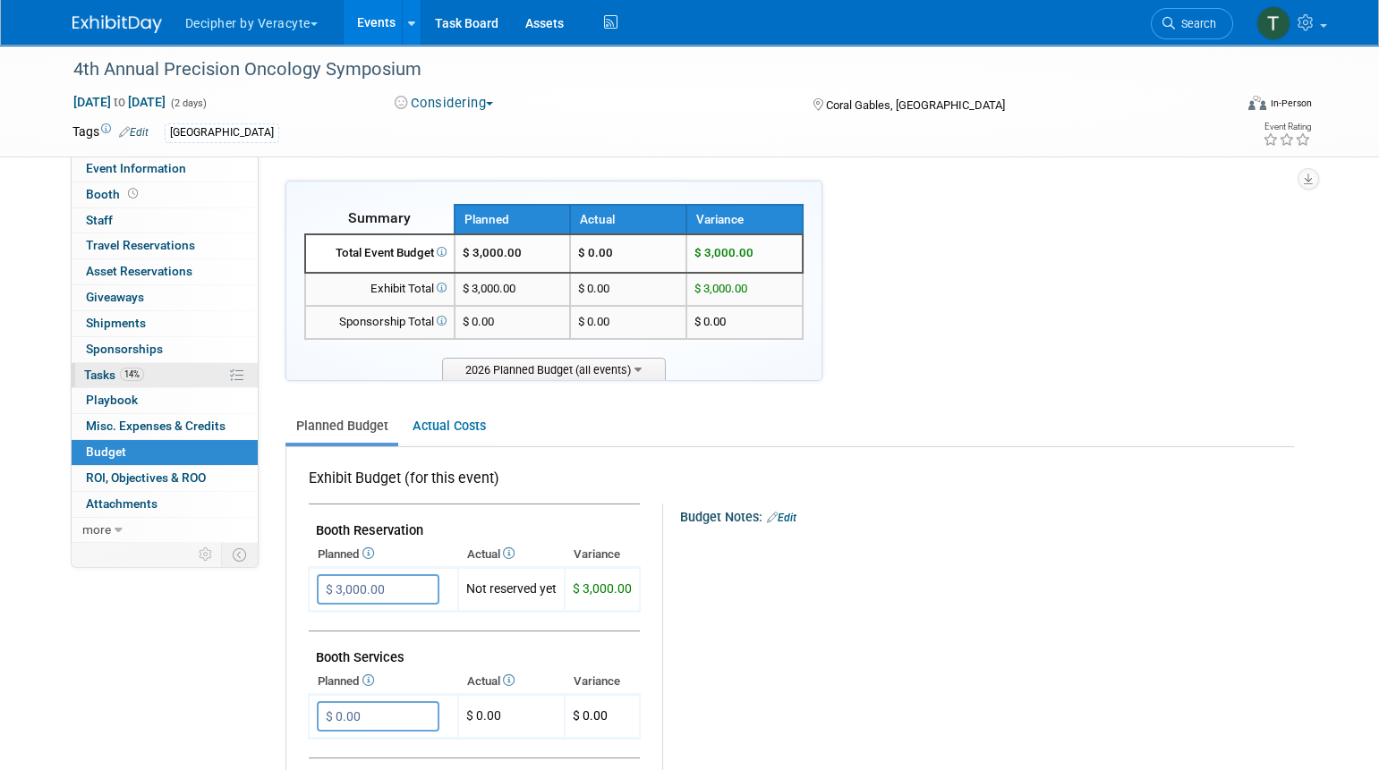
click at [164, 375] on link "14% Tasks 14%" at bounding box center [165, 375] width 186 height 25
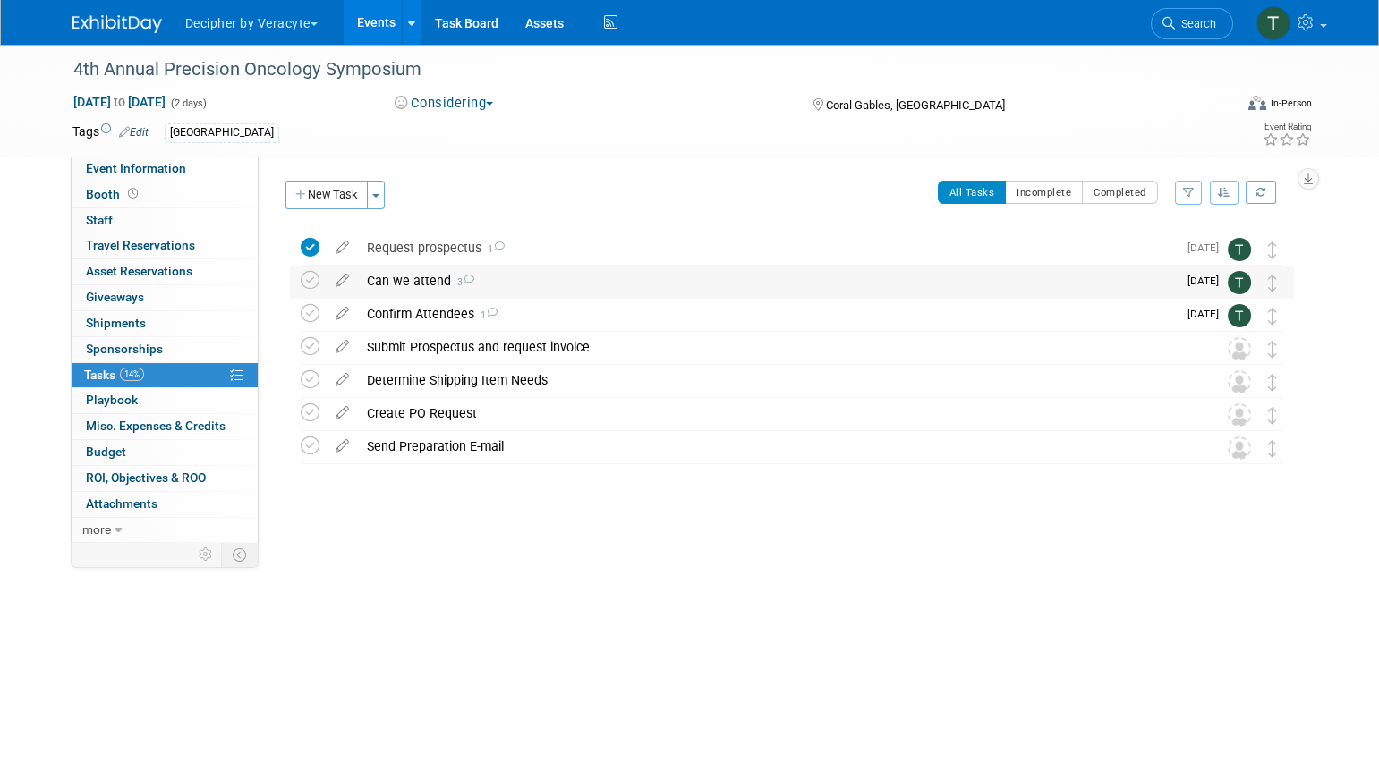
click at [541, 284] on div "Can we attend 3" at bounding box center [767, 281] width 819 height 30
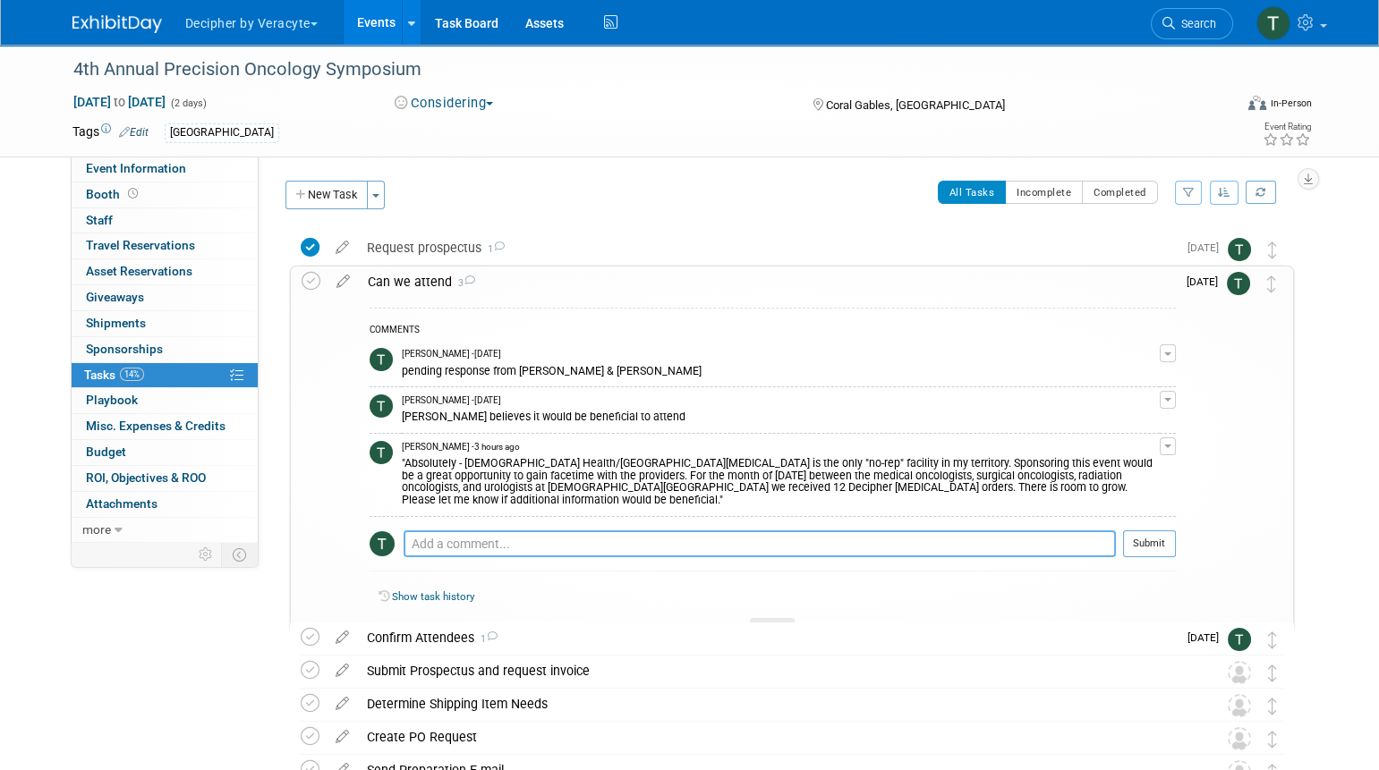
click at [503, 536] on textarea at bounding box center [759, 543] width 712 height 27
type textarea "Approved."
click at [1148, 534] on button "Submit" at bounding box center [1149, 543] width 53 height 27
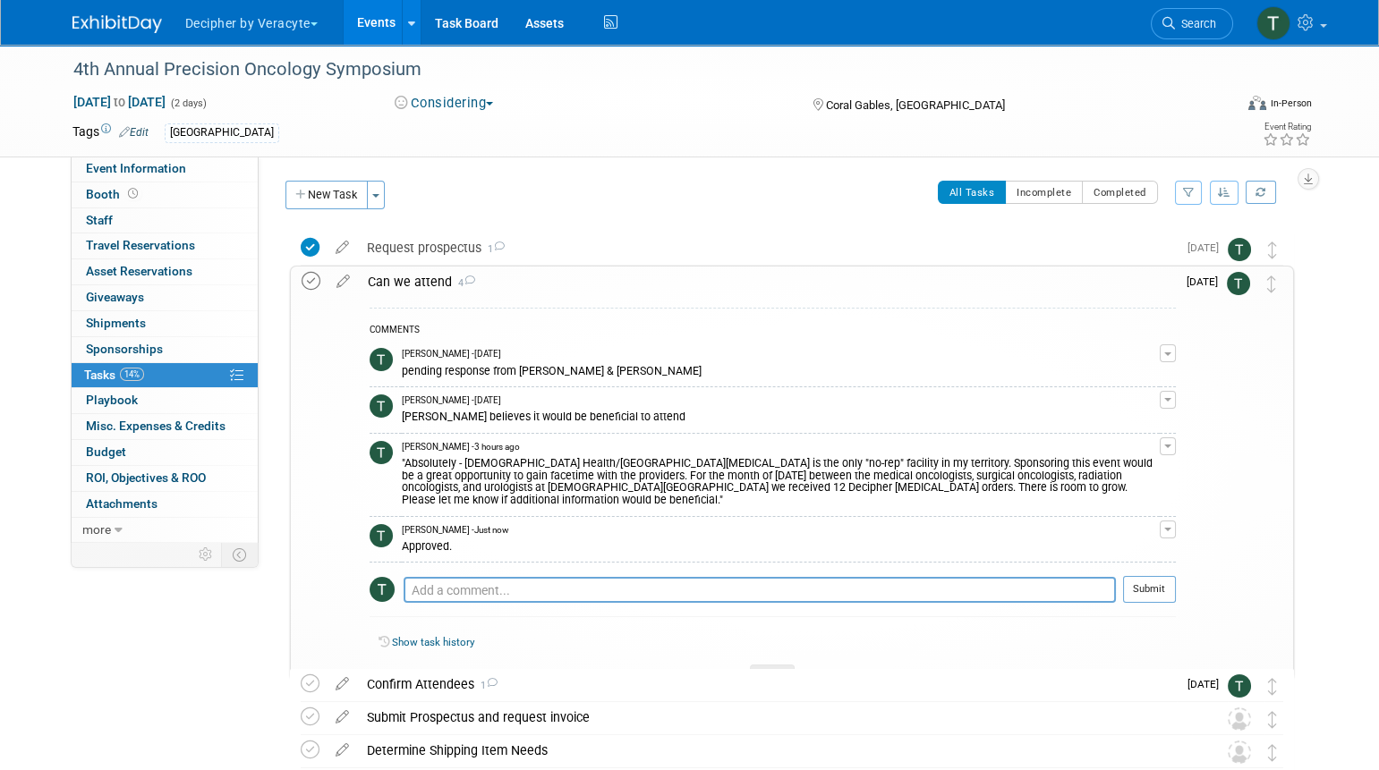
click at [314, 280] on icon at bounding box center [310, 281] width 19 height 19
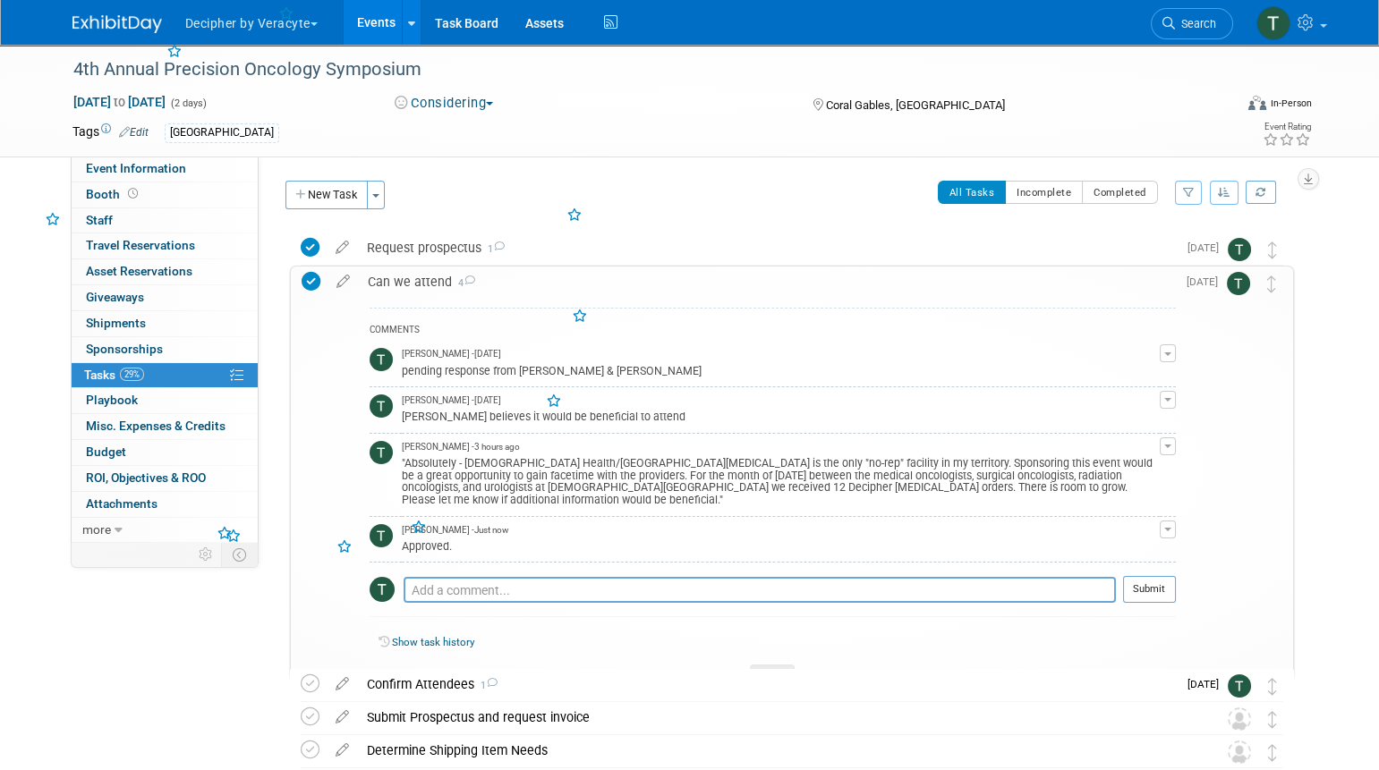
click at [432, 284] on div "Can we attend 4" at bounding box center [767, 282] width 817 height 30
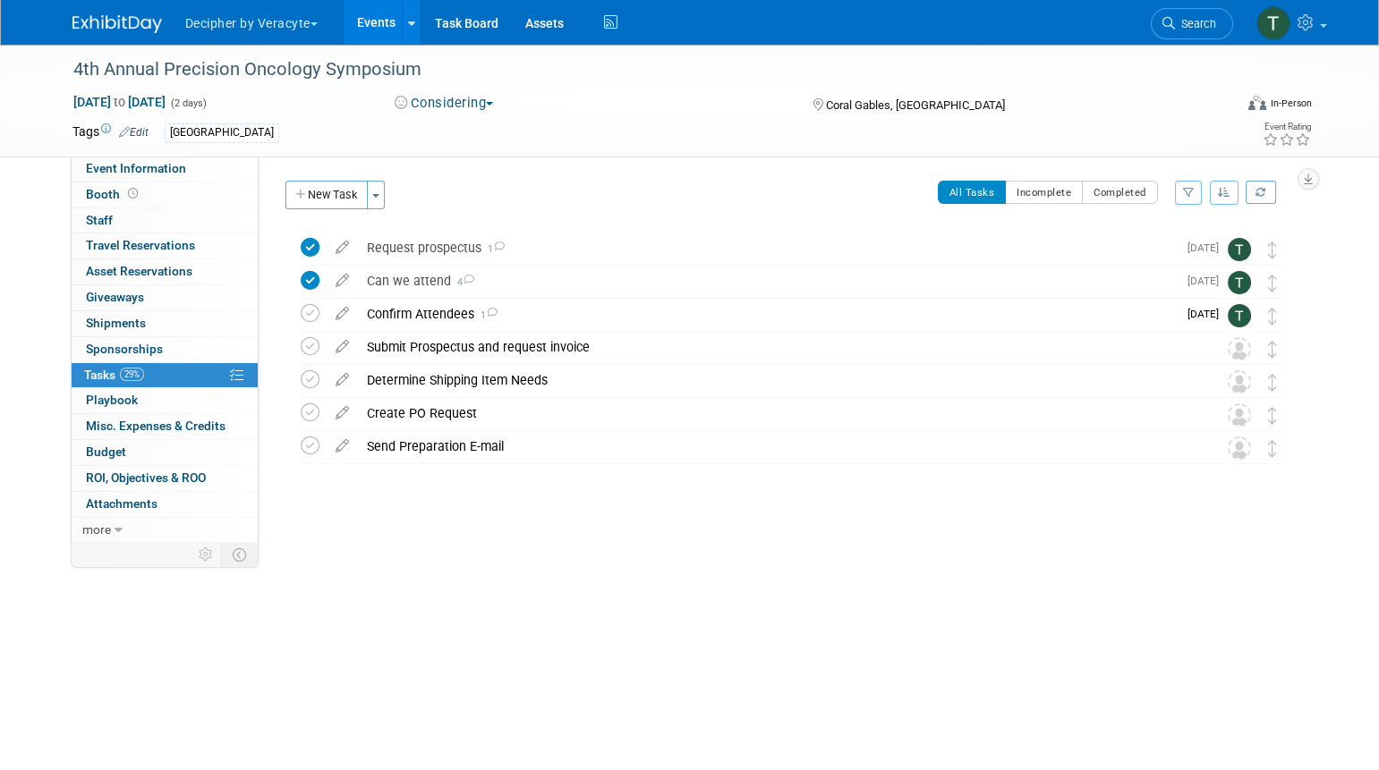
click at [359, 26] on link "Events" at bounding box center [376, 22] width 65 height 45
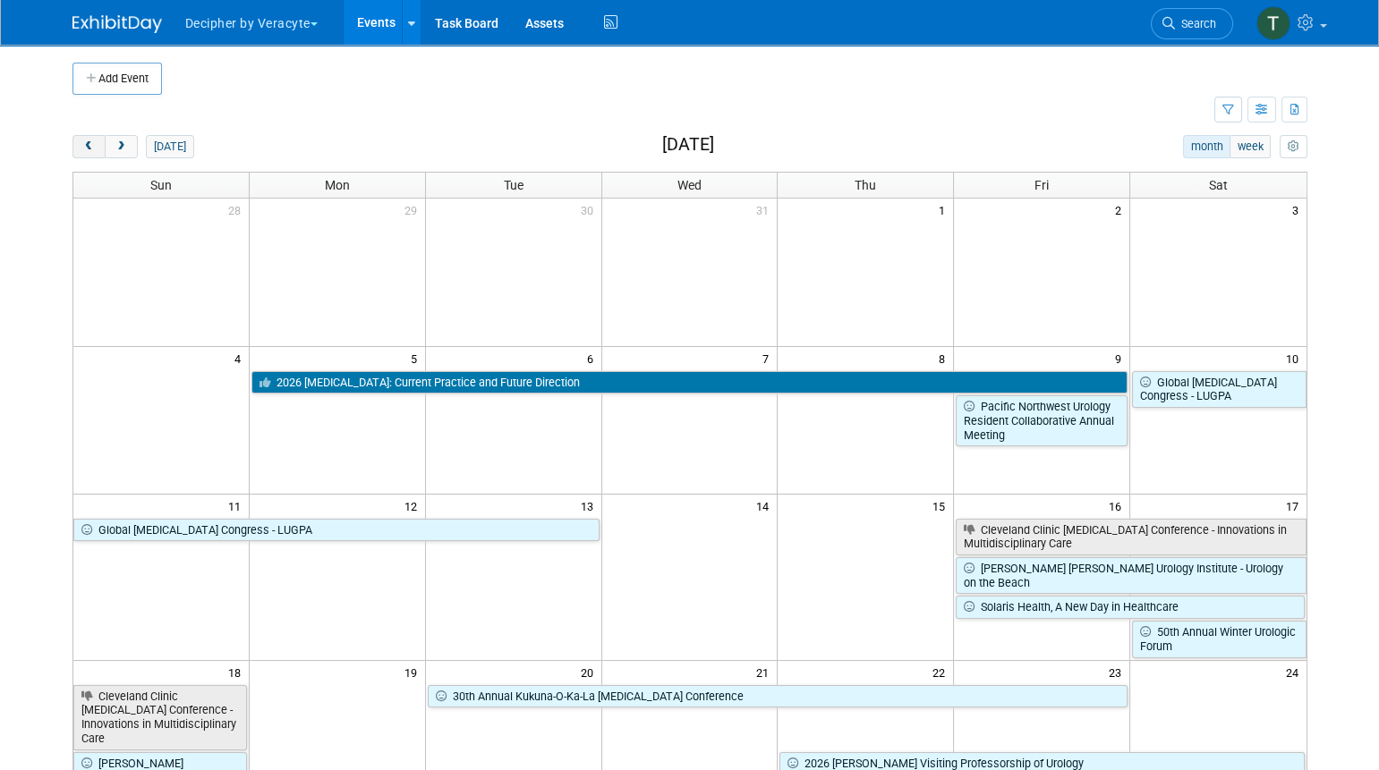
click at [90, 150] on span "prev" at bounding box center [88, 147] width 13 height 12
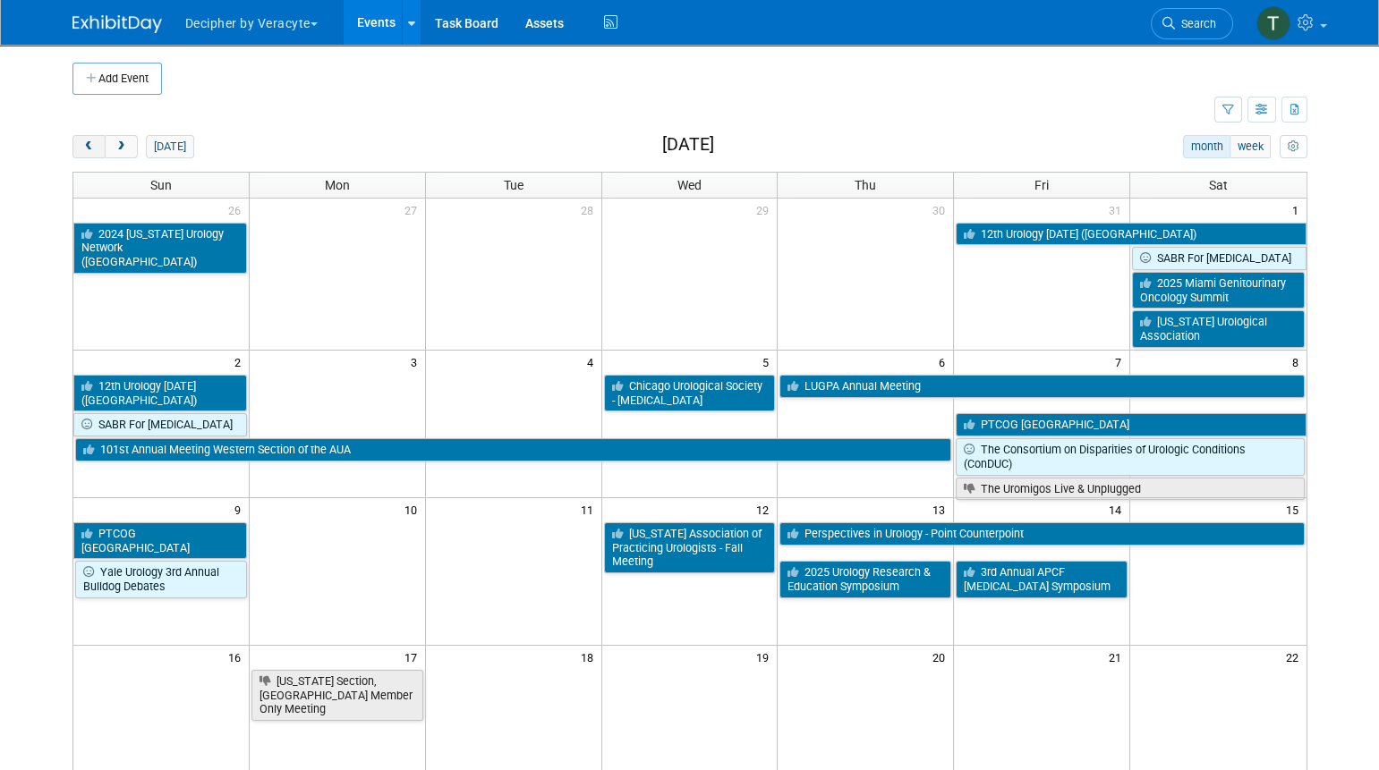
click at [90, 150] on span "prev" at bounding box center [88, 147] width 13 height 12
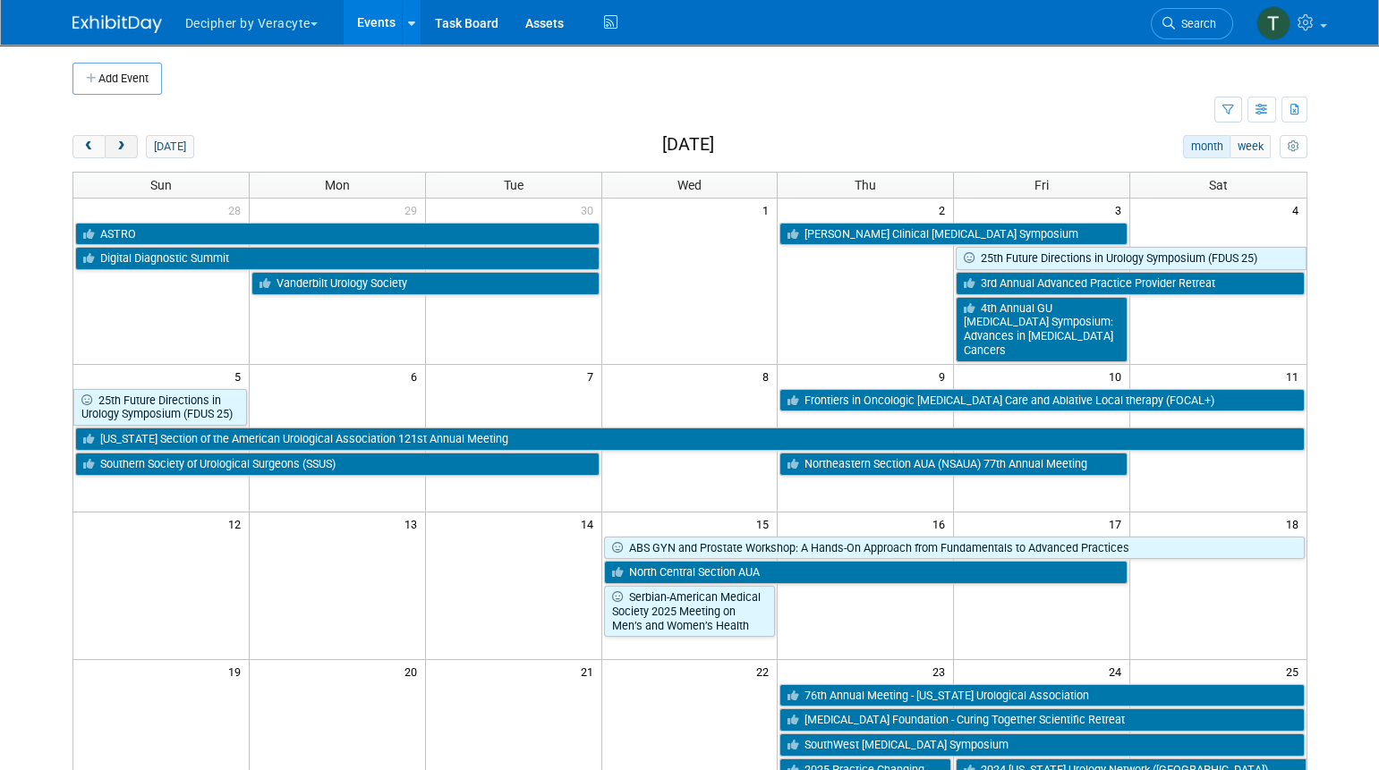
click at [128, 149] on button "next" at bounding box center [121, 146] width 33 height 23
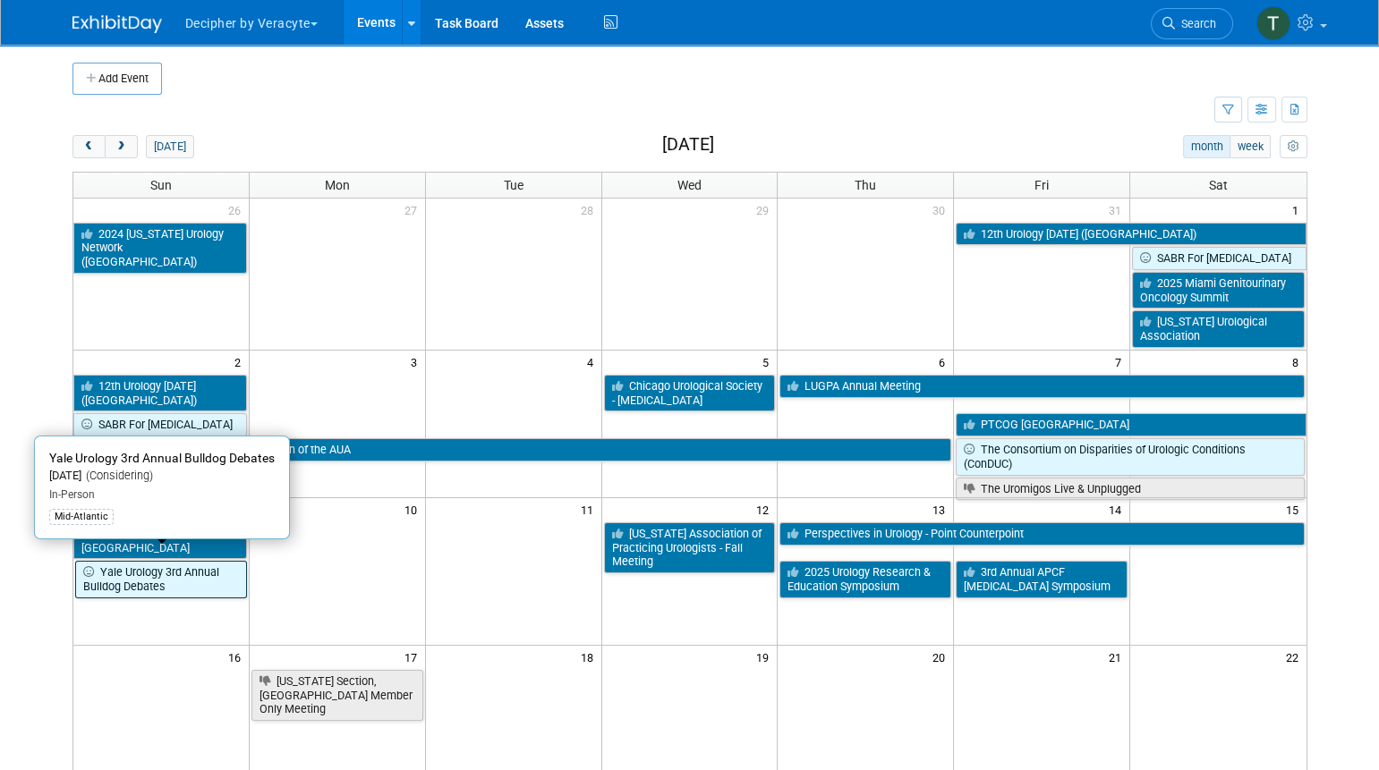
click at [225, 562] on link "Yale Urology 3rd Annual Bulldog Debates" at bounding box center [161, 579] width 172 height 37
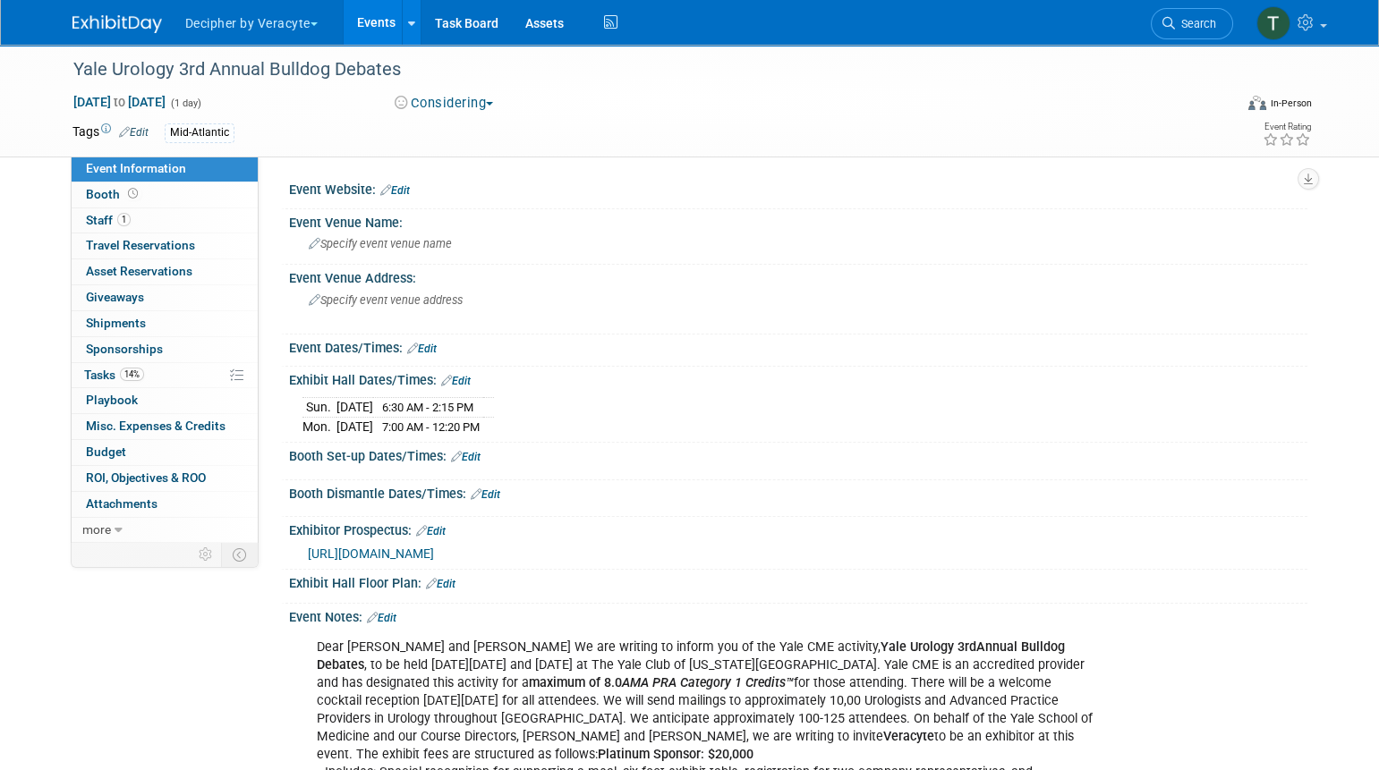
click at [434, 550] on span "[URL][DOMAIN_NAME]" at bounding box center [371, 554] width 126 height 14
click at [381, 13] on link "Events" at bounding box center [376, 22] width 65 height 45
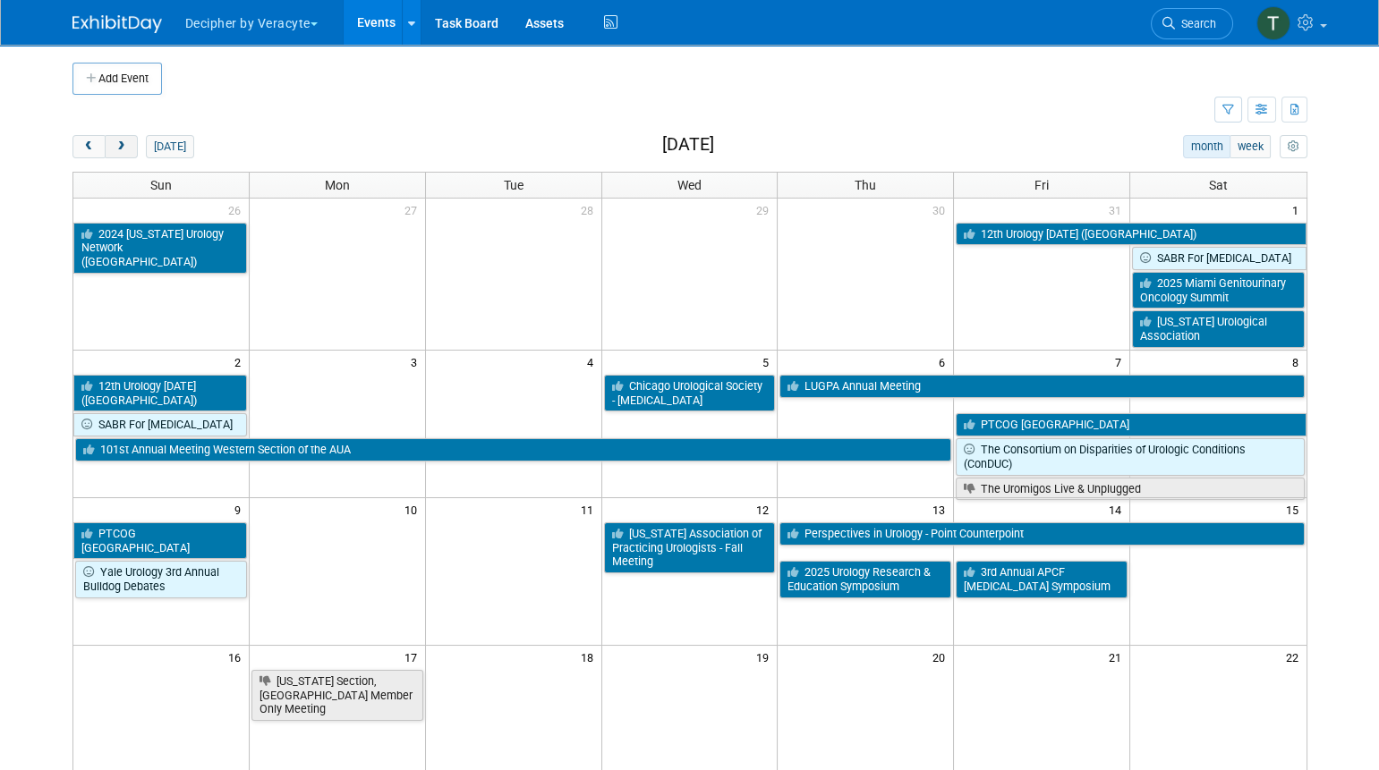
click at [133, 145] on button "next" at bounding box center [121, 146] width 33 height 23
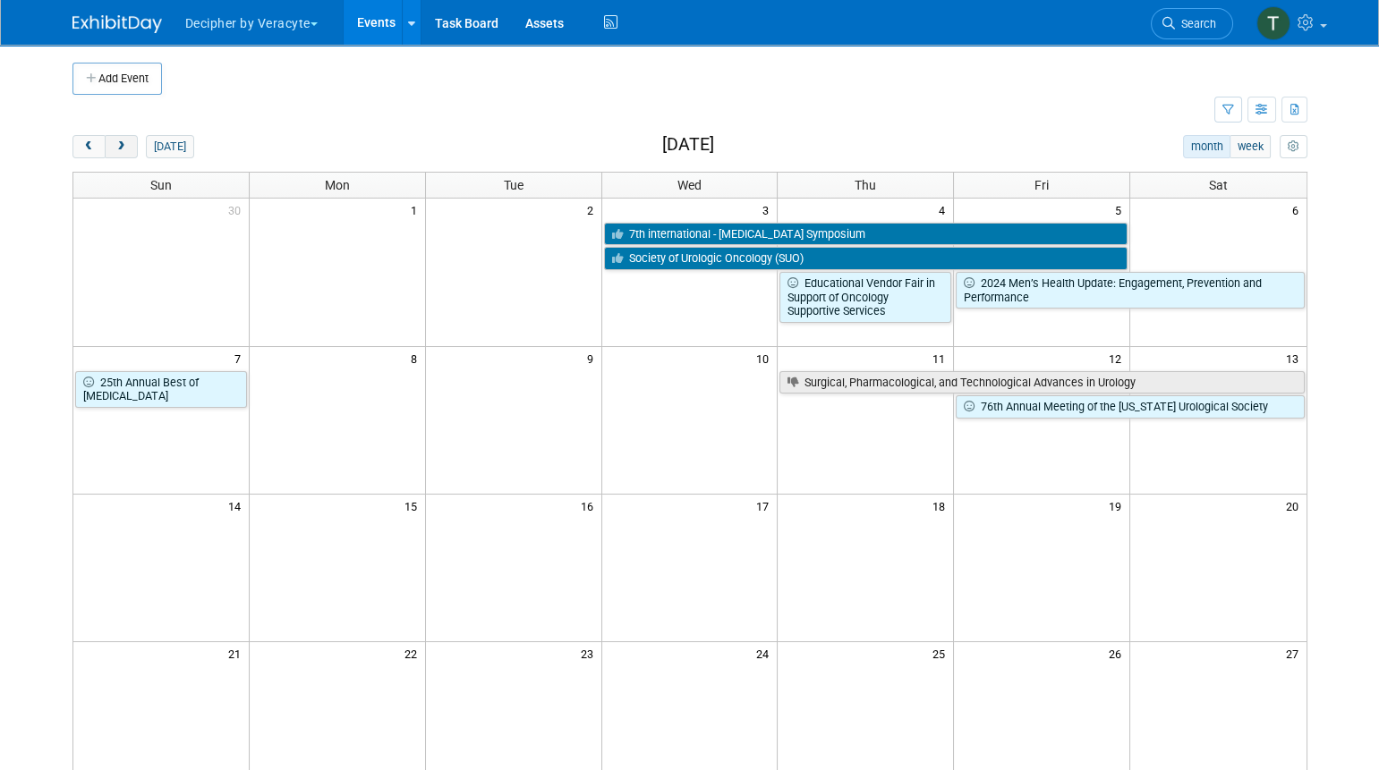
click at [133, 145] on button "next" at bounding box center [121, 146] width 33 height 23
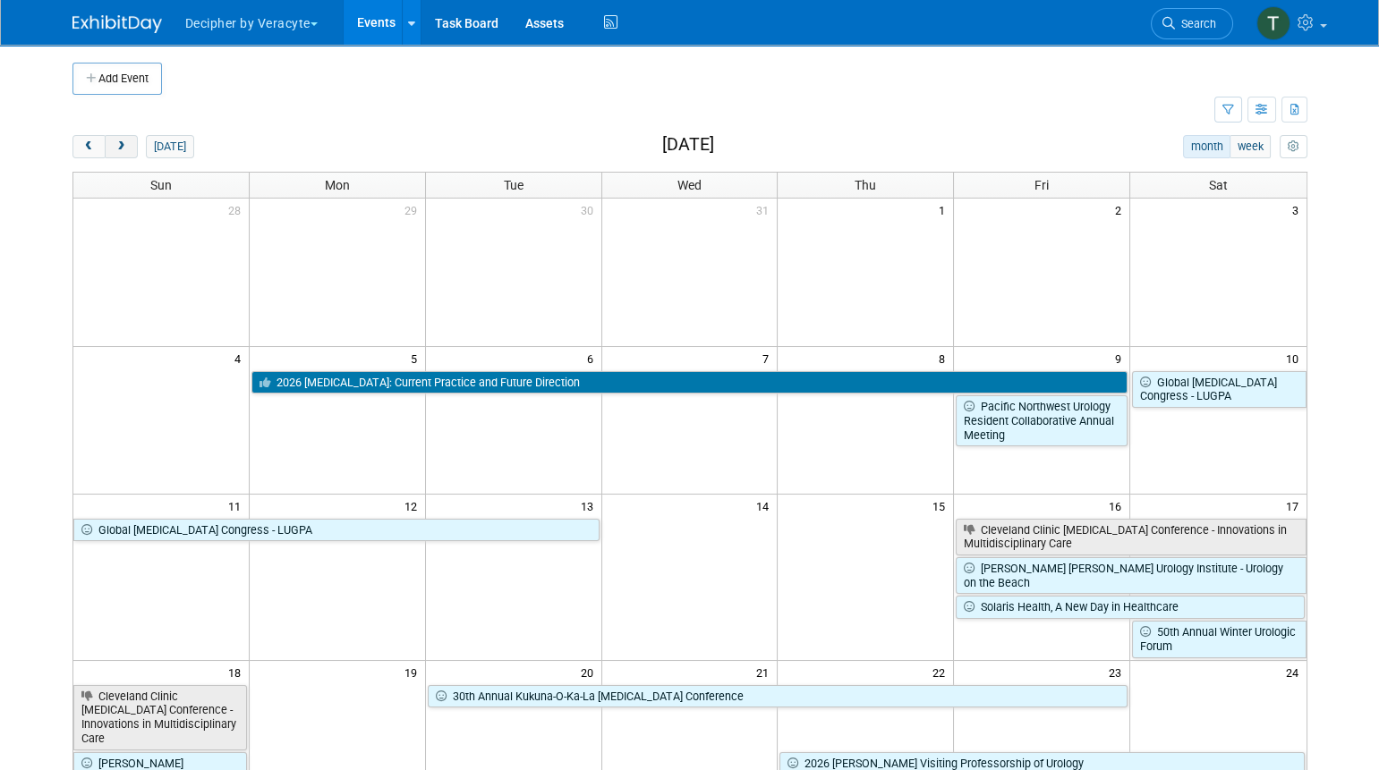
click at [133, 145] on button "next" at bounding box center [121, 146] width 33 height 23
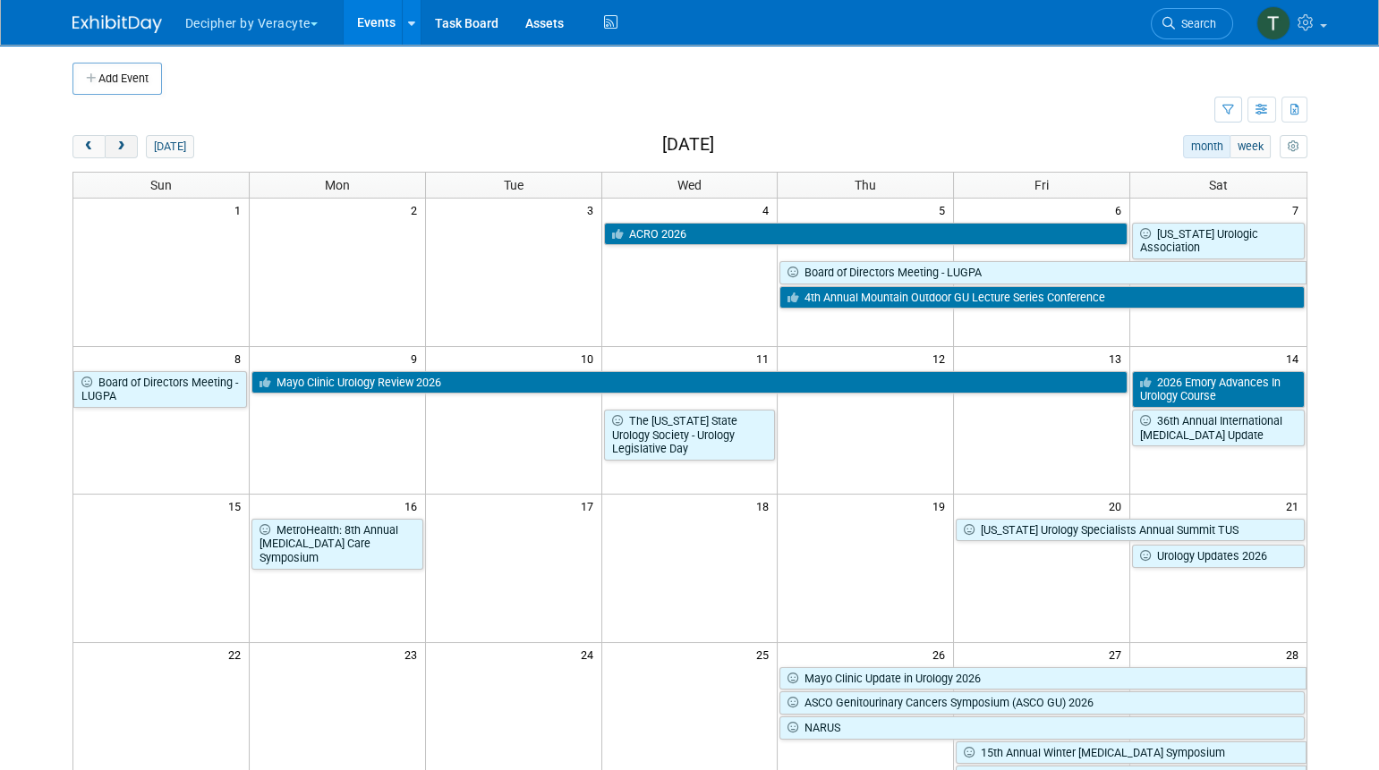
click at [122, 149] on span "next" at bounding box center [121, 147] width 13 height 12
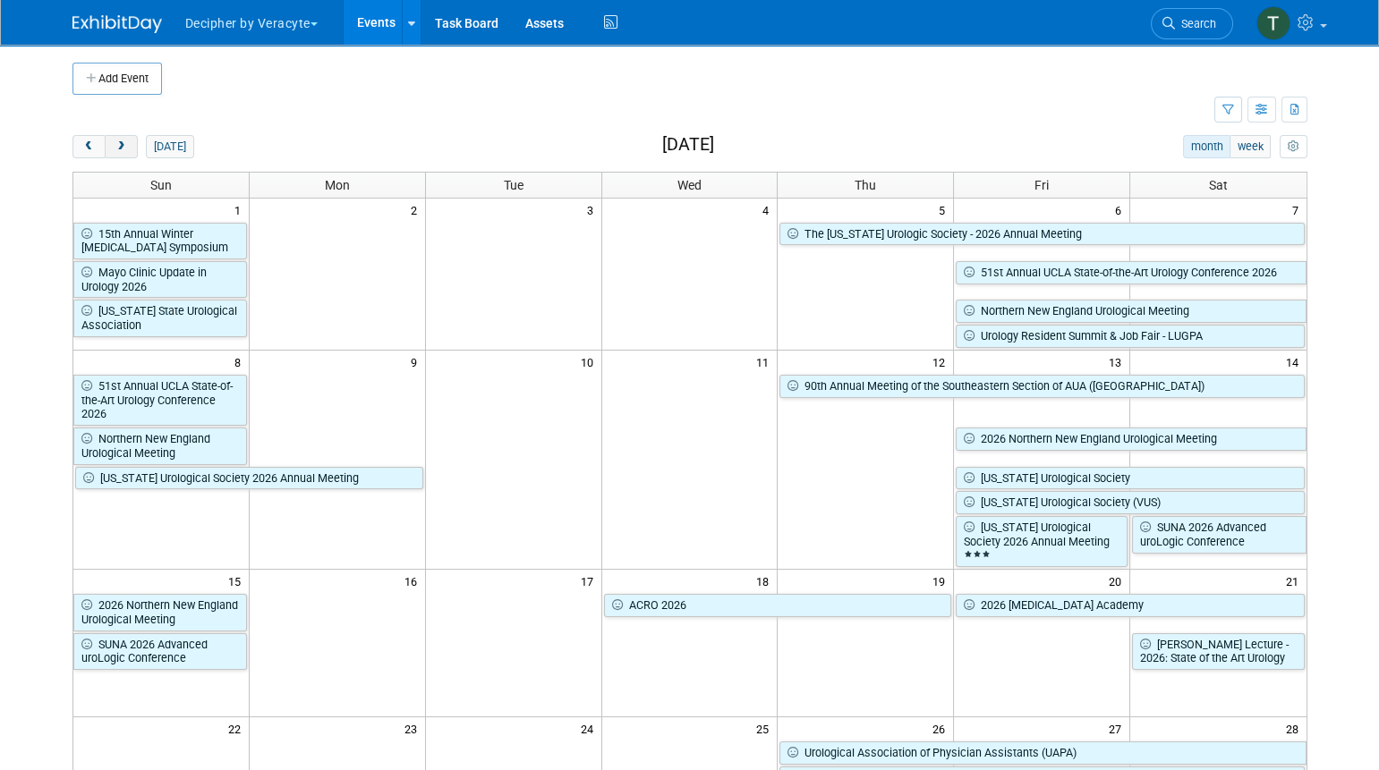
click at [120, 138] on button "next" at bounding box center [121, 146] width 33 height 23
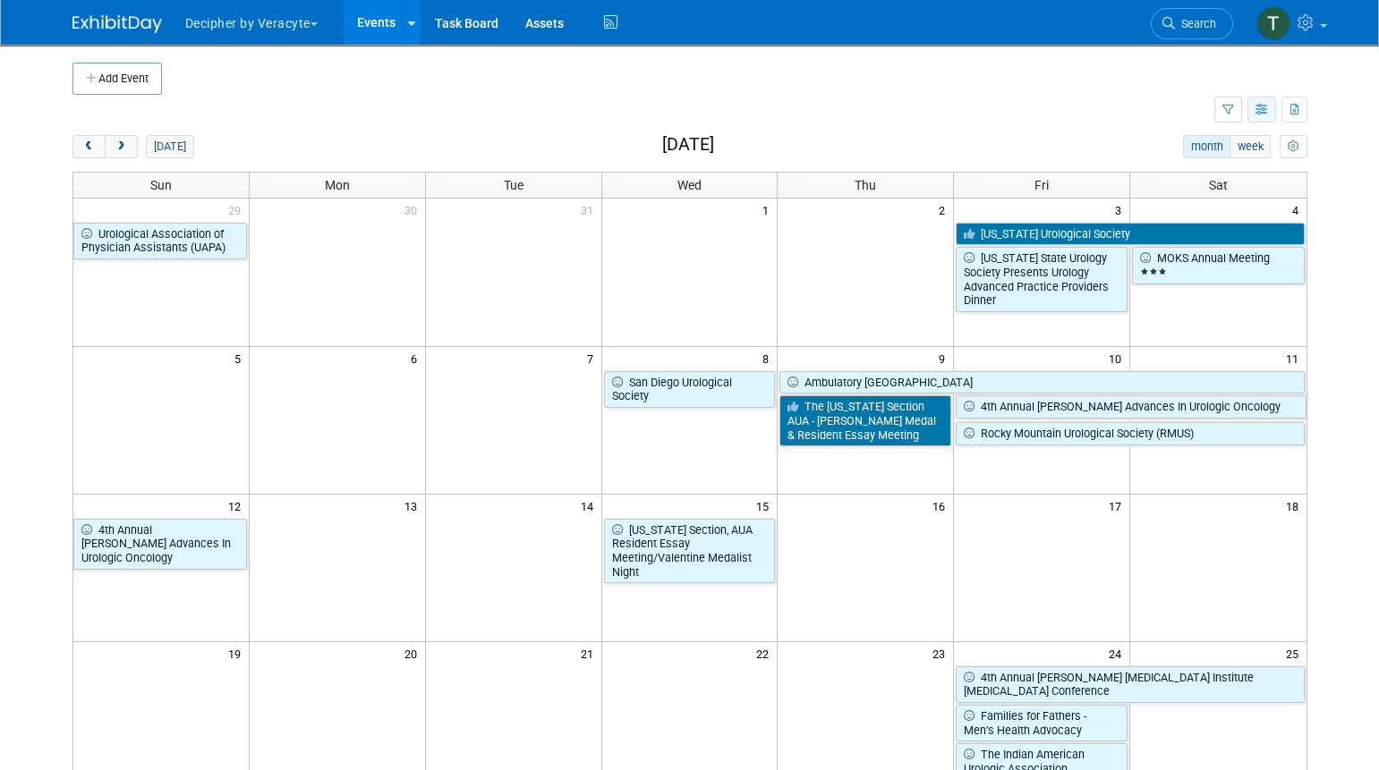
click at [1259, 103] on button "button" at bounding box center [1261, 110] width 29 height 26
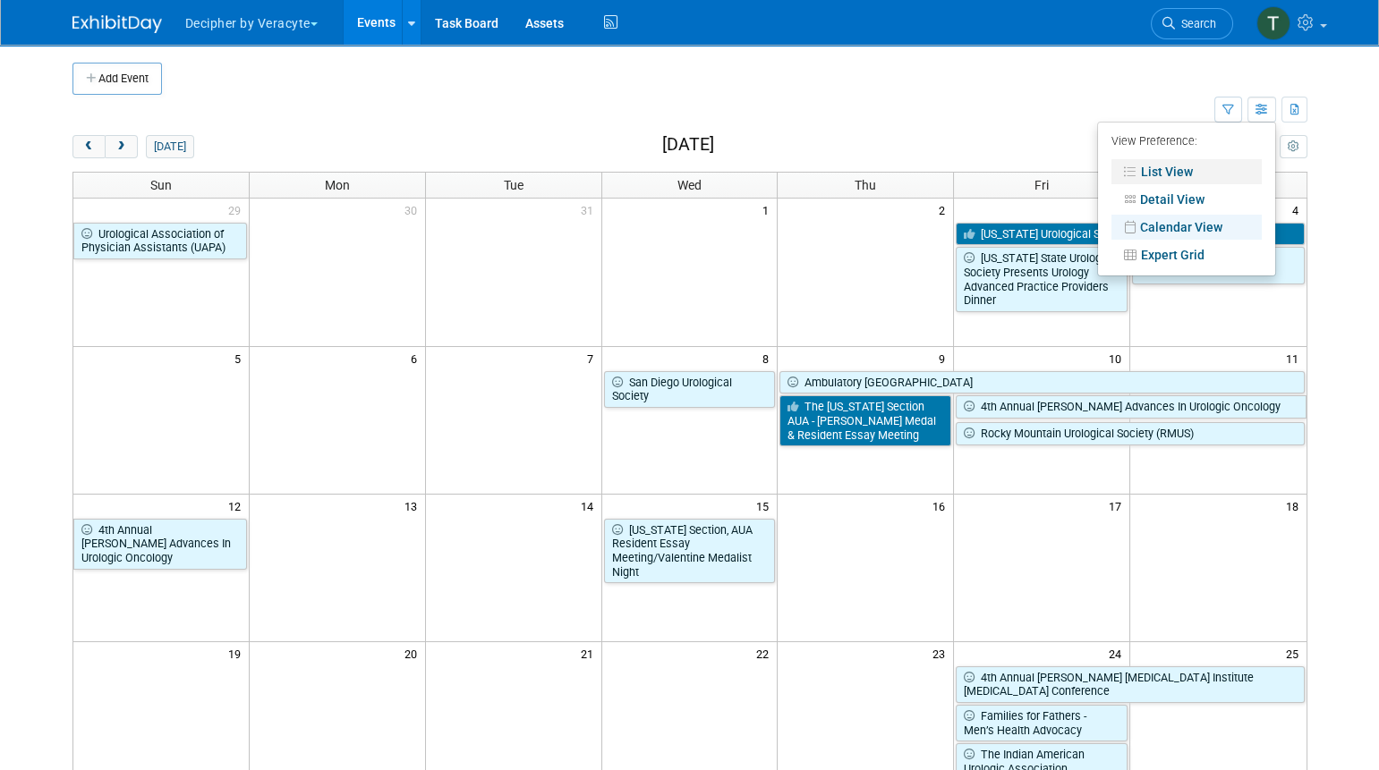
click at [1243, 179] on link "List View" at bounding box center [1186, 171] width 150 height 25
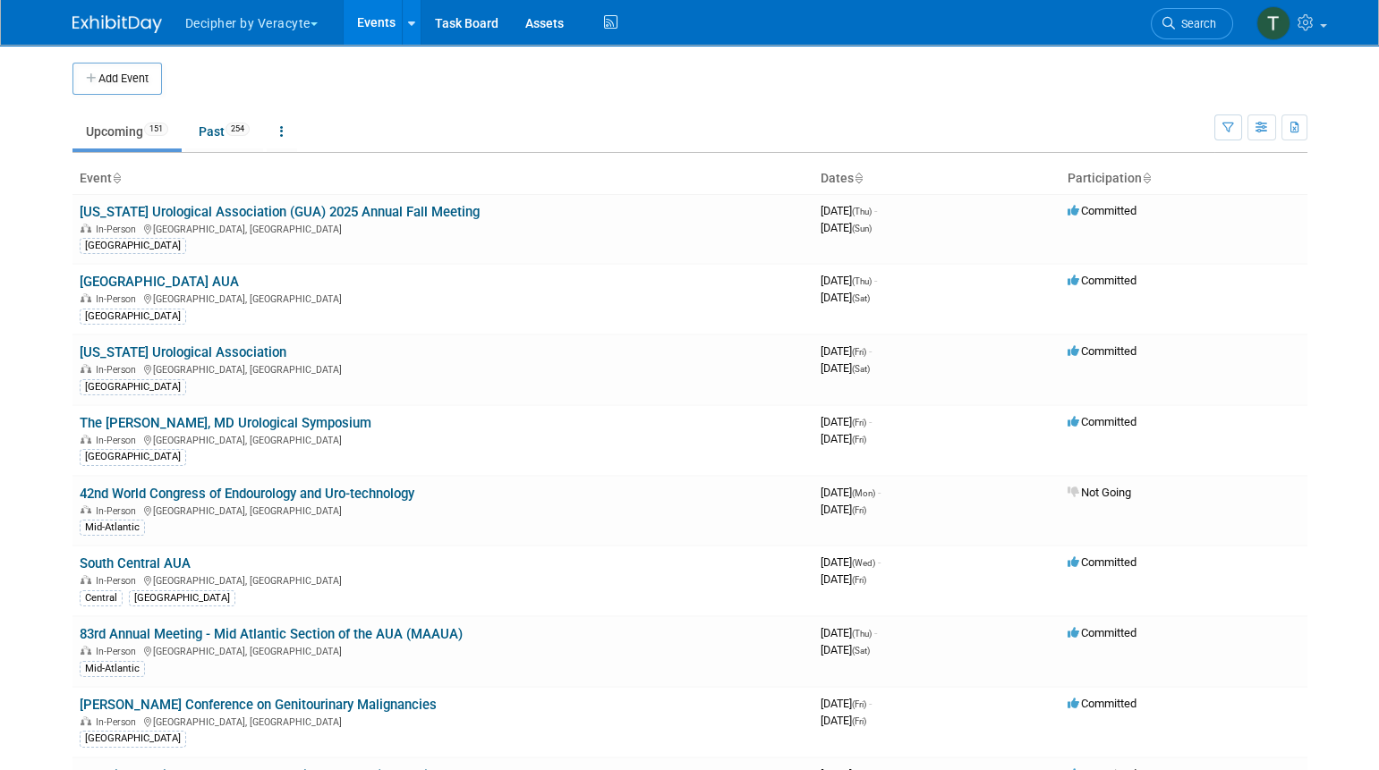
scroll to position [6454, 0]
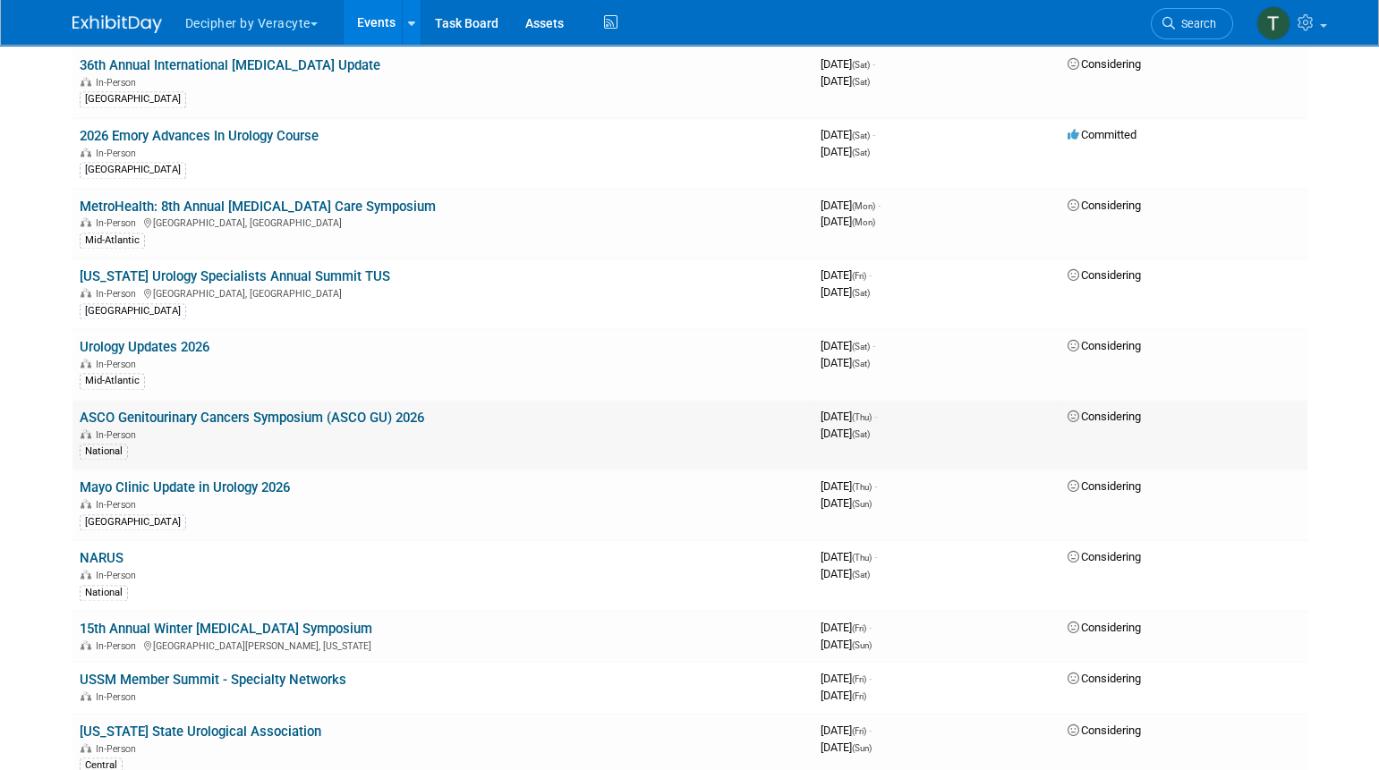
click at [269, 410] on link "ASCO Genitourinary Cancers Symposium (ASCO GU) 2026" at bounding box center [252, 418] width 344 height 16
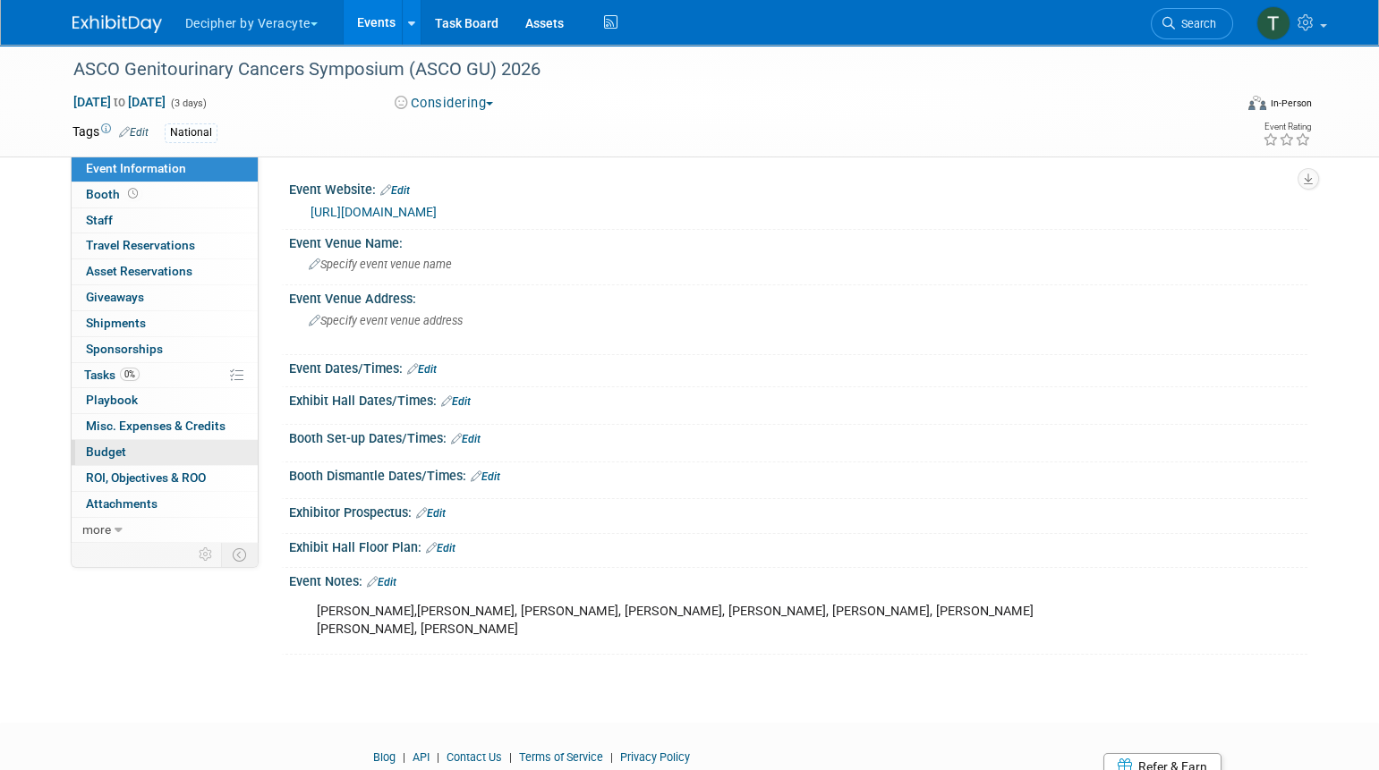
click at [112, 451] on span "Budget" at bounding box center [106, 452] width 40 height 14
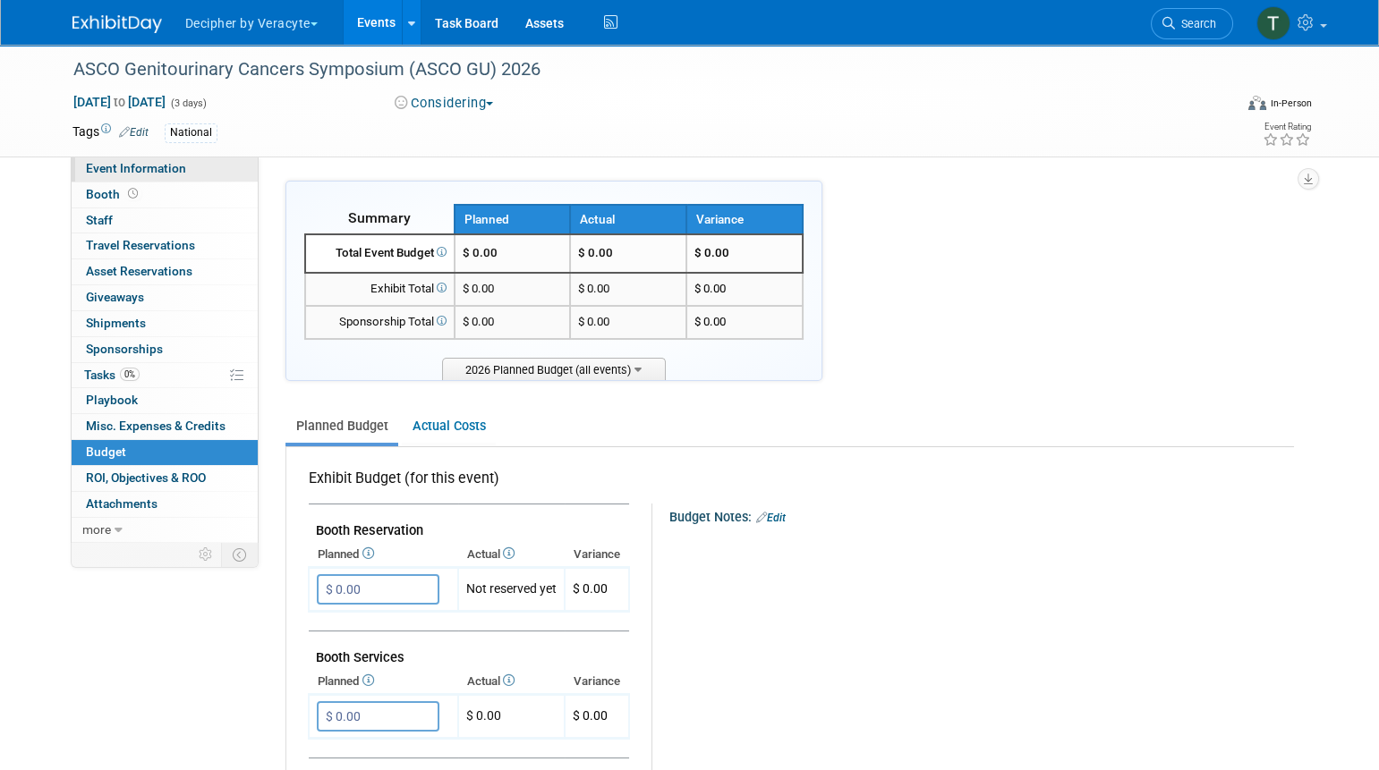
click at [159, 177] on link "Event Information" at bounding box center [165, 169] width 186 height 25
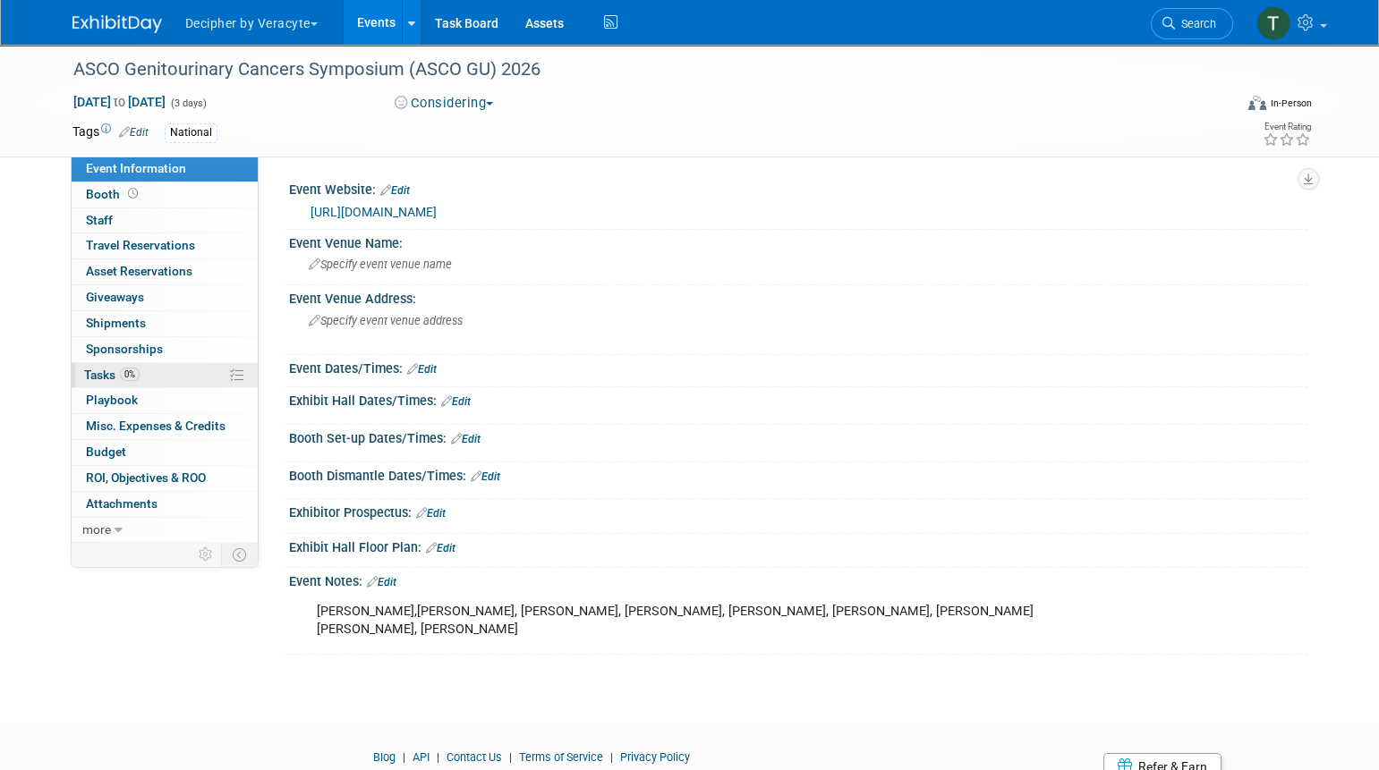
click at [159, 380] on link "0% Tasks 0%" at bounding box center [165, 375] width 186 height 25
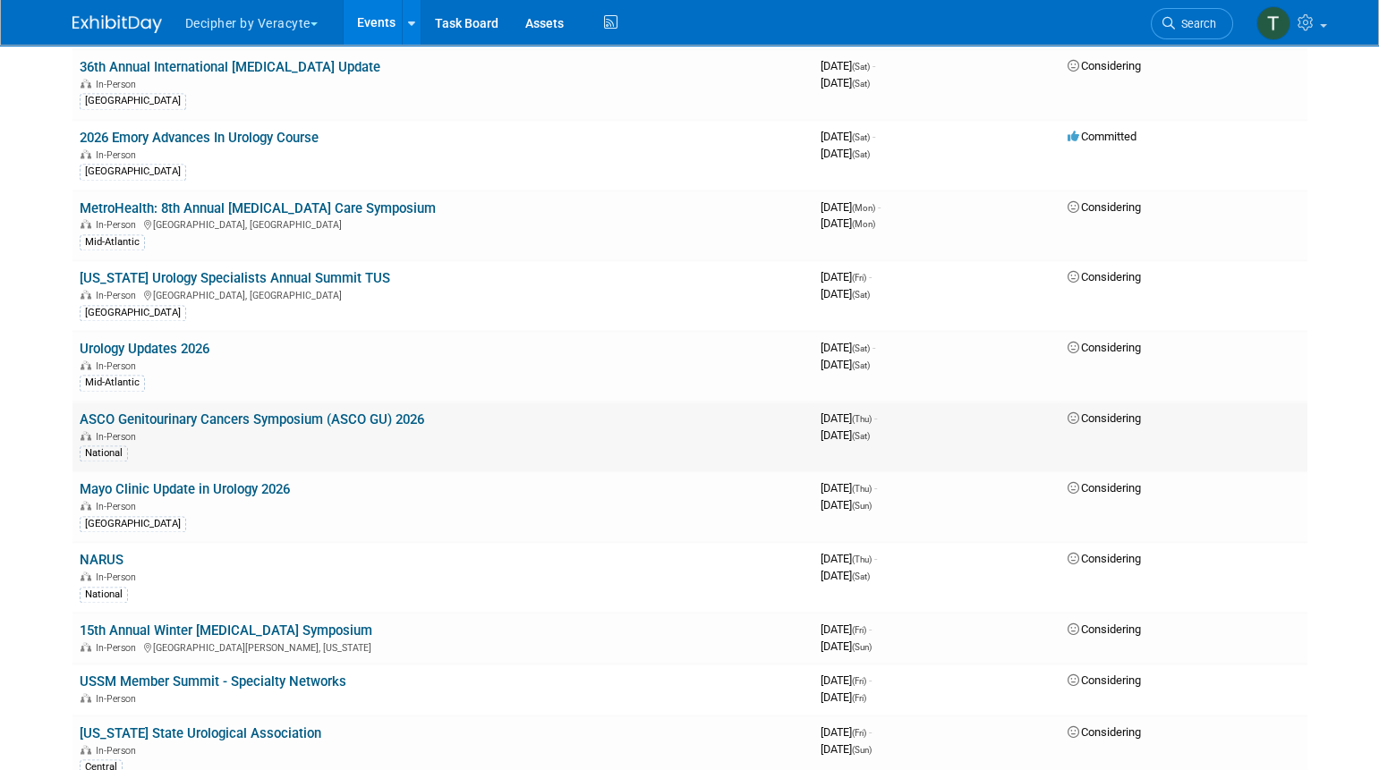
click at [376, 412] on link "ASCO Genitourinary Cancers Symposium (ASCO GU) 2026" at bounding box center [252, 420] width 344 height 16
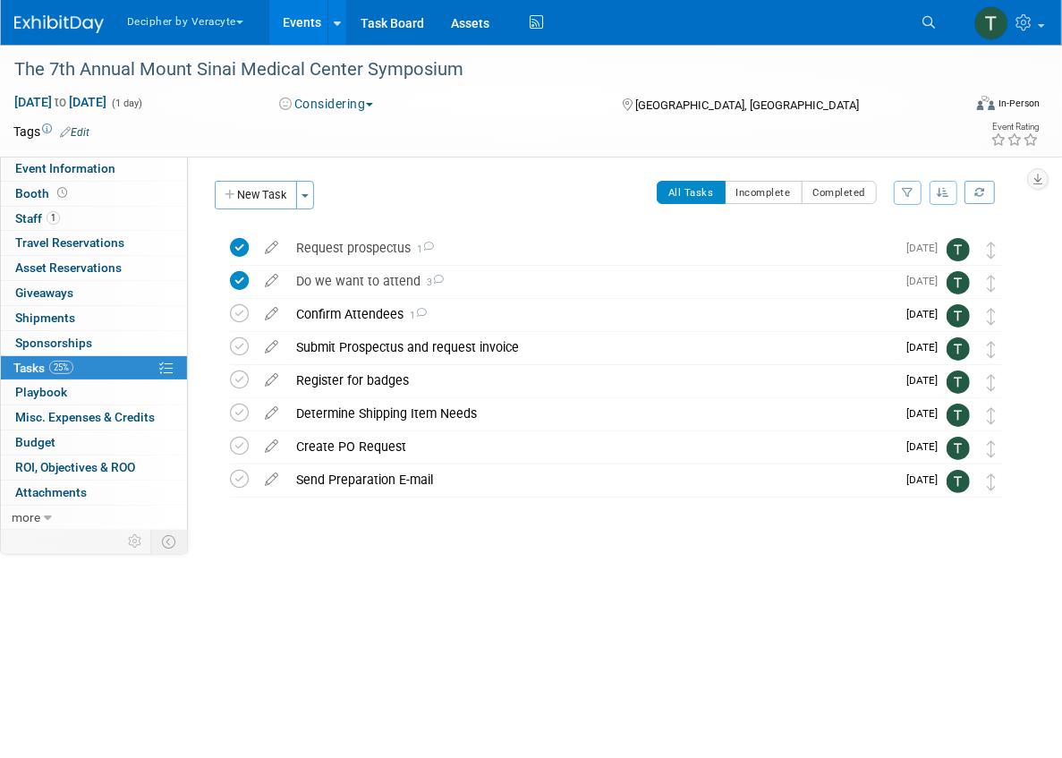
click at [333, 99] on button "Considering" at bounding box center [327, 104] width 106 height 18
click at [335, 128] on link "Committed" at bounding box center [345, 132] width 141 height 25
